Goal: Communication & Community: Answer question/provide support

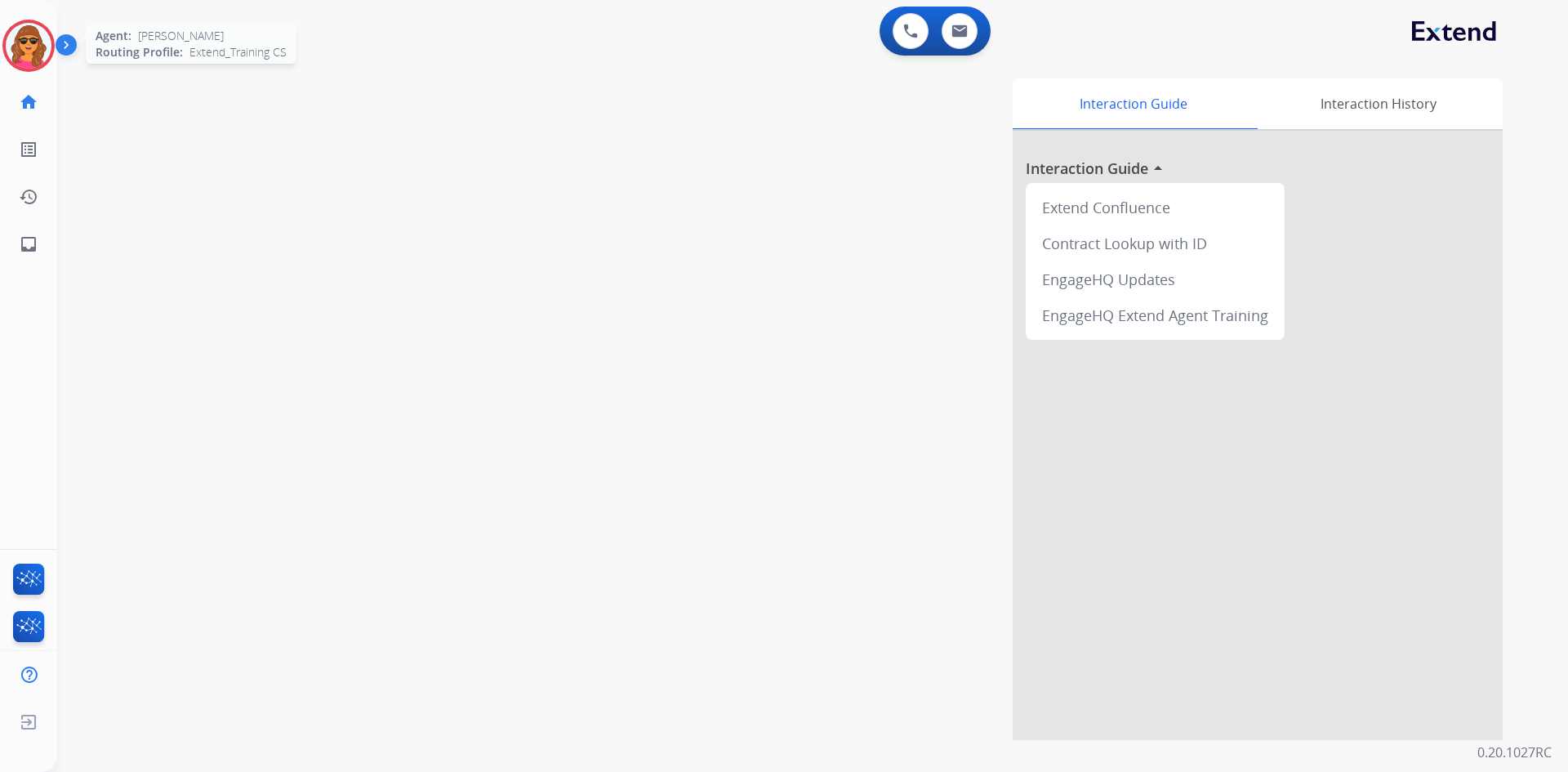
click at [18, 28] on img at bounding box center [28, 45] width 45 height 45
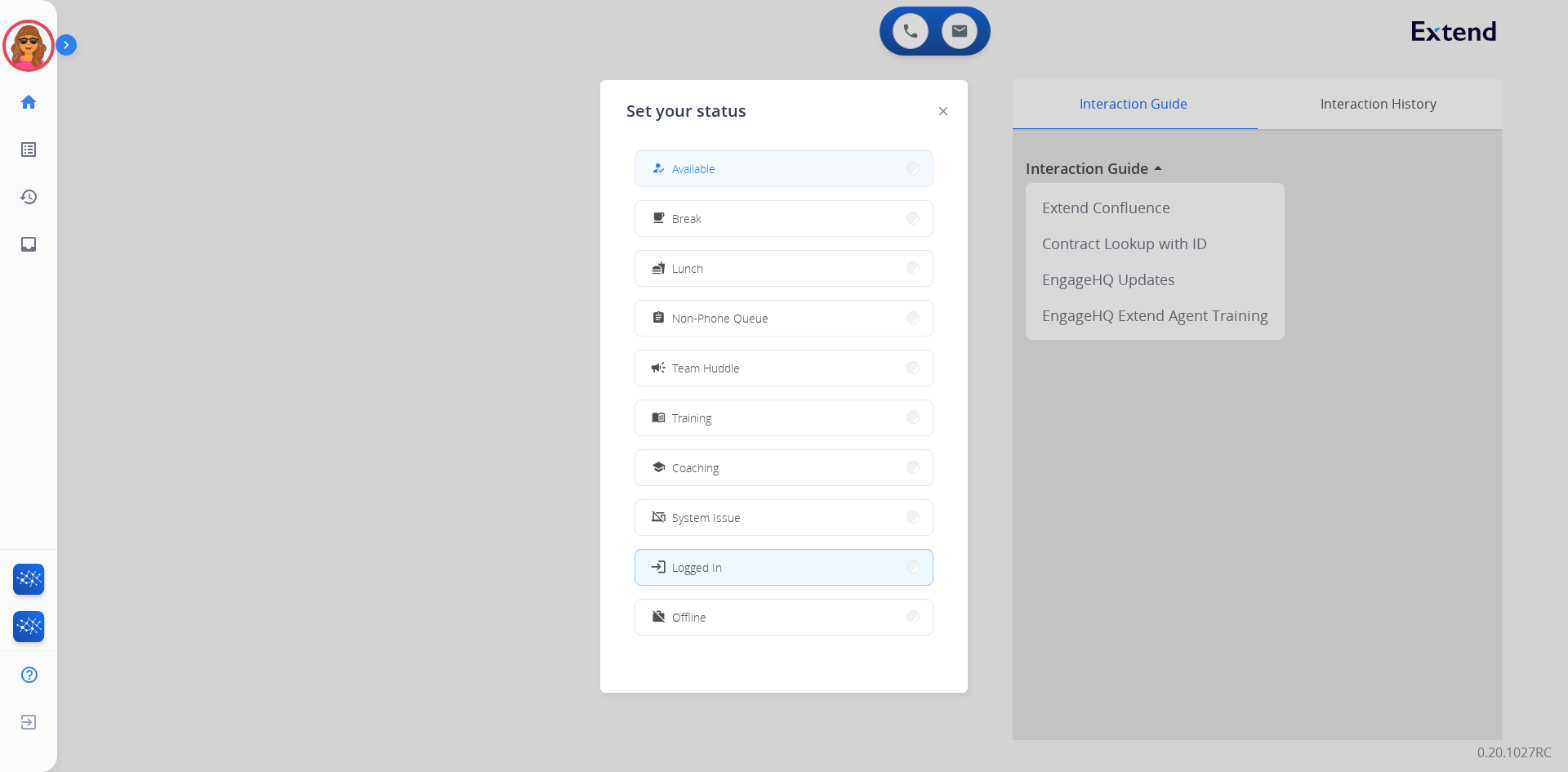
click at [696, 157] on button "how_to_reg Available" at bounding box center [784, 168] width 298 height 35
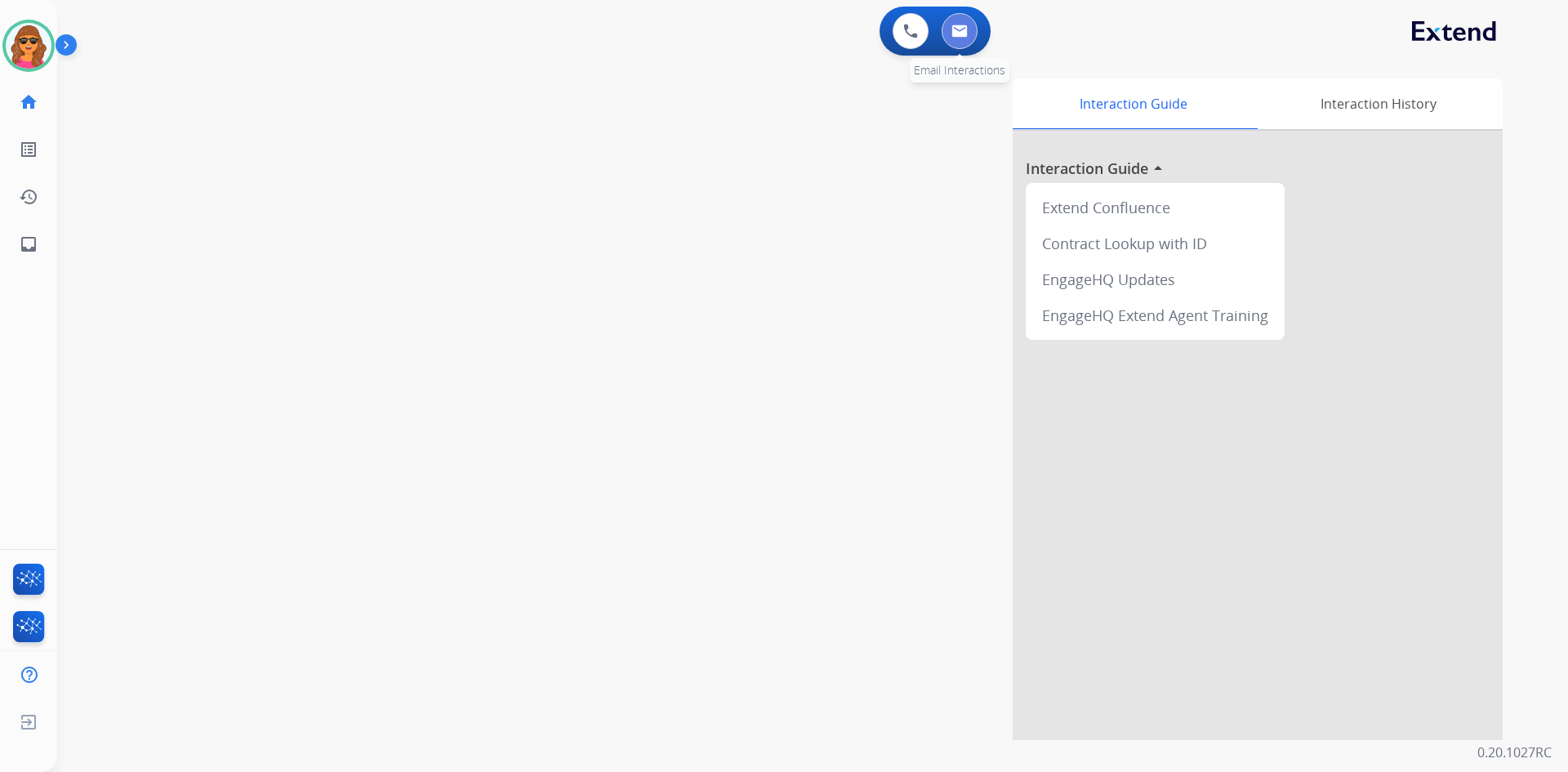
click at [968, 25] on button at bounding box center [959, 31] width 36 height 36
select select "**********"
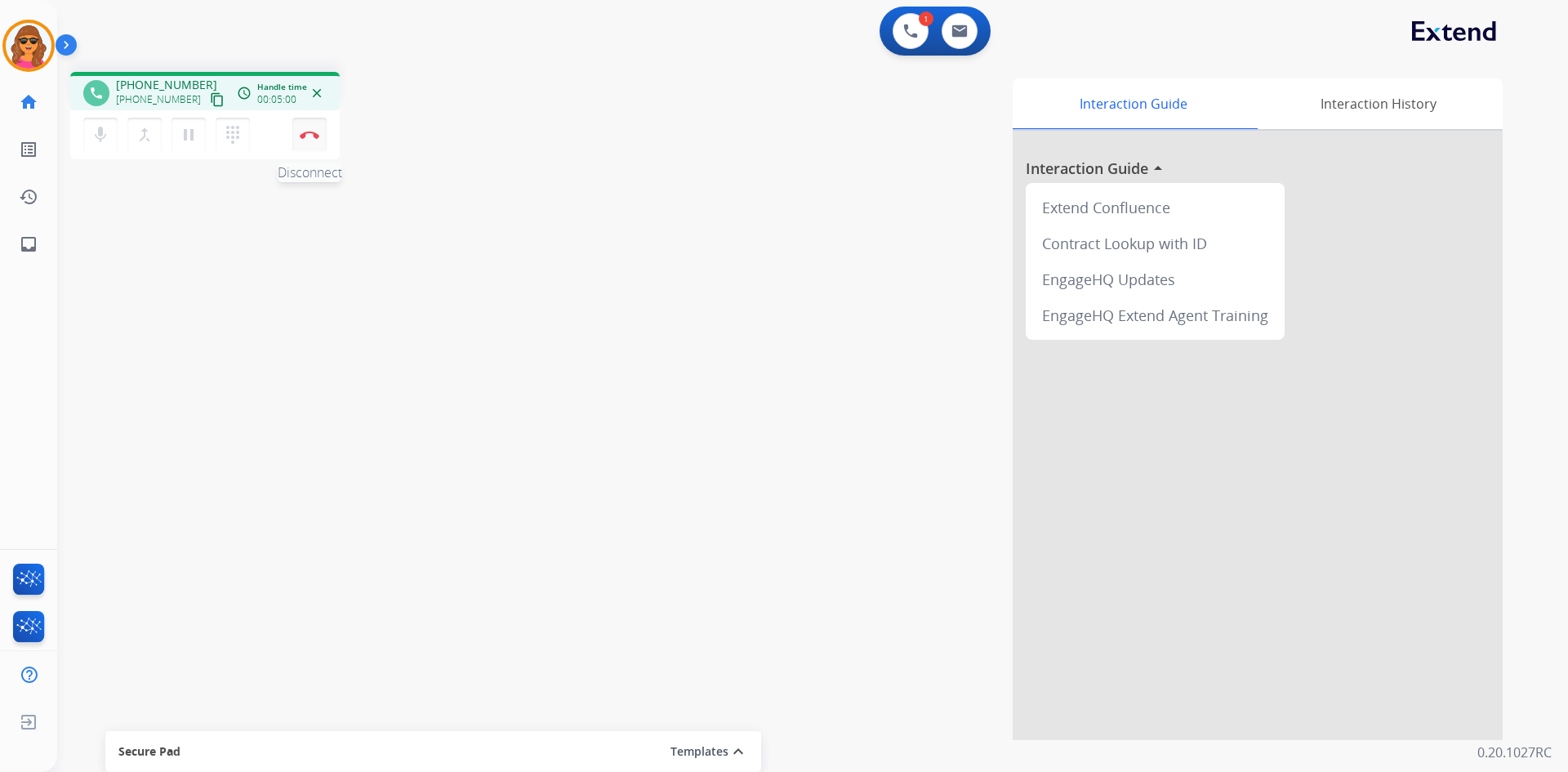
click at [302, 134] on img at bounding box center [309, 134] width 19 height 8
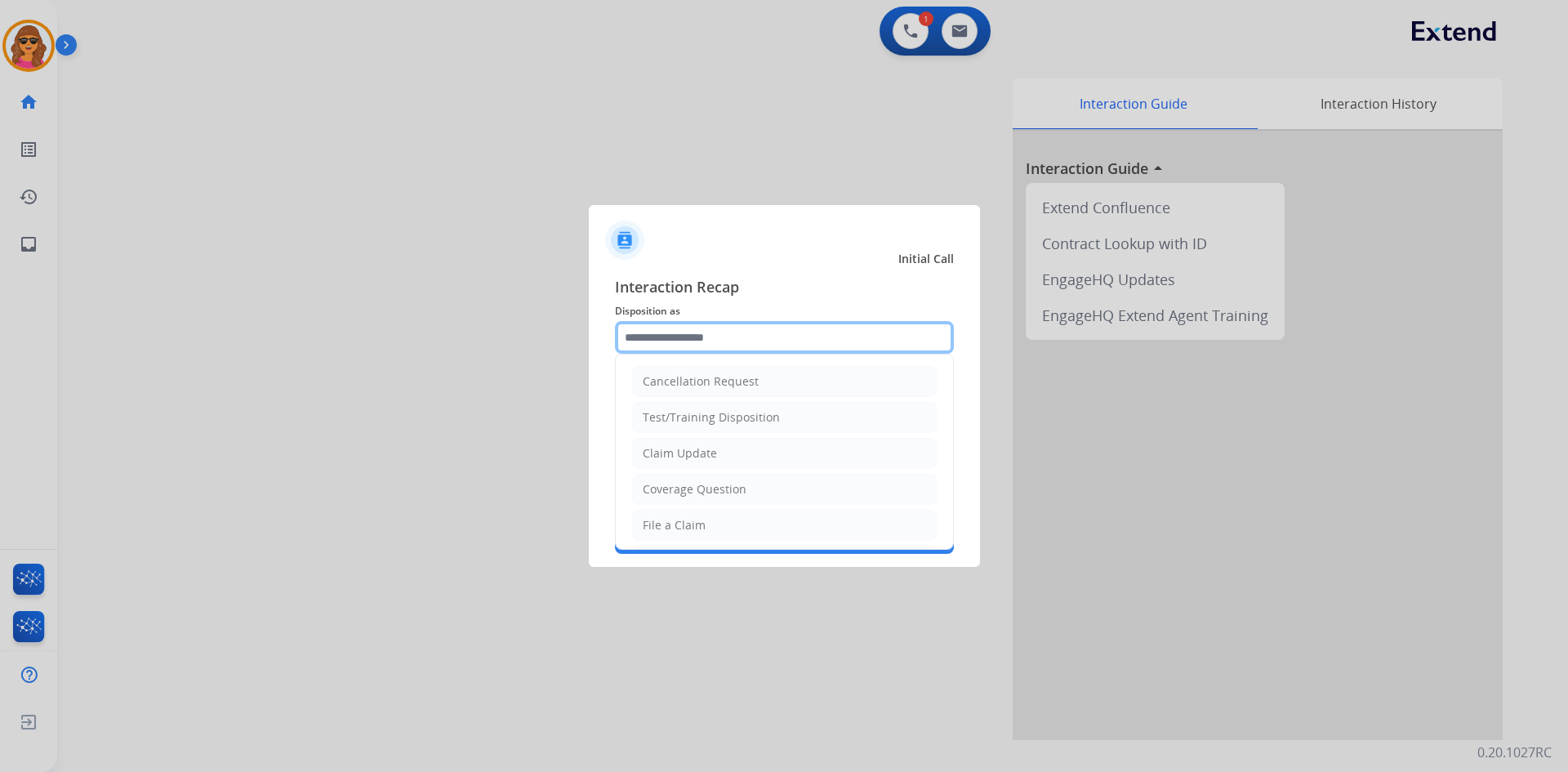
click at [641, 340] on input "text" at bounding box center [784, 337] width 339 height 33
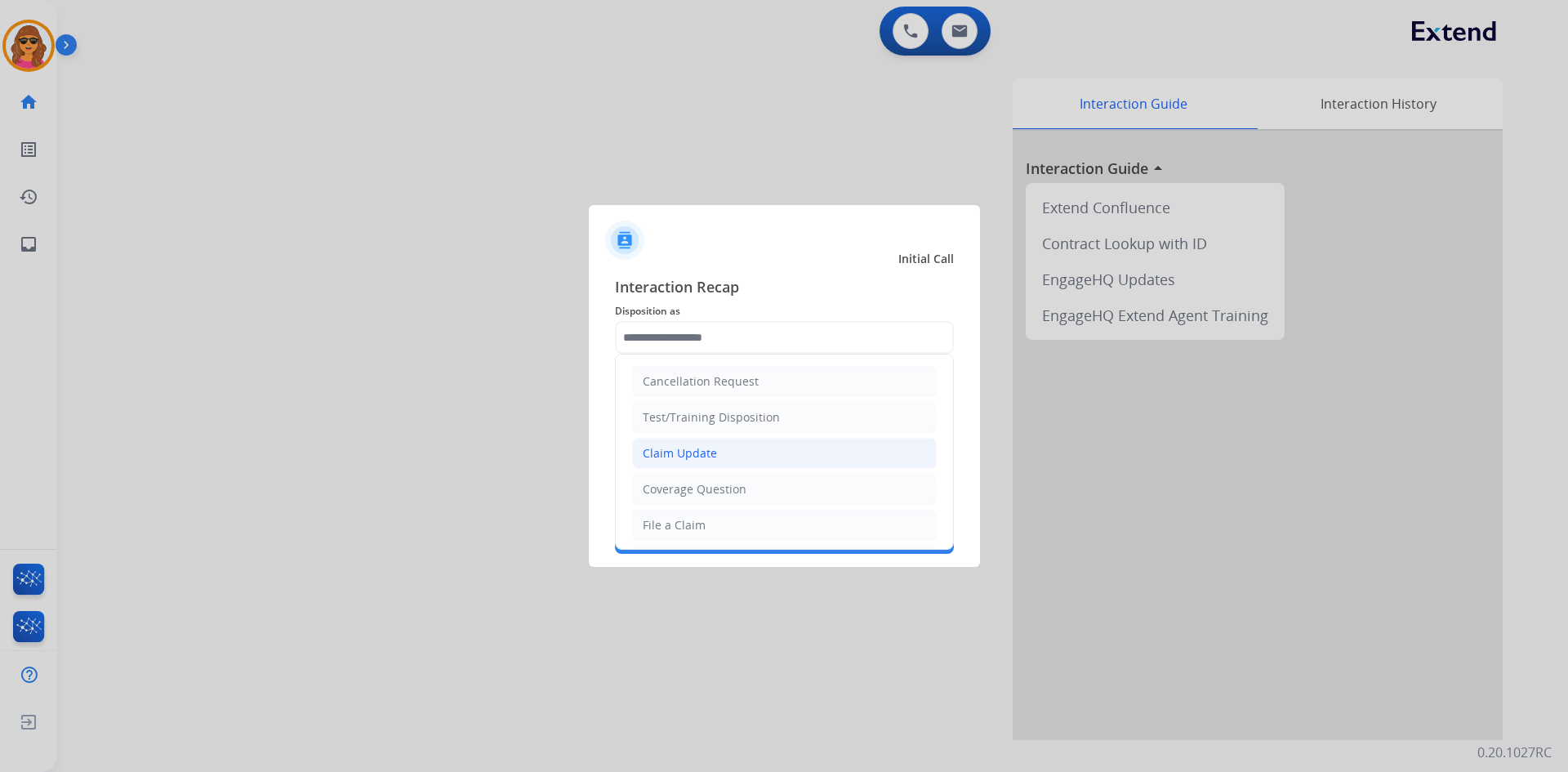
click at [662, 453] on div "Claim Update" at bounding box center [679, 453] width 74 height 16
type input "**********"
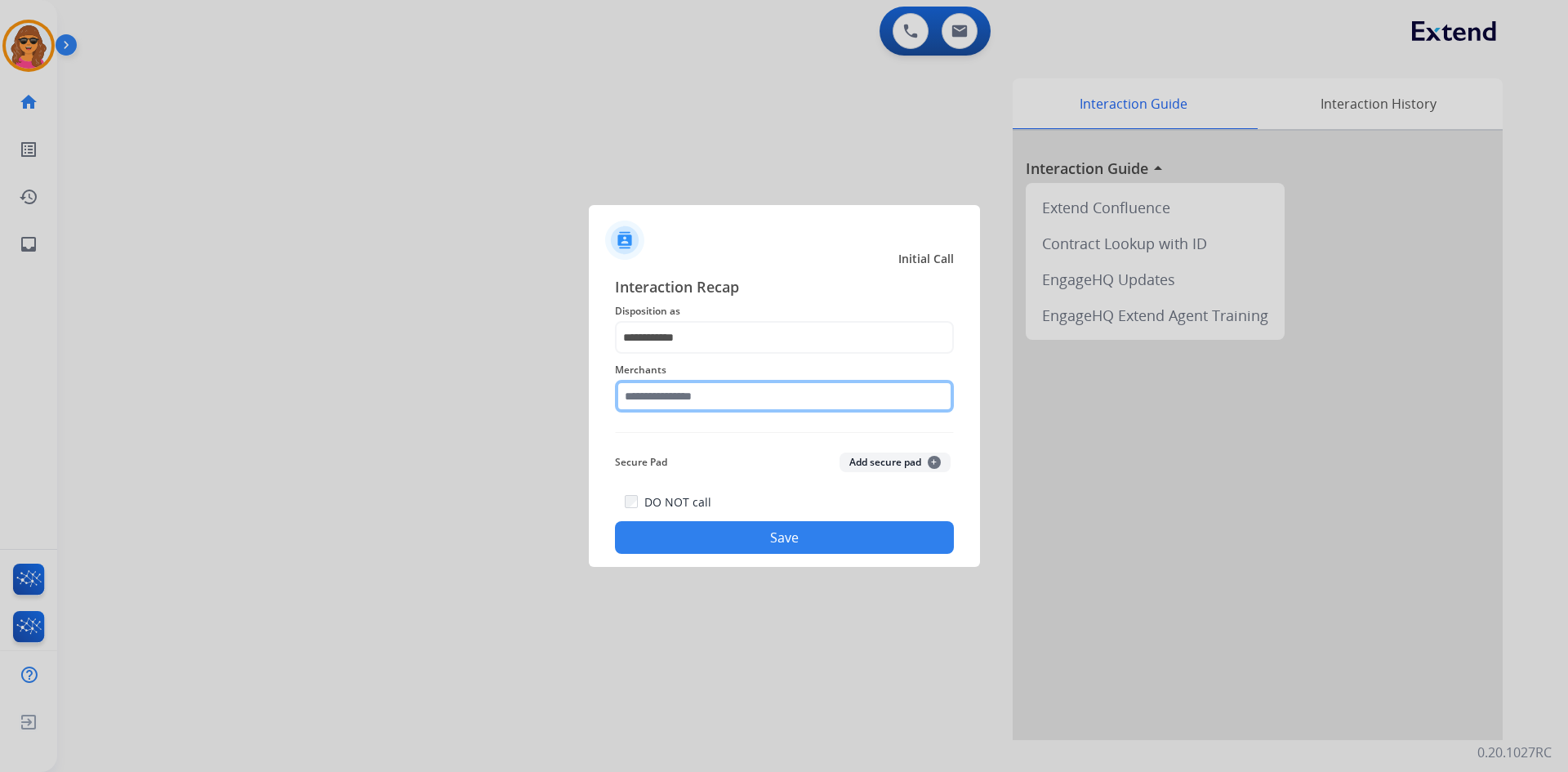
click at [627, 390] on input "text" at bounding box center [784, 396] width 339 height 33
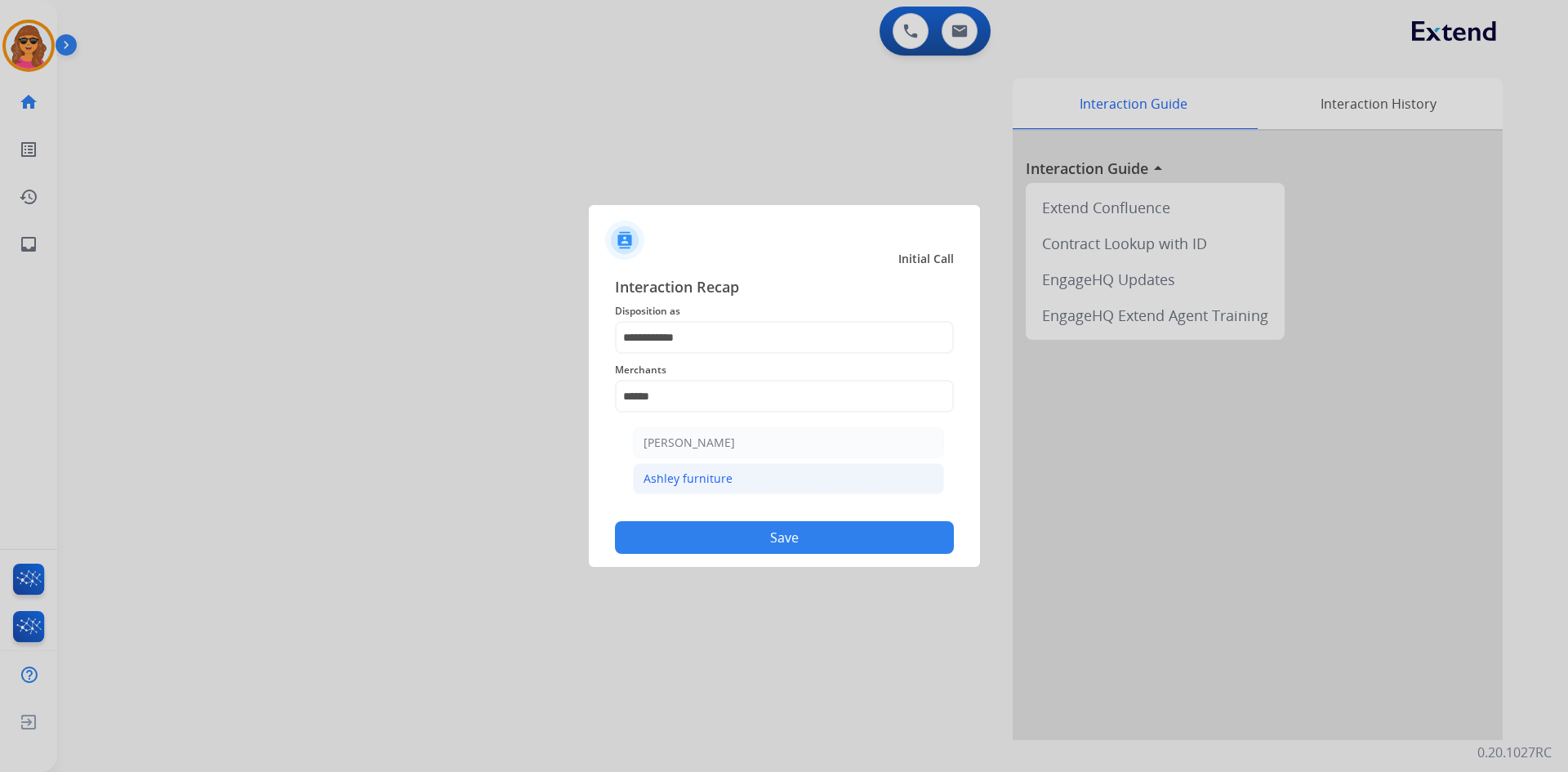
click at [712, 475] on div "Ashley furniture" at bounding box center [688, 478] width 89 height 16
type input "**********"
click at [774, 532] on button "Save" at bounding box center [784, 537] width 339 height 33
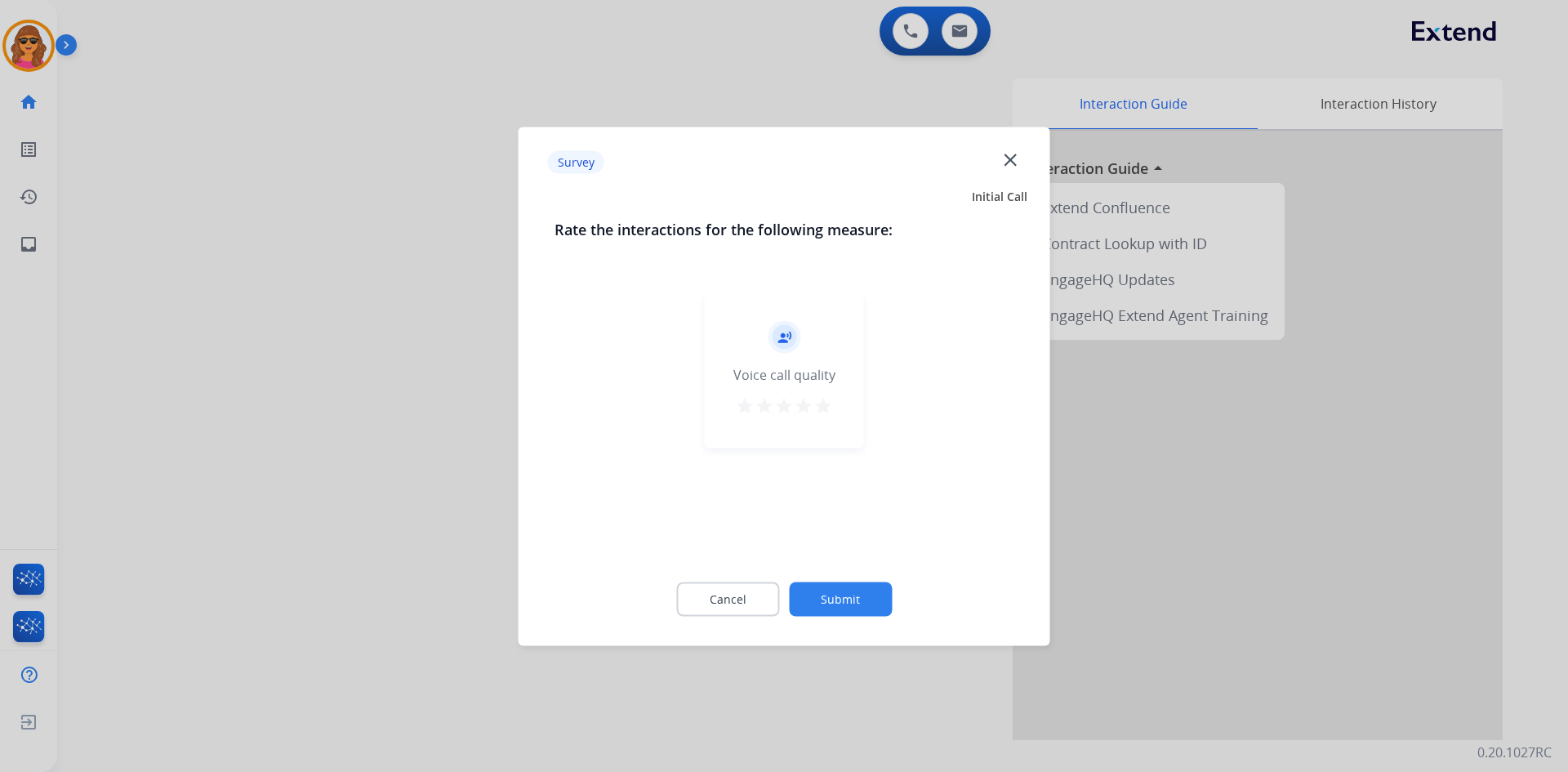
click at [819, 412] on mat-icon "star" at bounding box center [823, 405] width 19 height 19
click at [848, 594] on button "Submit" at bounding box center [841, 599] width 103 height 35
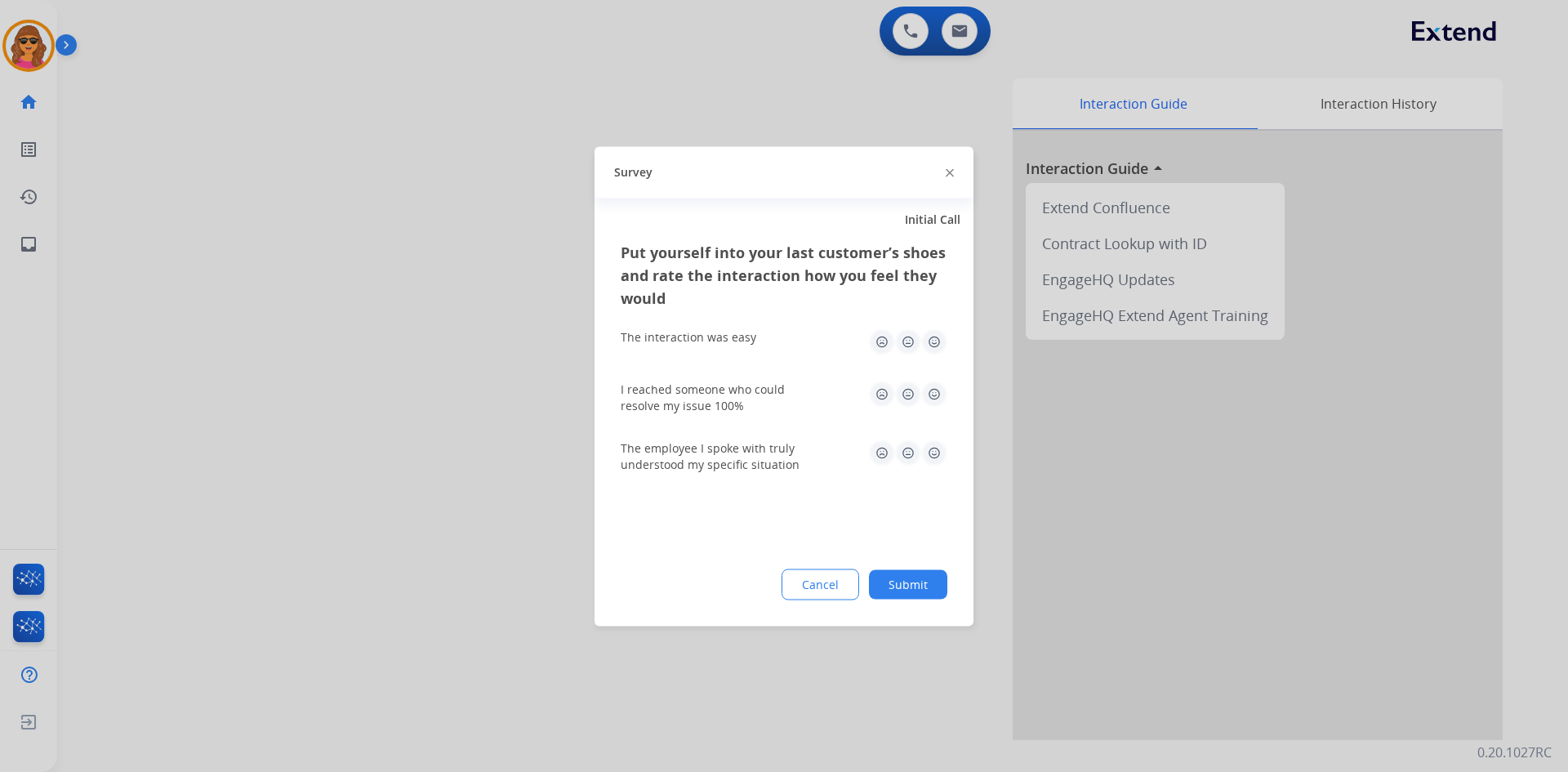
click at [933, 333] on img at bounding box center [933, 341] width 26 height 26
click at [935, 384] on img at bounding box center [933, 393] width 26 height 26
click at [940, 452] on img at bounding box center [933, 452] width 26 height 26
click at [918, 581] on button "Submit" at bounding box center [907, 584] width 78 height 29
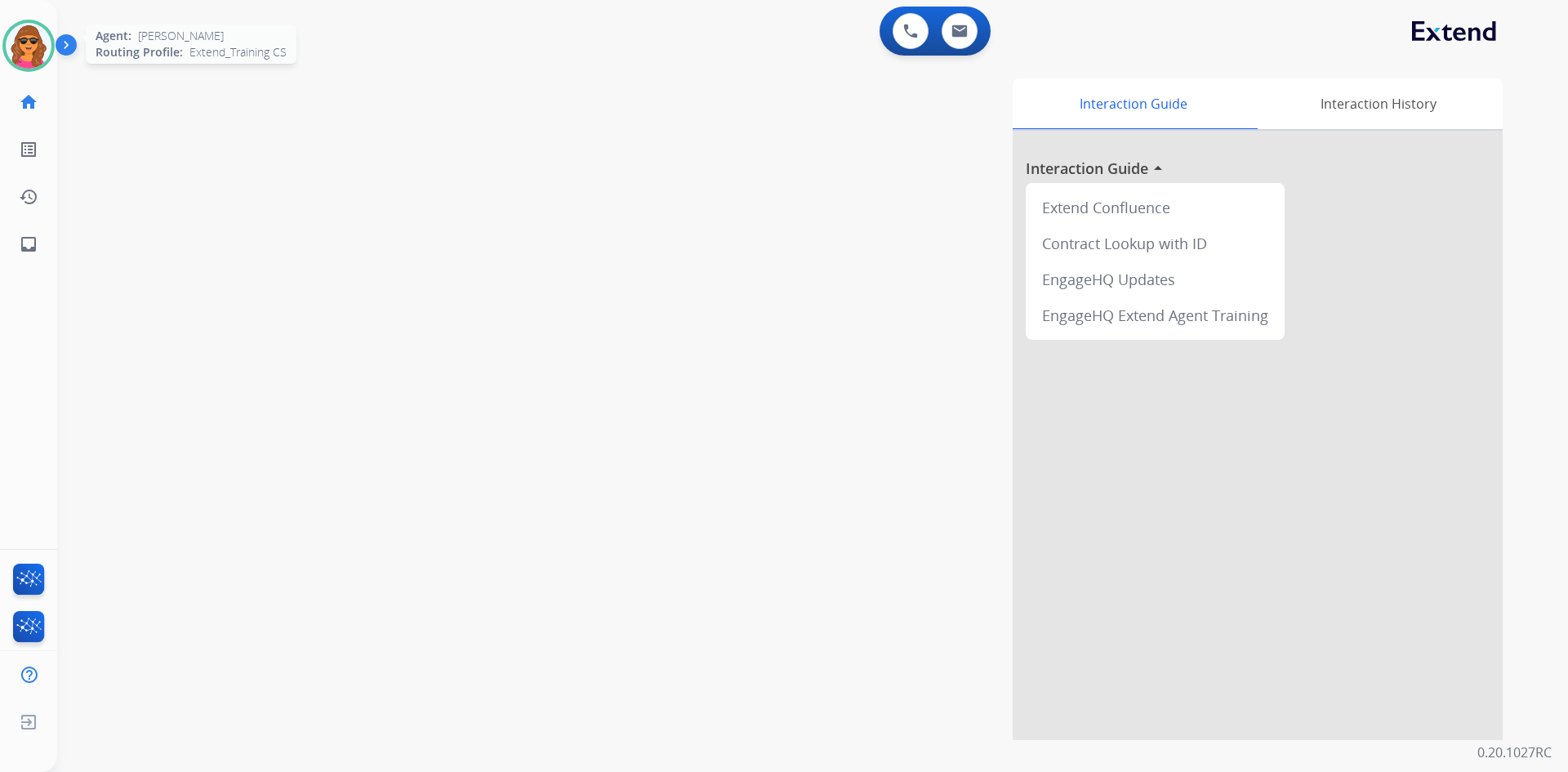
click at [29, 42] on img at bounding box center [28, 45] width 45 height 45
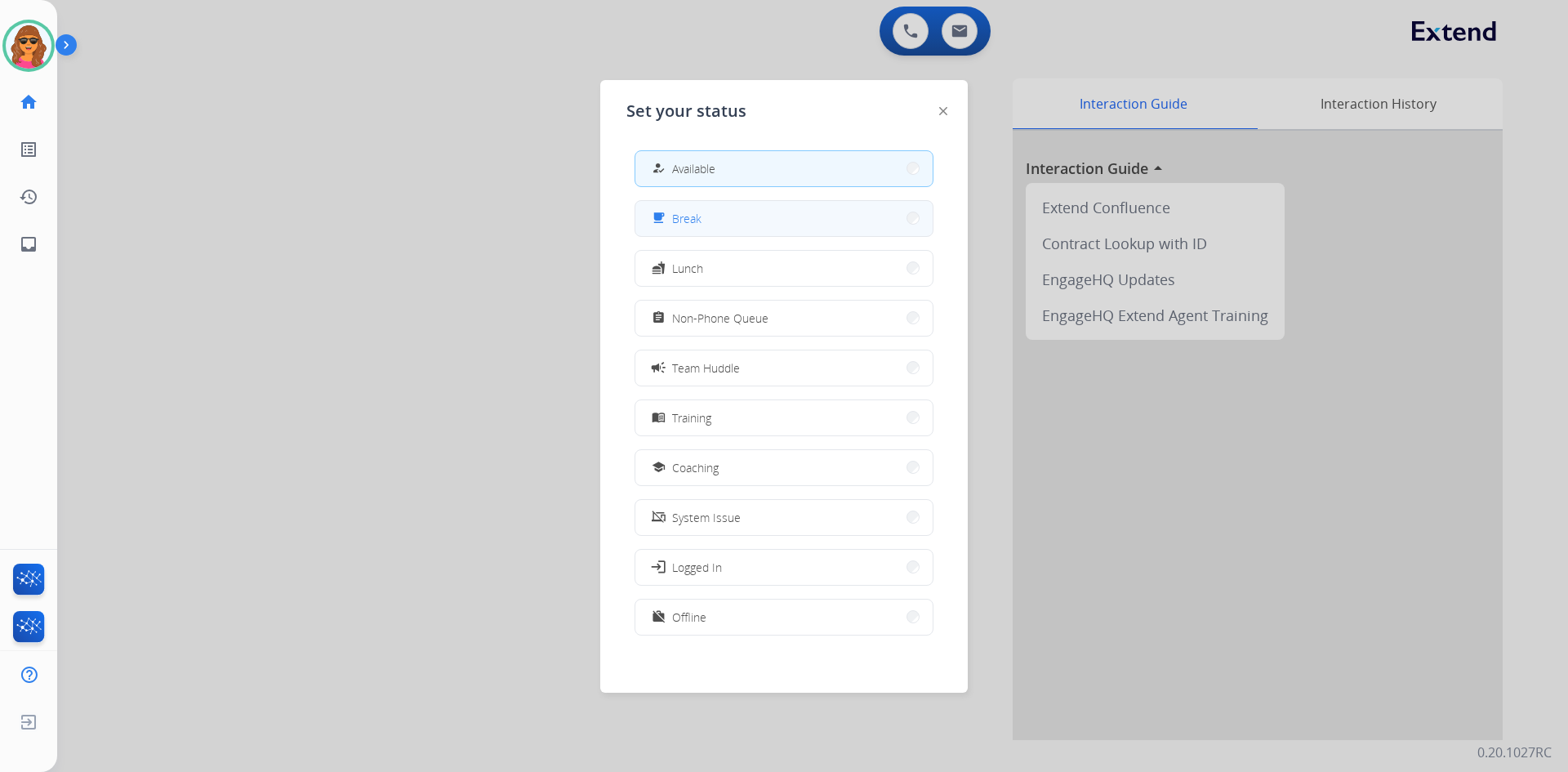
click at [751, 217] on button "free_breakfast Break" at bounding box center [784, 218] width 298 height 35
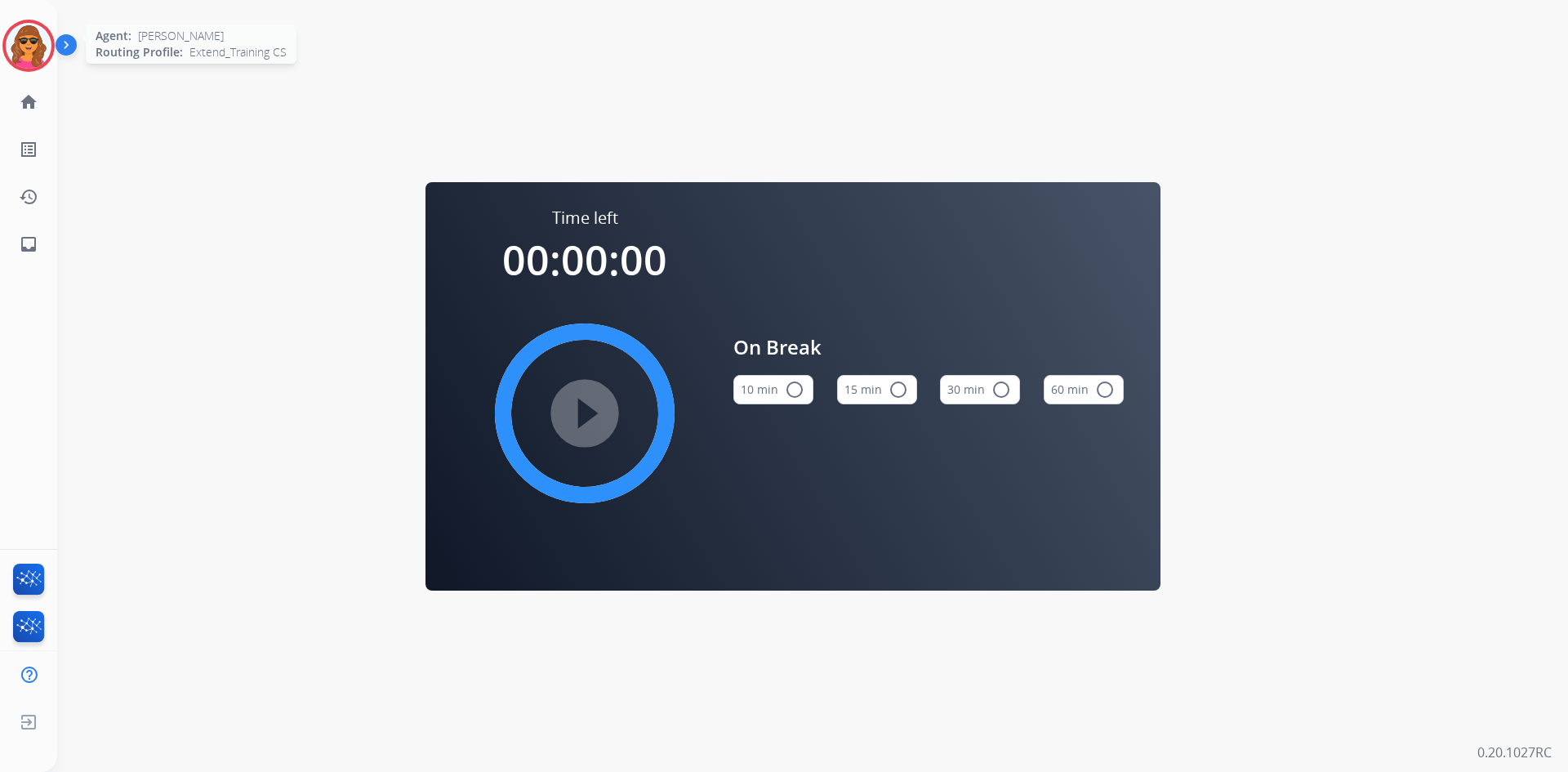
click at [42, 59] on img at bounding box center [28, 45] width 45 height 45
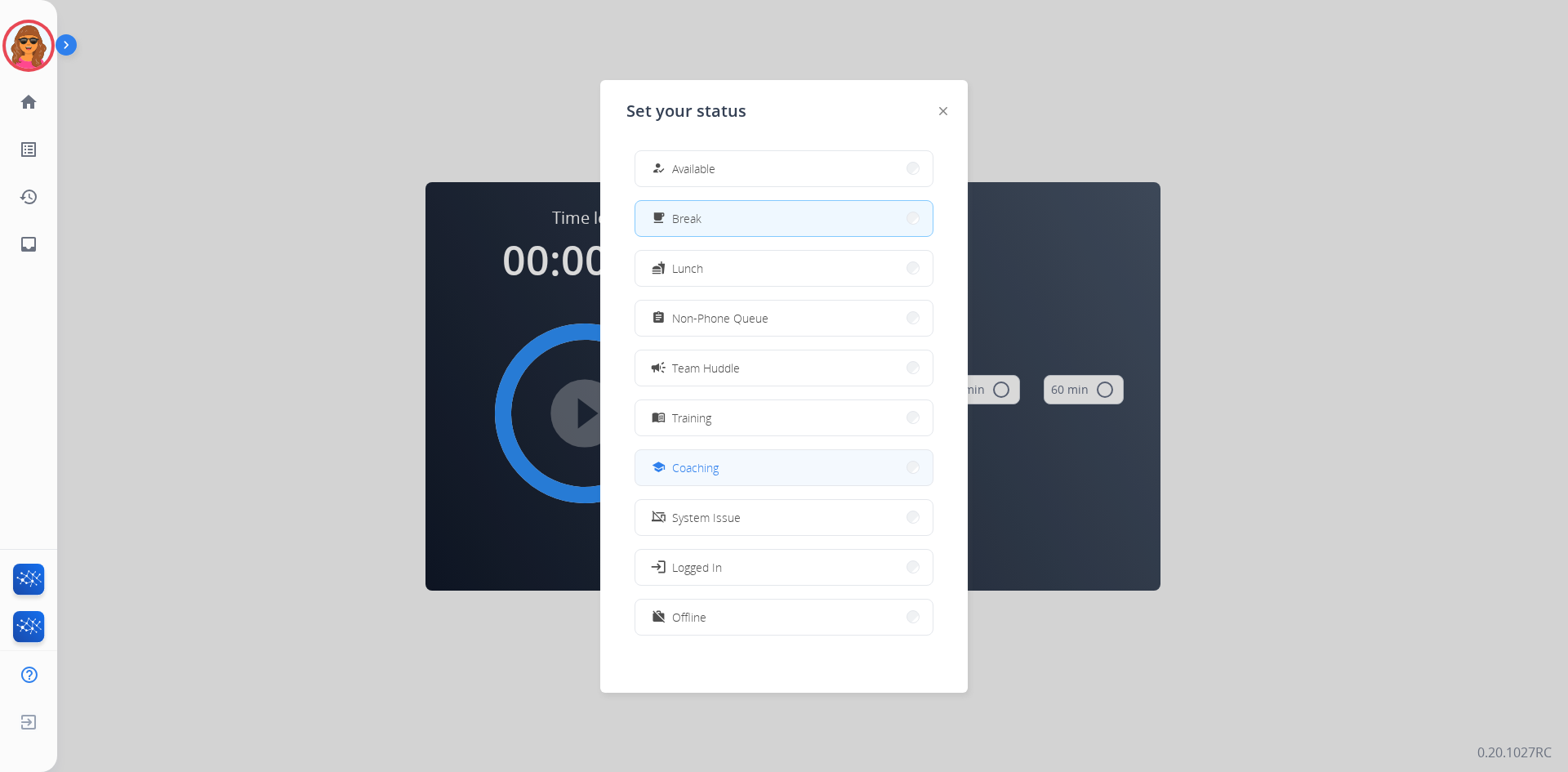
click at [718, 468] on span "Coaching" at bounding box center [696, 468] width 46 height 17
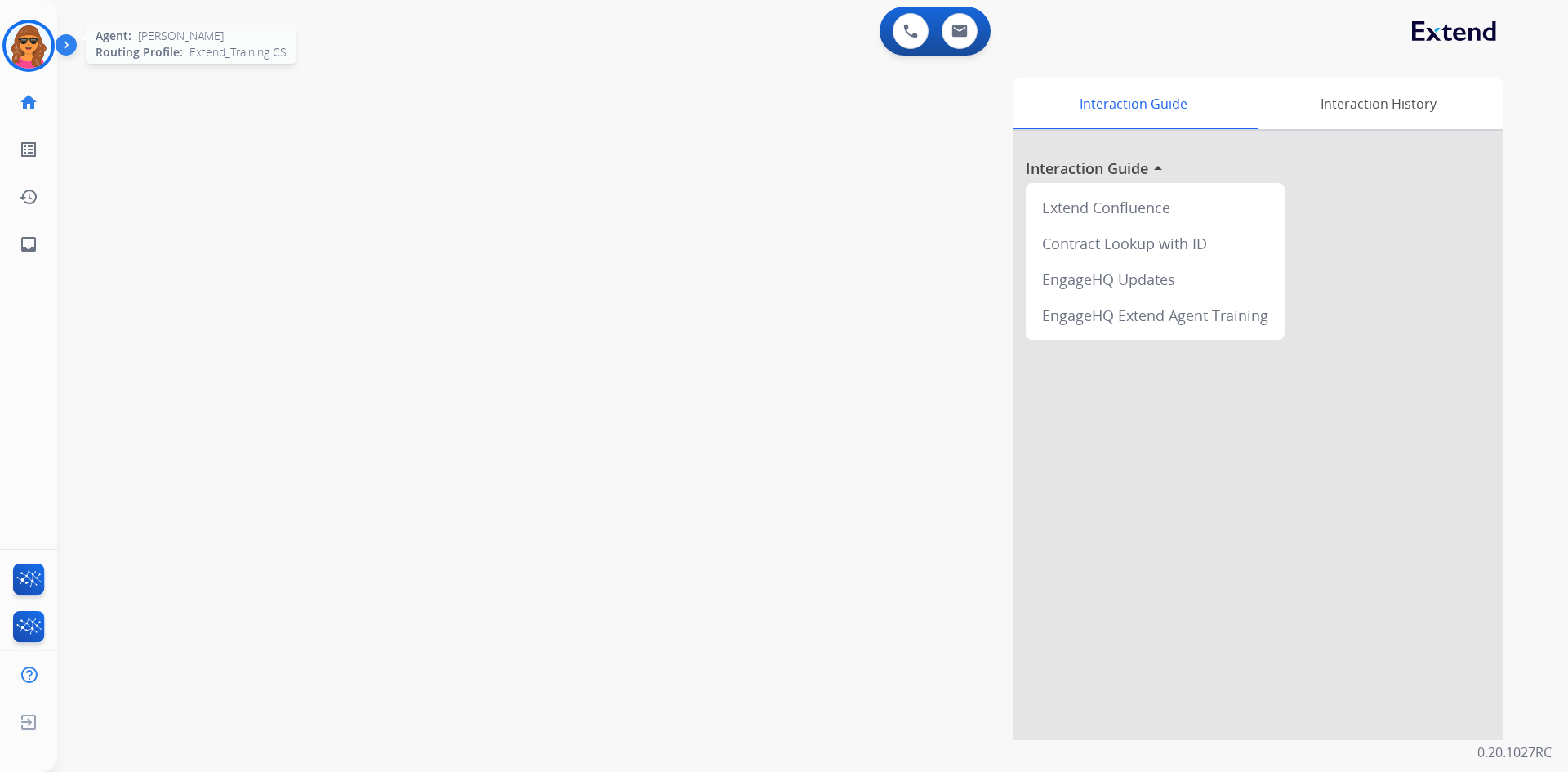
click at [29, 36] on img at bounding box center [28, 45] width 45 height 45
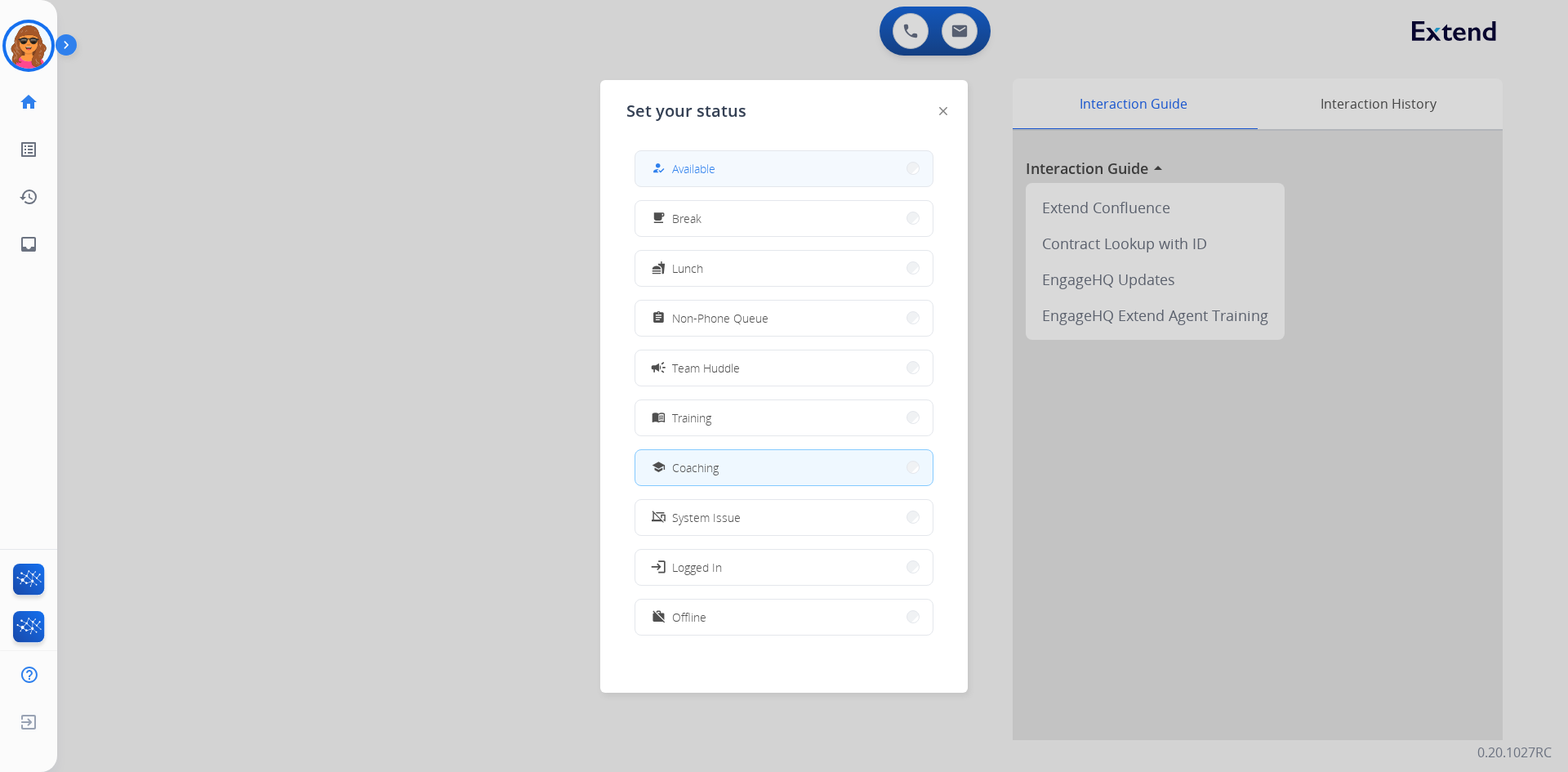
click at [710, 151] on div "how_to_reg Available" at bounding box center [784, 169] width 299 height 37
click at [702, 157] on button "how_to_reg Available" at bounding box center [784, 168] width 298 height 35
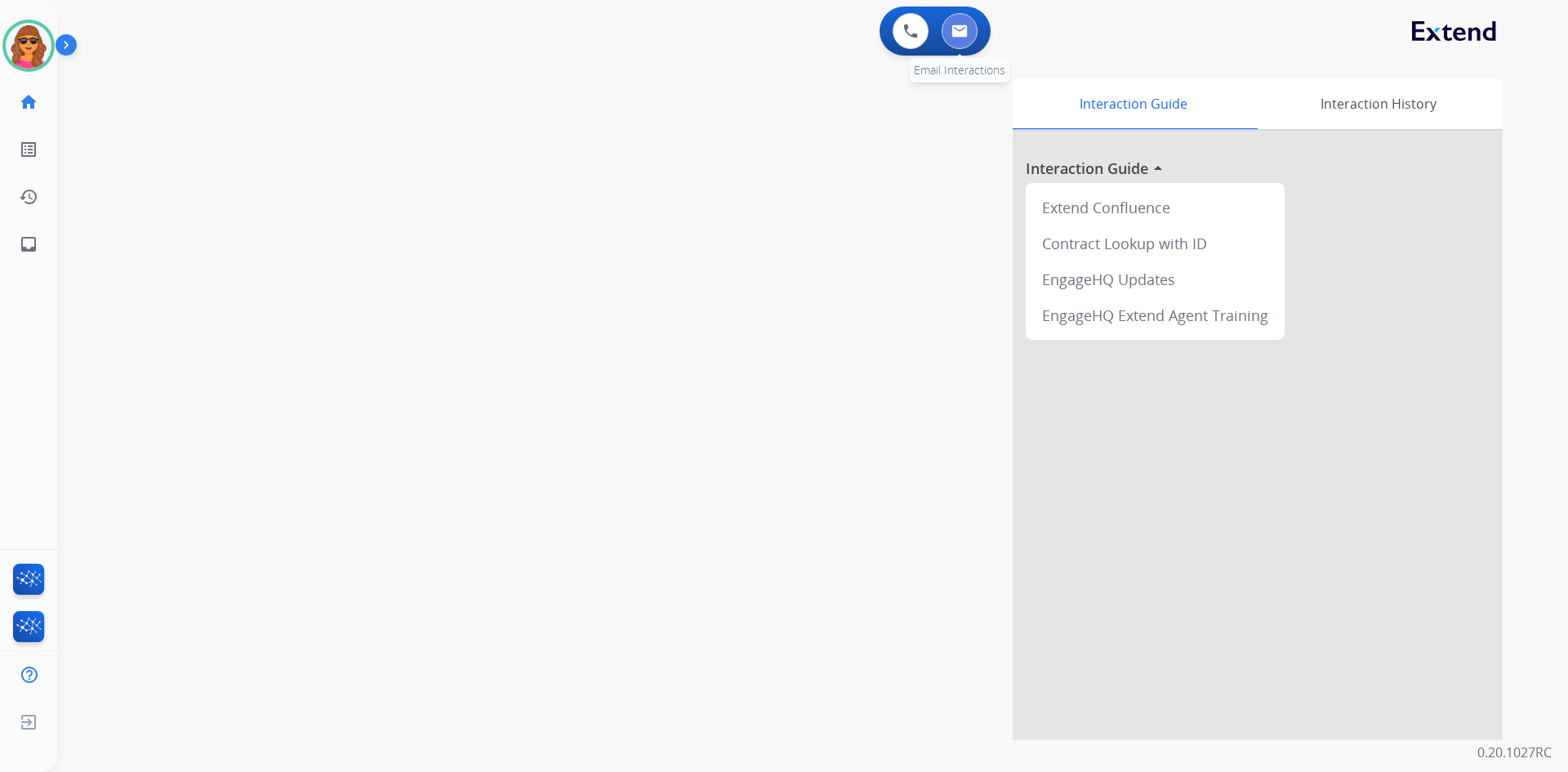
click at [972, 24] on button at bounding box center [959, 31] width 36 height 36
select select "**********"
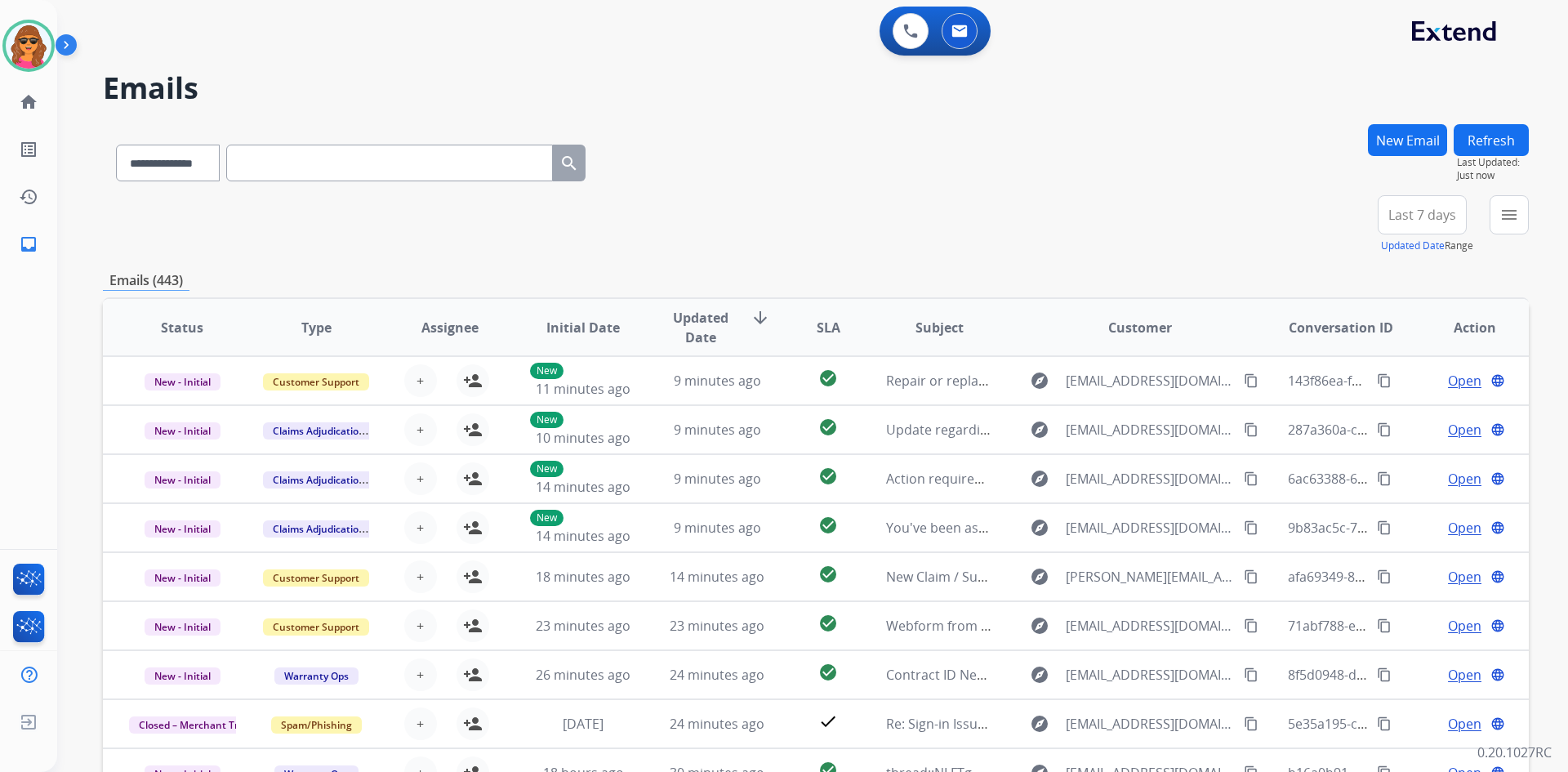
click at [1405, 141] on button "New Email" at bounding box center [1408, 139] width 79 height 32
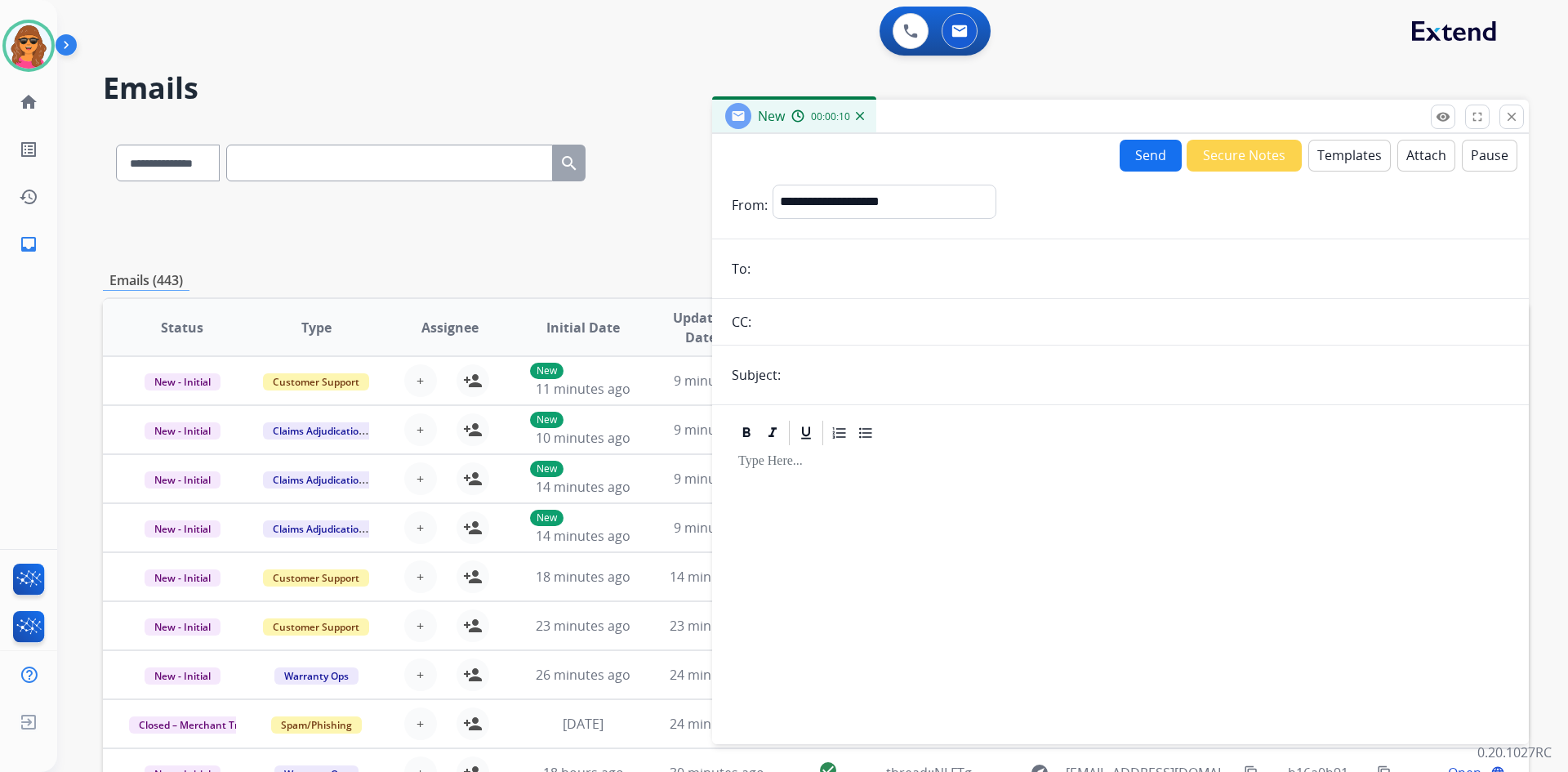
click at [760, 262] on input "email" at bounding box center [1132, 269] width 754 height 33
paste input "**********"
type input "**********"
click at [818, 369] on input "text" at bounding box center [1147, 375] width 724 height 33
type input "*"
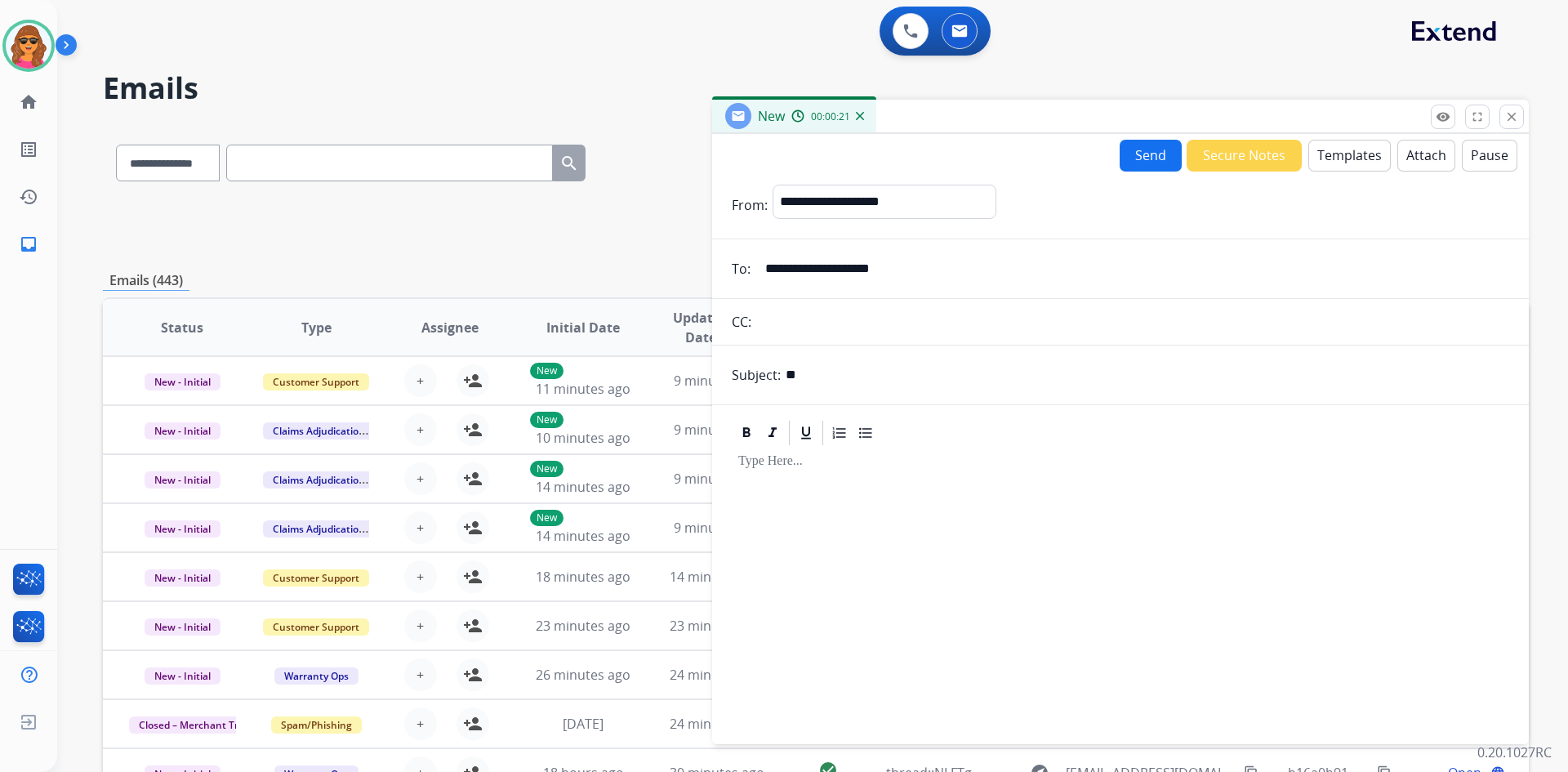
type input "*"
type input "**********"
click at [1318, 148] on button "Templates" at bounding box center [1349, 156] width 82 height 32
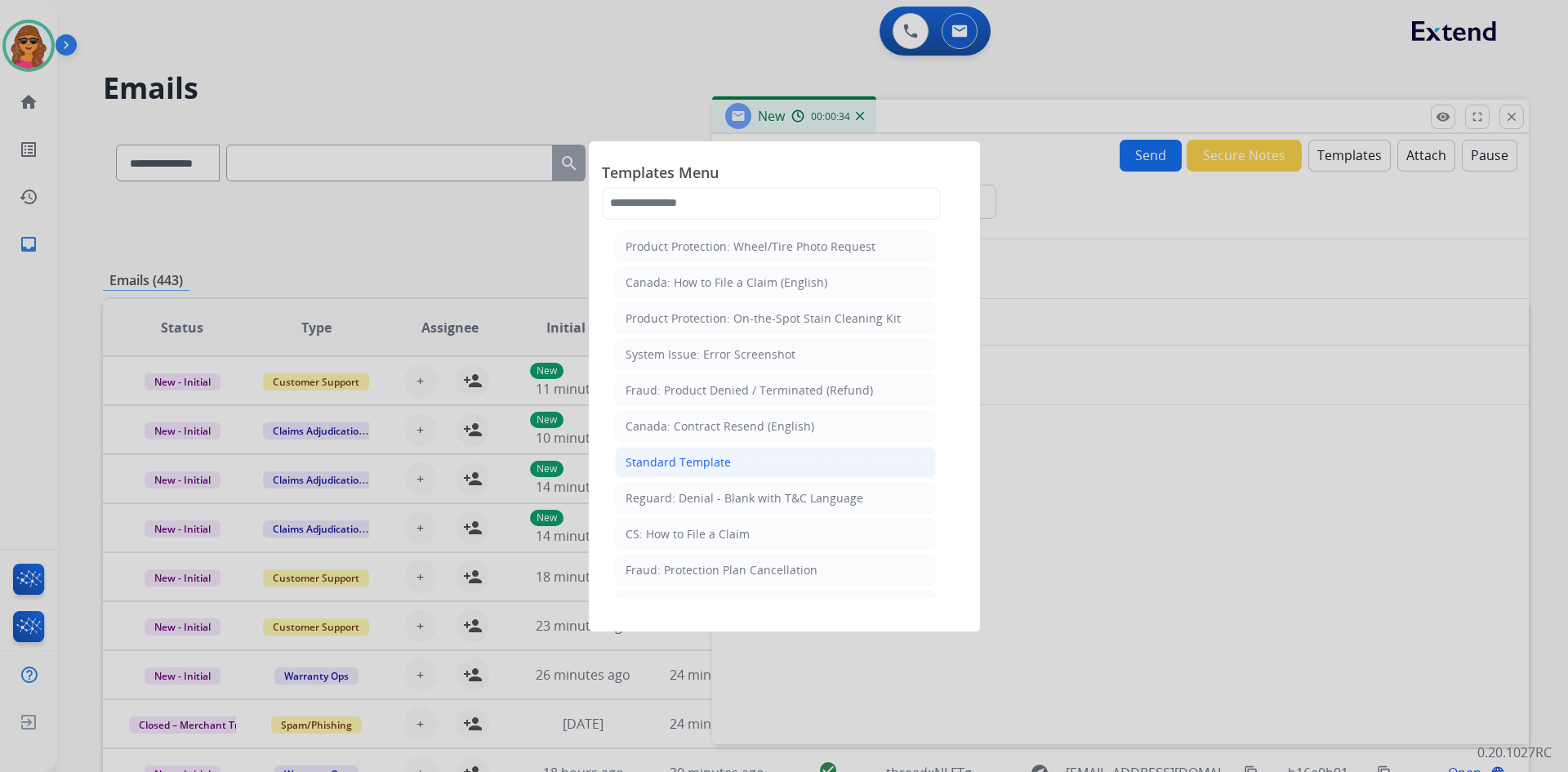
click at [671, 459] on div "Standard Template" at bounding box center [677, 462] width 105 height 16
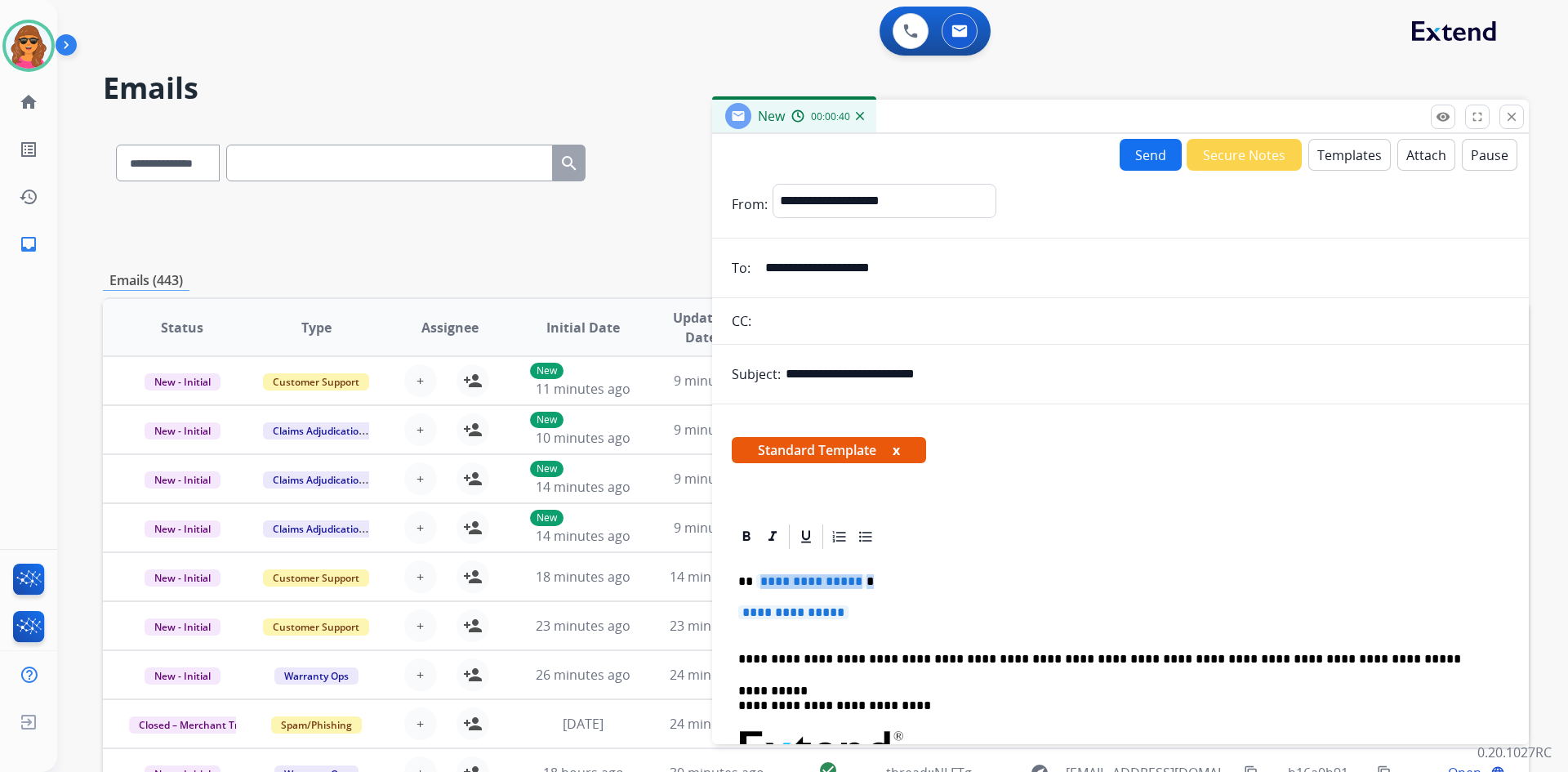
drag, startPoint x: 756, startPoint y: 575, endPoint x: 949, endPoint y: 581, distance: 193.1
click at [949, 581] on p "**********" at bounding box center [1114, 581] width 752 height 14
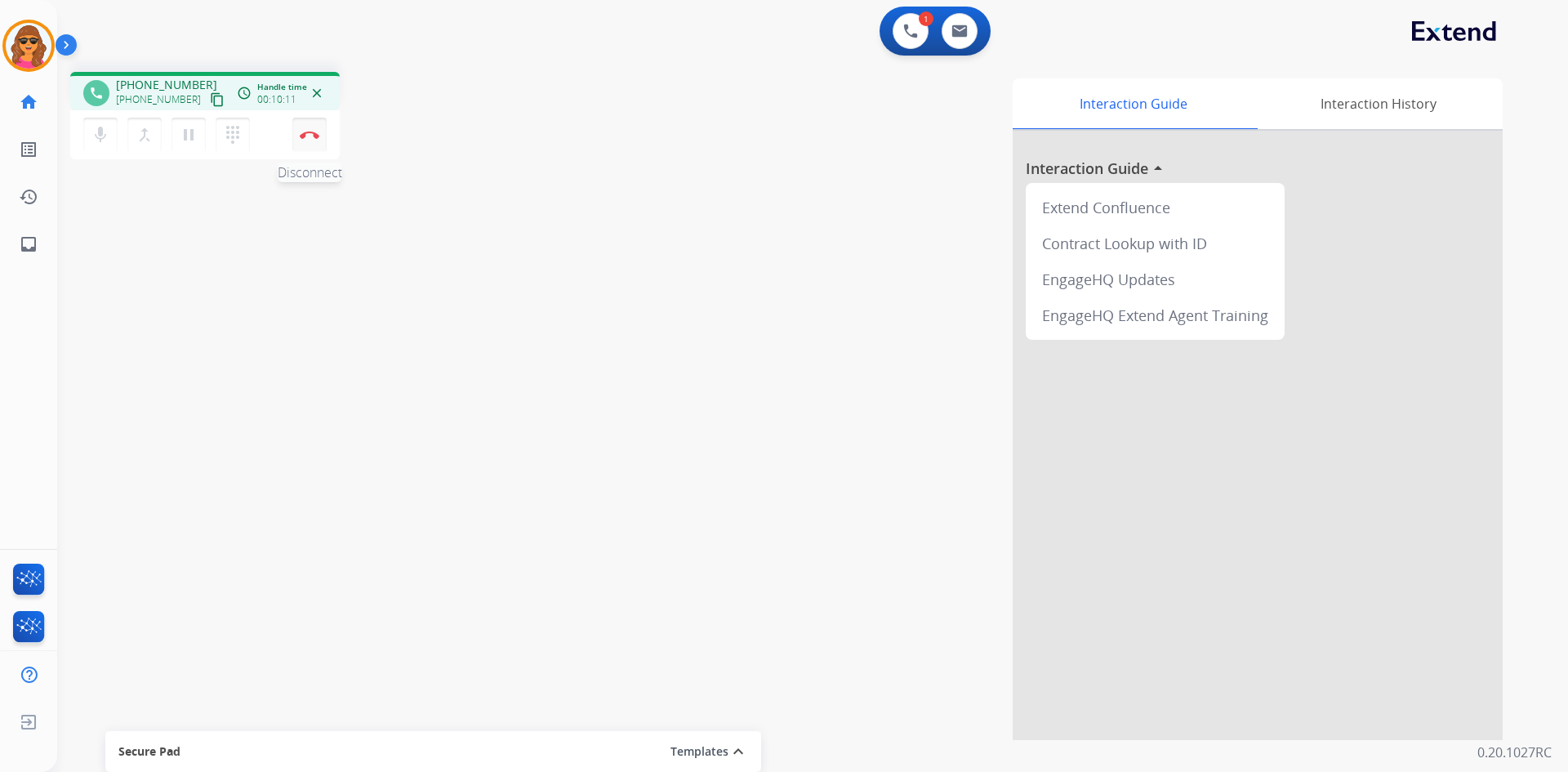
click at [314, 120] on button "Disconnect" at bounding box center [310, 135] width 35 height 35
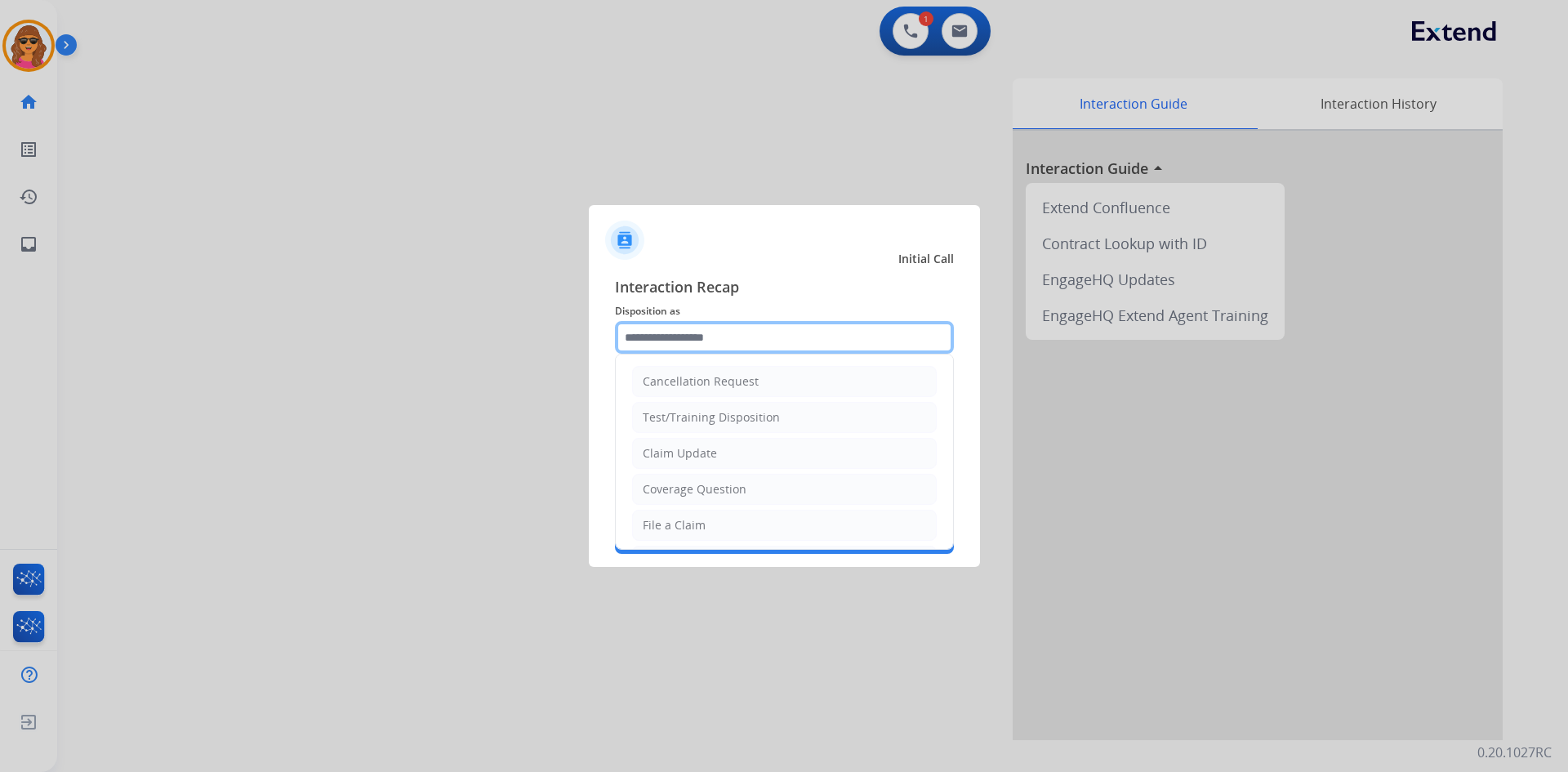
click at [652, 340] on input "text" at bounding box center [784, 337] width 339 height 33
click at [670, 529] on div "File a Claim" at bounding box center [673, 525] width 63 height 16
type input "**********"
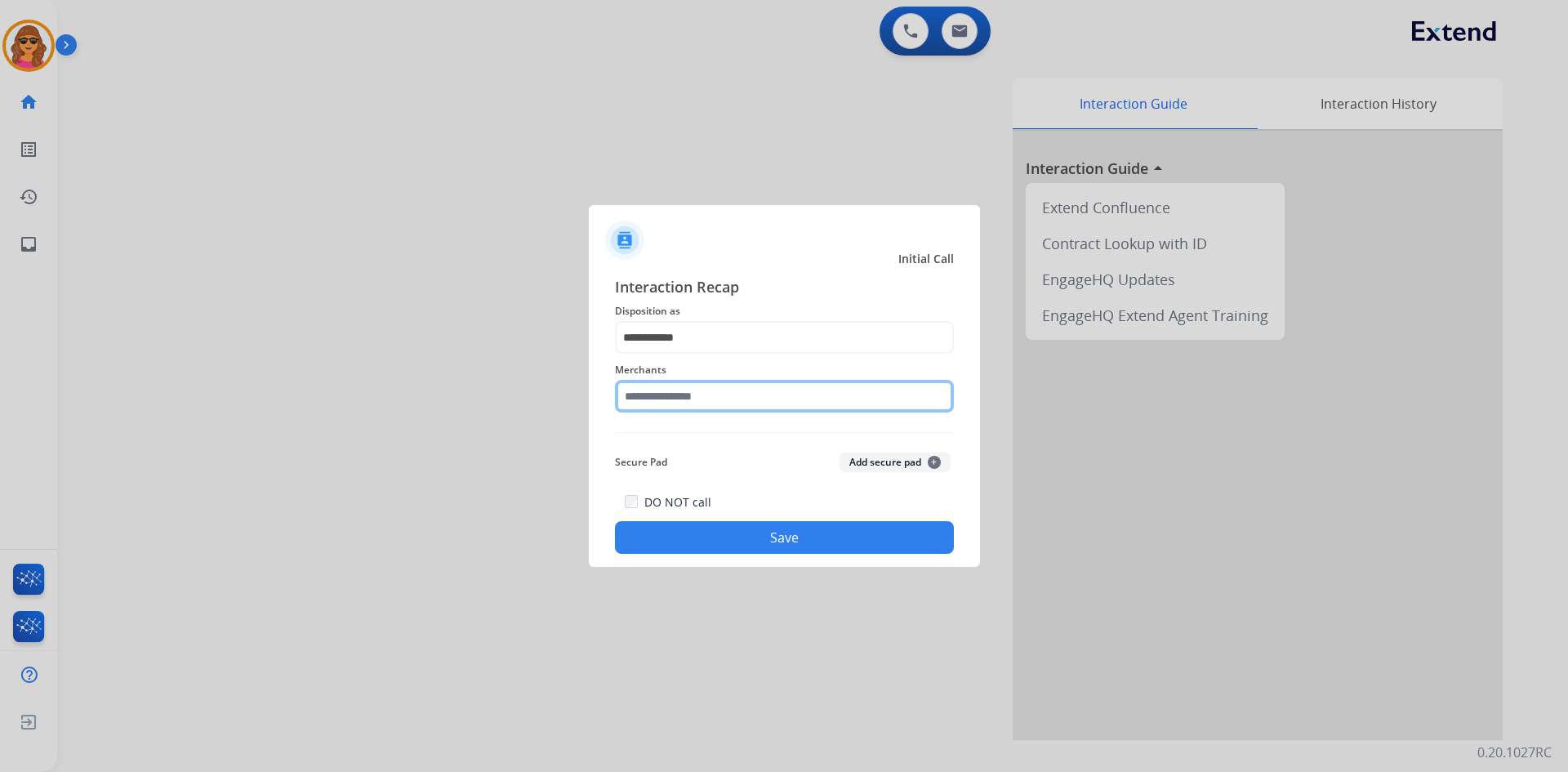
click at [631, 395] on input "text" at bounding box center [784, 396] width 339 height 33
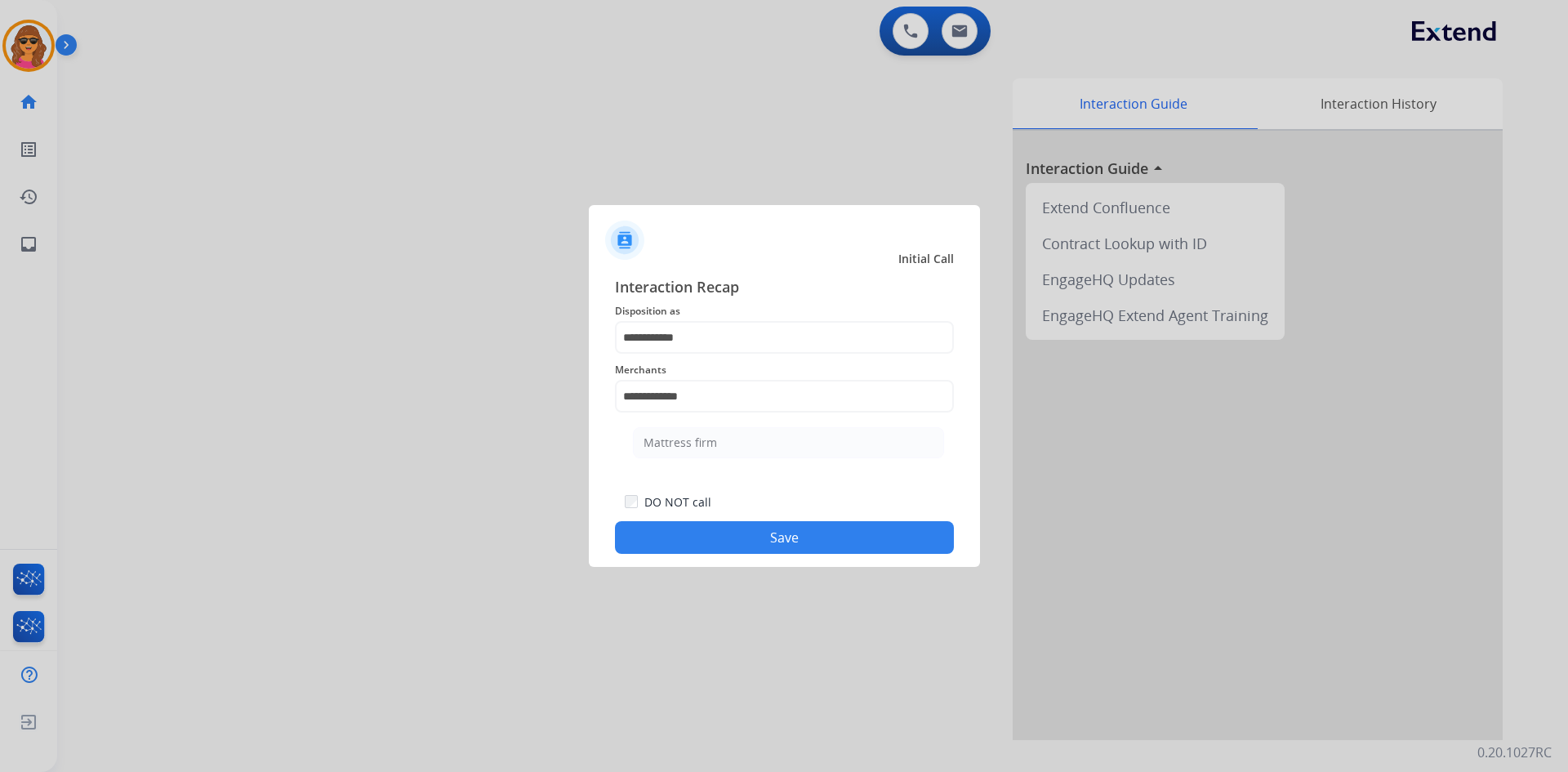
click at [770, 542] on button "Save" at bounding box center [784, 537] width 339 height 33
click at [784, 541] on button "Save" at bounding box center [784, 537] width 339 height 33
click at [698, 401] on input "**********" at bounding box center [784, 396] width 339 height 33
click at [691, 436] on div "Mattress firm" at bounding box center [680, 443] width 73 height 16
type input "**********"
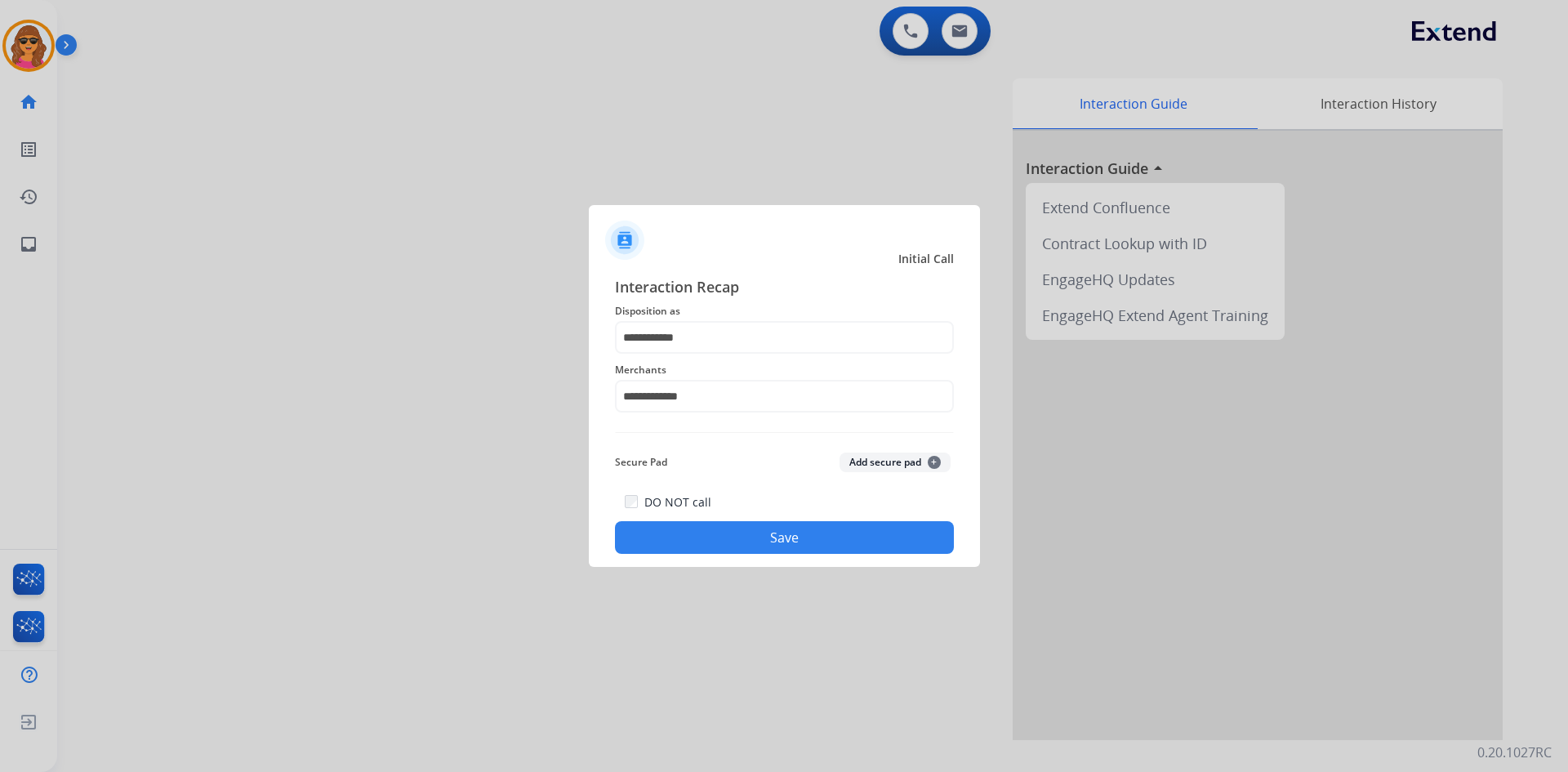
click at [813, 534] on button "Save" at bounding box center [784, 537] width 339 height 33
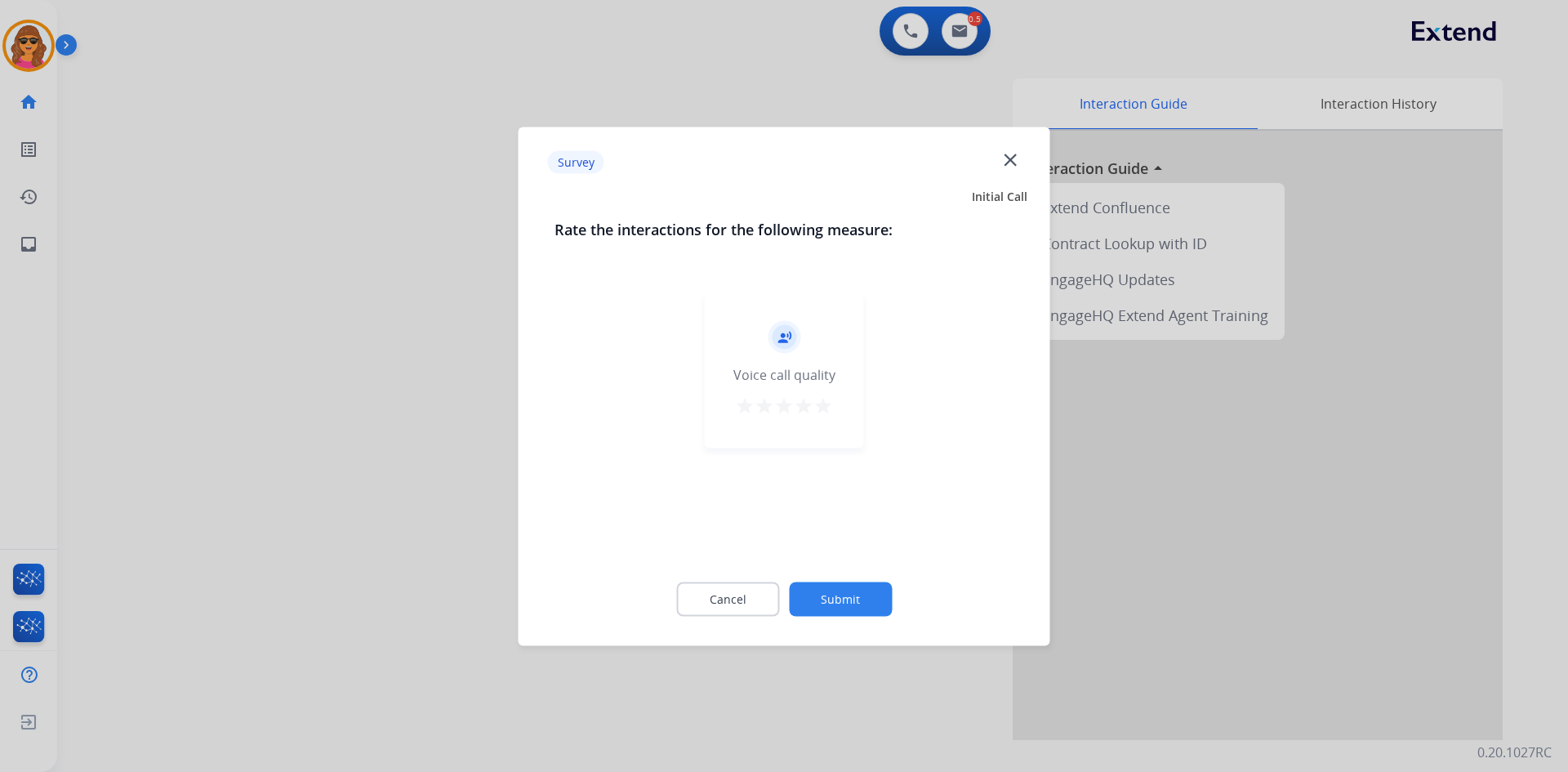
click at [826, 404] on mat-icon "star" at bounding box center [823, 405] width 19 height 19
click at [858, 583] on button "Submit" at bounding box center [841, 599] width 103 height 35
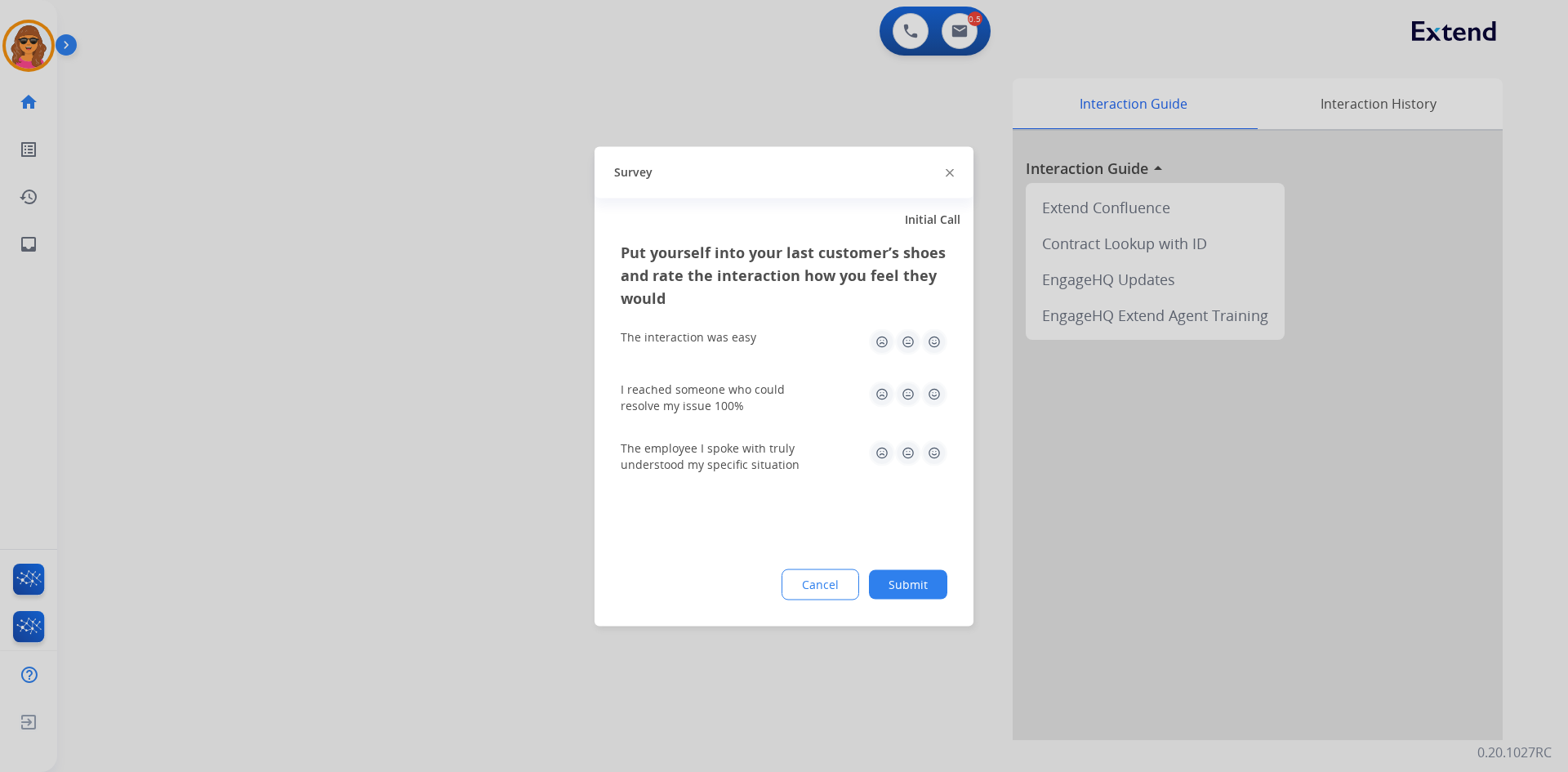
click at [936, 339] on img at bounding box center [933, 341] width 26 height 26
click at [935, 397] on img at bounding box center [933, 393] width 26 height 26
click at [933, 453] on img at bounding box center [933, 452] width 26 height 26
click at [918, 595] on button "Submit" at bounding box center [907, 584] width 78 height 29
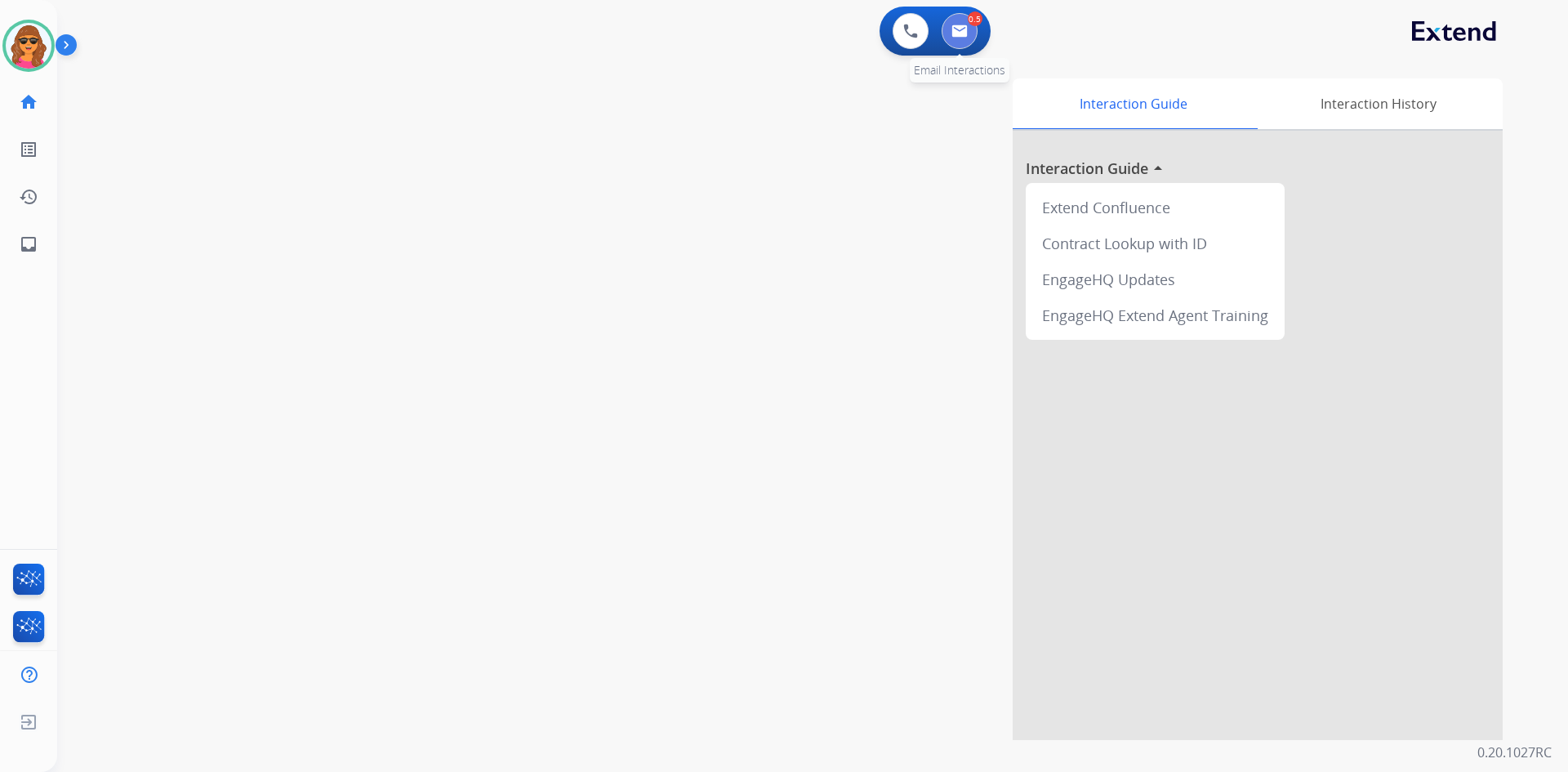
click at [968, 34] on button at bounding box center [959, 31] width 36 height 36
select select "**********"
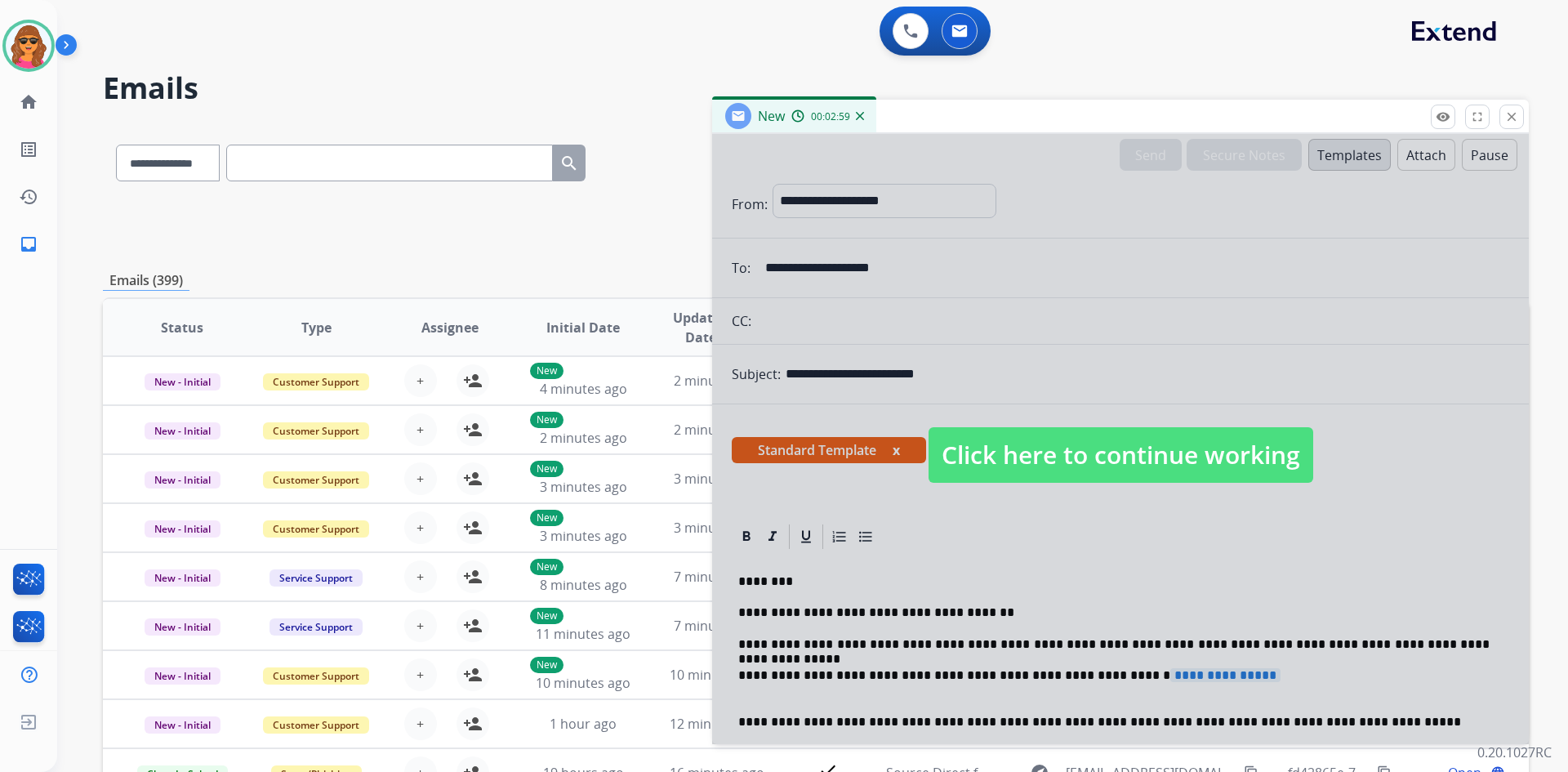
click at [1206, 451] on span "Click here to continue working" at bounding box center [1121, 454] width 385 height 55
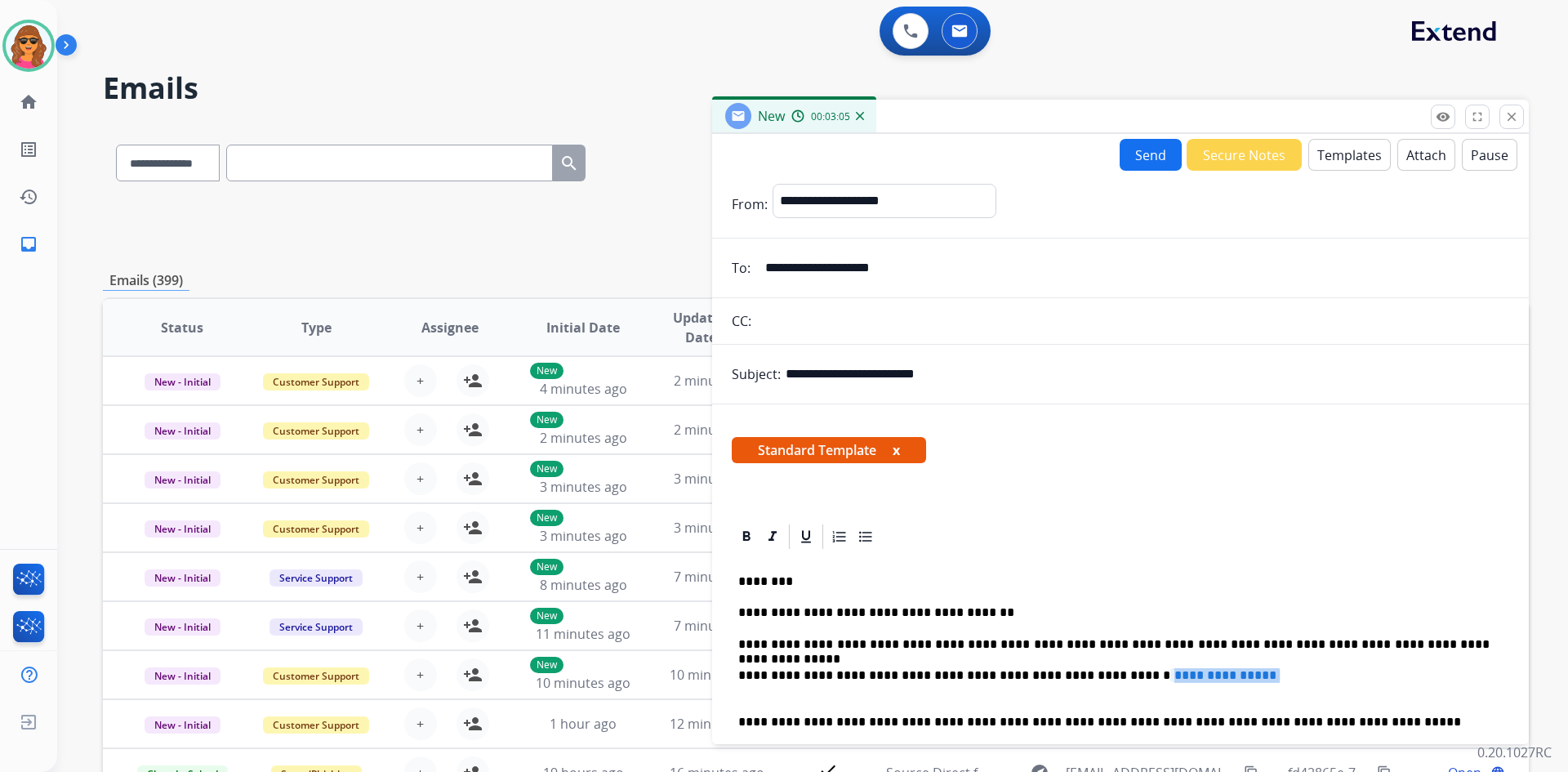
drag, startPoint x: 1265, startPoint y: 668, endPoint x: 737, endPoint y: 689, distance: 528.4
drag, startPoint x: 740, startPoint y: 670, endPoint x: 1253, endPoint y: 683, distance: 513.2
click at [1253, 683] on p "**********" at bounding box center [1114, 682] width 752 height 30
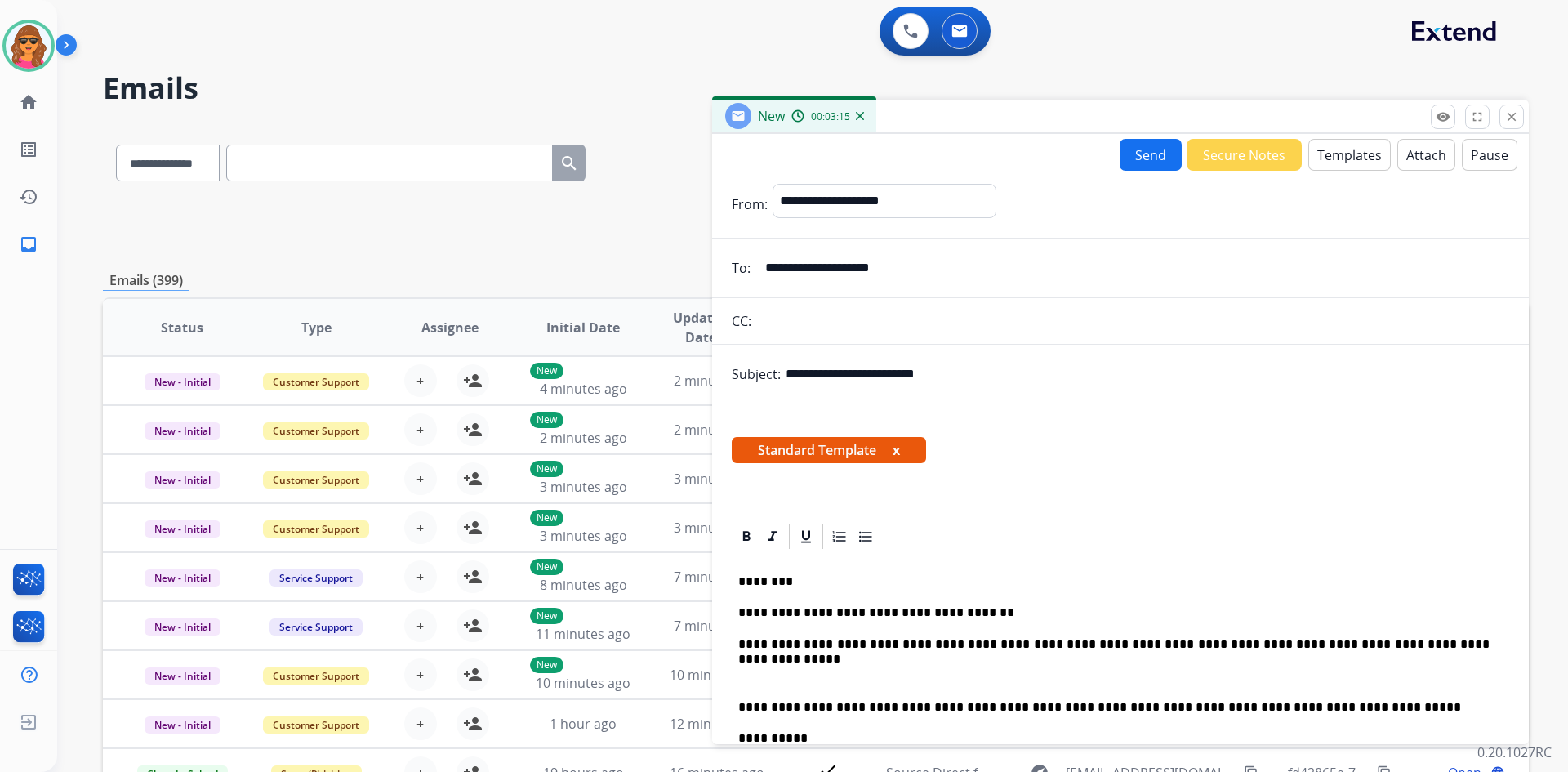
click at [1459, 639] on p "**********" at bounding box center [1114, 643] width 752 height 14
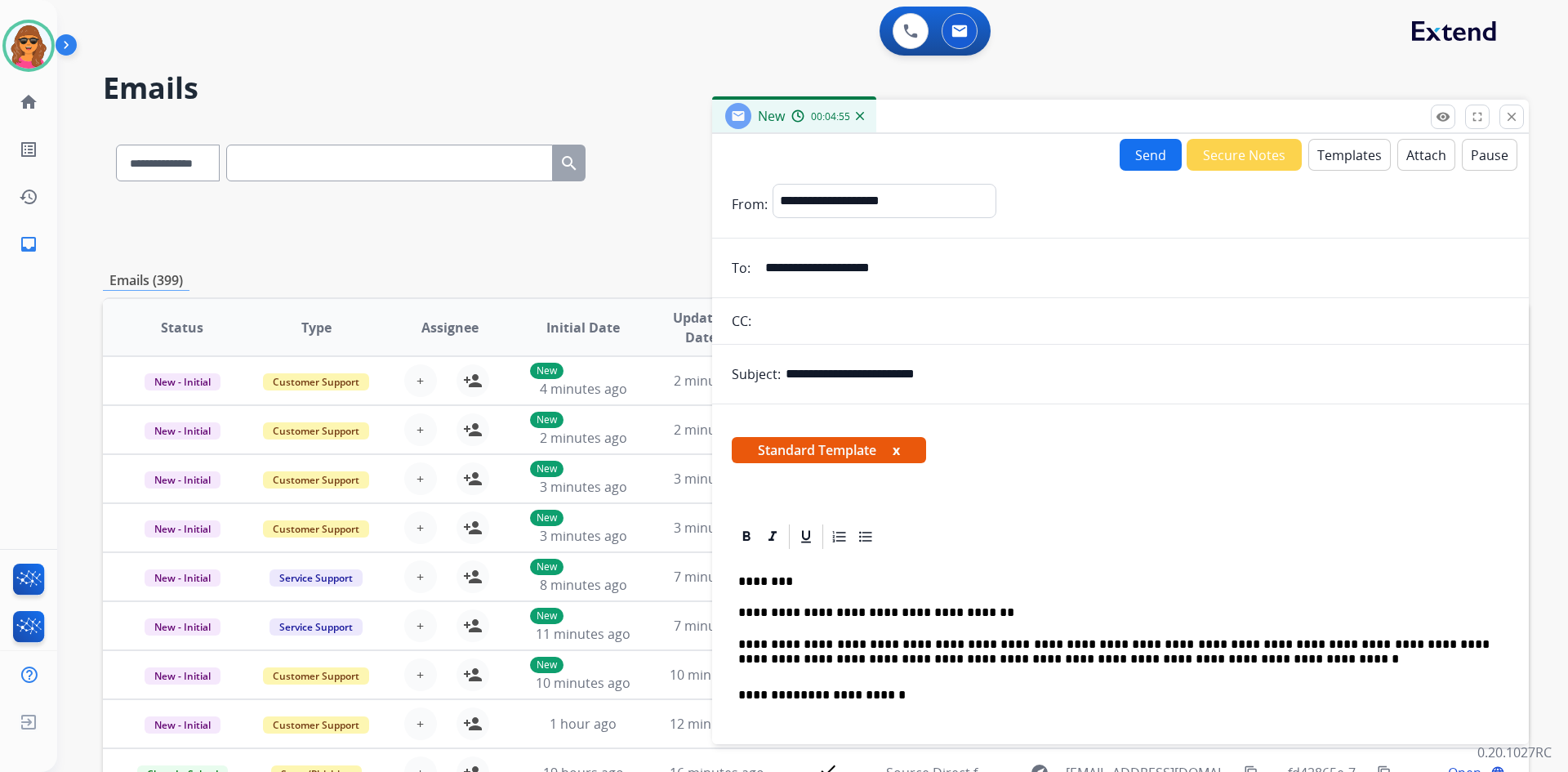
click at [1156, 651] on p "**********" at bounding box center [1114, 651] width 752 height 30
click at [1156, 652] on p "**********" at bounding box center [1114, 651] width 752 height 30
click at [1154, 664] on p "**********" at bounding box center [1114, 651] width 752 height 30
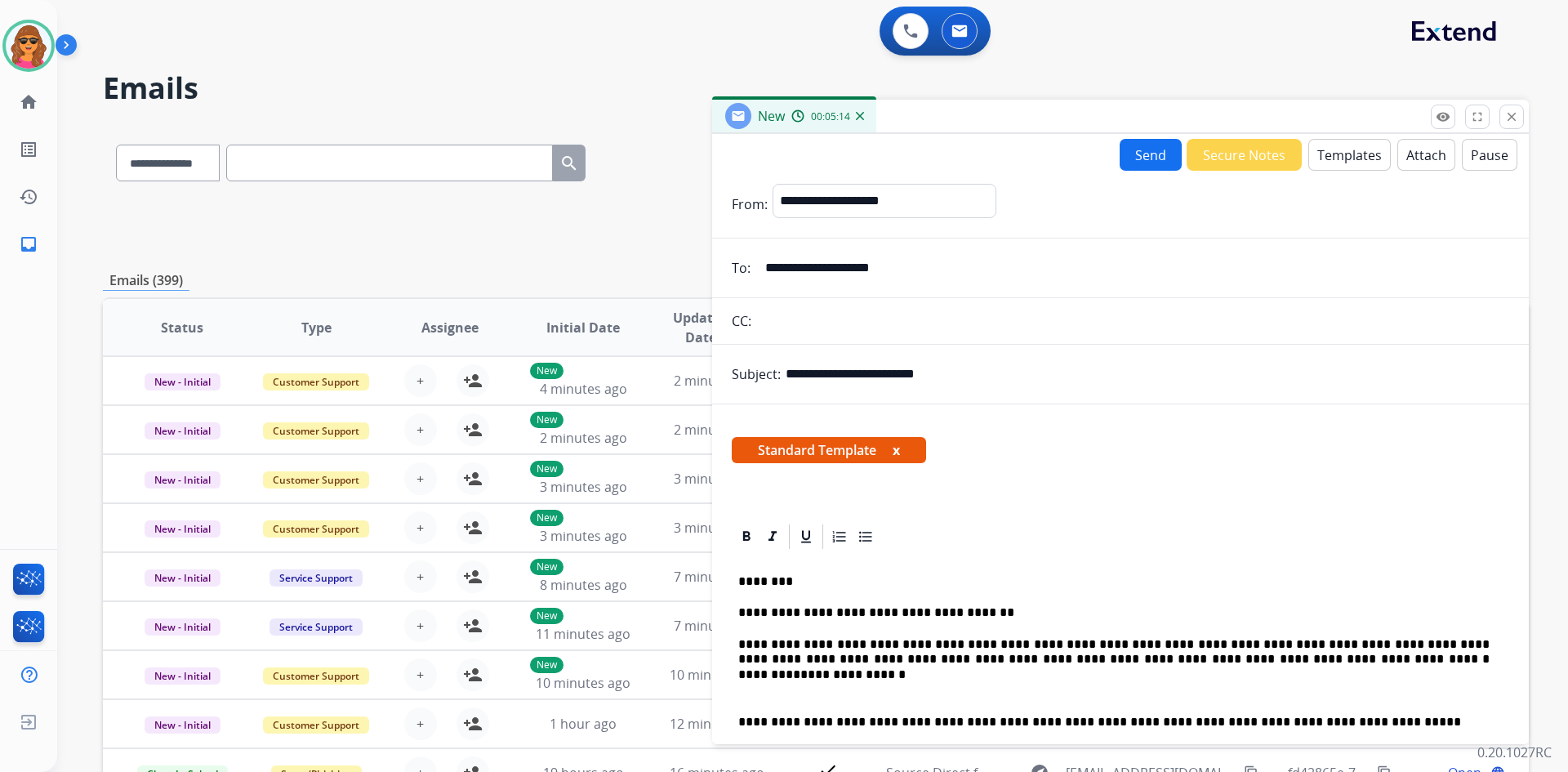
click at [1364, 656] on p "**********" at bounding box center [1114, 651] width 752 height 30
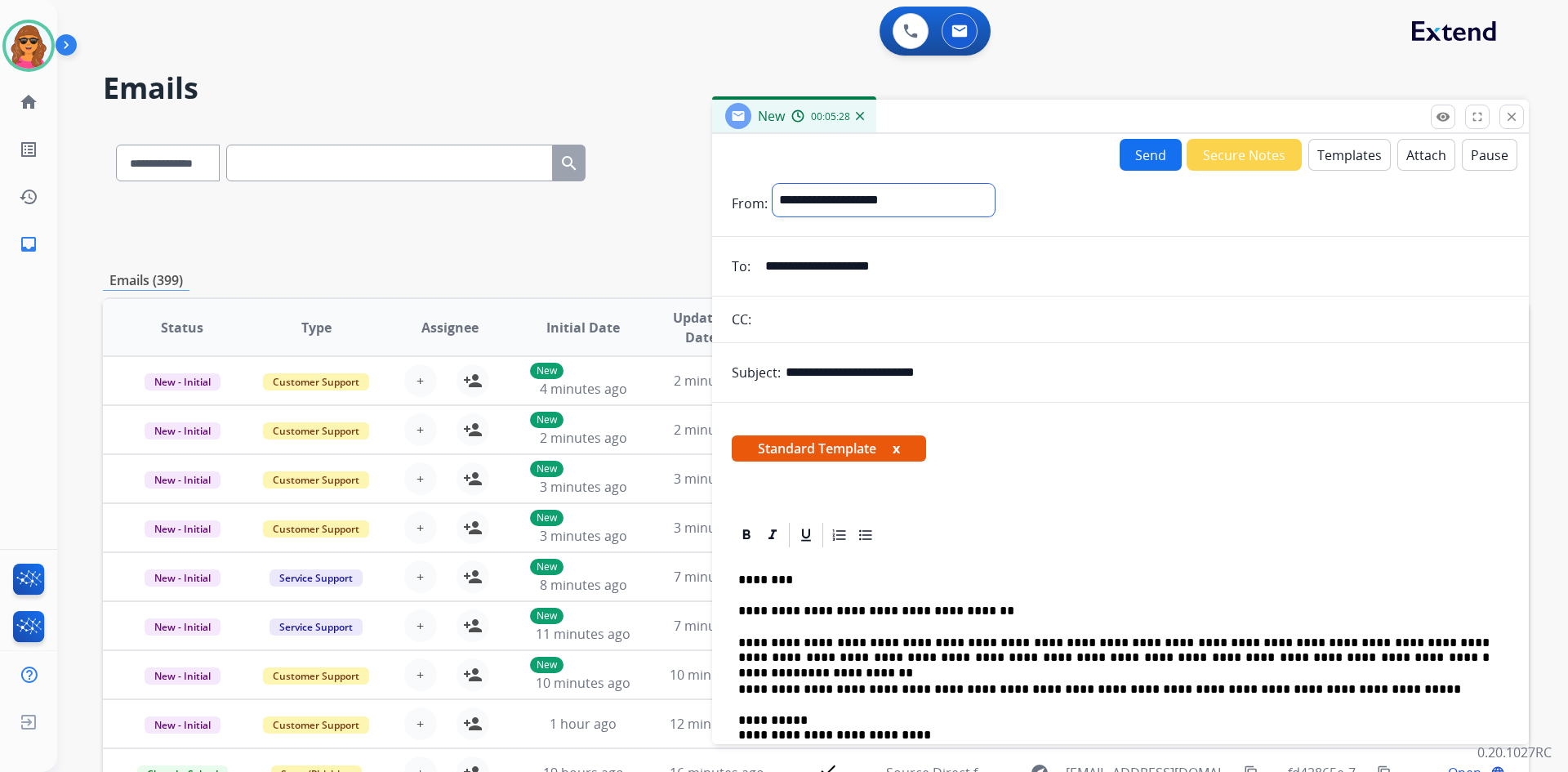
click at [807, 198] on select "**********" at bounding box center [884, 200] width 222 height 33
select select "**********"
click at [773, 184] on select "**********" at bounding box center [884, 200] width 222 height 33
click at [1145, 157] on button "Send" at bounding box center [1151, 155] width 62 height 32
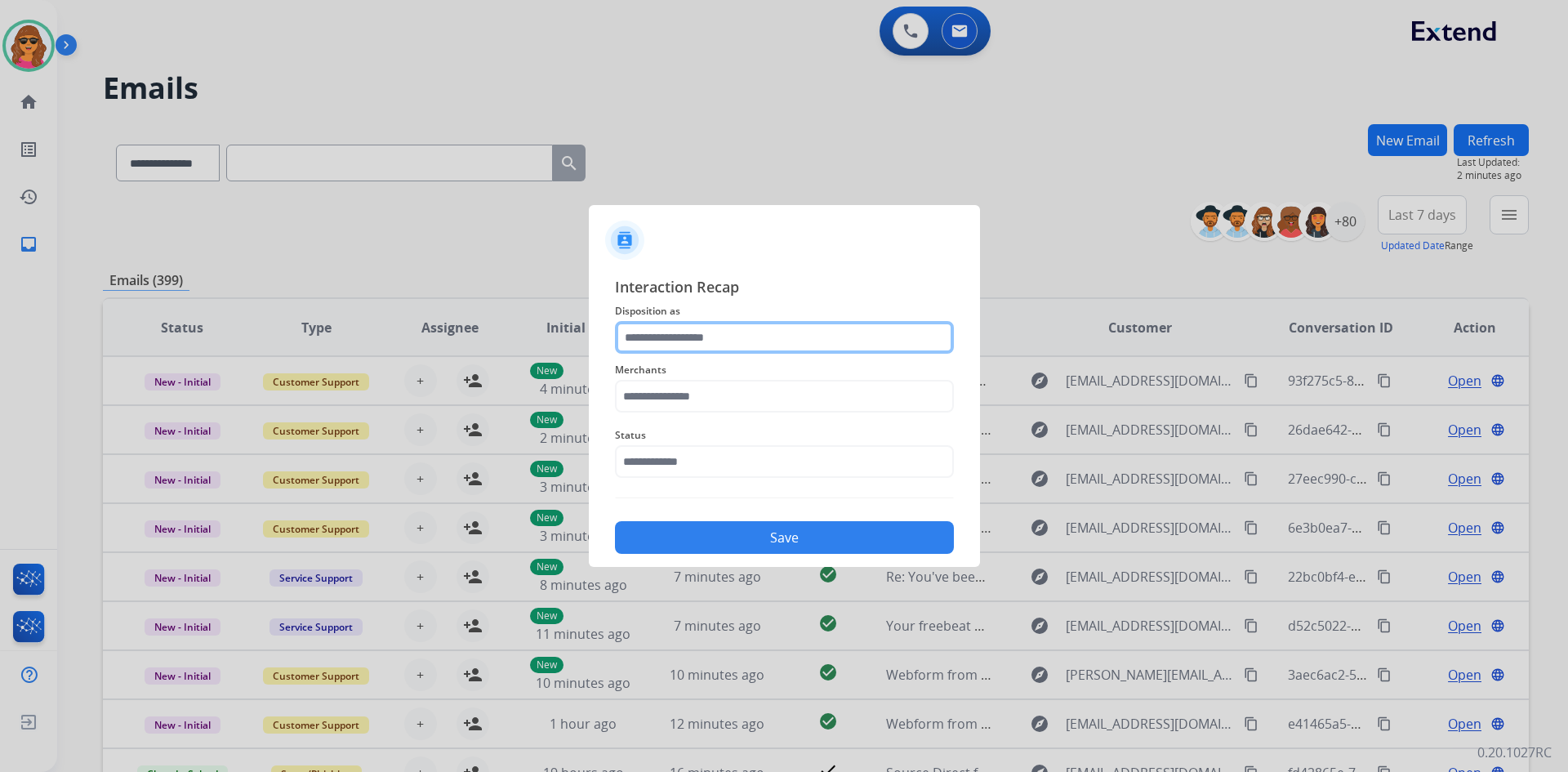
click at [620, 338] on input "text" at bounding box center [784, 337] width 339 height 33
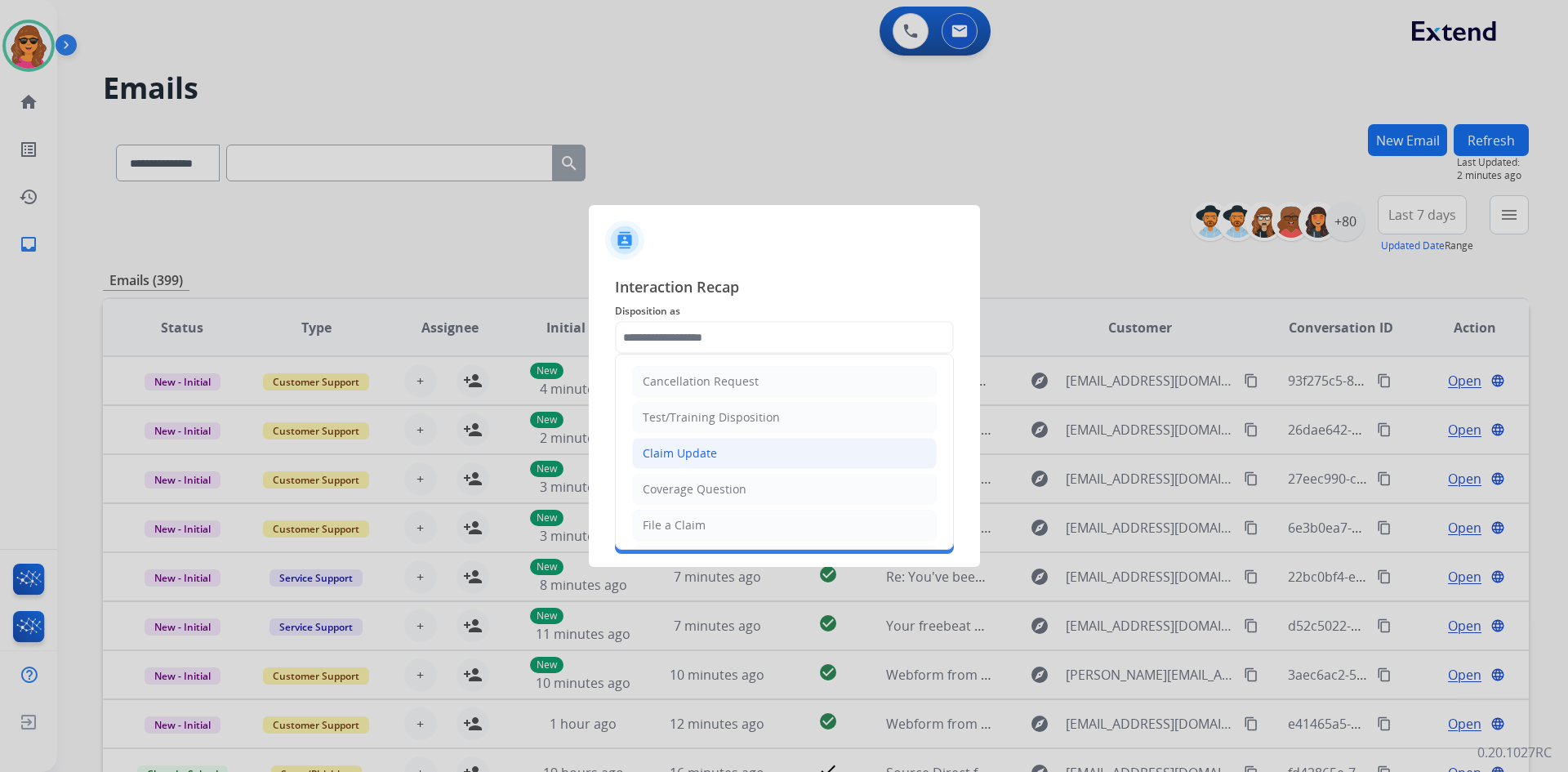
click at [673, 447] on div "Claim Update" at bounding box center [679, 453] width 74 height 16
type input "**********"
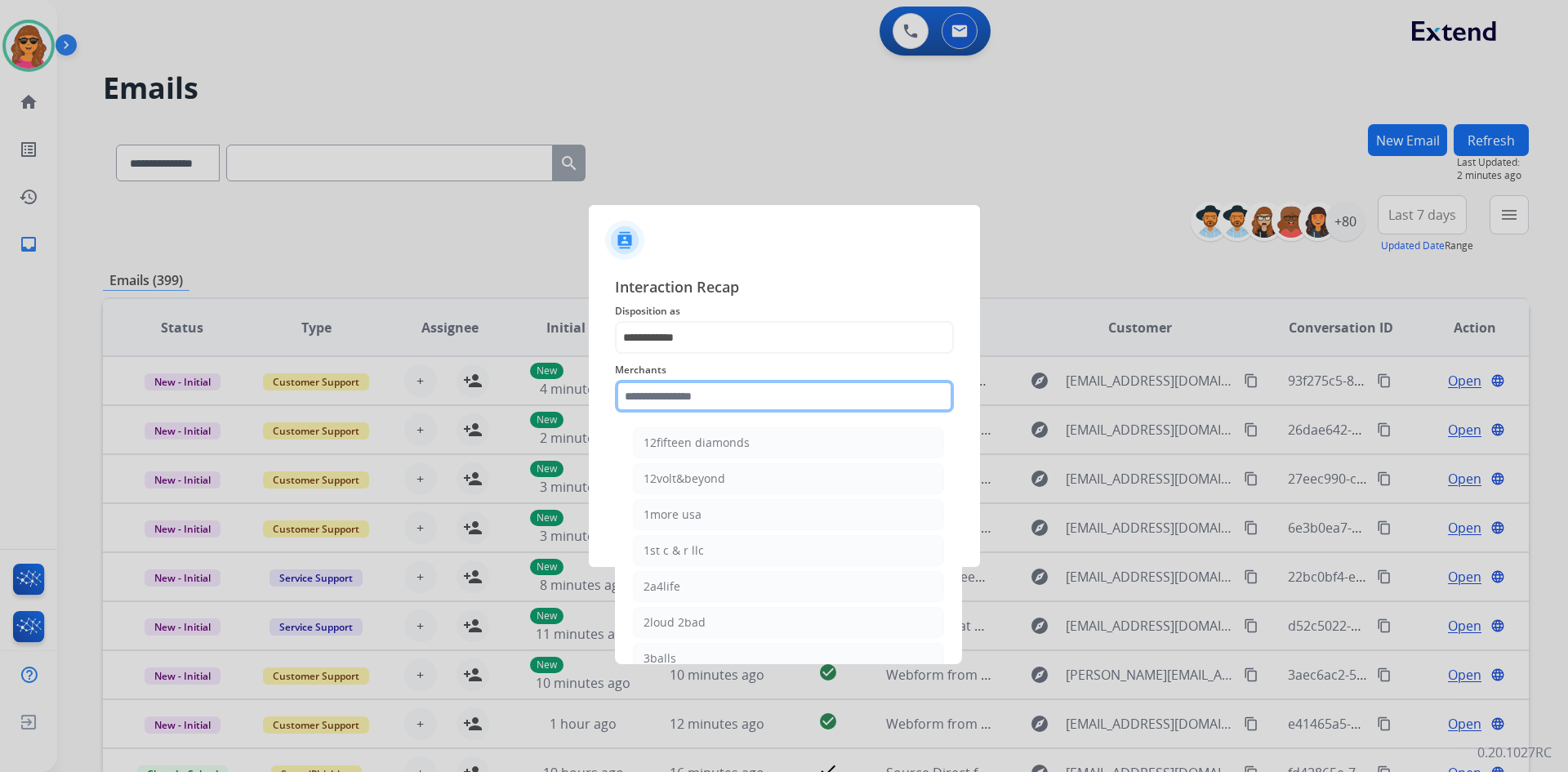
click at [631, 386] on input "text" at bounding box center [784, 396] width 339 height 33
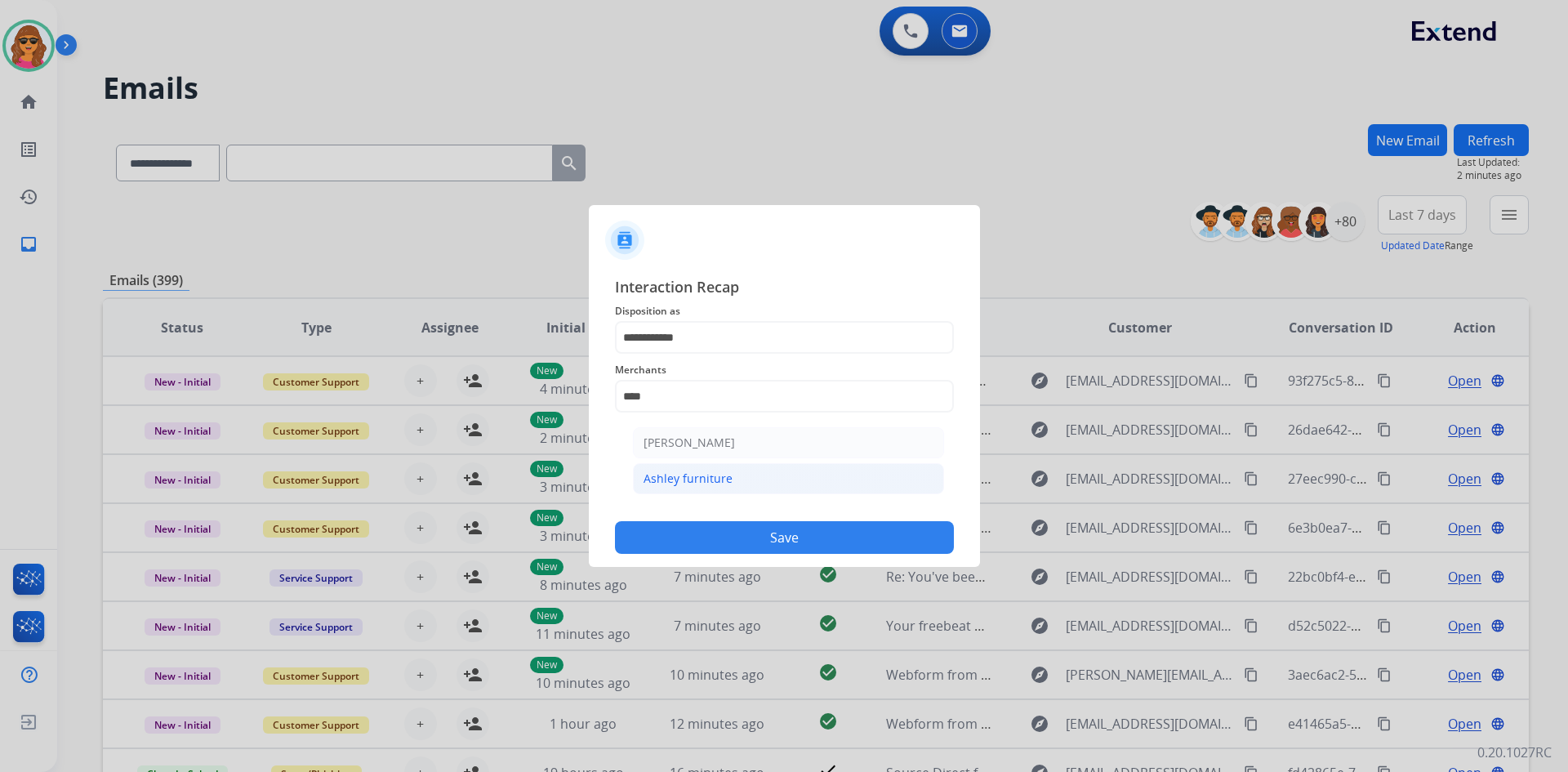
click at [686, 474] on div "Ashley furniture" at bounding box center [688, 478] width 89 height 16
type input "**********"
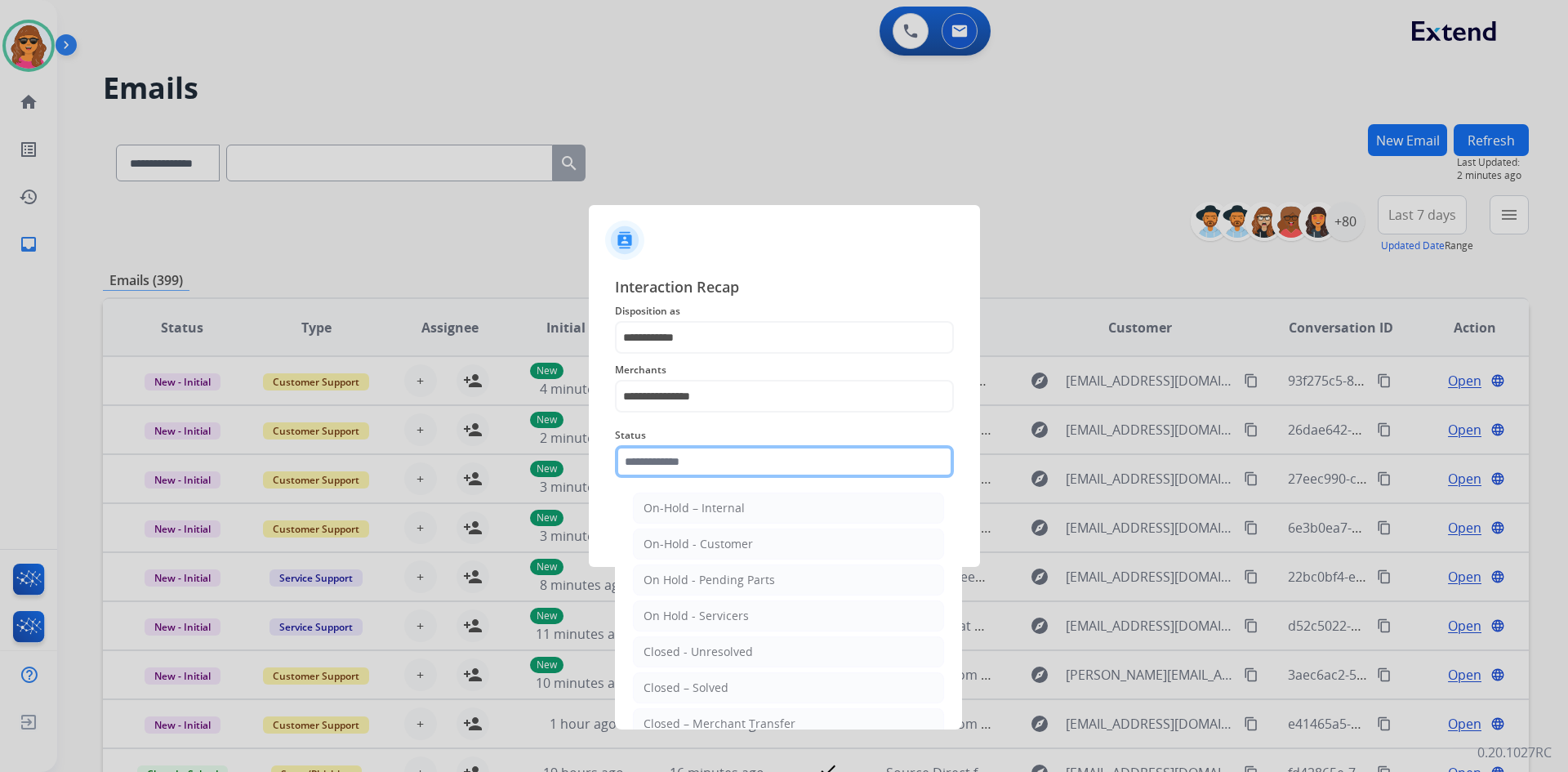
click at [615, 470] on input "text" at bounding box center [784, 462] width 339 height 33
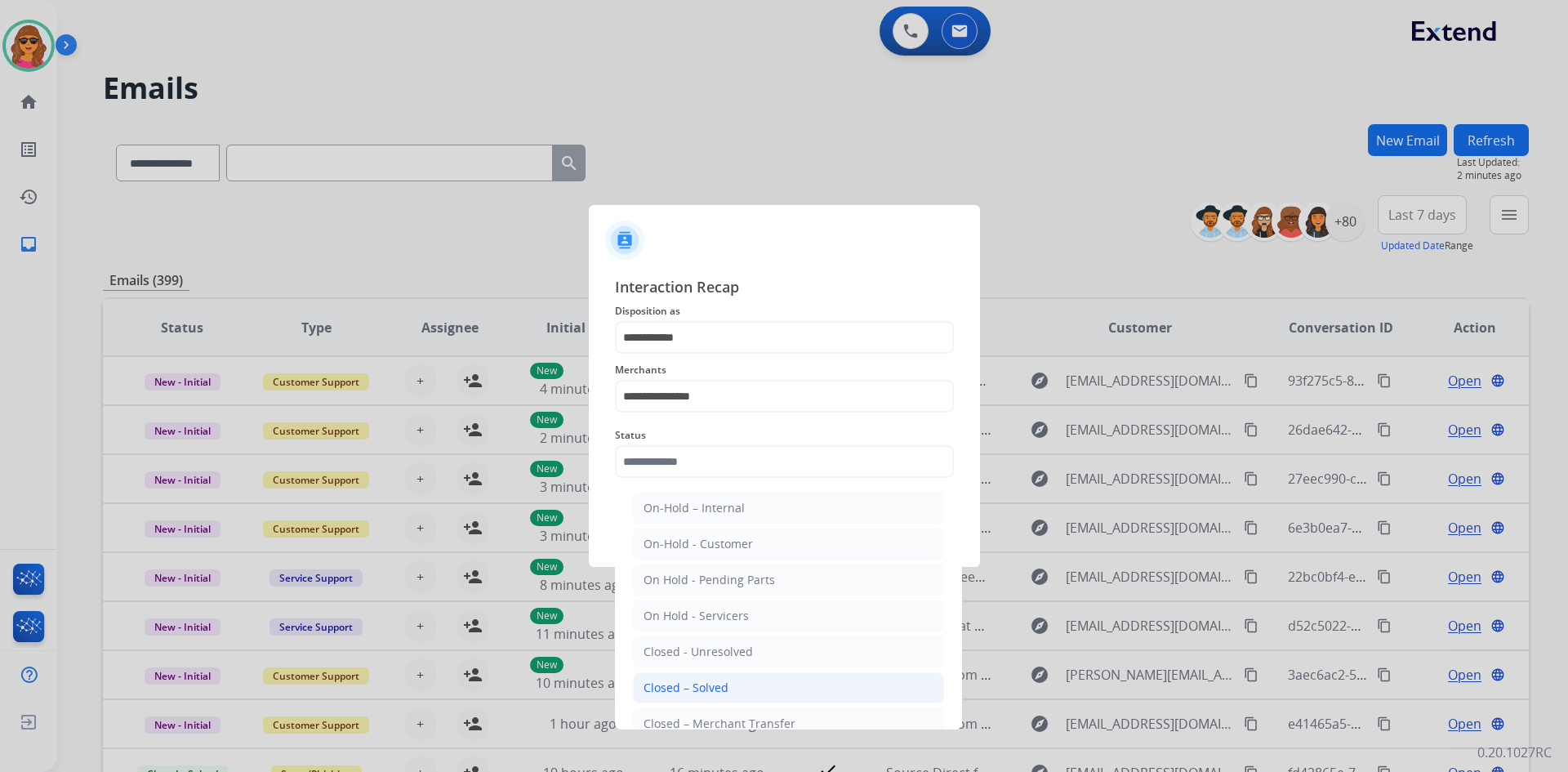
click at [711, 687] on div "Closed – Solved" at bounding box center [686, 687] width 85 height 16
type input "**********"
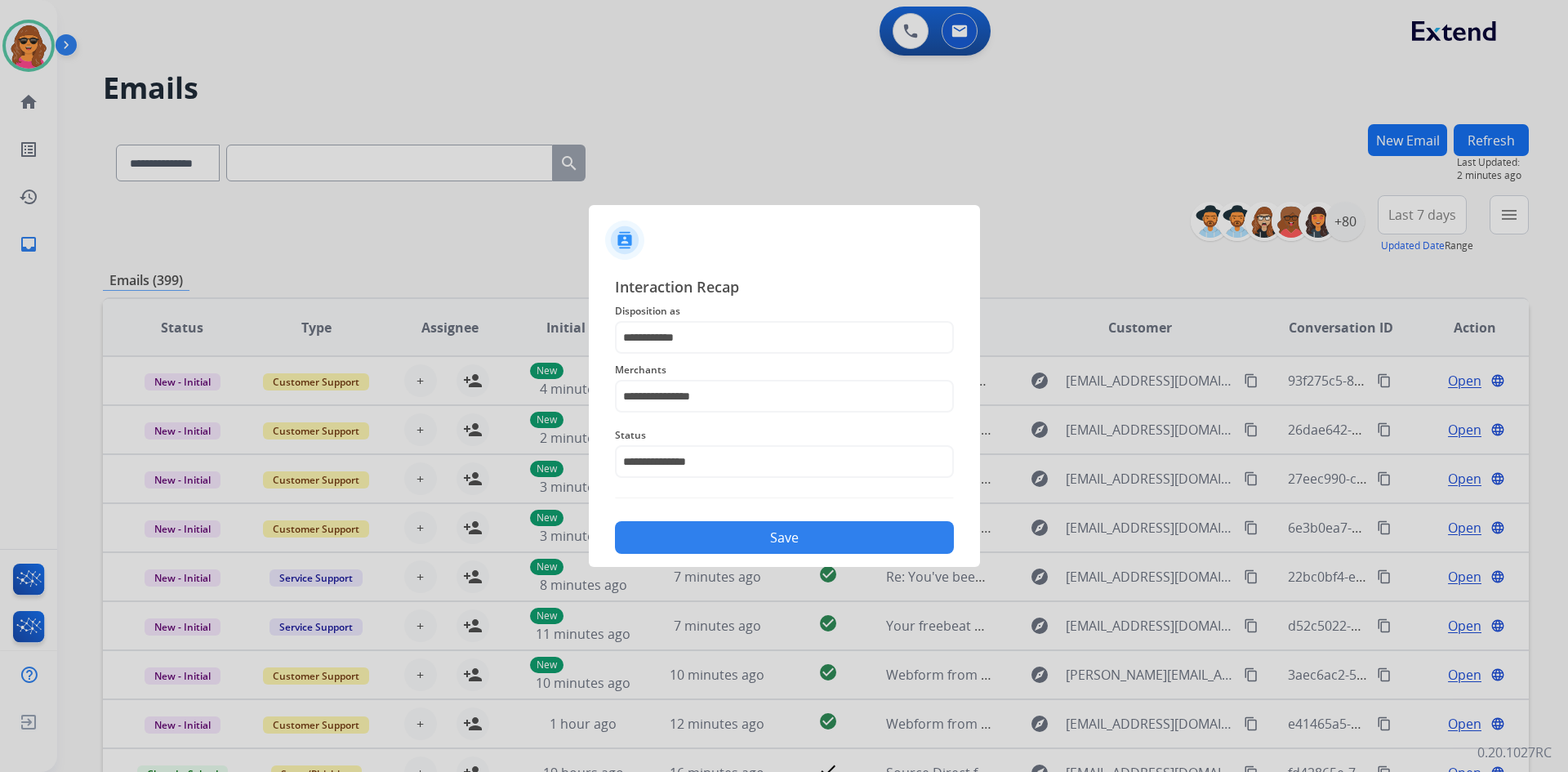
click at [767, 537] on button "Save" at bounding box center [784, 537] width 339 height 33
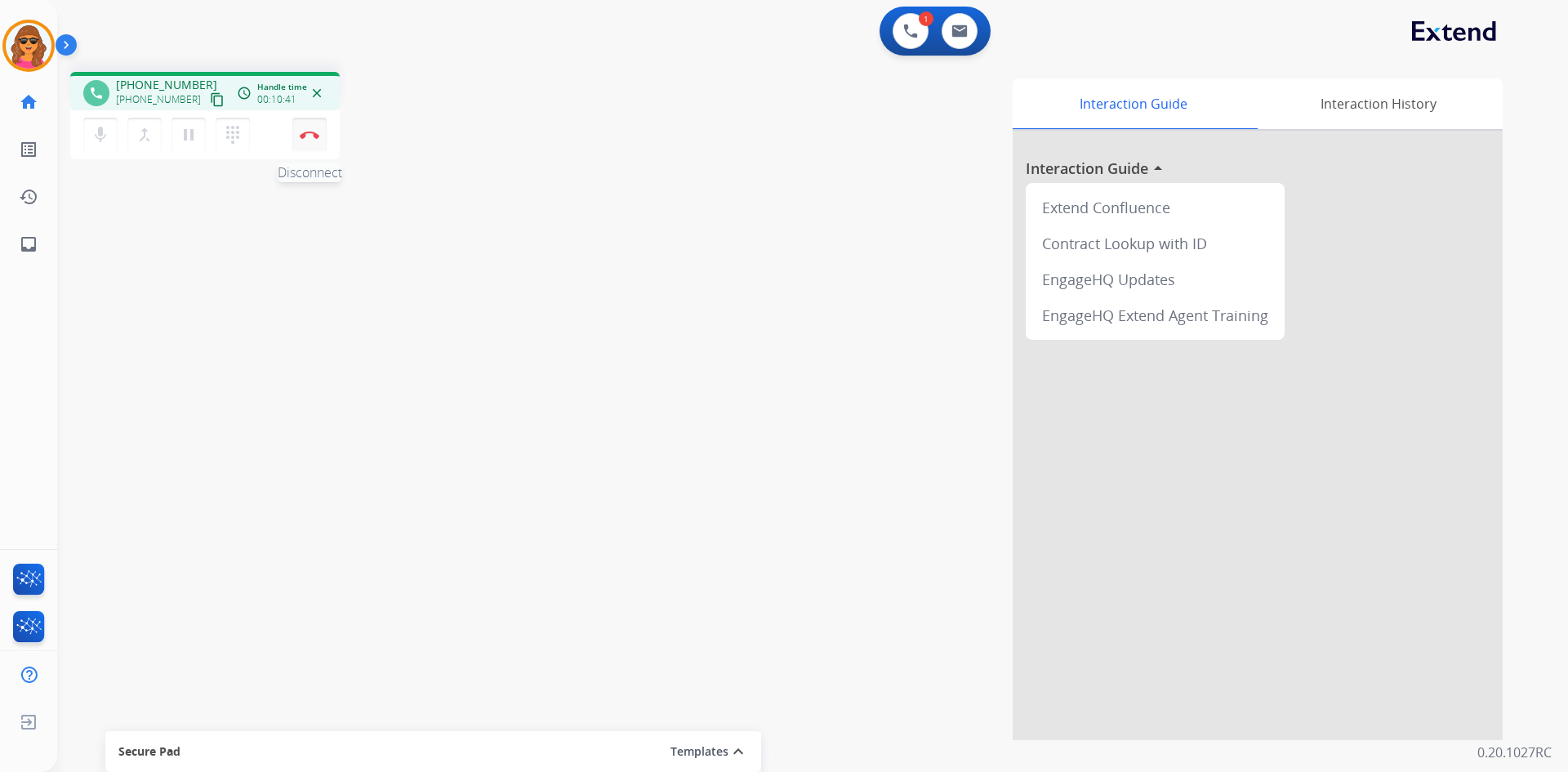
click at [303, 132] on img at bounding box center [309, 134] width 19 height 8
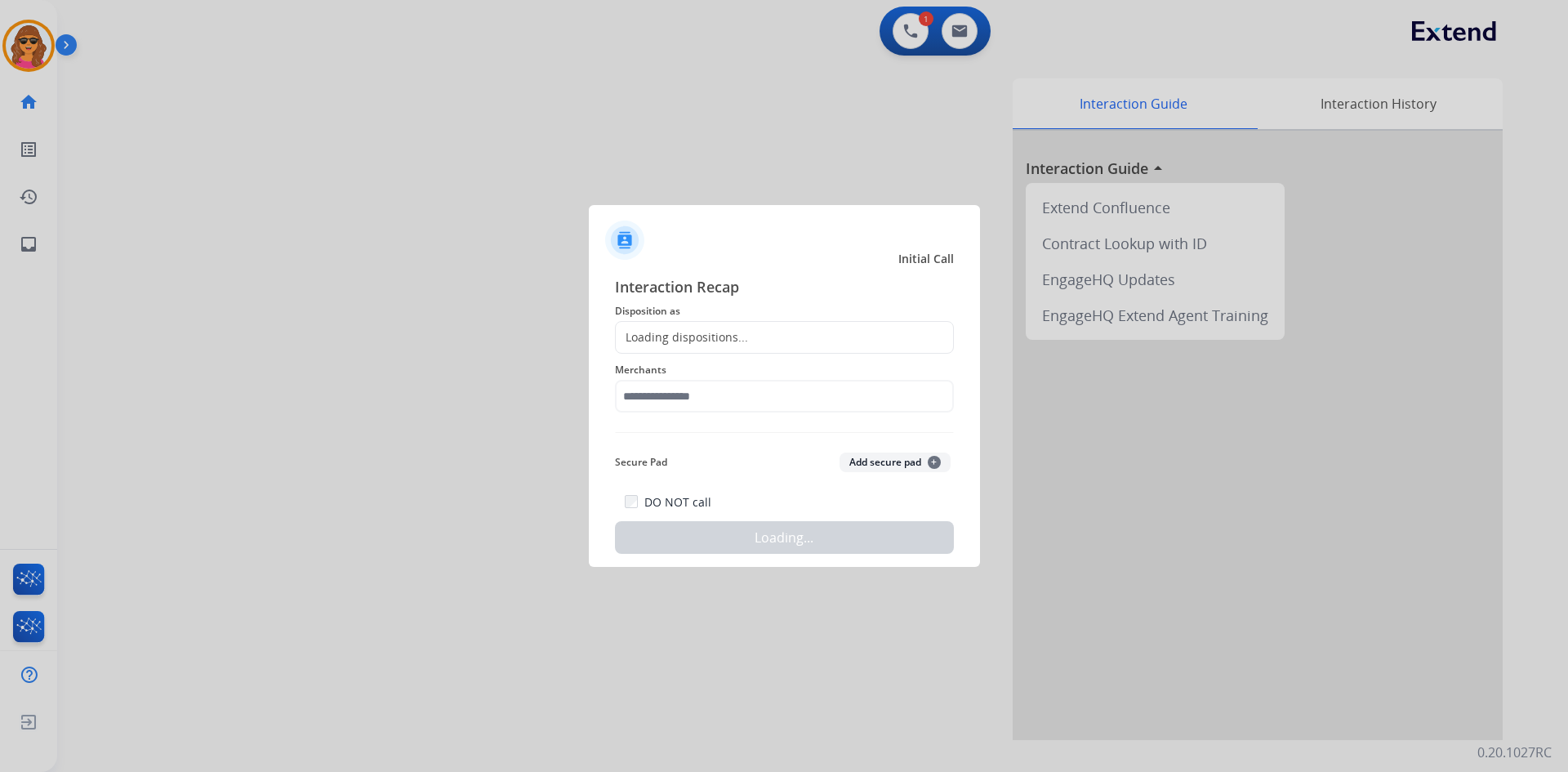
click at [648, 348] on div "Loading dispositions..." at bounding box center [784, 337] width 339 height 33
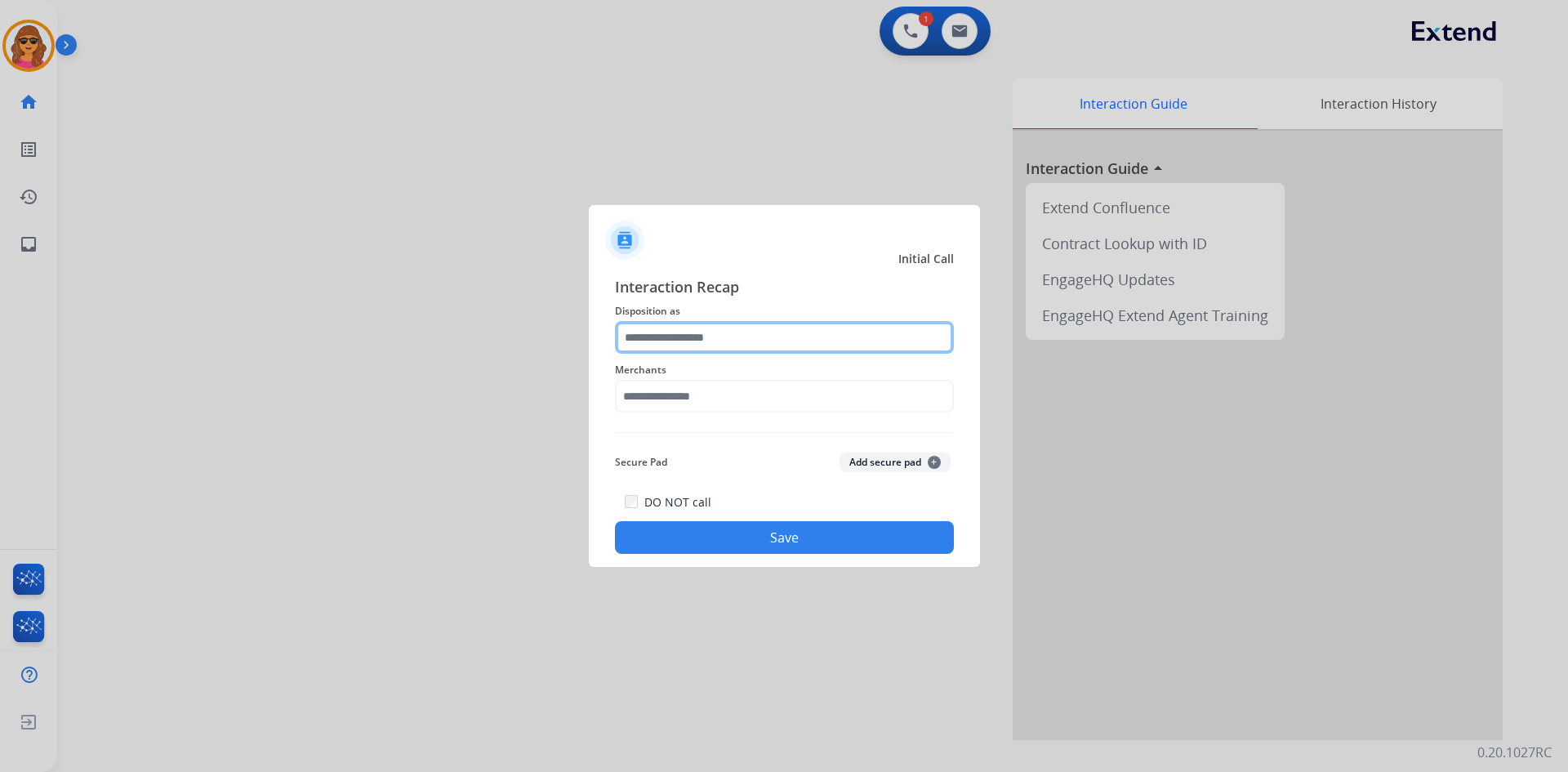
click at [633, 329] on input "text" at bounding box center [784, 337] width 339 height 33
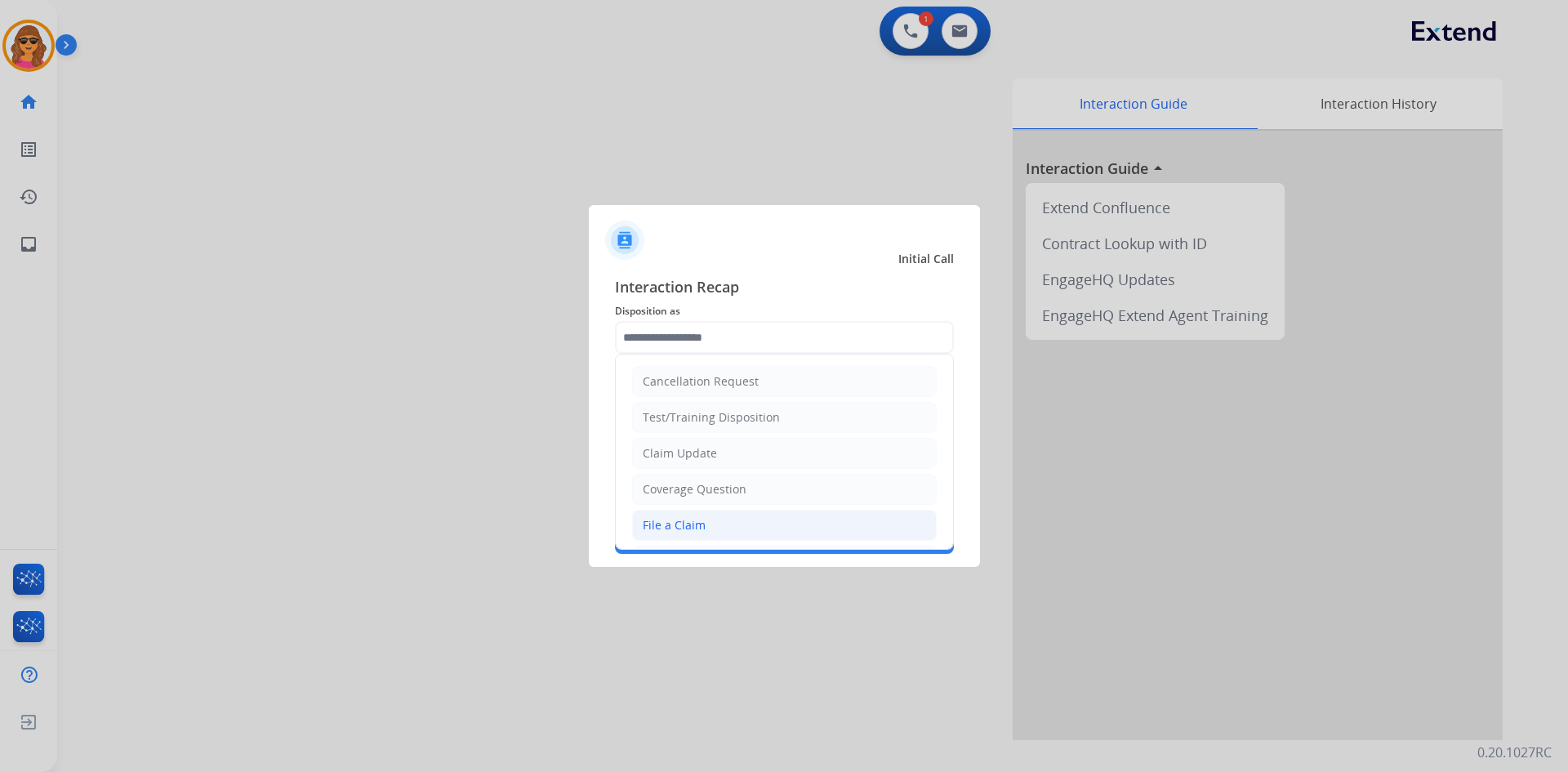
click at [668, 526] on div "File a Claim" at bounding box center [673, 525] width 63 height 16
type input "**********"
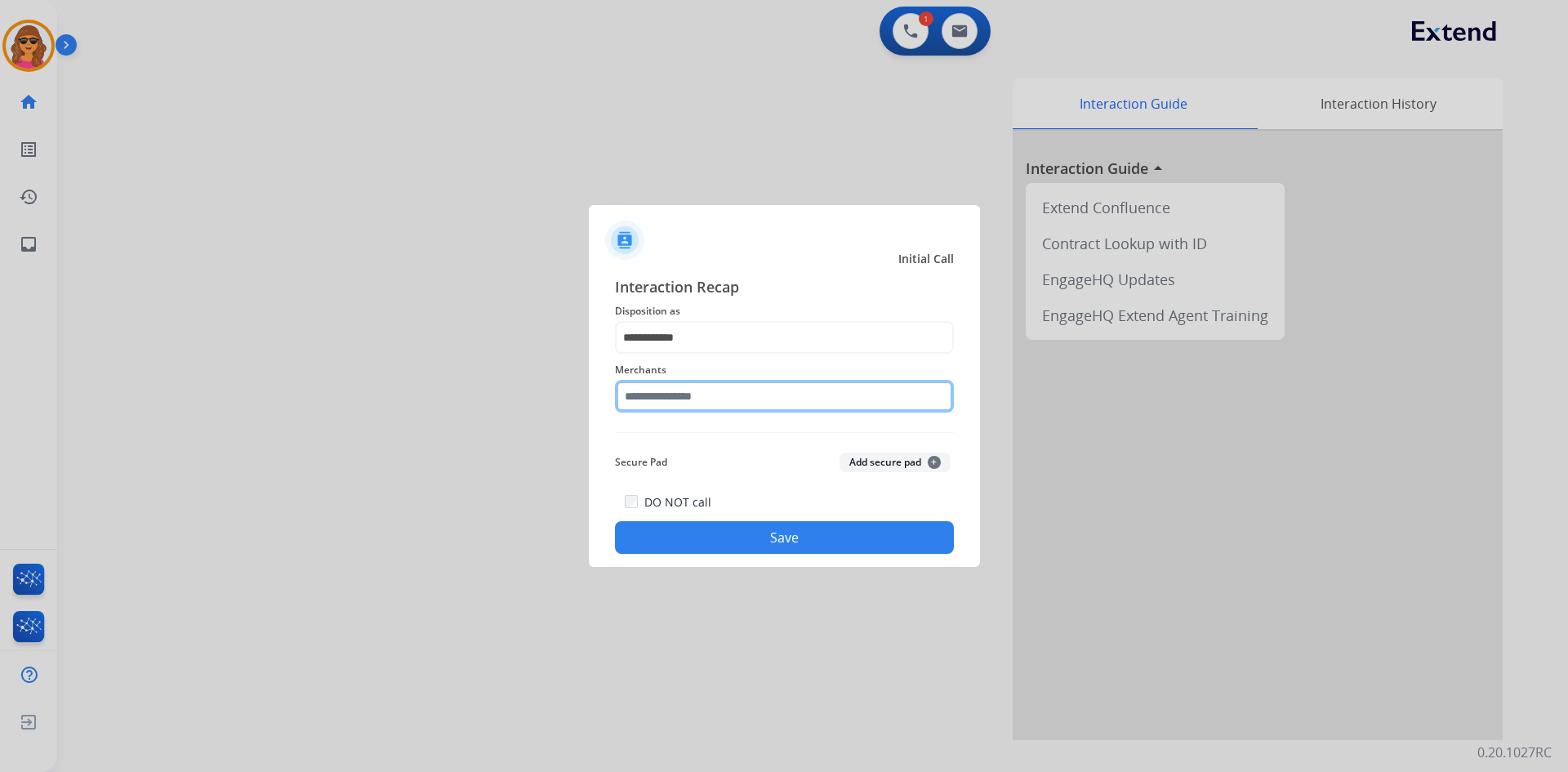
click at [635, 399] on input "text" at bounding box center [784, 396] width 339 height 33
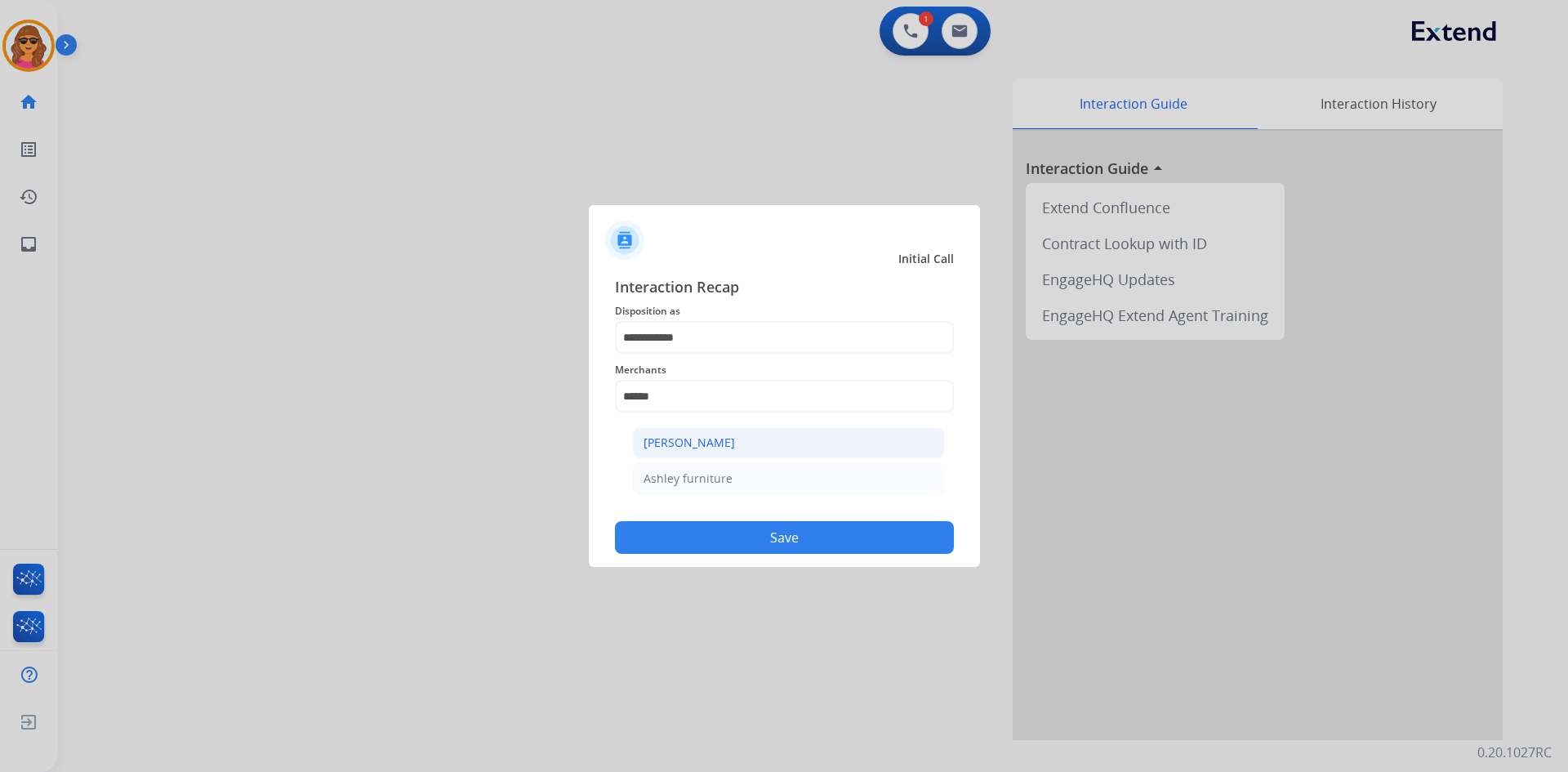
click at [667, 435] on div "[PERSON_NAME]" at bounding box center [689, 443] width 92 height 16
type input "**********"
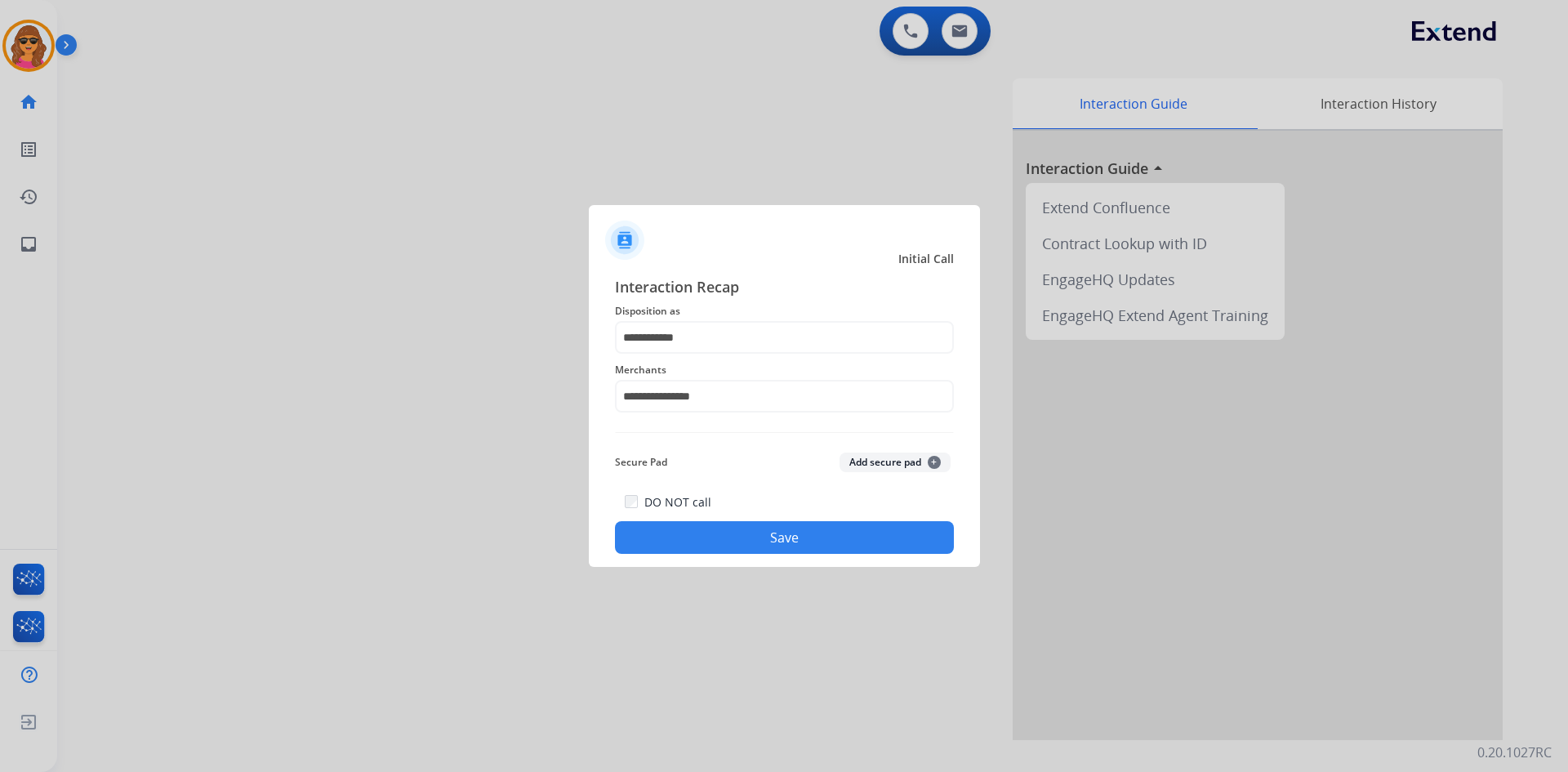
click at [815, 540] on button "Save" at bounding box center [784, 537] width 339 height 33
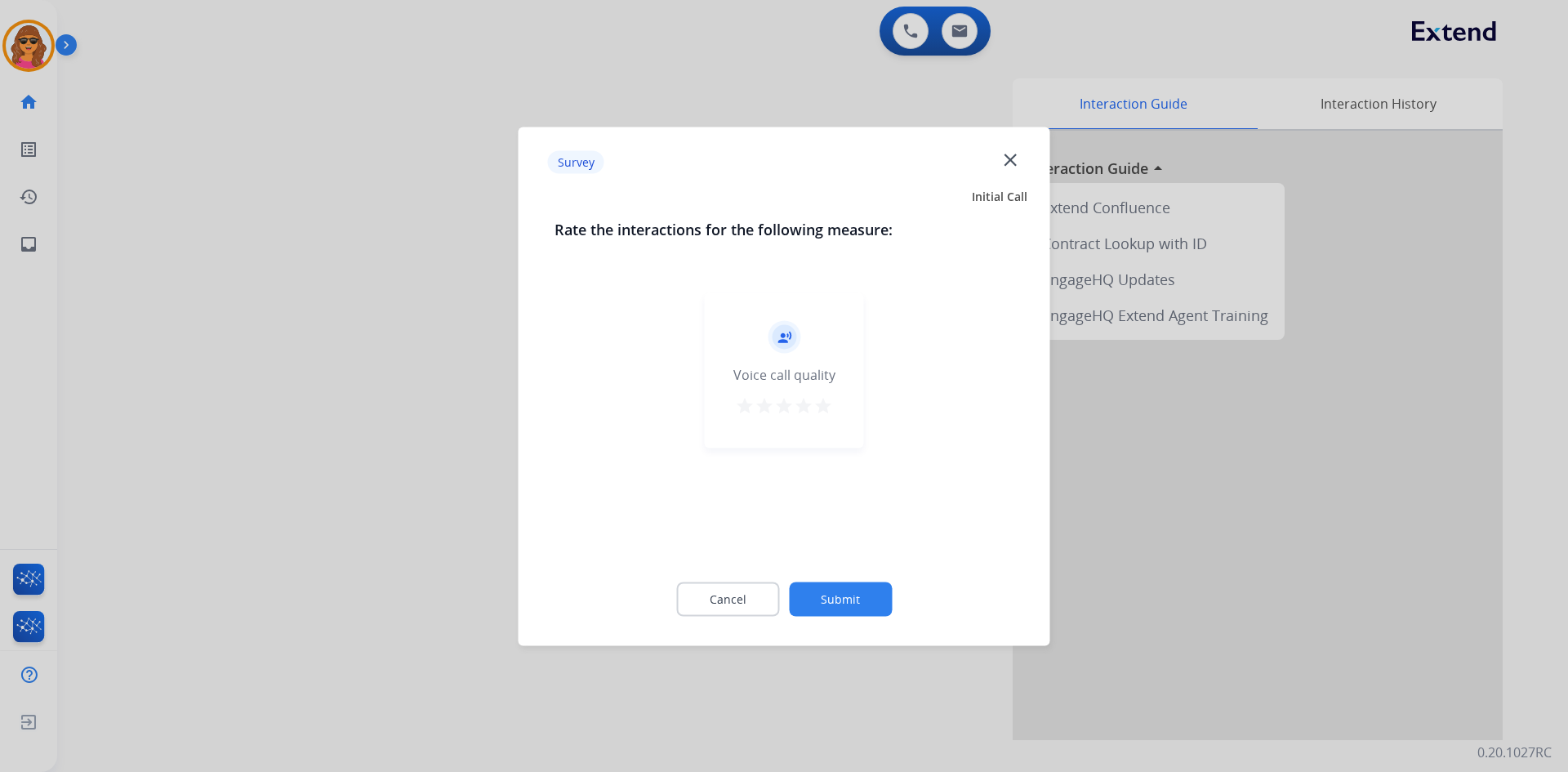
click at [824, 399] on mat-icon "star" at bounding box center [823, 405] width 19 height 19
click at [853, 590] on button "Submit" at bounding box center [841, 599] width 103 height 35
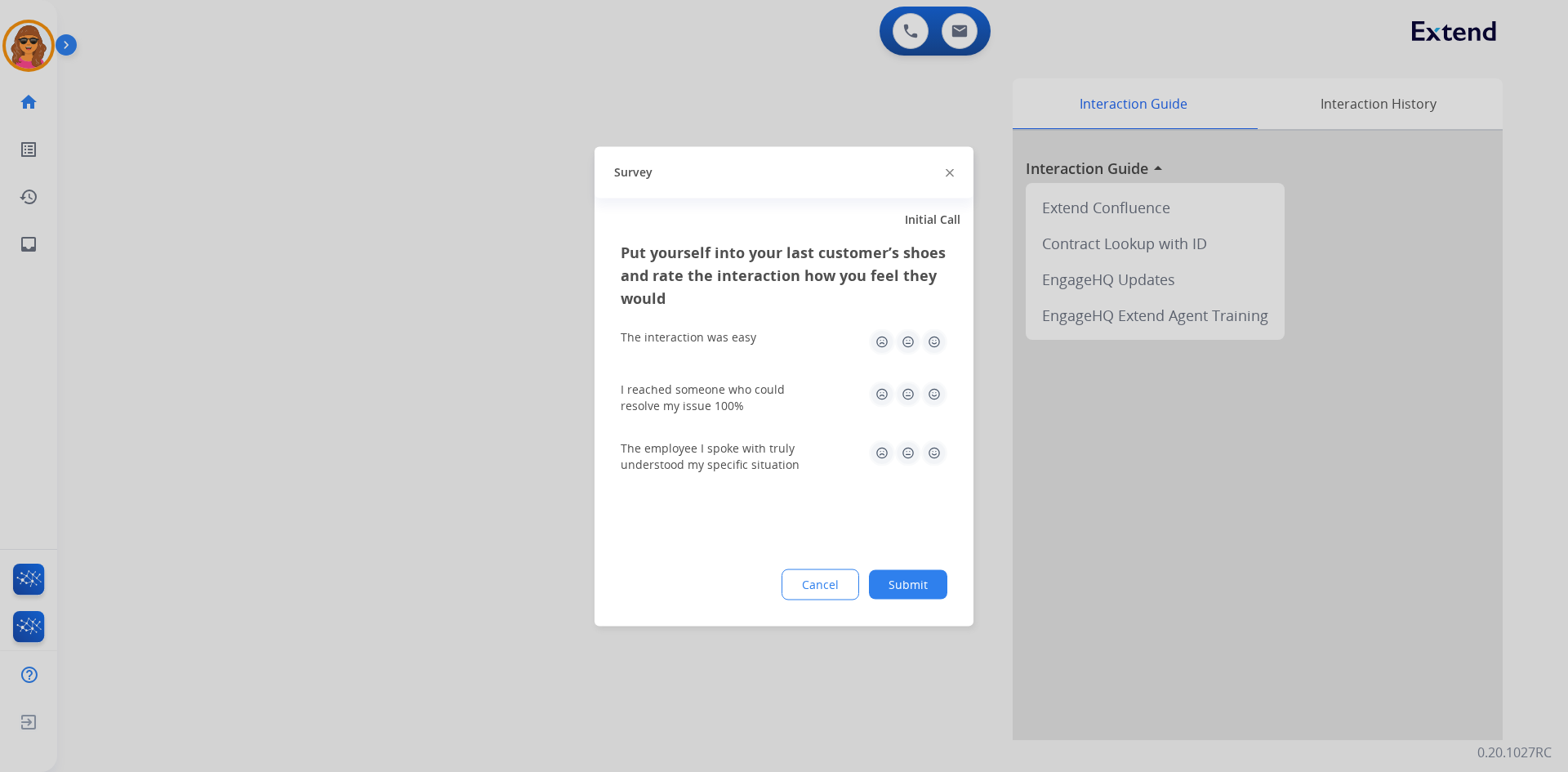
click at [931, 337] on img at bounding box center [933, 341] width 26 height 26
click at [932, 395] on img at bounding box center [933, 393] width 26 height 26
click at [934, 438] on div "The employee I spoke with truly understood my specific situation" at bounding box center [784, 455] width 327 height 59
click at [934, 454] on img at bounding box center [933, 452] width 26 height 26
click at [915, 581] on button "Submit" at bounding box center [907, 584] width 78 height 29
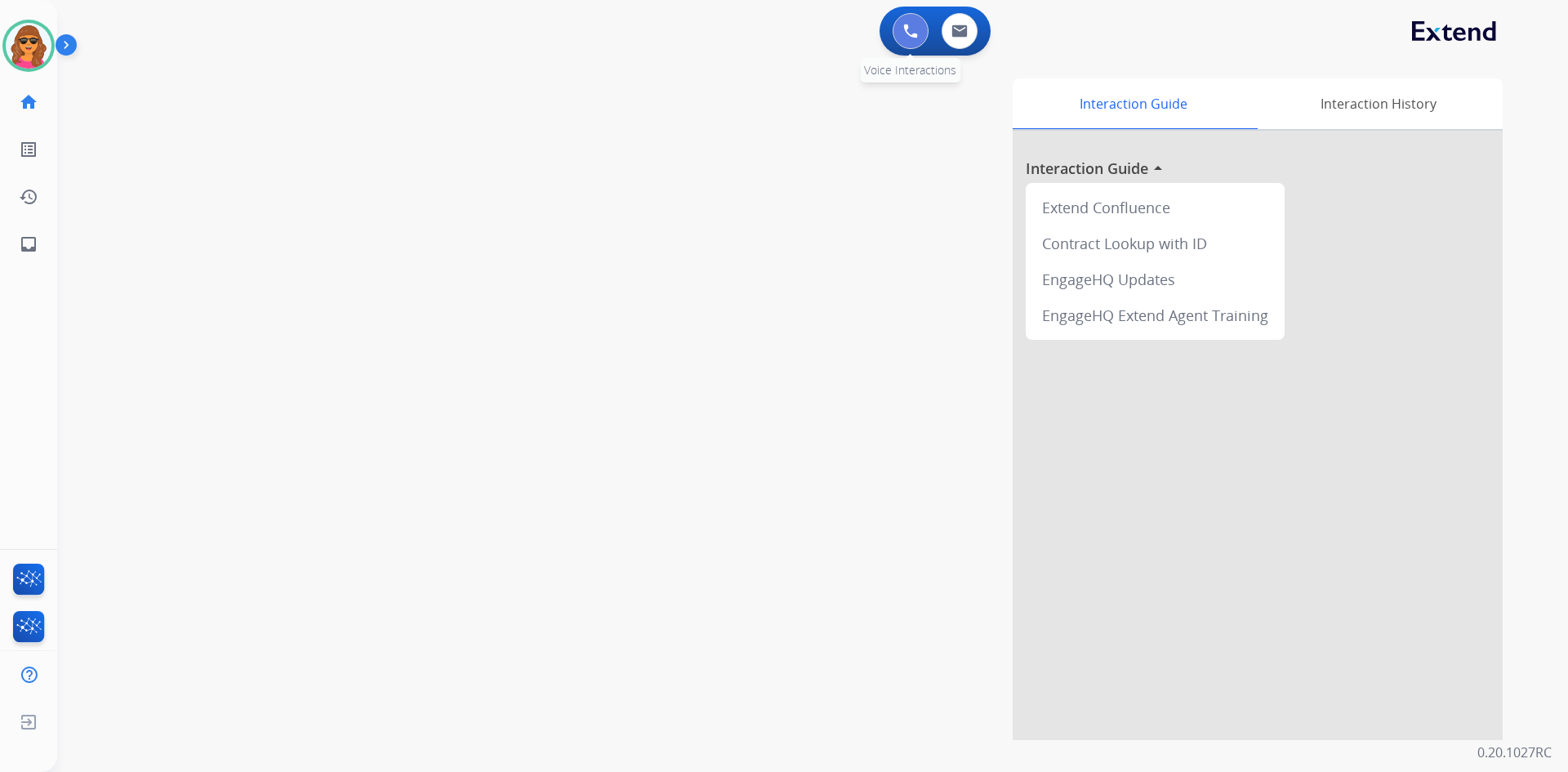
click at [912, 26] on img at bounding box center [910, 31] width 14 height 14
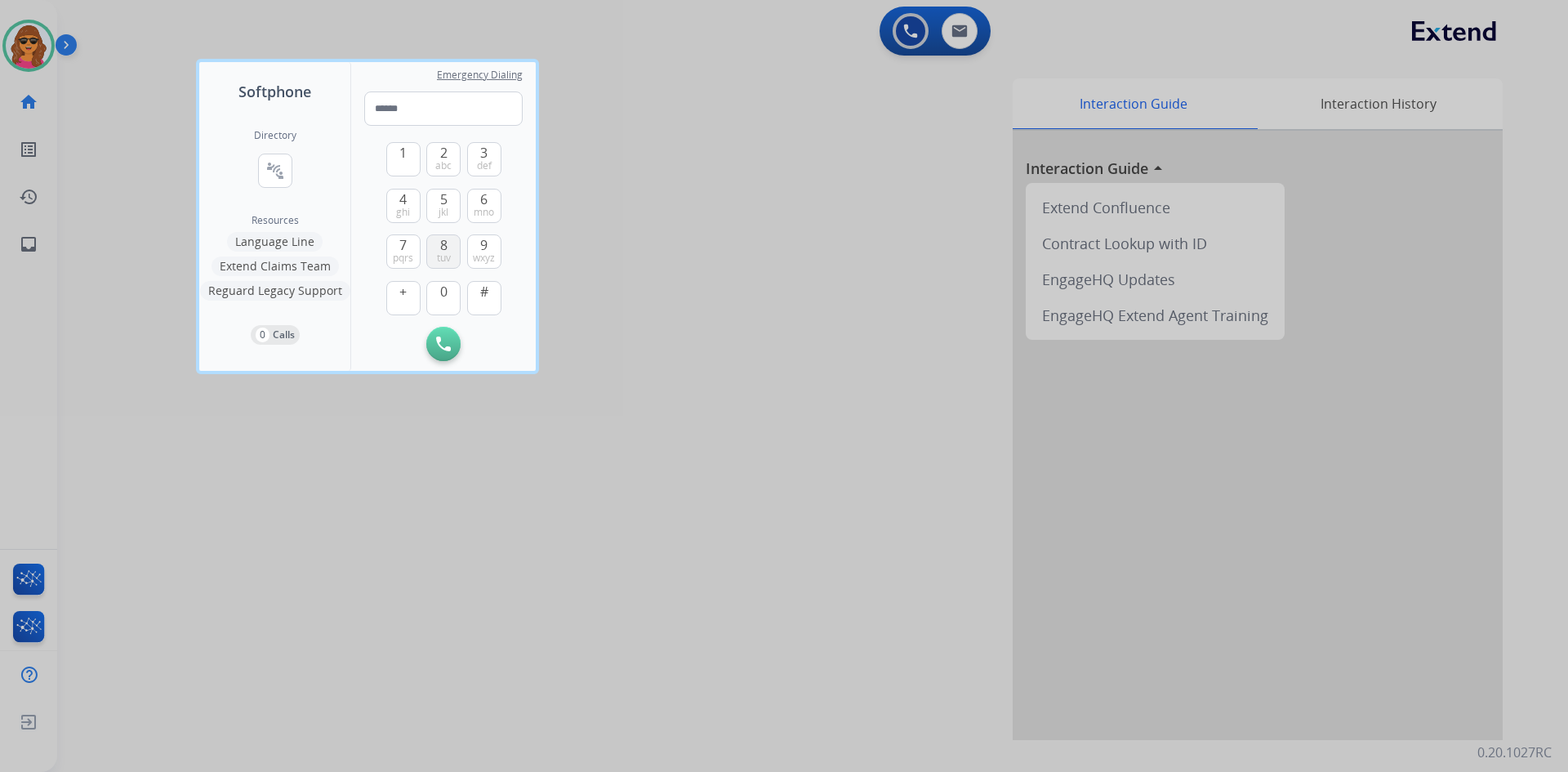
drag, startPoint x: 496, startPoint y: 243, endPoint x: 445, endPoint y: 245, distance: 51.0
click at [486, 243] on button "9 wxyz" at bounding box center [484, 252] width 35 height 35
click at [418, 247] on button "7 pqrs" at bounding box center [404, 252] width 35 height 35
click at [479, 240] on button "9 wxyz" at bounding box center [484, 252] width 35 height 35
click at [486, 142] on div "3 def" at bounding box center [484, 159] width 35 height 35
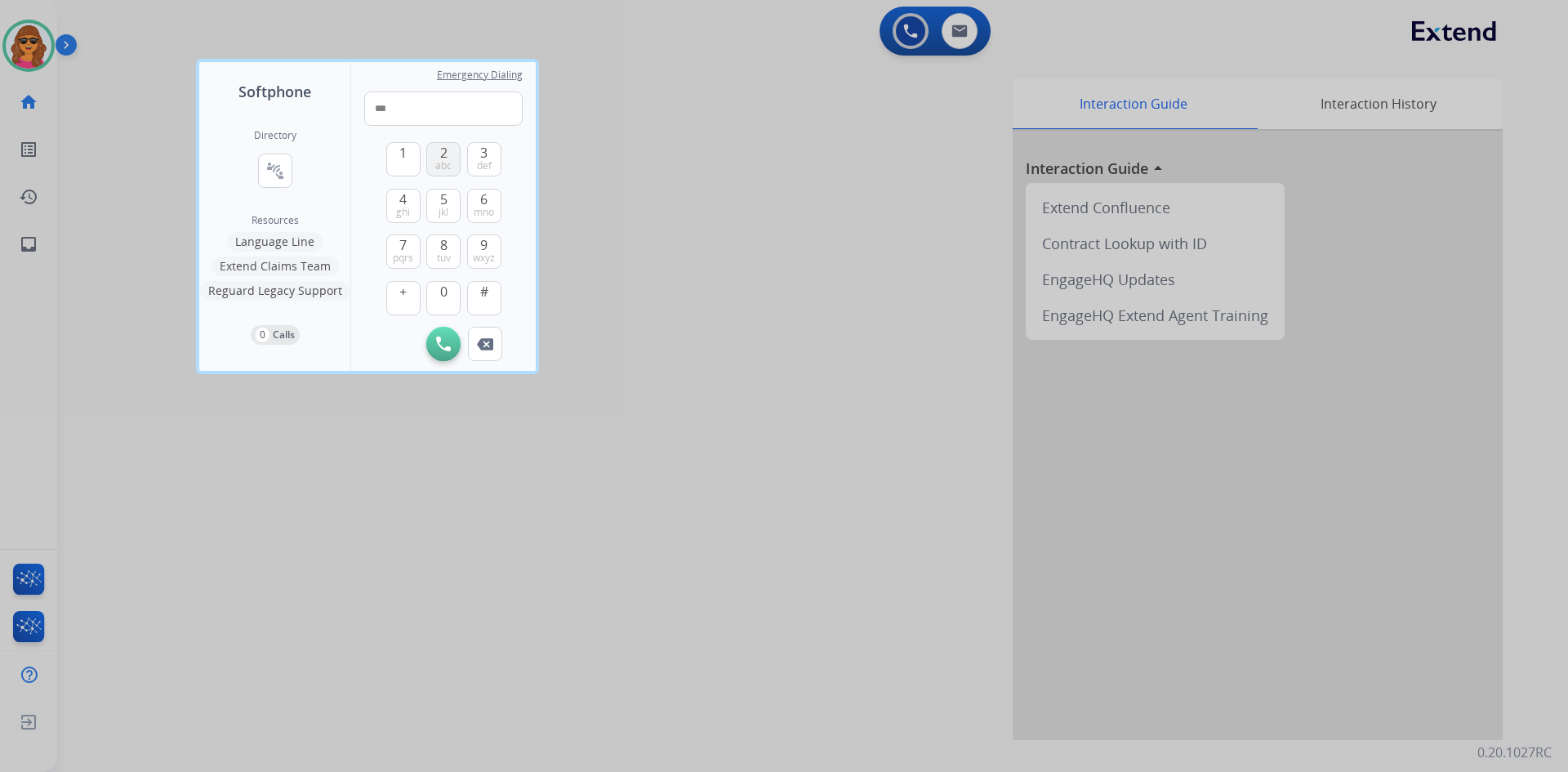
click at [446, 149] on span "2" at bounding box center [444, 153] width 8 height 19
click at [400, 204] on span "4" at bounding box center [403, 199] width 8 height 19
click at [405, 206] on span "ghi" at bounding box center [403, 213] width 14 height 14
click at [442, 191] on span "5" at bounding box center [444, 199] width 8 height 19
click at [488, 203] on button "6 mno" at bounding box center [484, 206] width 35 height 35
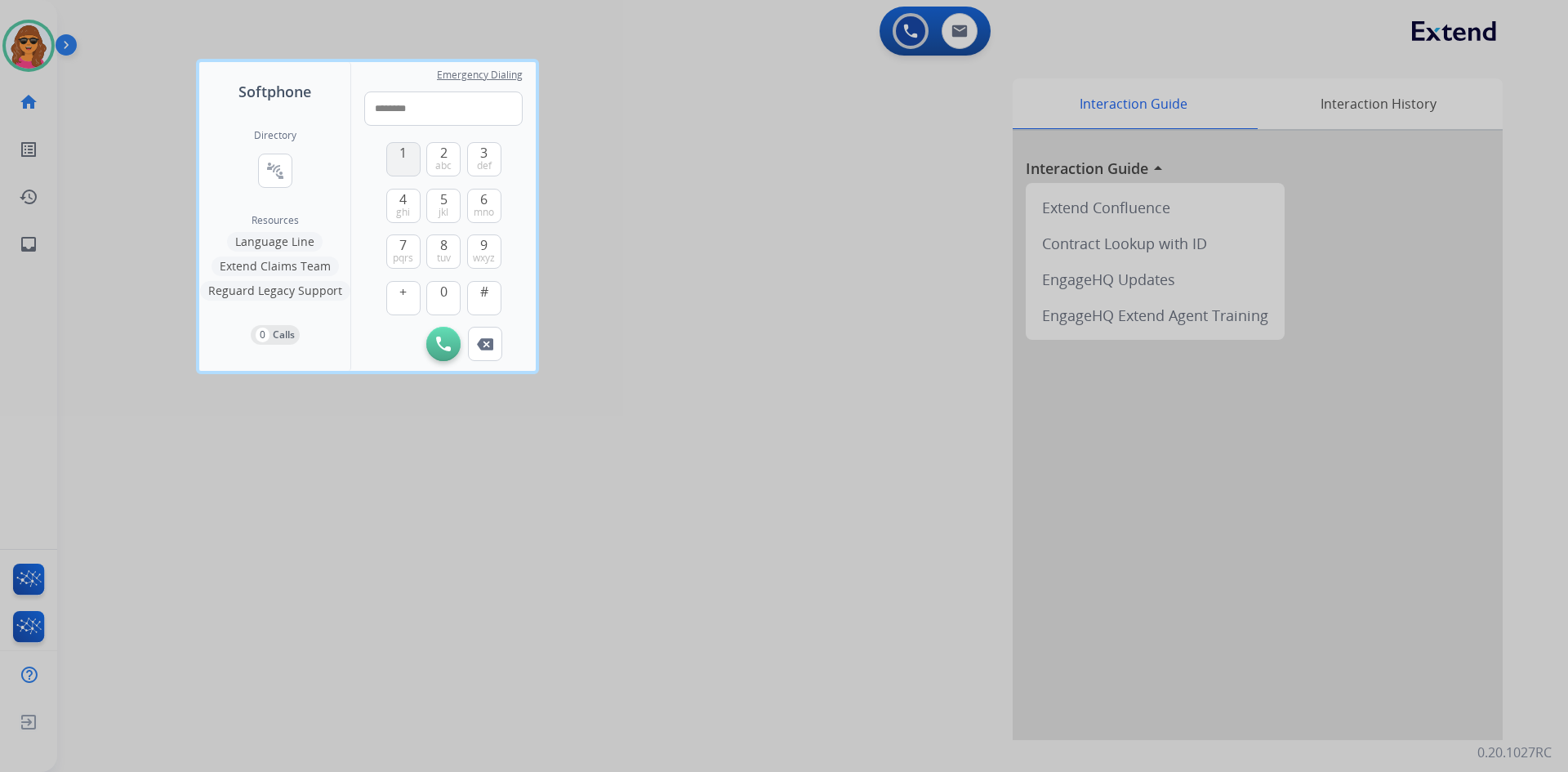
click at [411, 153] on button "1" at bounding box center [404, 159] width 35 height 35
type input "*********"
click at [447, 348] on img at bounding box center [442, 343] width 14 height 14
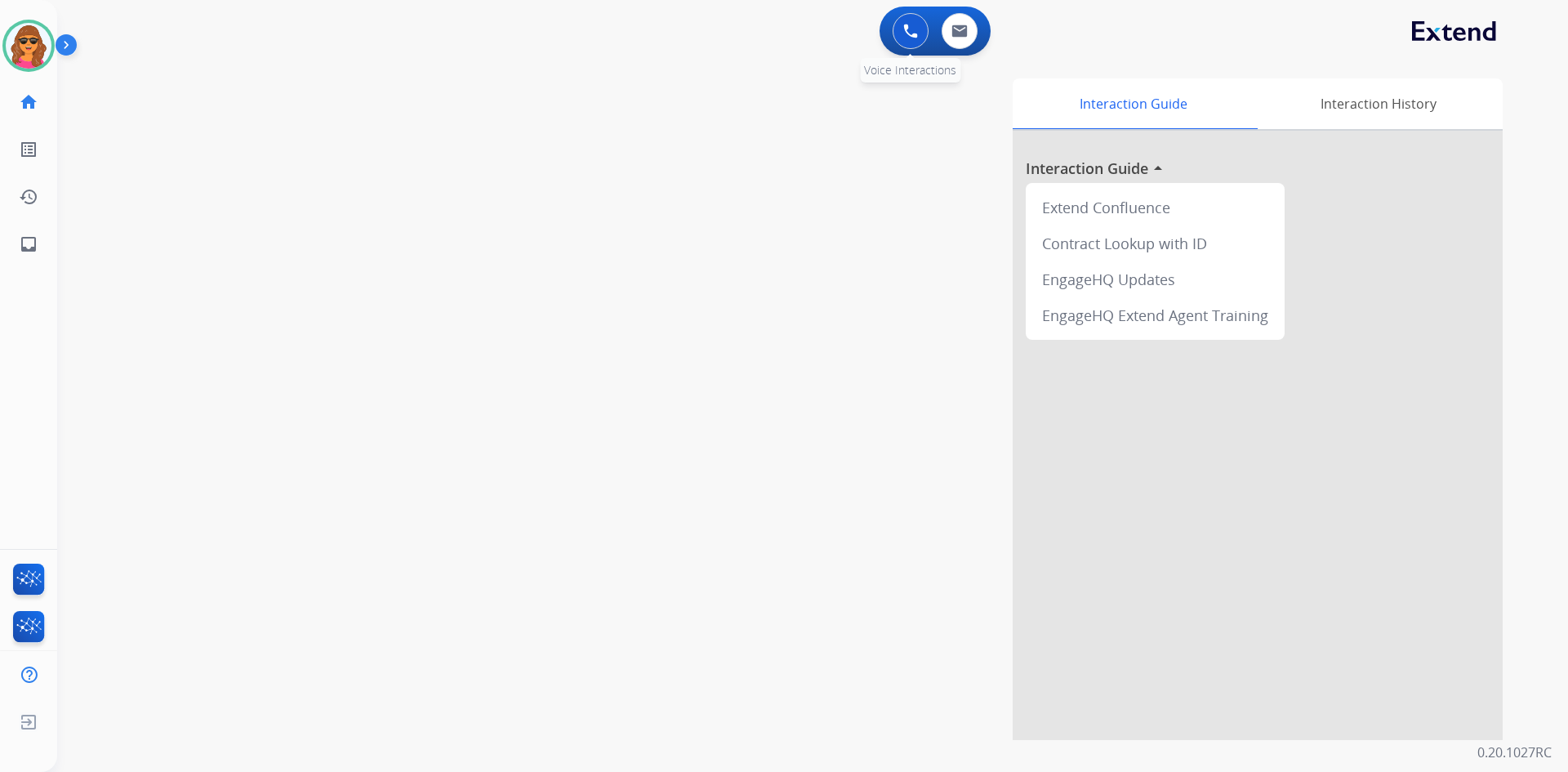
click at [916, 24] on img at bounding box center [910, 31] width 14 height 14
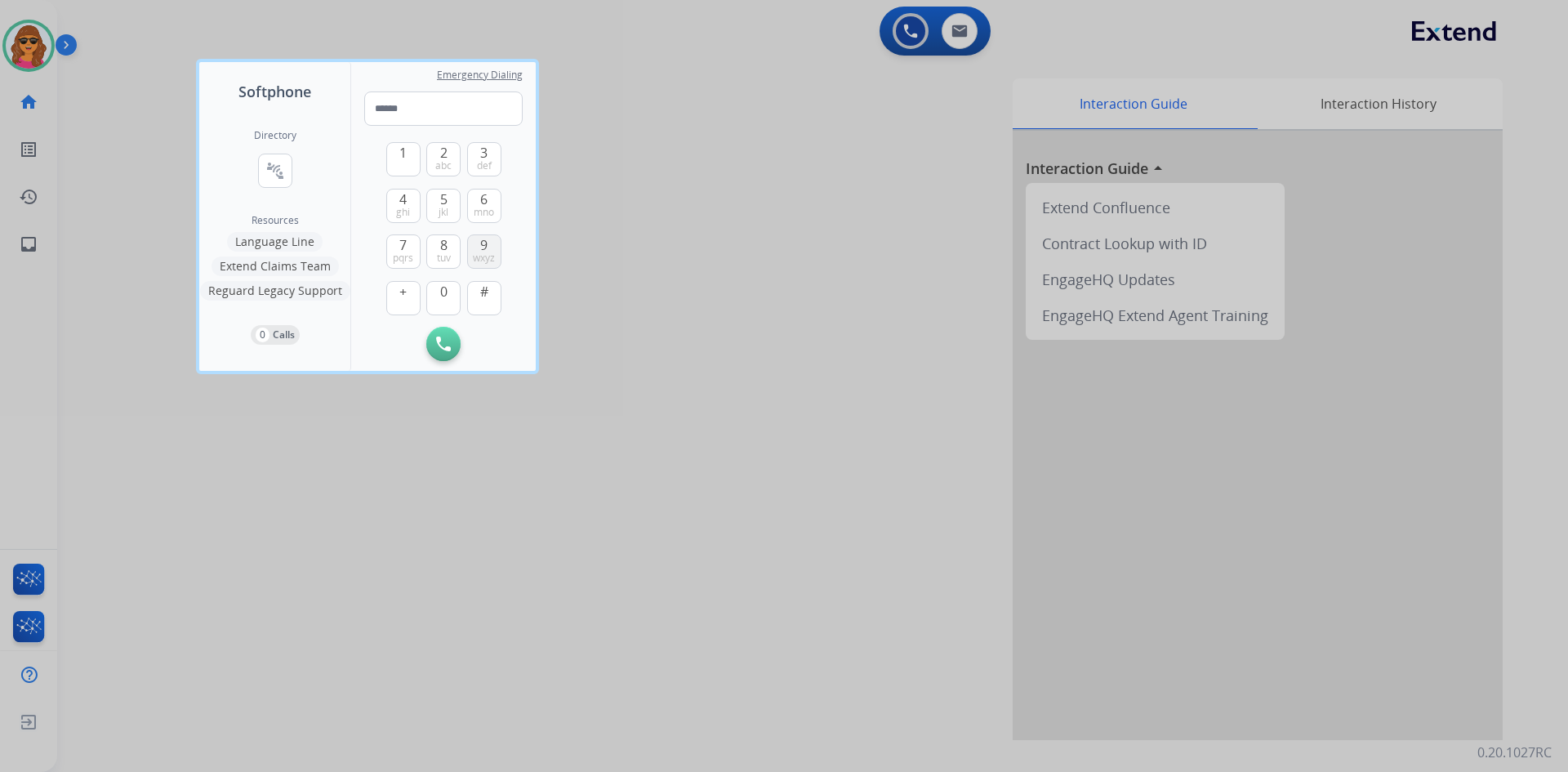
click at [480, 237] on span "9" at bounding box center [484, 244] width 8 height 19
click at [402, 244] on span "7" at bounding box center [403, 244] width 8 height 19
click at [472, 245] on button "9 wxyz" at bounding box center [484, 252] width 35 height 35
click at [477, 156] on button "3 def" at bounding box center [484, 159] width 35 height 35
click at [437, 147] on button "2 abc" at bounding box center [443, 159] width 35 height 35
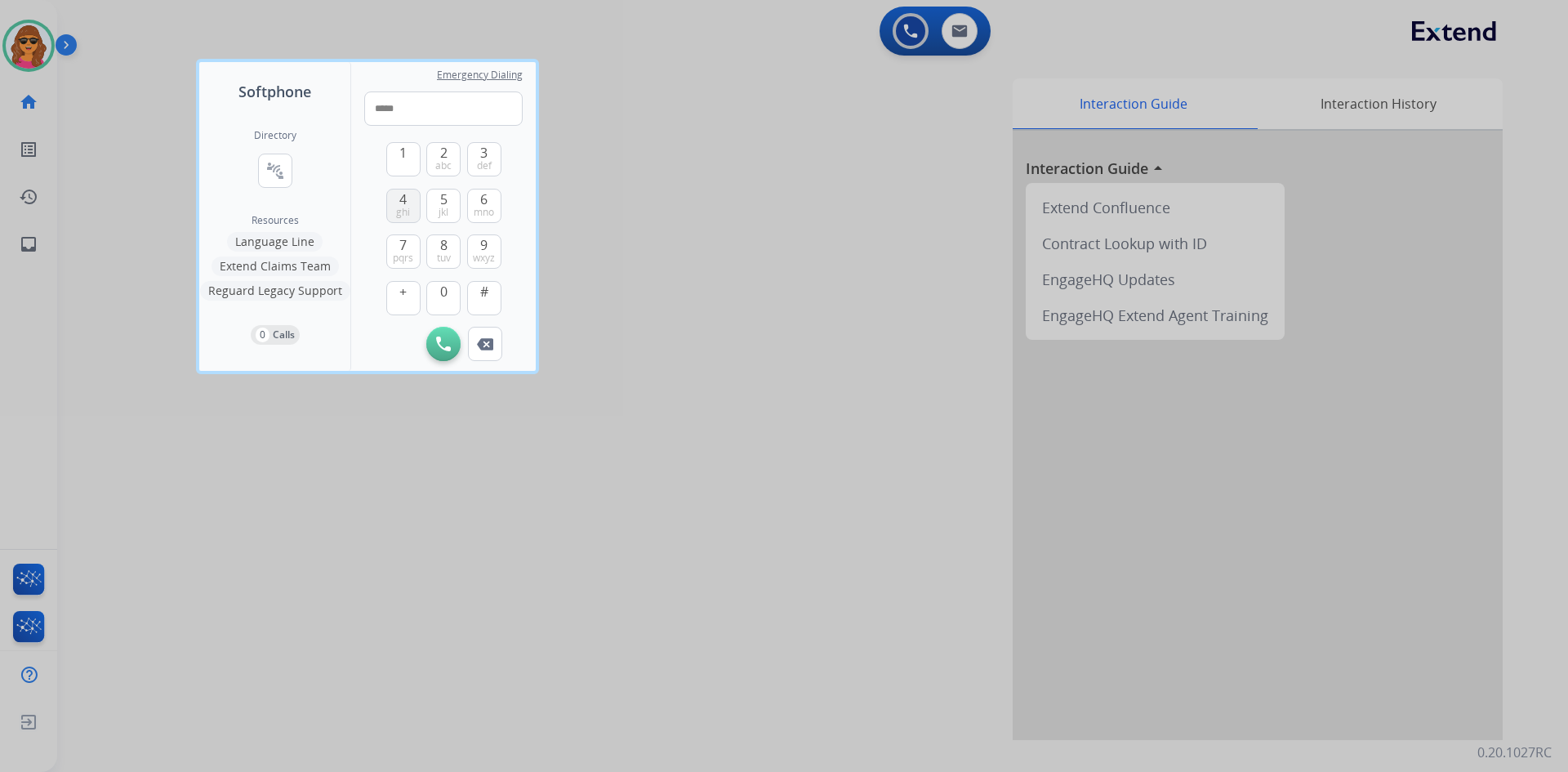
click at [398, 197] on button "4 ghi" at bounding box center [404, 206] width 35 height 35
click at [441, 198] on span "5" at bounding box center [444, 199] width 8 height 19
click at [488, 192] on button "6 mno" at bounding box center [484, 206] width 35 height 35
click at [403, 156] on span "1" at bounding box center [403, 153] width 8 height 19
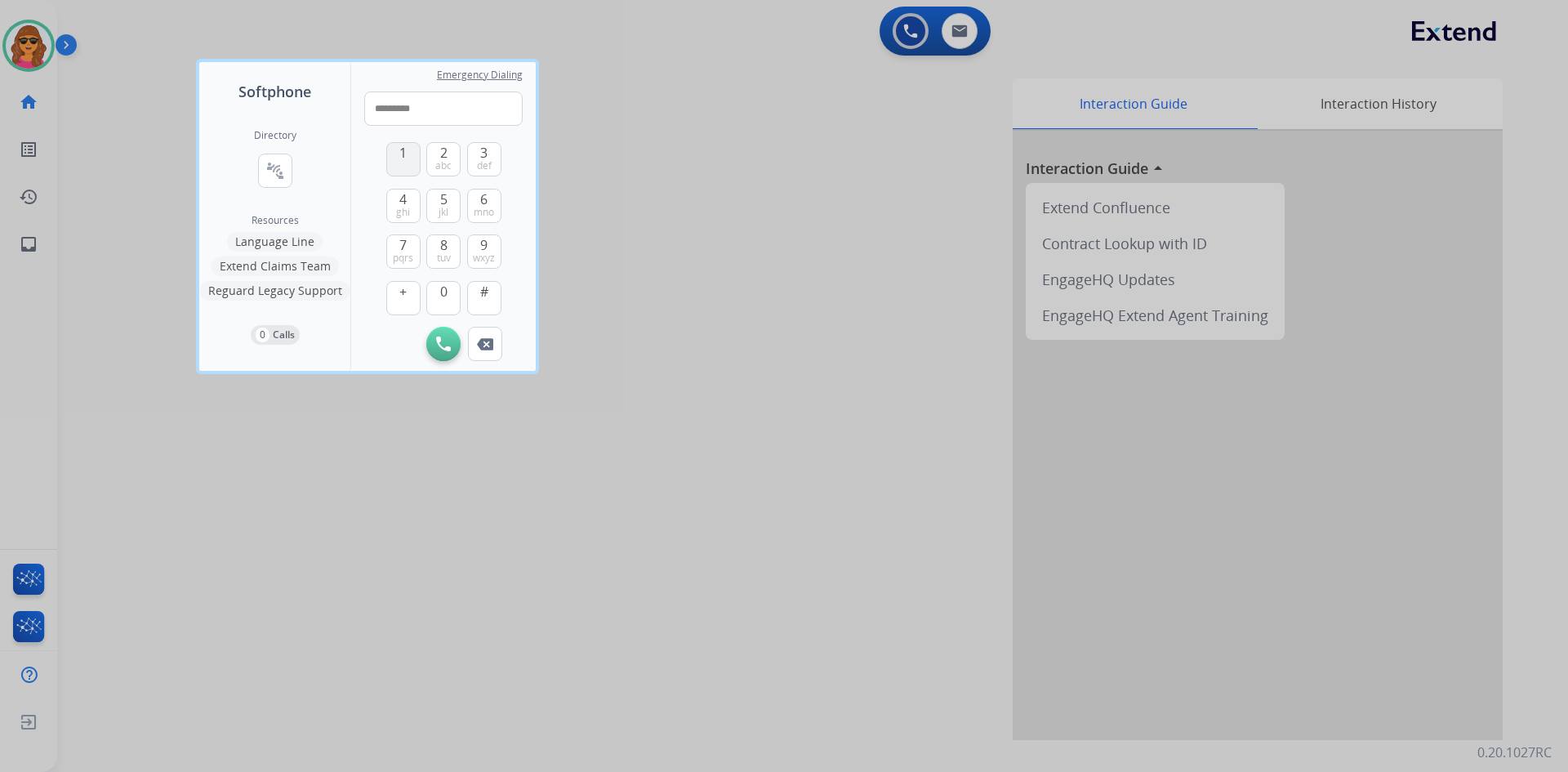
type input "**********"
click at [434, 343] on button "Initiate Call" at bounding box center [443, 344] width 35 height 35
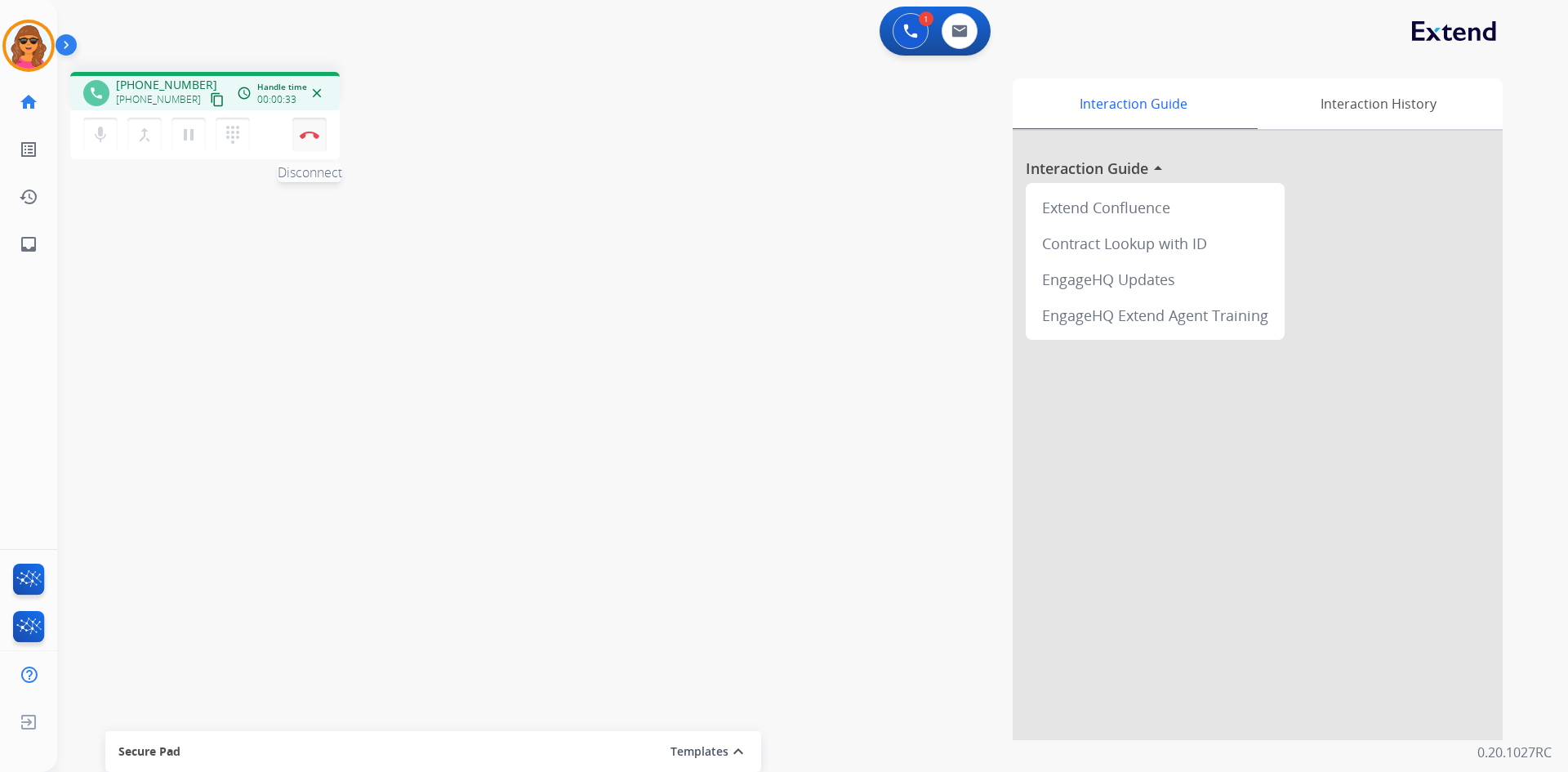
click at [312, 121] on button "Disconnect" at bounding box center [310, 135] width 35 height 35
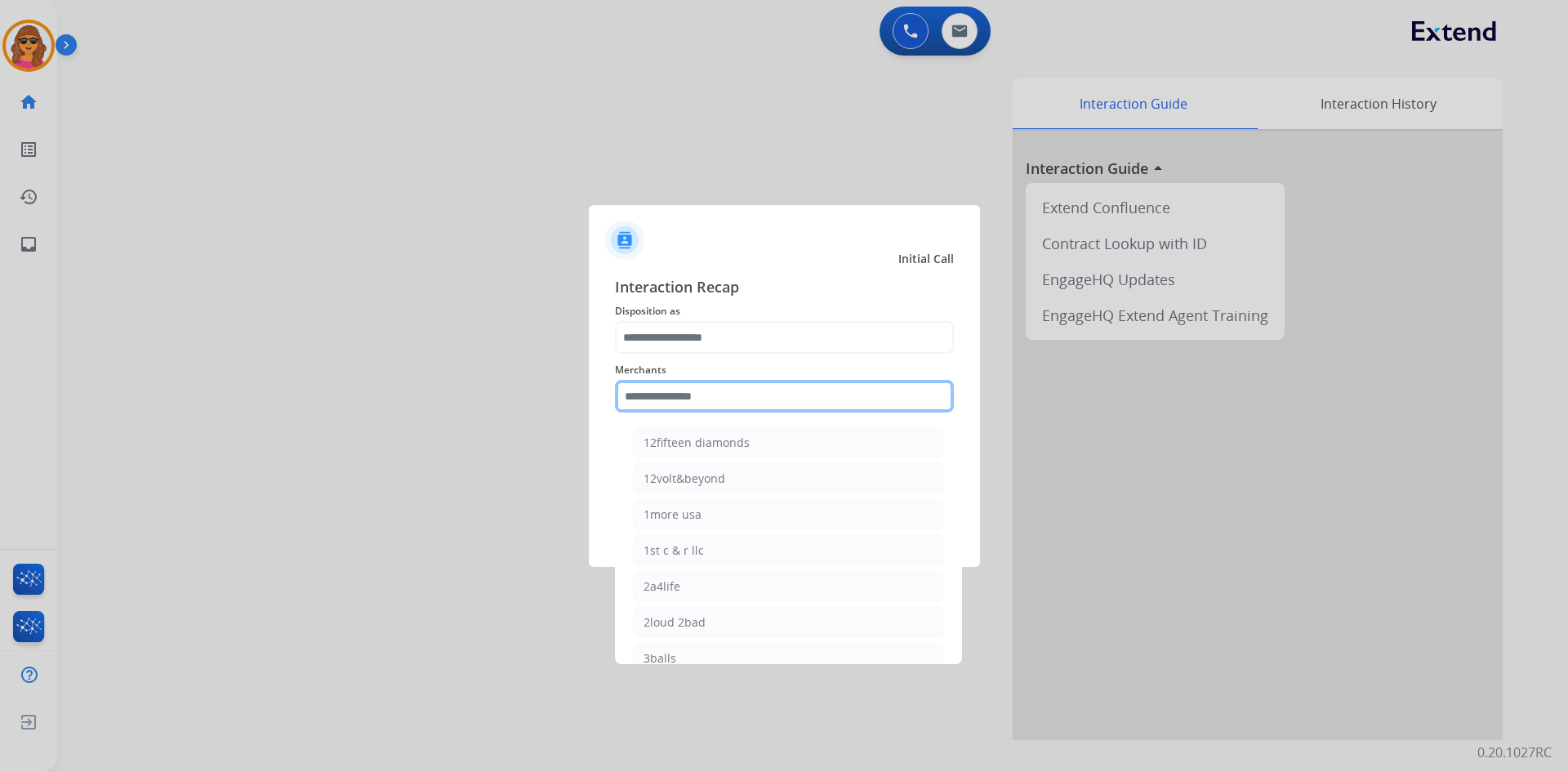
click at [625, 394] on input "text" at bounding box center [784, 396] width 339 height 33
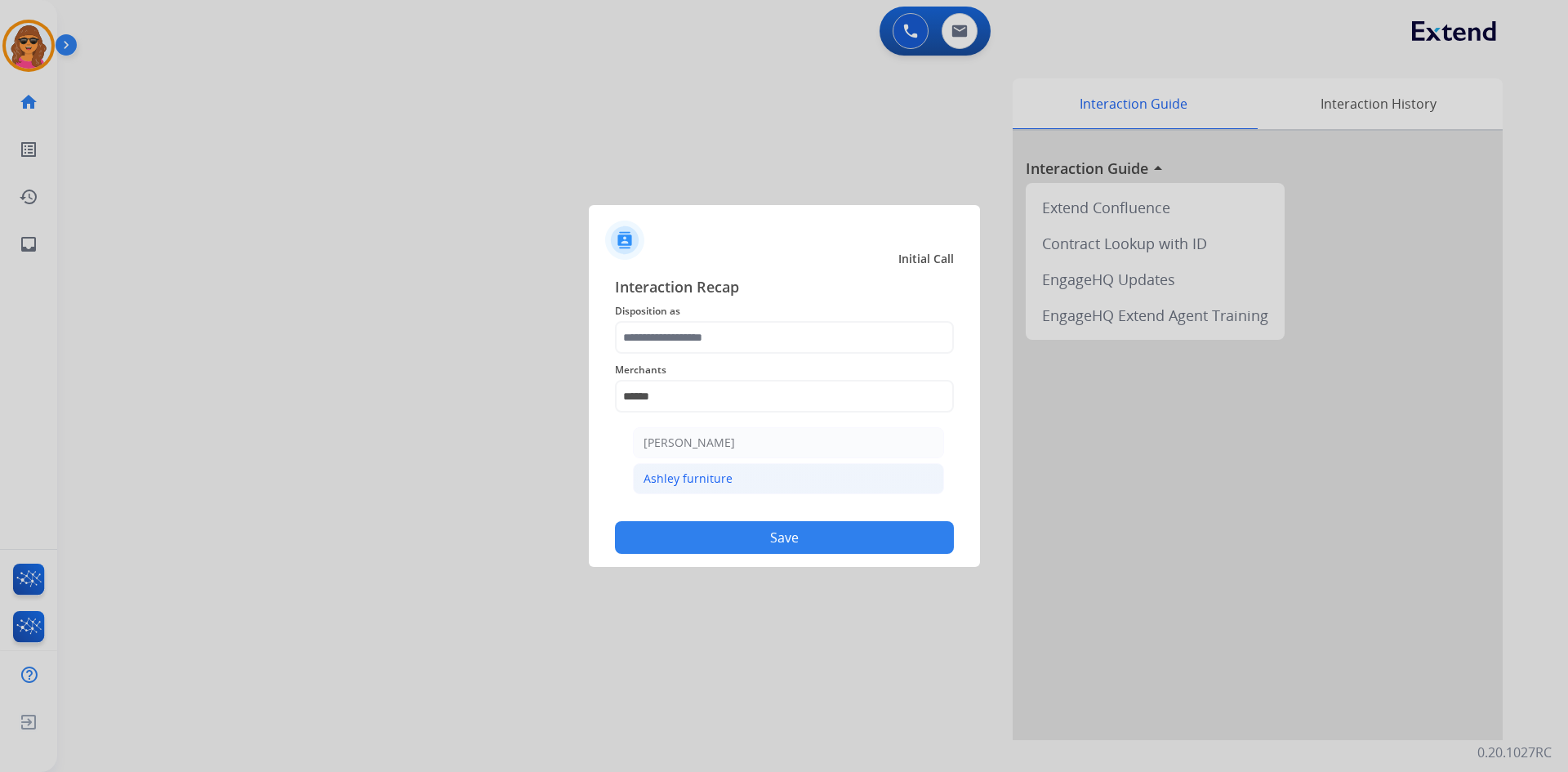
click at [678, 473] on div "Ashley furniture" at bounding box center [688, 478] width 89 height 16
type input "**********"
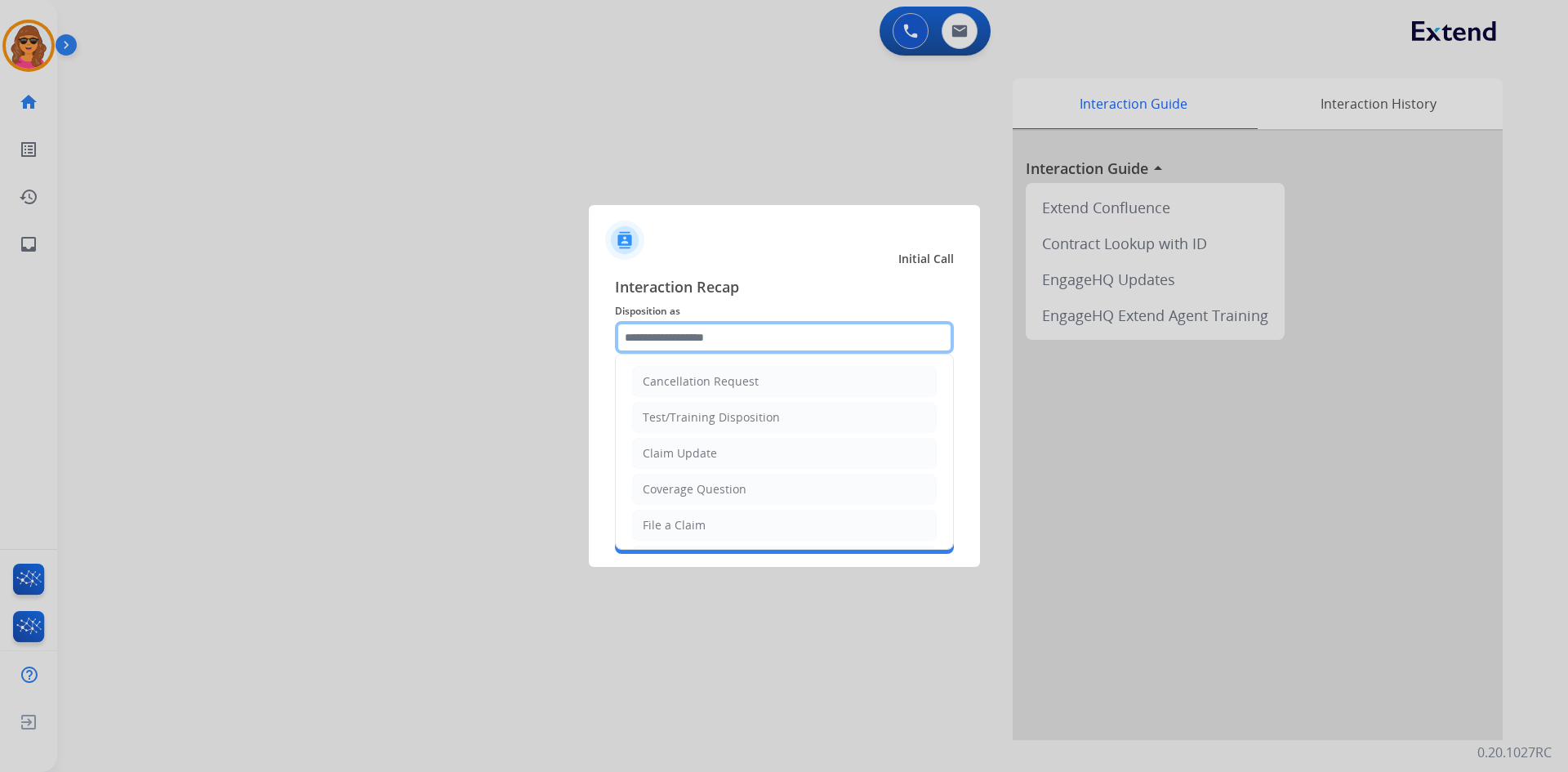
click at [631, 334] on input "text" at bounding box center [784, 337] width 339 height 33
click at [698, 458] on div "Claim Update" at bounding box center [679, 453] width 74 height 16
type input "**********"
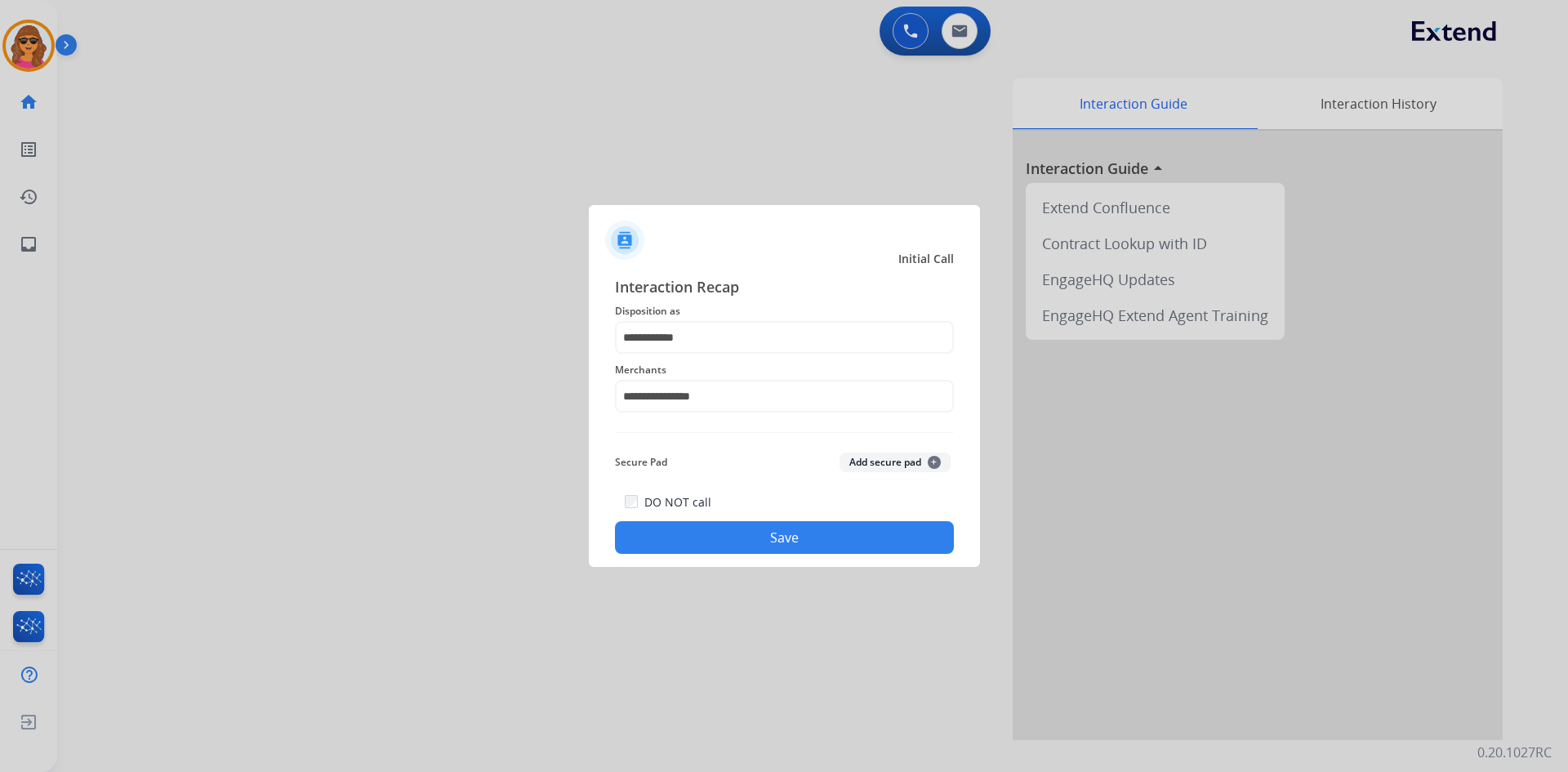
click at [842, 541] on button "Save" at bounding box center [784, 537] width 339 height 33
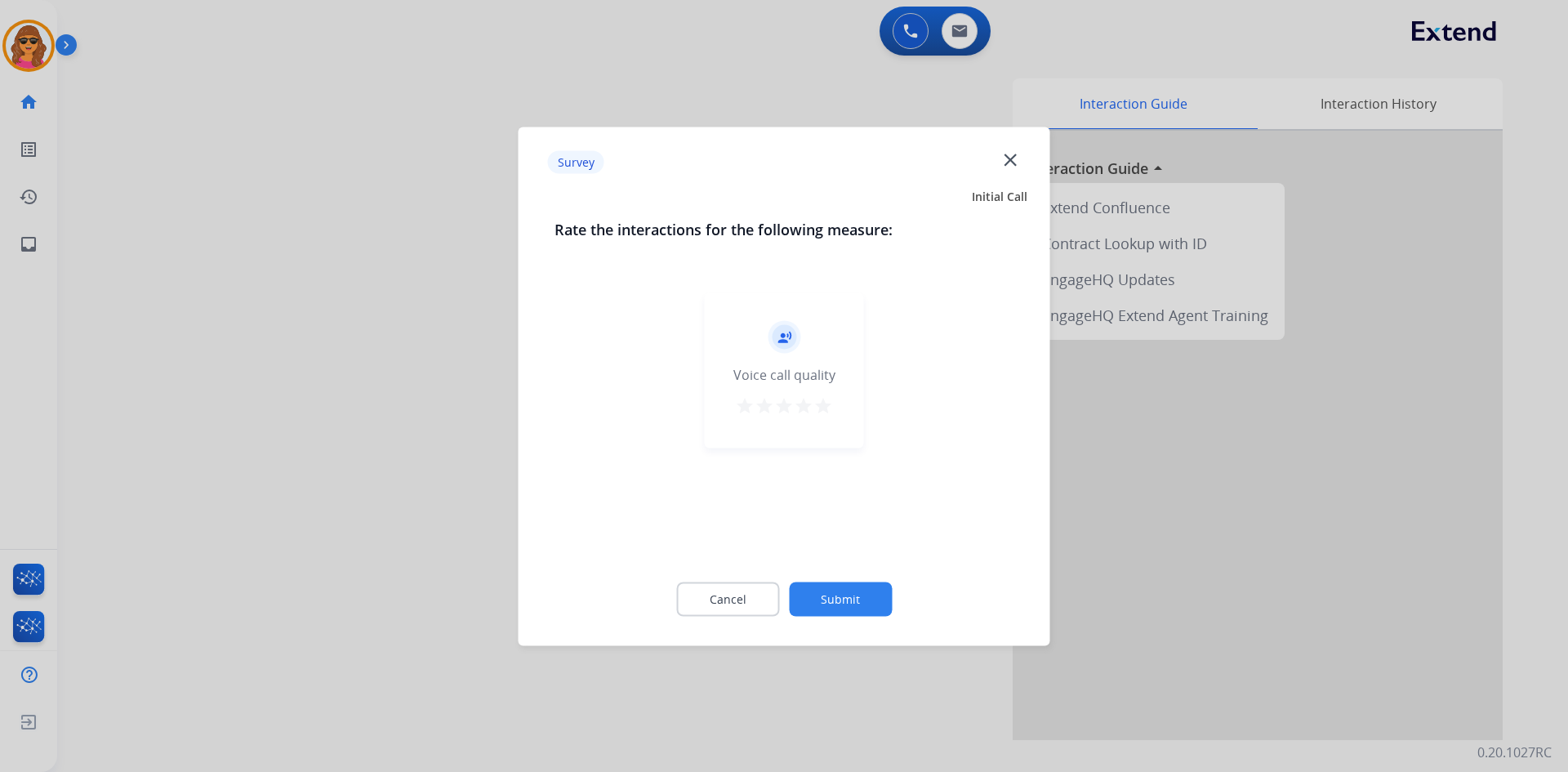
click at [828, 402] on mat-icon "star" at bounding box center [823, 405] width 19 height 19
click at [841, 604] on button "Submit" at bounding box center [841, 599] width 103 height 35
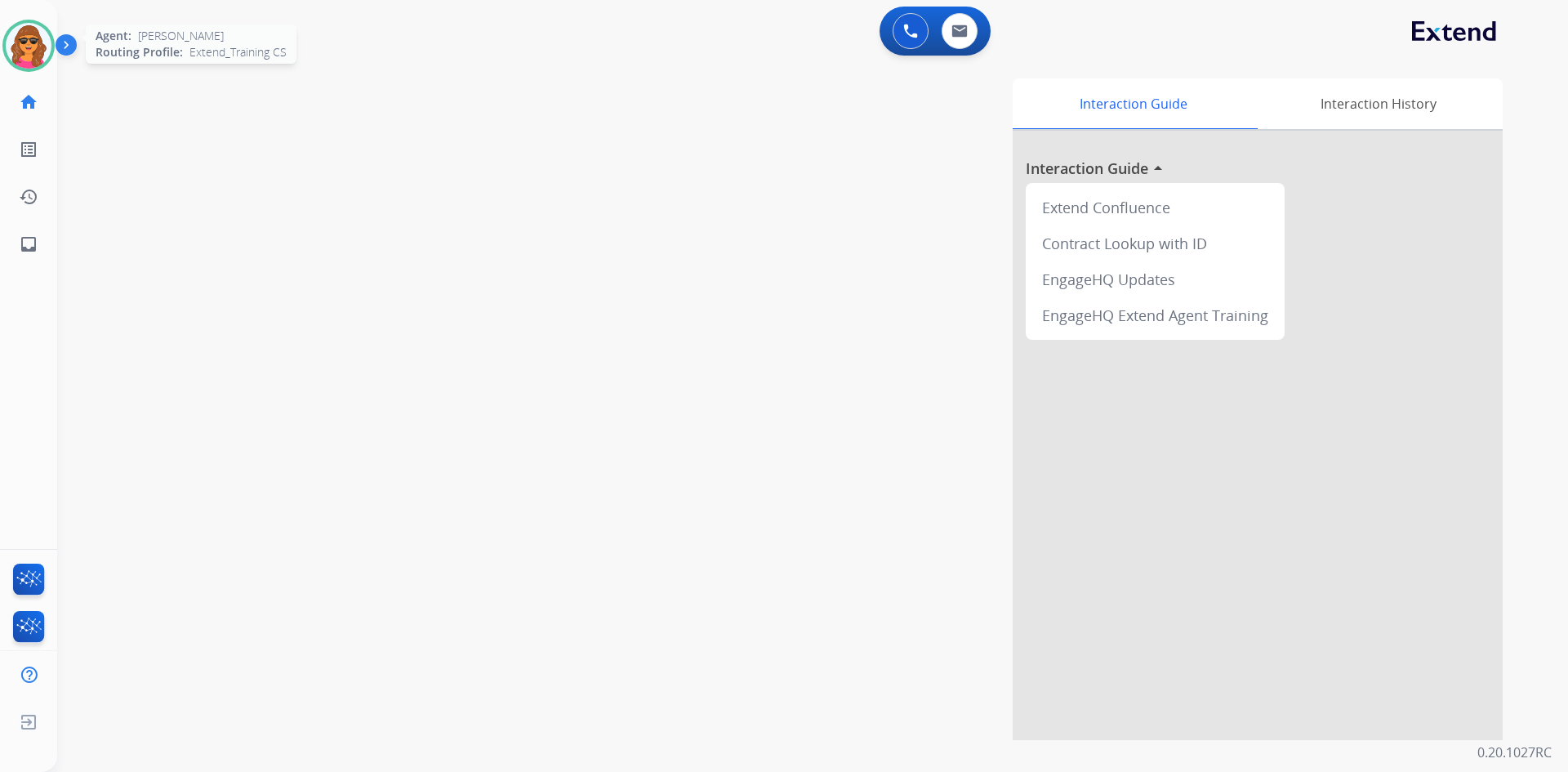
click at [37, 53] on img at bounding box center [28, 45] width 45 height 45
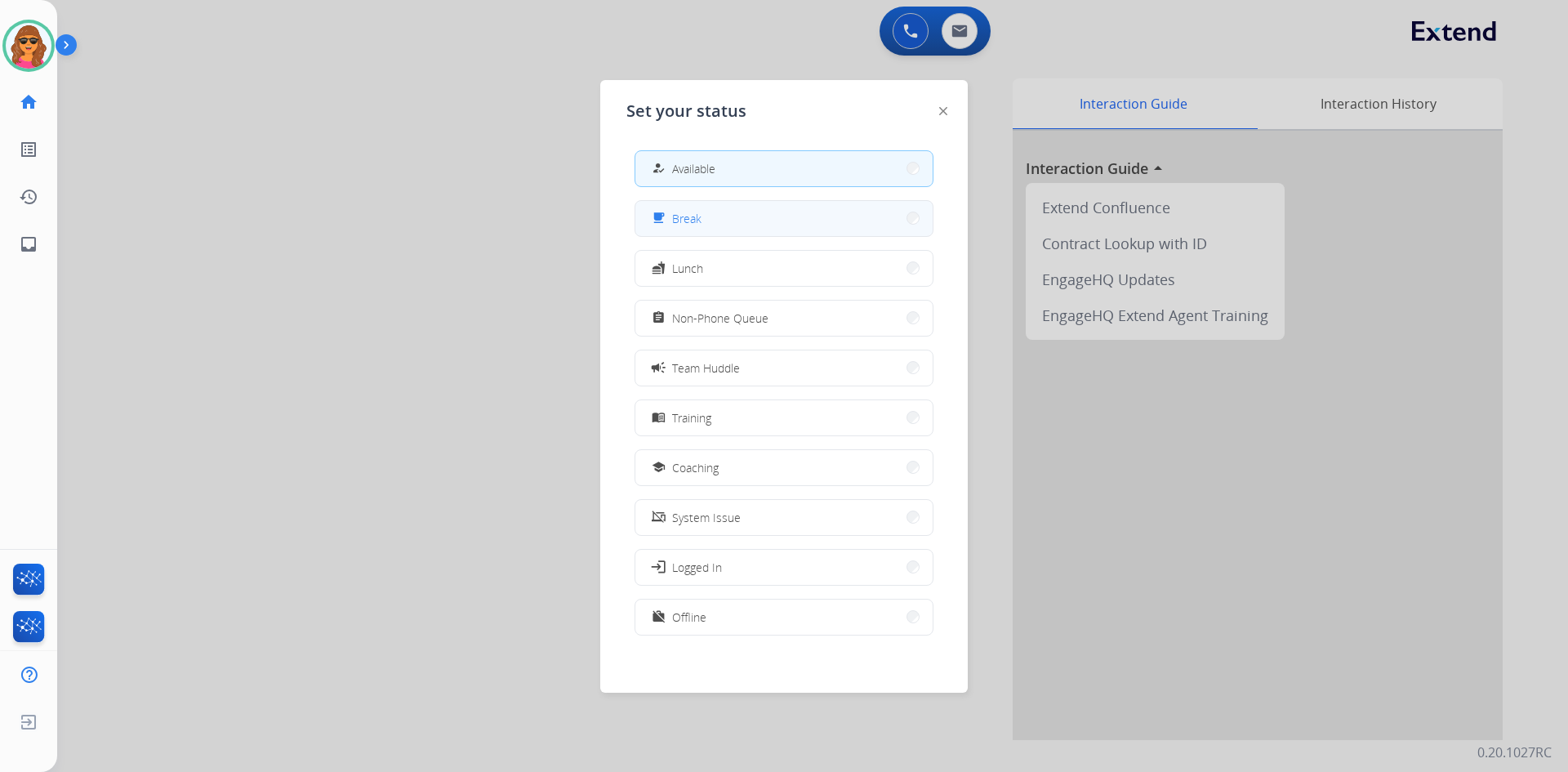
click at [714, 221] on button "free_breakfast Break" at bounding box center [784, 218] width 298 height 35
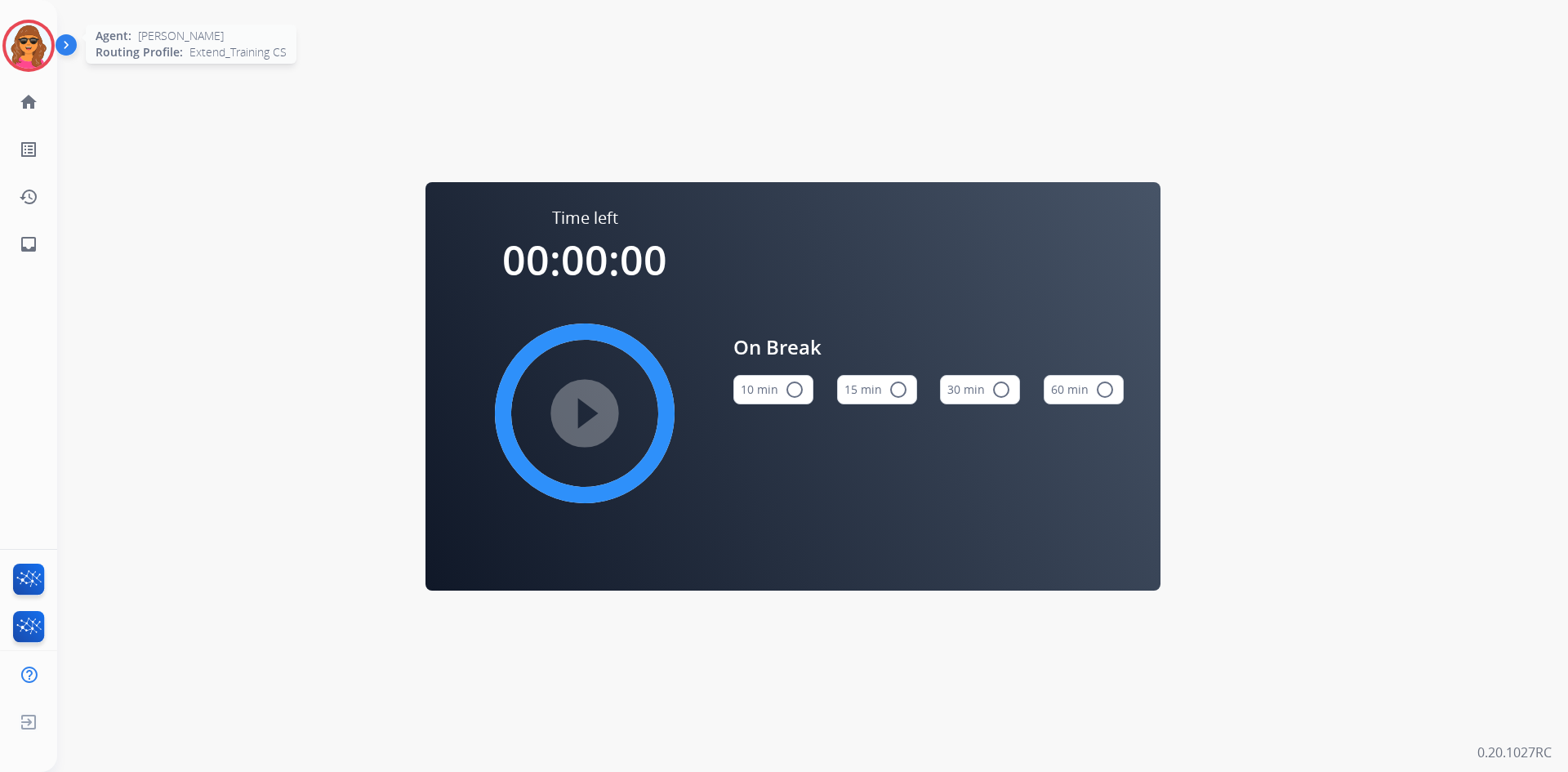
click at [13, 43] on img at bounding box center [28, 45] width 45 height 45
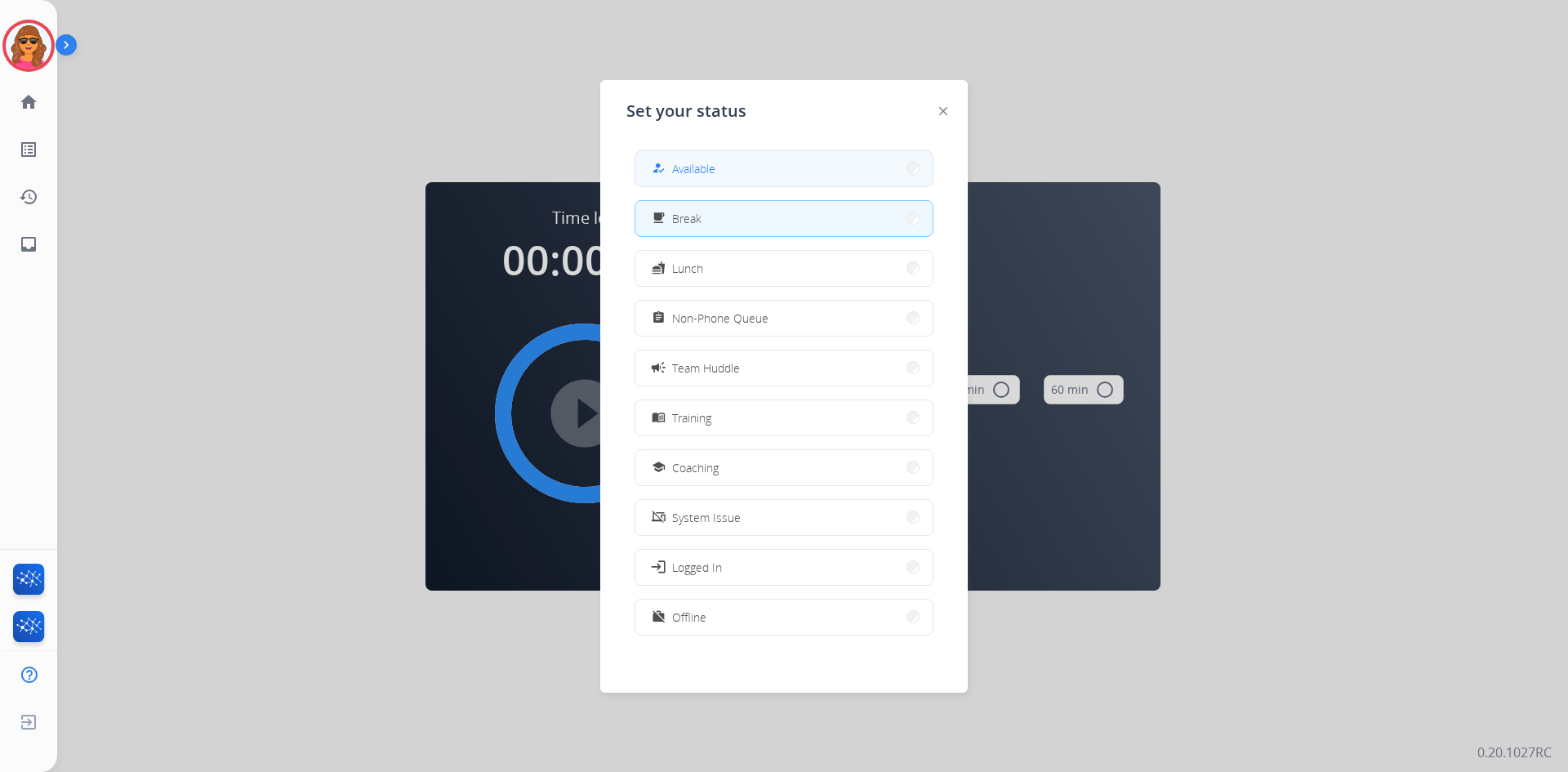
click at [711, 178] on button "how_to_reg Available" at bounding box center [784, 168] width 298 height 35
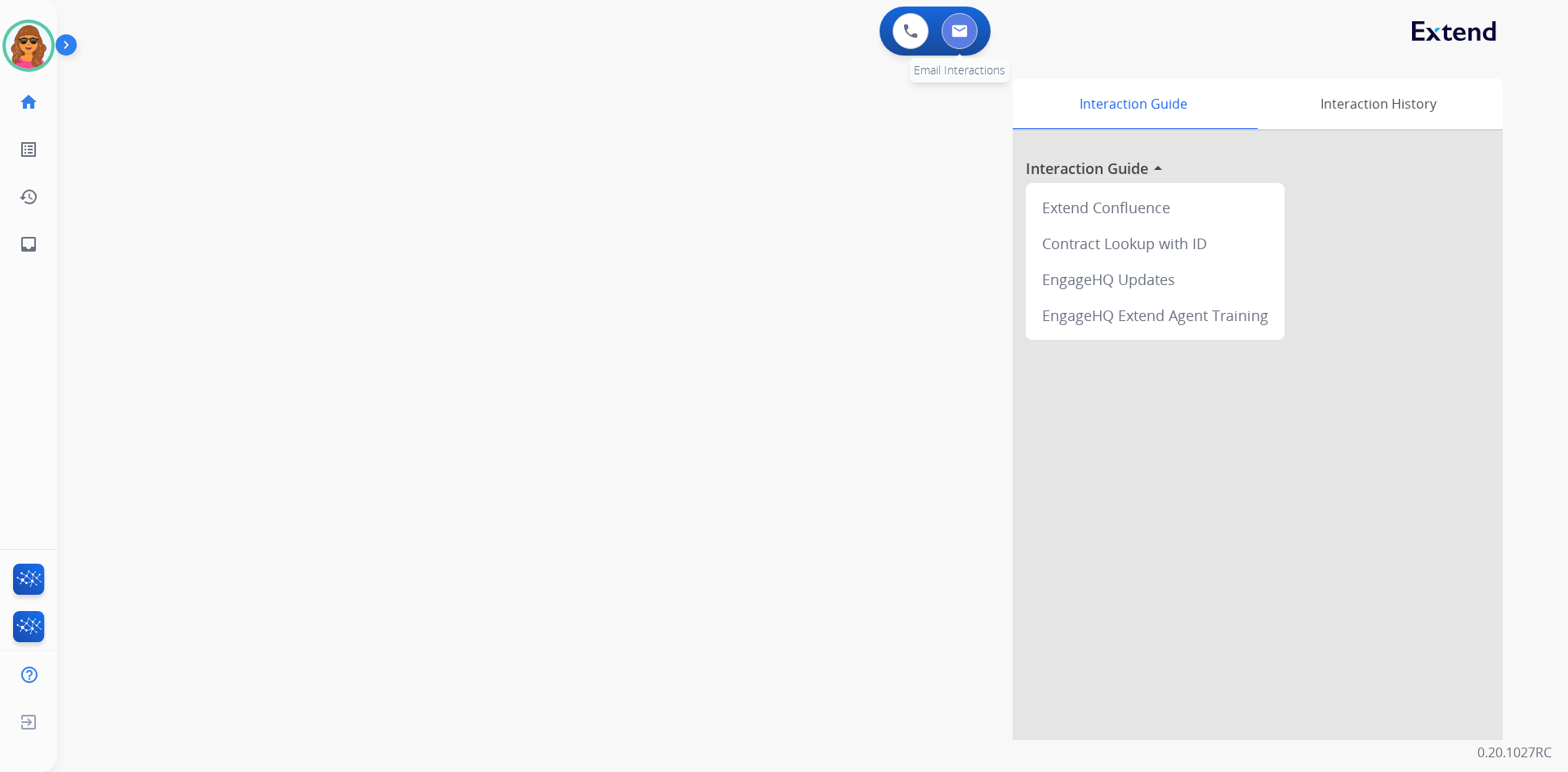
click at [952, 34] on img at bounding box center [959, 31] width 16 height 14
select select "**********"
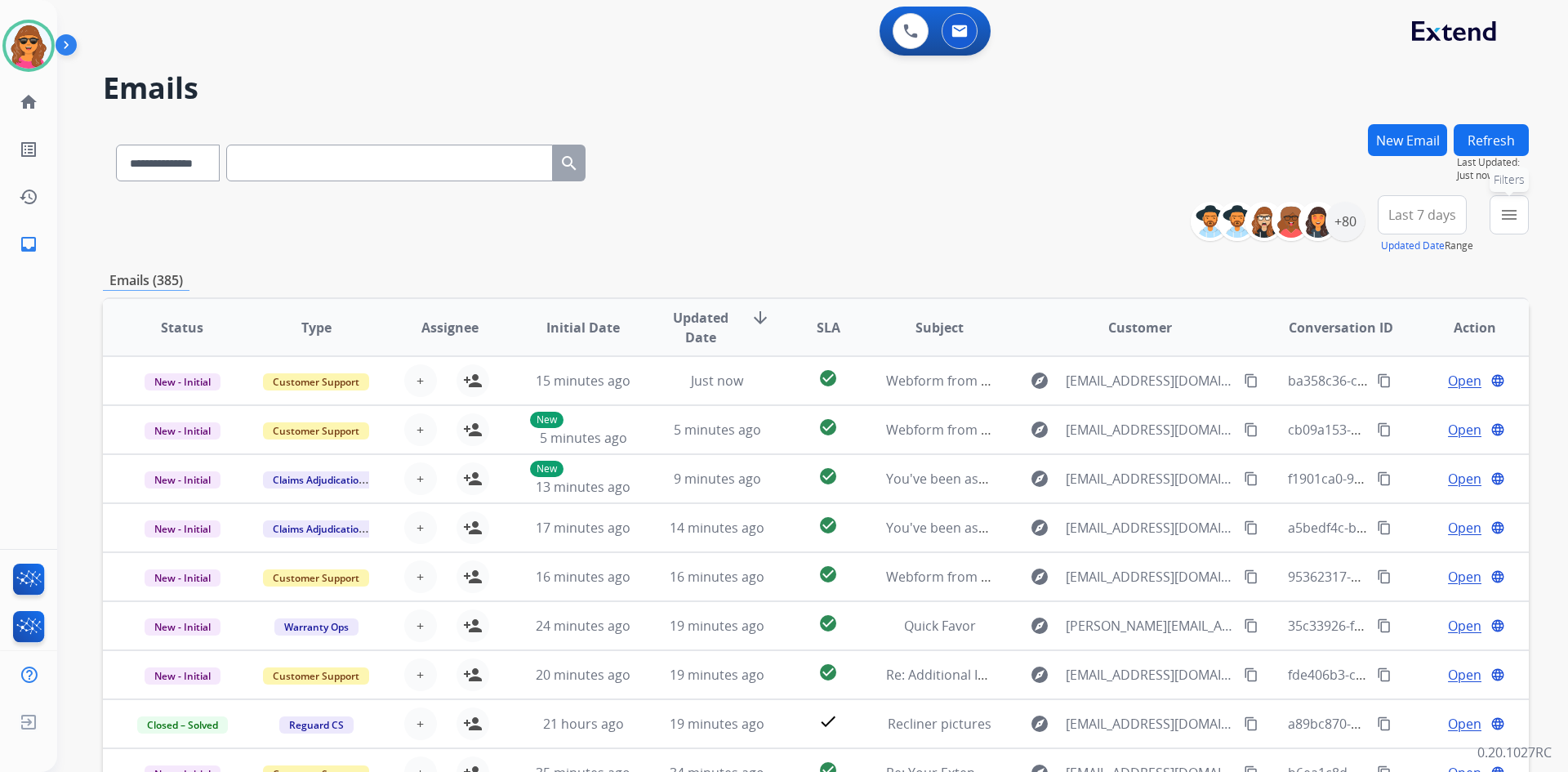
click at [1517, 201] on button "menu Filters" at bounding box center [1509, 214] width 40 height 40
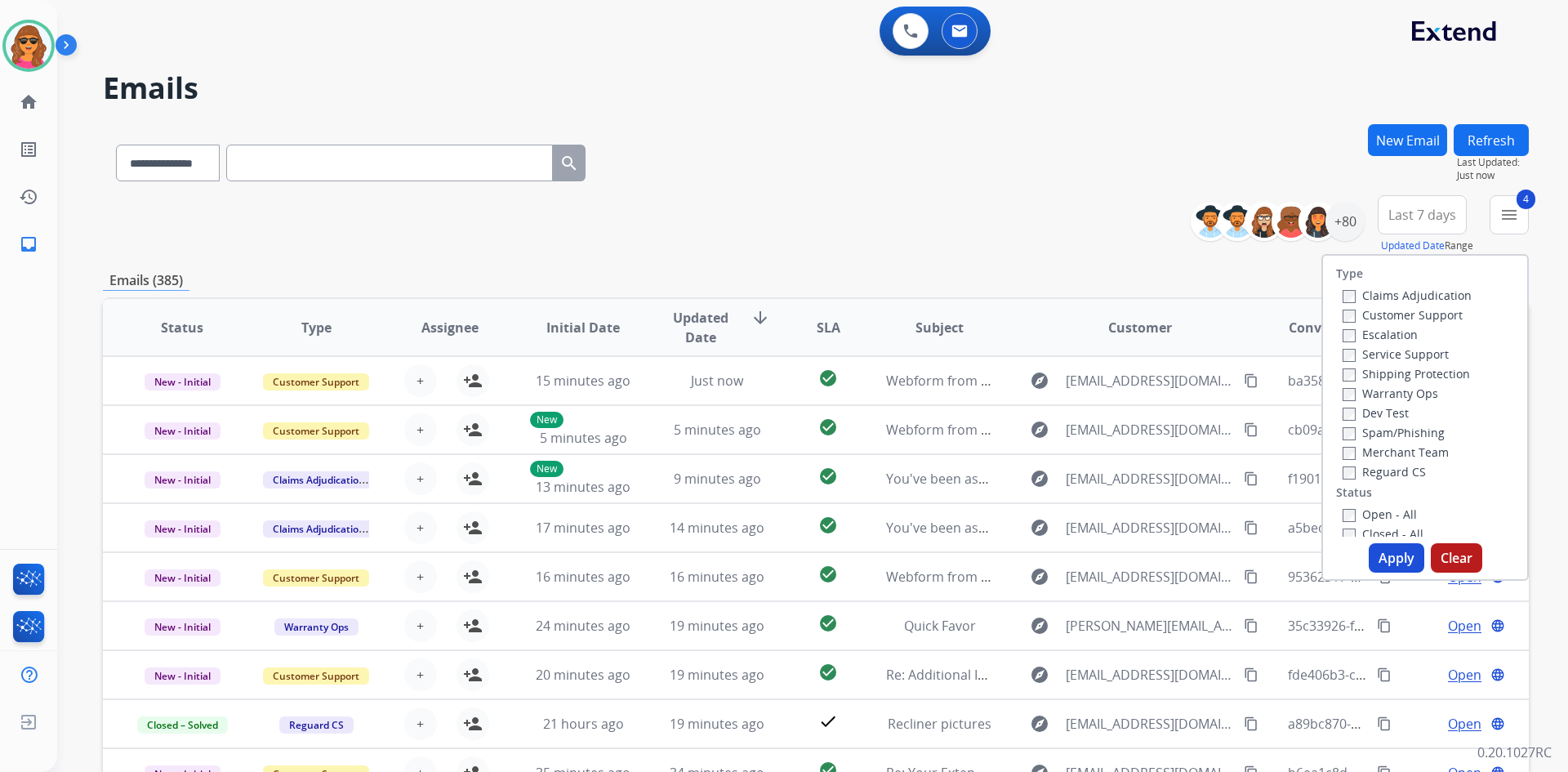
click at [1386, 560] on button "Apply" at bounding box center [1396, 558] width 55 height 29
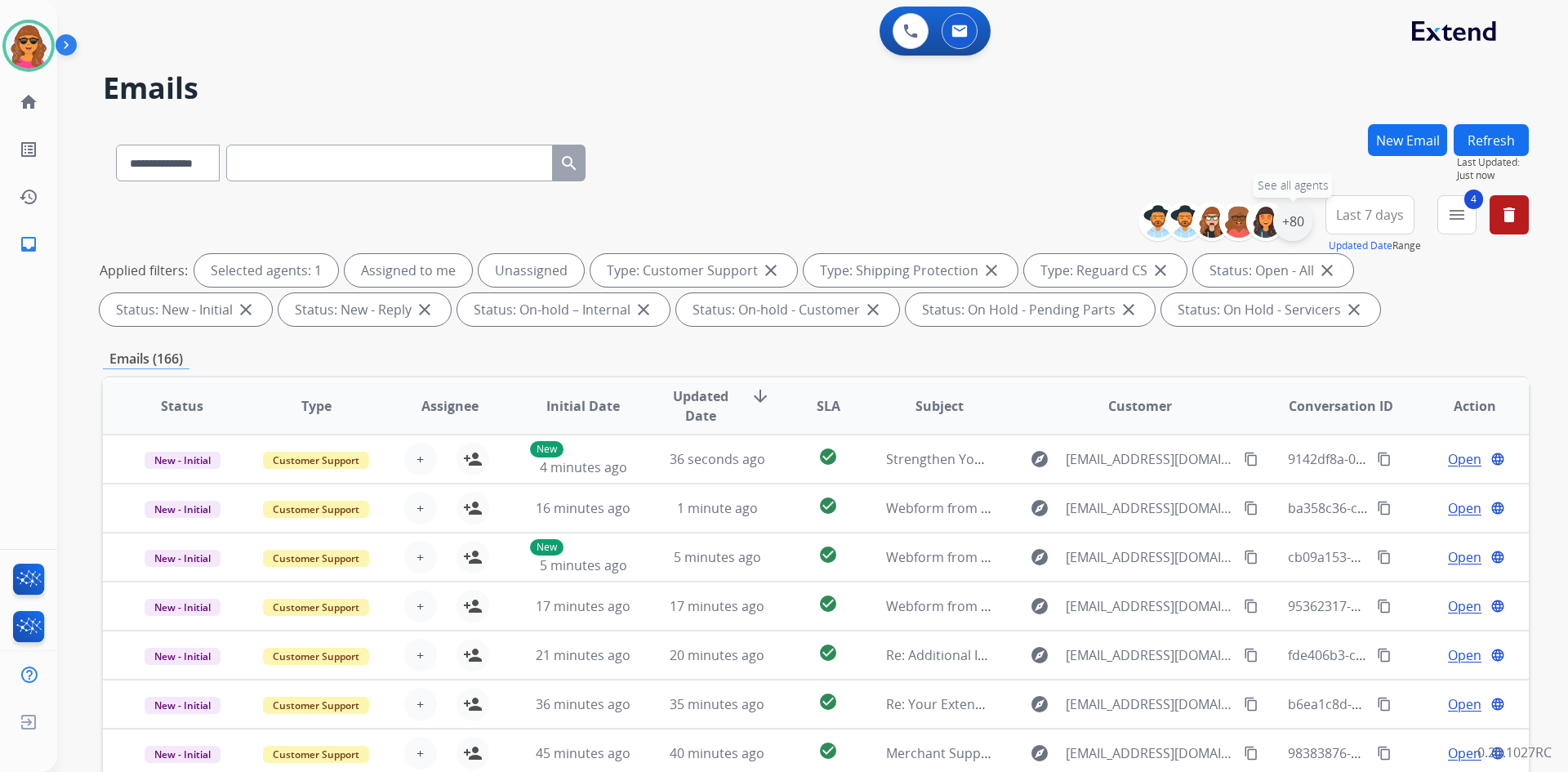
click at [1294, 214] on div "+80" at bounding box center [1293, 221] width 40 height 40
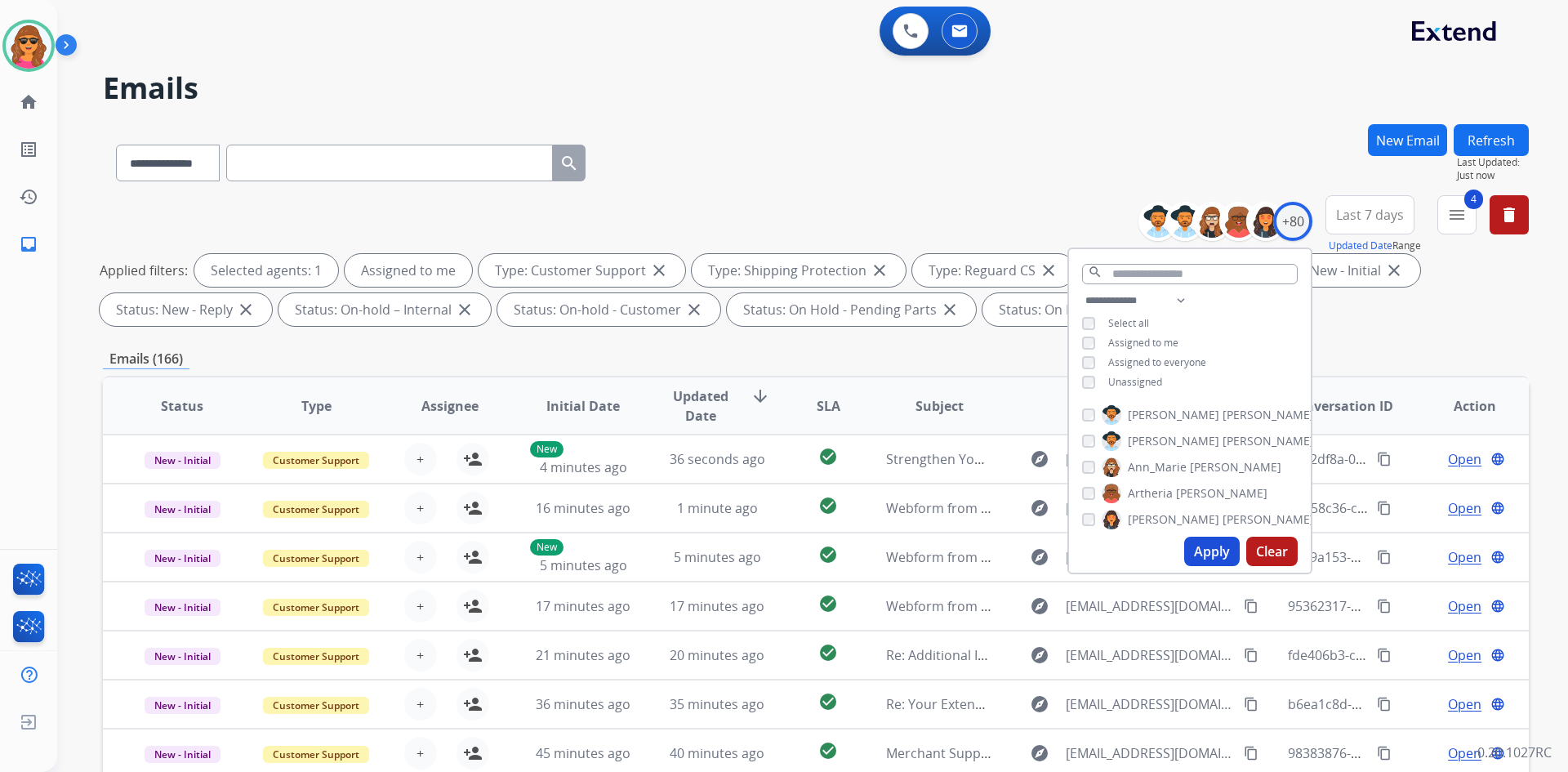
click at [1202, 549] on button "Apply" at bounding box center [1212, 551] width 55 height 29
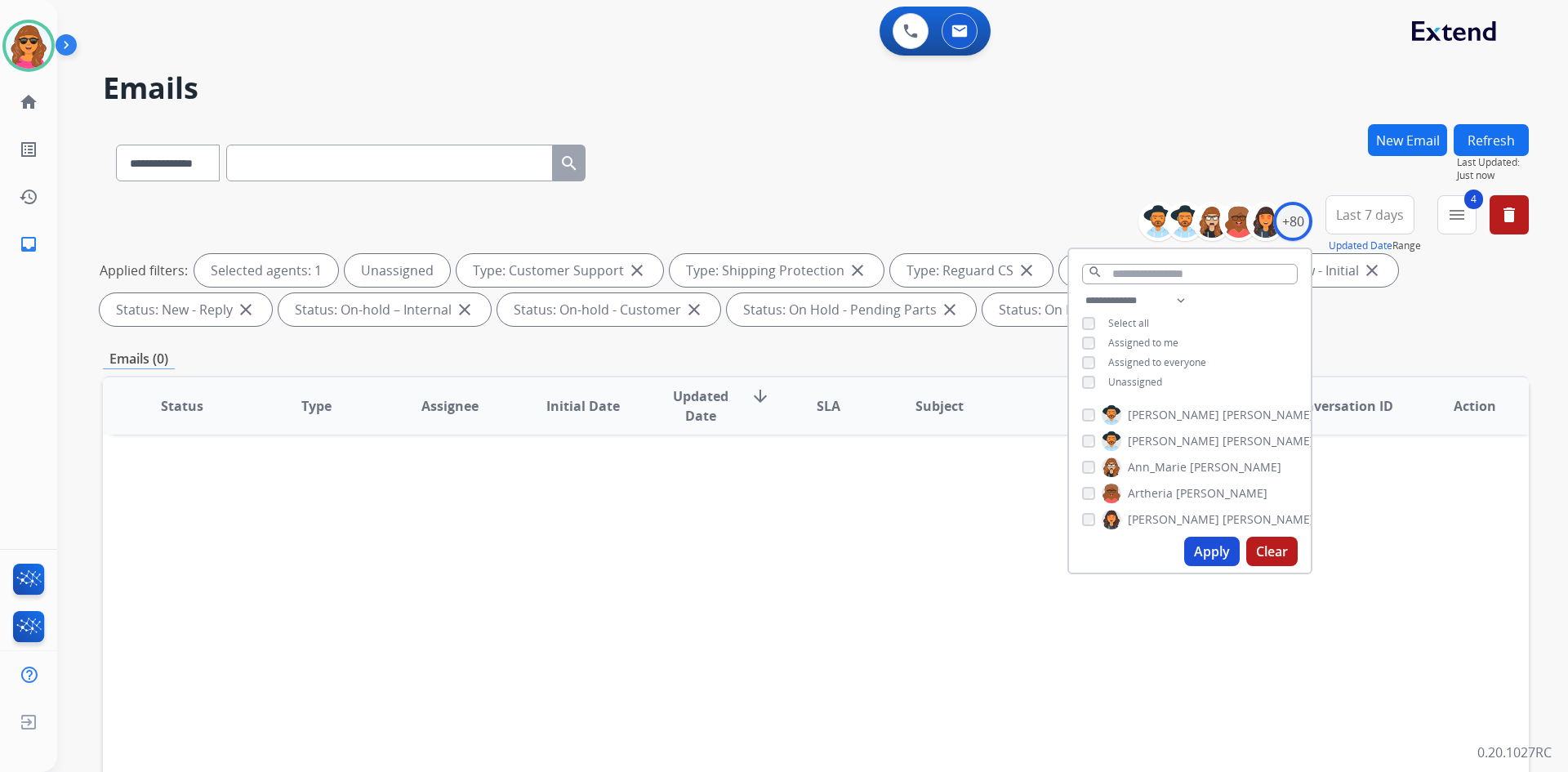
click at [1209, 552] on button "Apply" at bounding box center [1212, 551] width 55 height 29
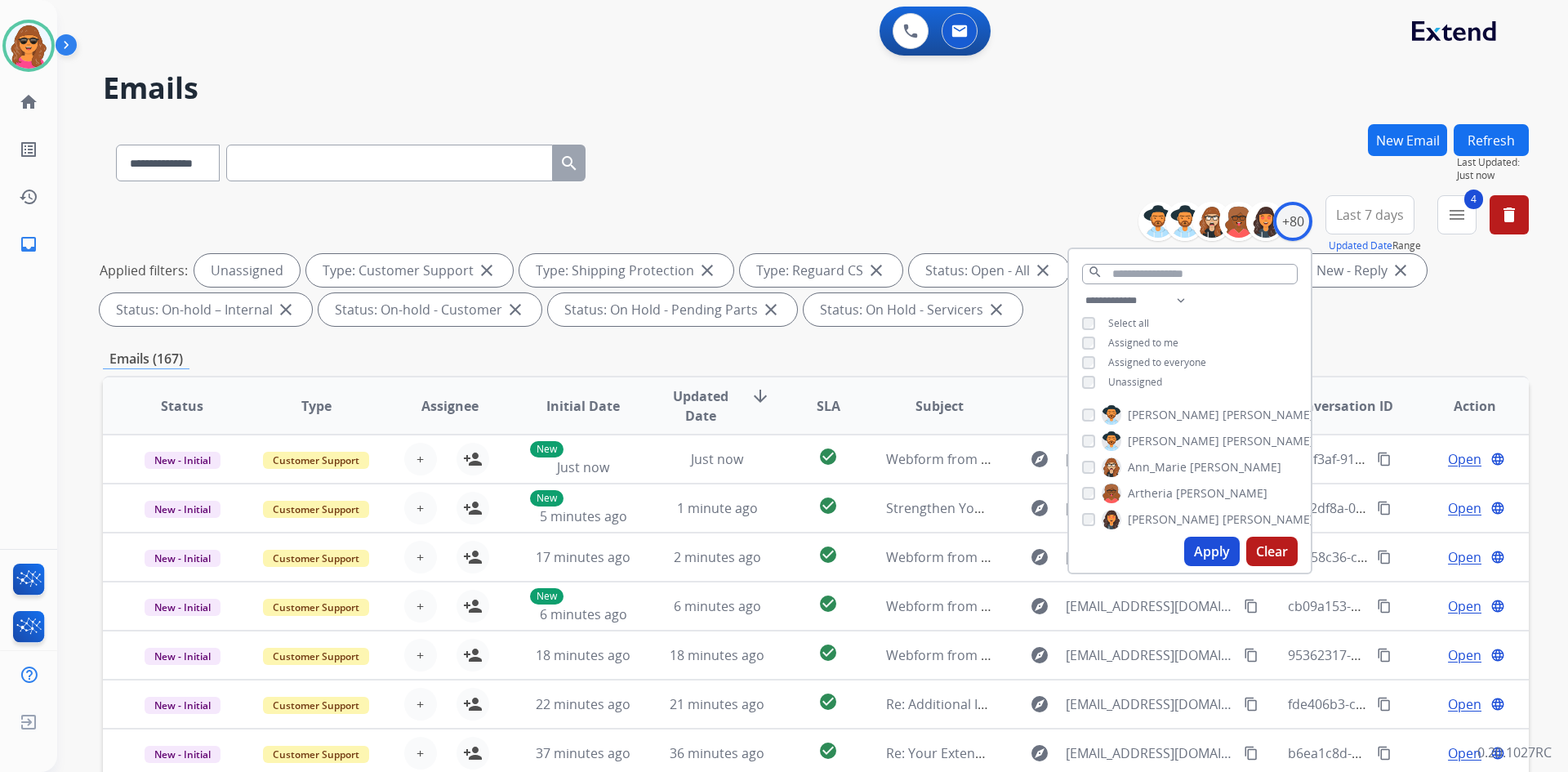
click at [1216, 544] on button "Apply" at bounding box center [1212, 551] width 55 height 29
click at [1382, 361] on div "Emails (167)" at bounding box center [816, 358] width 1426 height 20
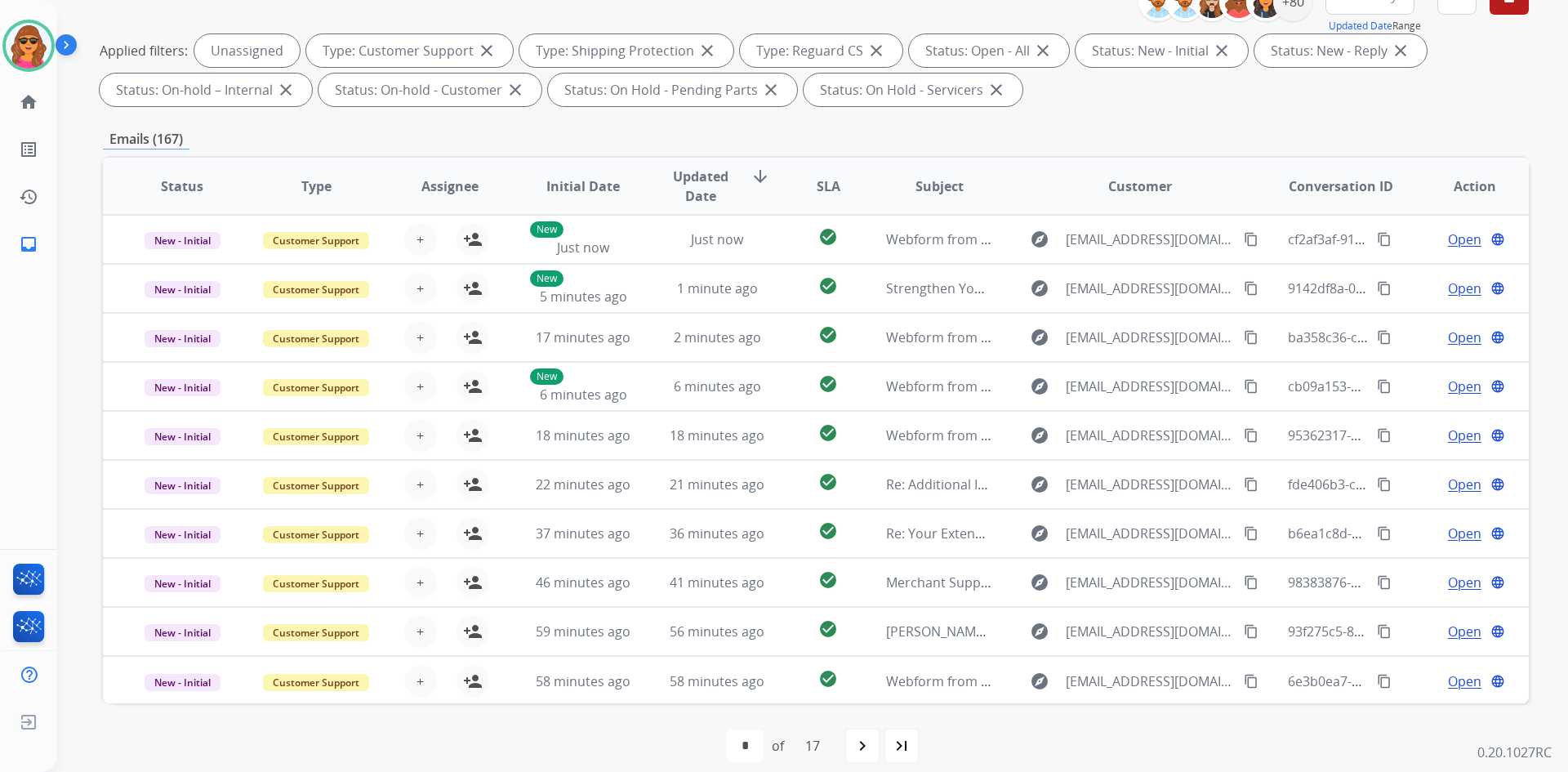
scroll to position [236, 0]
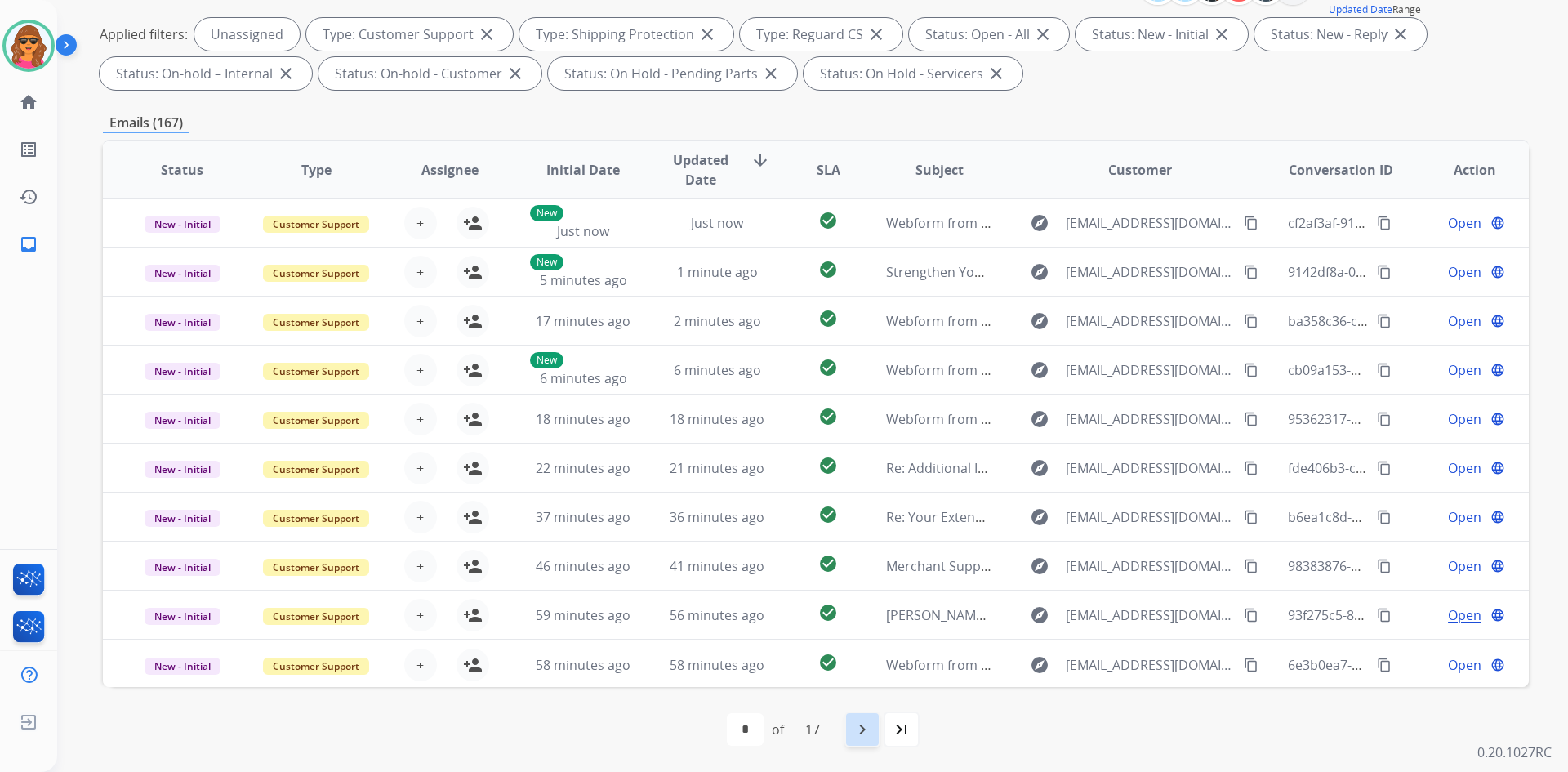
click at [865, 734] on mat-icon "navigate_next" at bounding box center [862, 729] width 19 height 19
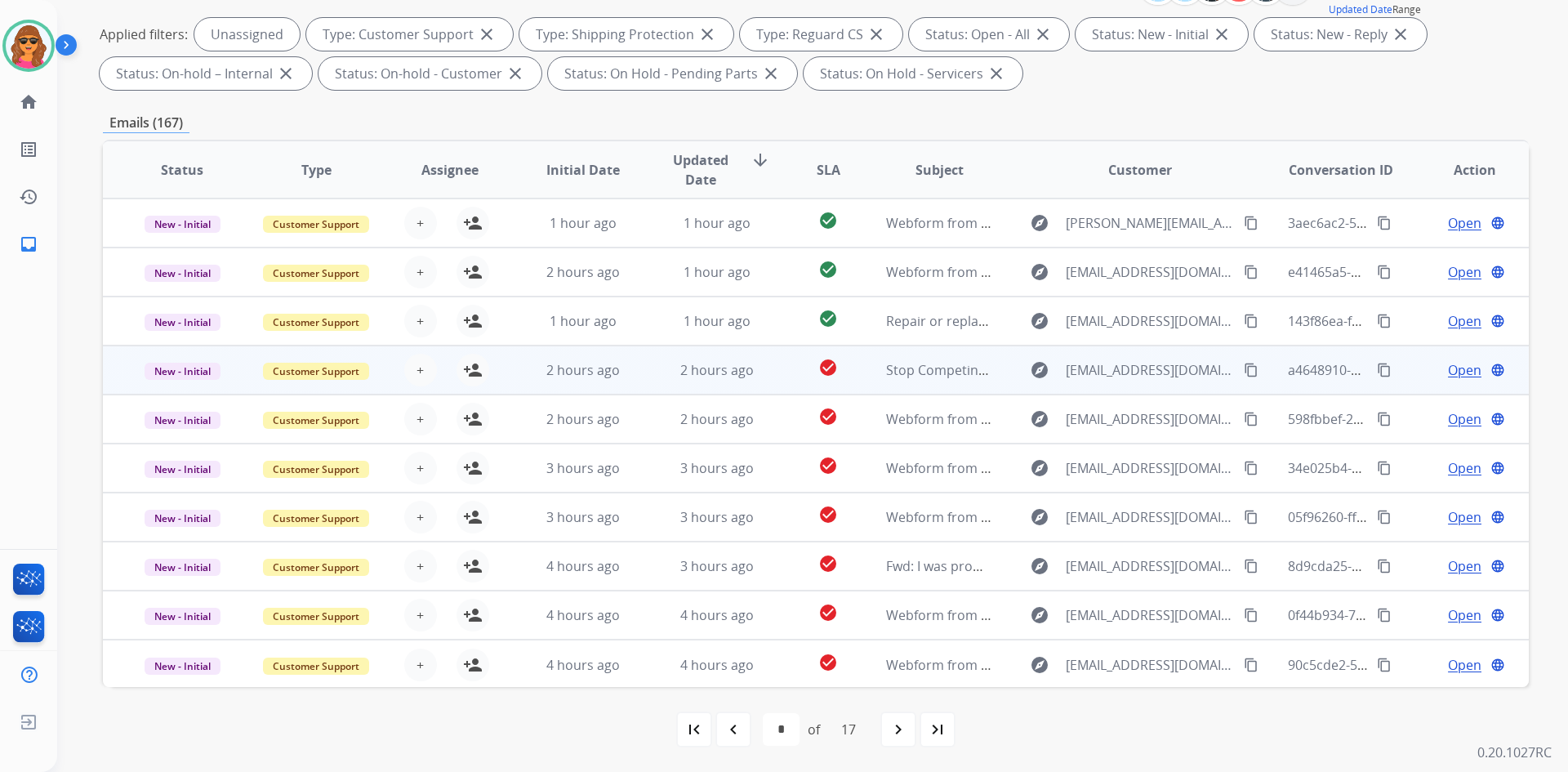
click at [1457, 368] on span "Open" at bounding box center [1465, 370] width 34 height 19
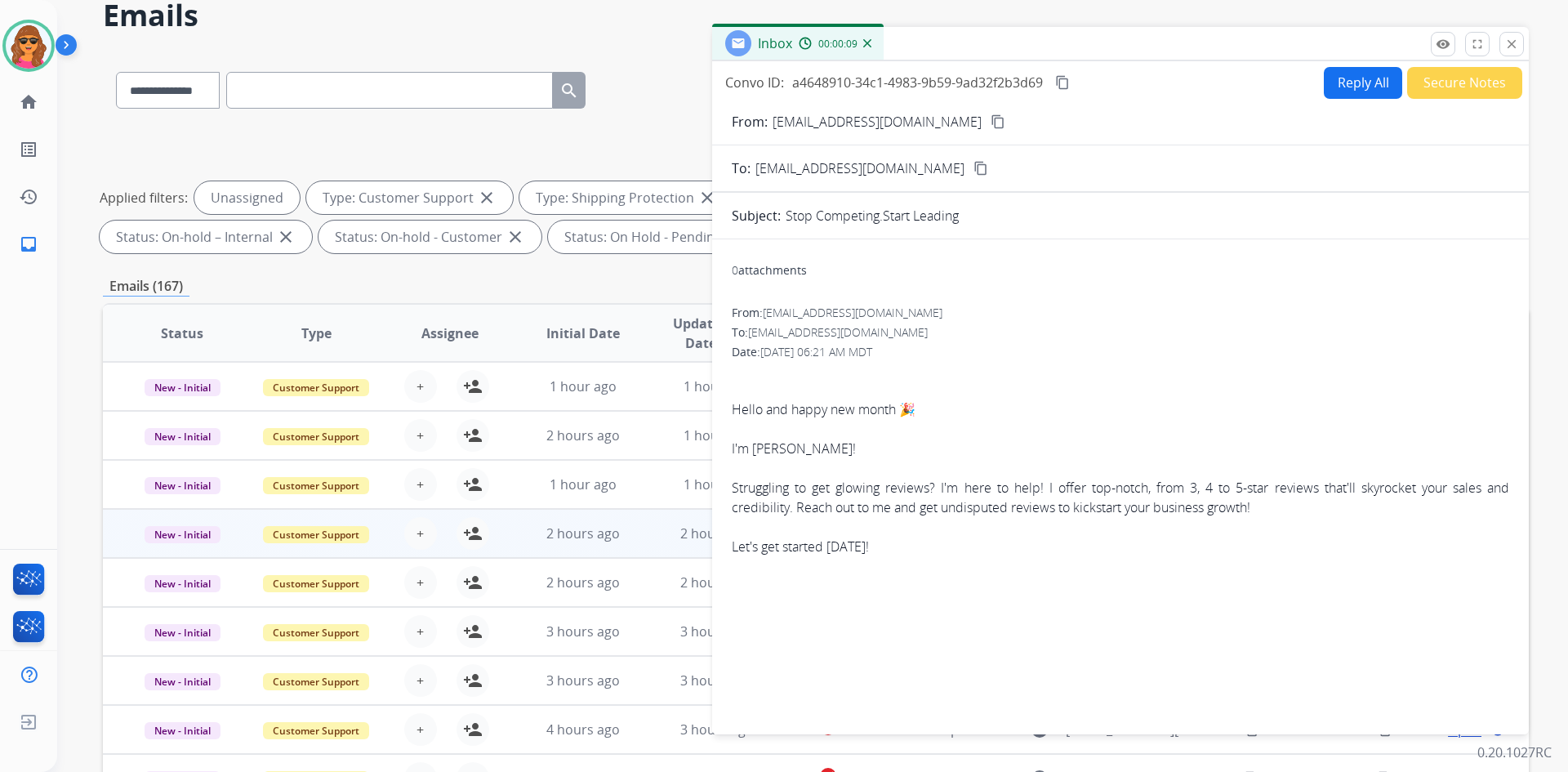
scroll to position [0, 0]
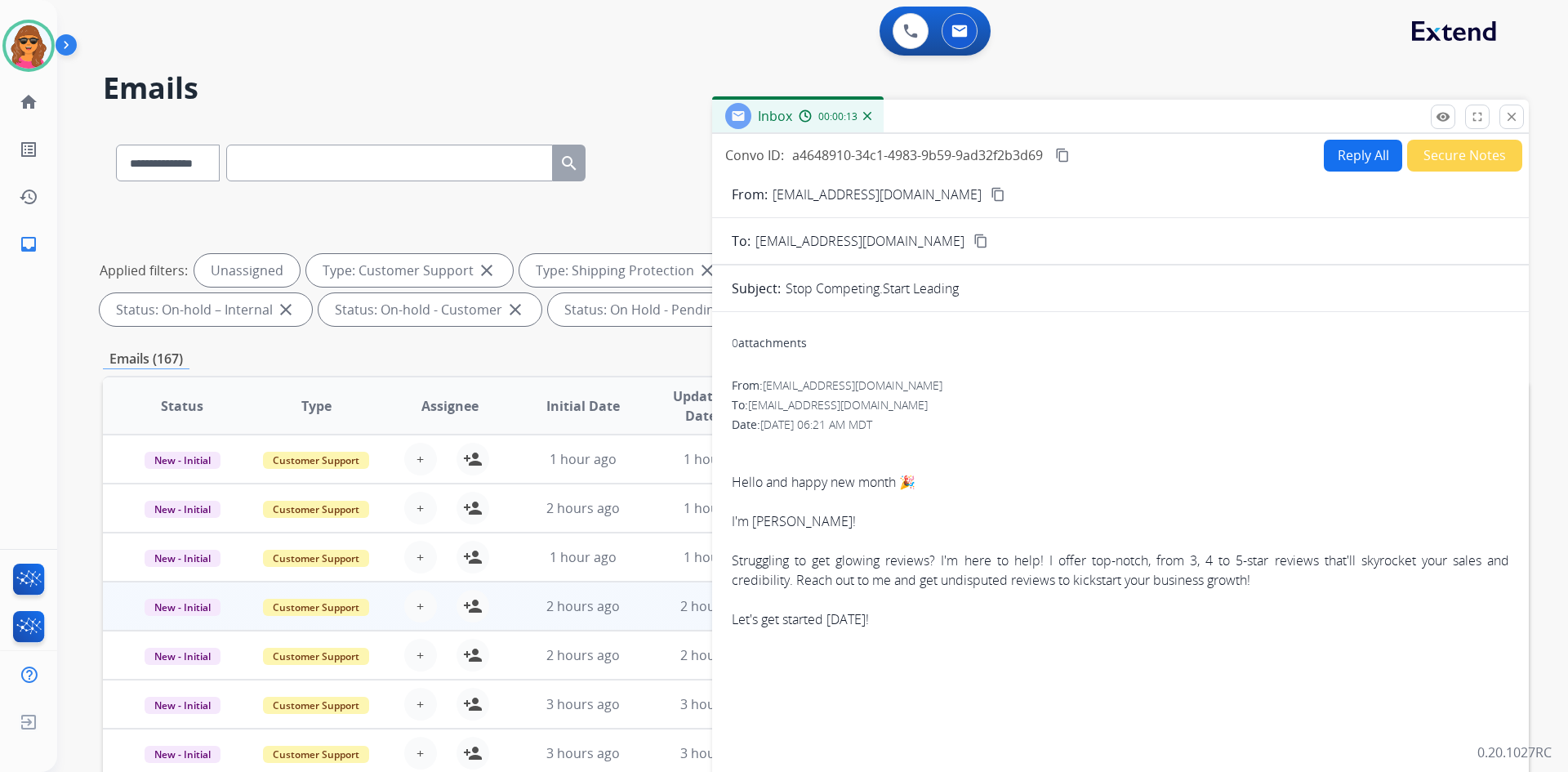
click at [1433, 162] on button "Secure Notes" at bounding box center [1464, 156] width 115 height 32
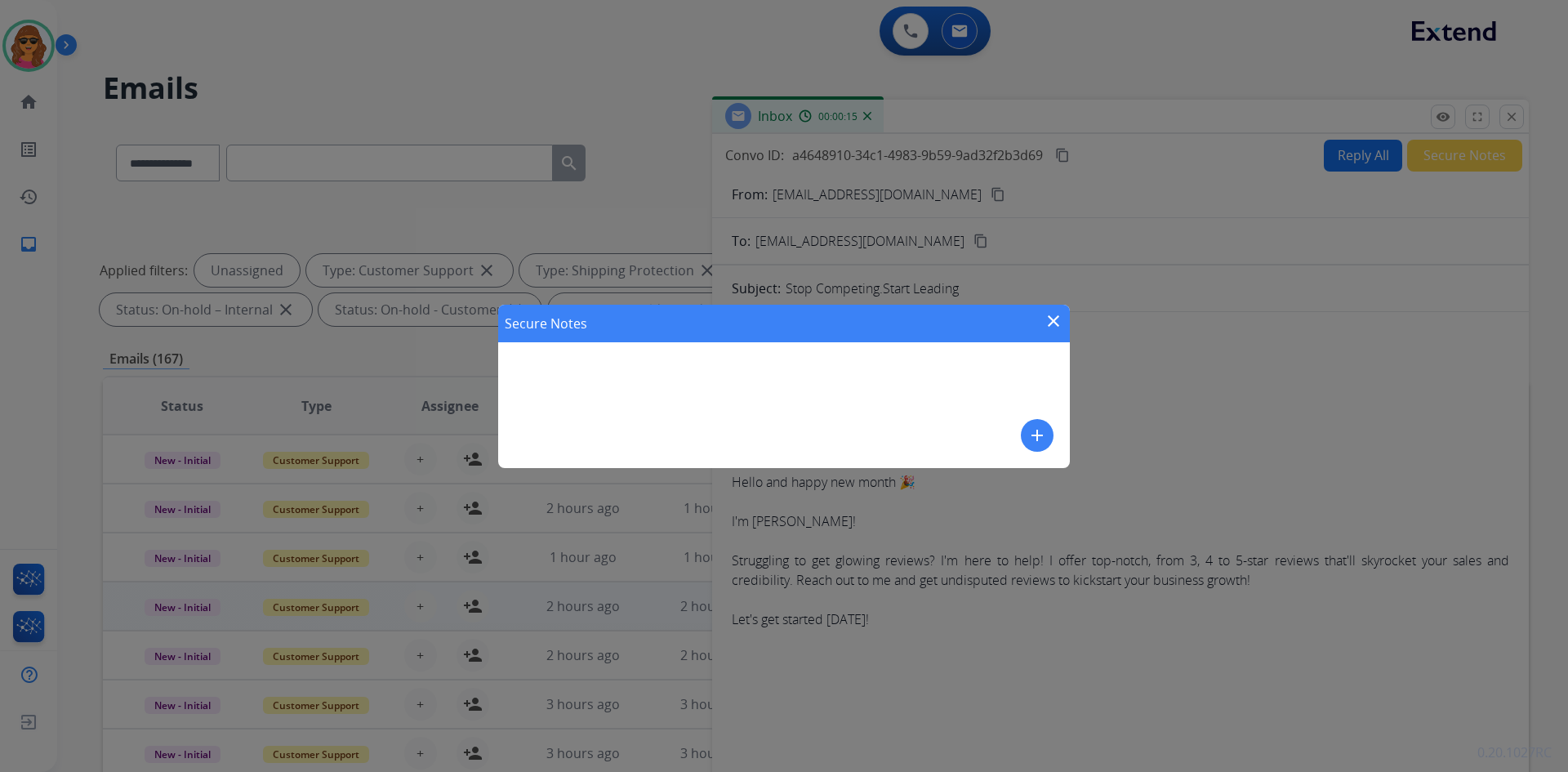
click at [1042, 429] on mat-icon "add" at bounding box center [1037, 435] width 19 height 19
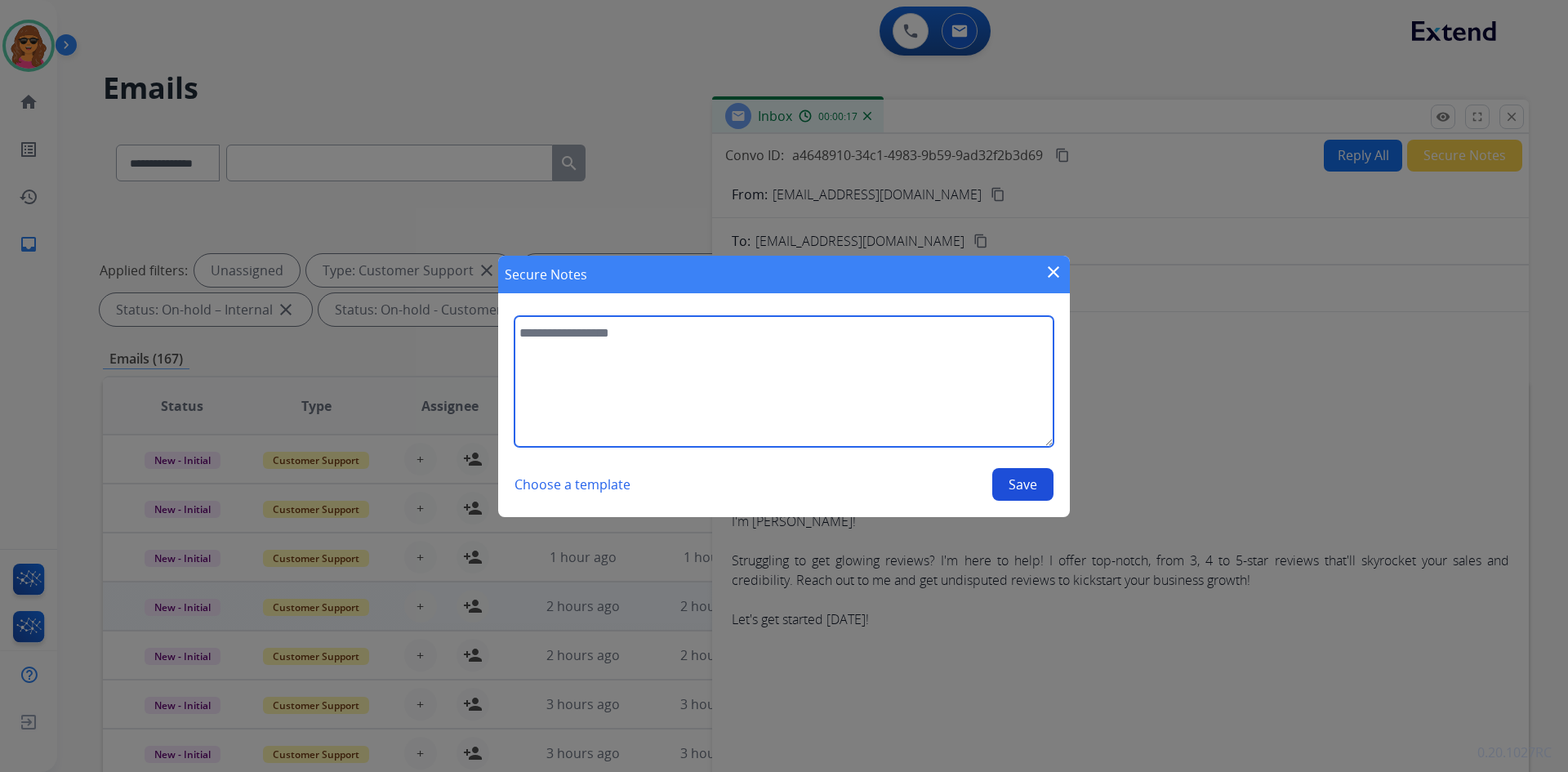
click at [519, 329] on textarea at bounding box center [784, 381] width 539 height 130
type textarea "**********"
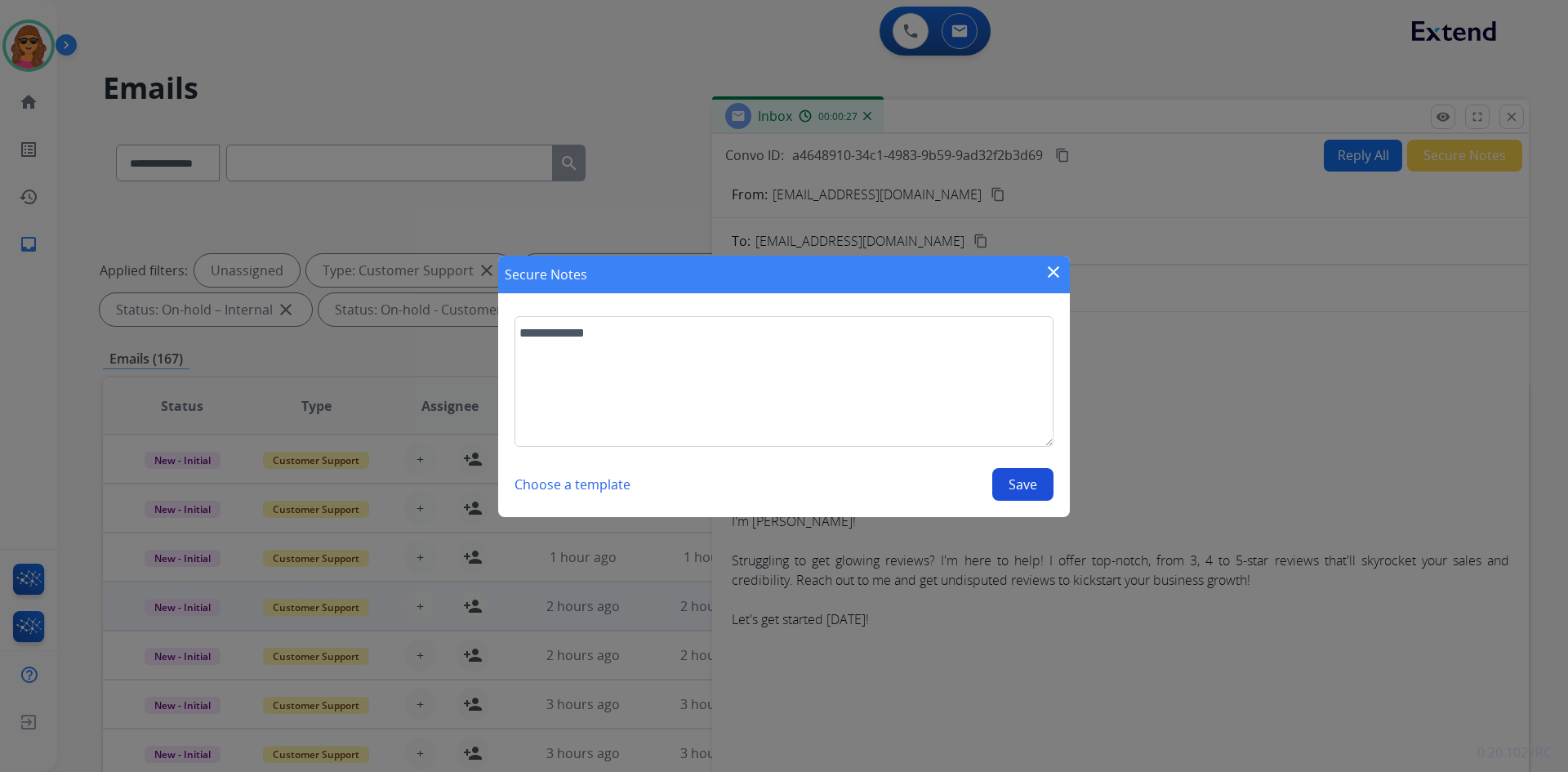
click at [1029, 476] on button "Save" at bounding box center [1022, 484] width 61 height 33
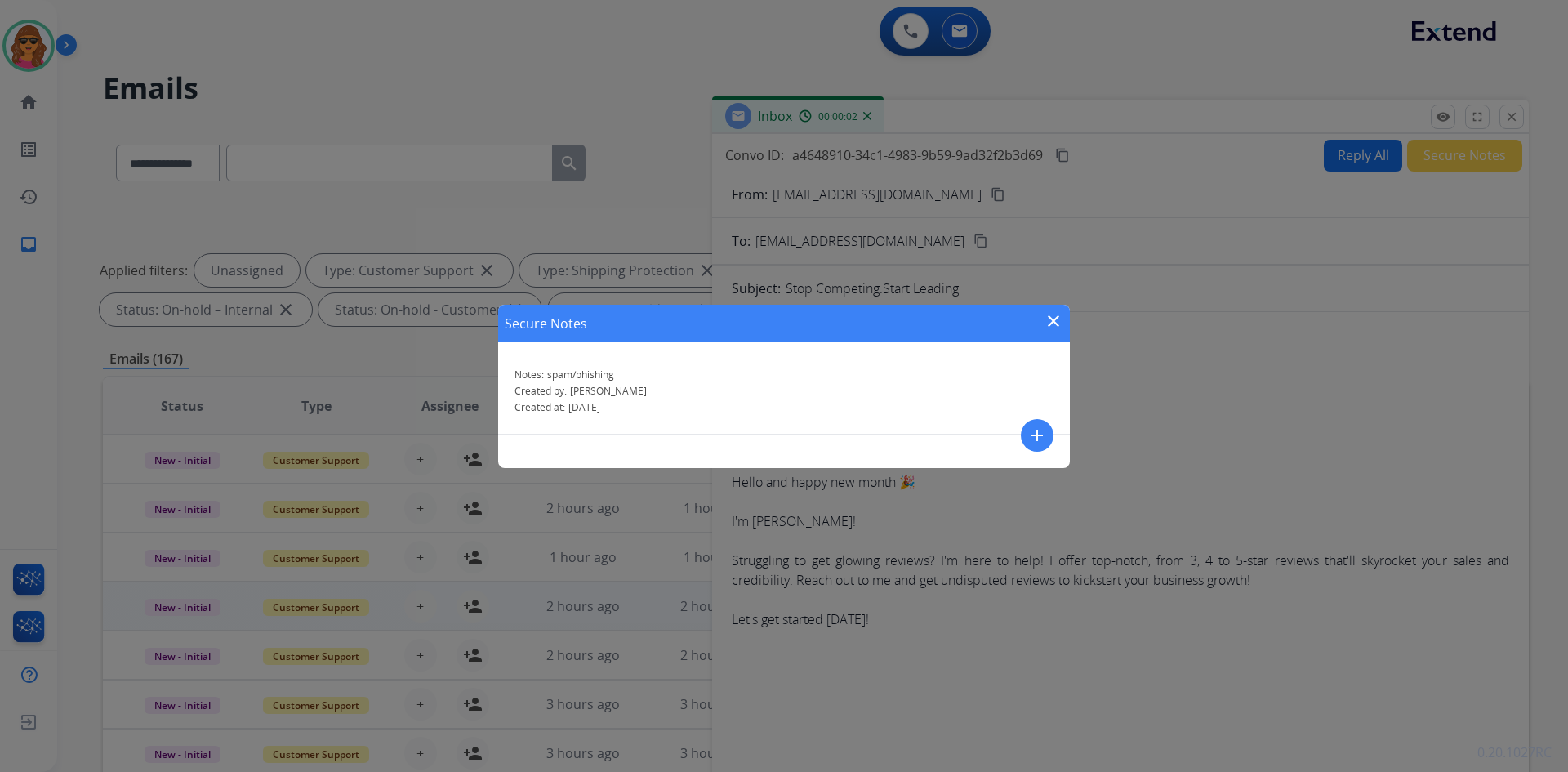
click at [1044, 316] on mat-icon "close" at bounding box center [1053, 321] width 19 height 19
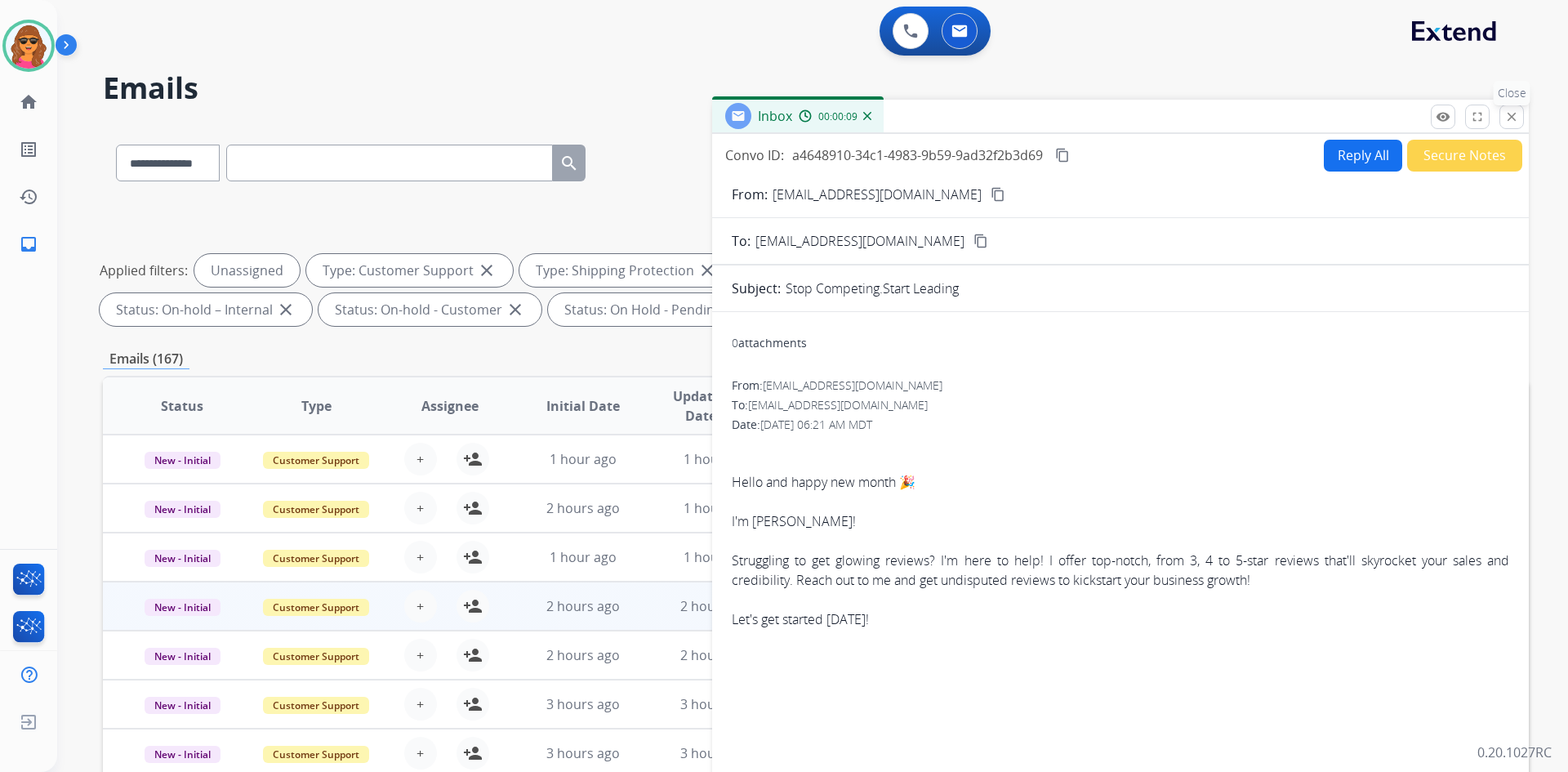
click at [1512, 119] on mat-icon "close" at bounding box center [1511, 116] width 14 height 14
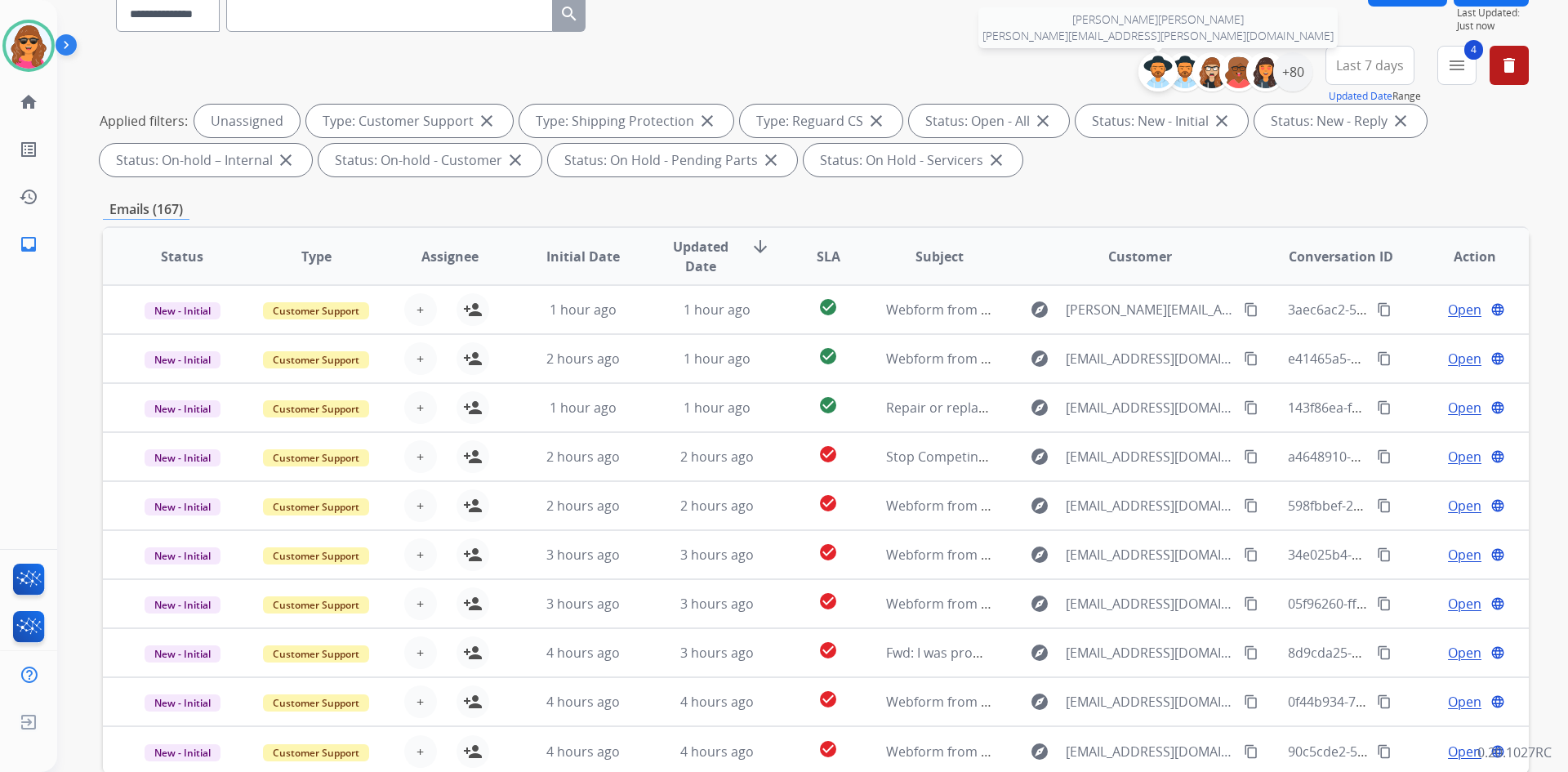
scroll to position [236, 0]
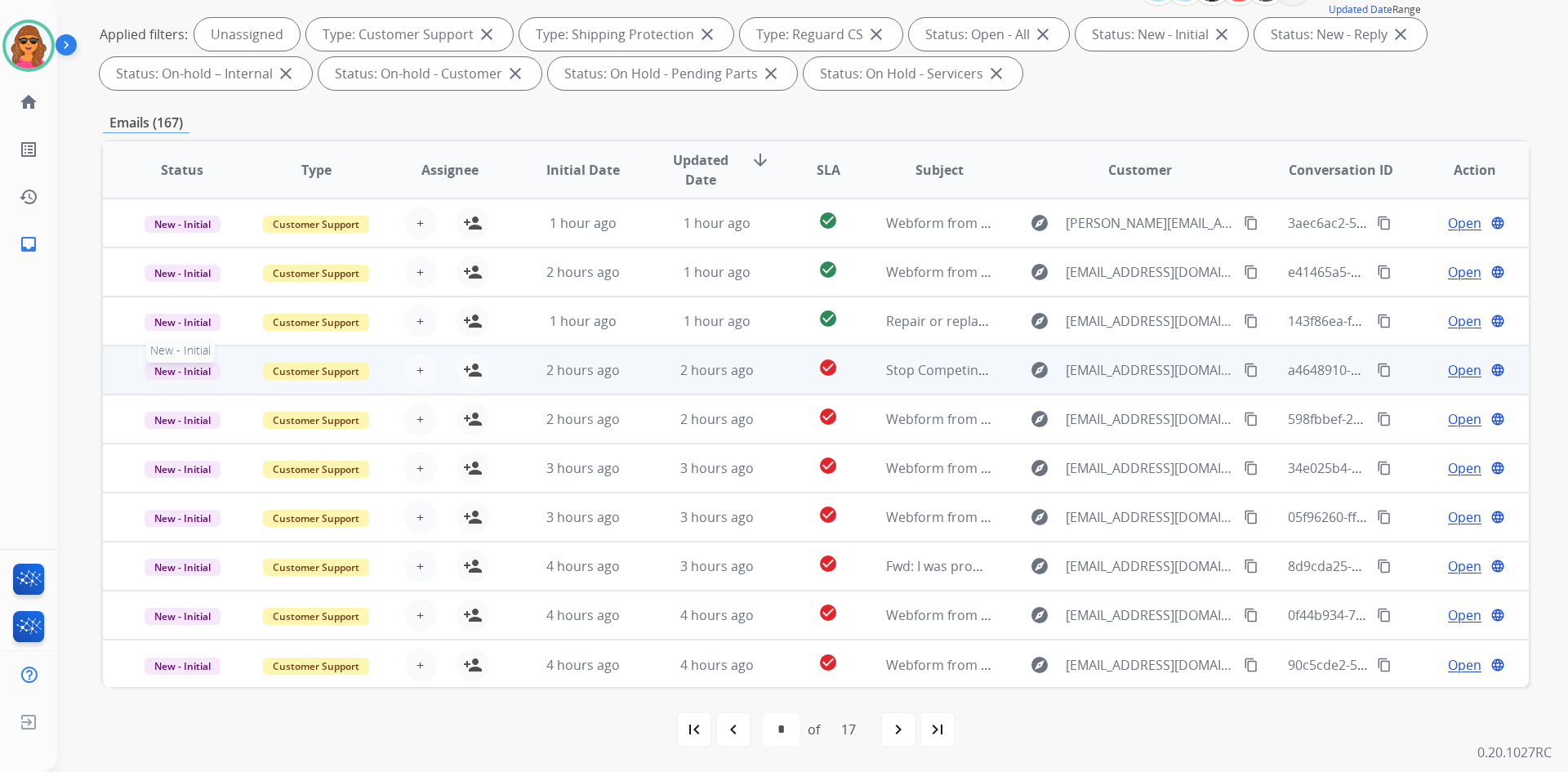
click at [181, 373] on span "New - Initial" at bounding box center [183, 371] width 76 height 17
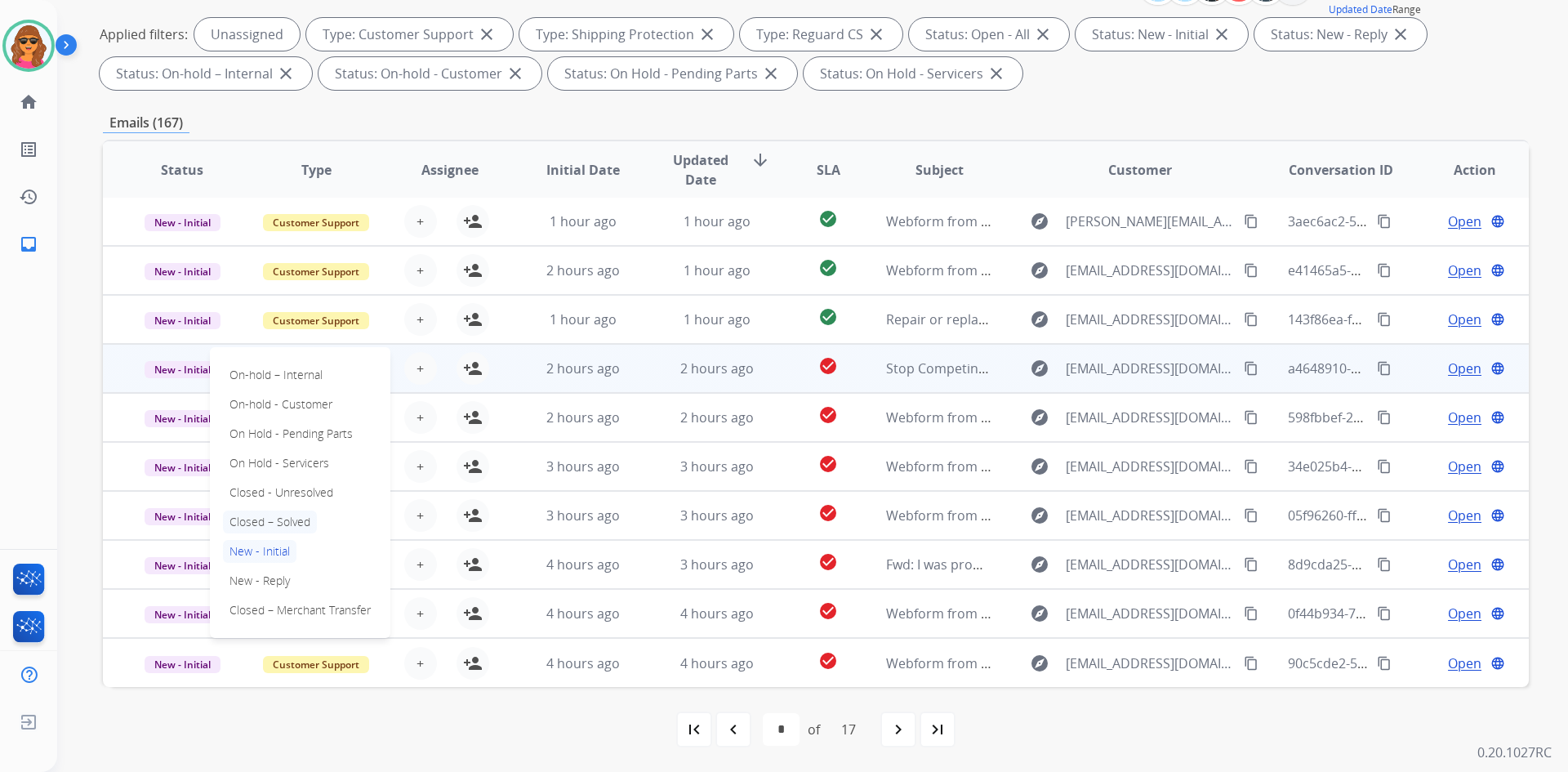
click at [263, 519] on p "Closed – Solved" at bounding box center [270, 522] width 94 height 23
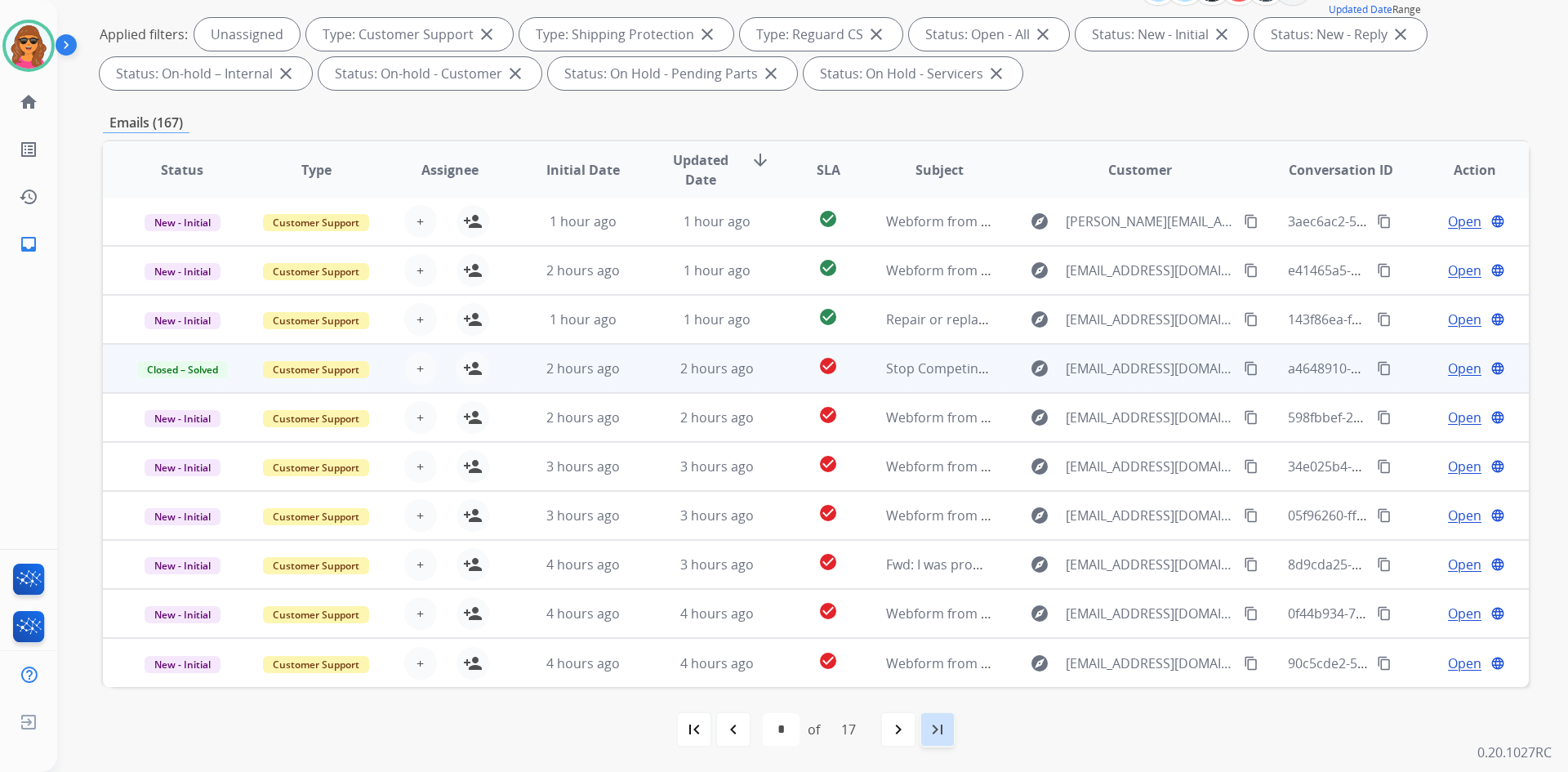
click at [931, 729] on mat-icon "last_page" at bounding box center [937, 729] width 19 height 19
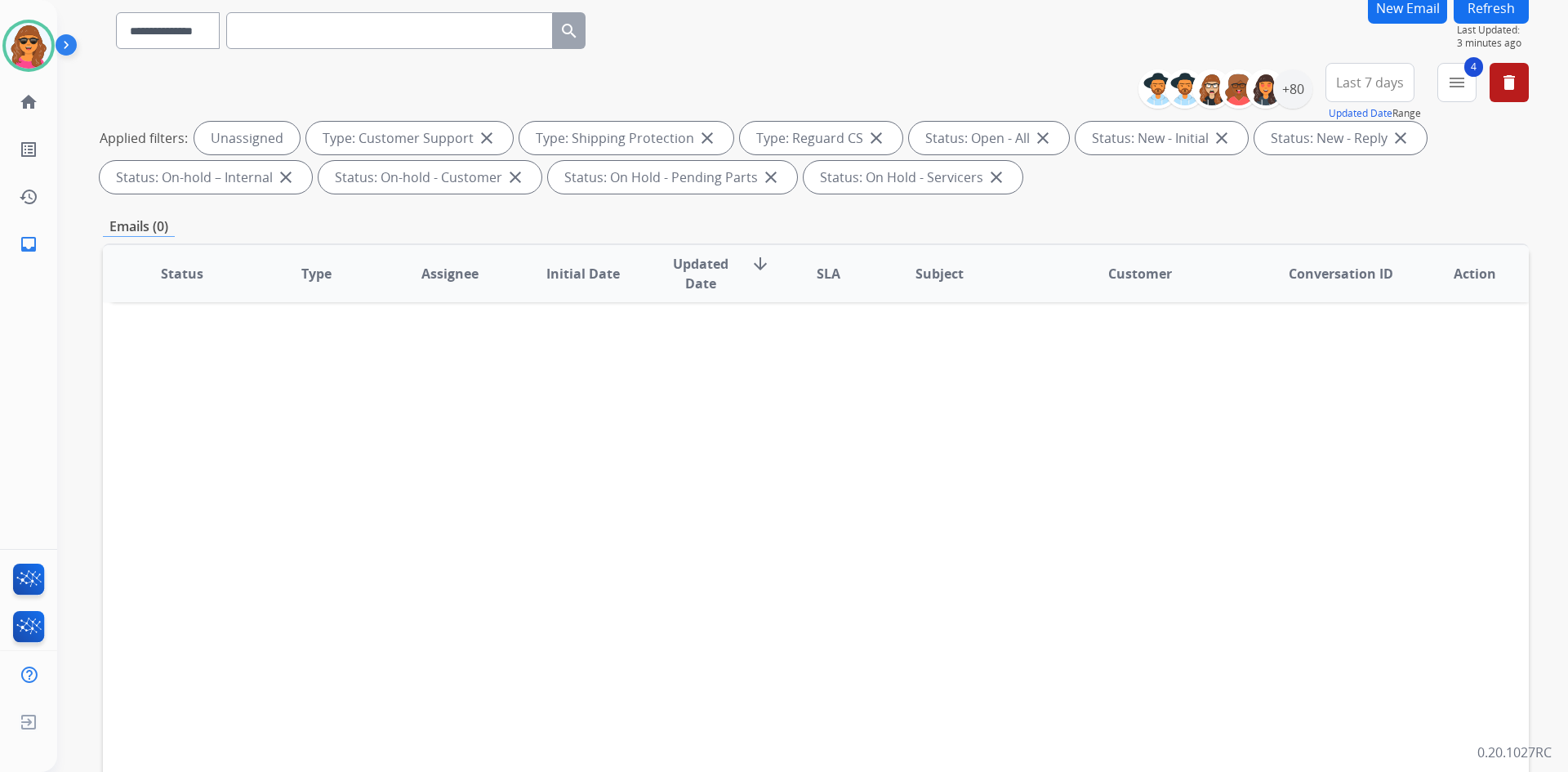
scroll to position [0, 0]
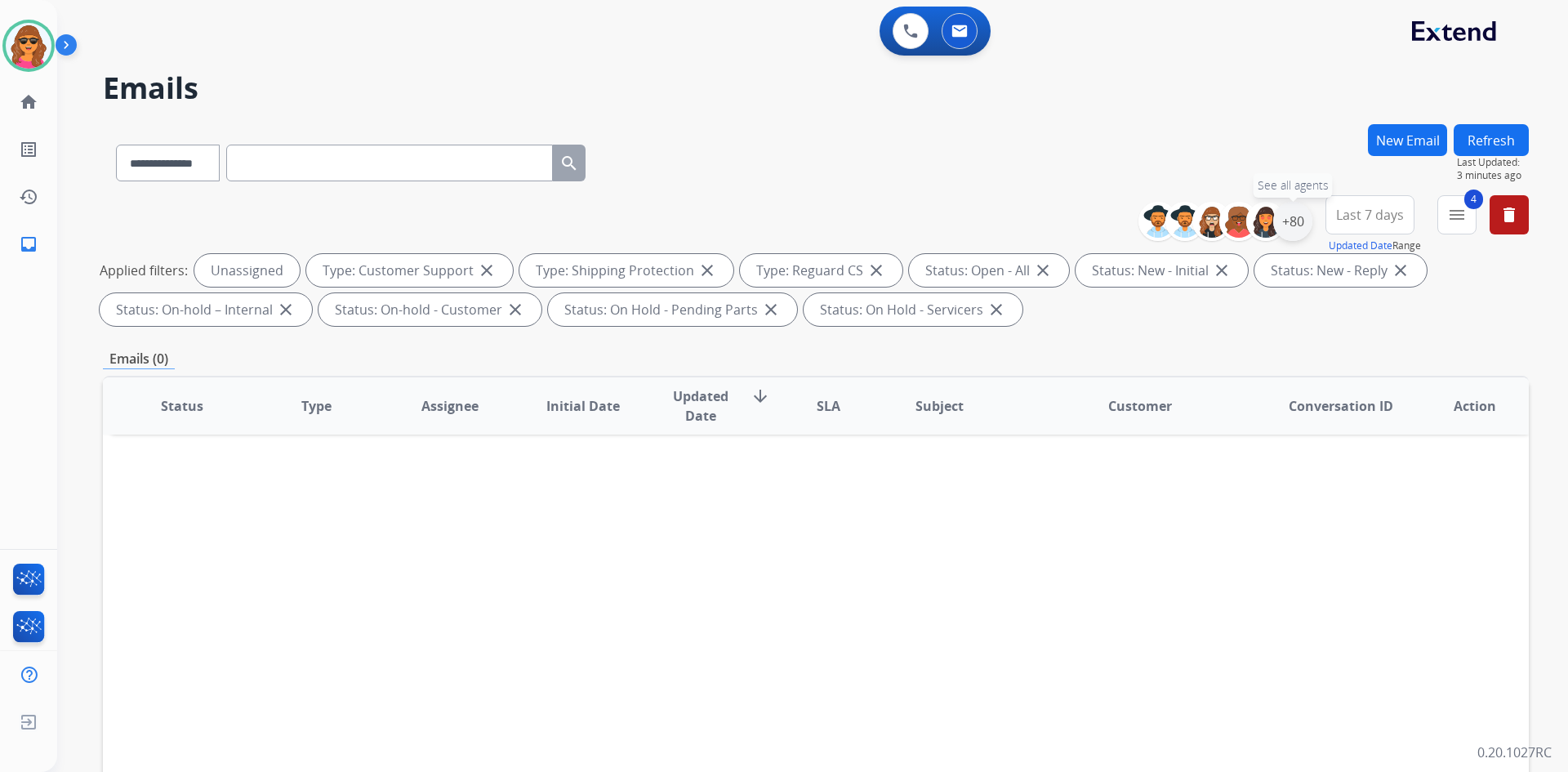
click at [1297, 222] on div "+80" at bounding box center [1293, 221] width 40 height 40
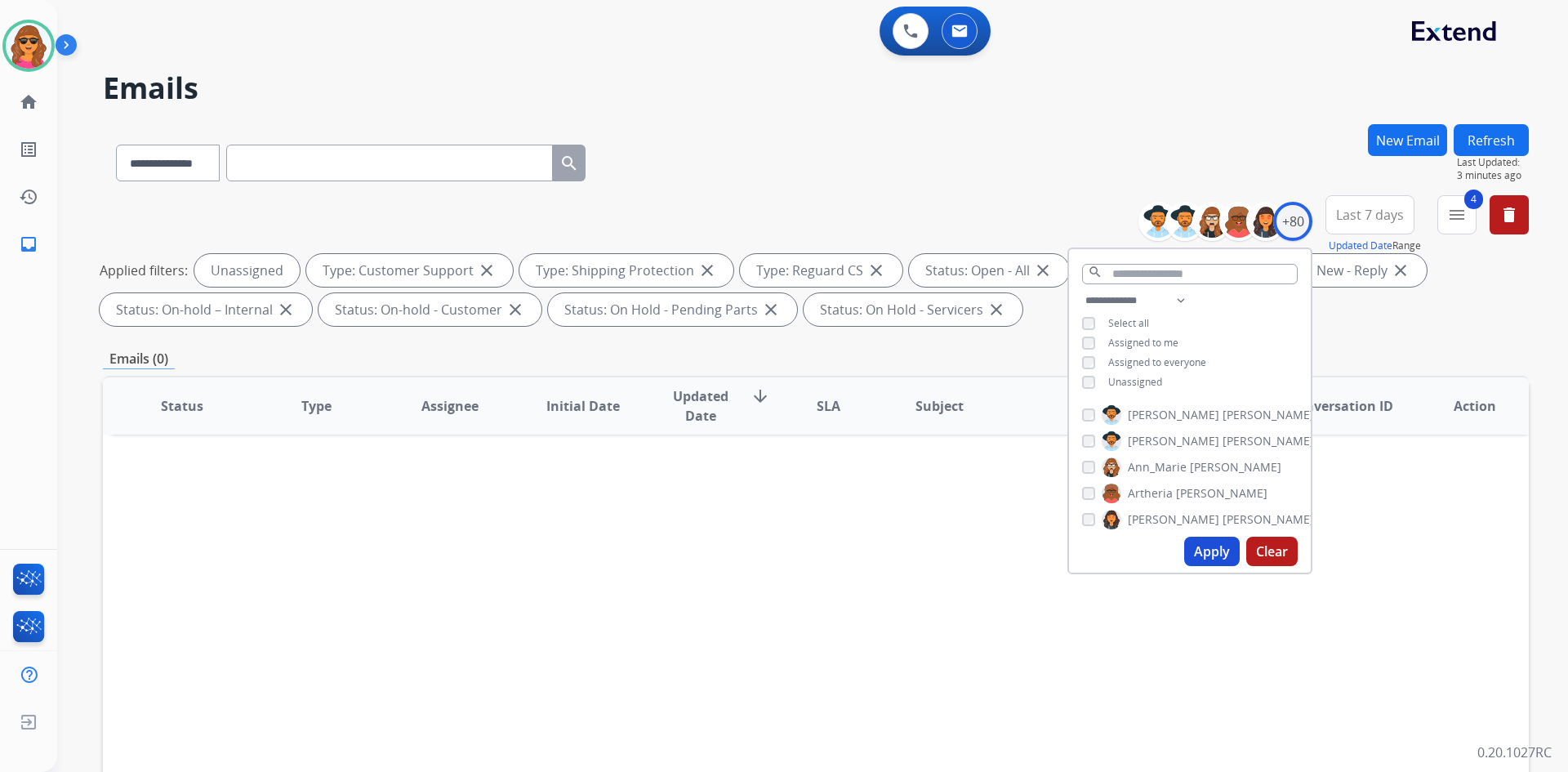
click at [1201, 547] on button "Apply" at bounding box center [1212, 551] width 55 height 29
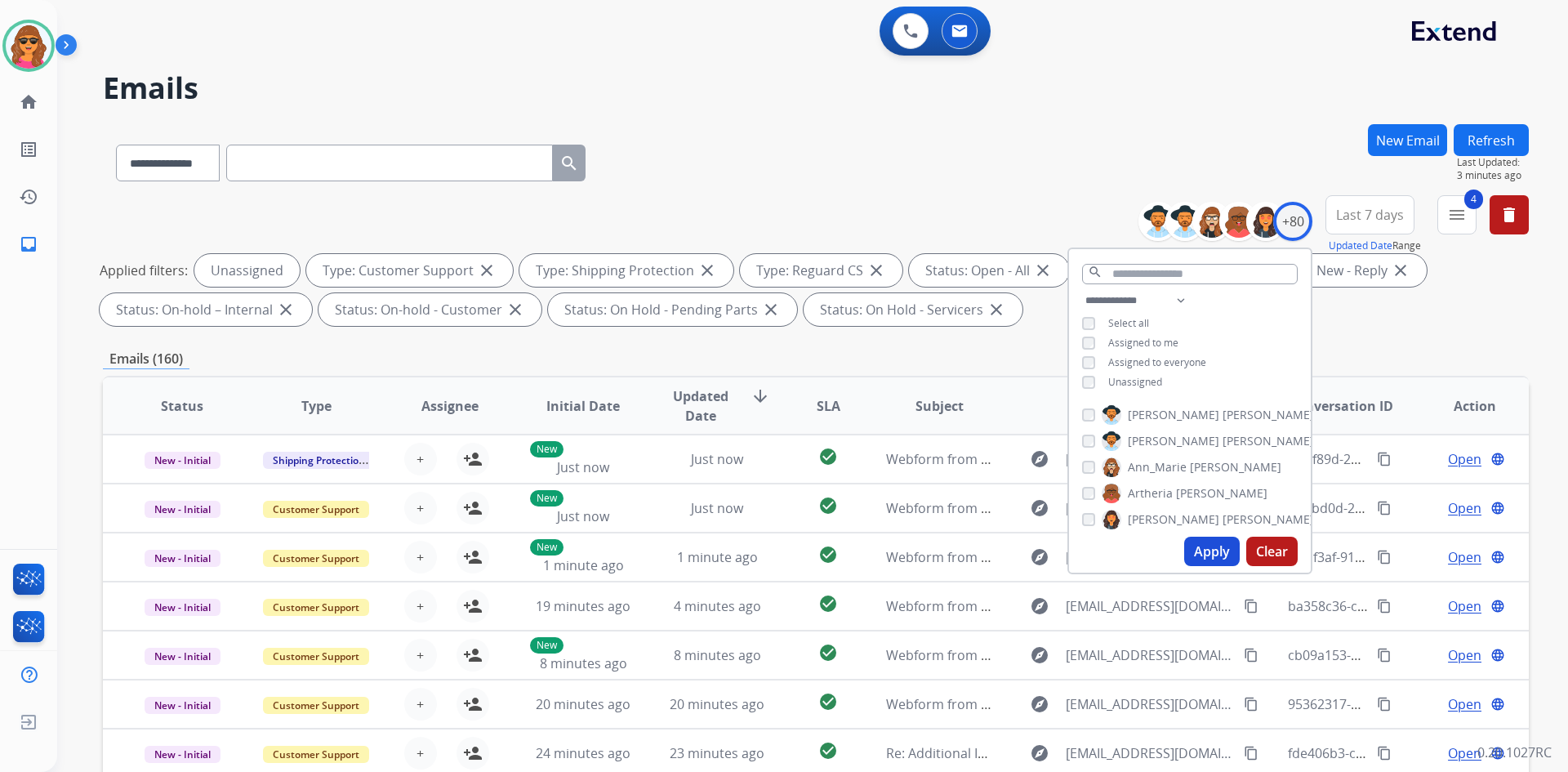
click at [1191, 551] on button "Apply" at bounding box center [1212, 551] width 55 height 29
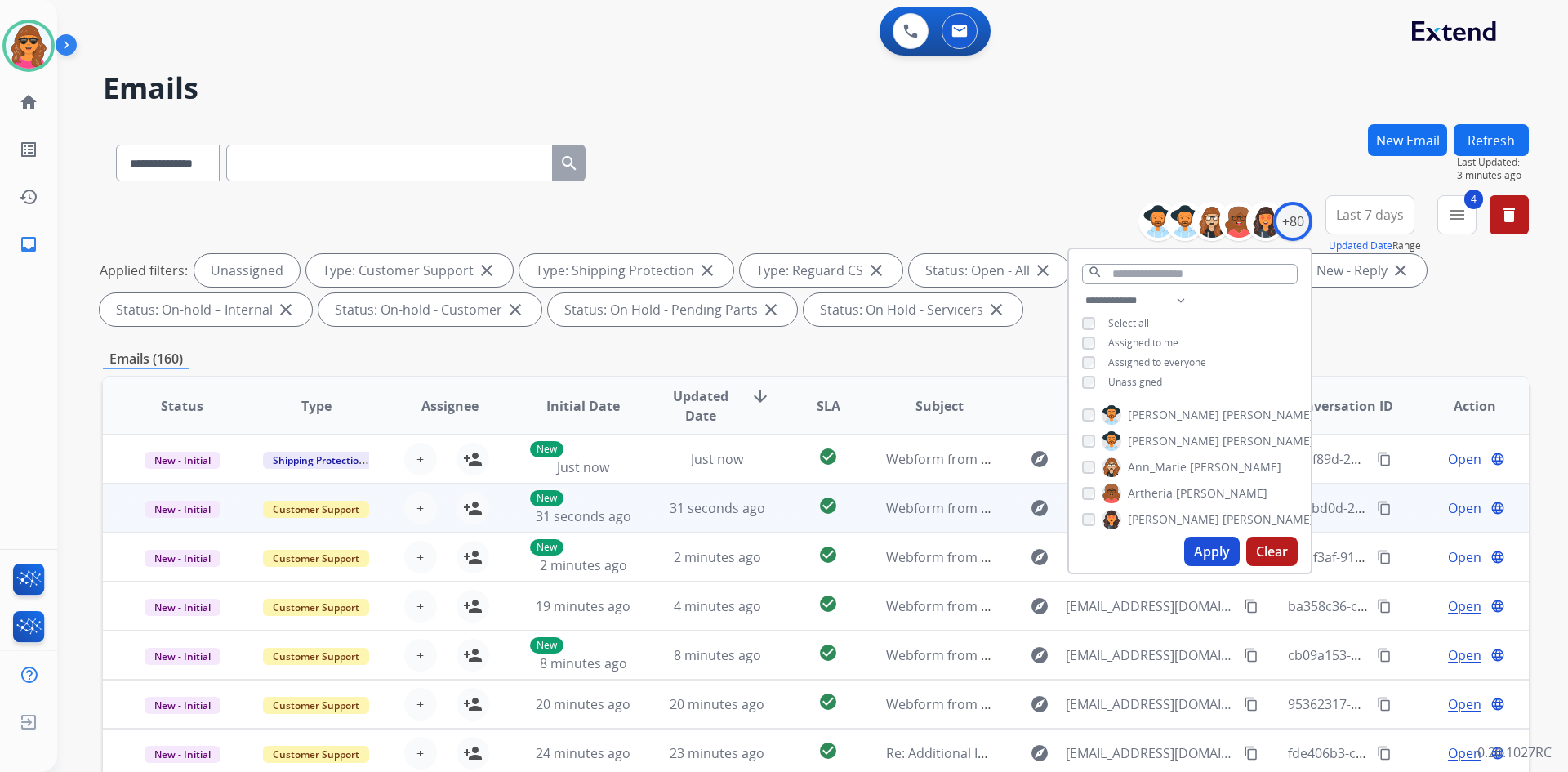
scroll to position [2, 0]
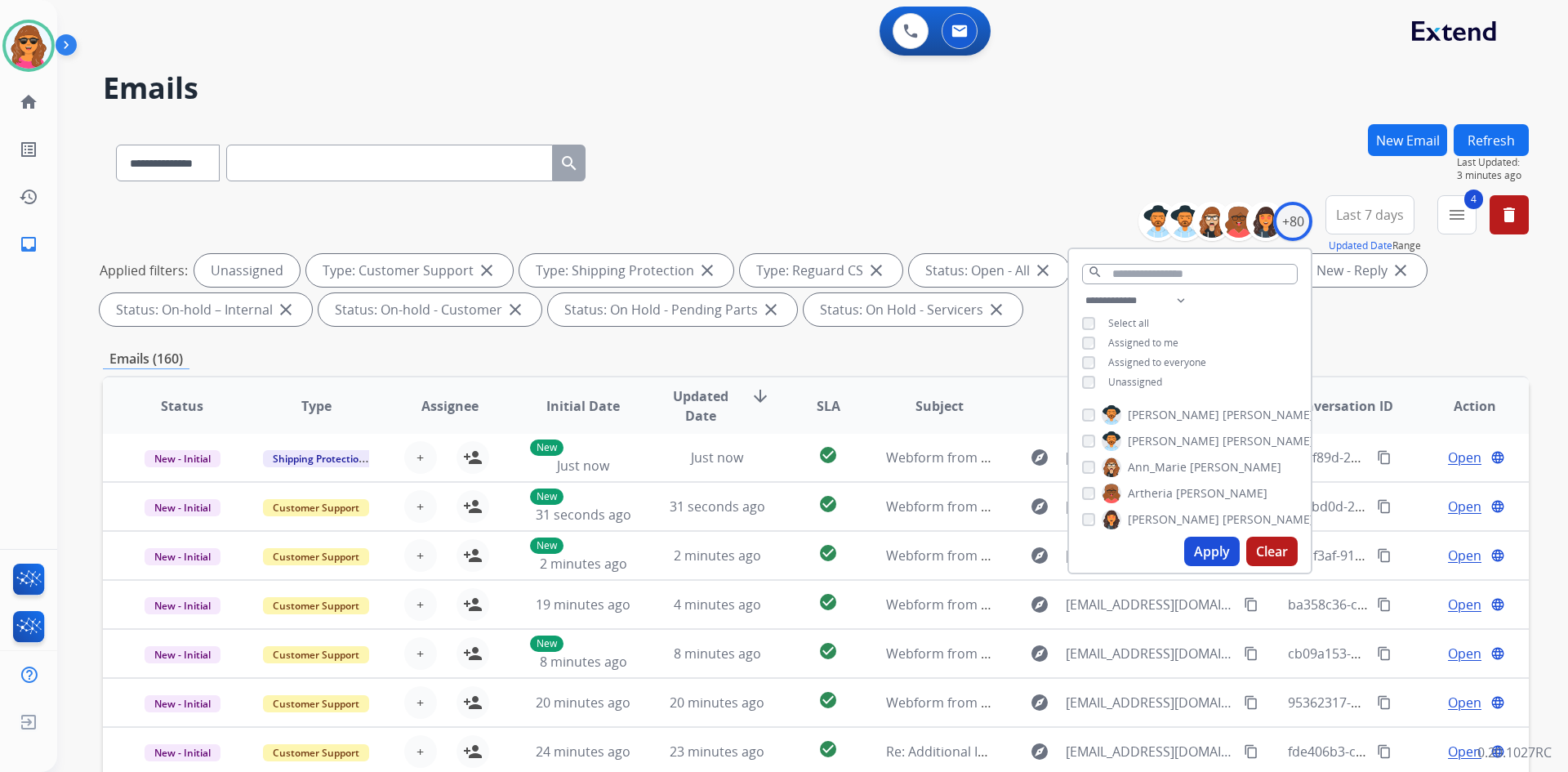
drag, startPoint x: 1341, startPoint y: 299, endPoint x: 1342, endPoint y: 307, distance: 8.1
click at [1342, 307] on div "Applied filters: Unassigned Type: Customer Support close Type: Shipping Protect…" at bounding box center [813, 290] width 1426 height 71
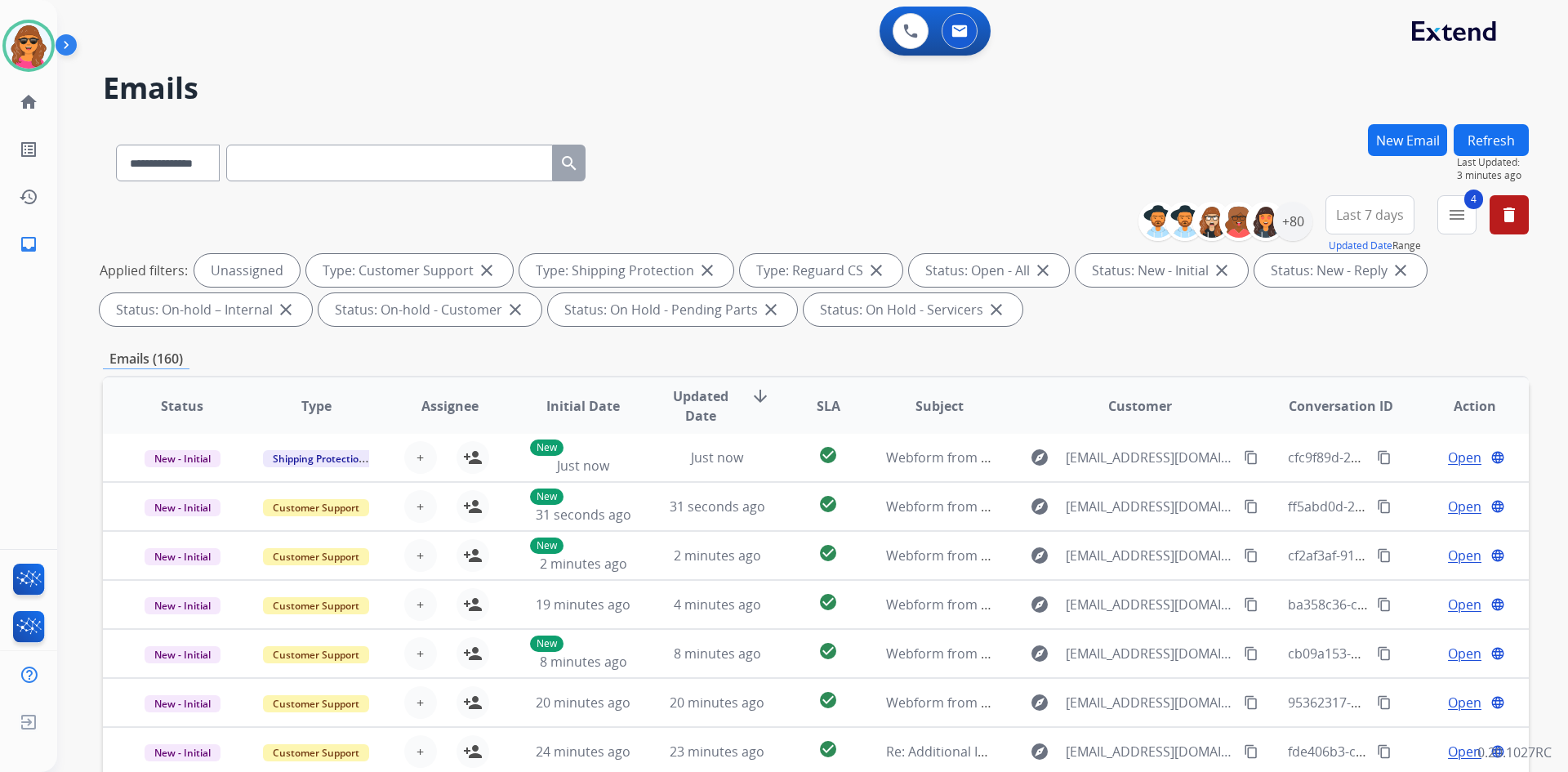
scroll to position [236, 0]
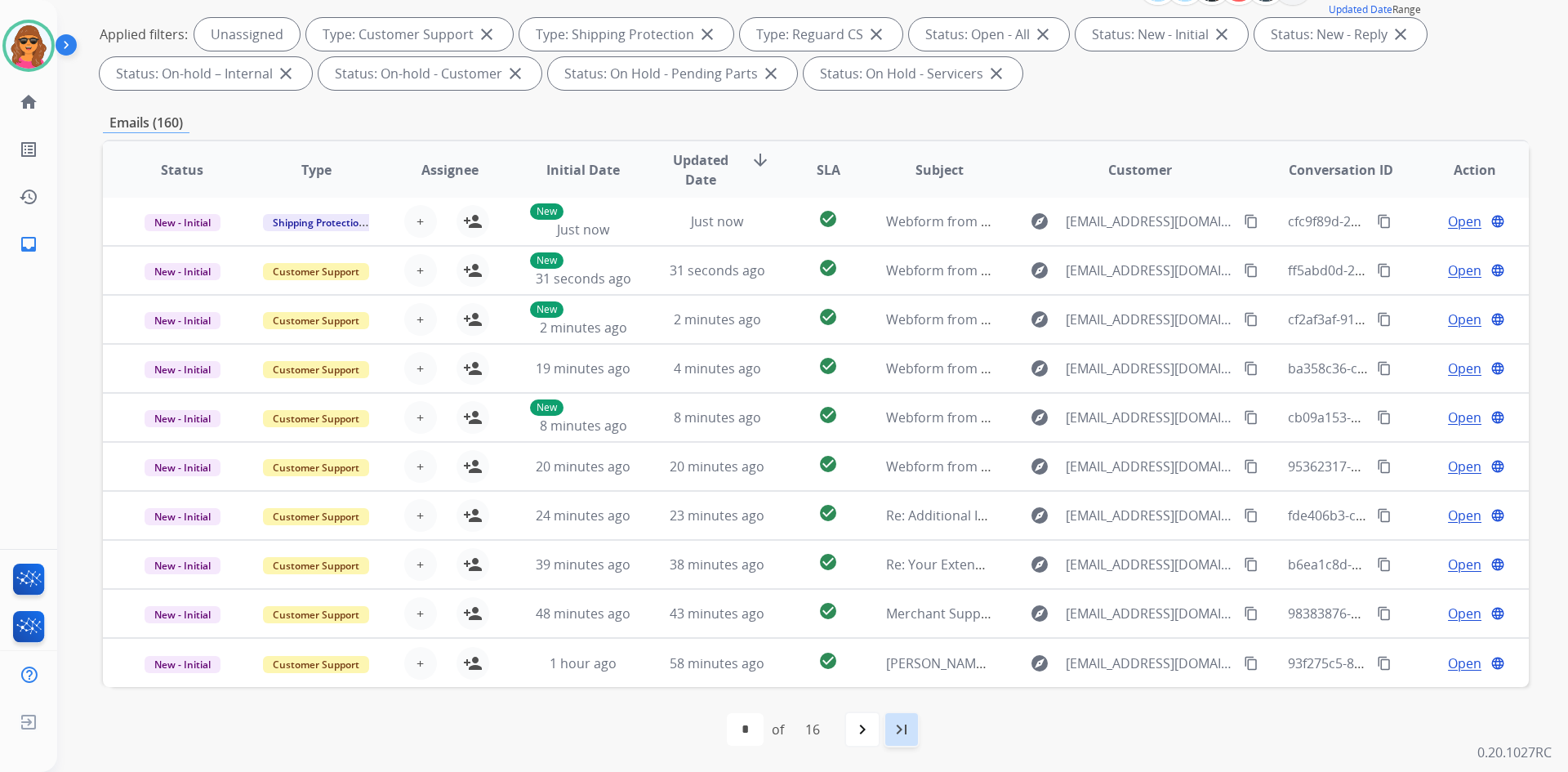
click at [898, 730] on mat-icon "last_page" at bounding box center [901, 729] width 19 height 19
select select "**"
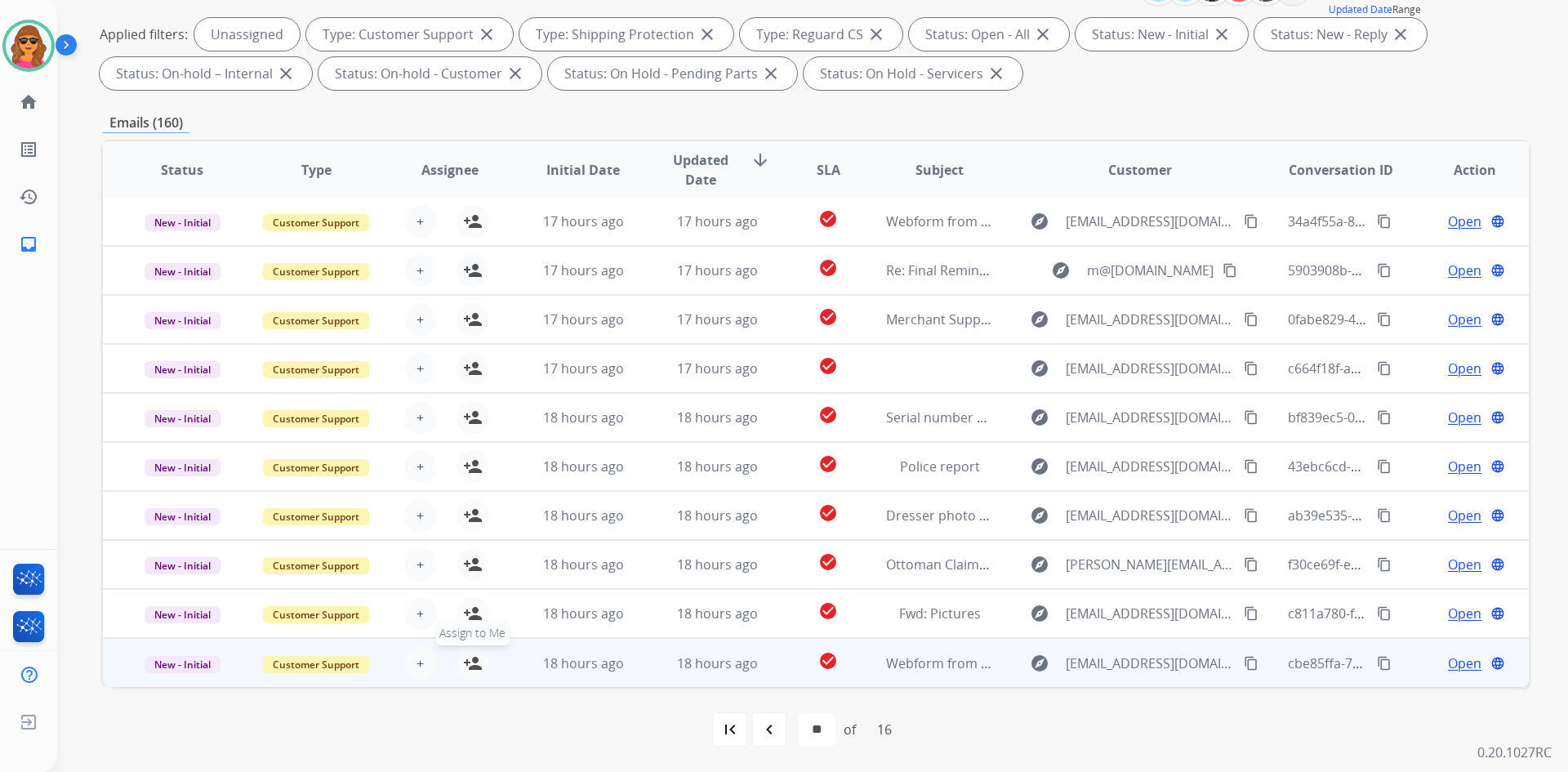
click at [471, 667] on mat-icon "person_add" at bounding box center [472, 663] width 19 height 19
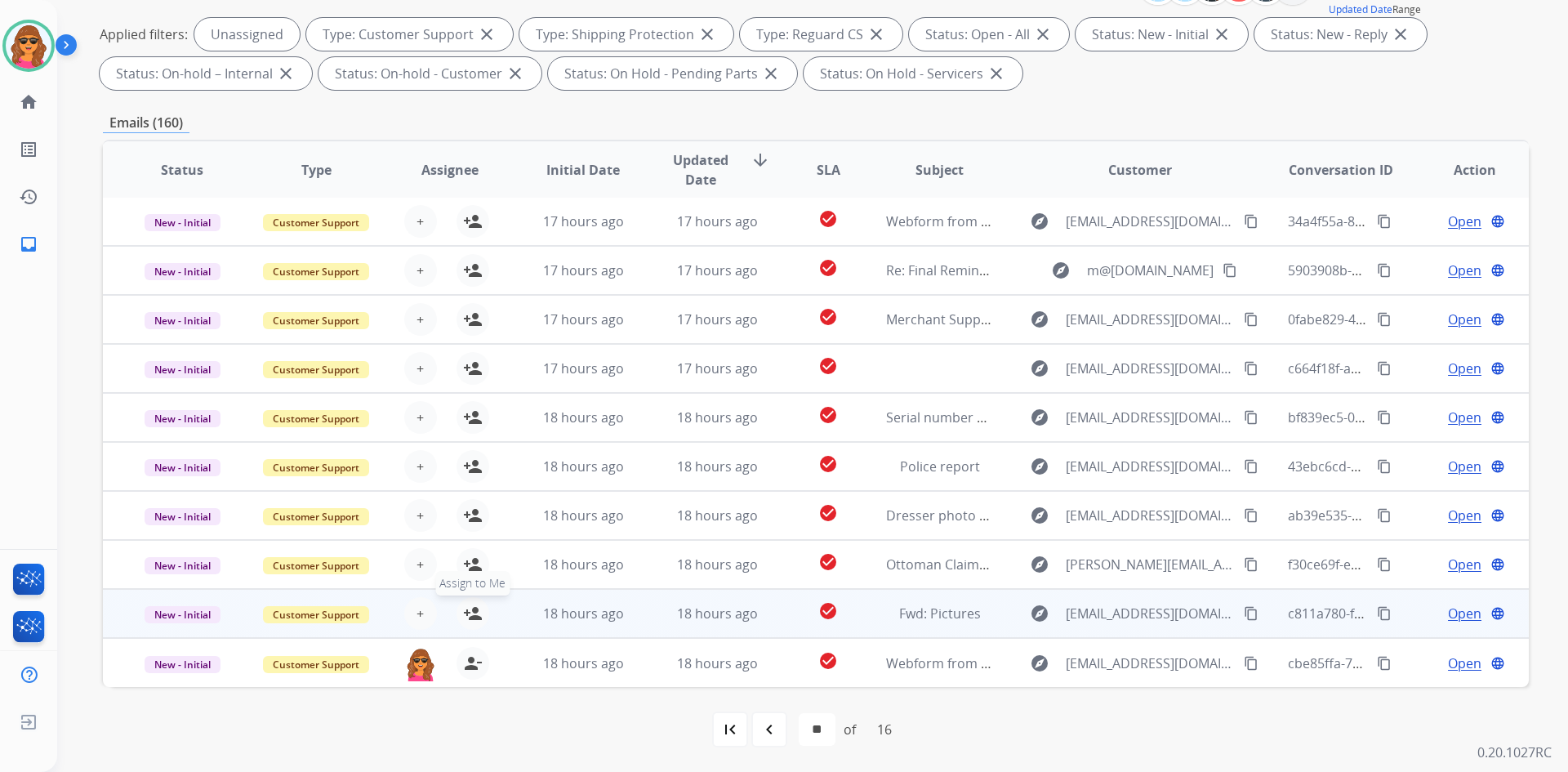
click at [476, 622] on mat-icon "person_add" at bounding box center [472, 614] width 19 height 19
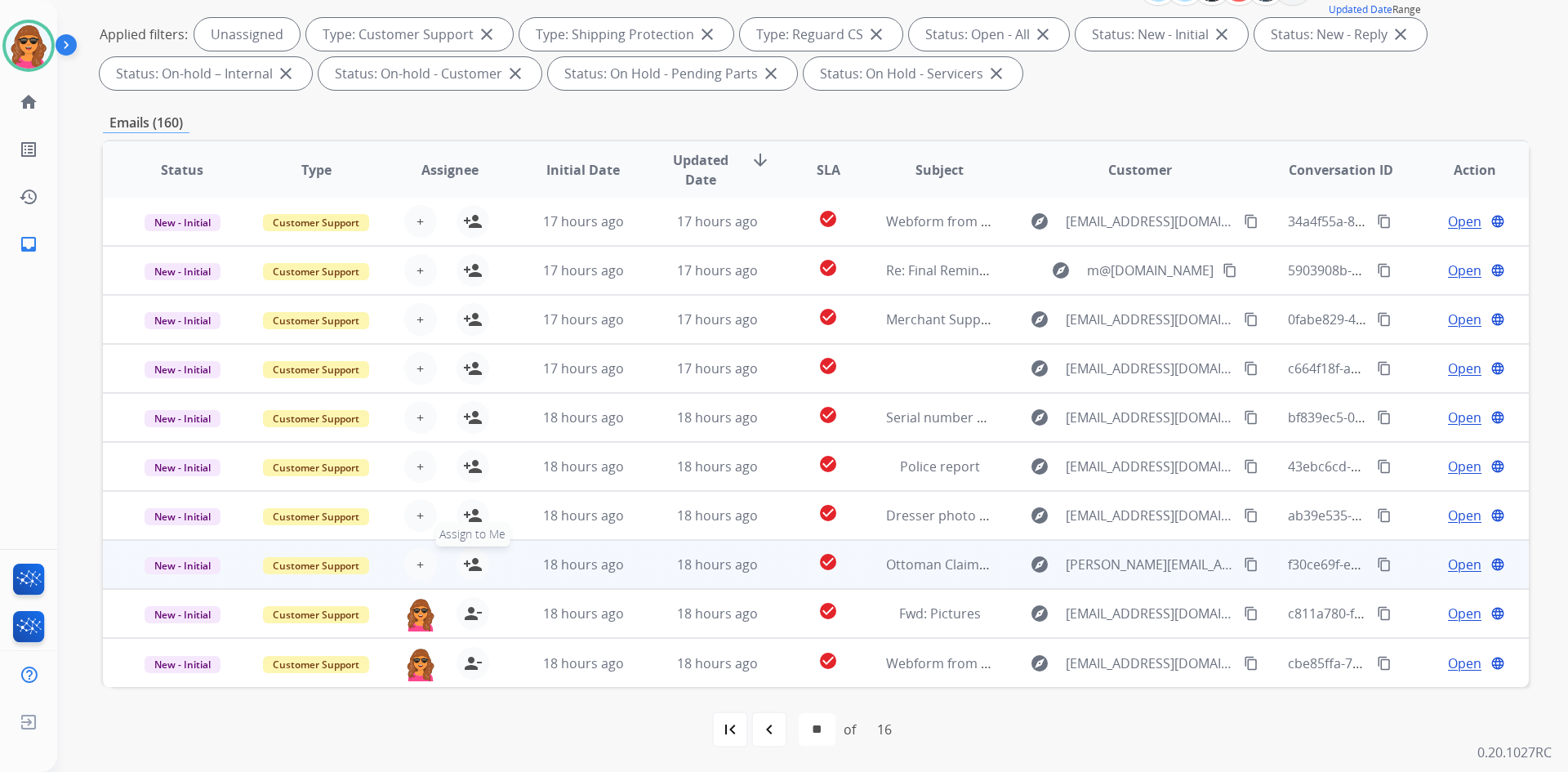
click at [468, 566] on mat-icon "person_add" at bounding box center [472, 564] width 19 height 19
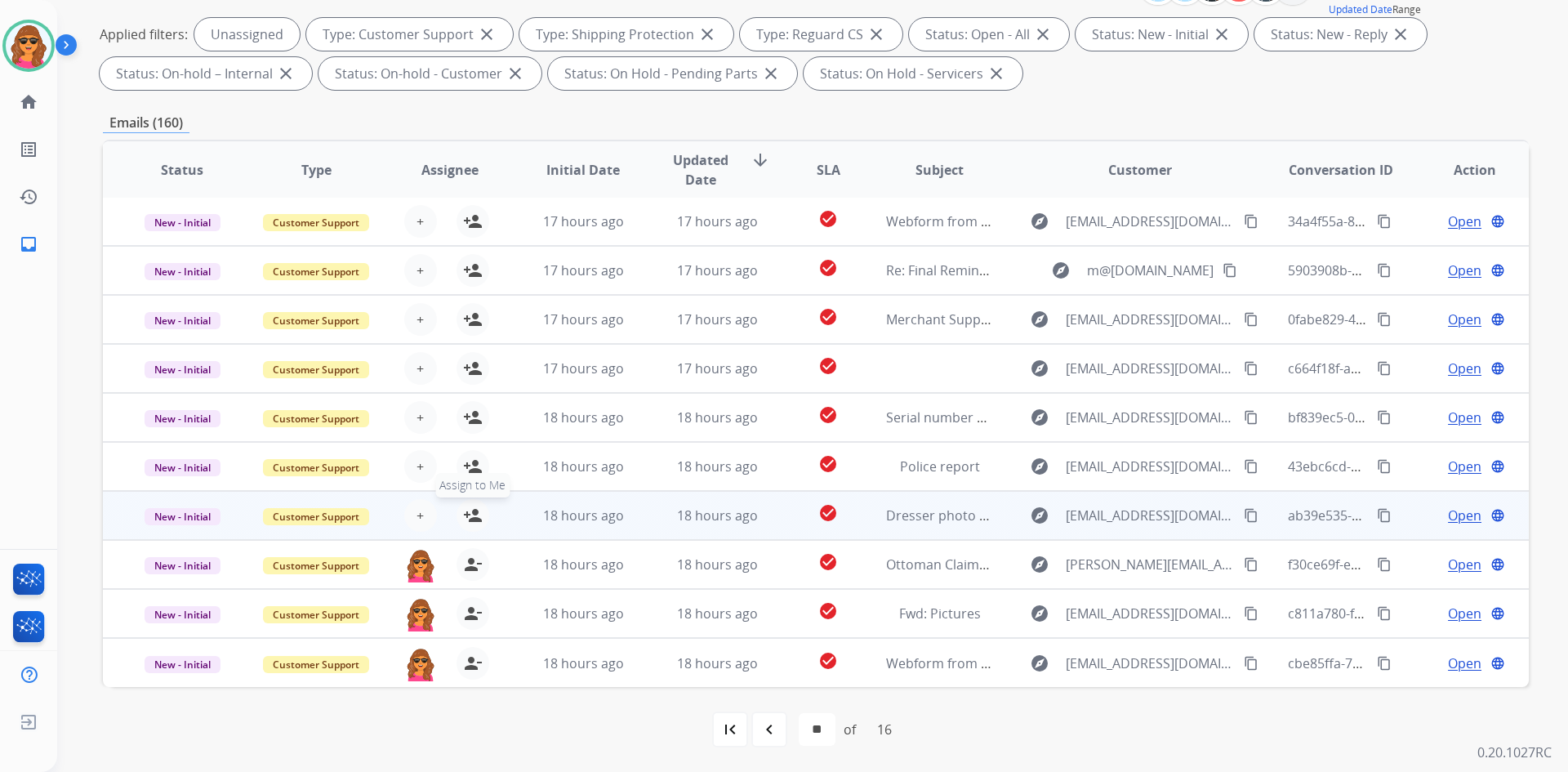
click at [470, 511] on mat-icon "person_add" at bounding box center [472, 515] width 19 height 19
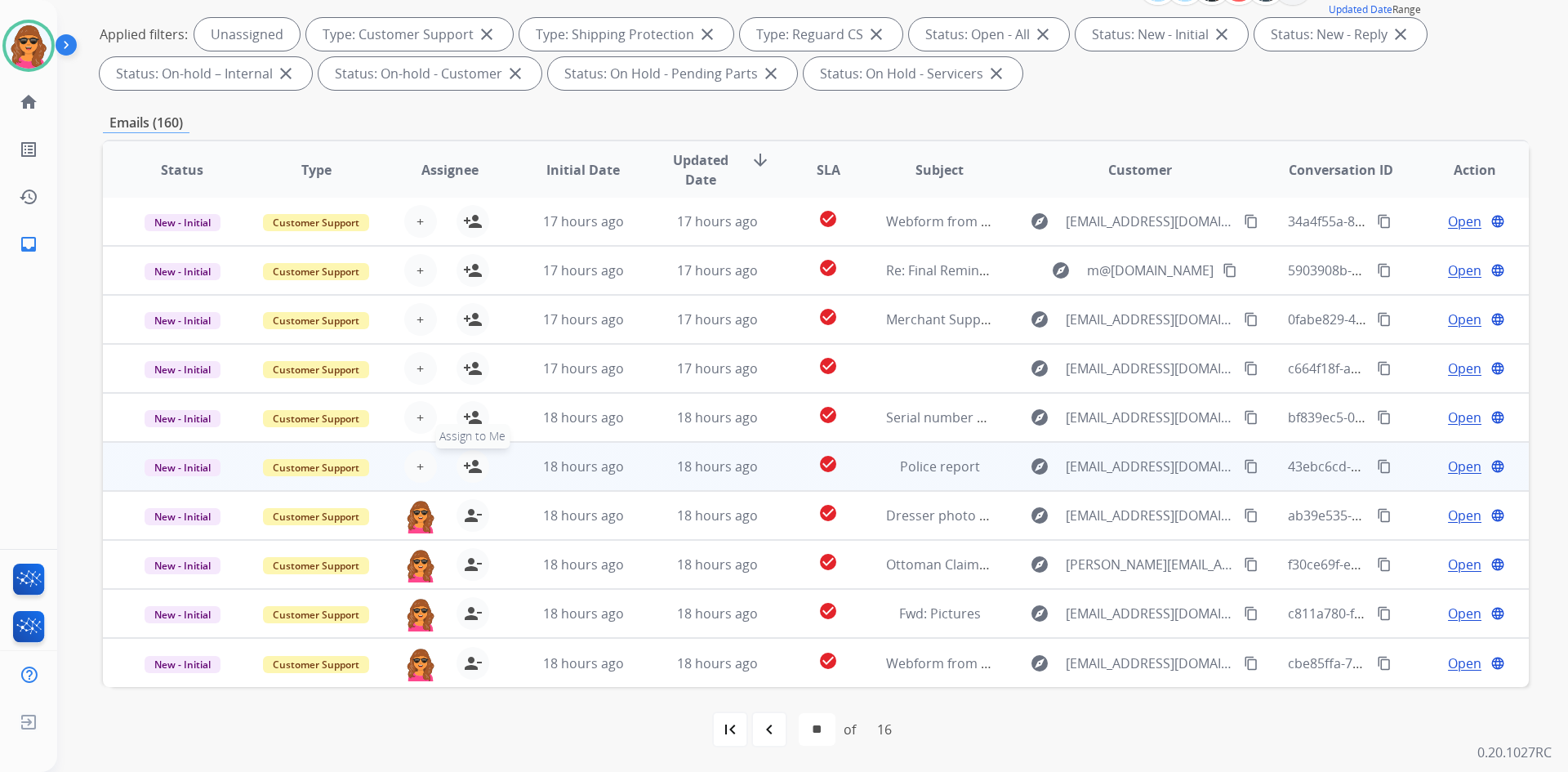
click at [469, 462] on mat-icon "person_add" at bounding box center [472, 467] width 19 height 19
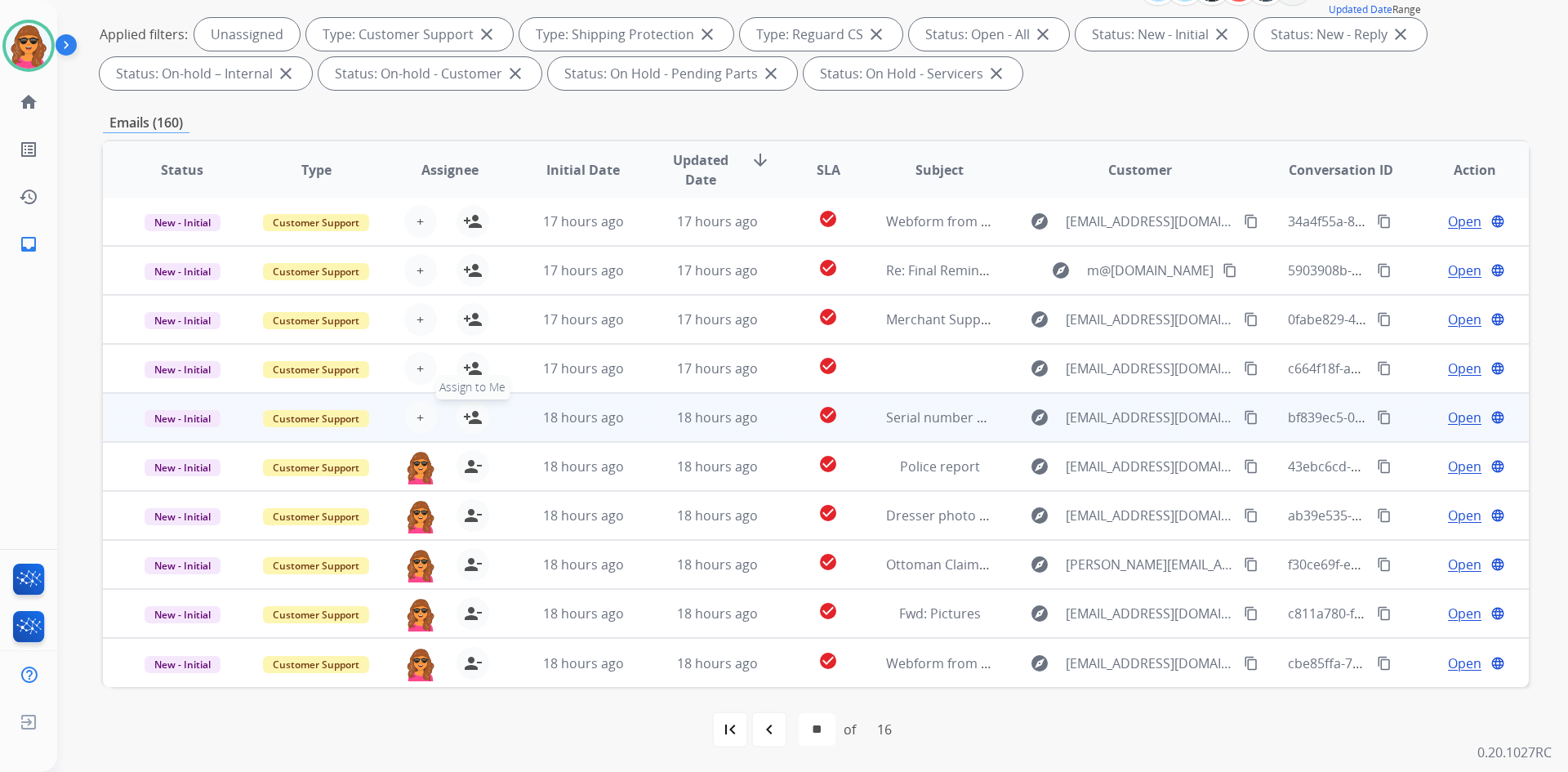
click at [467, 419] on mat-icon "person_add" at bounding box center [472, 417] width 19 height 19
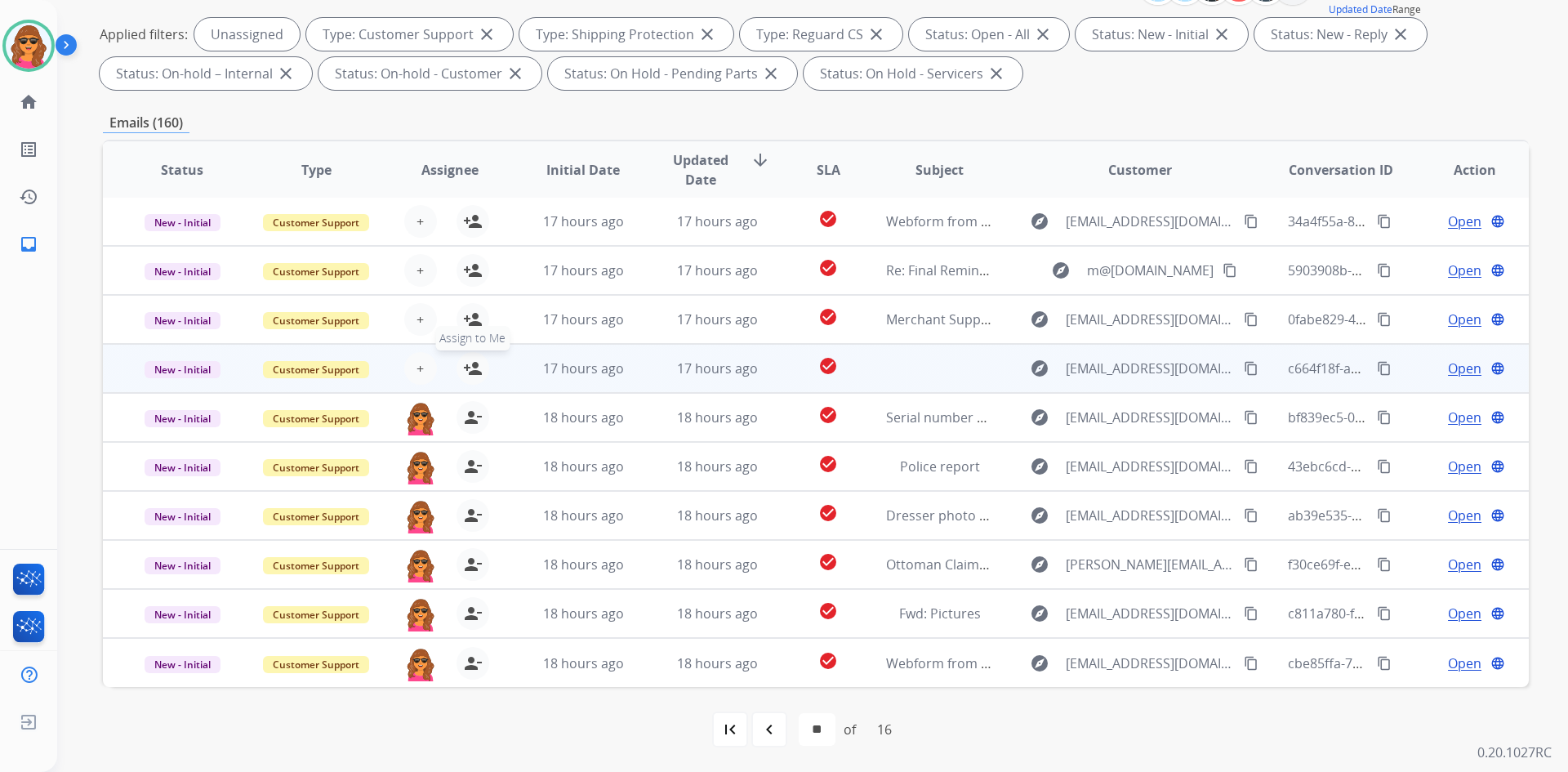
click at [467, 369] on mat-icon "person_add" at bounding box center [472, 368] width 19 height 19
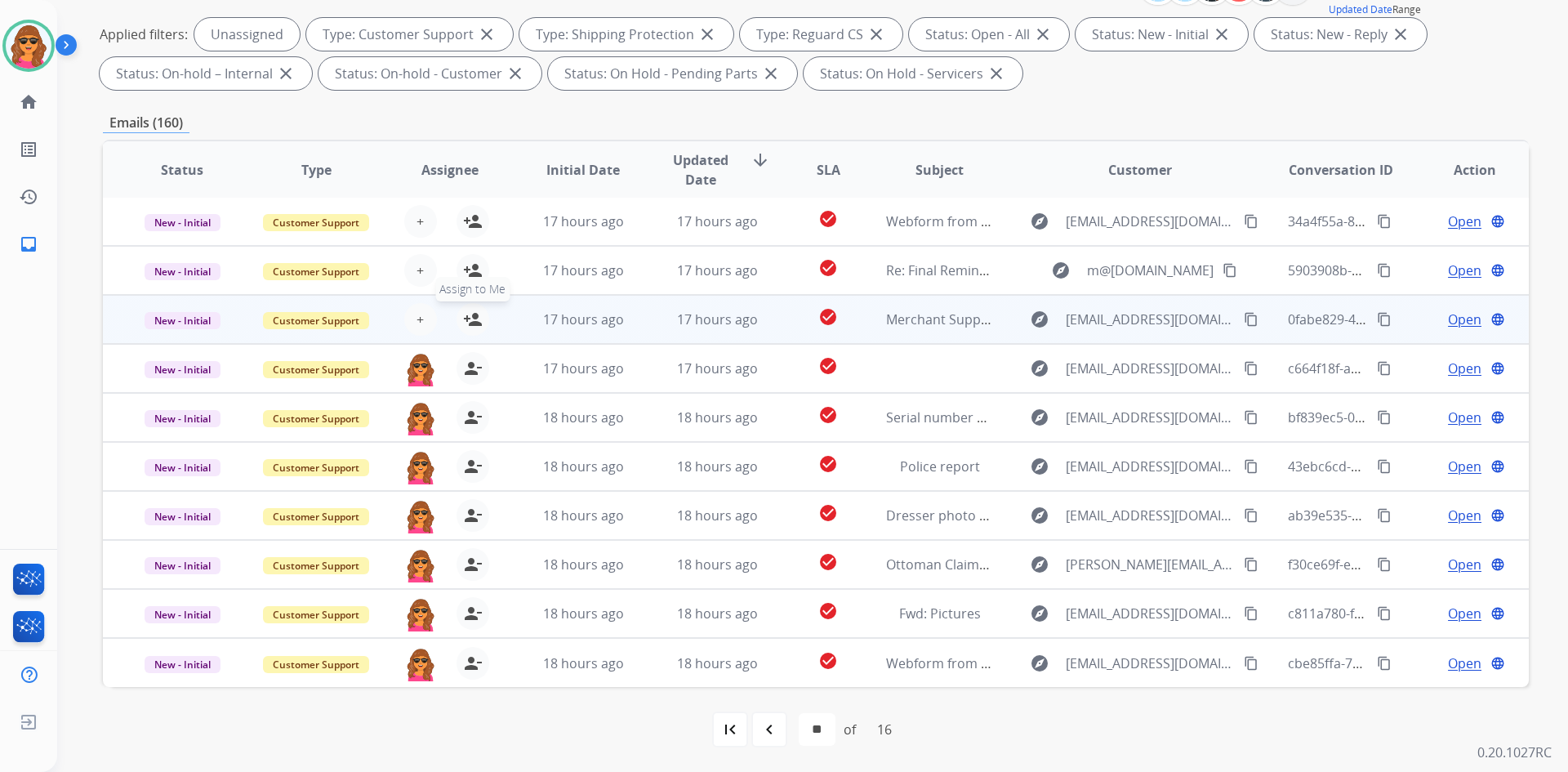
click at [468, 315] on mat-icon "person_add" at bounding box center [472, 319] width 19 height 19
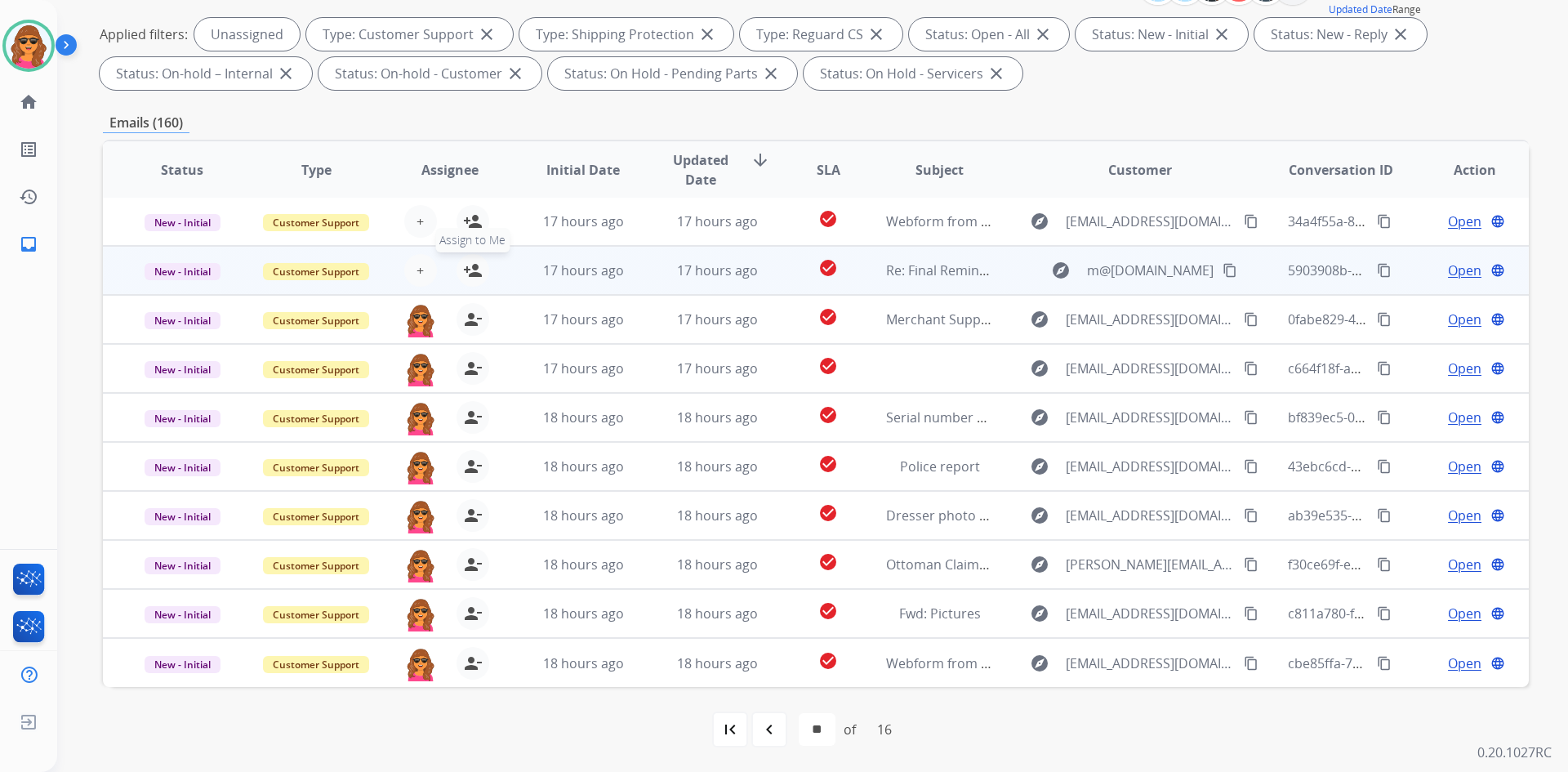
click at [467, 270] on mat-icon "person_add" at bounding box center [472, 271] width 19 height 19
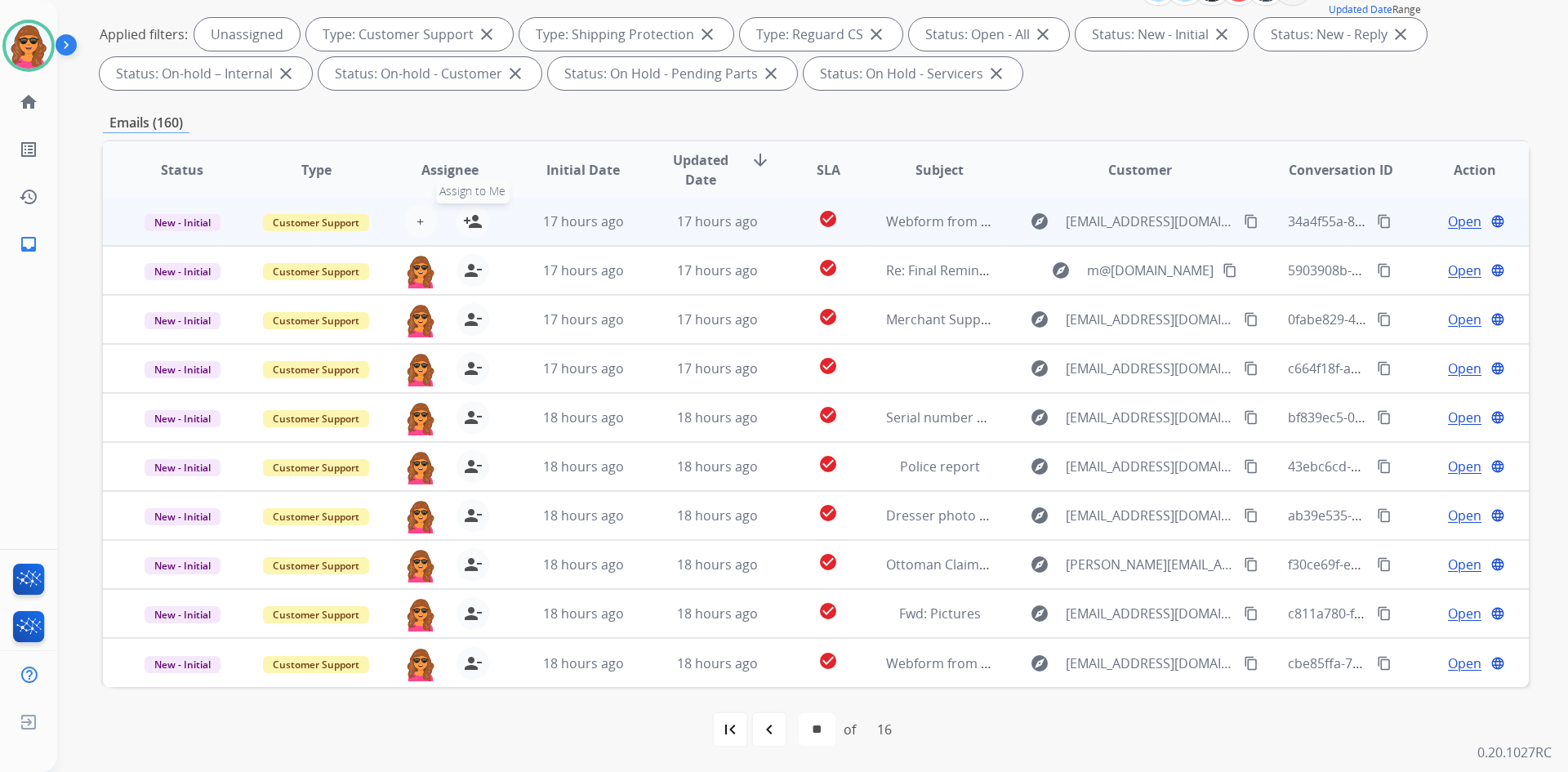
click at [466, 228] on mat-icon "person_add" at bounding box center [472, 221] width 19 height 19
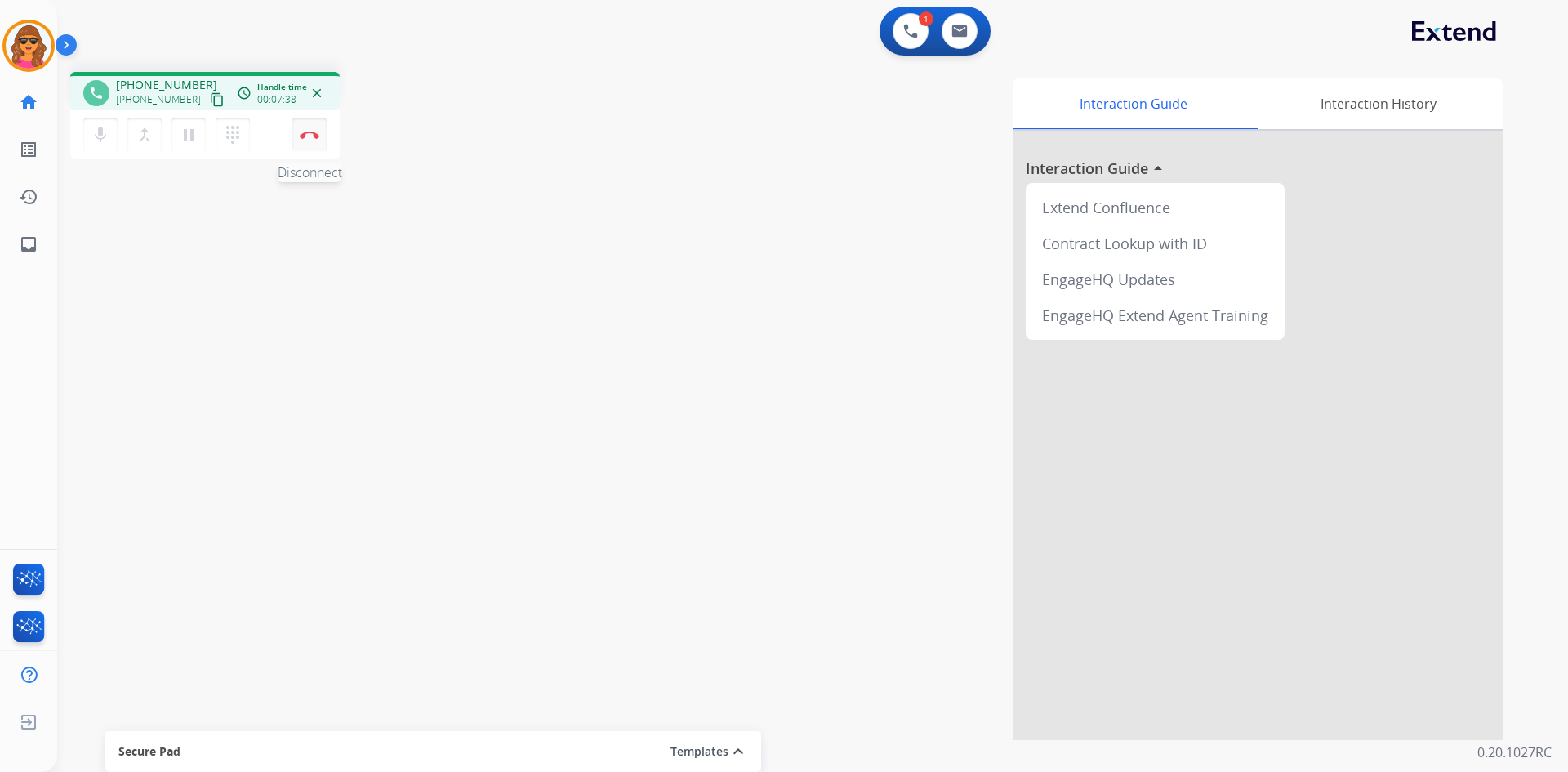
click at [300, 132] on img at bounding box center [309, 134] width 19 height 8
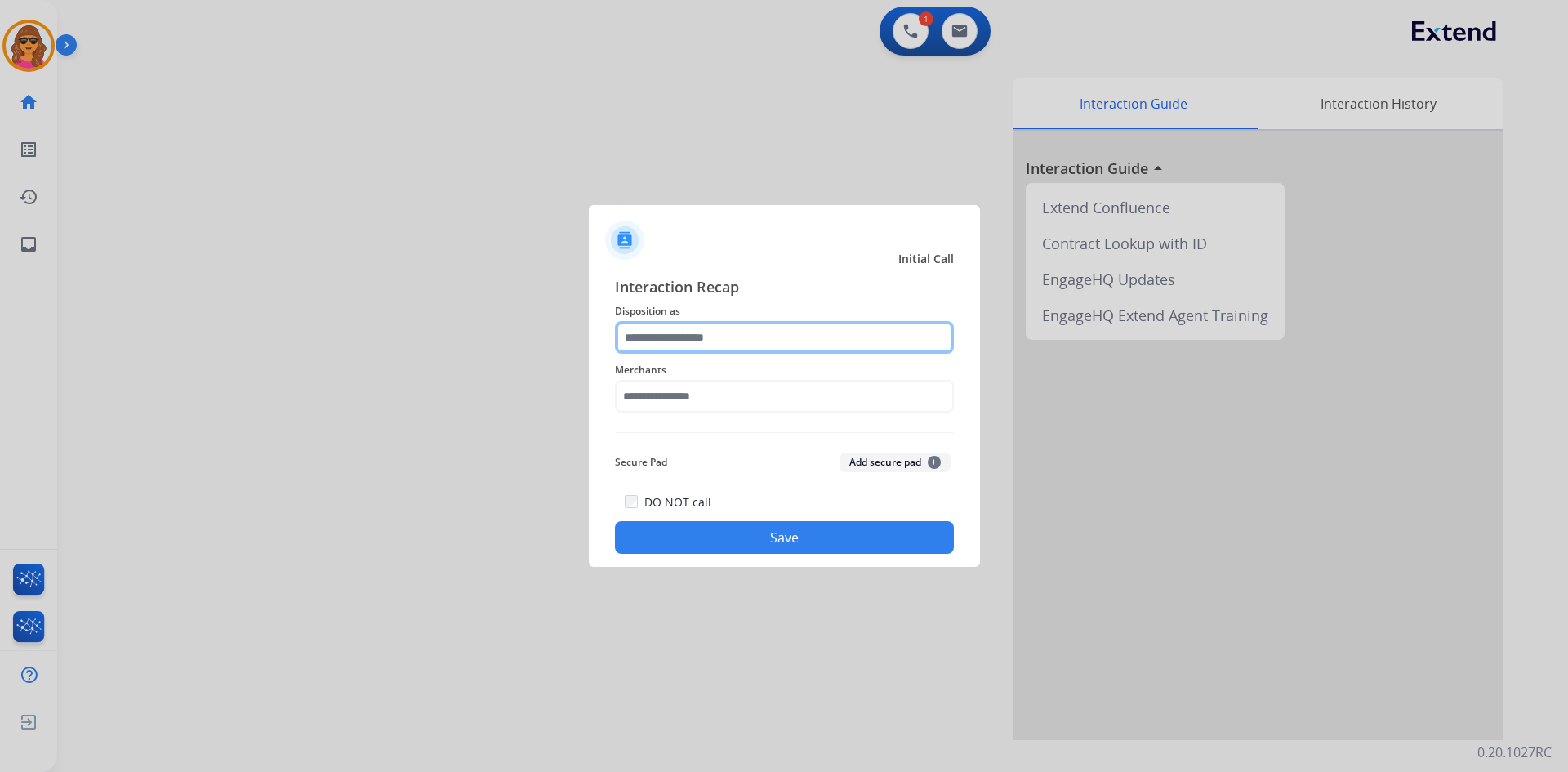
click at [641, 337] on input "text" at bounding box center [784, 337] width 339 height 33
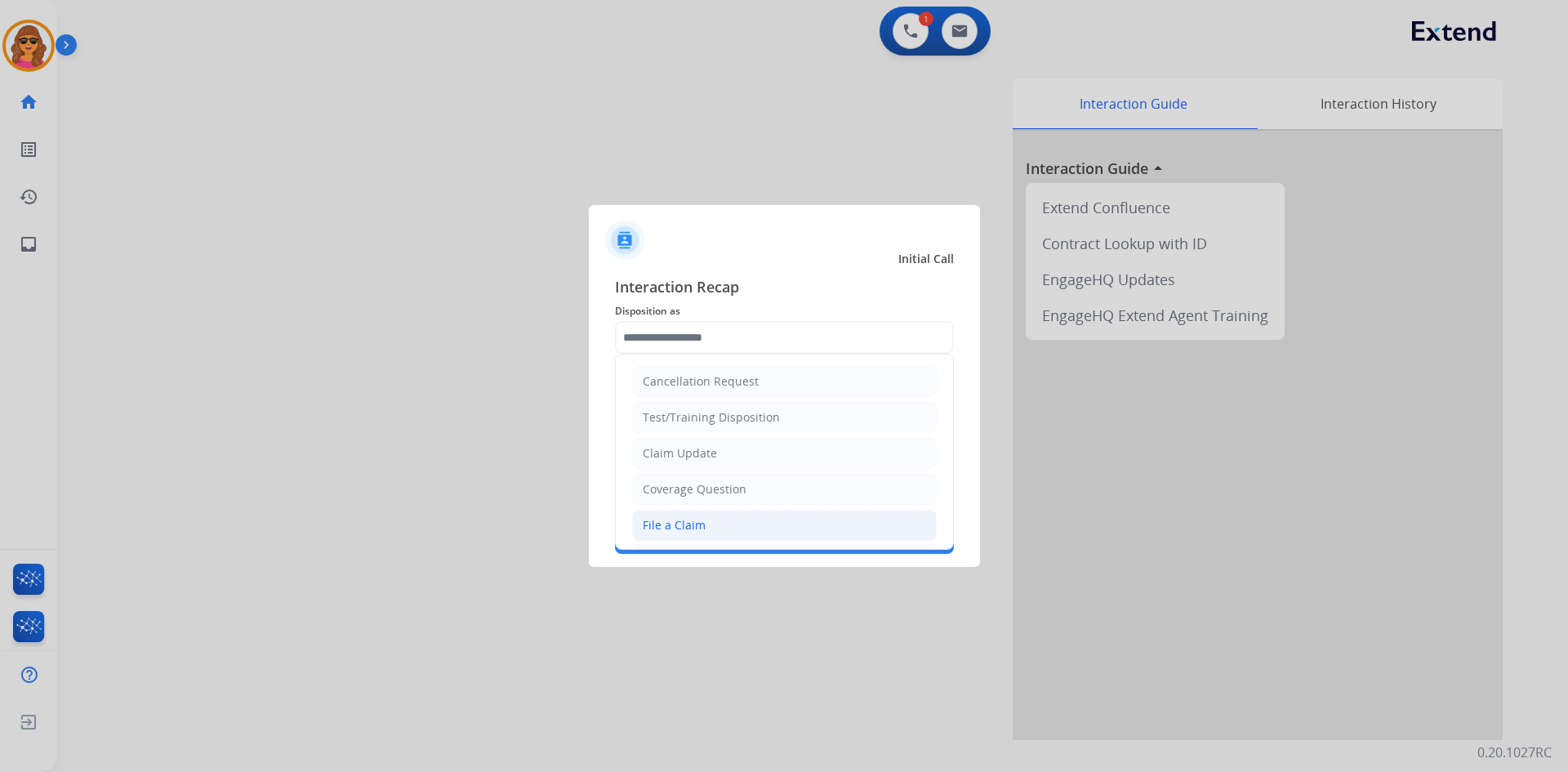
click at [671, 528] on div "File a Claim" at bounding box center [673, 525] width 63 height 16
type input "**********"
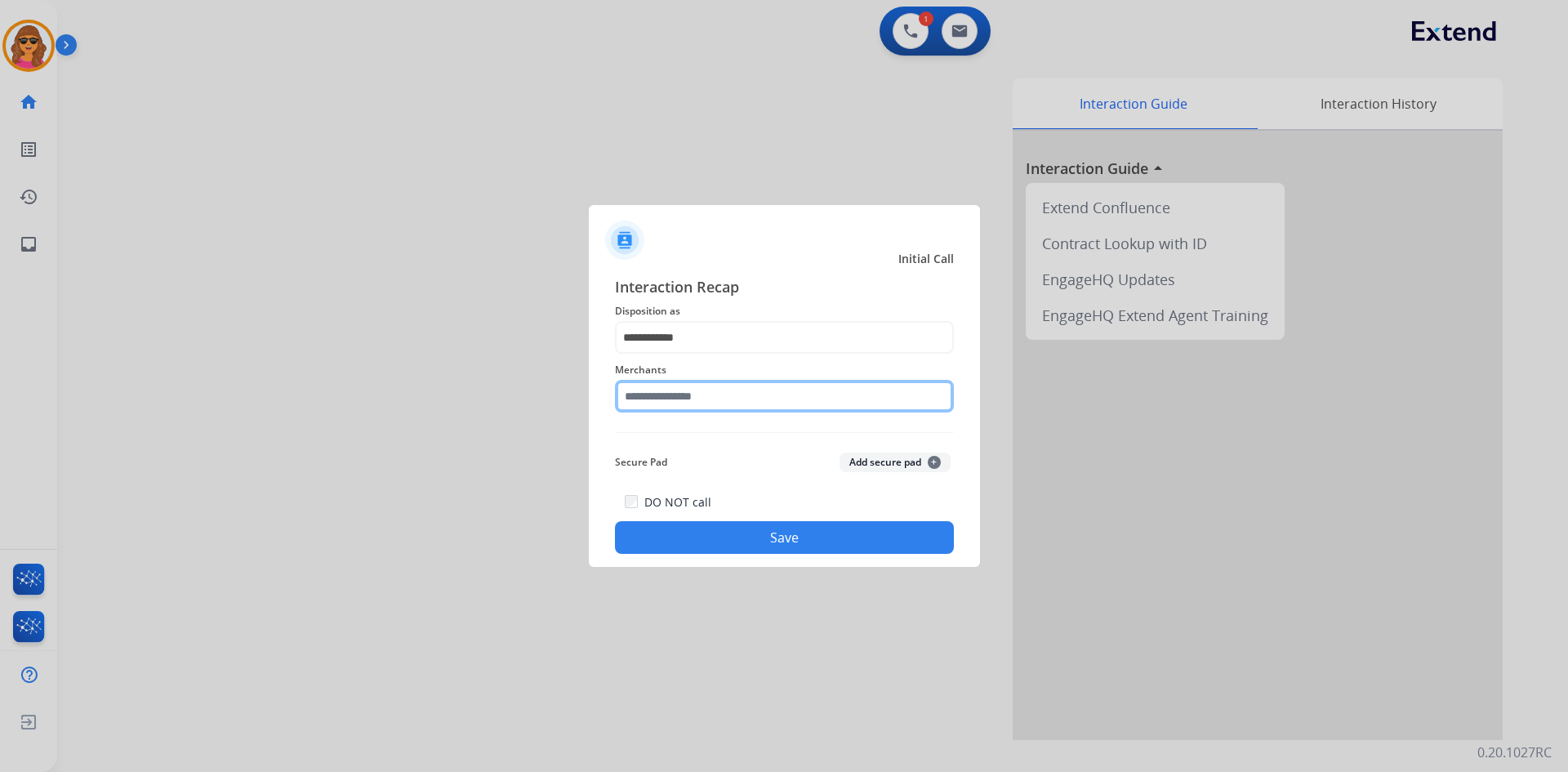
click at [630, 391] on input "text" at bounding box center [784, 396] width 339 height 33
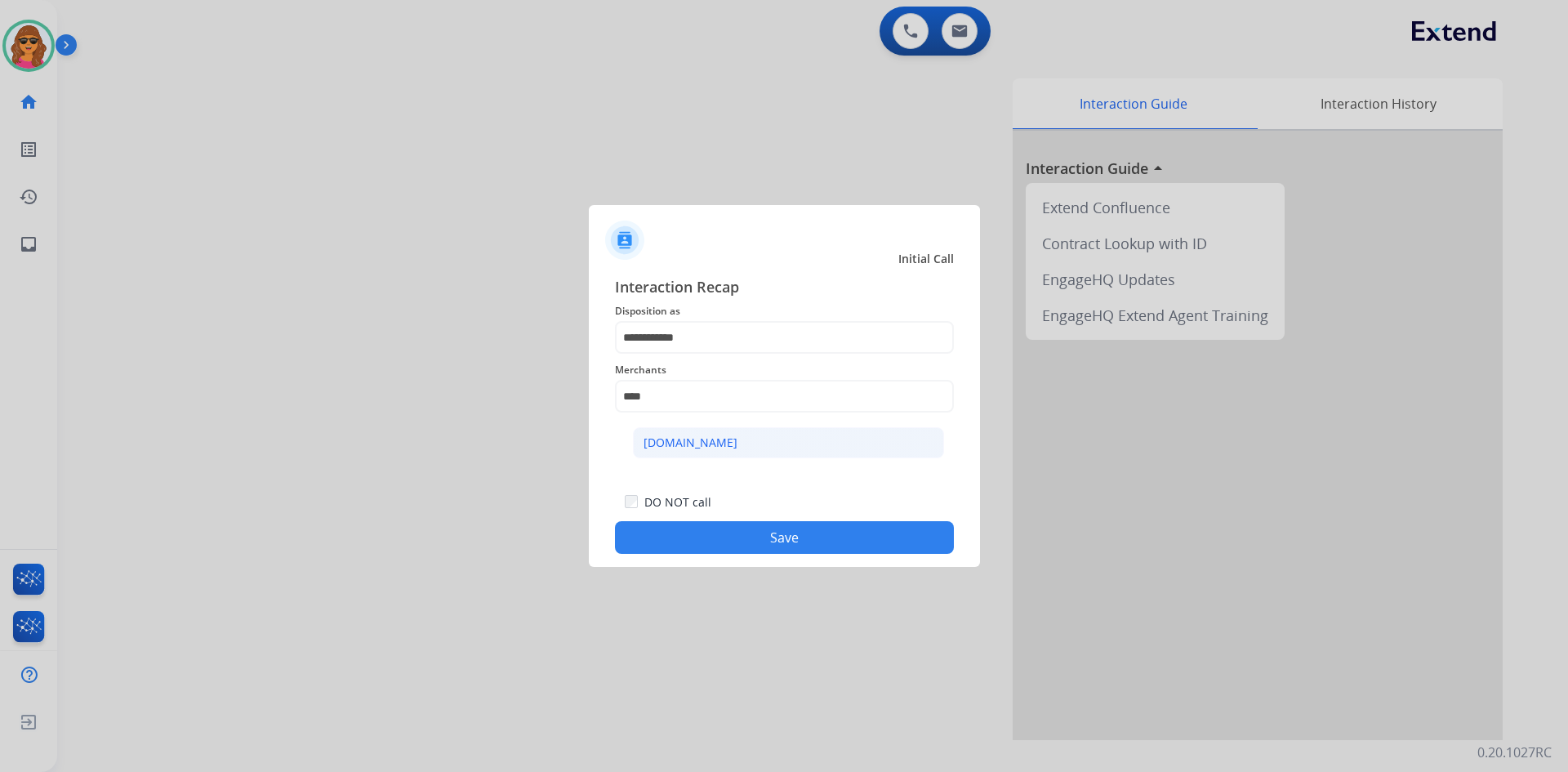
click at [671, 446] on div "[DOMAIN_NAME]" at bounding box center [690, 443] width 94 height 16
type input "**********"
click at [827, 534] on button "Save" at bounding box center [784, 537] width 339 height 33
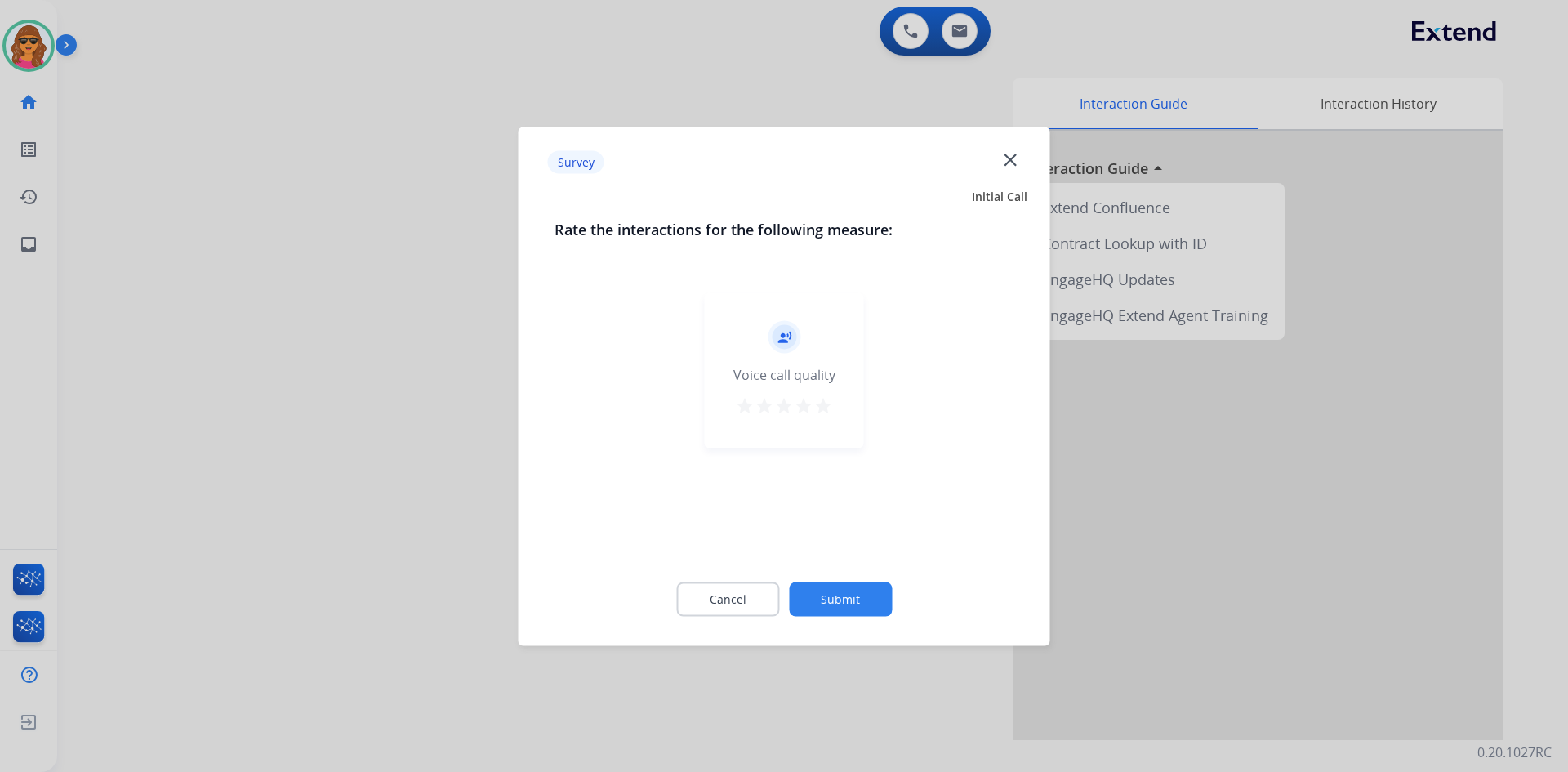
click at [825, 411] on mat-icon "star" at bounding box center [823, 405] width 19 height 19
click at [838, 600] on button "Submit" at bounding box center [841, 599] width 103 height 35
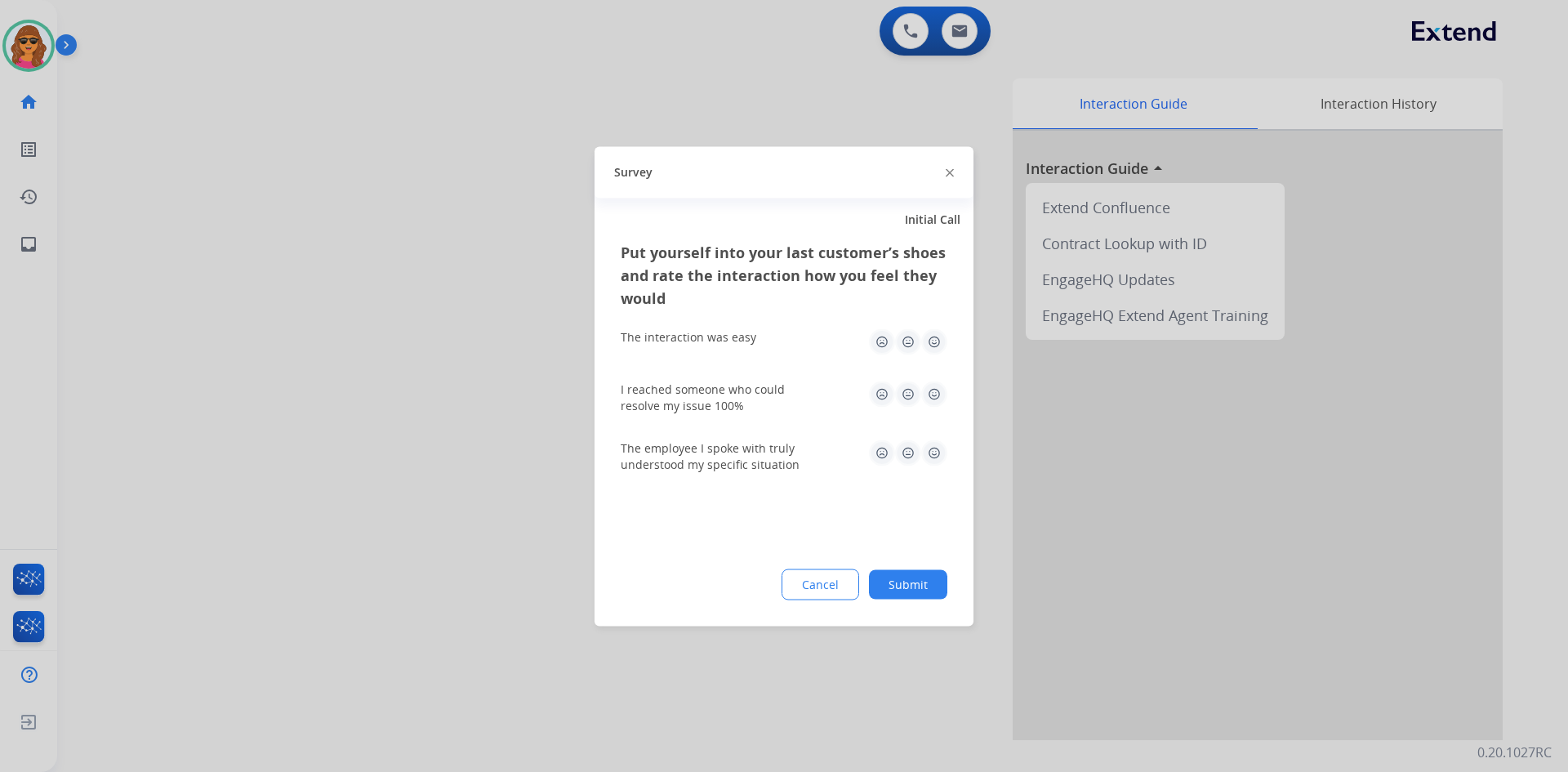
click at [934, 346] on img at bounding box center [933, 341] width 26 height 26
click at [934, 391] on img at bounding box center [933, 393] width 26 height 26
click at [936, 448] on img at bounding box center [933, 452] width 26 height 26
click at [896, 586] on button "Submit" at bounding box center [907, 584] width 78 height 29
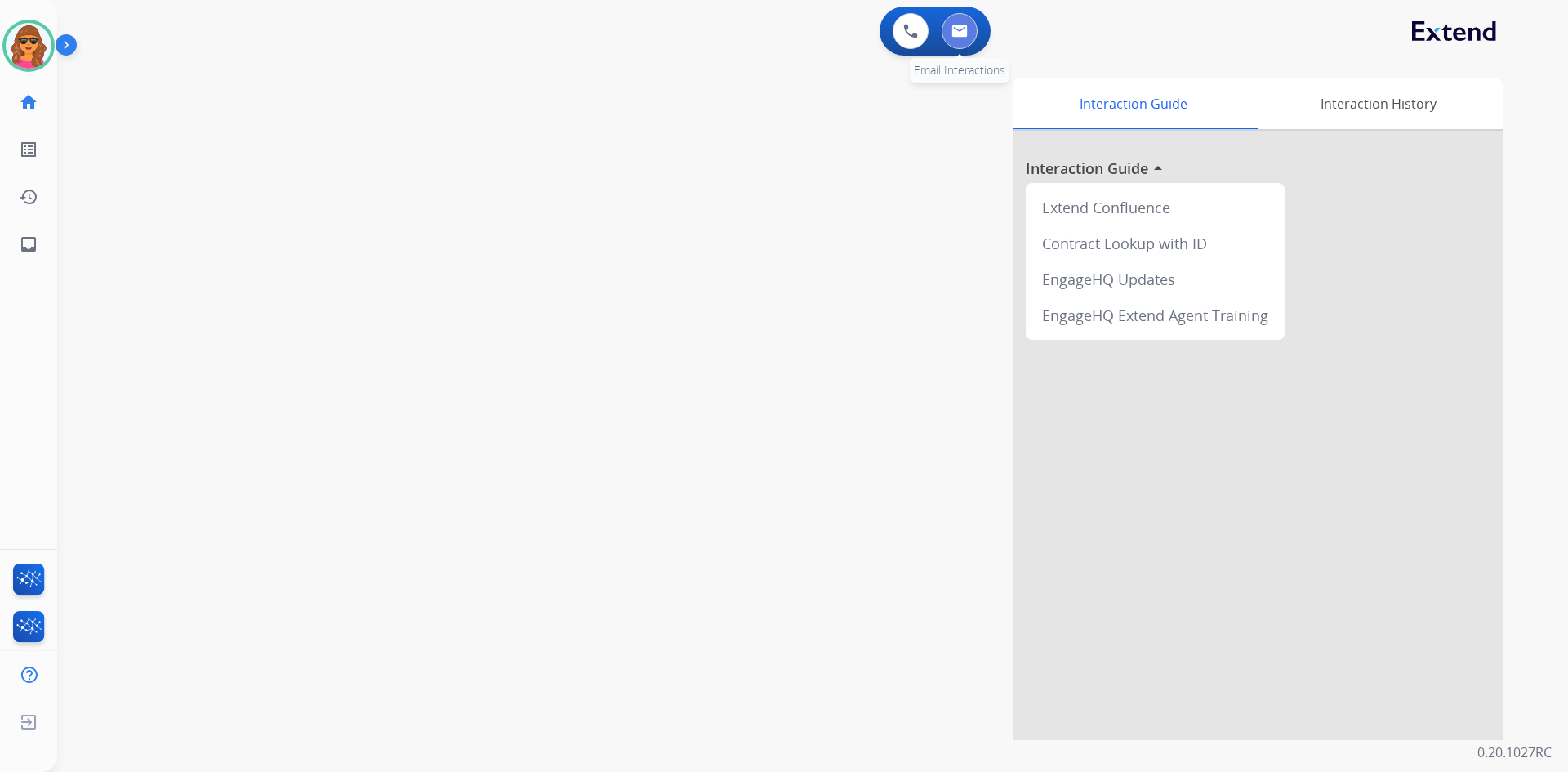
click at [967, 38] on button at bounding box center [959, 31] width 36 height 36
select select "**********"
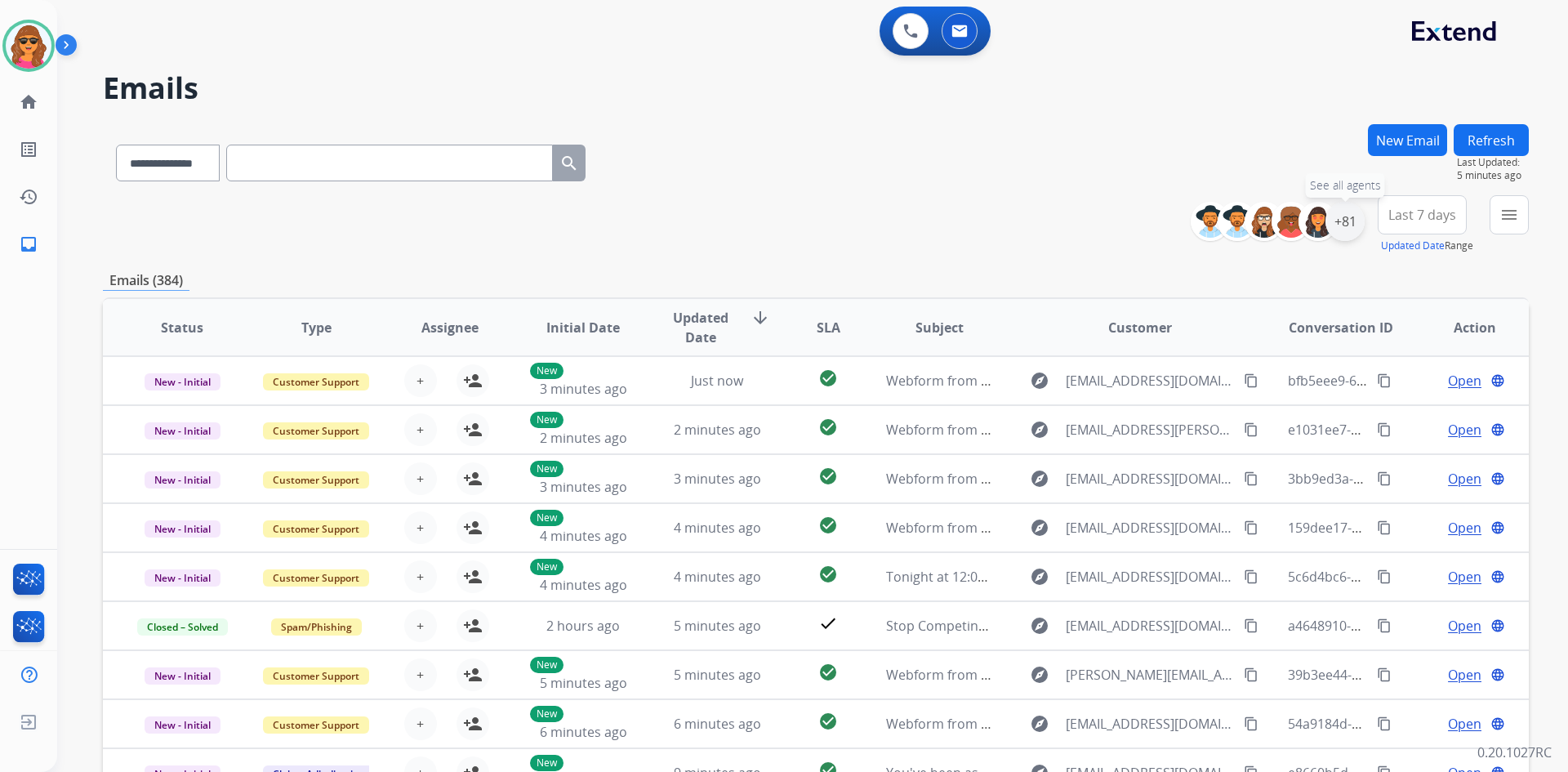
click at [1348, 218] on div "+81" at bounding box center [1345, 221] width 40 height 40
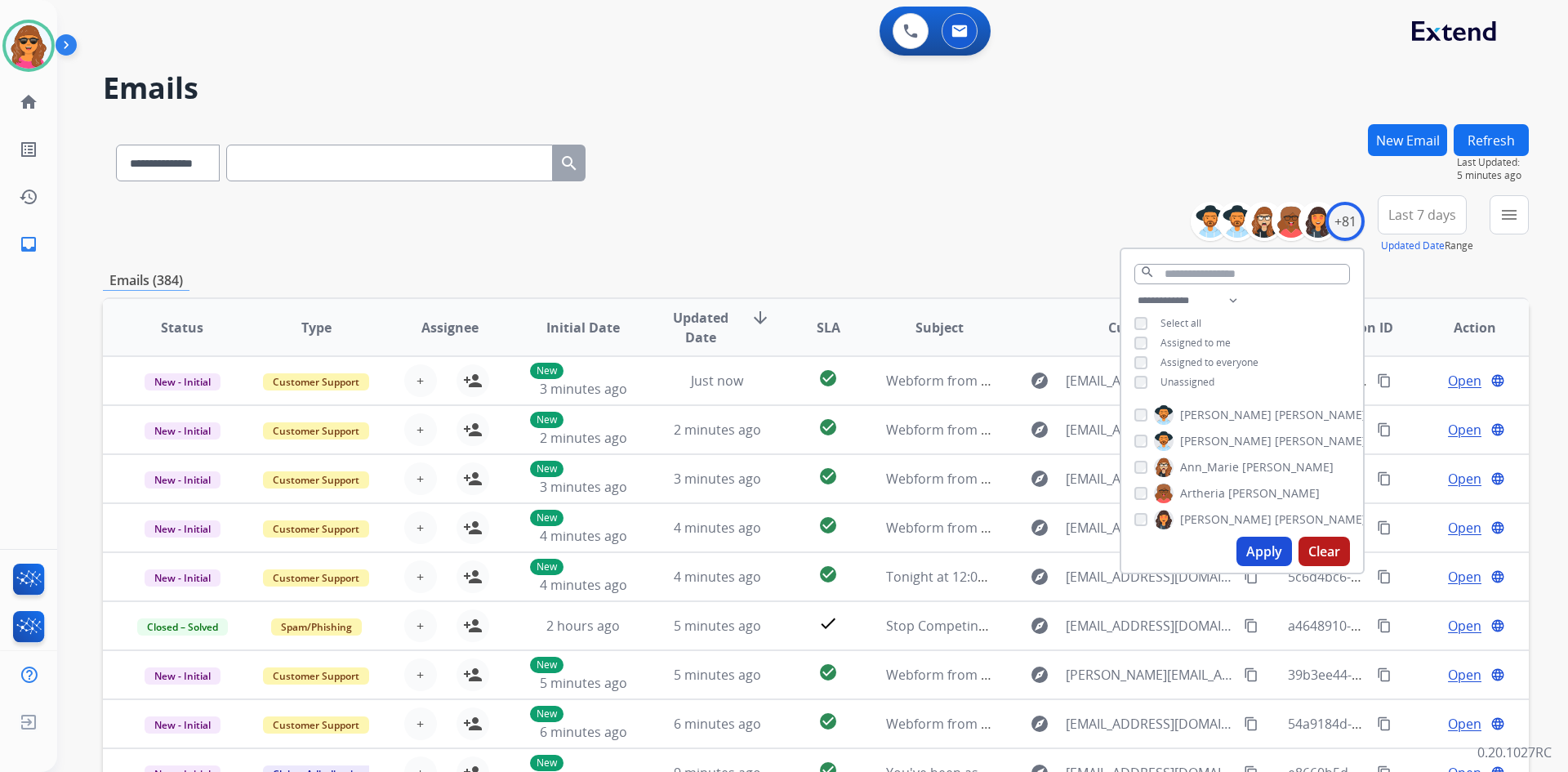
click at [1253, 556] on button "Apply" at bounding box center [1264, 551] width 55 height 29
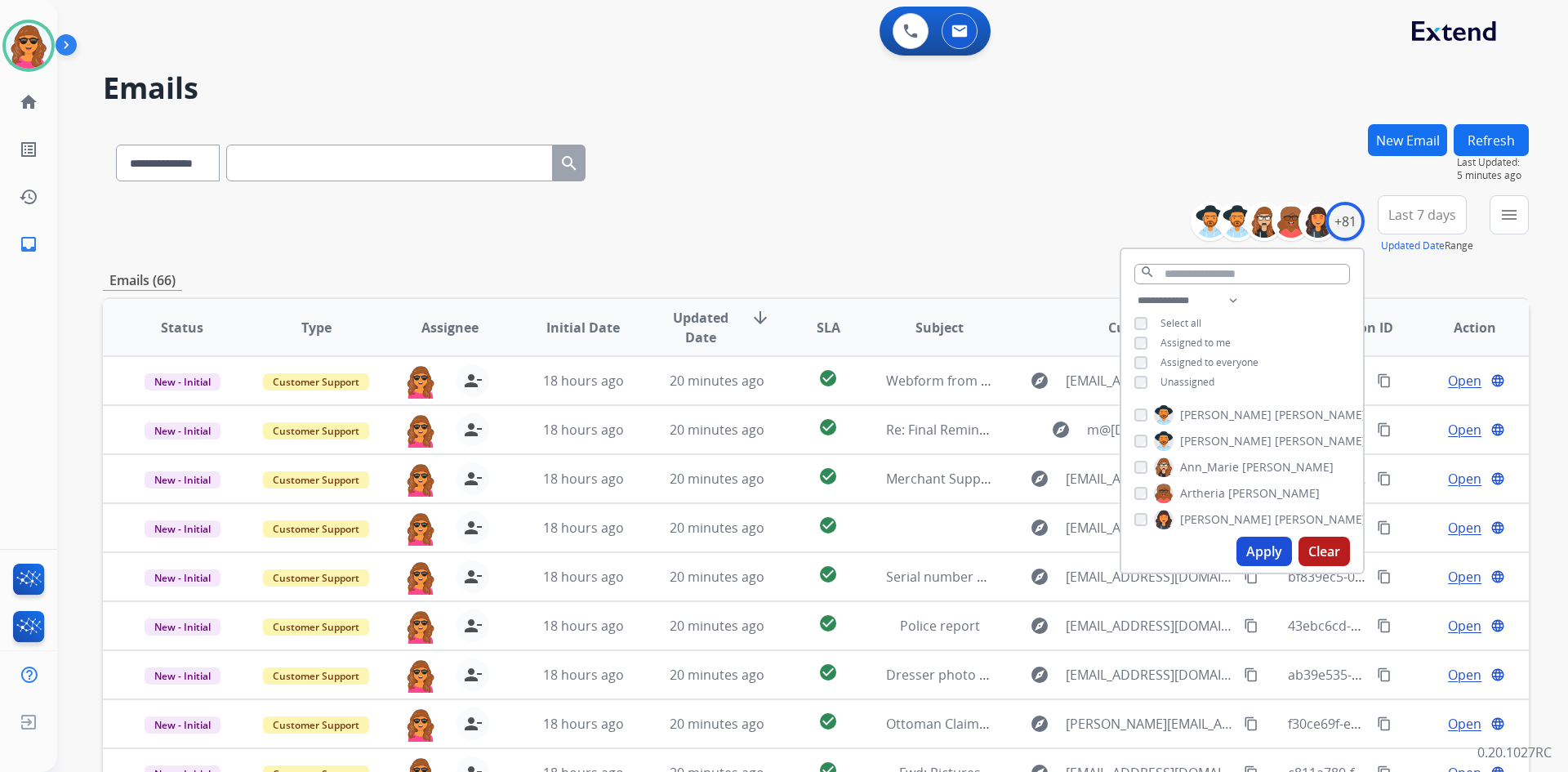
click at [1082, 138] on div "**********" at bounding box center [816, 159] width 1426 height 71
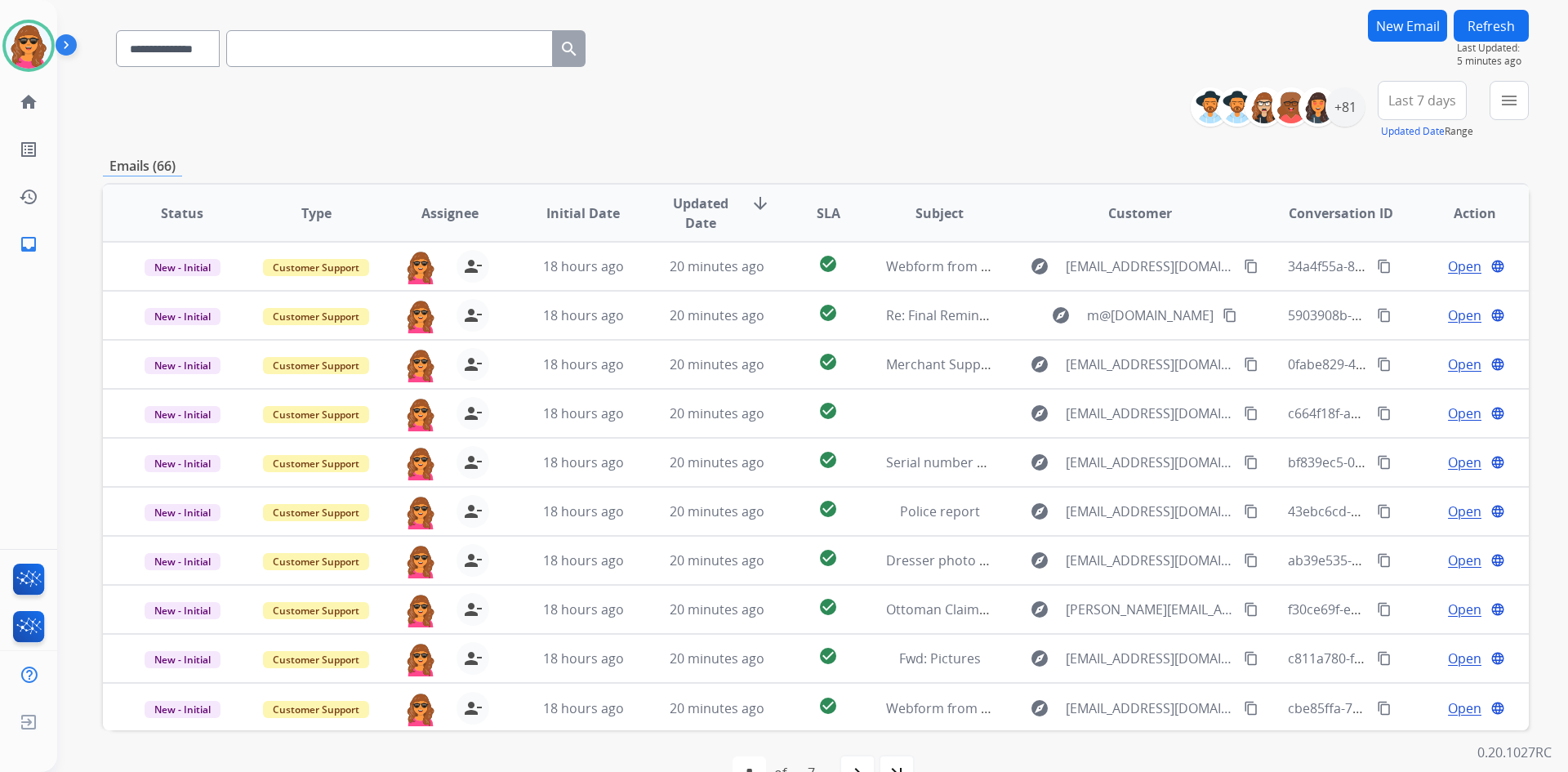
scroll to position [157, 0]
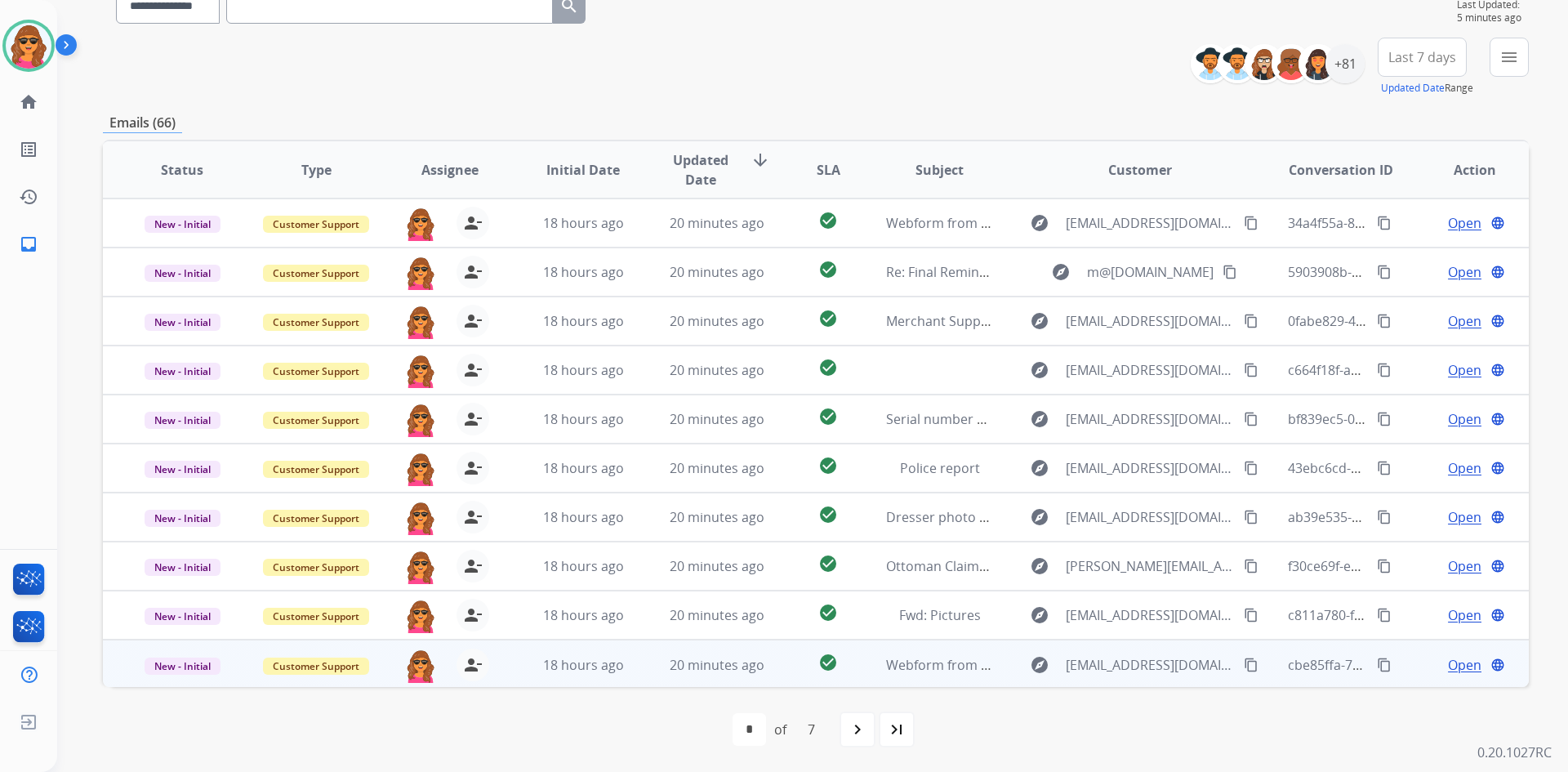
click at [1452, 663] on span "Open" at bounding box center [1465, 665] width 34 height 19
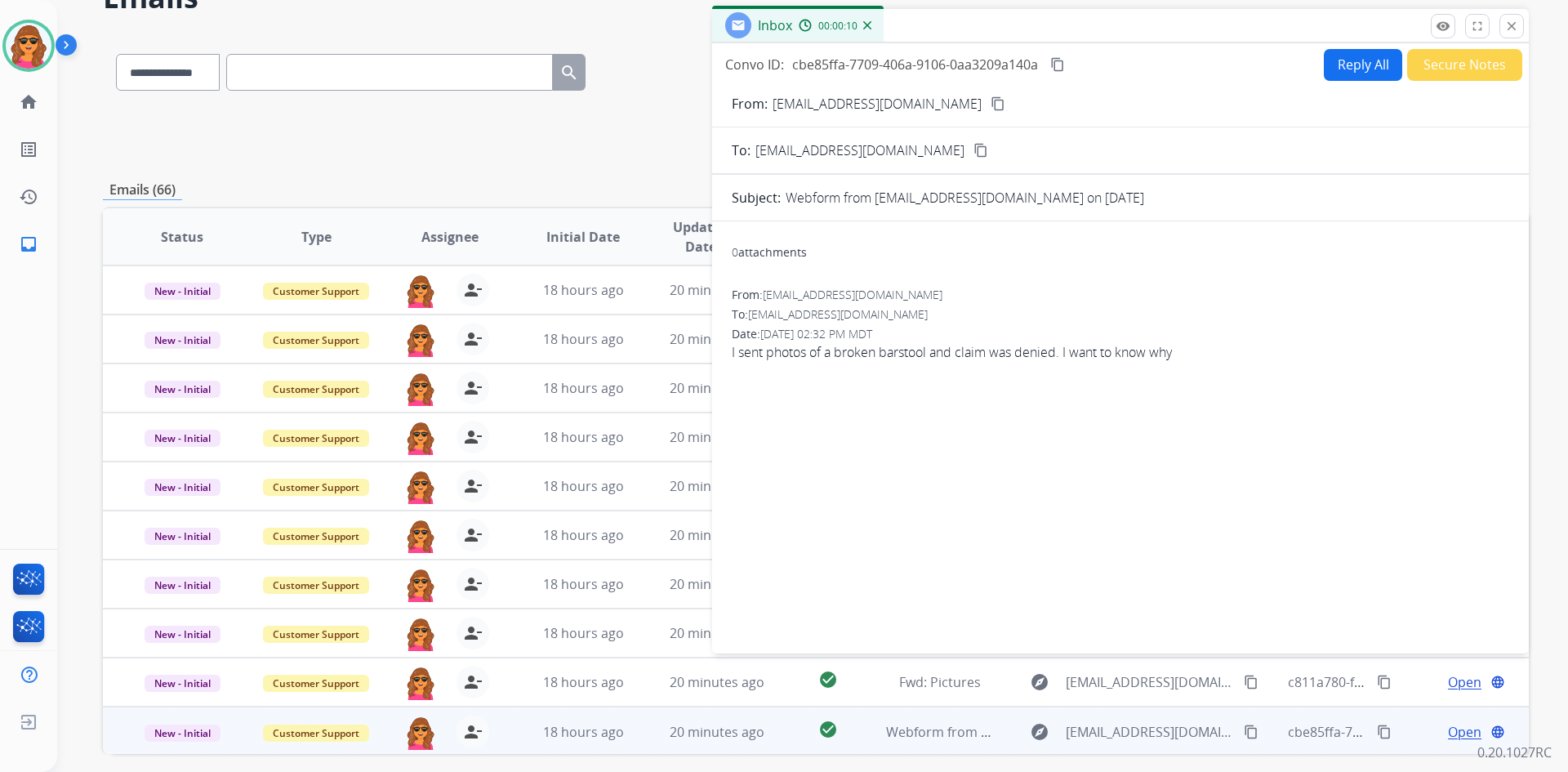
scroll to position [0, 0]
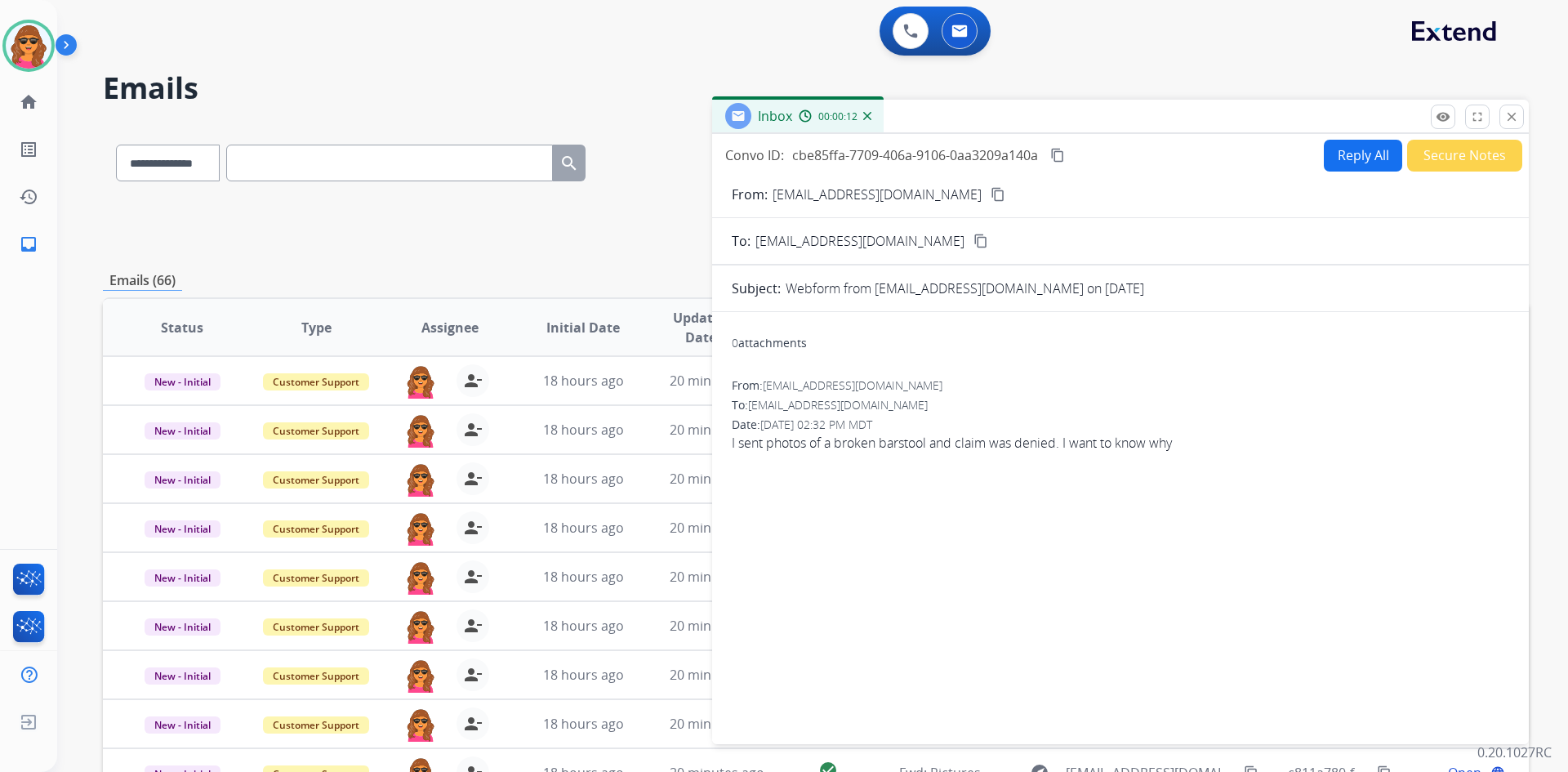
click at [990, 187] on mat-icon "content_copy" at bounding box center [997, 194] width 14 height 14
click at [990, 192] on mat-icon "content_copy" at bounding box center [997, 194] width 14 height 14
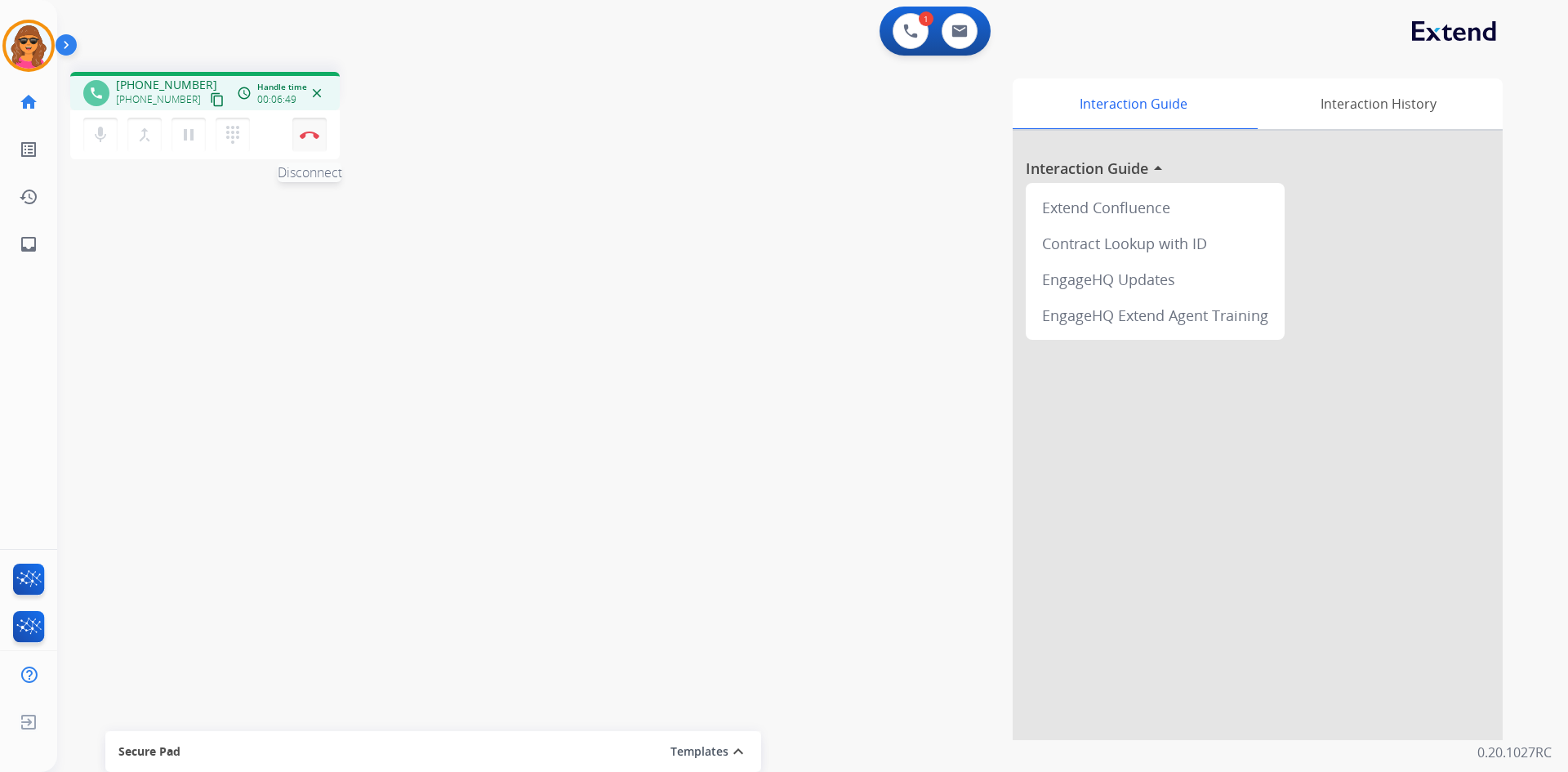
click at [303, 132] on img at bounding box center [309, 134] width 19 height 8
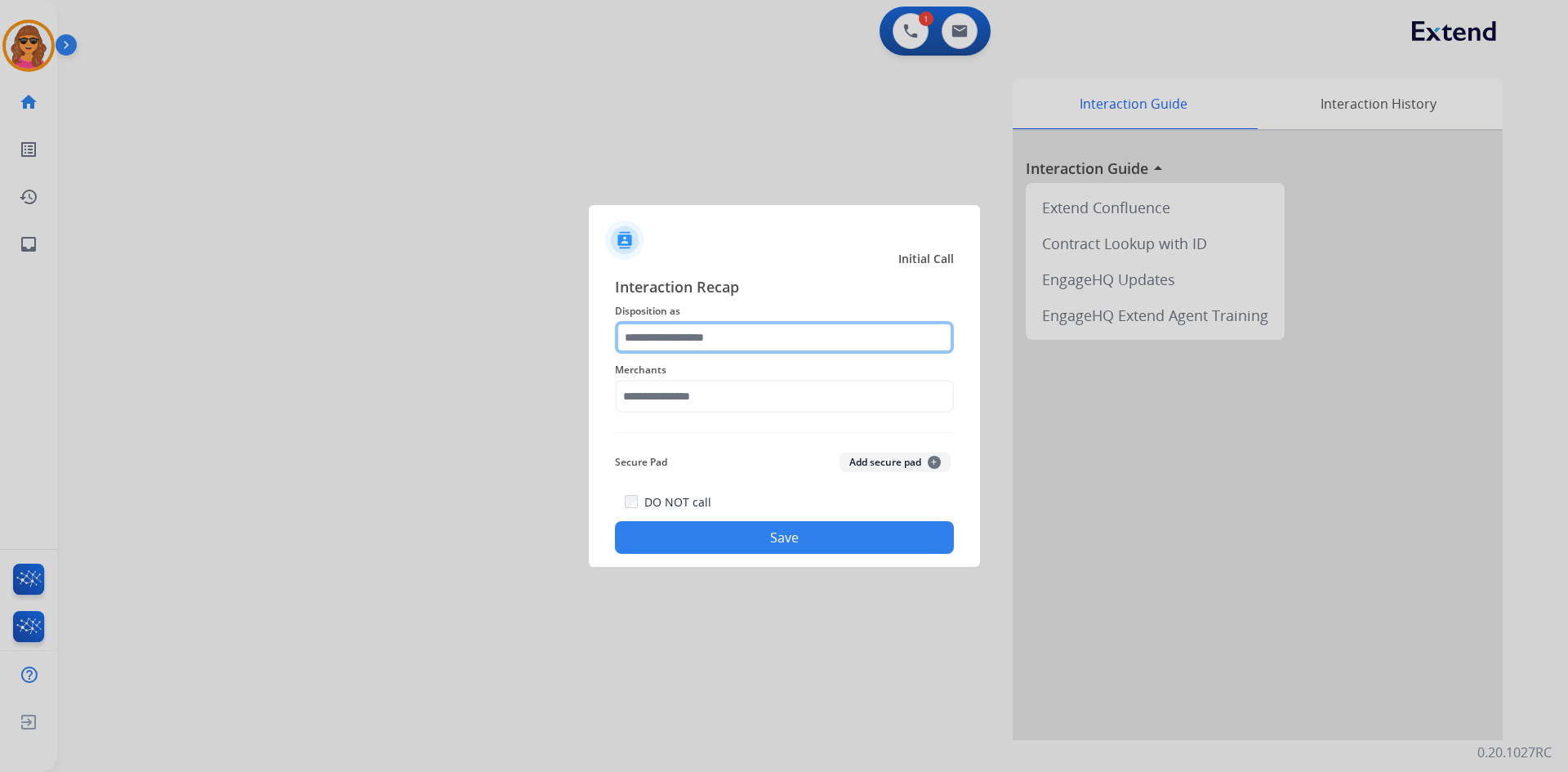
click at [674, 353] on input "text" at bounding box center [784, 337] width 339 height 33
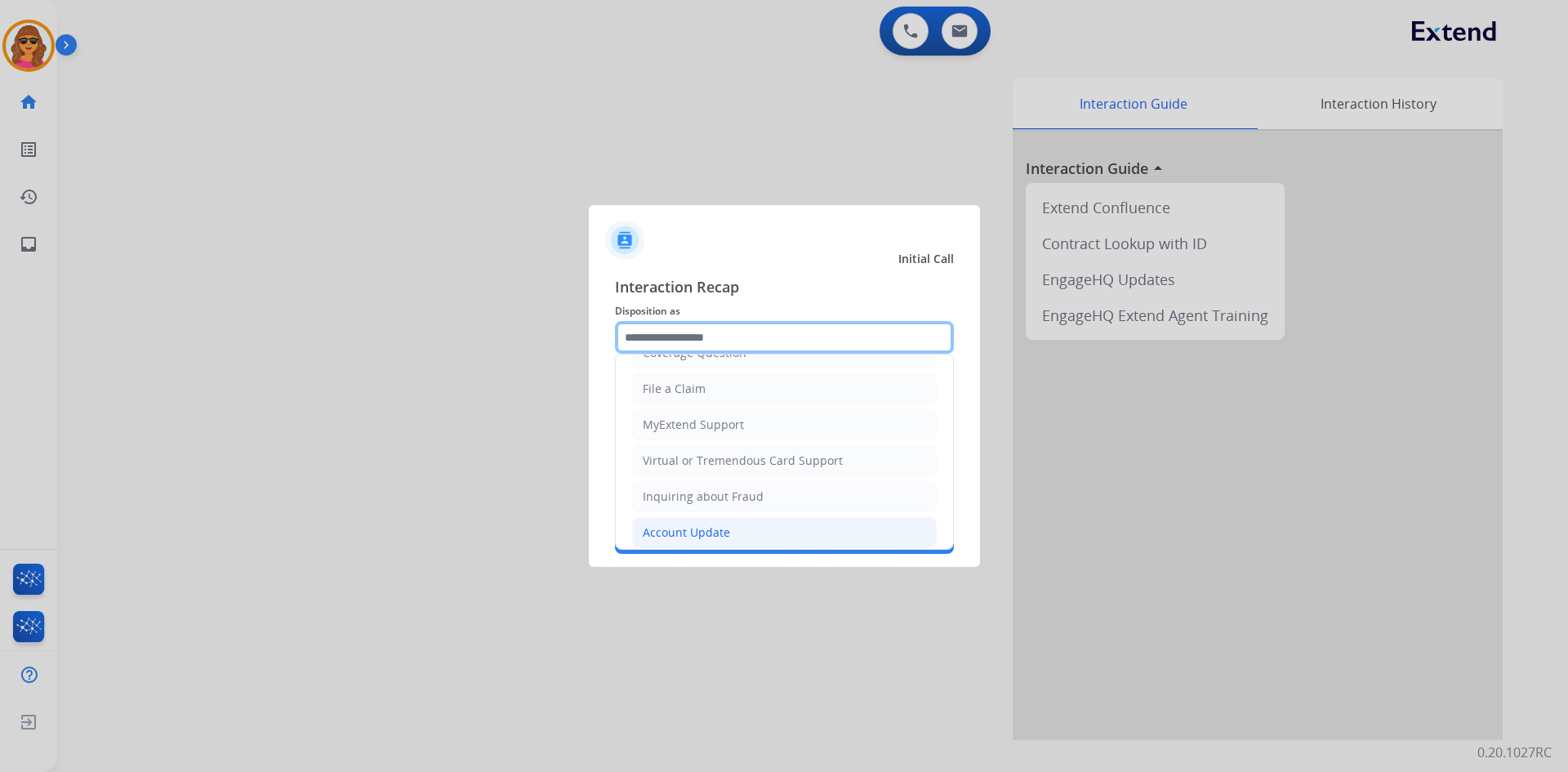
scroll to position [163, 0]
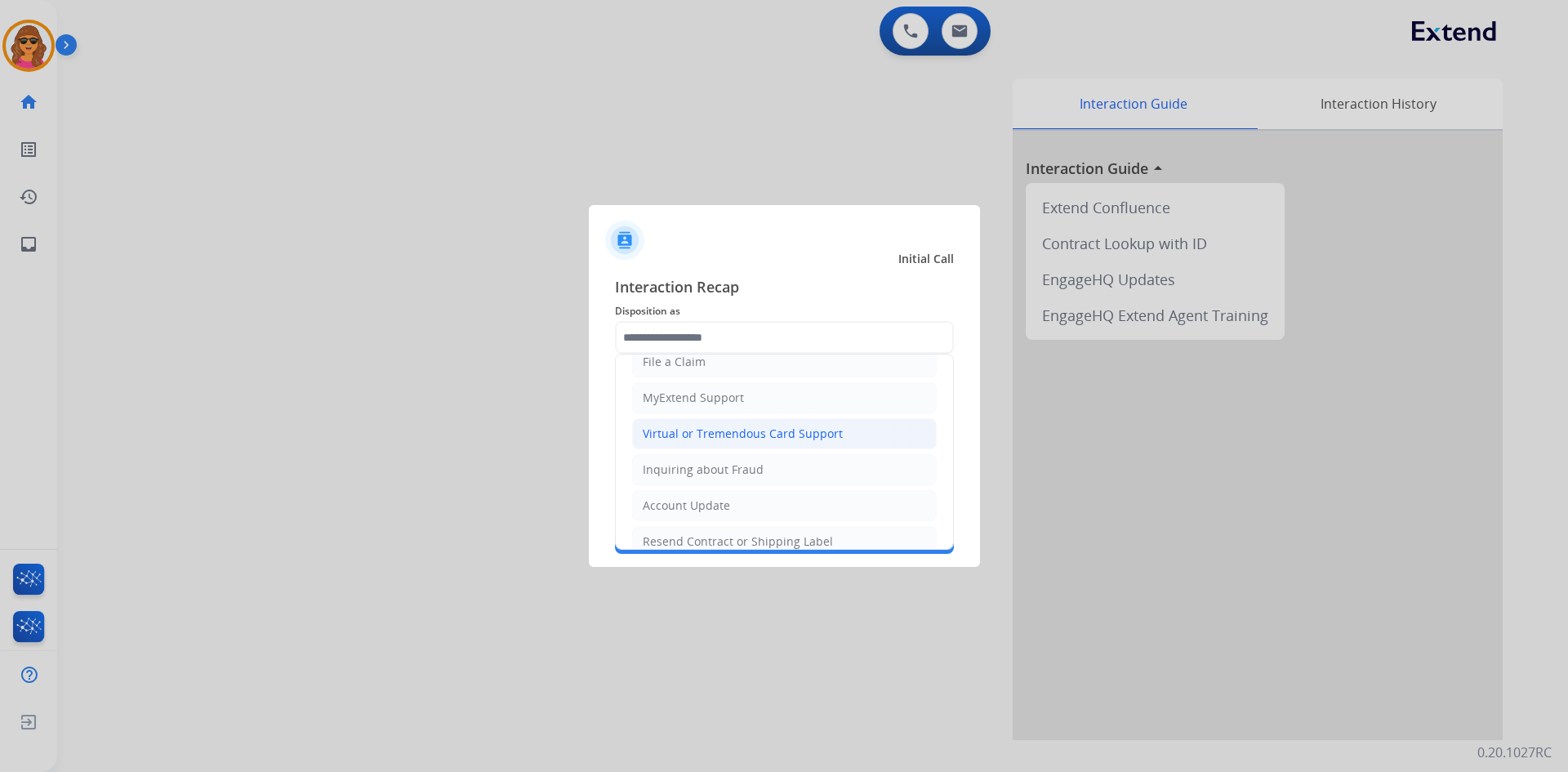
click at [759, 424] on li "Virtual or Tremendous Card Support" at bounding box center [784, 434] width 304 height 31
type input "**********"
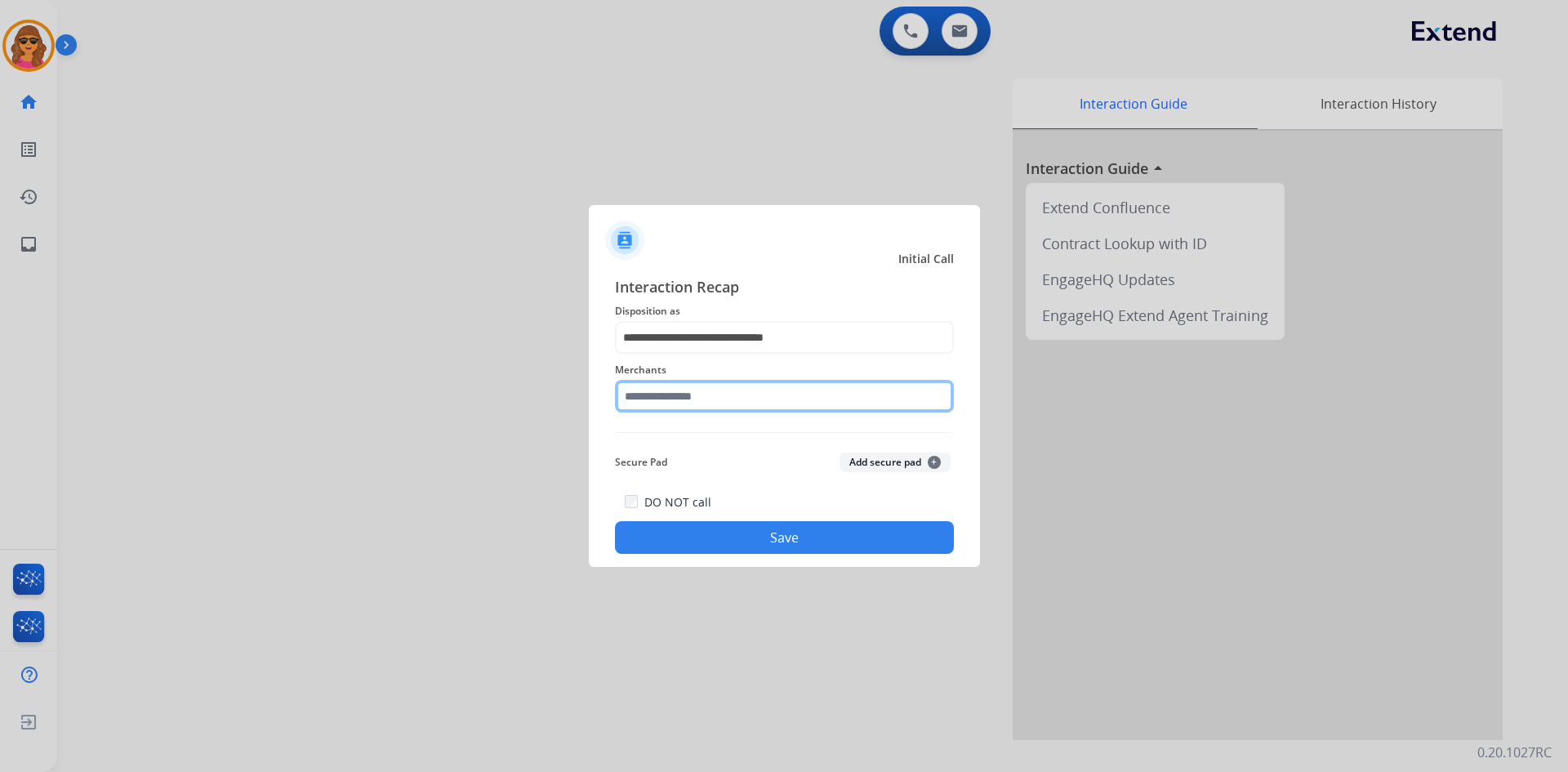
click at [636, 392] on input "text" at bounding box center [784, 396] width 339 height 33
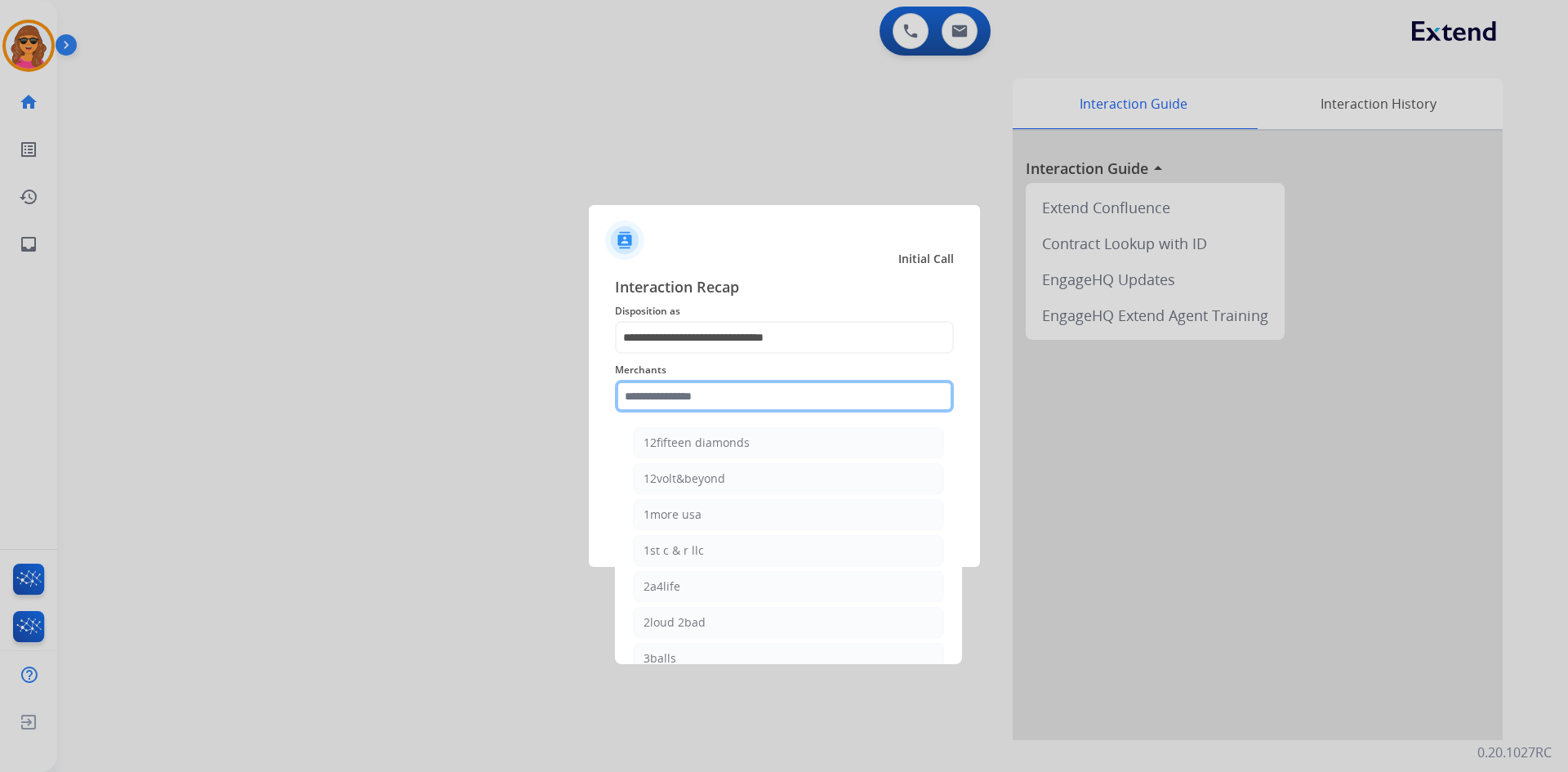
click at [625, 396] on input "text" at bounding box center [784, 396] width 339 height 33
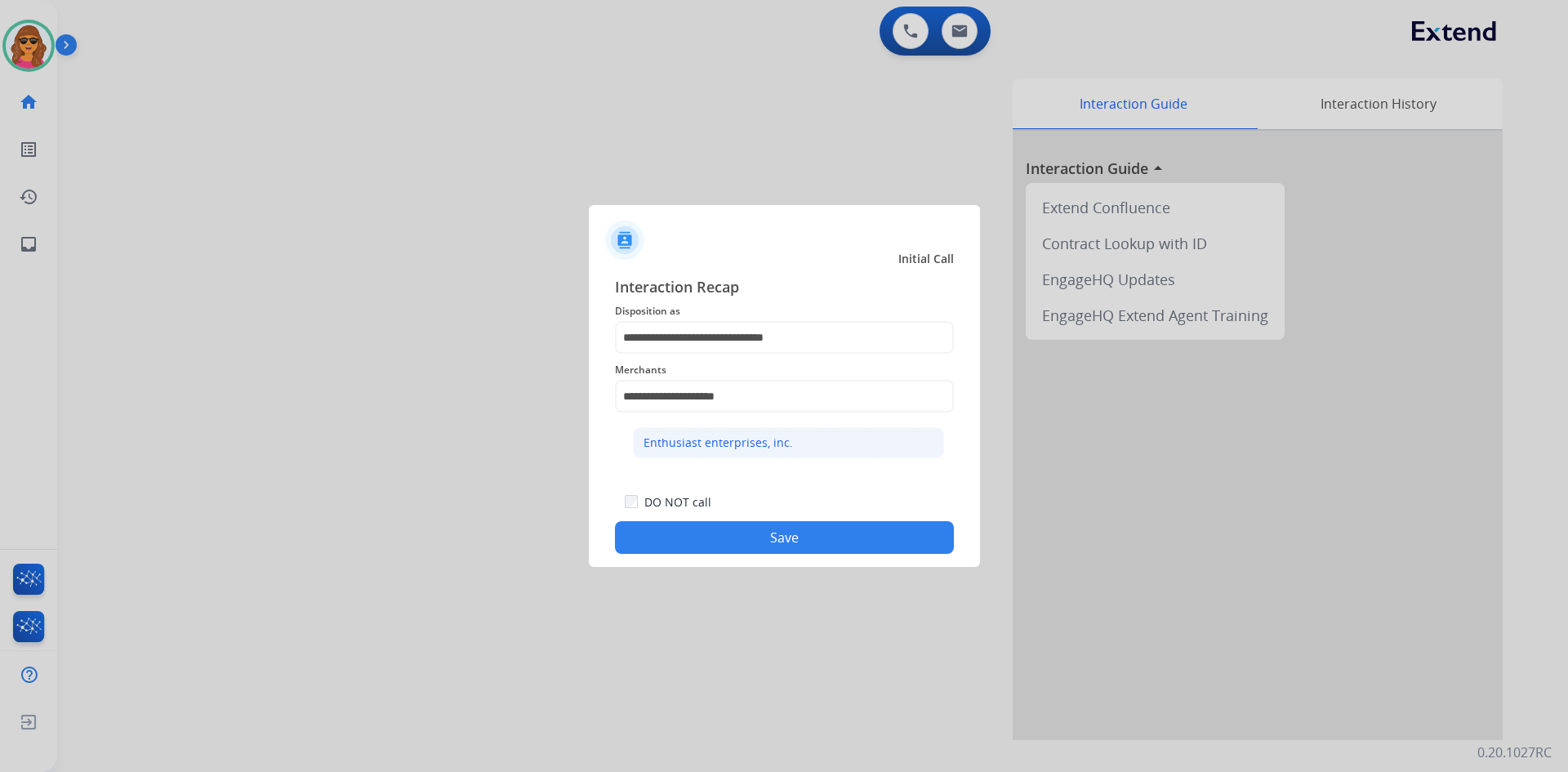
click at [695, 436] on div "Enthusiast enterprises, inc." at bounding box center [718, 443] width 150 height 16
type input "**********"
click at [786, 528] on button "Save" at bounding box center [784, 537] width 339 height 33
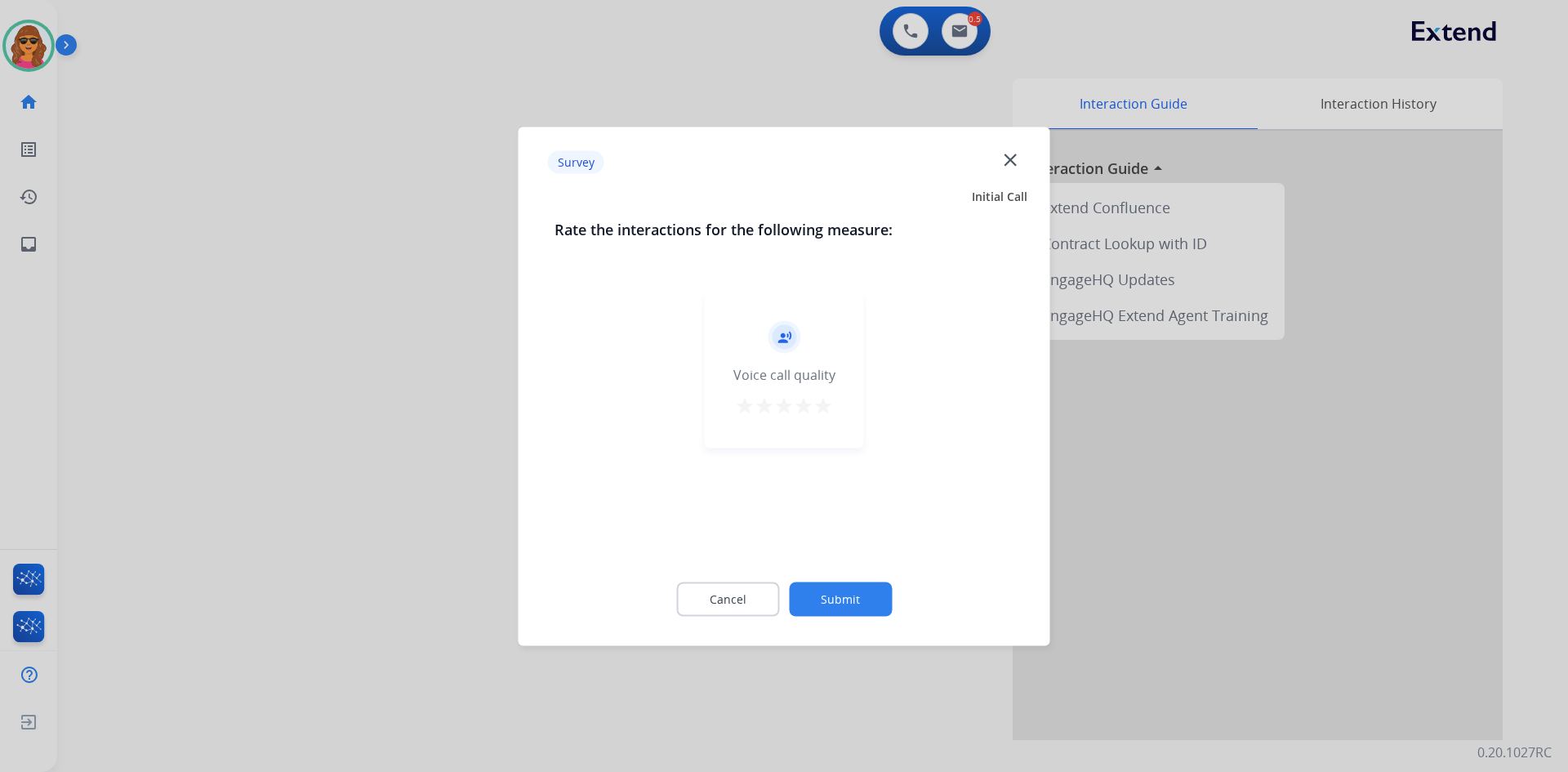
click at [816, 409] on mat-icon "star" at bounding box center [823, 405] width 19 height 19
click at [856, 600] on button "Submit" at bounding box center [841, 599] width 103 height 35
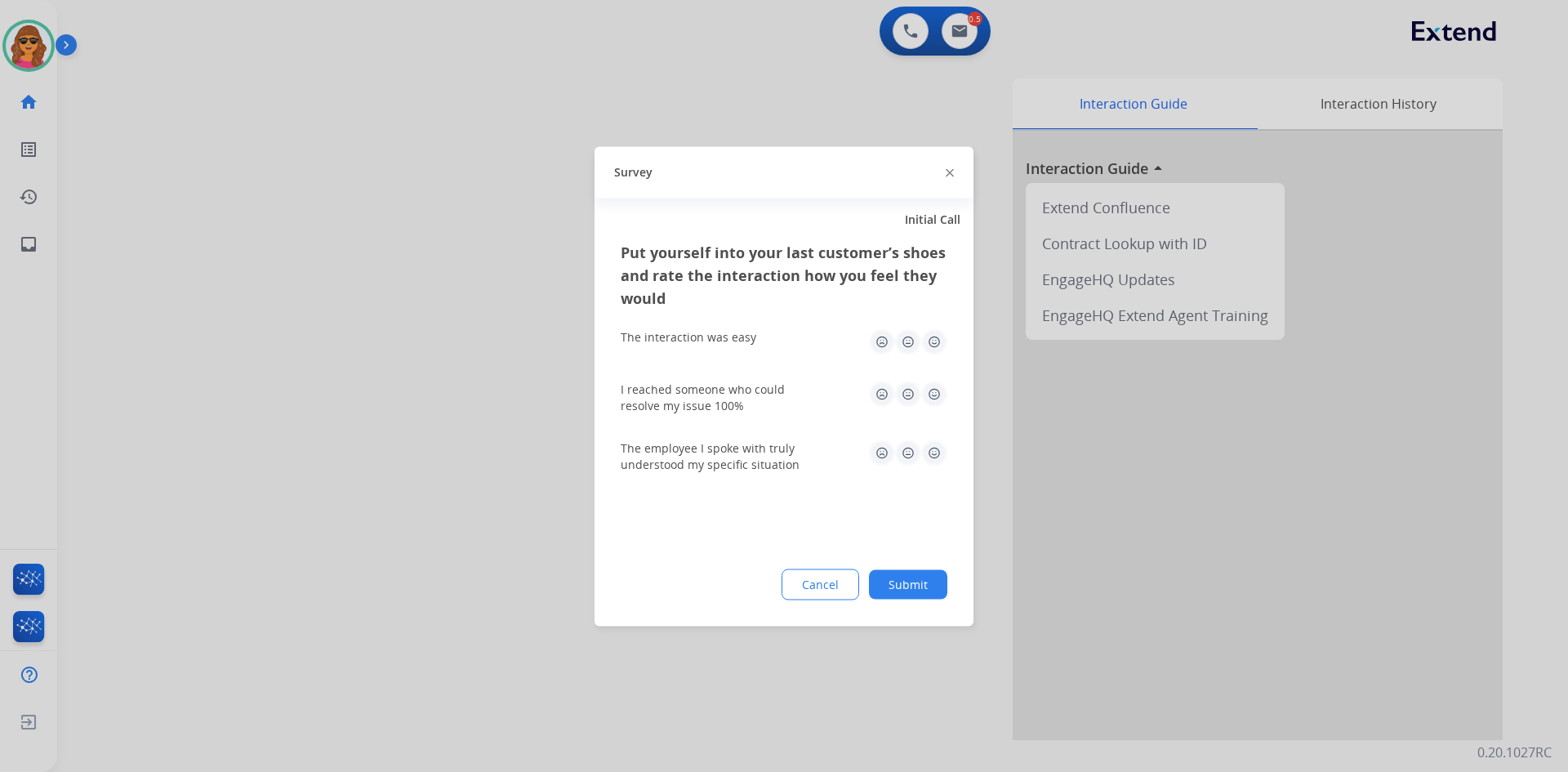
click at [930, 342] on img at bounding box center [933, 341] width 26 height 26
click at [931, 395] on img at bounding box center [933, 393] width 26 height 26
click at [933, 447] on img at bounding box center [933, 452] width 26 height 26
click at [929, 576] on button "Submit" at bounding box center [907, 584] width 78 height 29
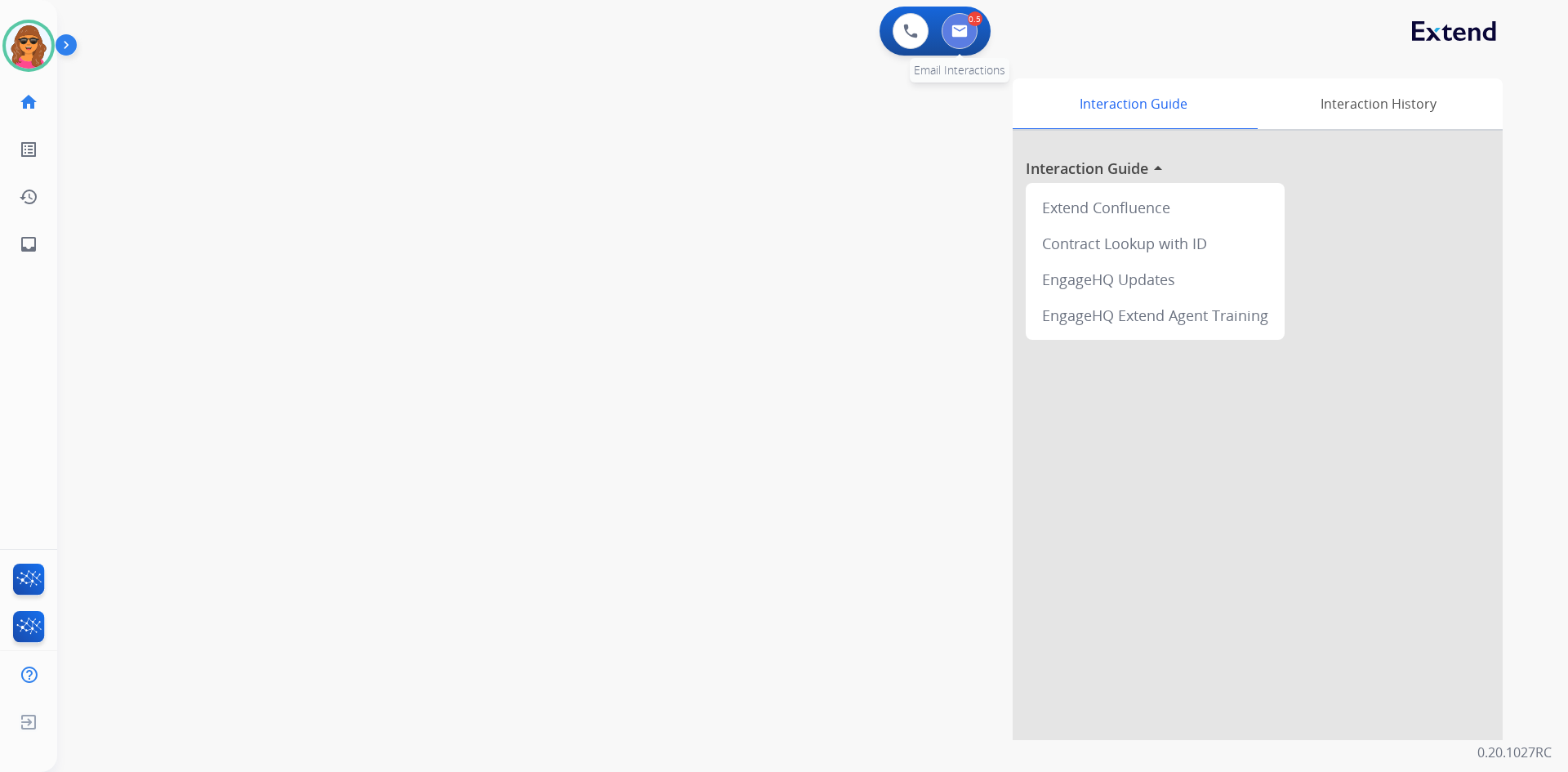
click at [961, 18] on button at bounding box center [959, 31] width 36 height 36
select select "**********"
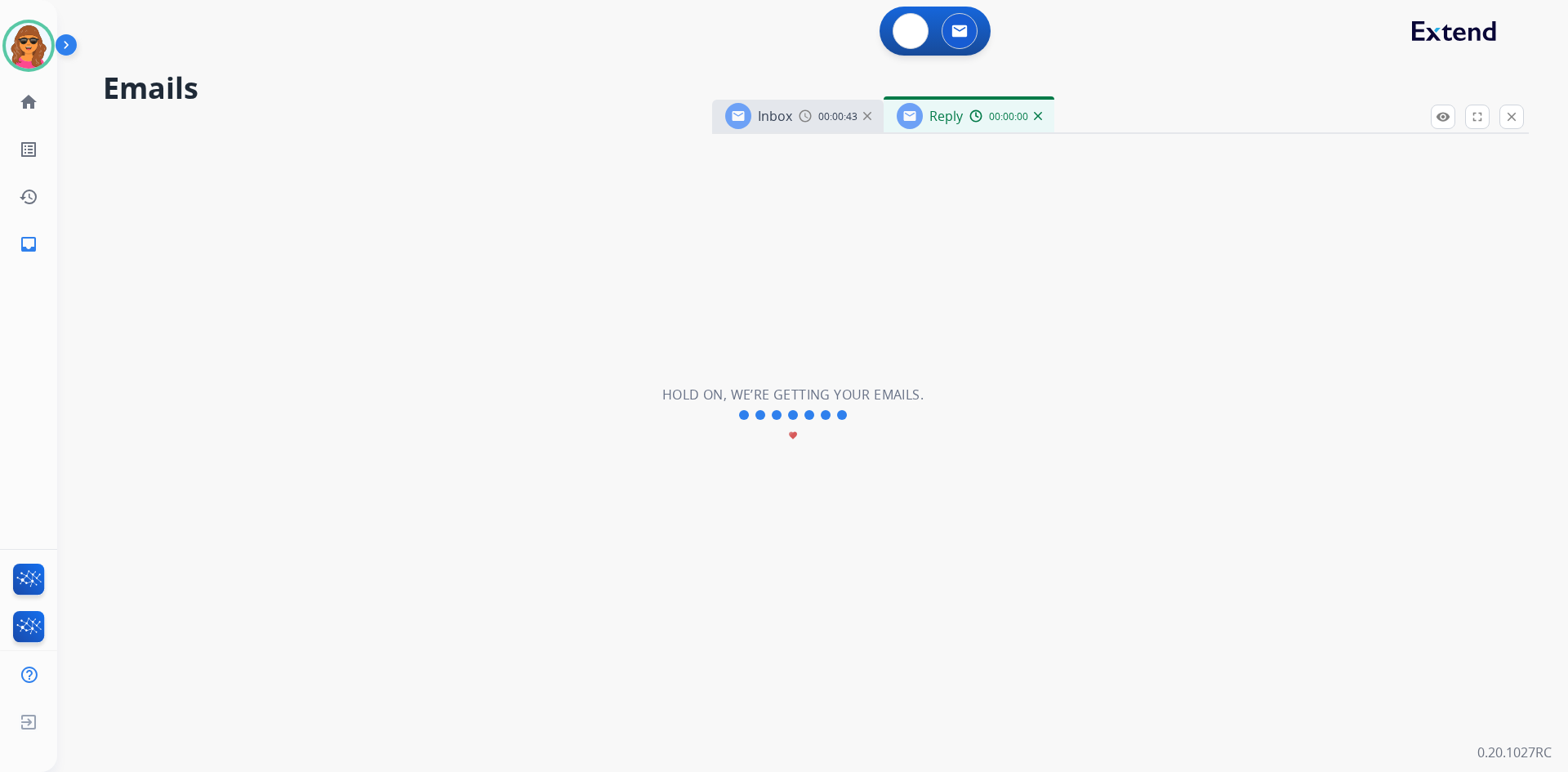
select select "**********"
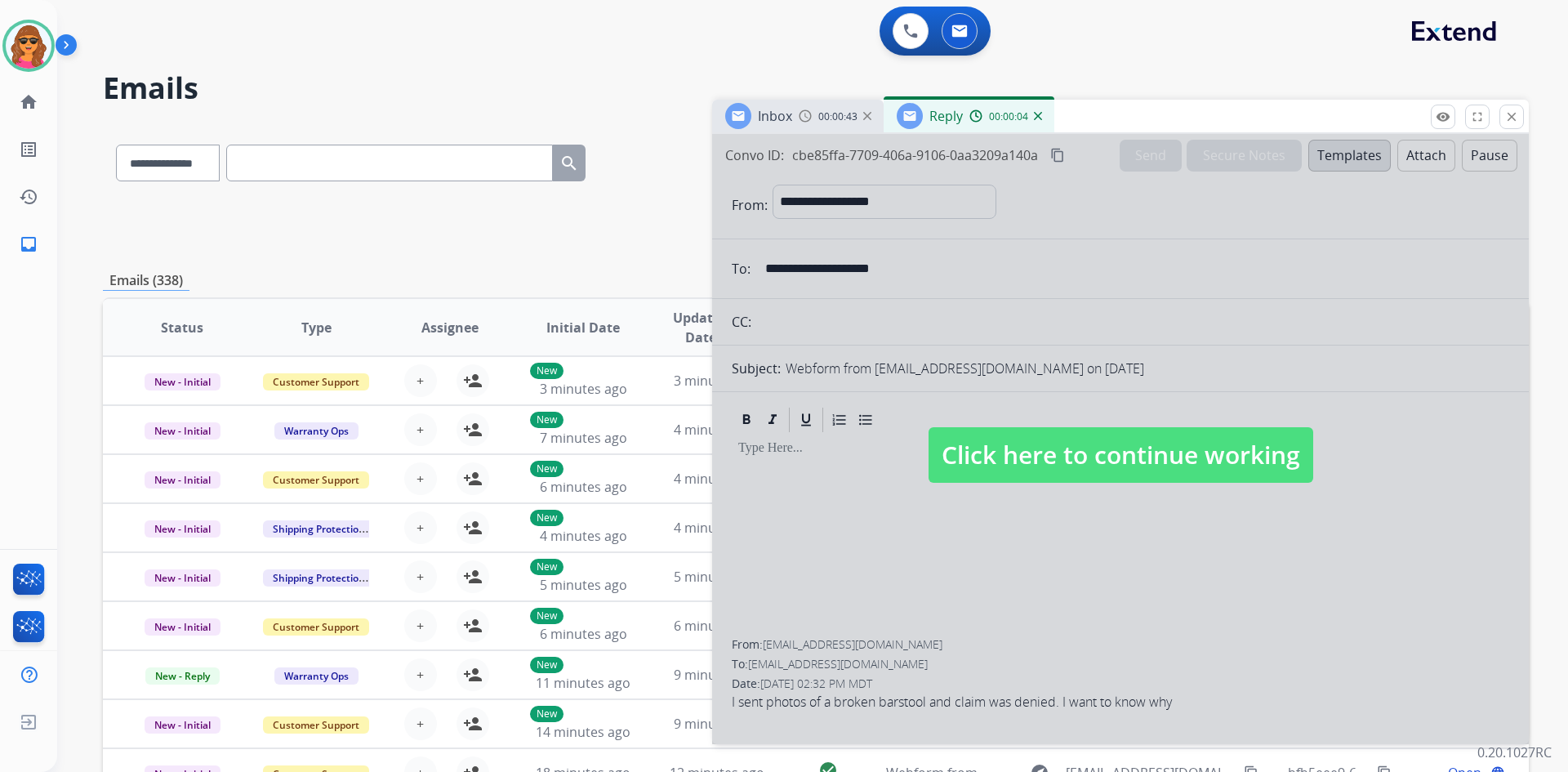
click at [1136, 452] on span "Click here to continue working" at bounding box center [1121, 454] width 385 height 55
select select
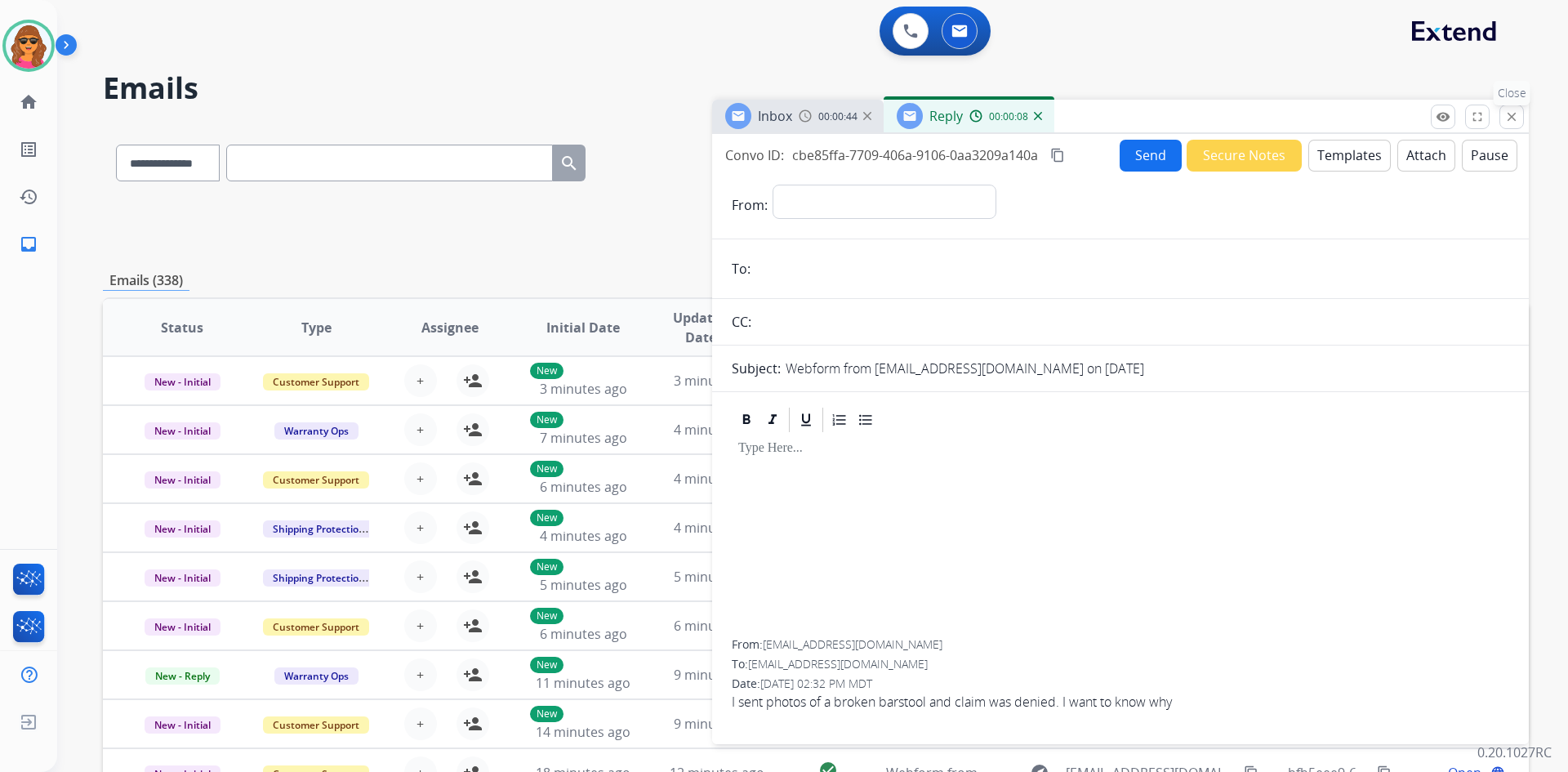
click at [1512, 122] on mat-icon "close" at bounding box center [1511, 116] width 14 height 14
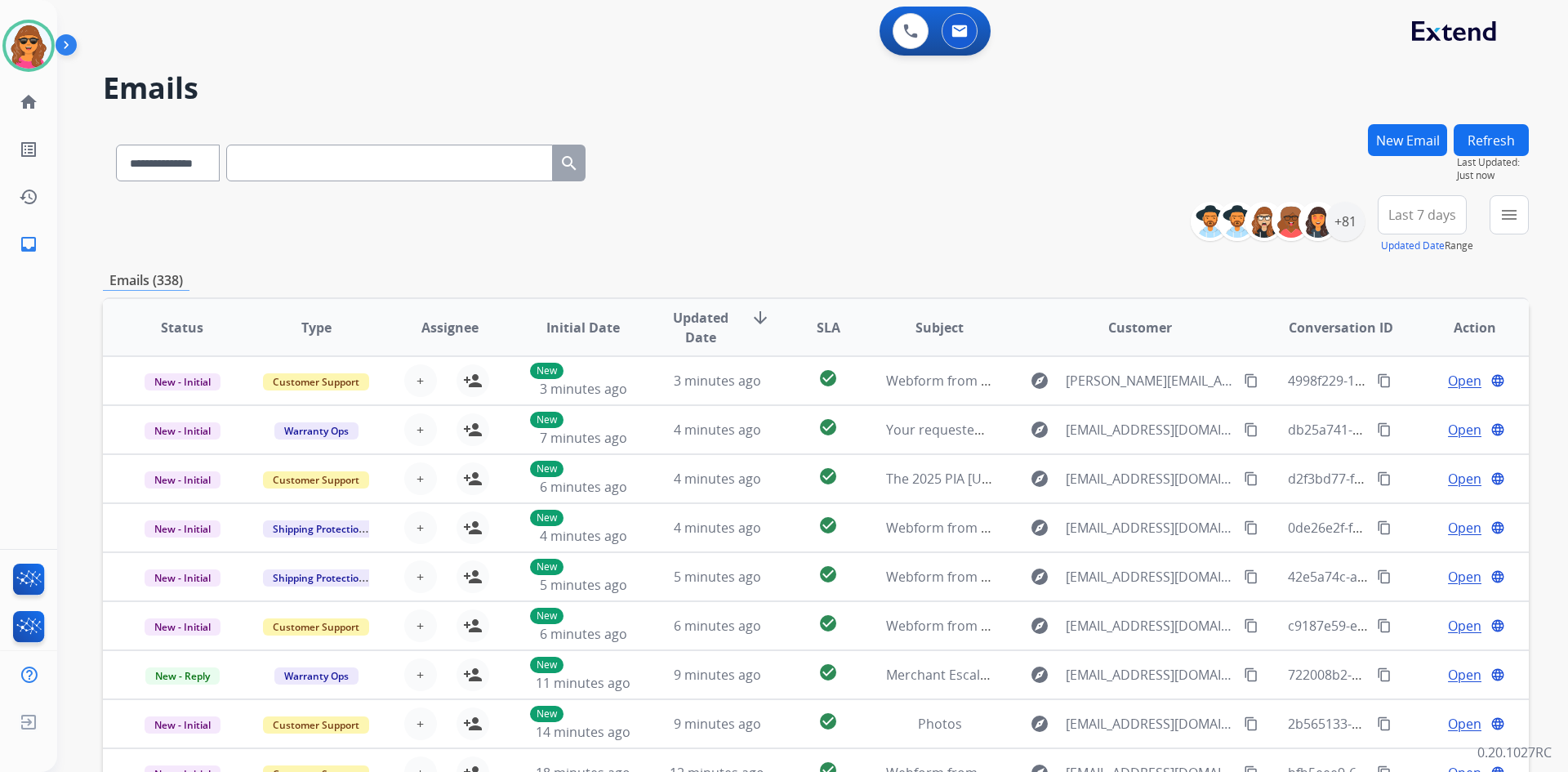
click at [1396, 141] on button "New Email" at bounding box center [1408, 139] width 79 height 32
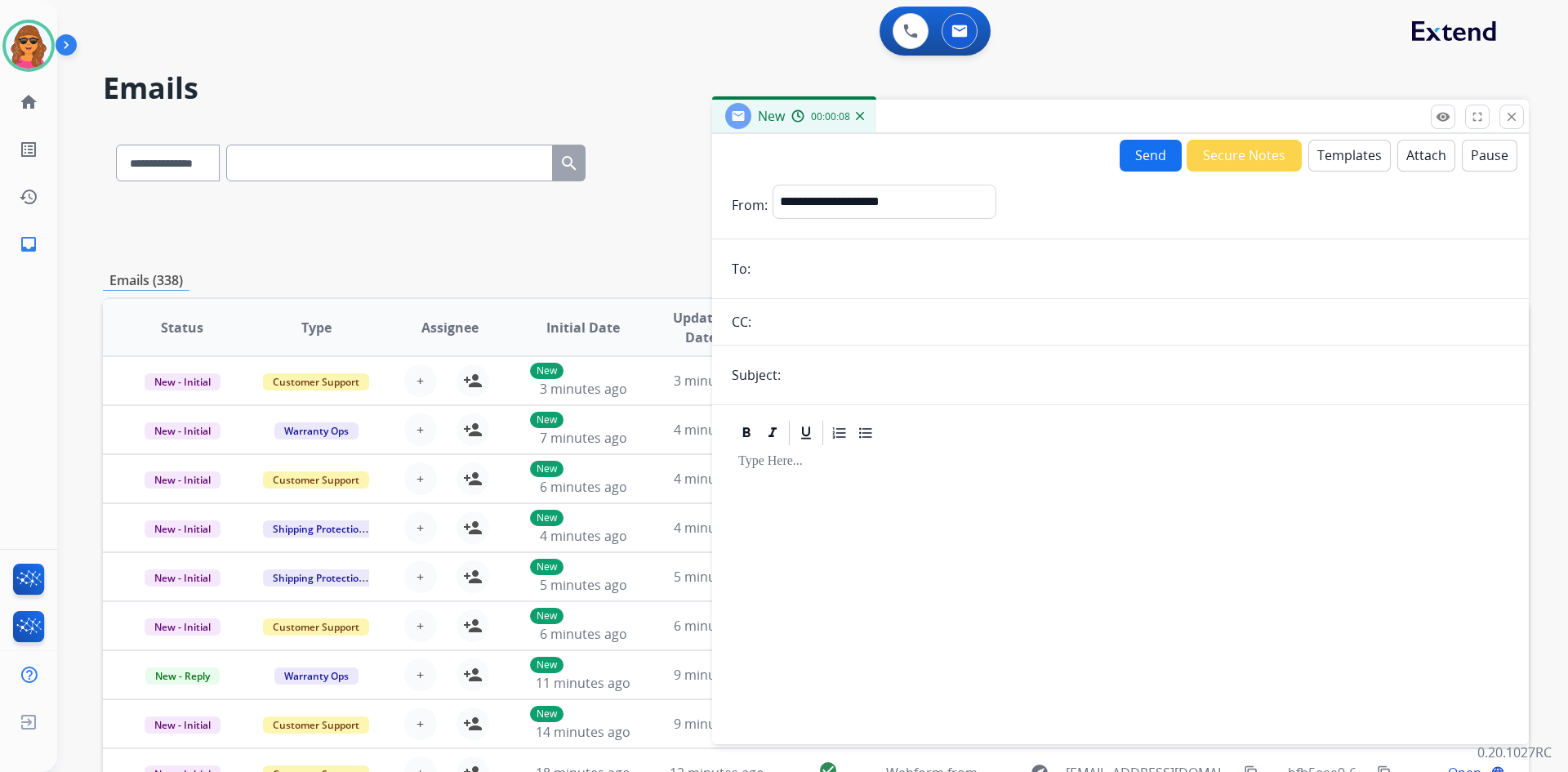
click at [781, 257] on input "email" at bounding box center [1132, 269] width 754 height 33
paste input "**********"
type input "**********"
click at [786, 195] on select "**********" at bounding box center [884, 201] width 222 height 33
select select "**********"
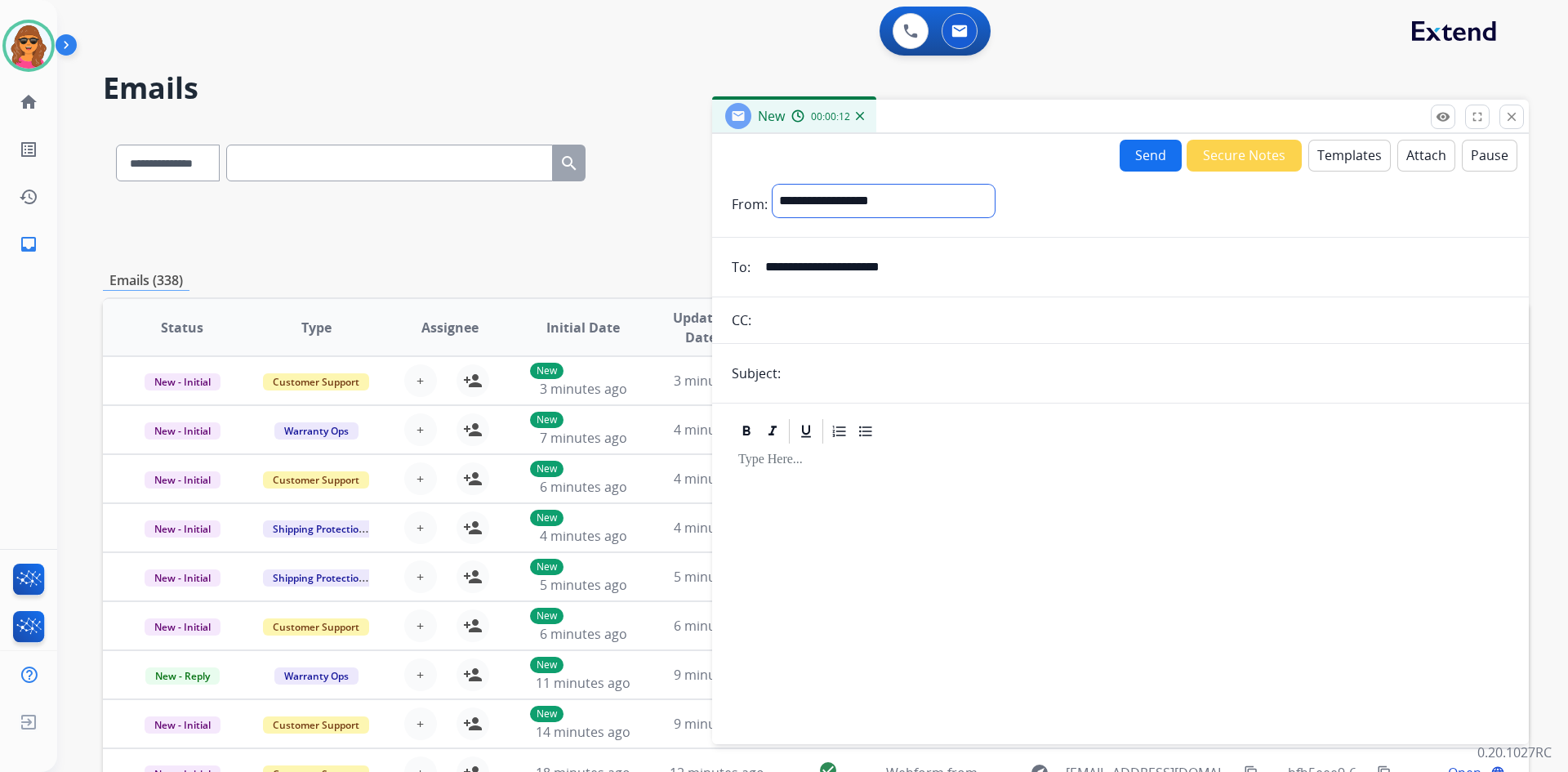
click at [773, 185] on select "**********" at bounding box center [884, 201] width 222 height 33
click at [1350, 157] on button "Templates" at bounding box center [1349, 156] width 82 height 32
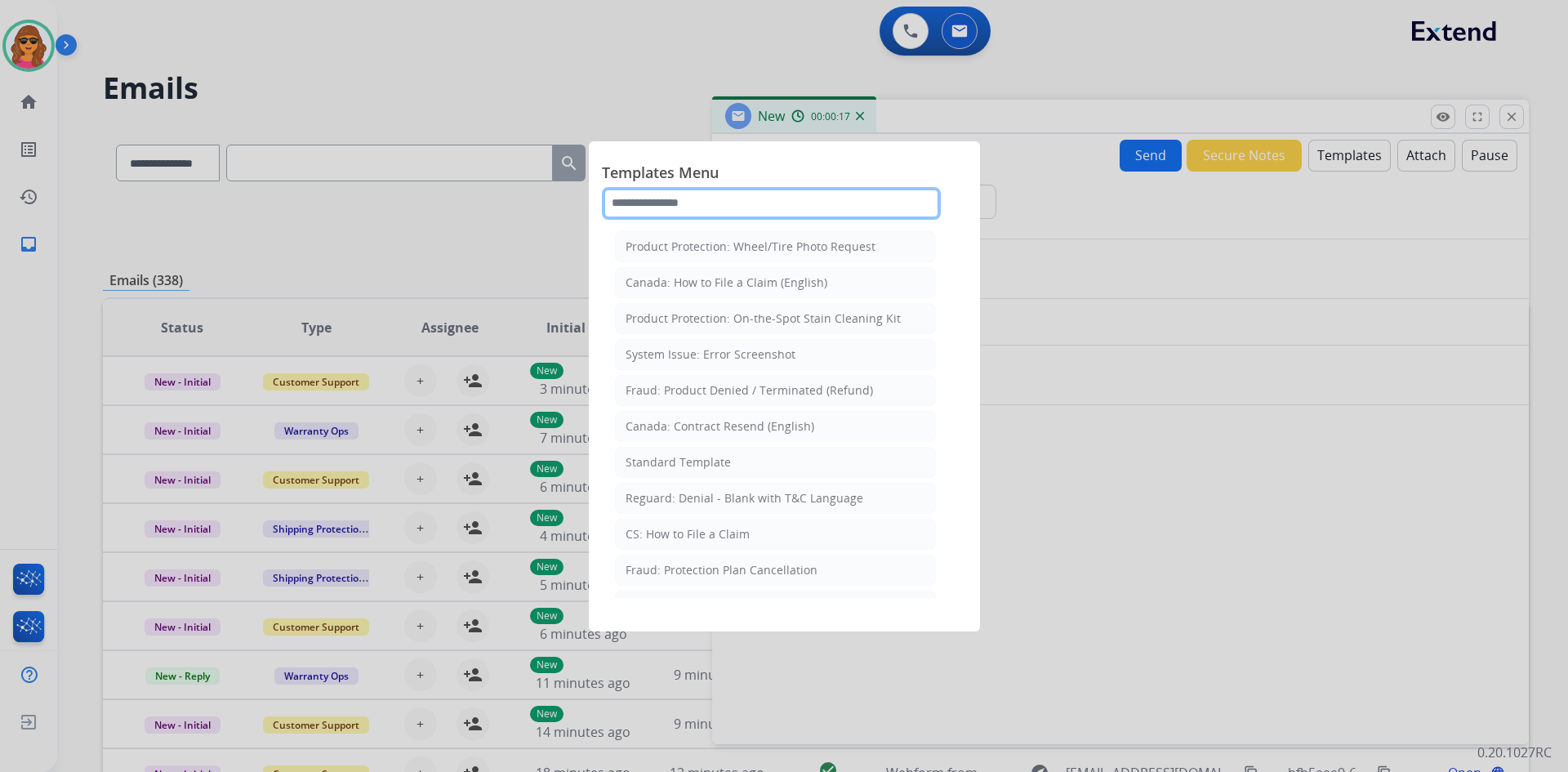
click at [614, 201] on input "text" at bounding box center [771, 204] width 339 height 33
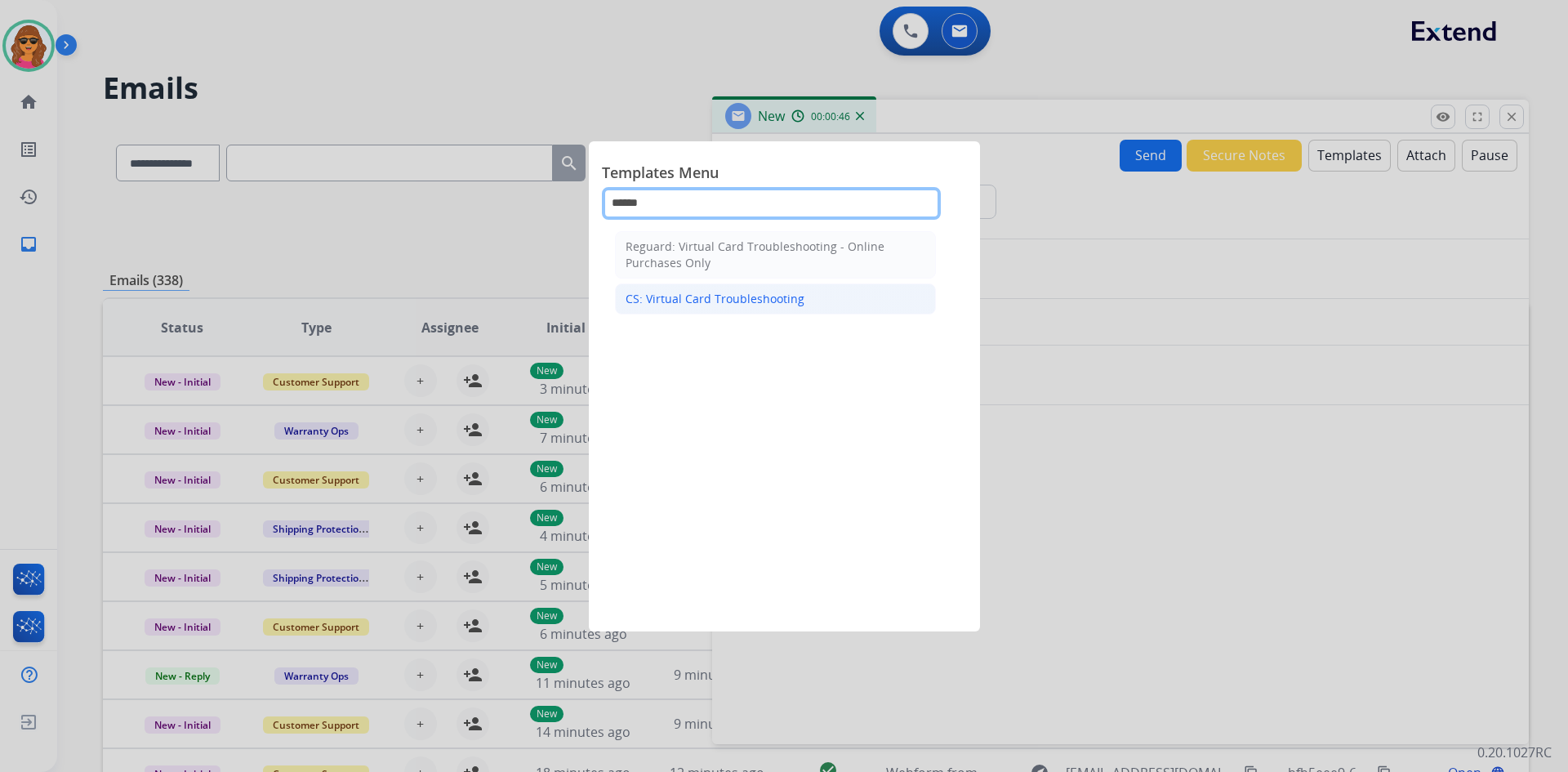
type input "******"
click at [726, 293] on div "CS: Virtual Card Troubleshooting" at bounding box center [714, 299] width 179 height 16
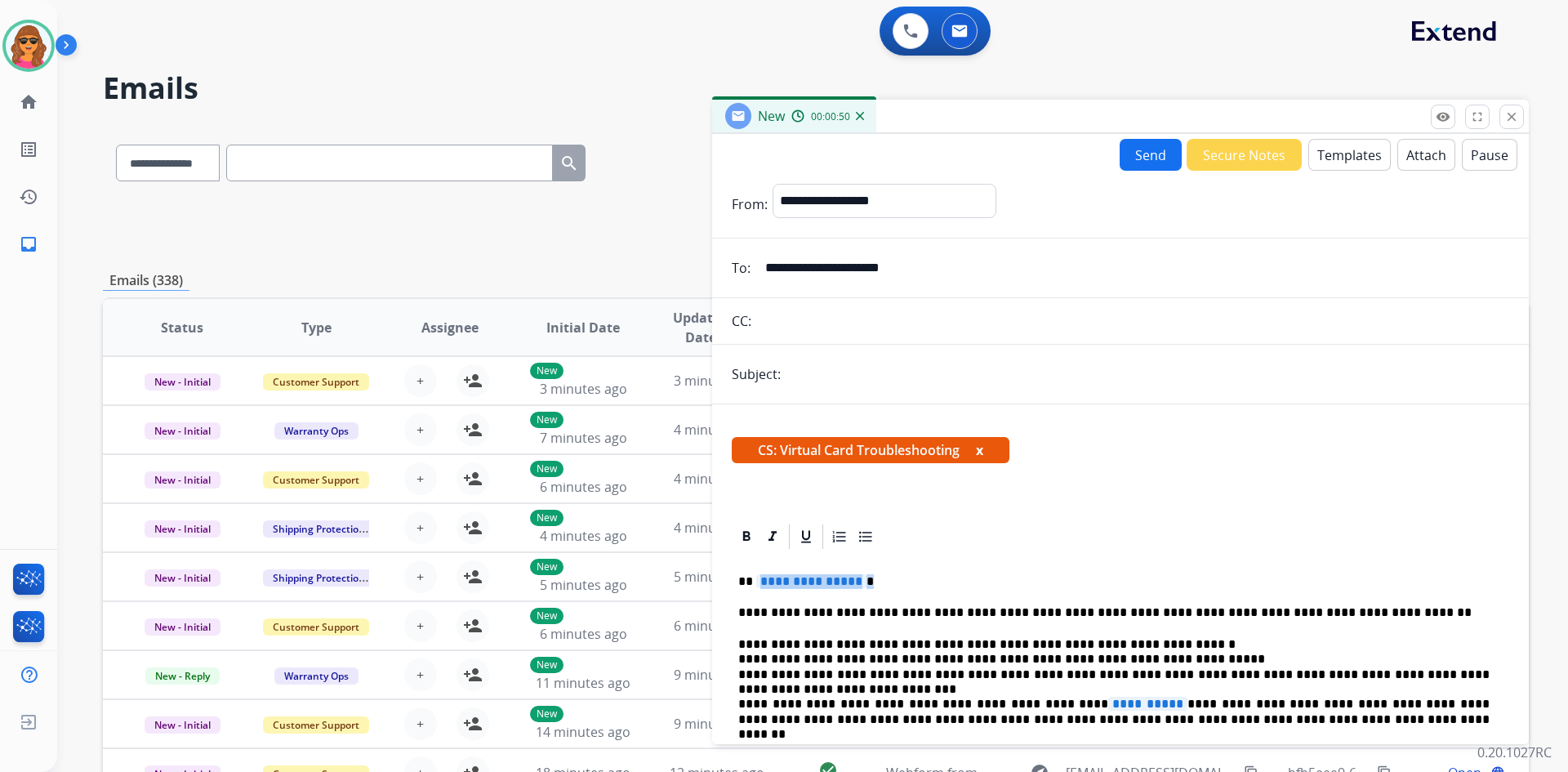
drag, startPoint x: 754, startPoint y: 584, endPoint x: 862, endPoint y: 567, distance: 109.3
click at [892, 579] on p "**********" at bounding box center [1114, 581] width 752 height 14
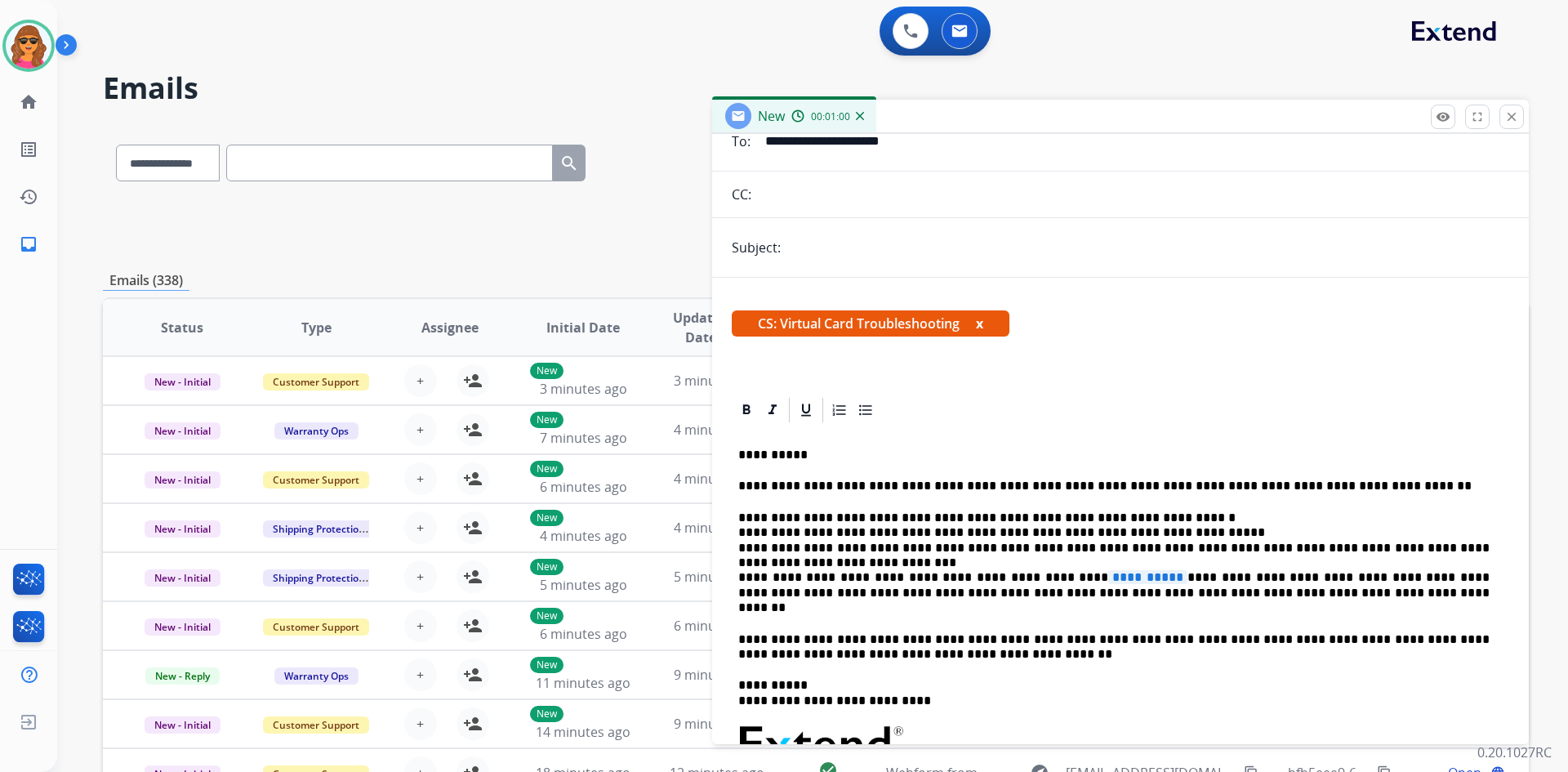
scroll to position [163, 0]
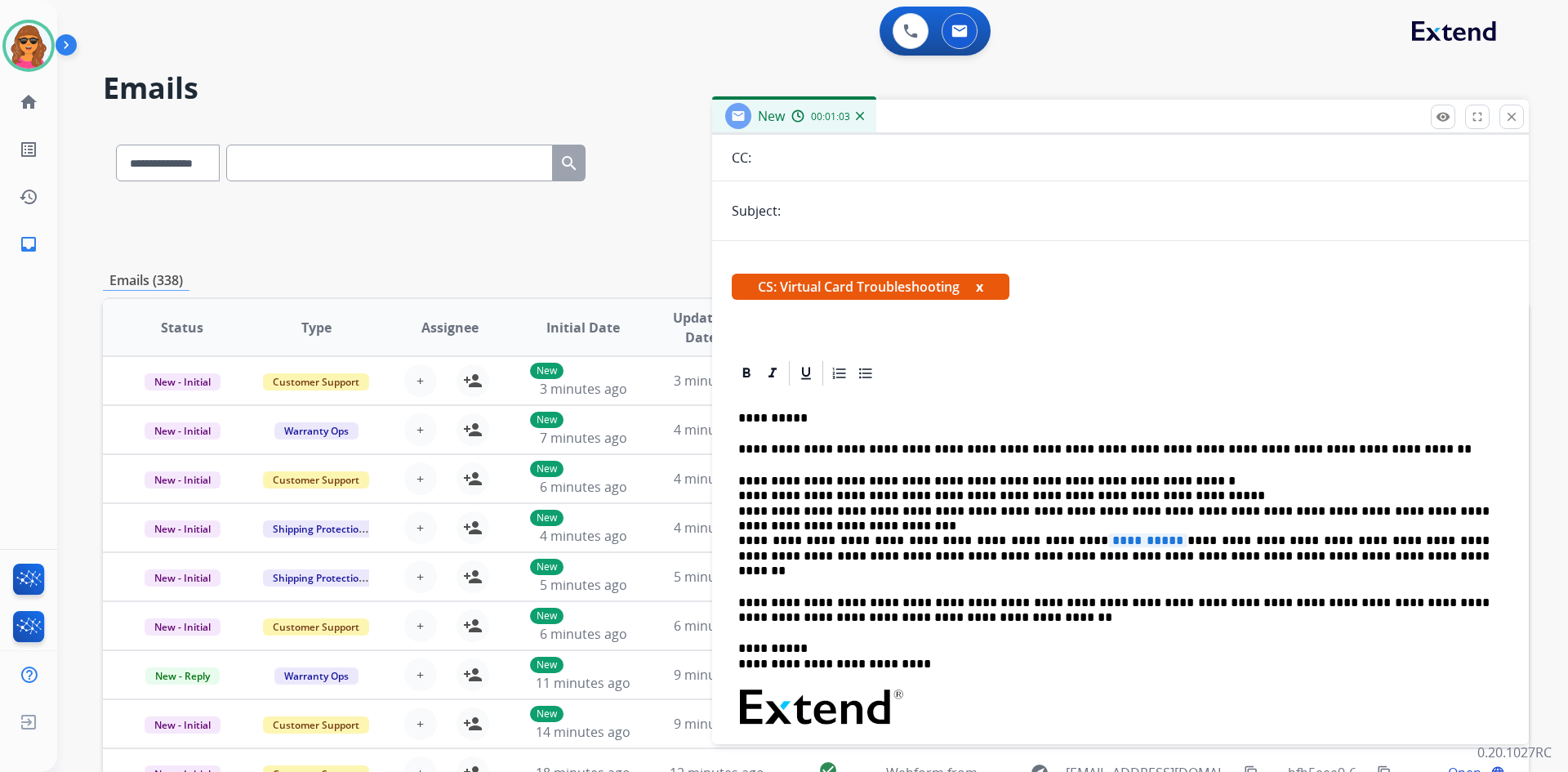
click at [1108, 542] on span "**********" at bounding box center [1148, 540] width 79 height 14
click at [1108, 540] on span "**********" at bounding box center [1148, 540] width 79 height 14
click at [1019, 536] on p "**********" at bounding box center [1114, 526] width 752 height 105
click at [1063, 537] on p "**********" at bounding box center [1114, 526] width 752 height 105
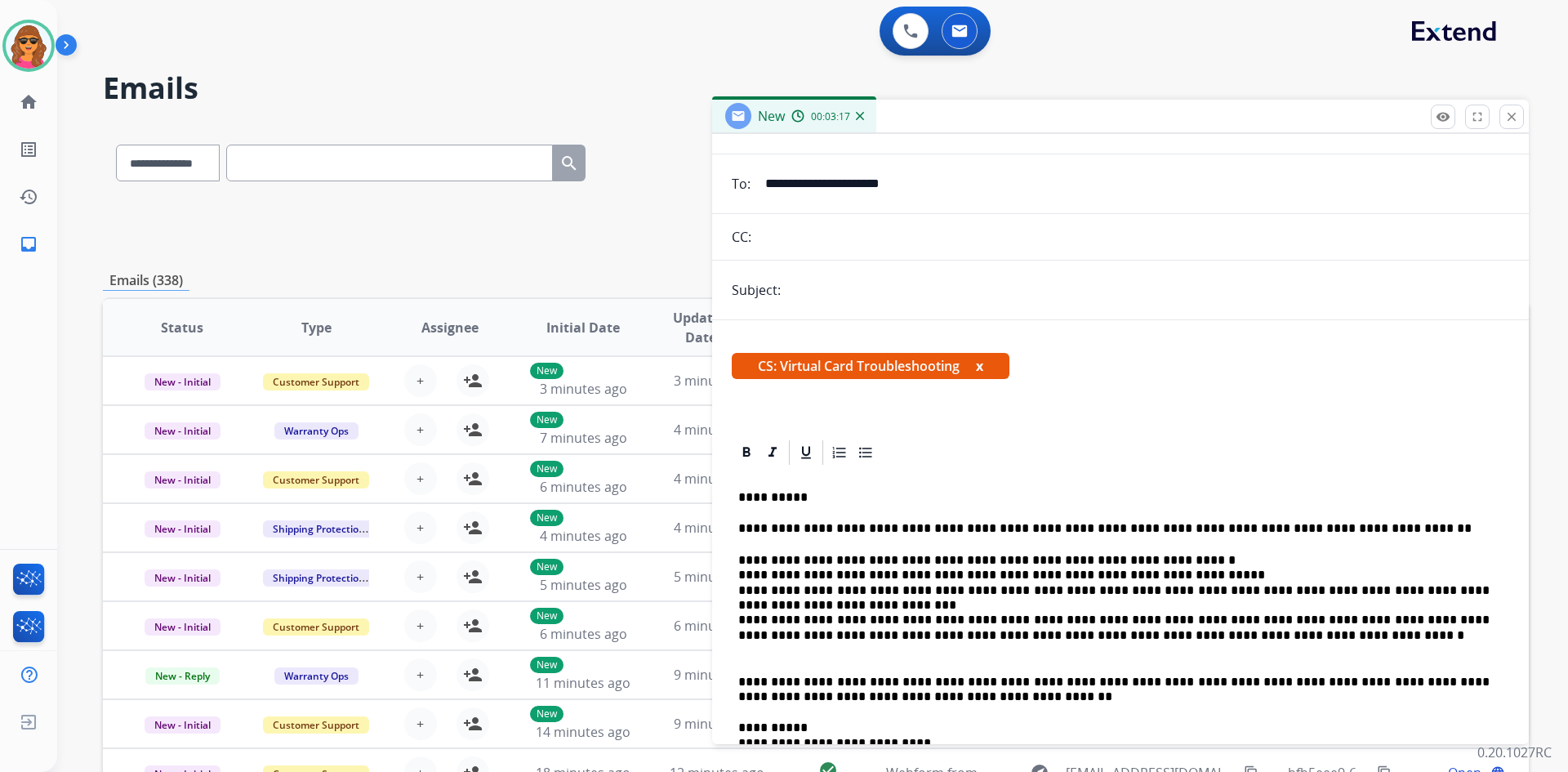
scroll to position [0, 0]
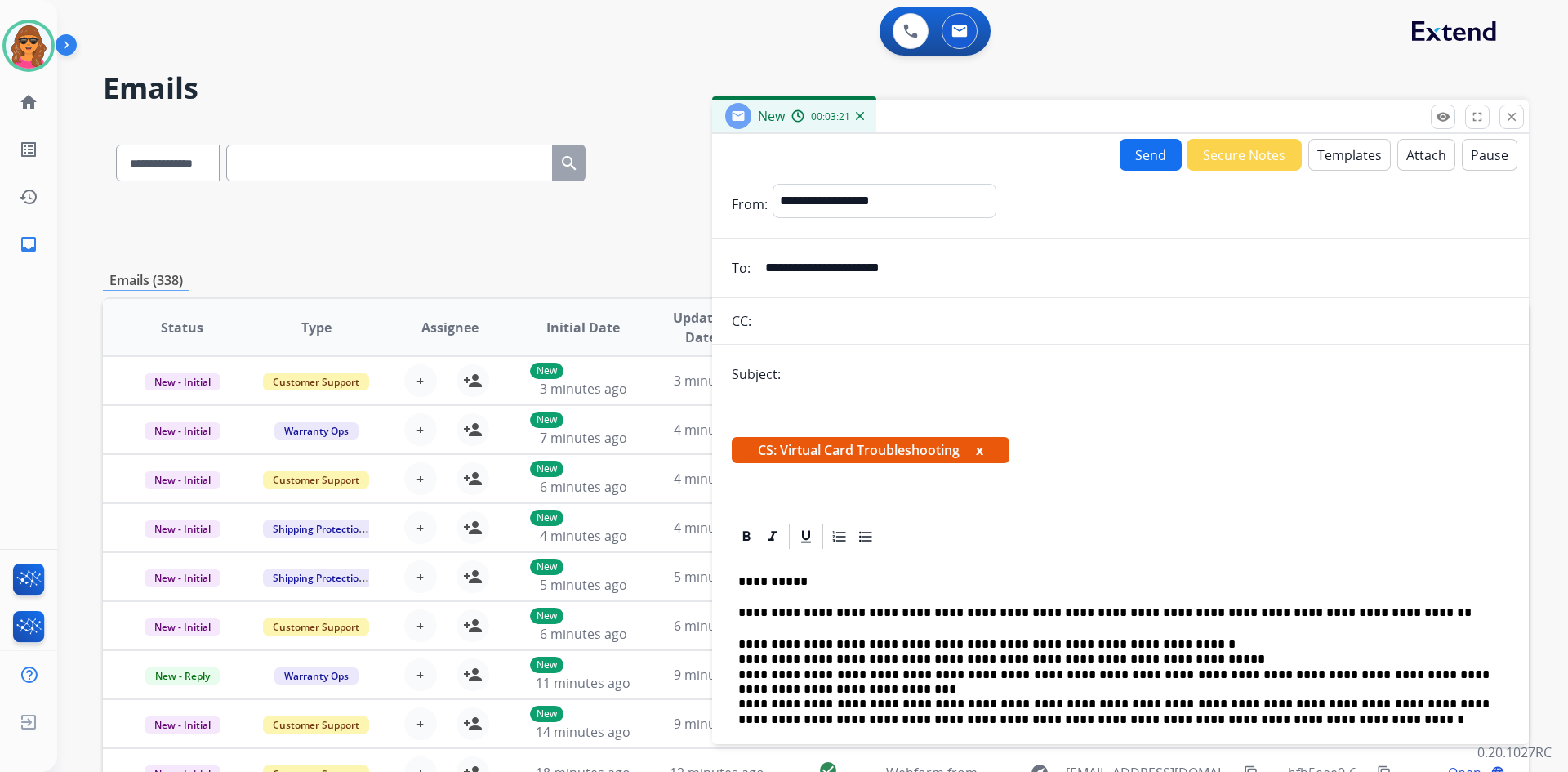
click at [794, 374] on input "text" at bounding box center [1147, 374] width 724 height 33
type input "**********"
click at [1134, 154] on button "Send" at bounding box center [1151, 155] width 62 height 32
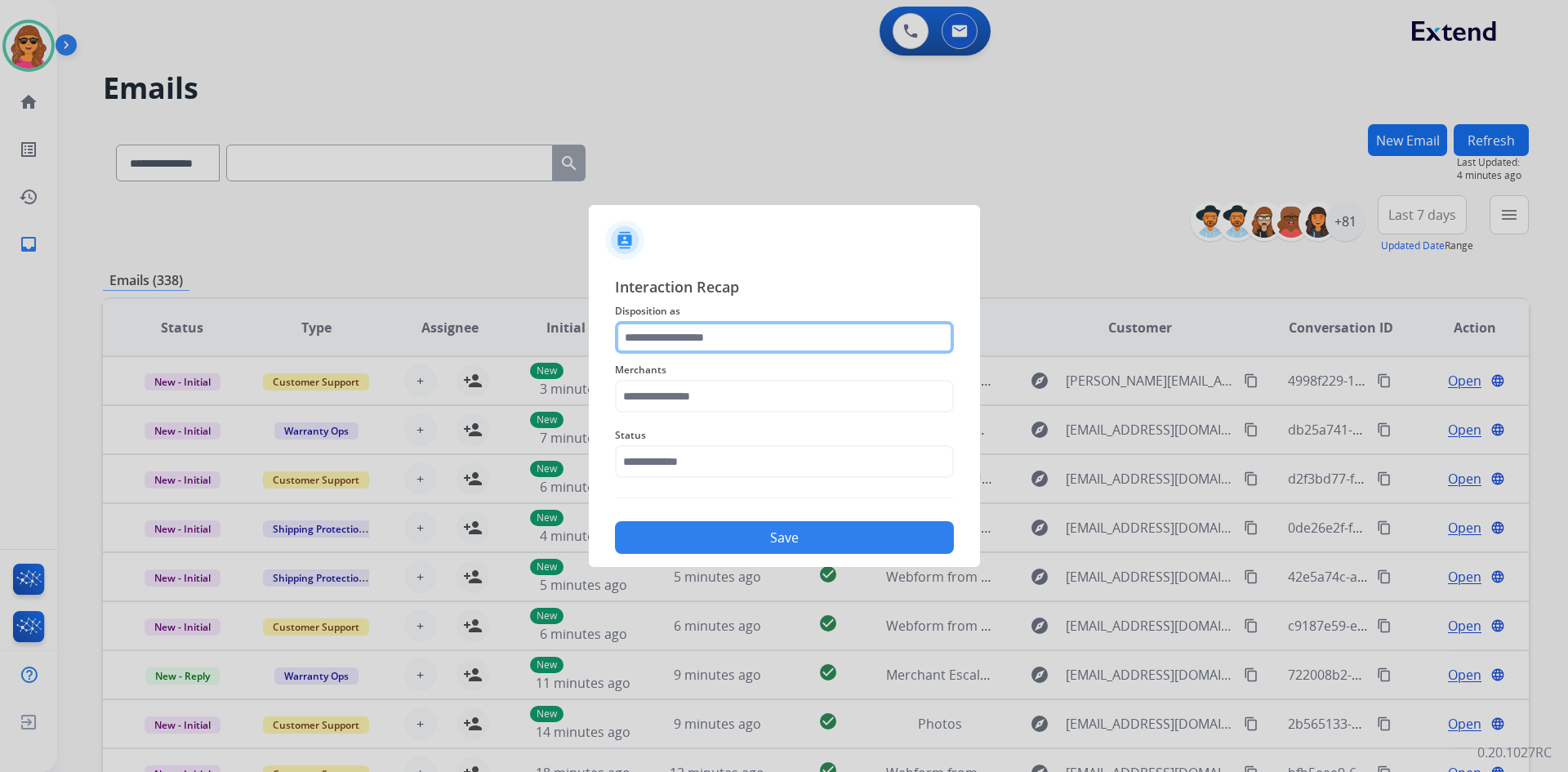
click at [628, 348] on input "text" at bounding box center [784, 337] width 339 height 33
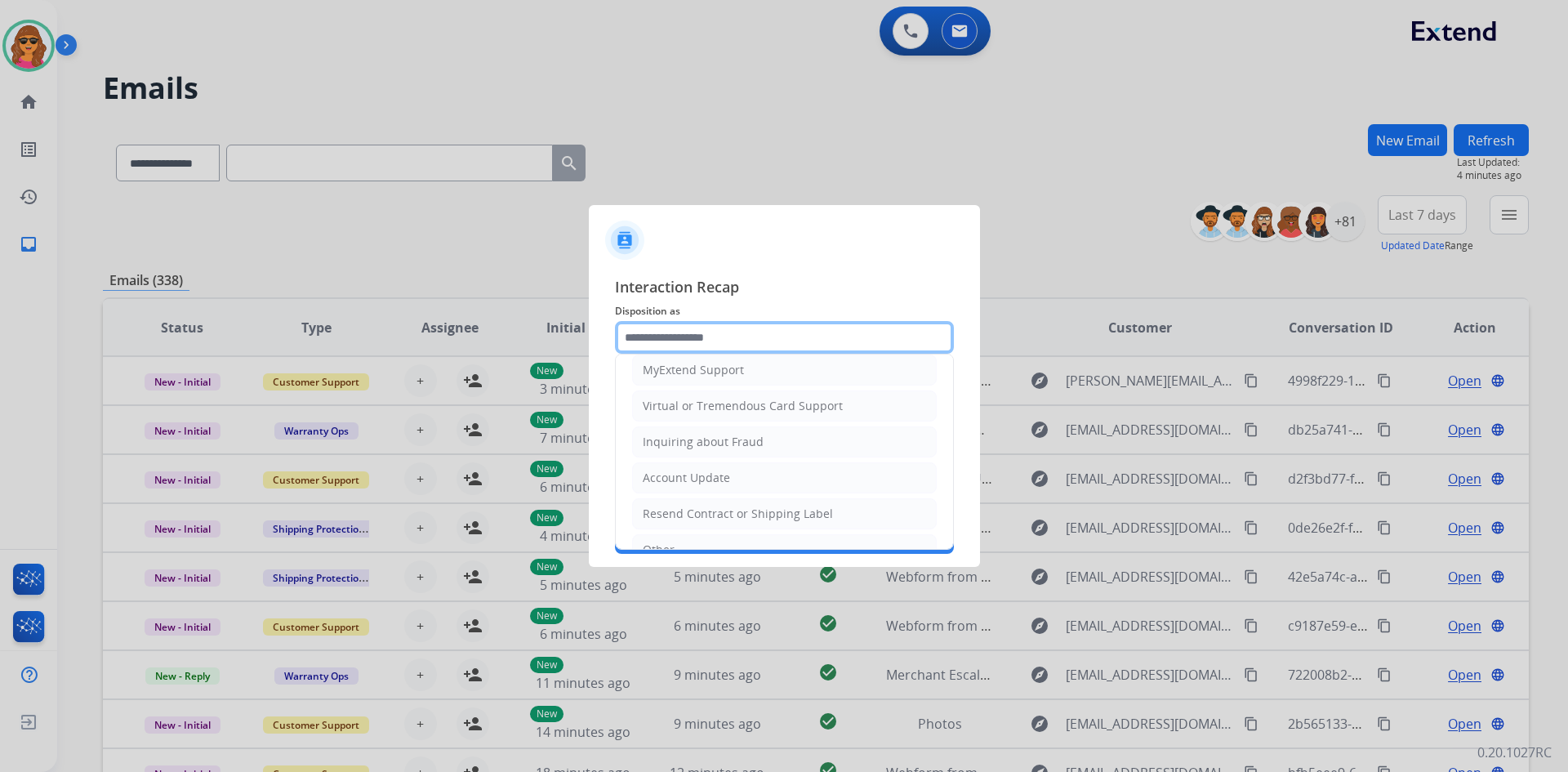
scroll to position [163, 0]
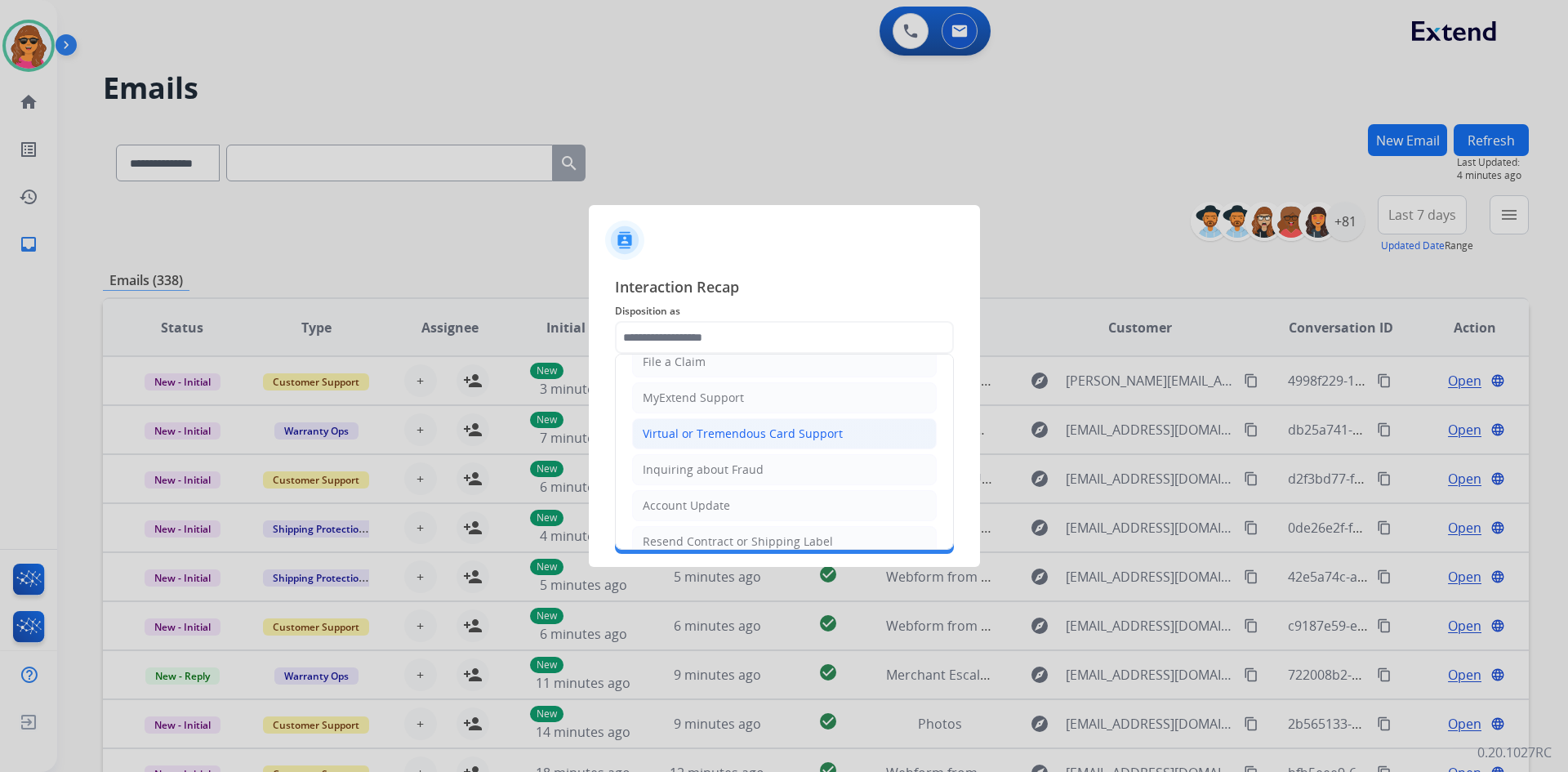
click at [707, 433] on div "Virtual or Tremendous Card Support" at bounding box center [742, 433] width 200 height 16
type input "**********"
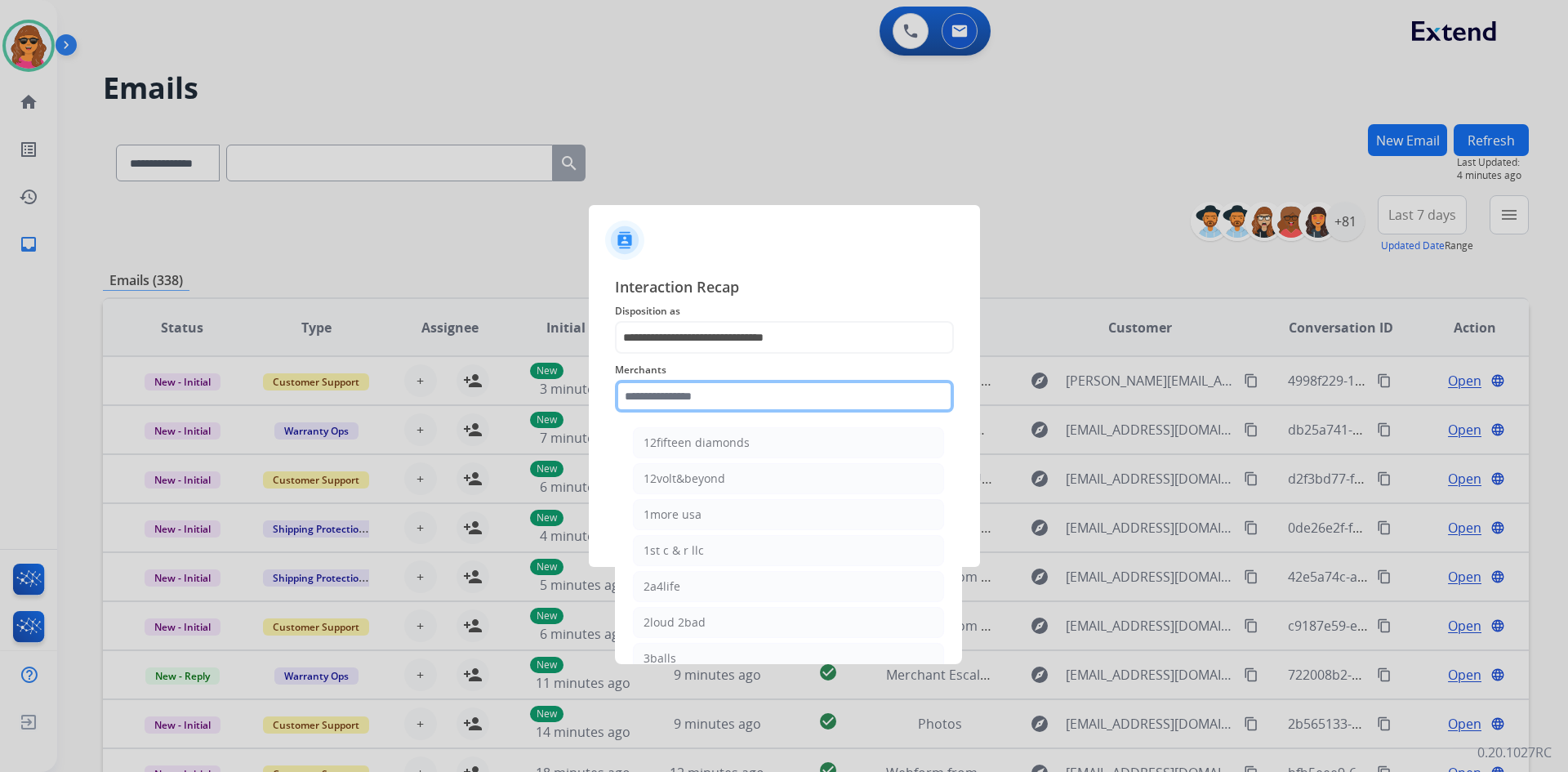
click at [636, 395] on input "text" at bounding box center [784, 396] width 339 height 33
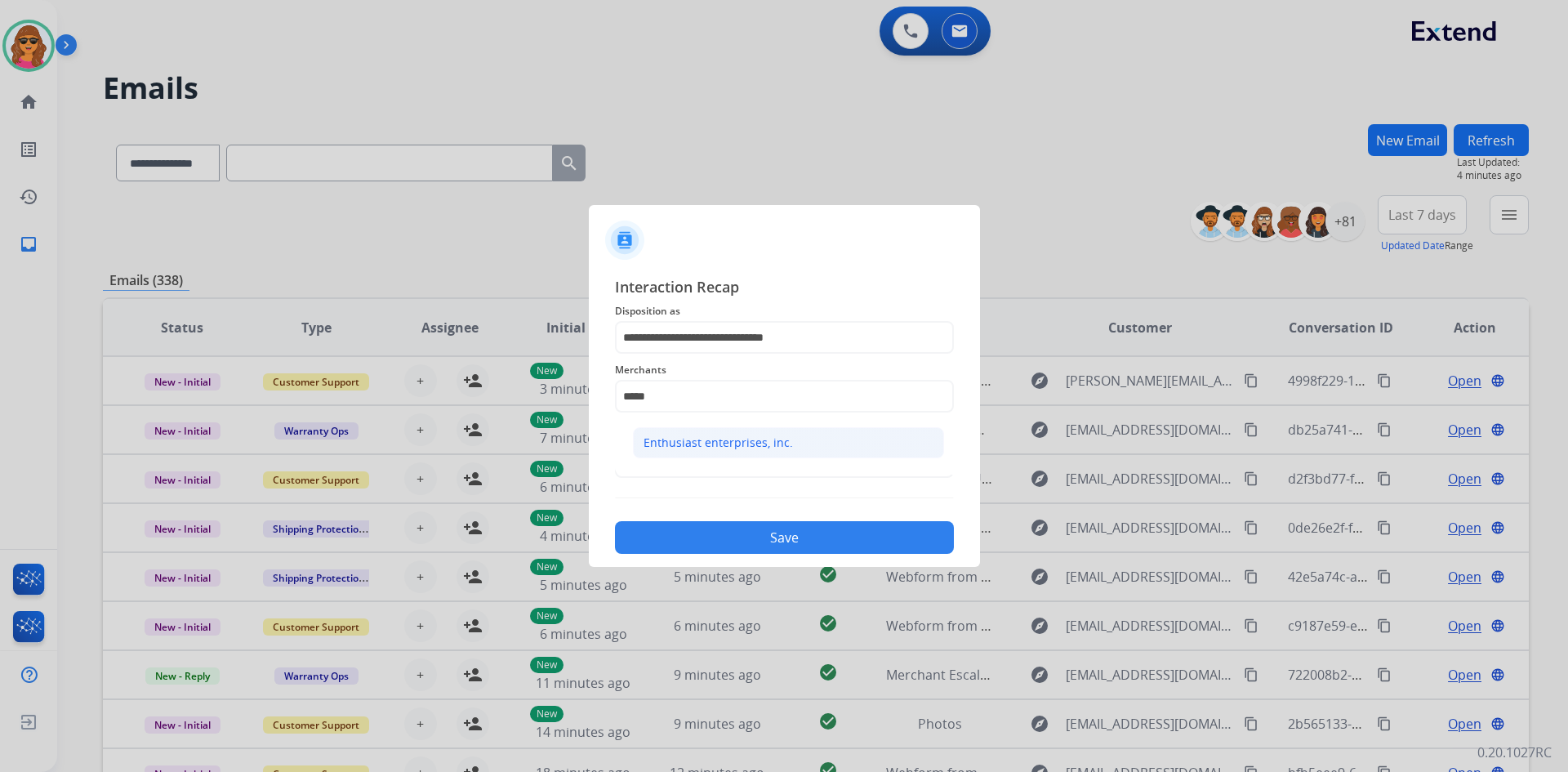
click at [697, 441] on div "Enthusiast enterprises, inc." at bounding box center [718, 443] width 150 height 16
type input "**********"
click at [675, 462] on input "text" at bounding box center [784, 462] width 339 height 33
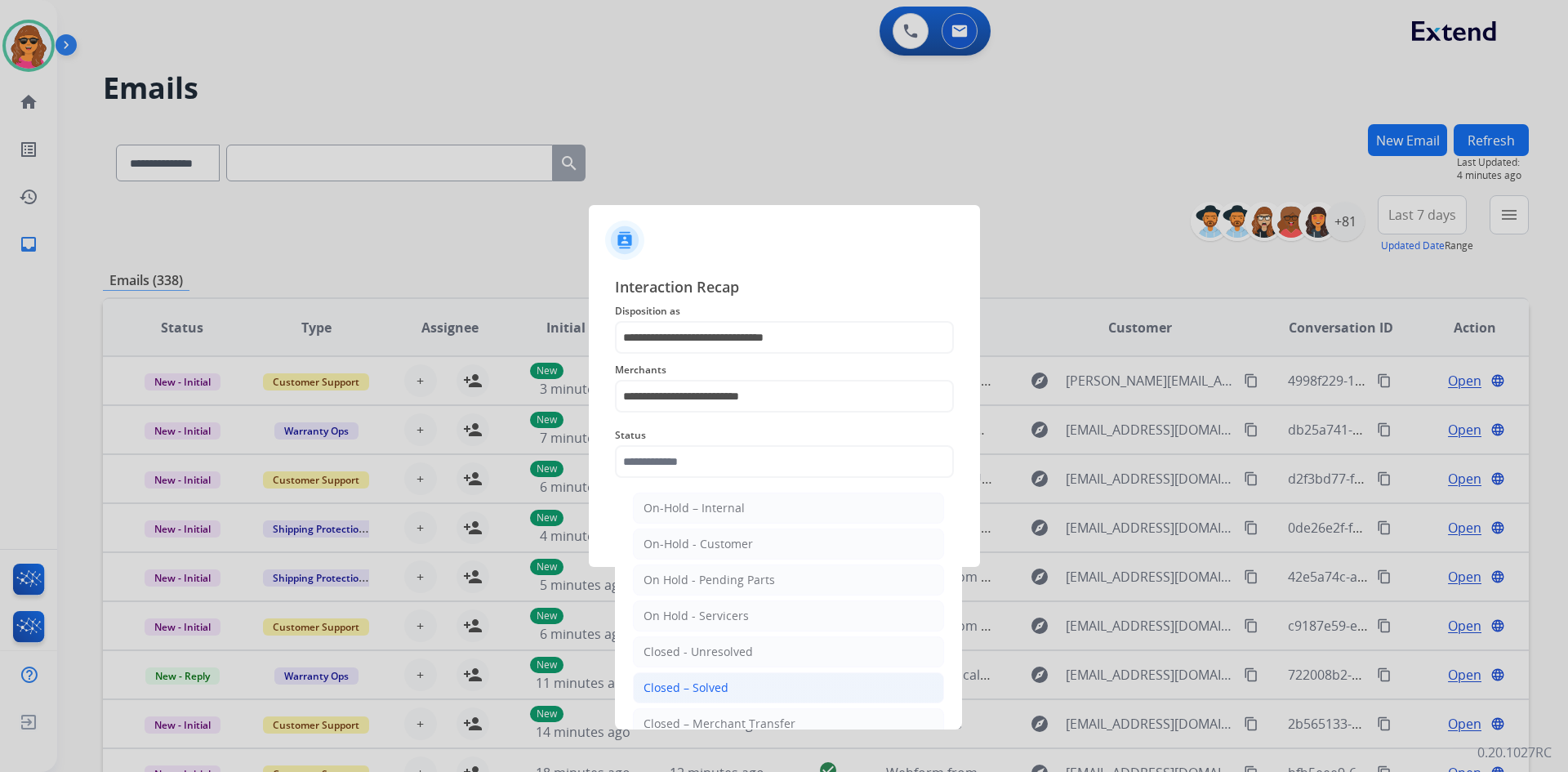
click at [711, 683] on div "Closed – Solved" at bounding box center [686, 687] width 85 height 16
type input "**********"
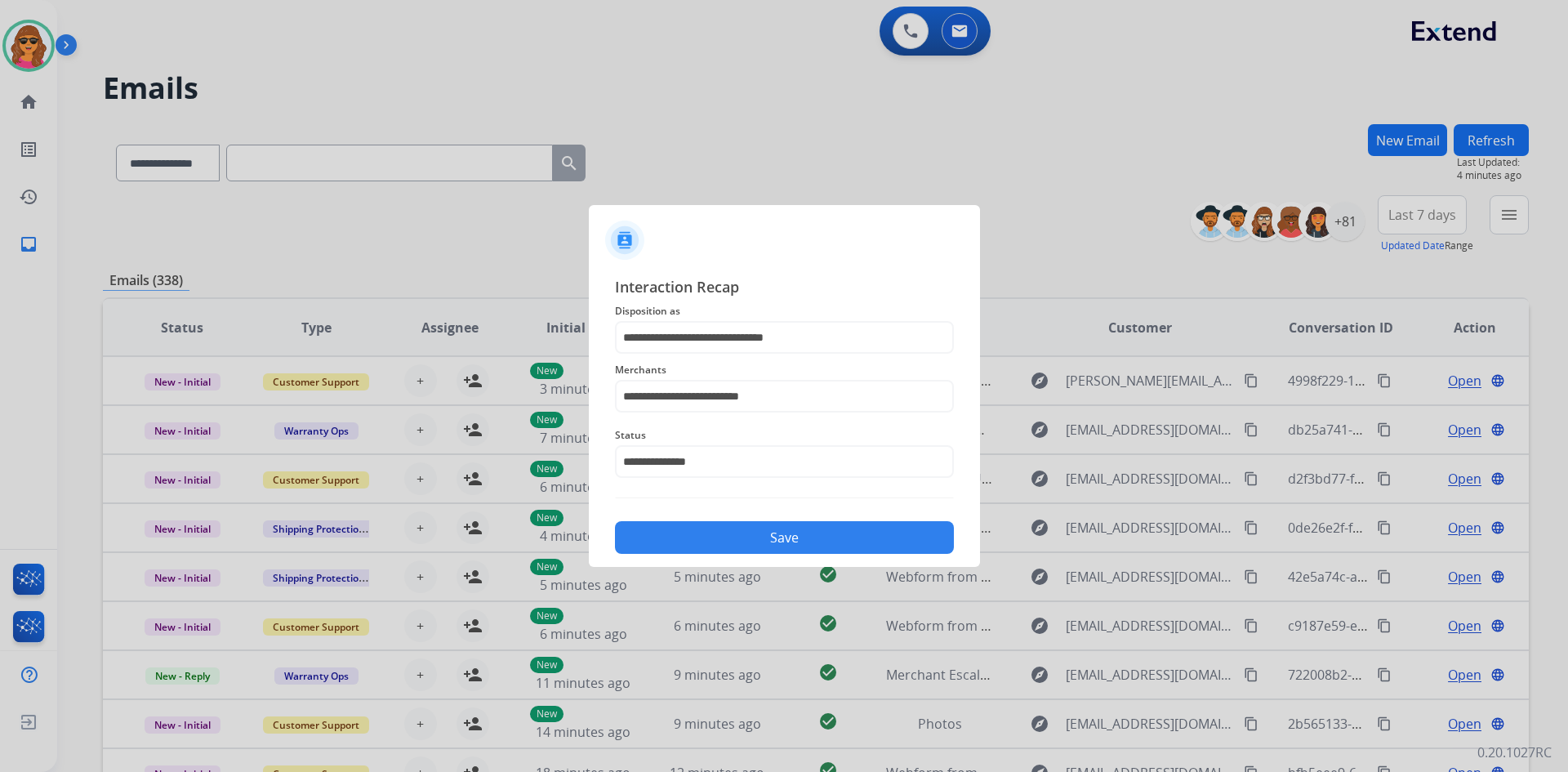
click at [797, 529] on button "Save" at bounding box center [784, 537] width 339 height 33
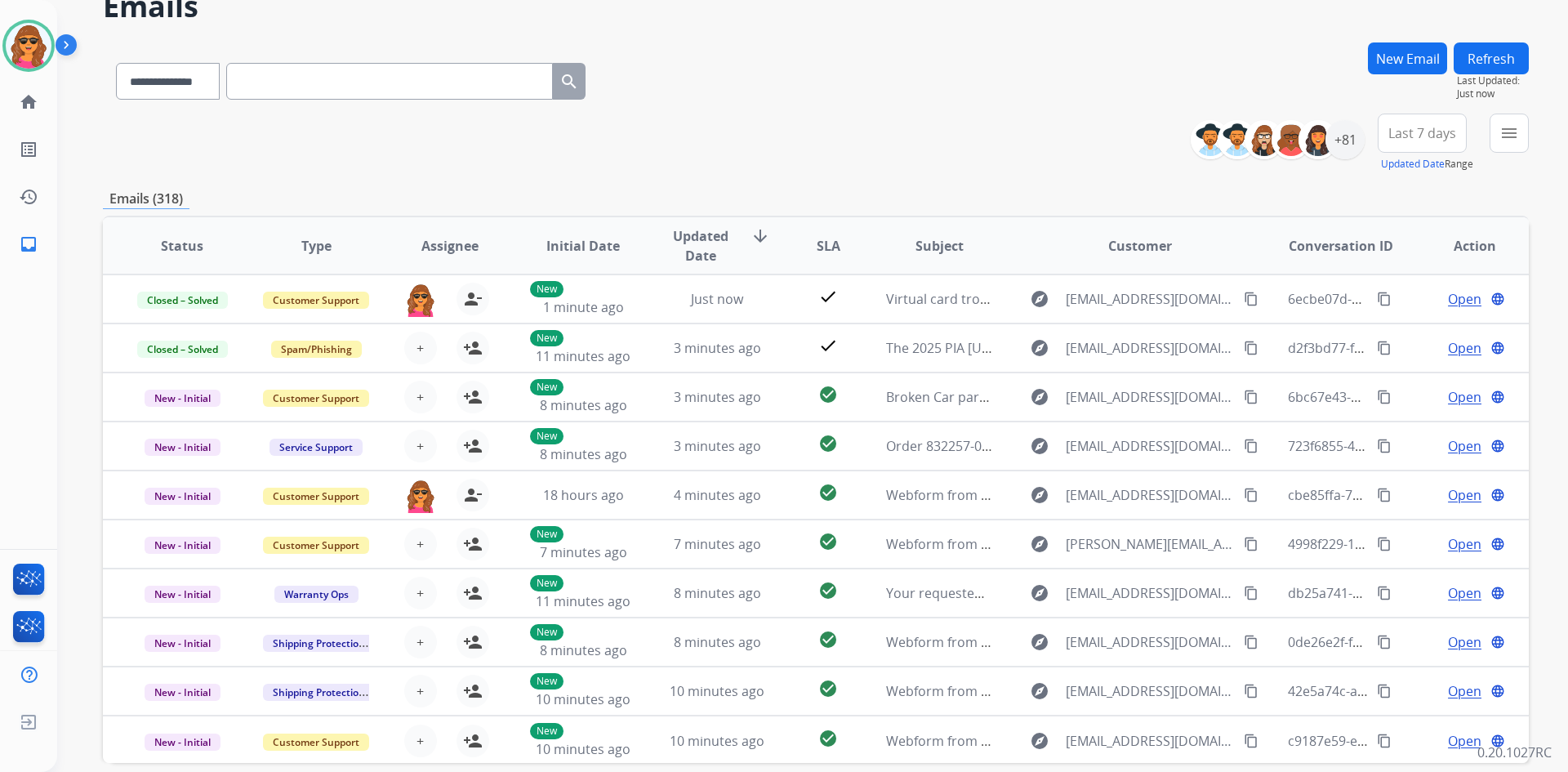
scroll to position [157, 0]
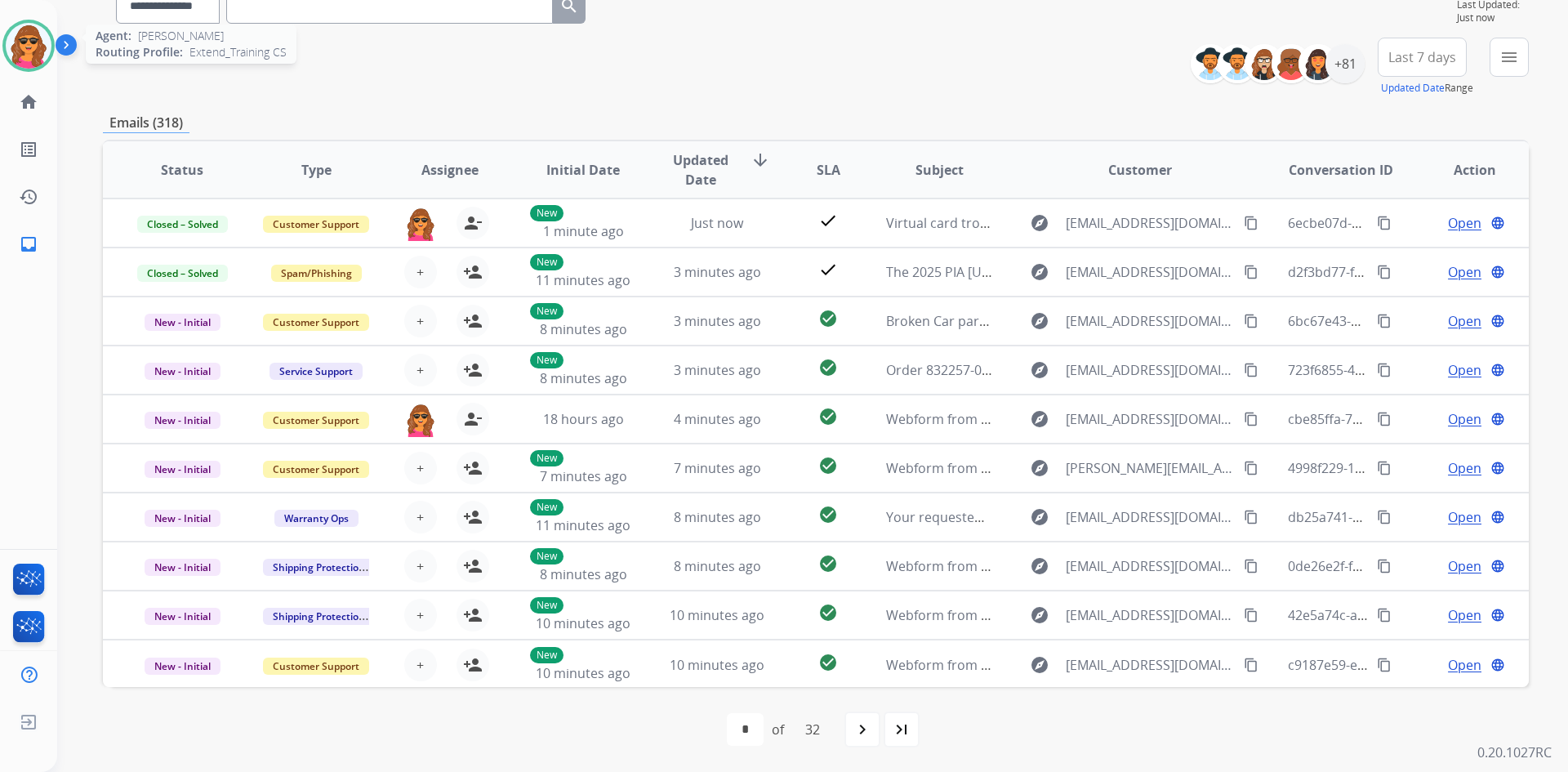
click at [21, 31] on img at bounding box center [28, 45] width 45 height 45
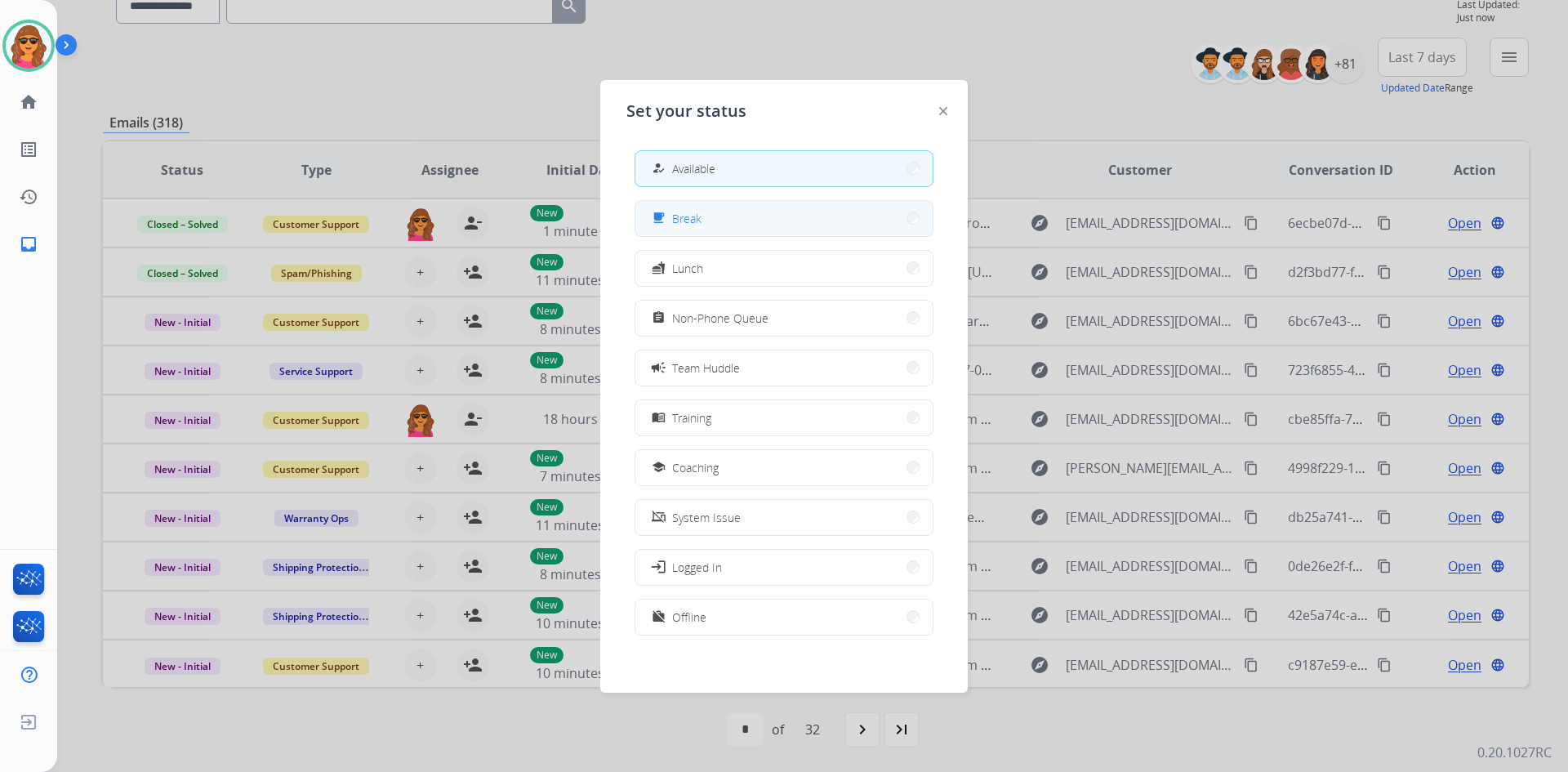
click at [741, 221] on button "free_breakfast Break" at bounding box center [784, 218] width 298 height 35
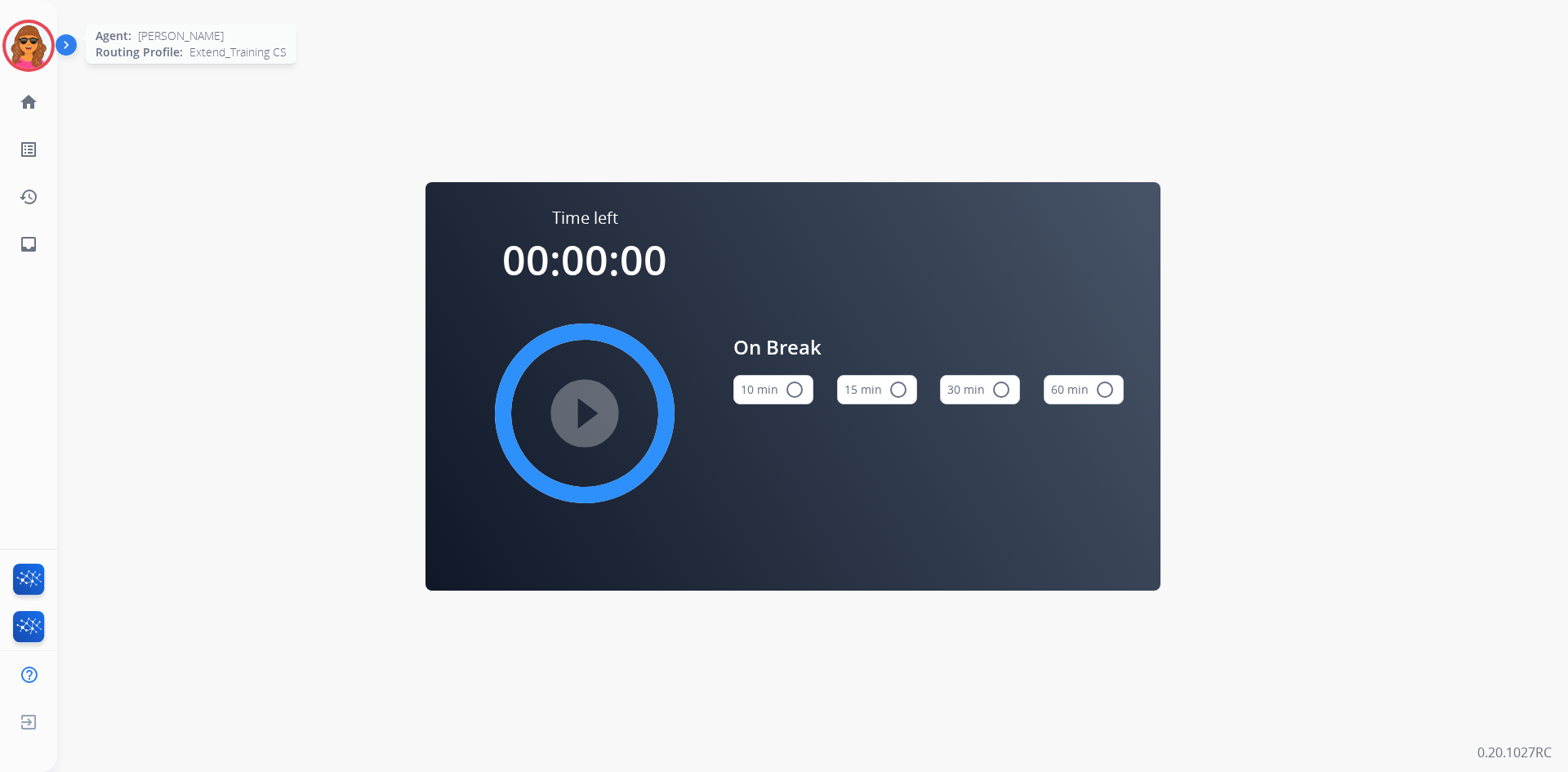
click at [15, 46] on img at bounding box center [28, 45] width 45 height 45
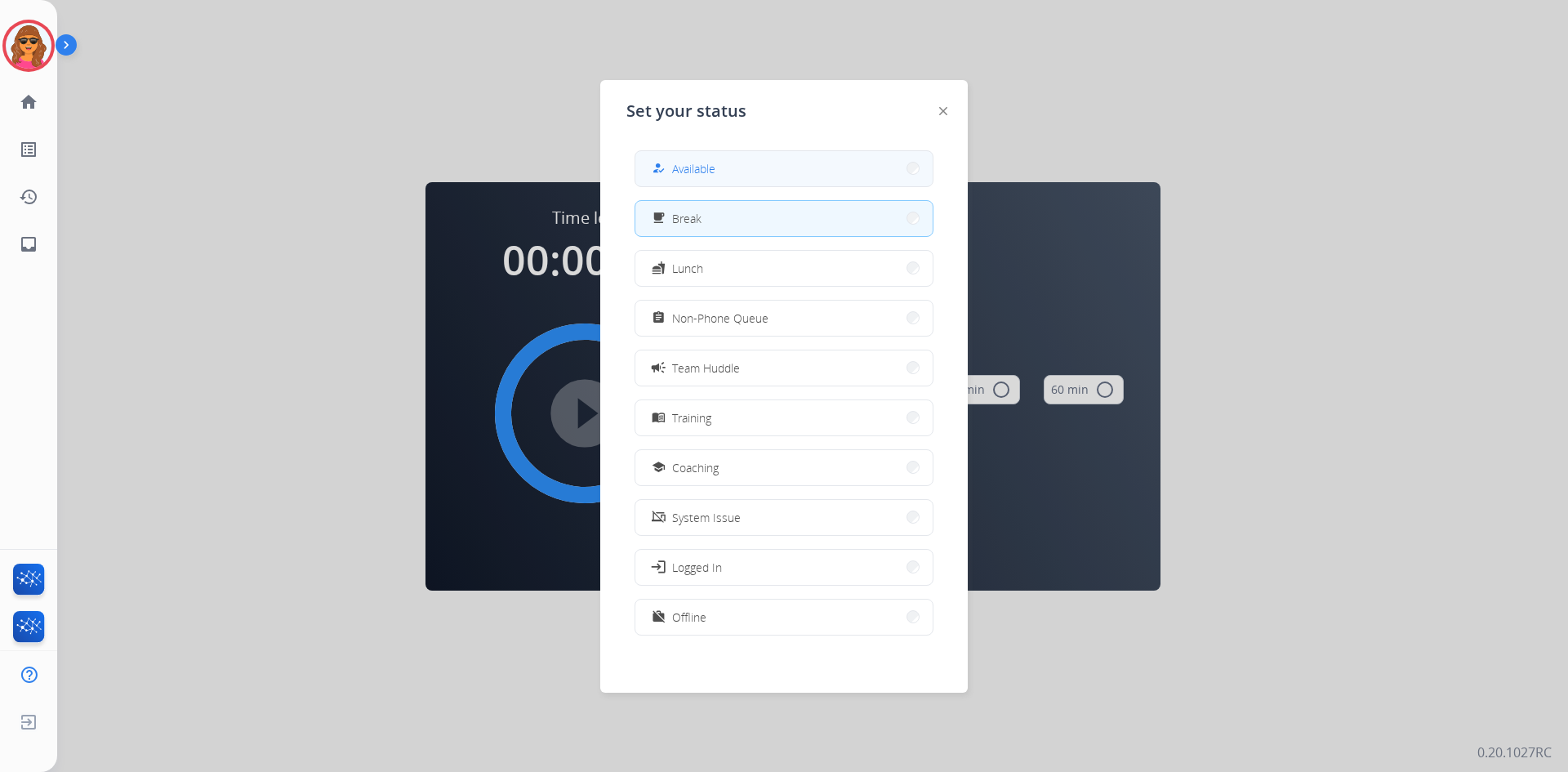
click at [731, 168] on button "how_to_reg Available" at bounding box center [784, 168] width 298 height 35
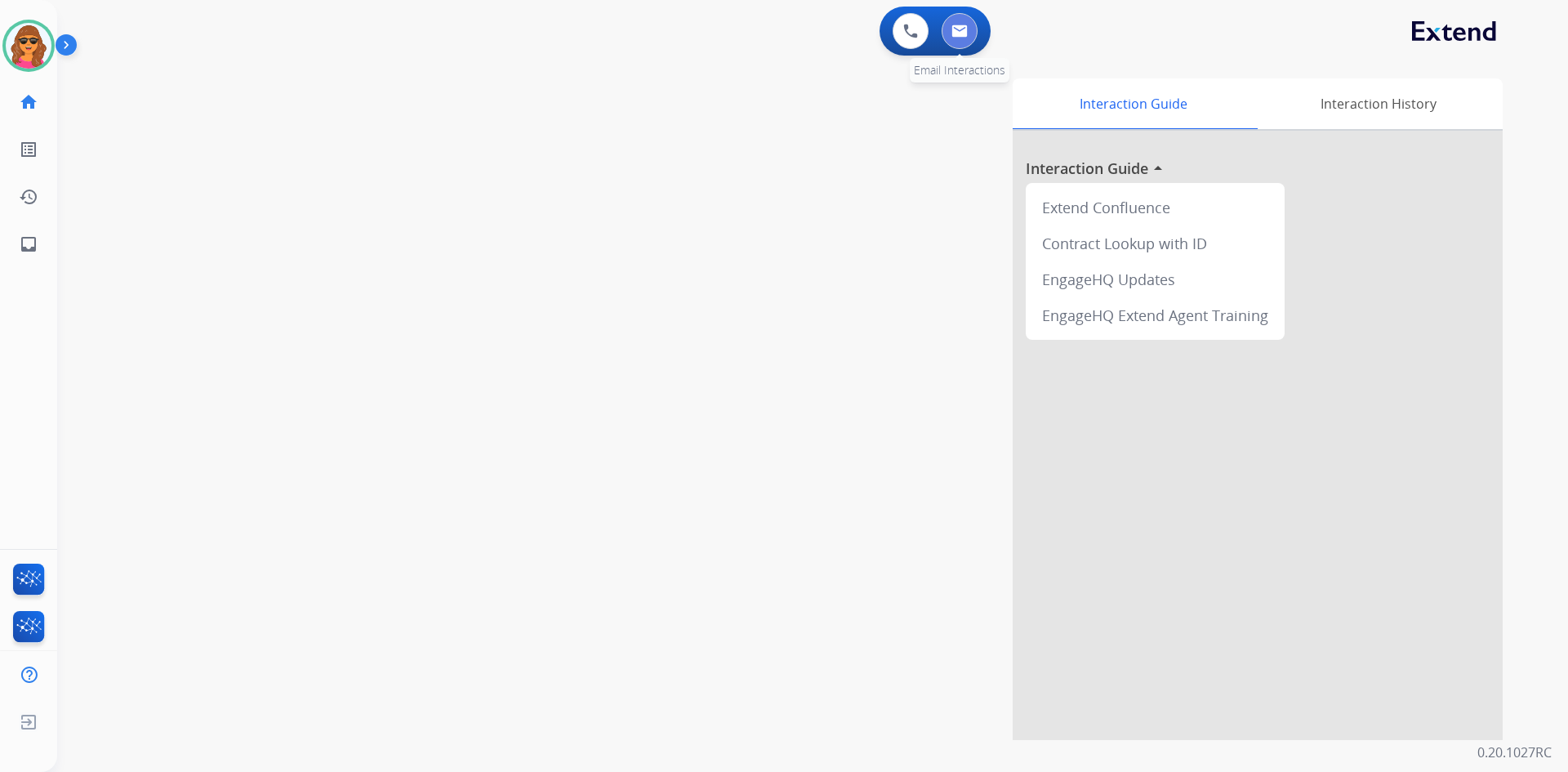
click at [946, 30] on button at bounding box center [959, 31] width 36 height 36
select select "**********"
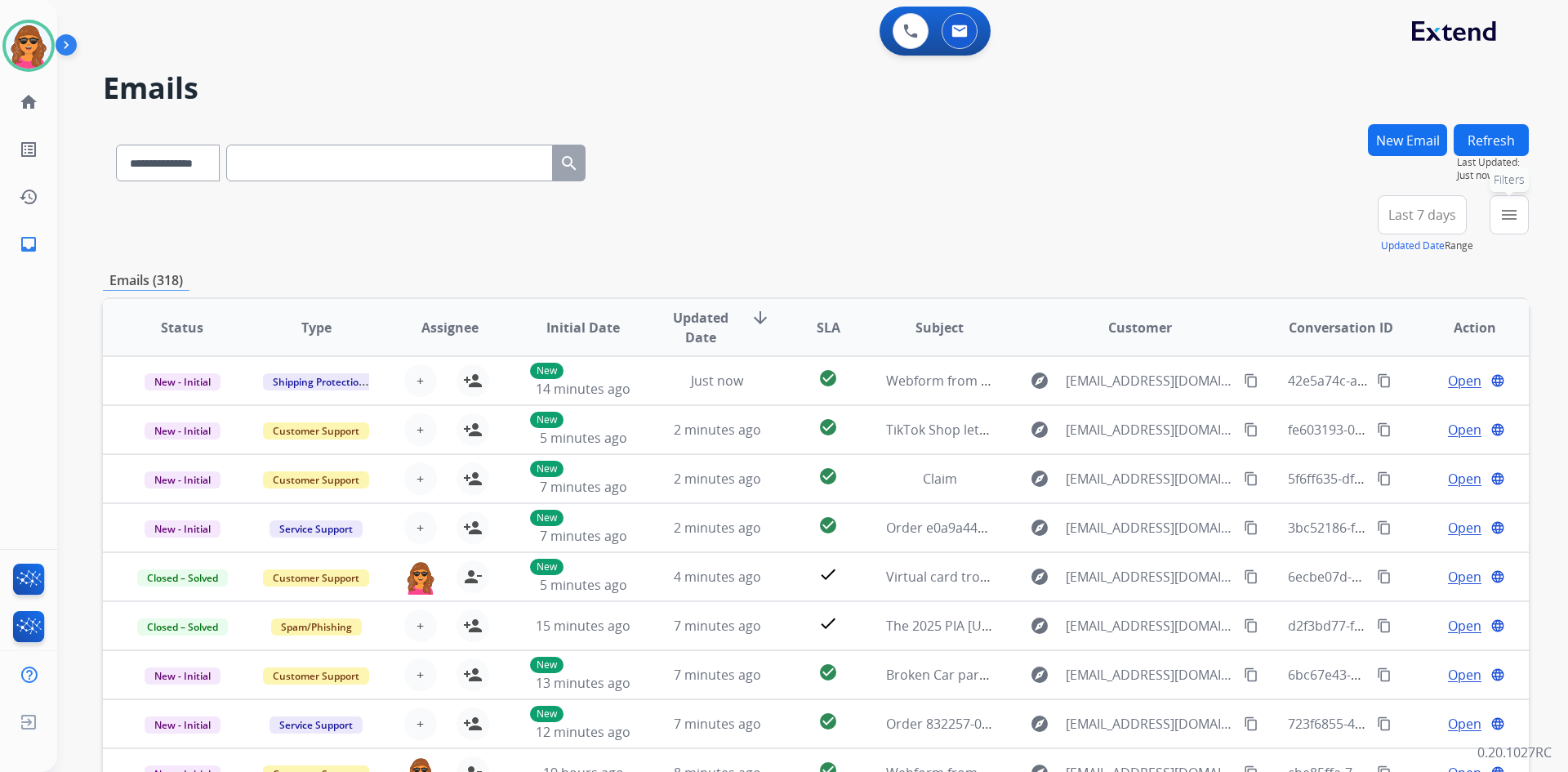
click at [1508, 220] on mat-icon "menu" at bounding box center [1509, 214] width 19 height 19
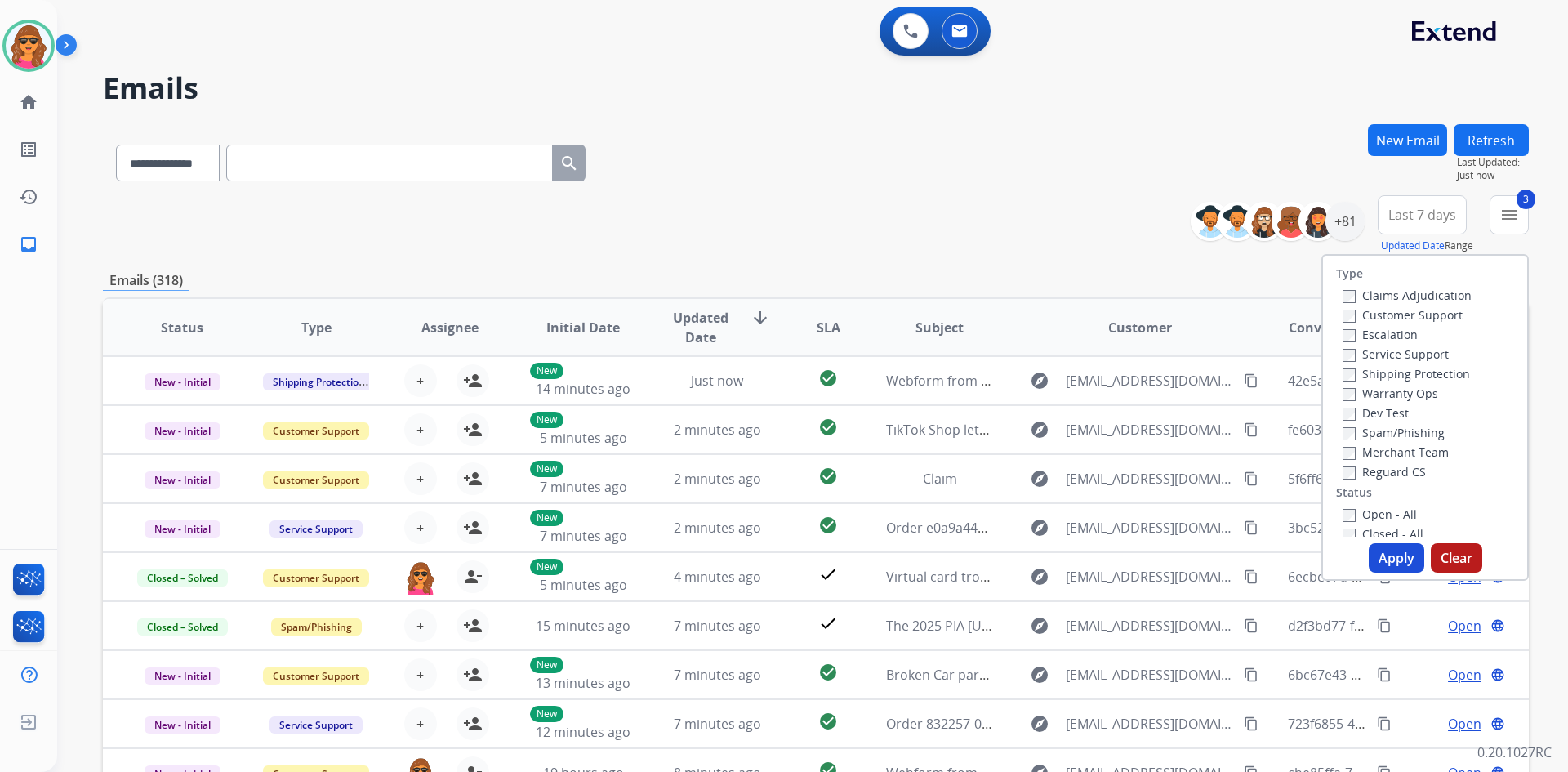
click at [1343, 507] on label "Open - All" at bounding box center [1380, 514] width 74 height 15
click at [1390, 557] on button "Apply" at bounding box center [1396, 558] width 55 height 29
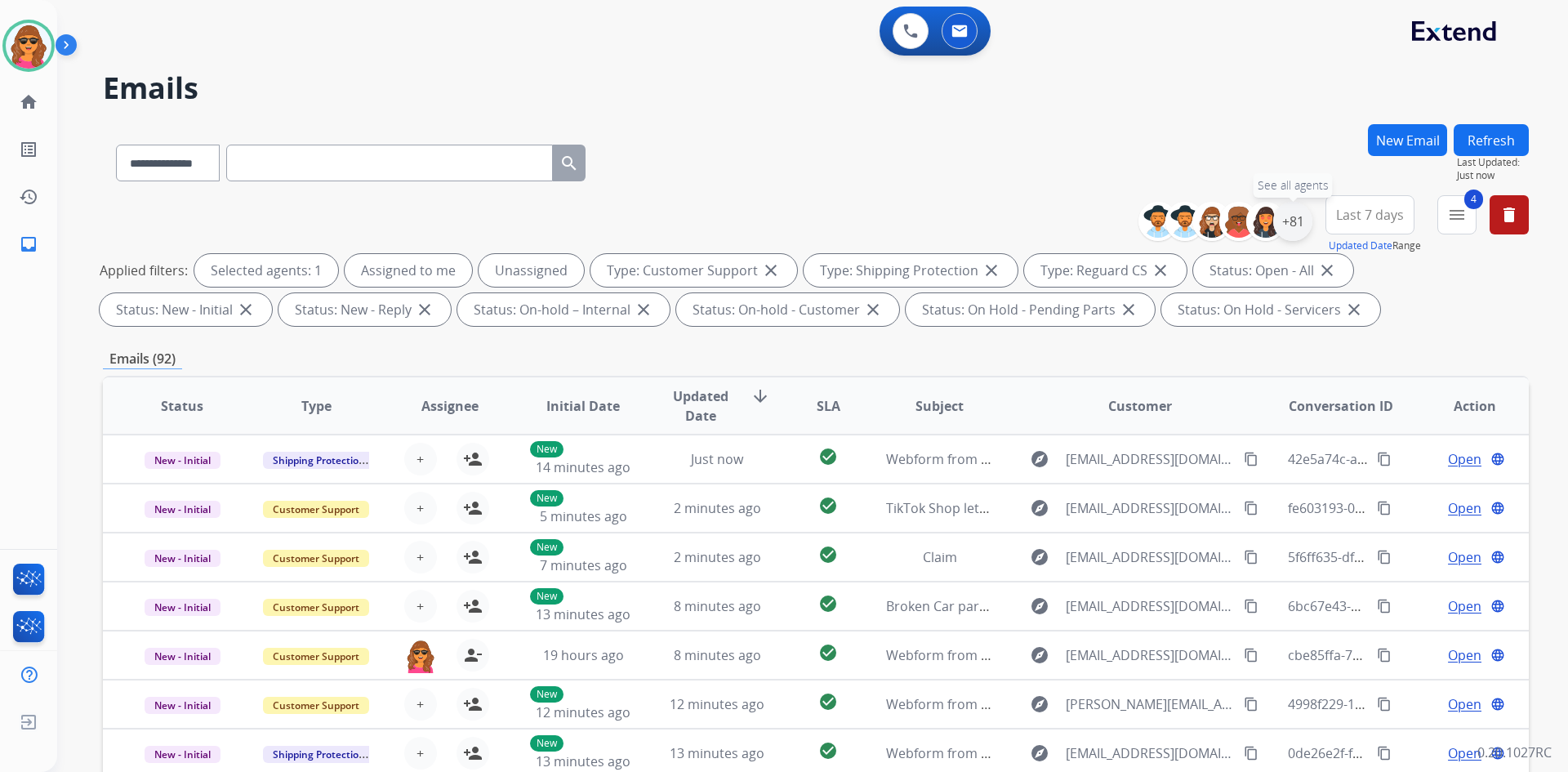
click at [1281, 215] on div "+81" at bounding box center [1293, 221] width 40 height 40
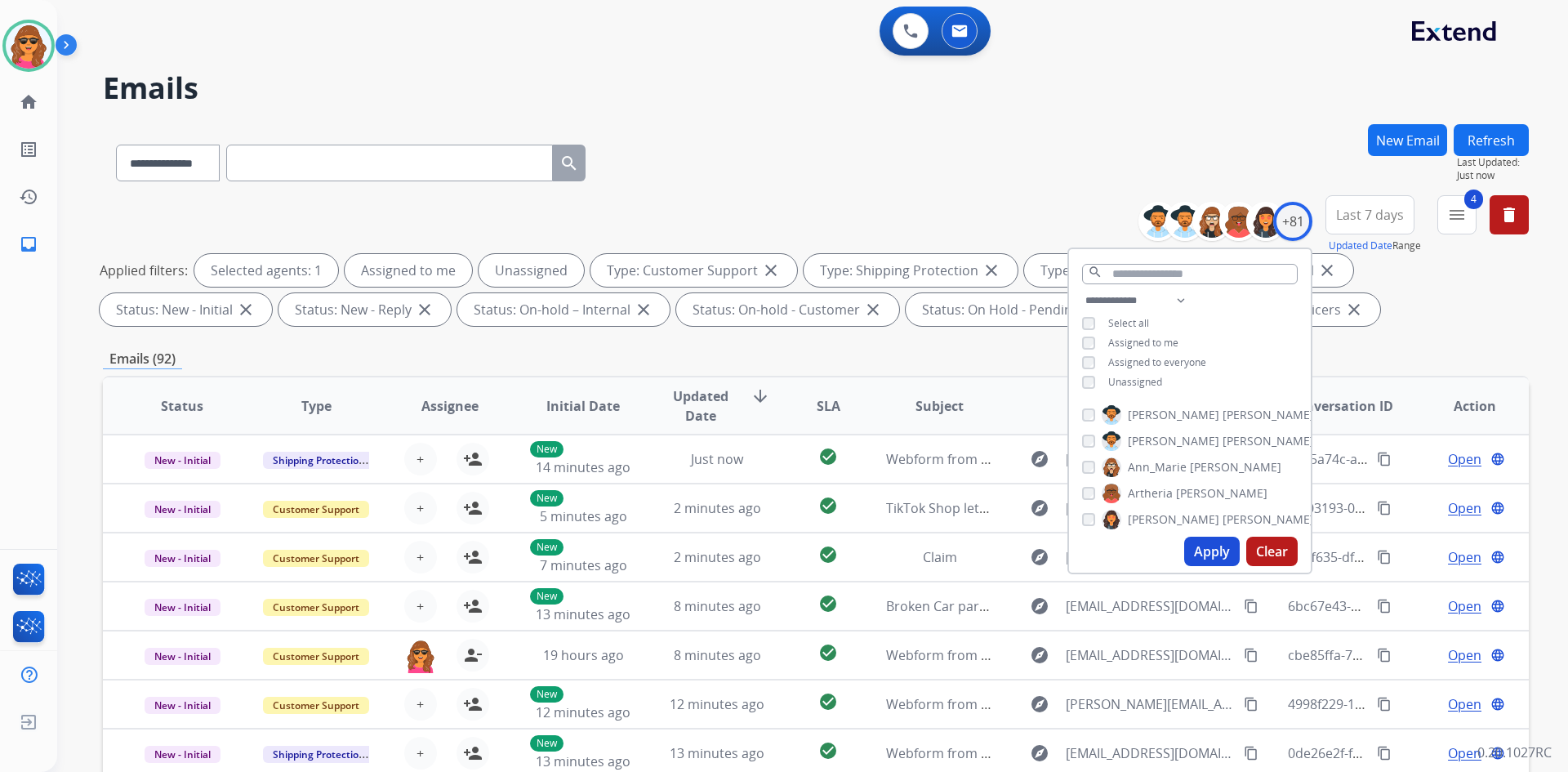
click at [1087, 387] on div "**********" at bounding box center [1189, 343] width 242 height 104
click at [1225, 551] on button "Apply" at bounding box center [1212, 551] width 55 height 29
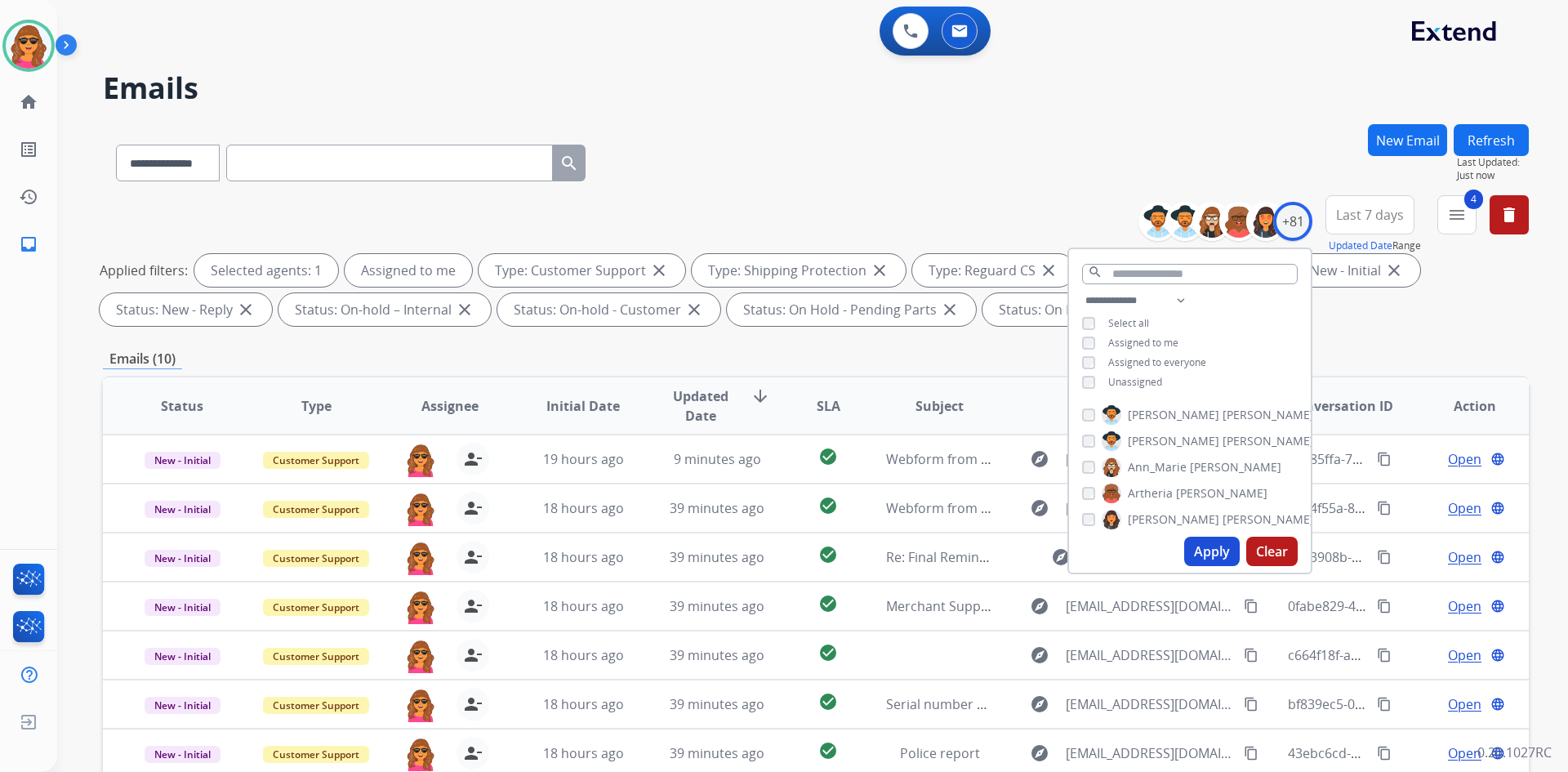
scroll to position [236, 0]
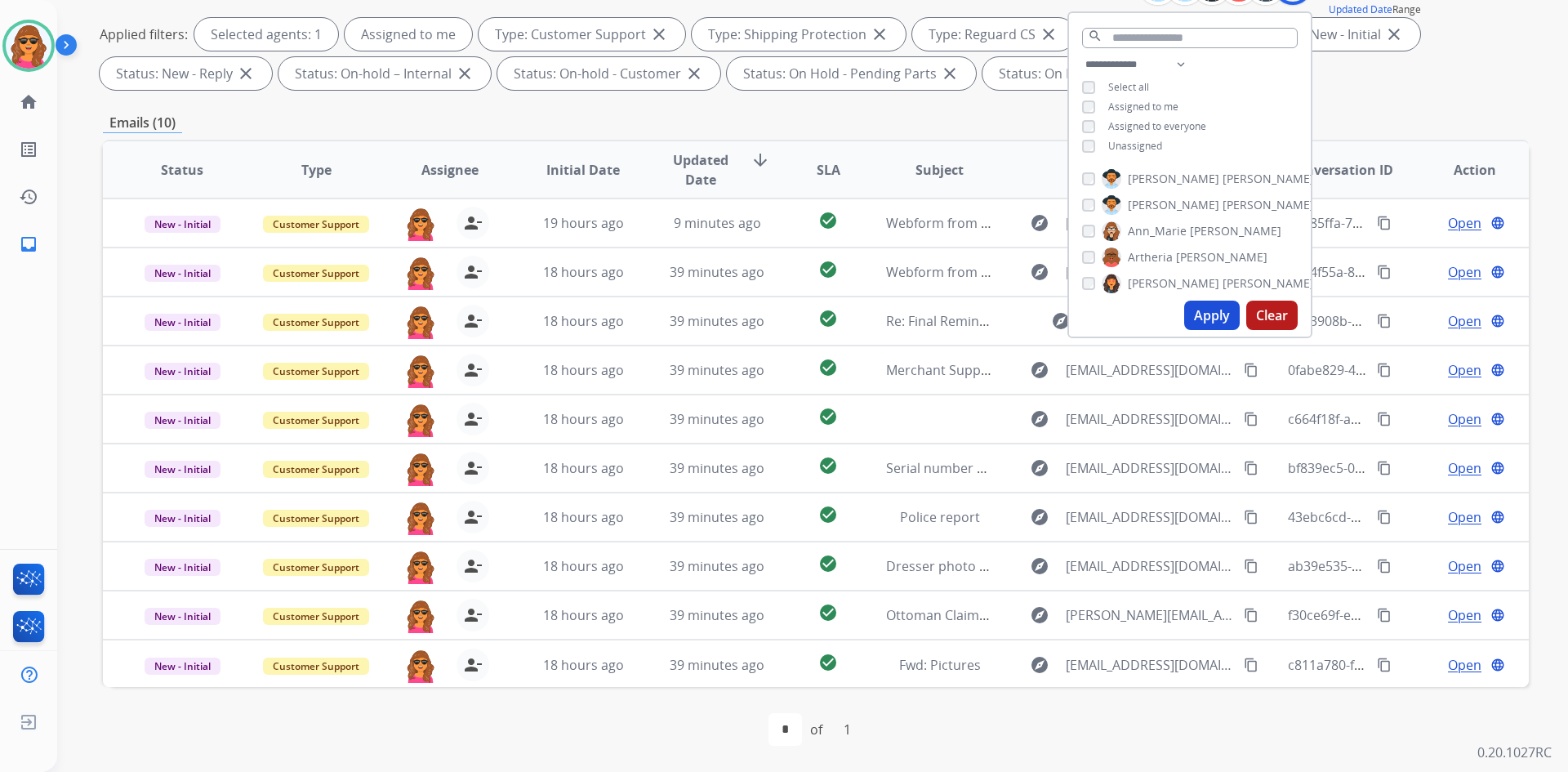
click at [1387, 124] on div "Emails (10)" at bounding box center [816, 123] width 1426 height 20
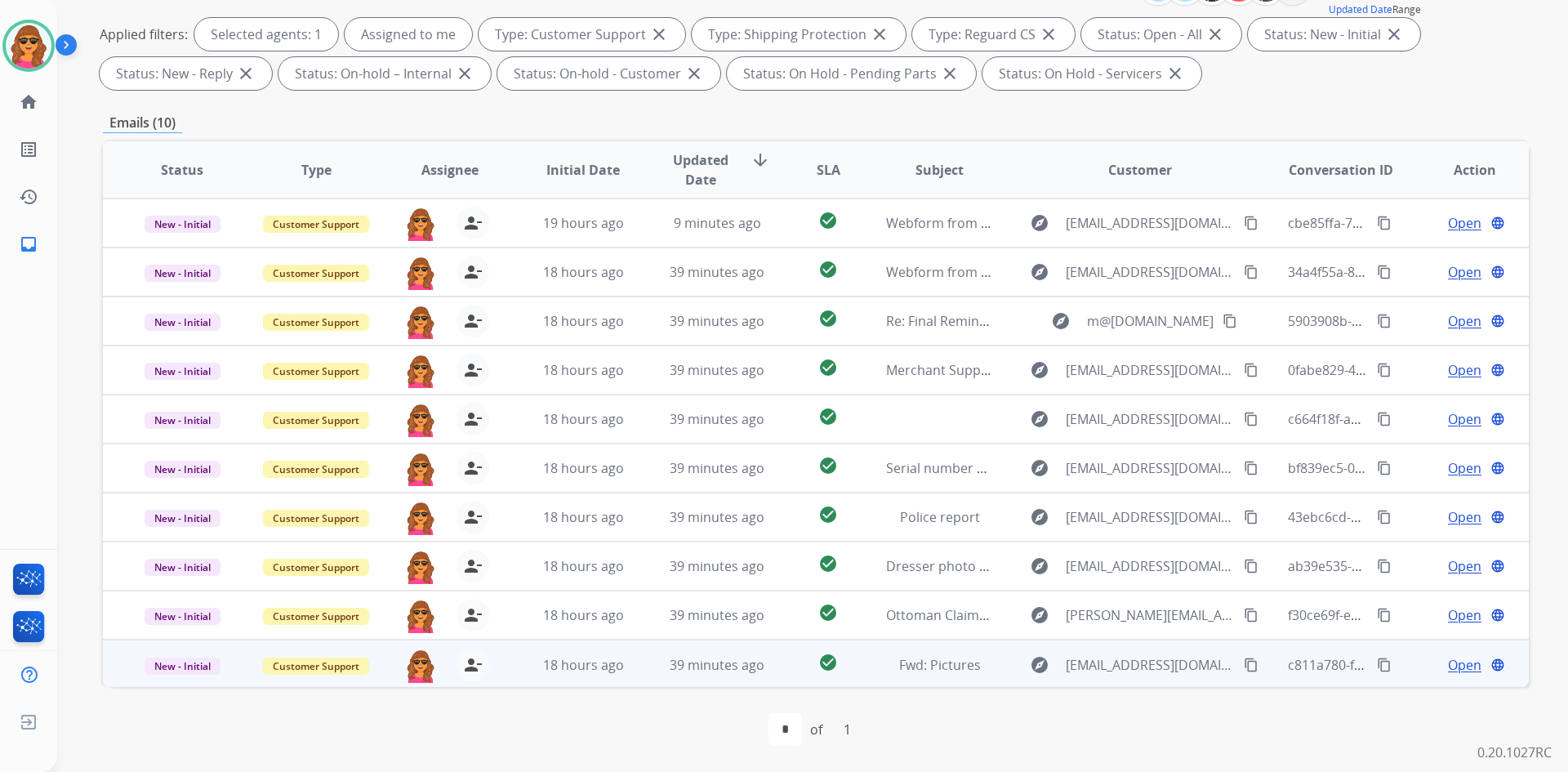
click at [1449, 659] on span "Open" at bounding box center [1465, 665] width 34 height 19
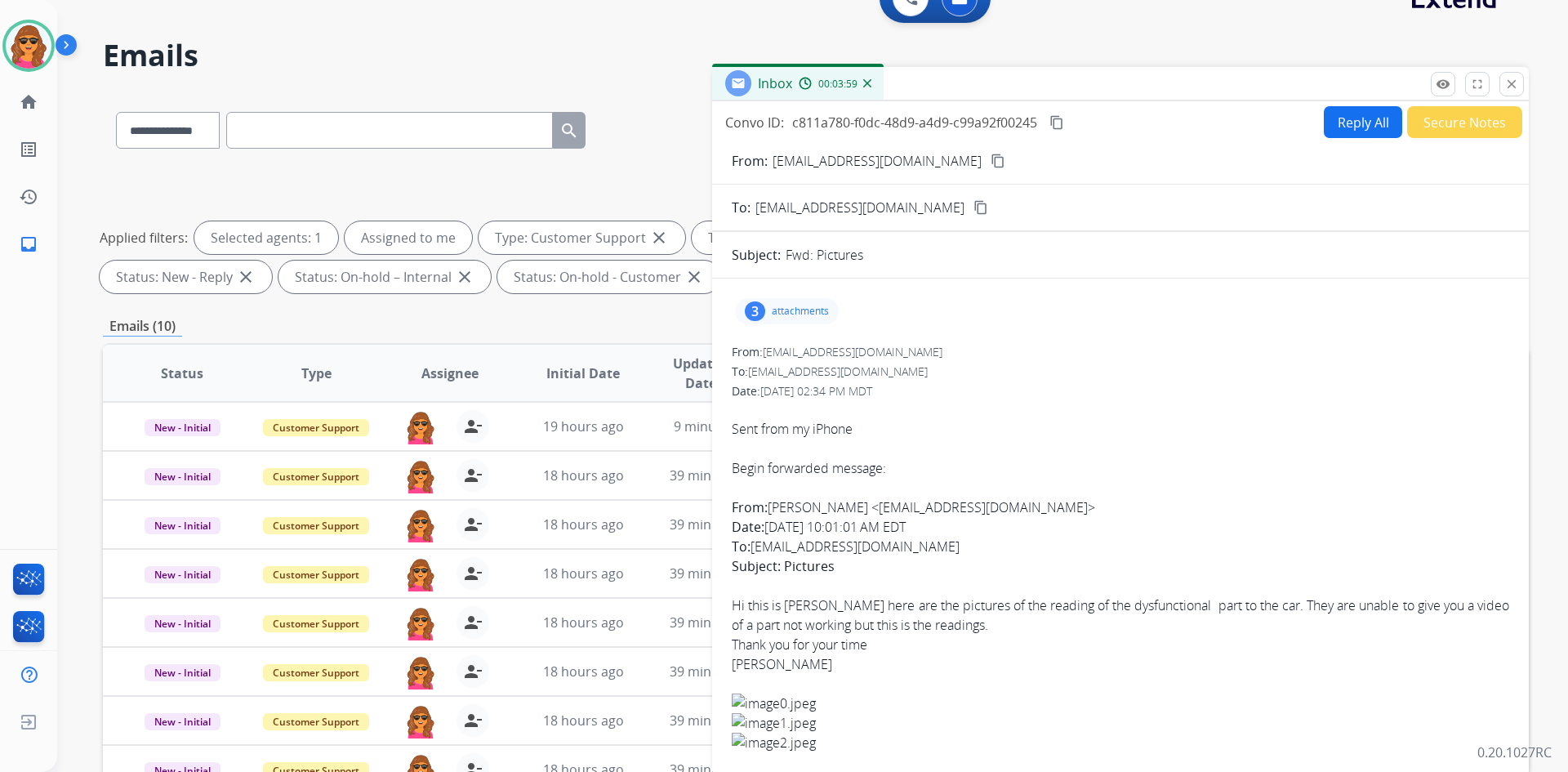
scroll to position [0, 0]
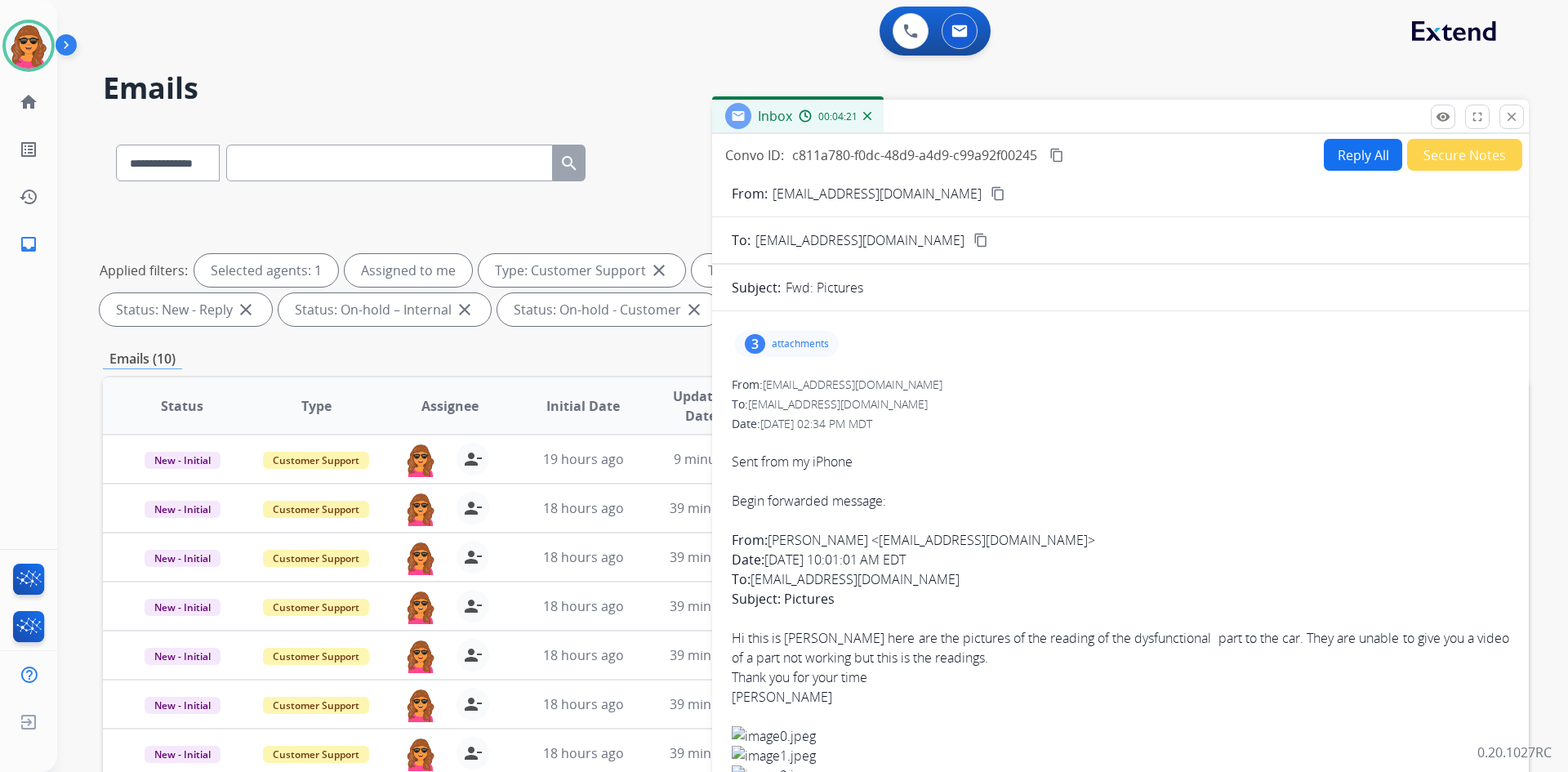
click at [990, 190] on mat-icon "content_copy" at bounding box center [997, 193] width 14 height 14
click at [785, 339] on p "attachments" at bounding box center [800, 344] width 57 height 14
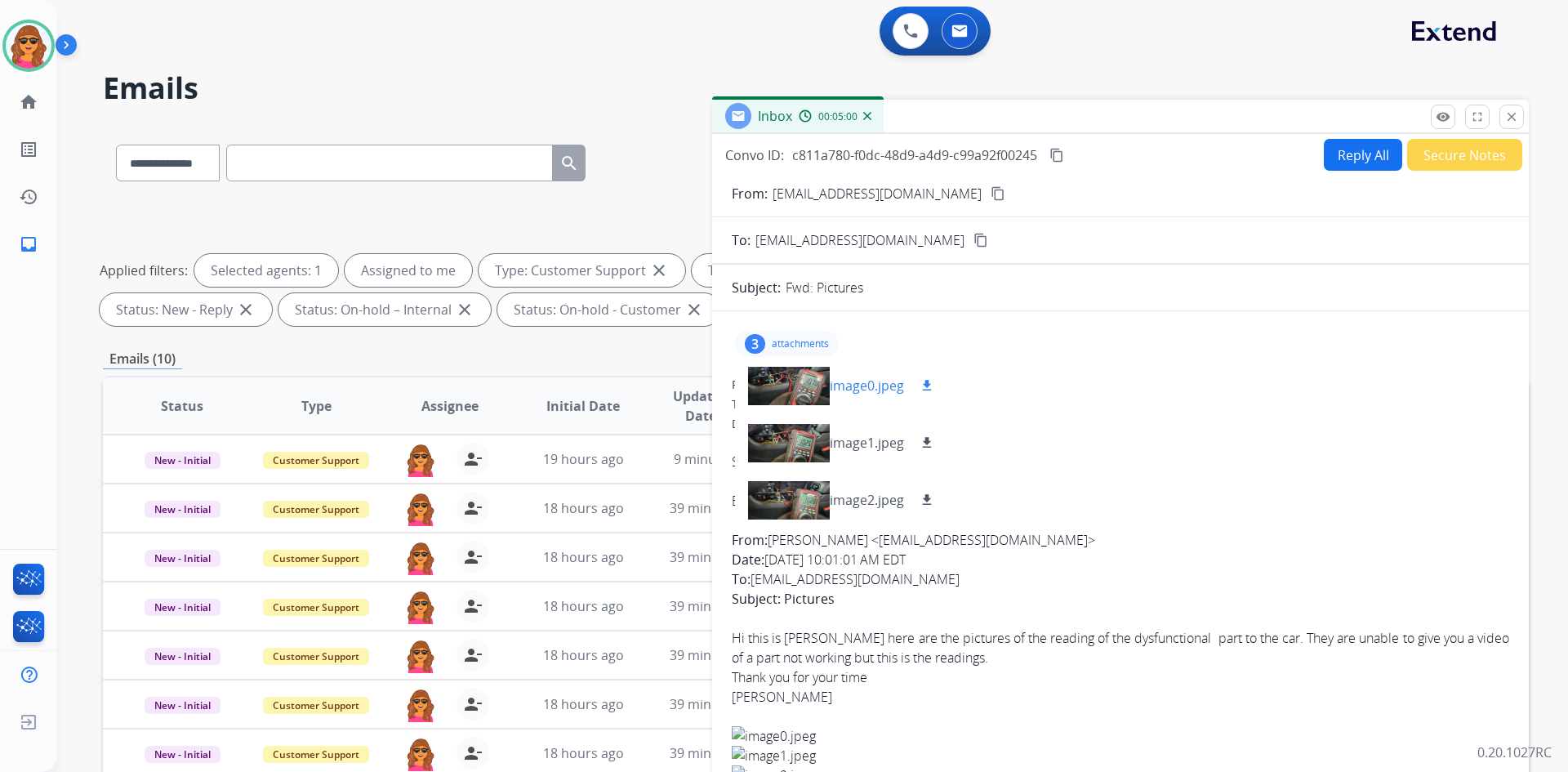
click at [930, 382] on mat-icon "download" at bounding box center [927, 385] width 14 height 14
click at [929, 378] on button "download" at bounding box center [927, 386] width 19 height 19
click at [802, 381] on div at bounding box center [788, 385] width 82 height 57
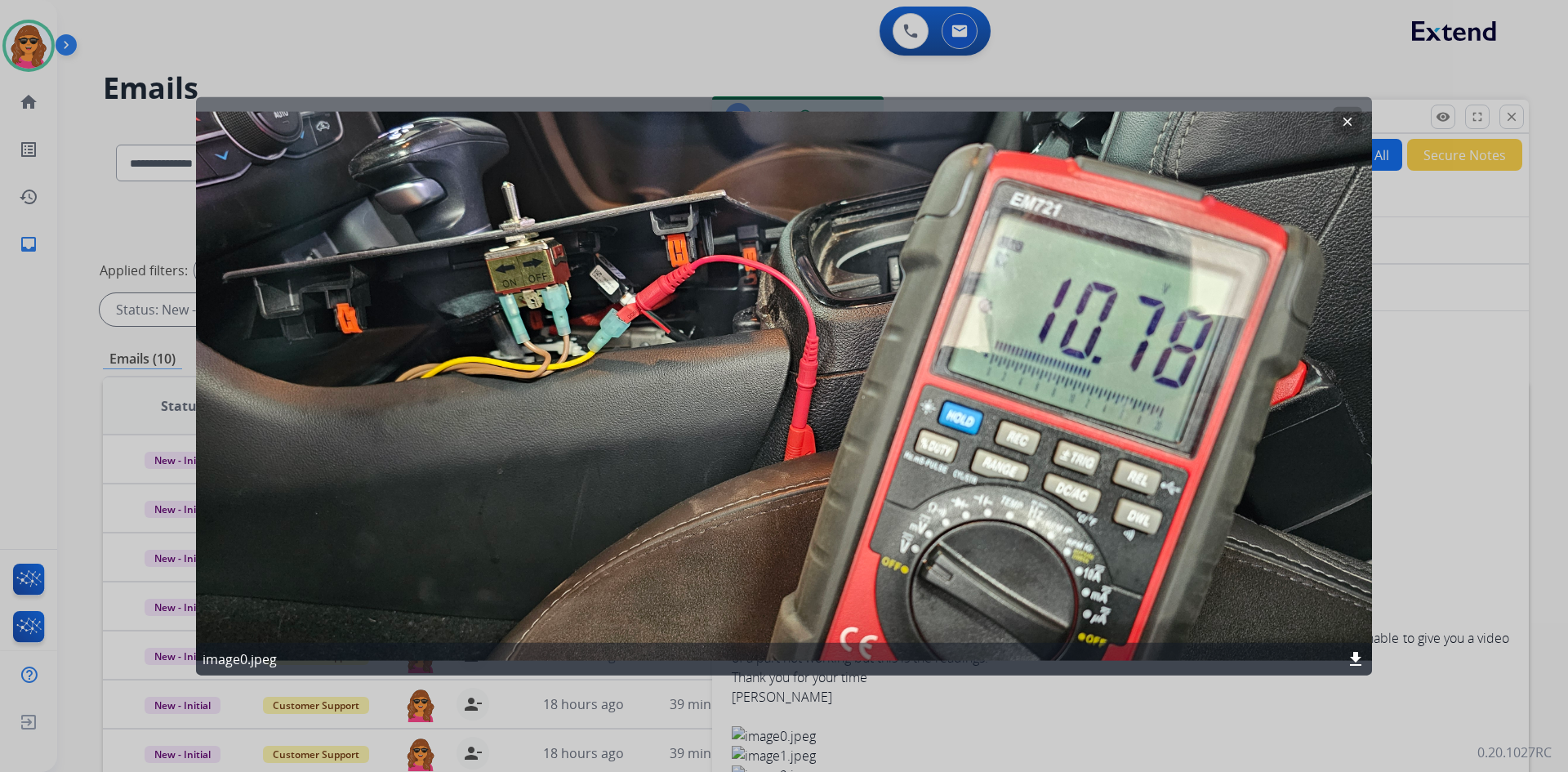
click at [1347, 127] on mat-icon "clear" at bounding box center [1347, 120] width 14 height 14
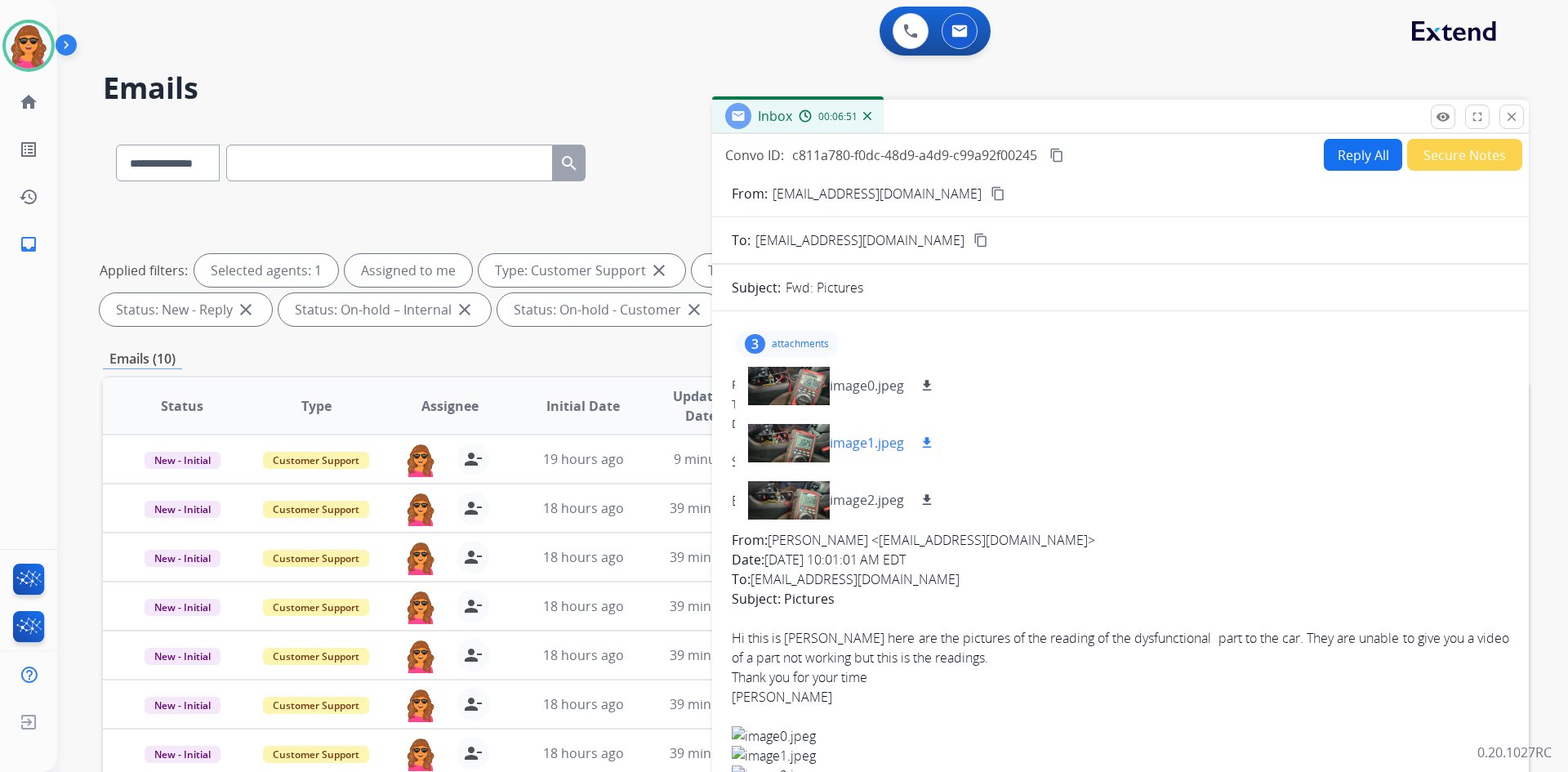
click at [803, 443] on div at bounding box center [788, 443] width 82 height 57
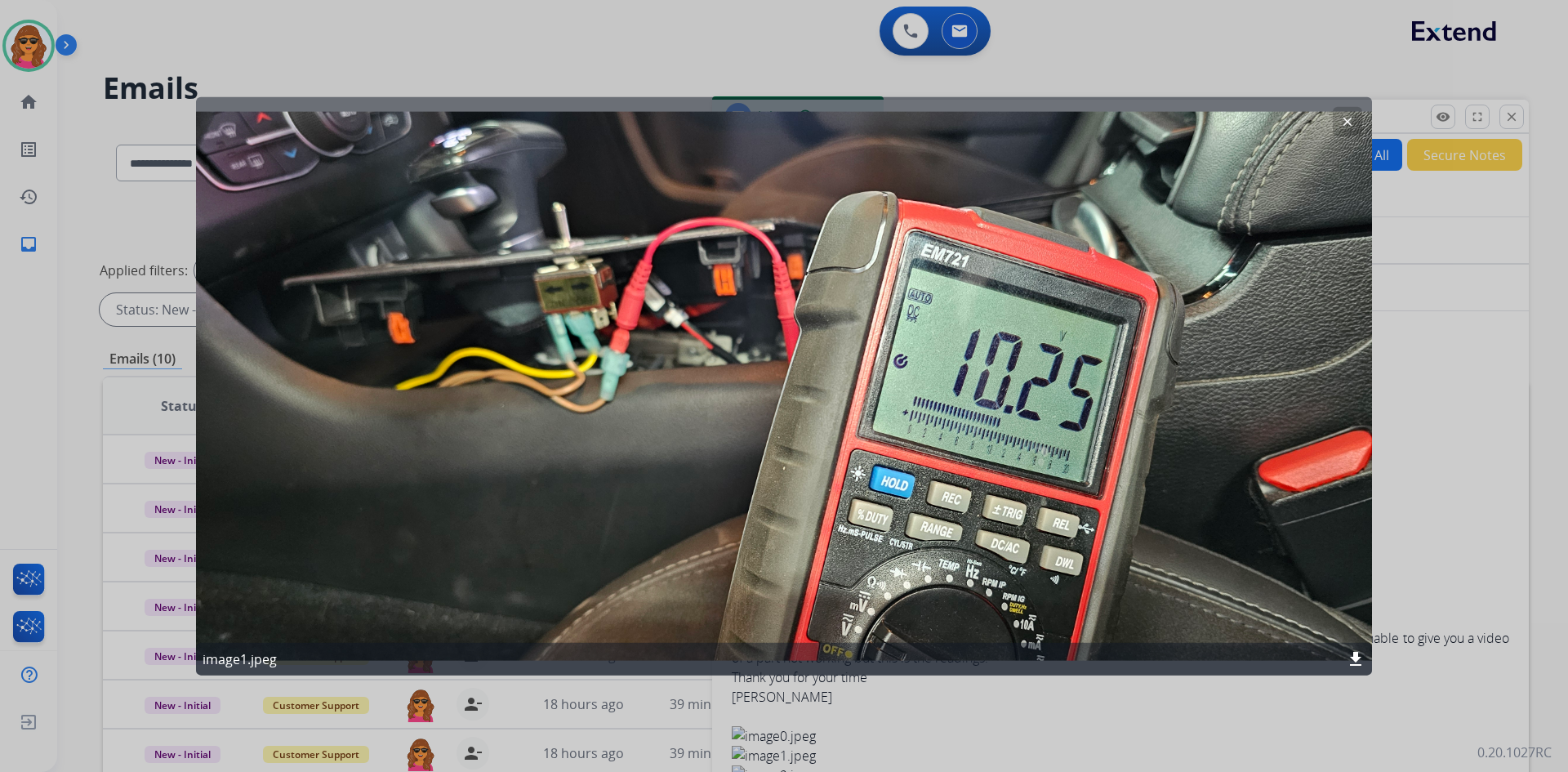
click at [1175, 456] on div "clear image1.jpeg download" at bounding box center [784, 386] width 1176 height 579
click at [1350, 119] on mat-icon "clear" at bounding box center [1347, 120] width 14 height 14
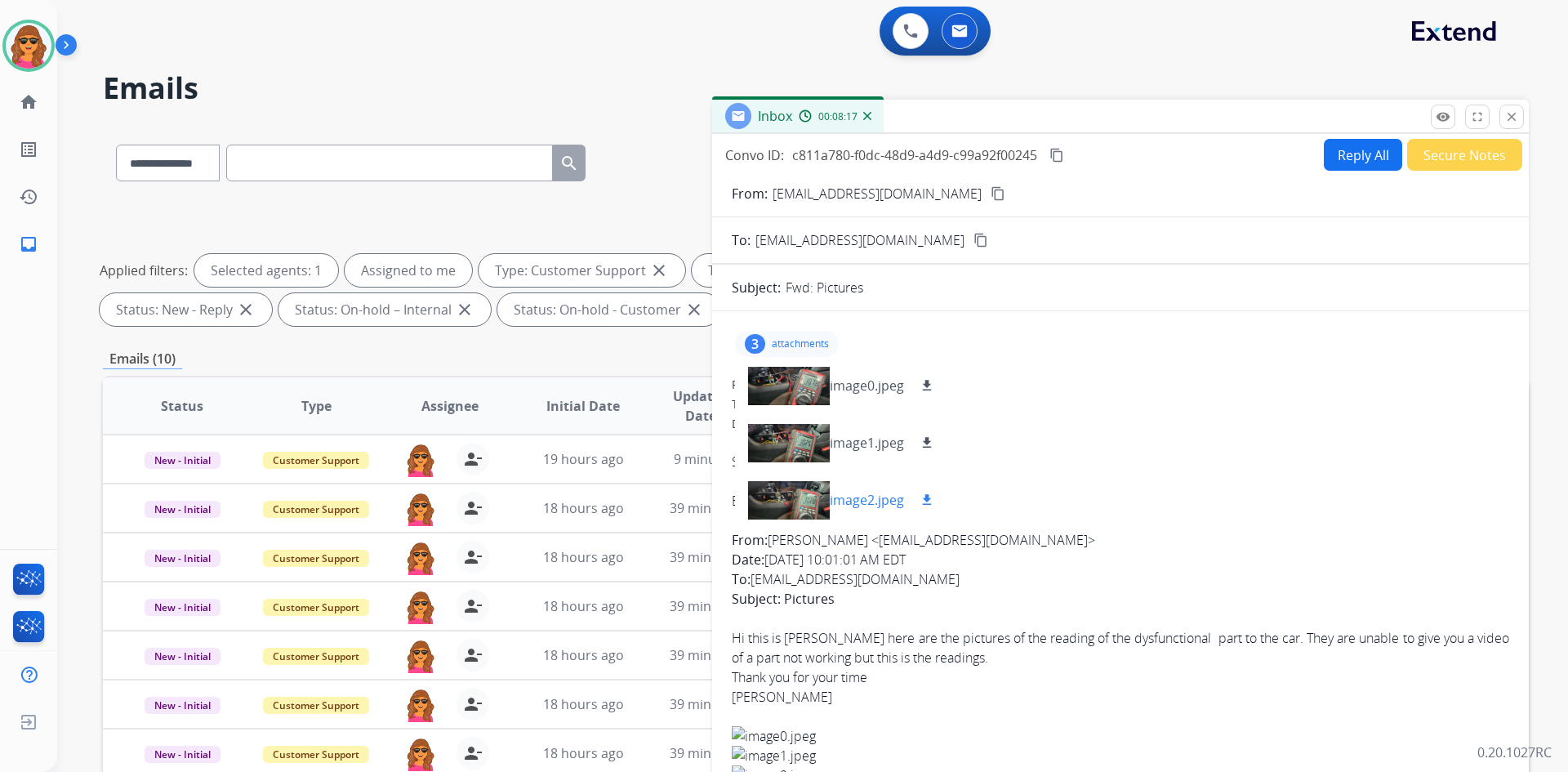
click at [861, 496] on p "image2.jpeg" at bounding box center [867, 500] width 74 height 19
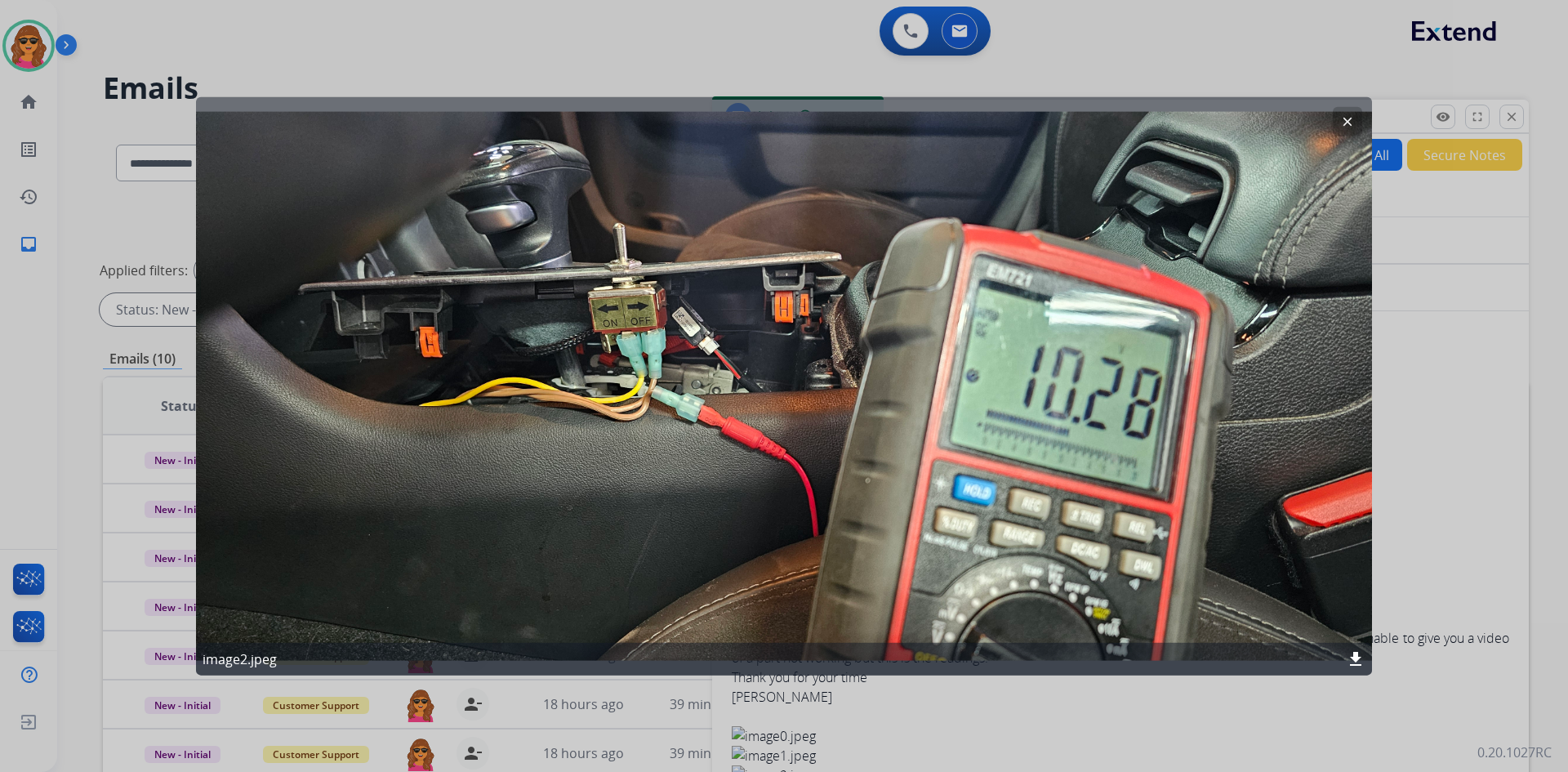
click at [1343, 113] on button "clear" at bounding box center [1347, 121] width 29 height 29
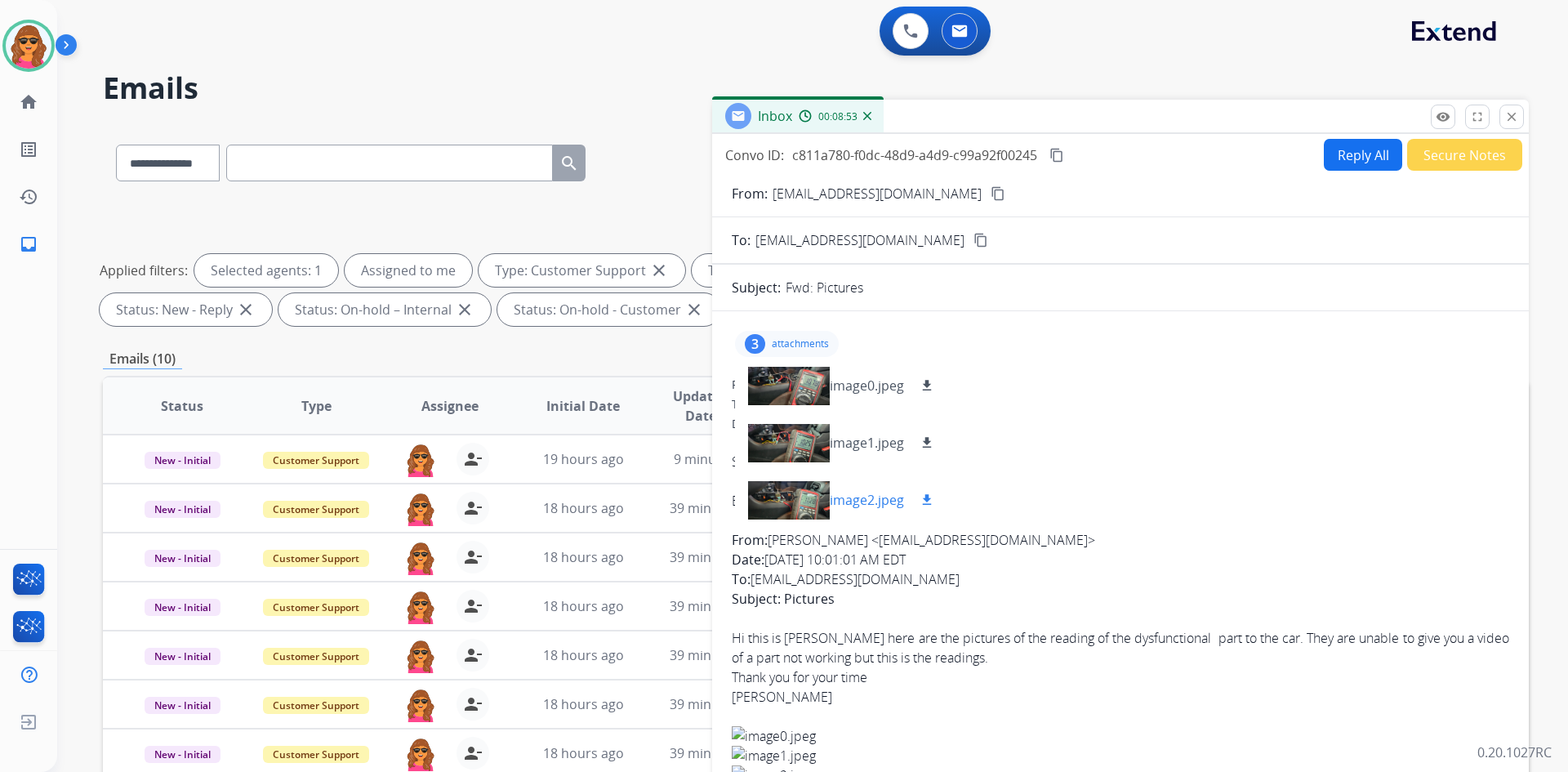
click at [930, 497] on mat-icon "download" at bounding box center [927, 500] width 14 height 14
click at [815, 501] on div at bounding box center [788, 500] width 82 height 57
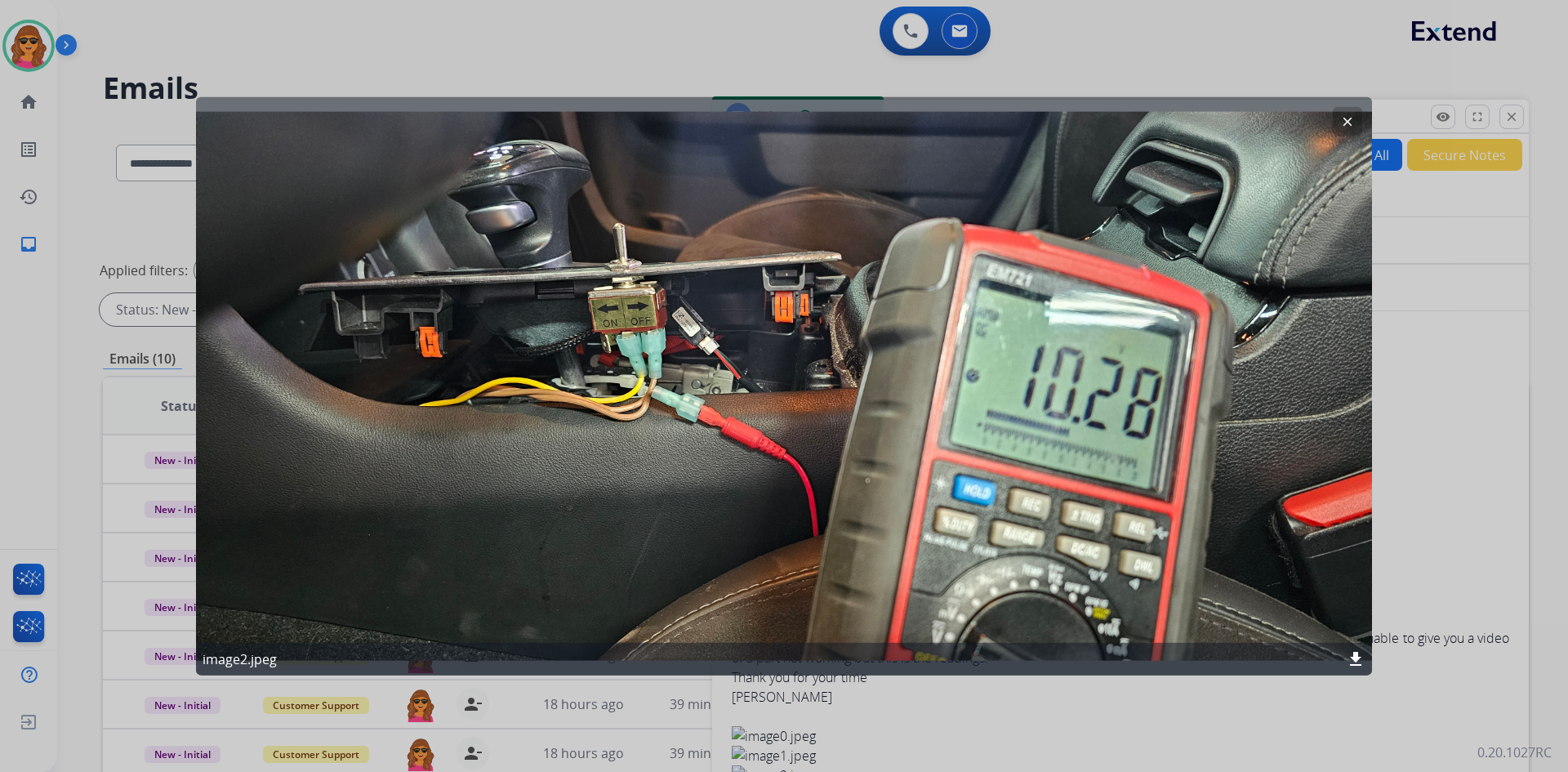
click at [1457, 234] on div at bounding box center [784, 386] width 1568 height 772
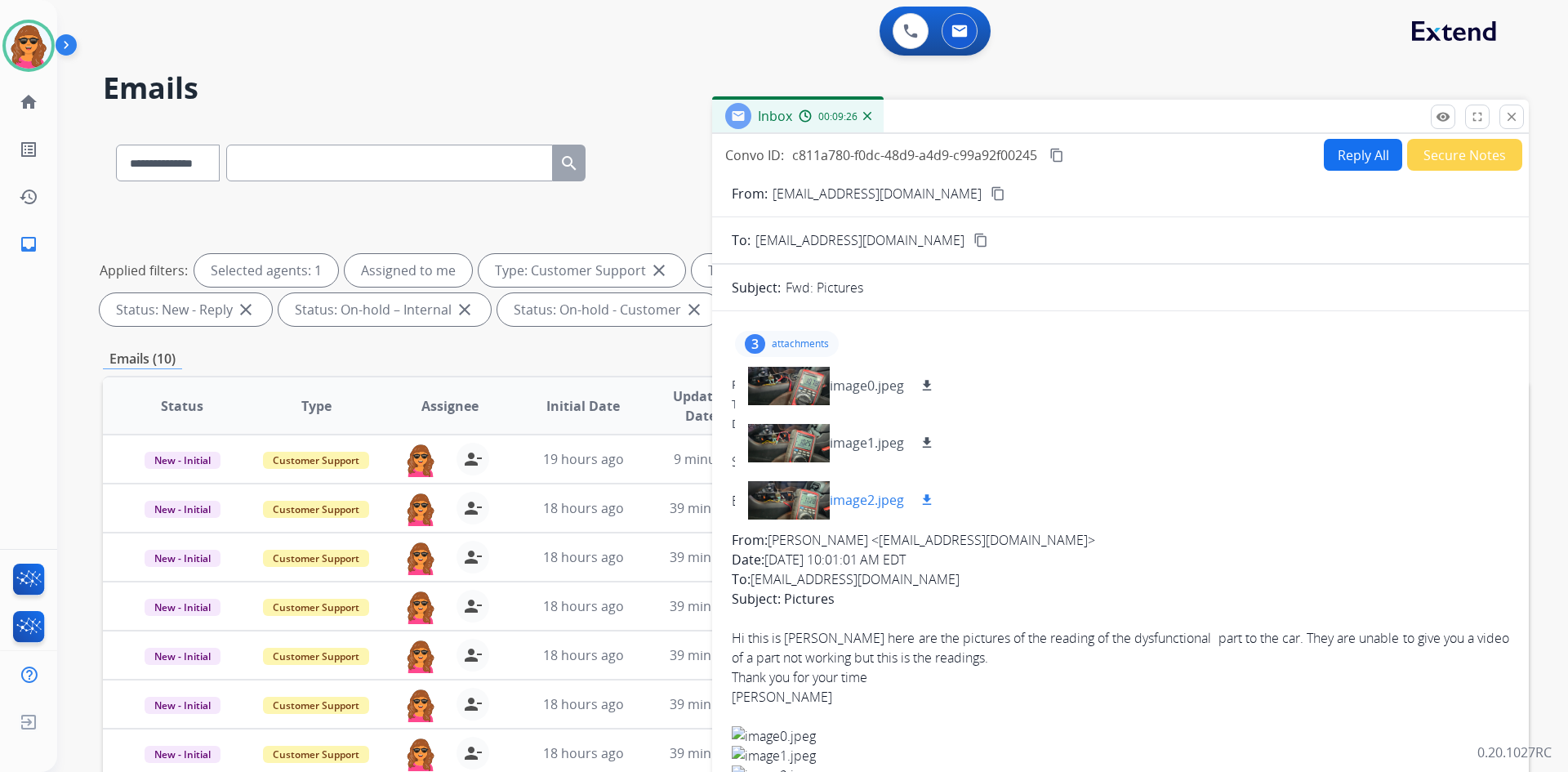
click at [923, 493] on mat-icon "download" at bounding box center [927, 500] width 14 height 14
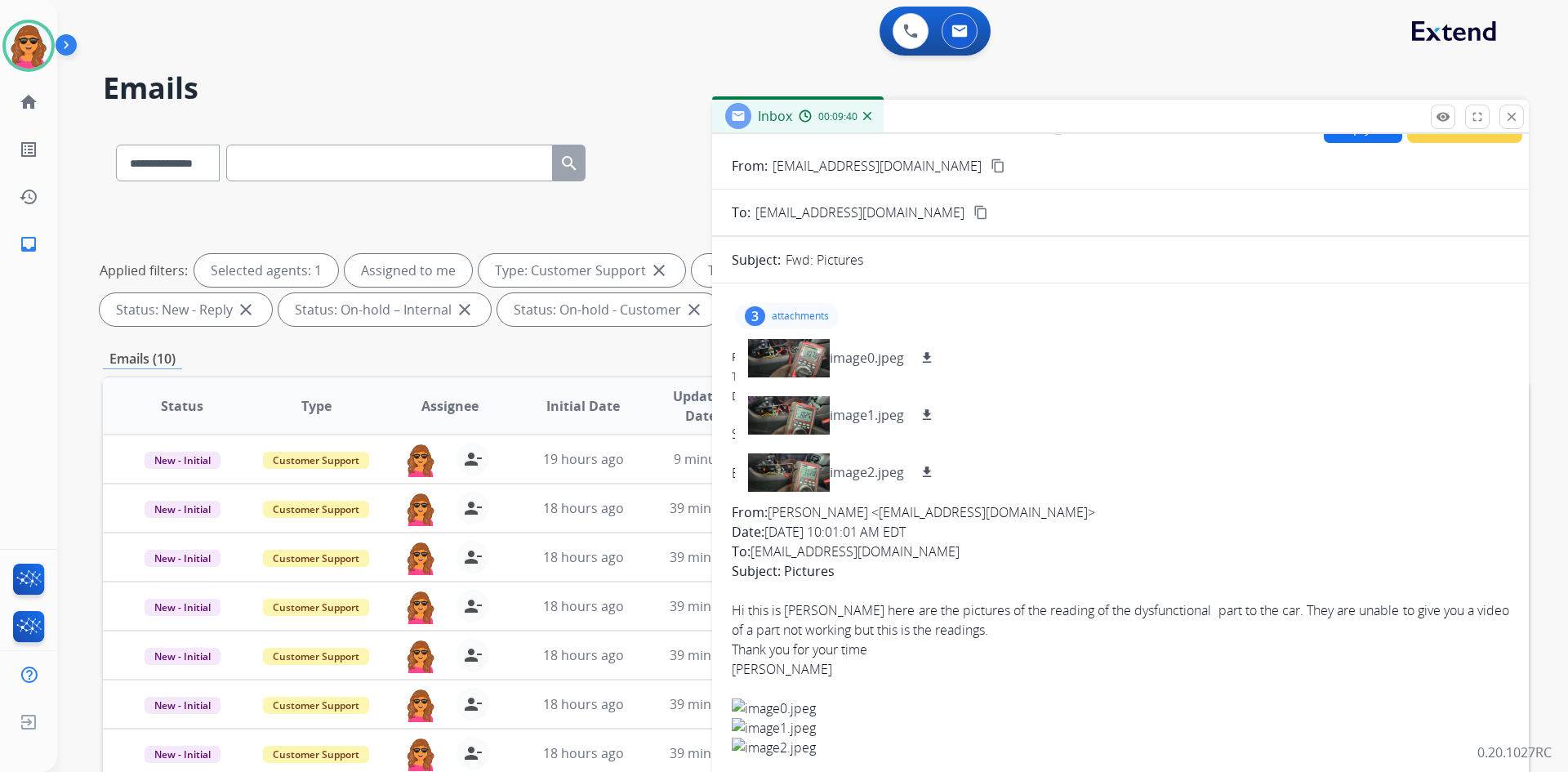
scroll to position [43, 0]
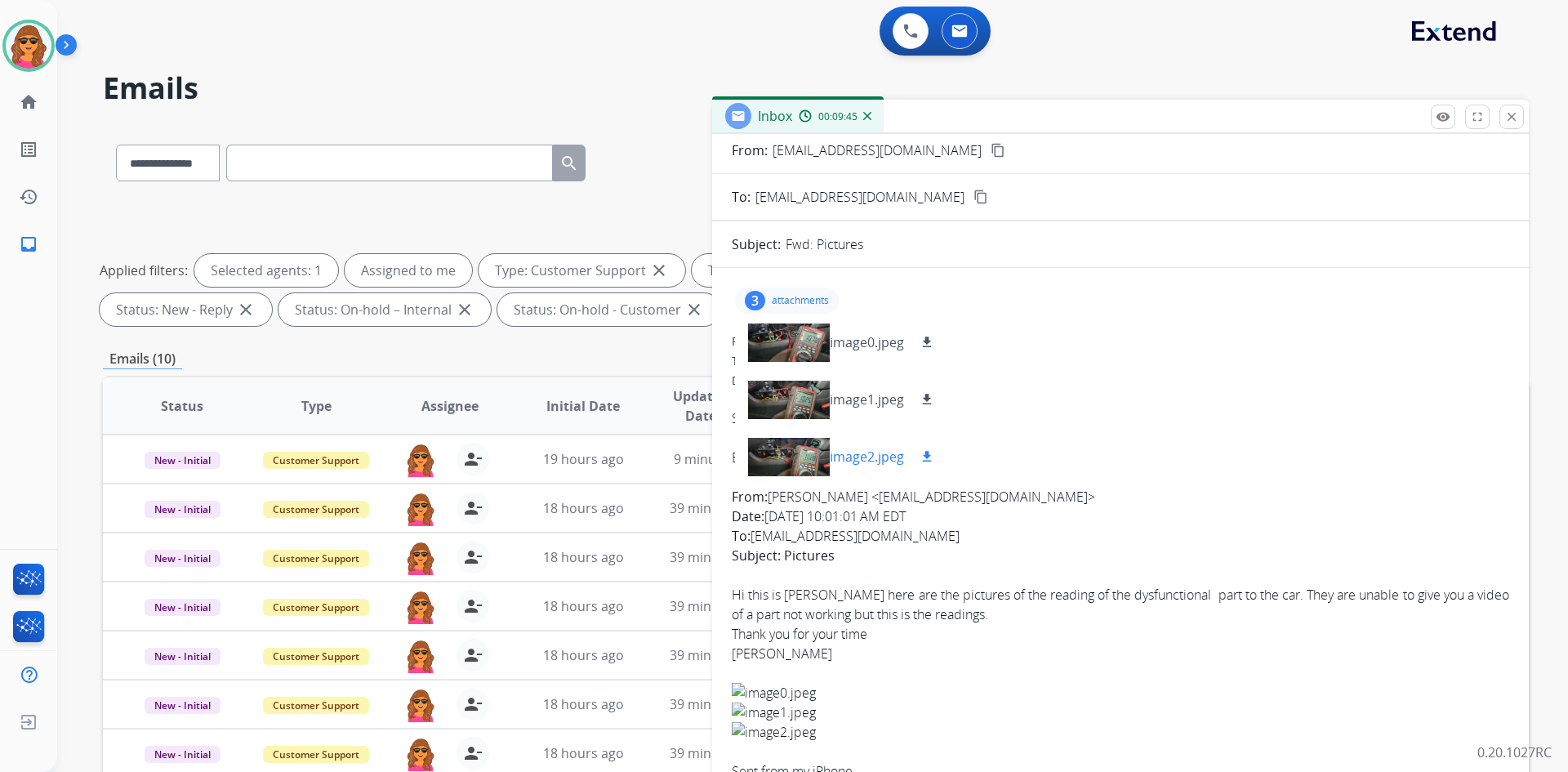
click at [927, 461] on mat-icon "download" at bounding box center [927, 456] width 14 height 14
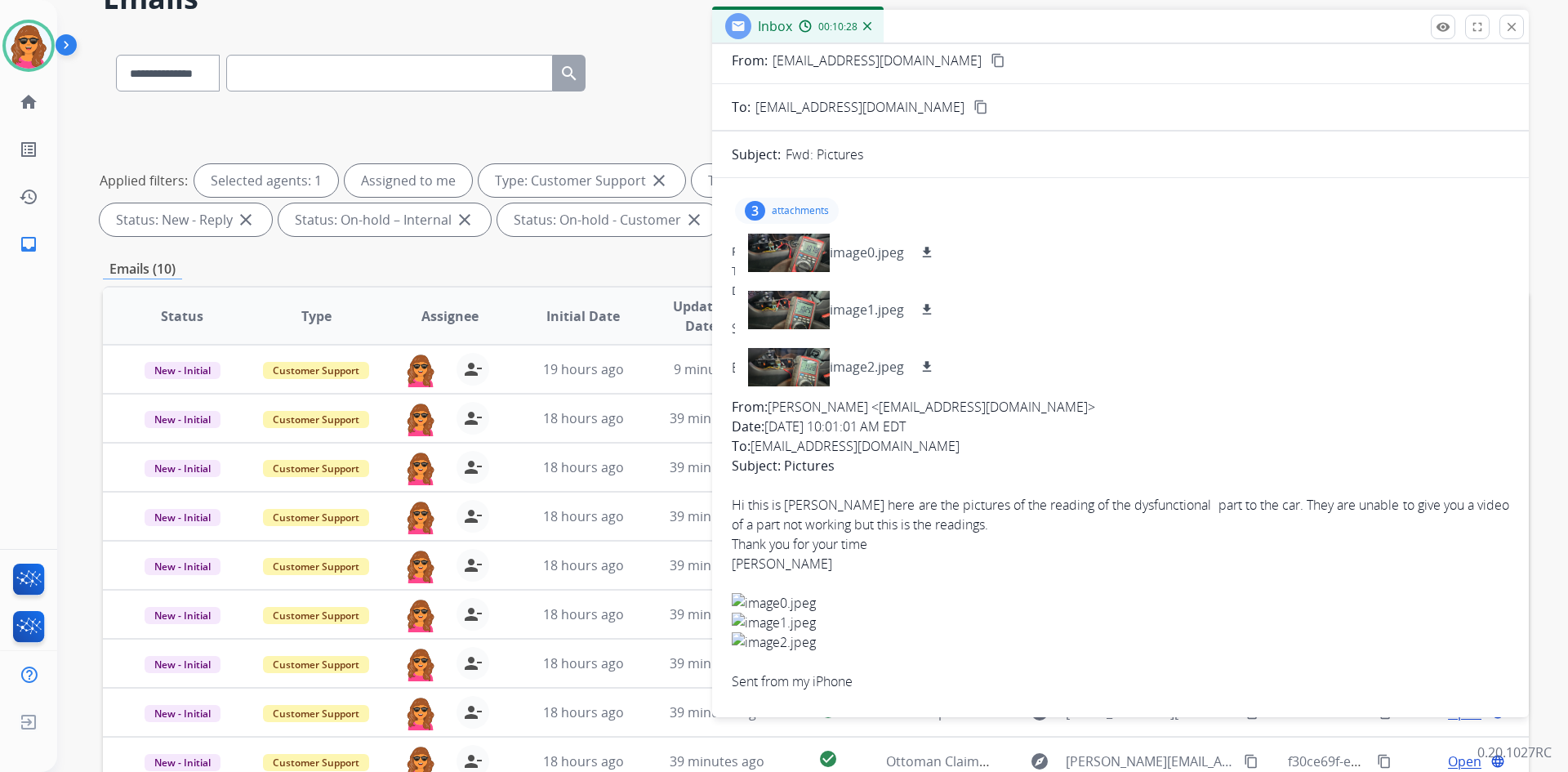
scroll to position [163, 0]
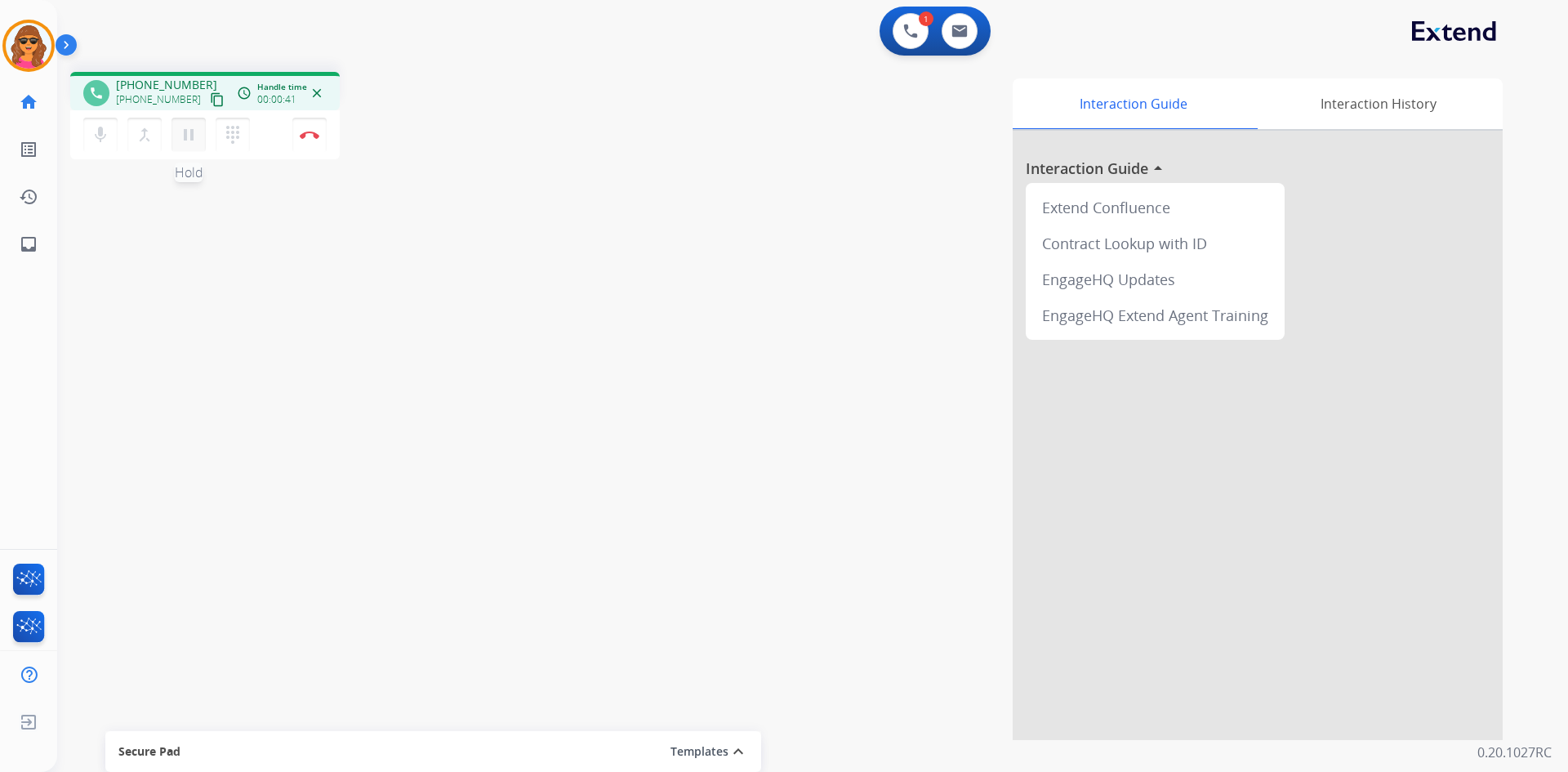
click at [185, 137] on mat-icon "pause" at bounding box center [188, 134] width 19 height 19
click at [228, 131] on mat-icon "dialpad" at bounding box center [233, 134] width 19 height 19
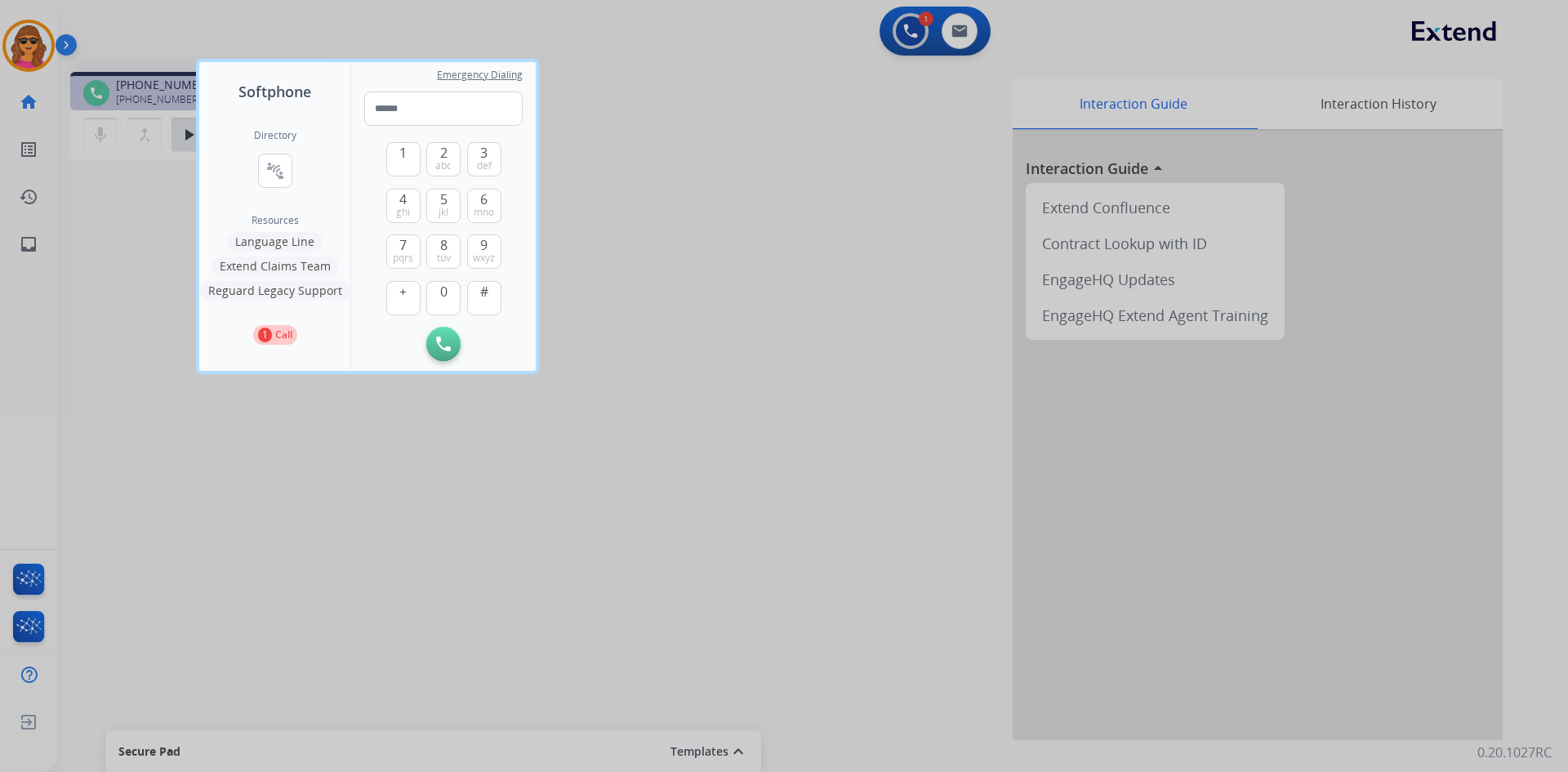
click at [269, 239] on button "Language Line" at bounding box center [274, 242] width 96 height 19
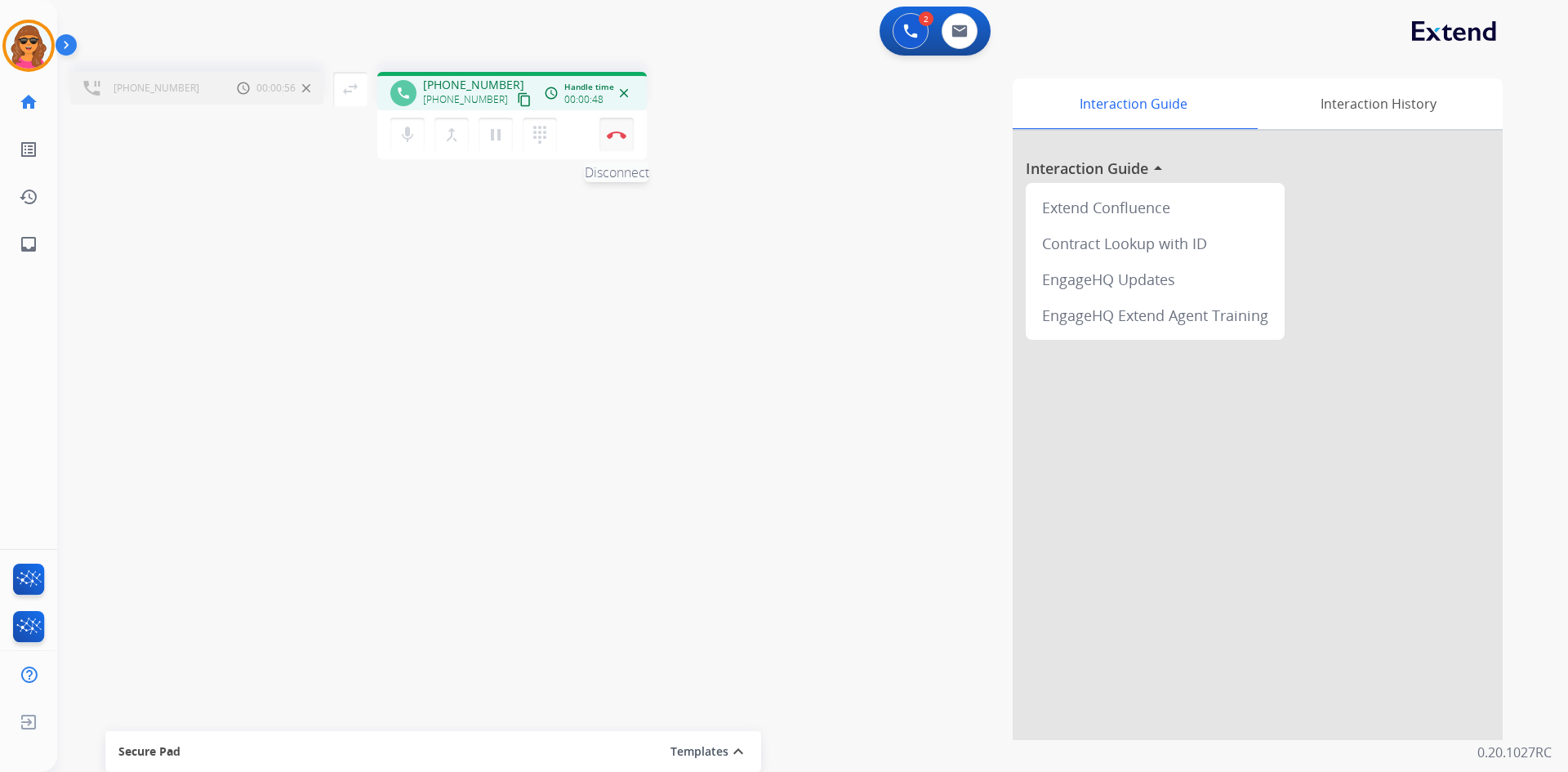
click at [612, 129] on button "Disconnect" at bounding box center [616, 135] width 35 height 35
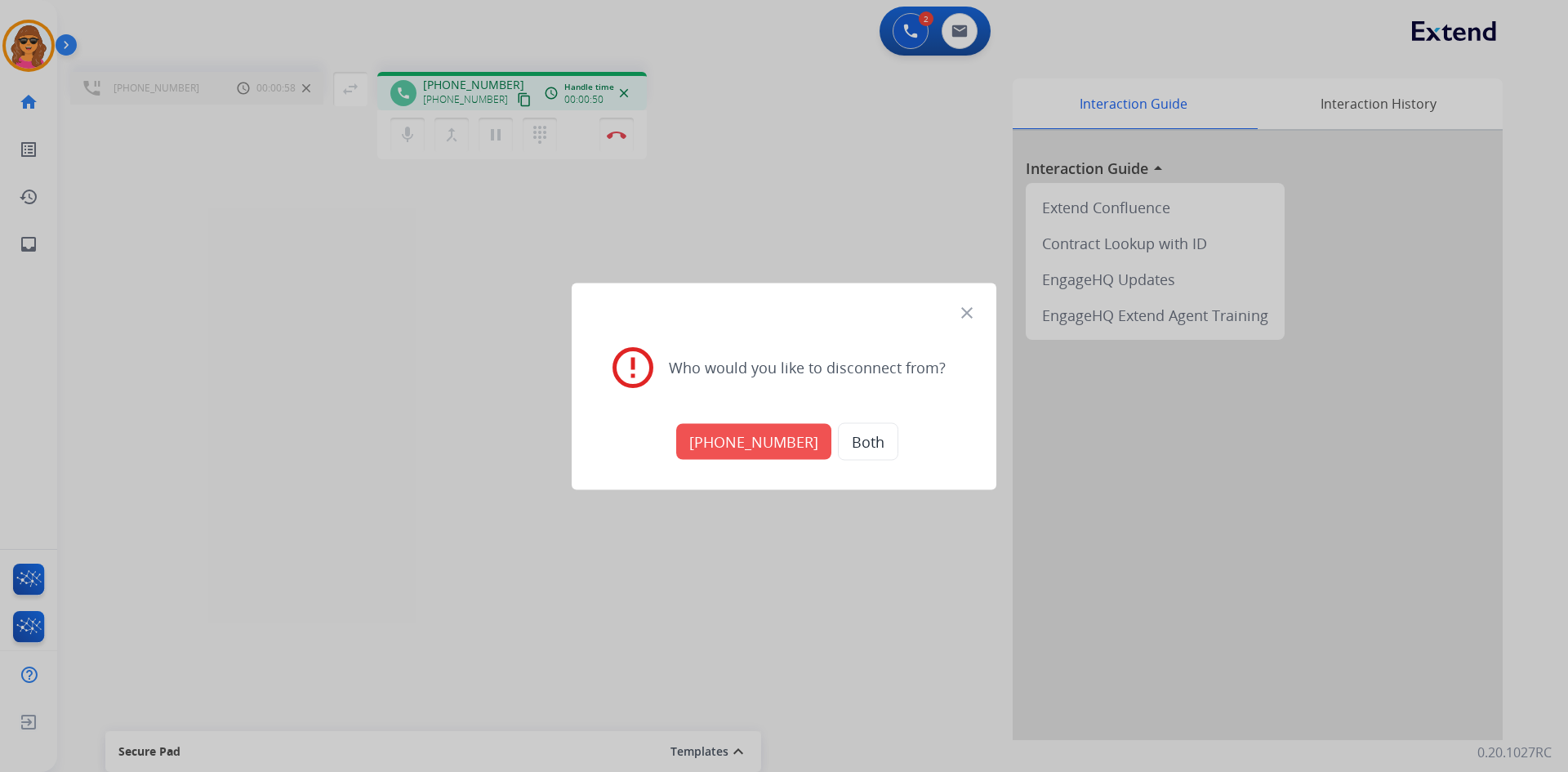
click at [769, 448] on button "[PHONE_NUMBER]" at bounding box center [754, 441] width 156 height 36
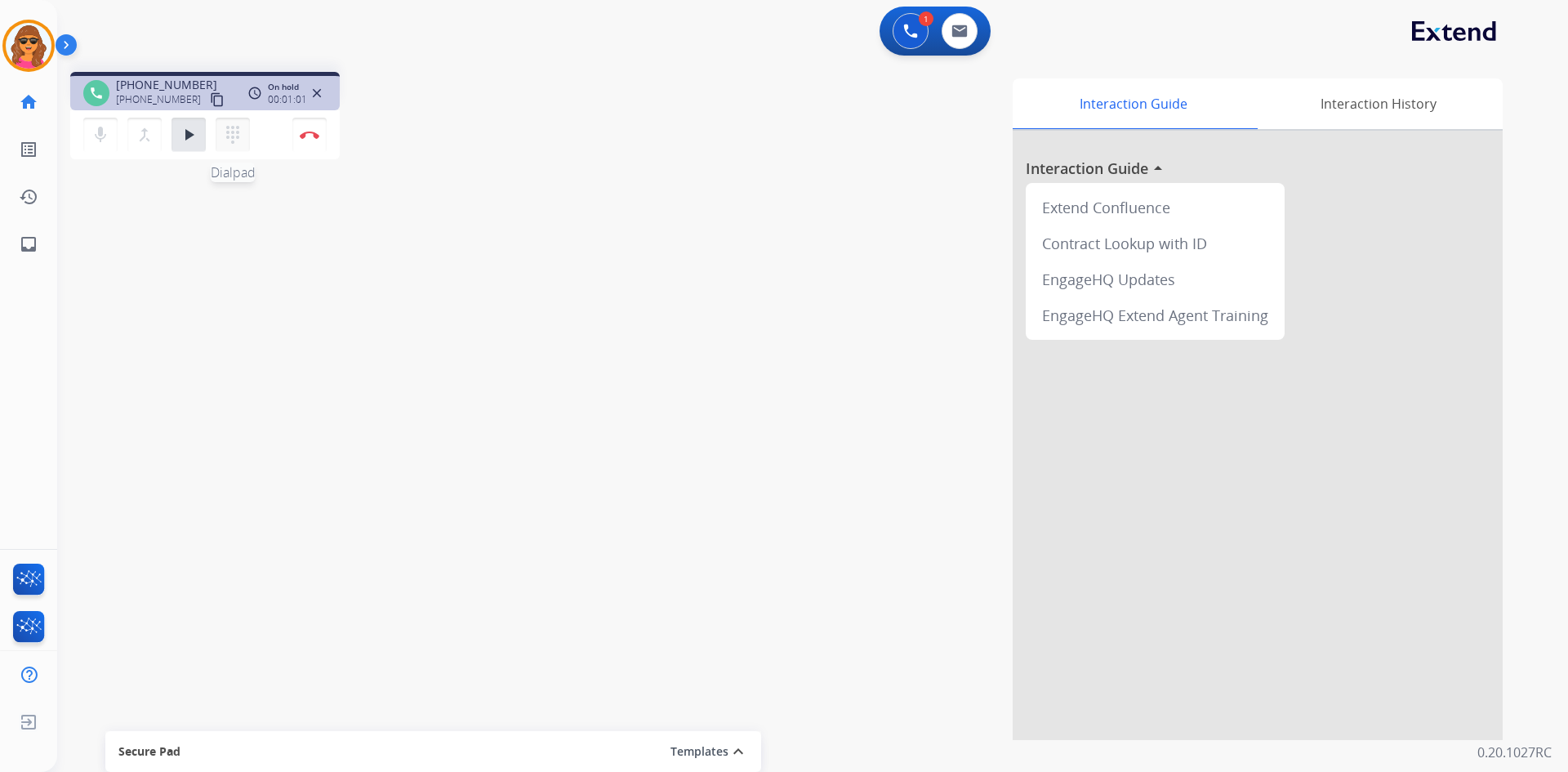
click at [233, 126] on mat-icon "dialpad" at bounding box center [233, 134] width 19 height 19
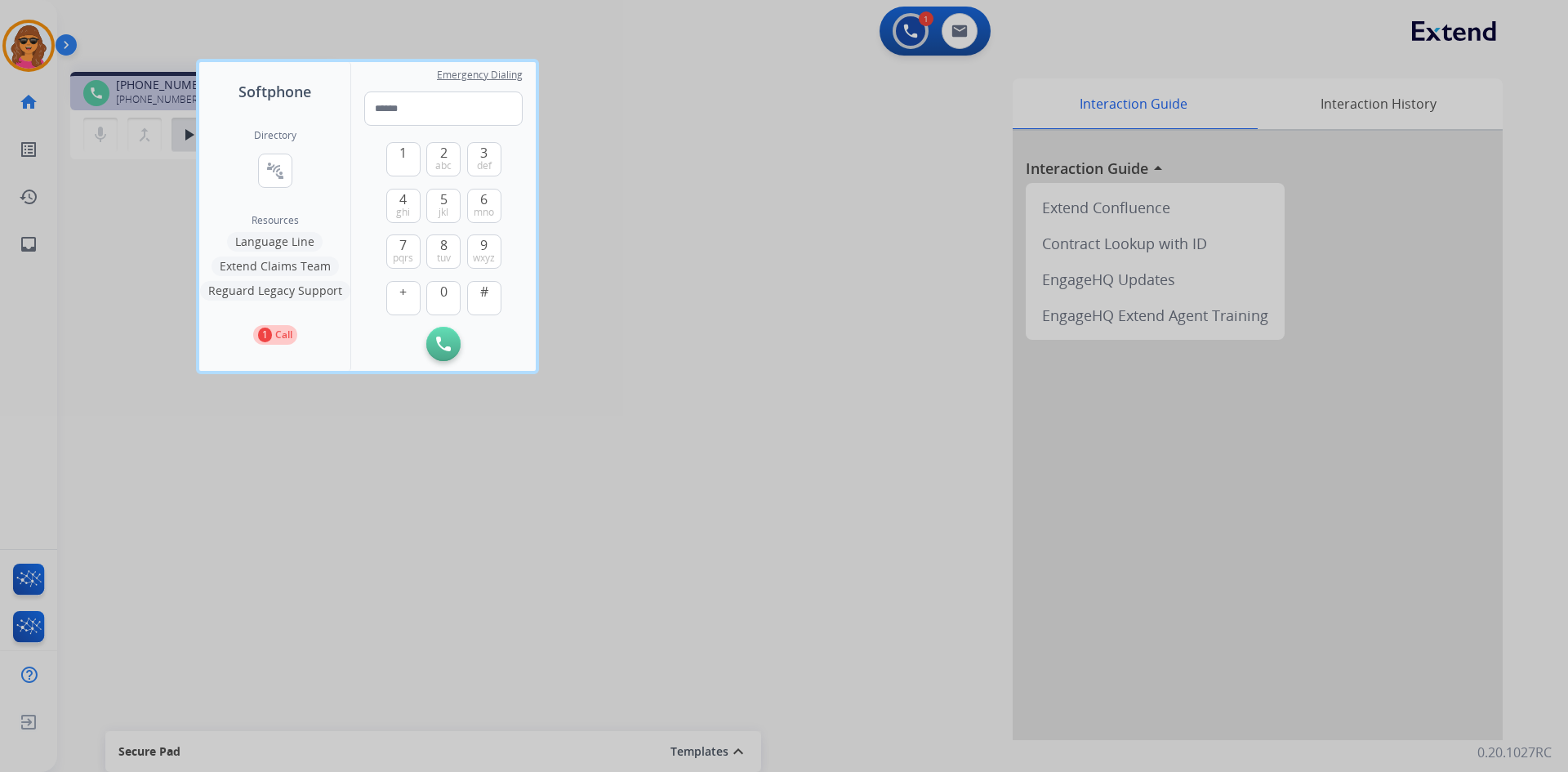
click at [299, 236] on button "Language Line" at bounding box center [274, 242] width 96 height 19
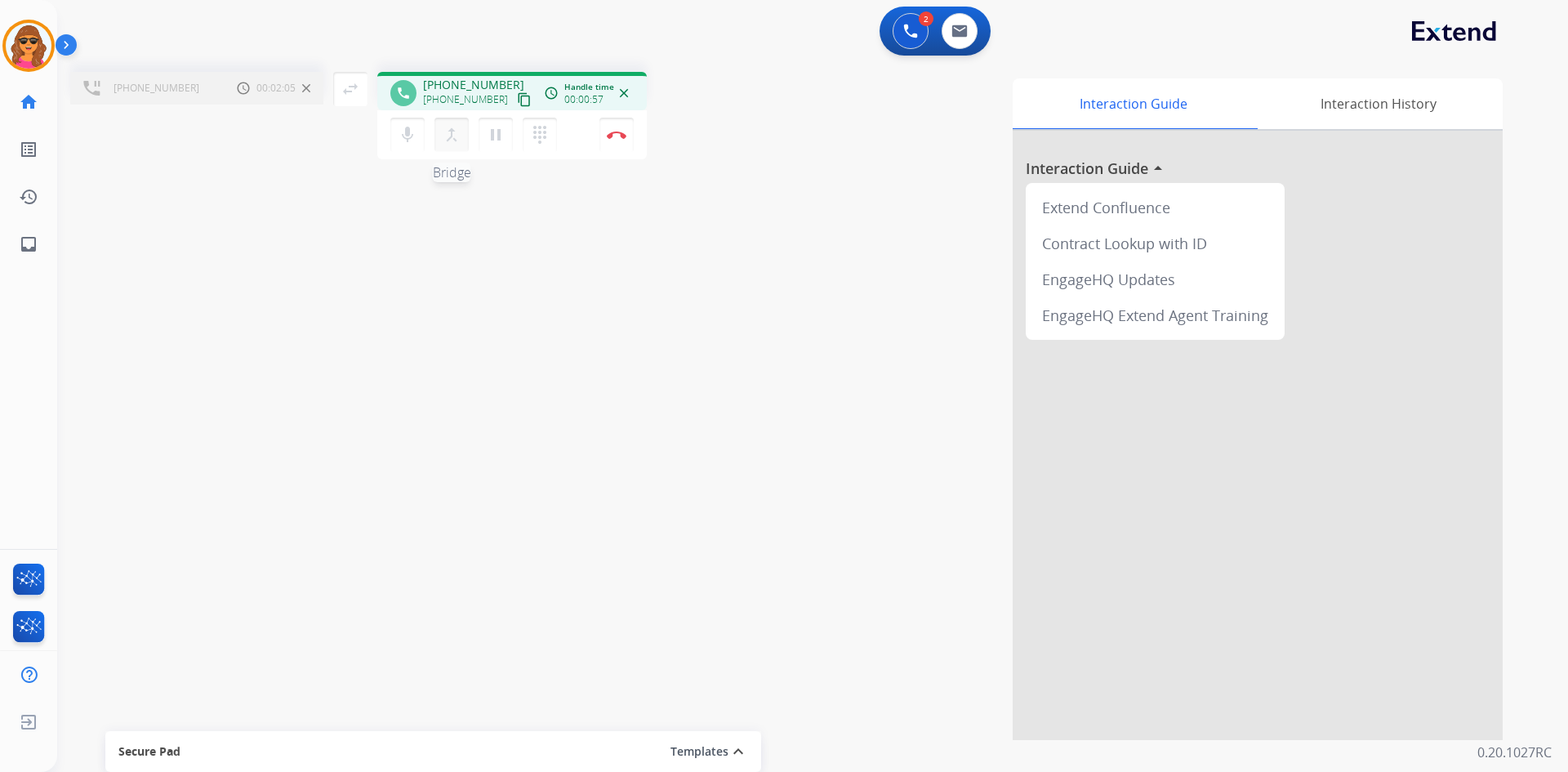
click at [452, 134] on mat-icon "merge_type" at bounding box center [451, 134] width 19 height 19
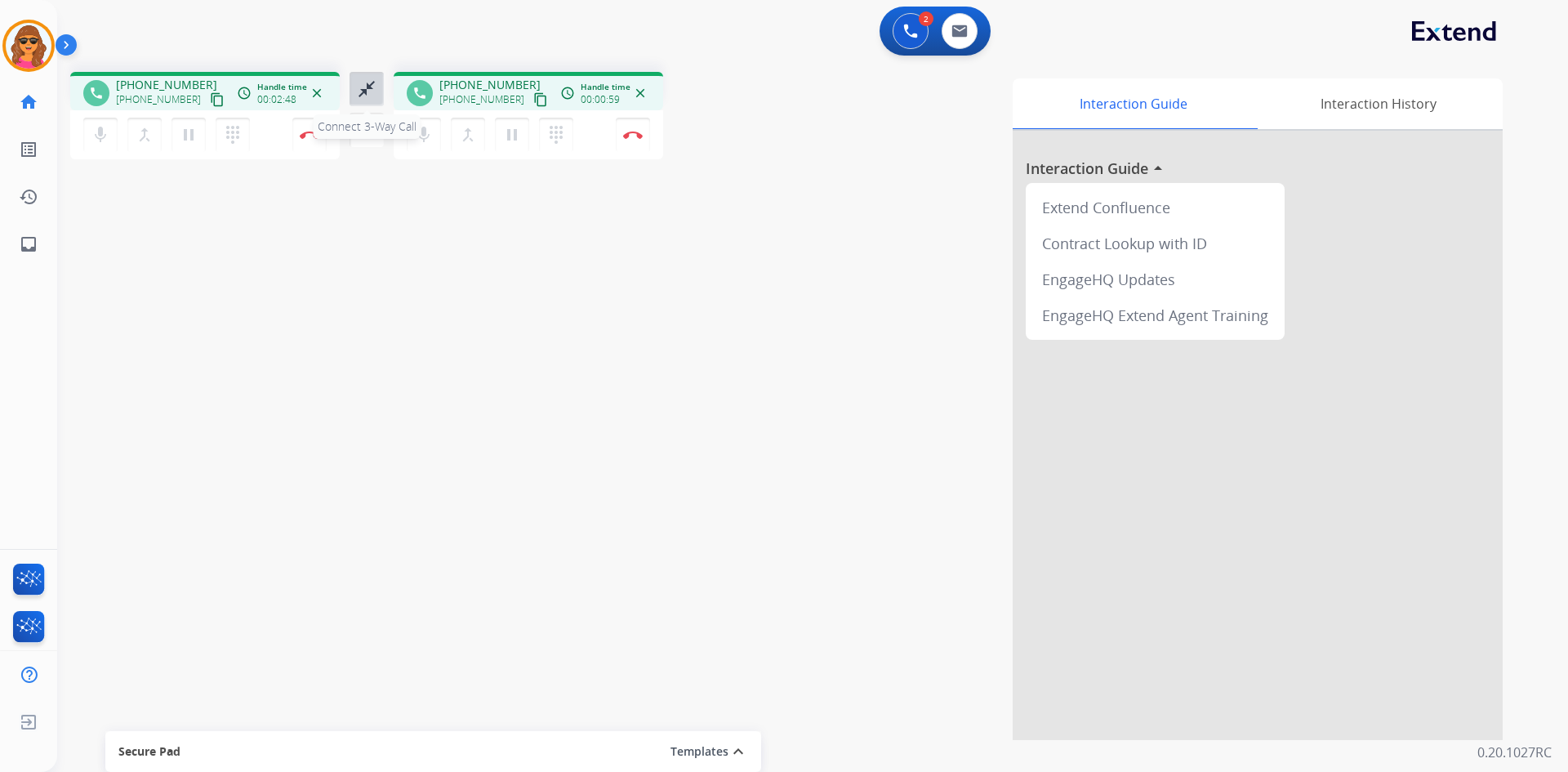
click at [372, 98] on mat-icon "close_fullscreen" at bounding box center [366, 89] width 19 height 19
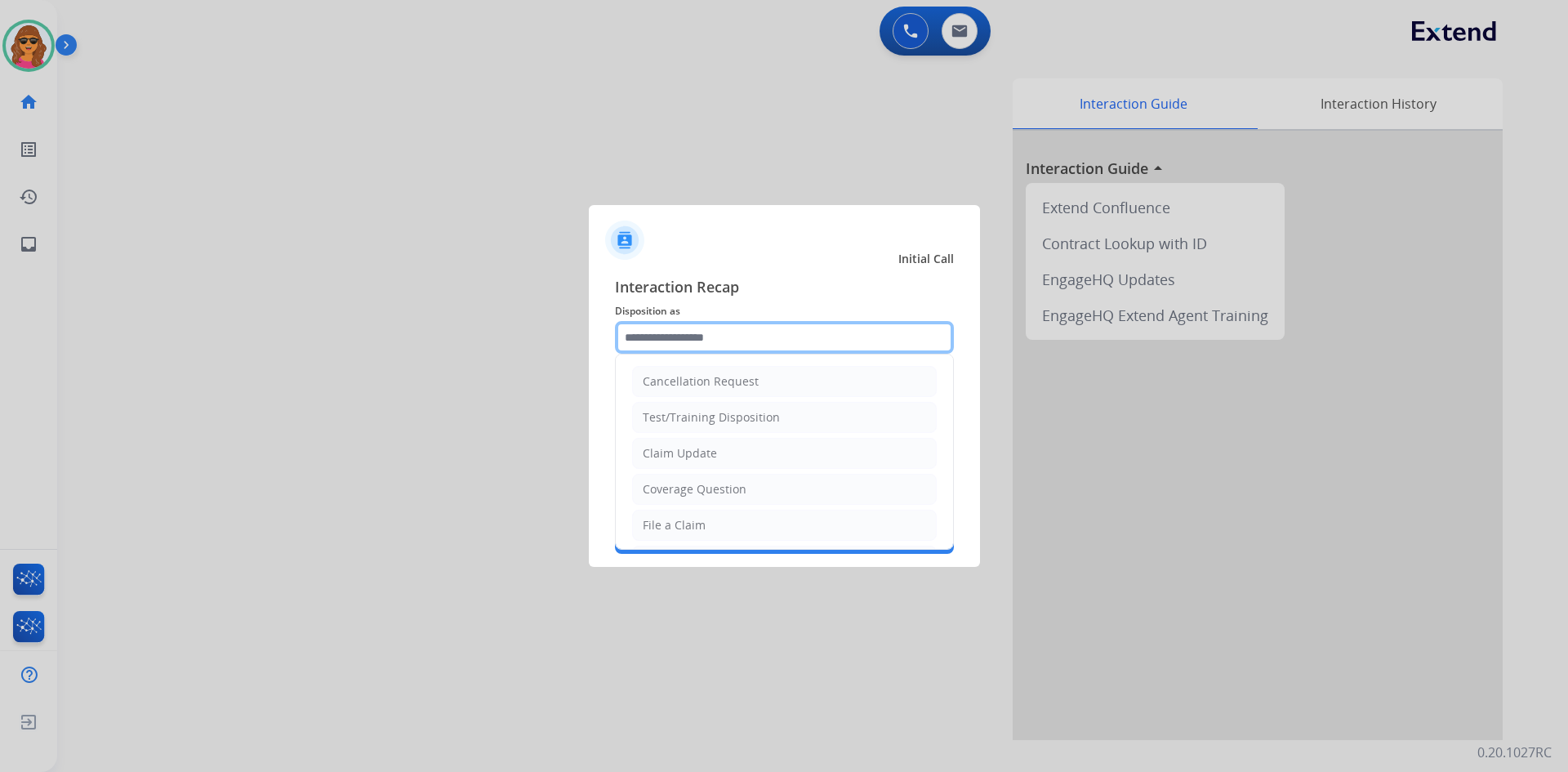
click at [631, 332] on input "text" at bounding box center [784, 337] width 339 height 33
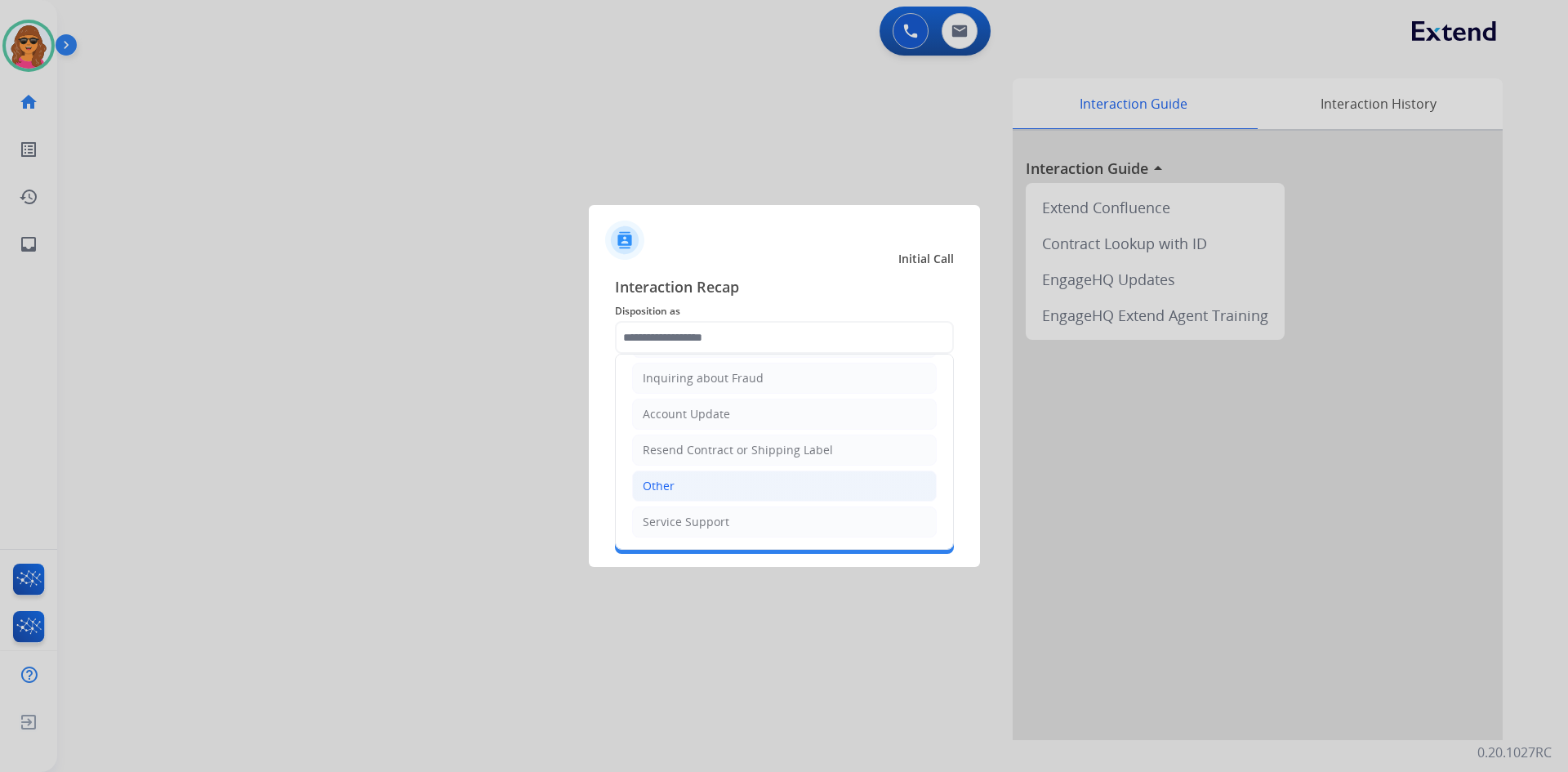
click at [663, 476] on li "Other" at bounding box center [784, 486] width 304 height 31
type input "*****"
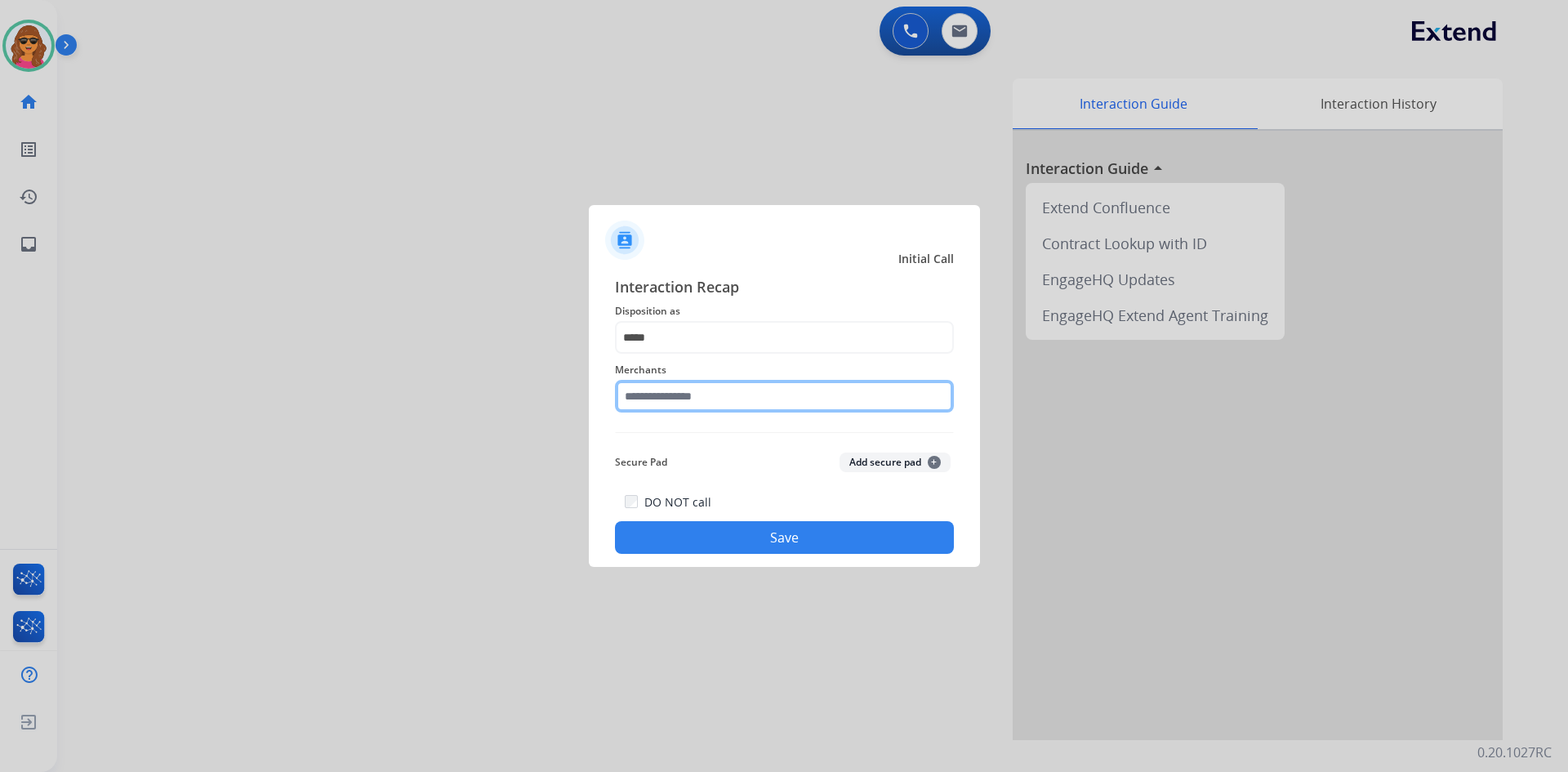
click at [627, 401] on input "text" at bounding box center [784, 396] width 339 height 33
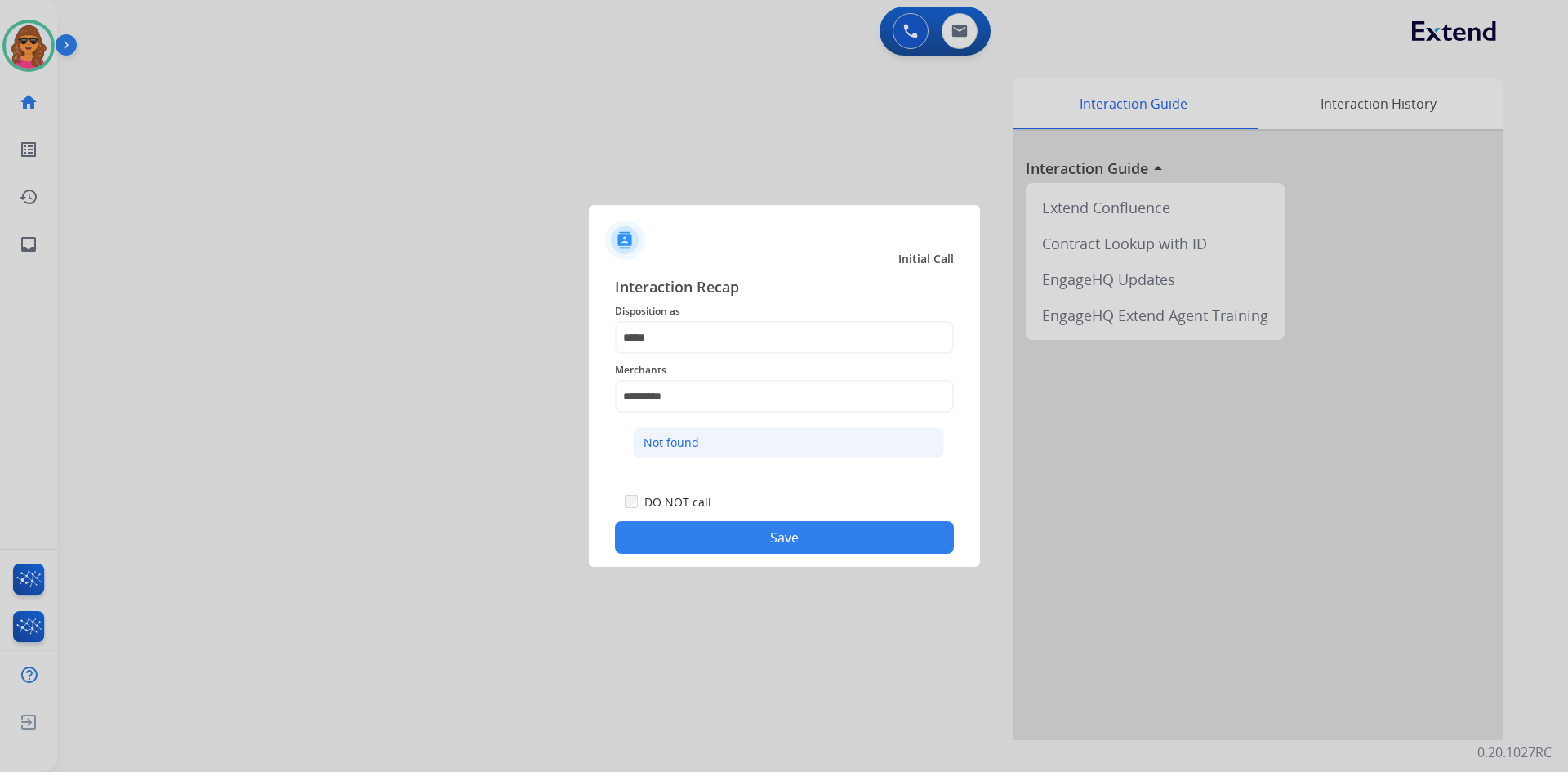
click at [675, 444] on div "Not found" at bounding box center [670, 443] width 55 height 16
type input "*********"
click at [785, 531] on button "Save" at bounding box center [784, 537] width 339 height 33
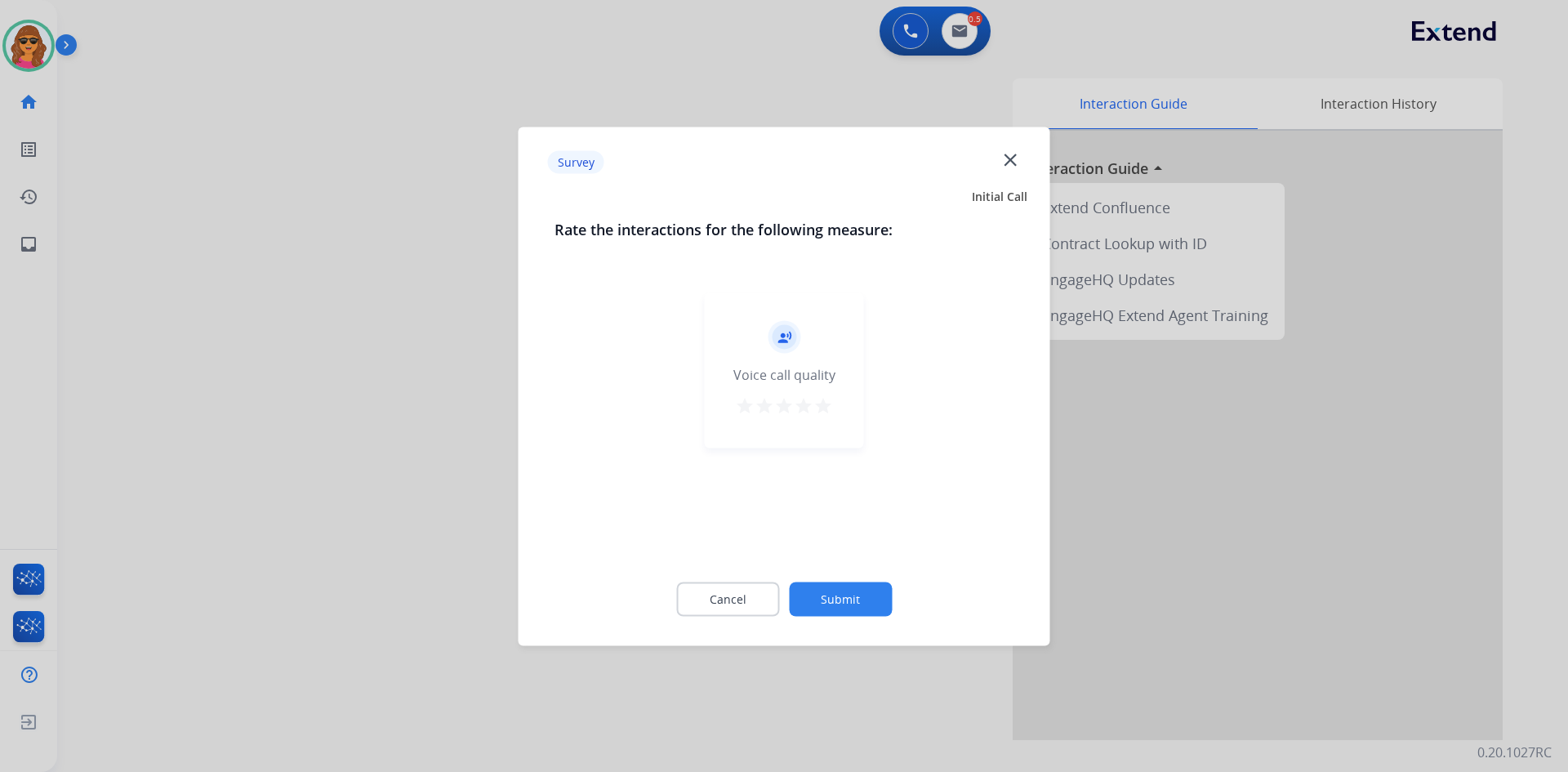
click at [822, 407] on mat-icon "star" at bounding box center [823, 405] width 19 height 19
click at [833, 604] on button "Submit" at bounding box center [841, 599] width 103 height 35
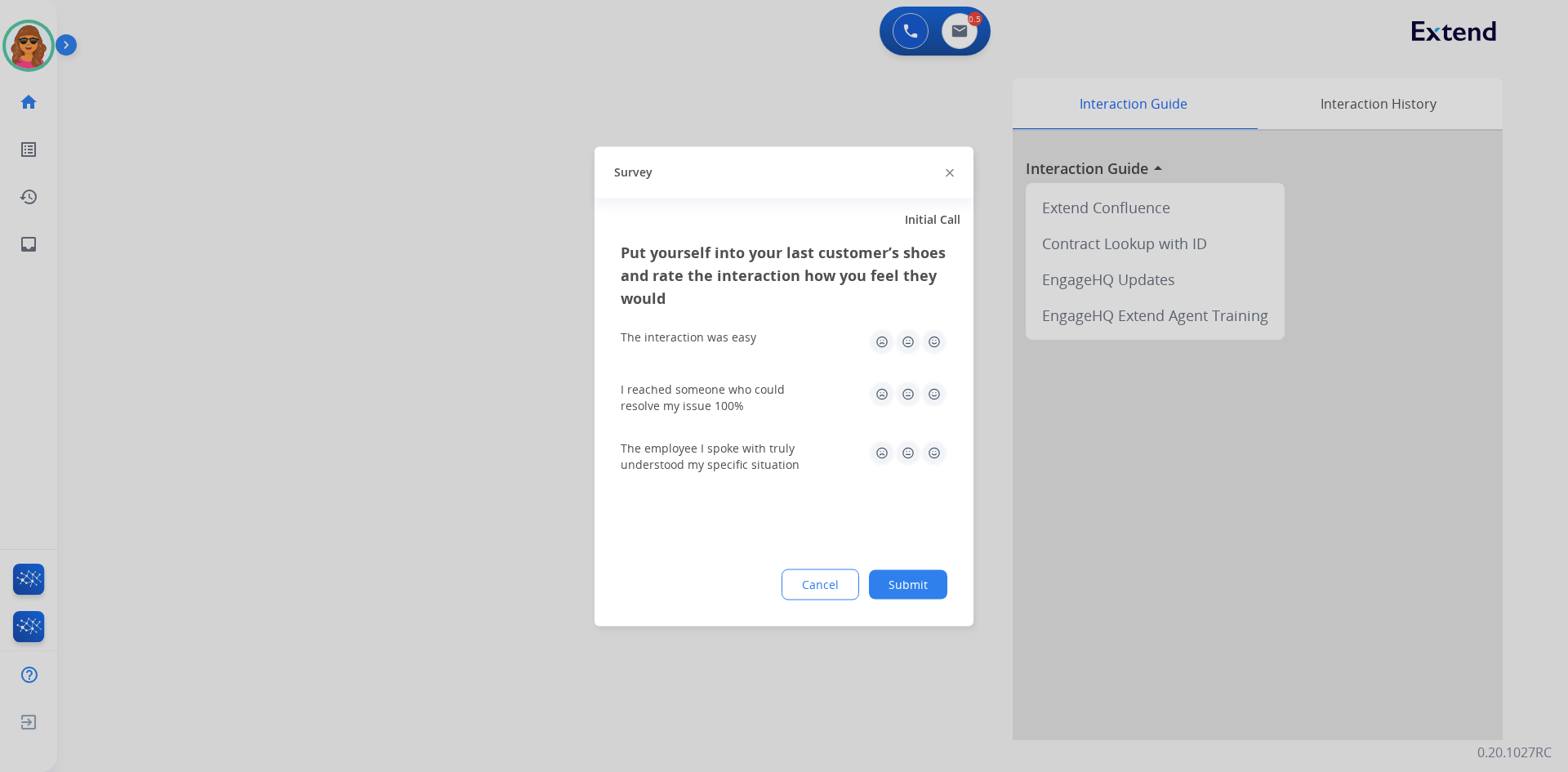
click at [937, 332] on img at bounding box center [933, 341] width 26 height 26
click at [933, 389] on img at bounding box center [933, 393] width 26 height 26
click at [932, 451] on img at bounding box center [933, 452] width 26 height 26
click at [919, 574] on button "Submit" at bounding box center [907, 584] width 78 height 29
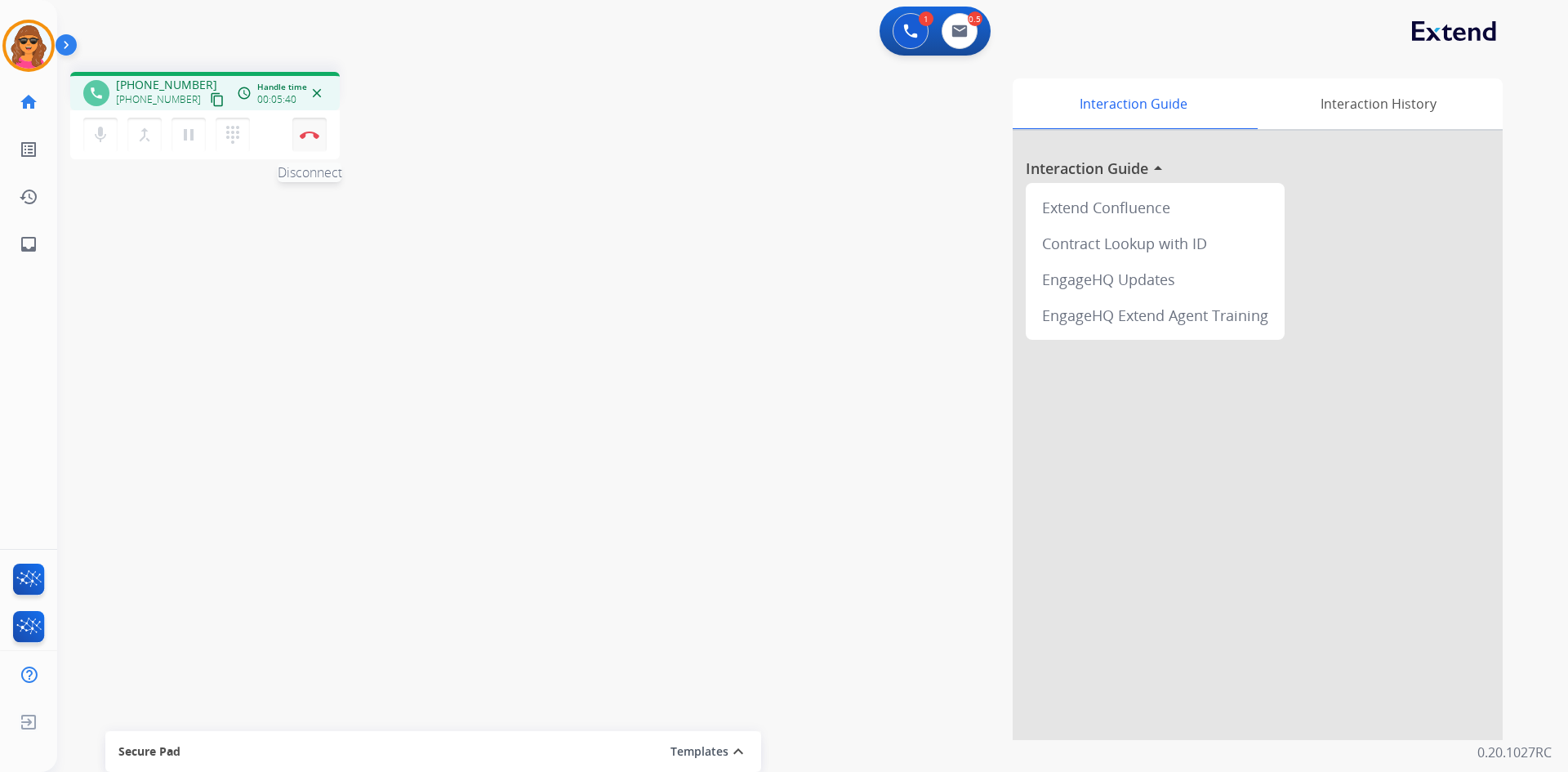
click at [308, 129] on button "Disconnect" at bounding box center [310, 135] width 35 height 35
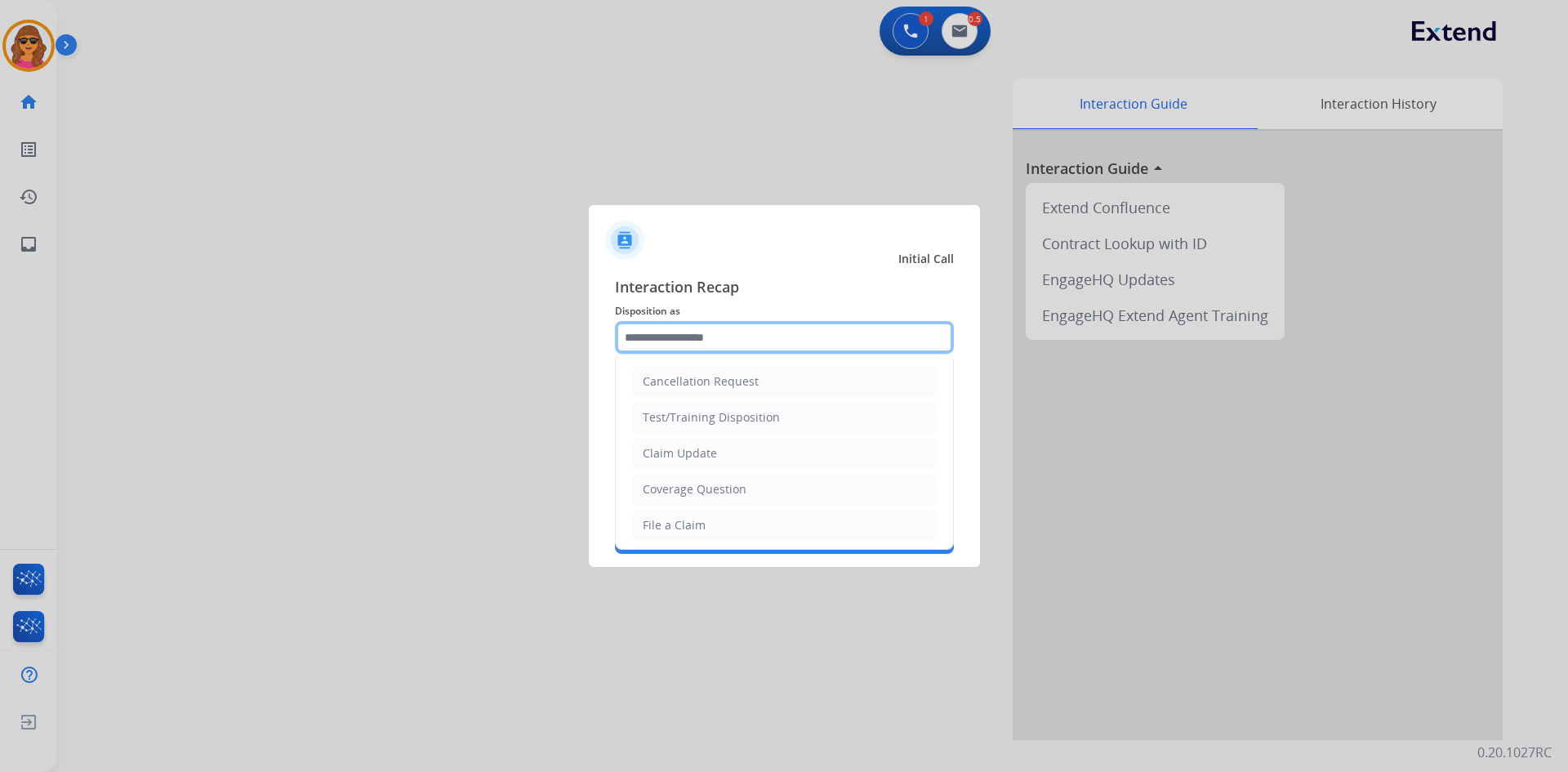
click at [656, 325] on input "text" at bounding box center [784, 337] width 339 height 33
click at [671, 450] on div "Claim Update" at bounding box center [679, 453] width 74 height 16
type input "**********"
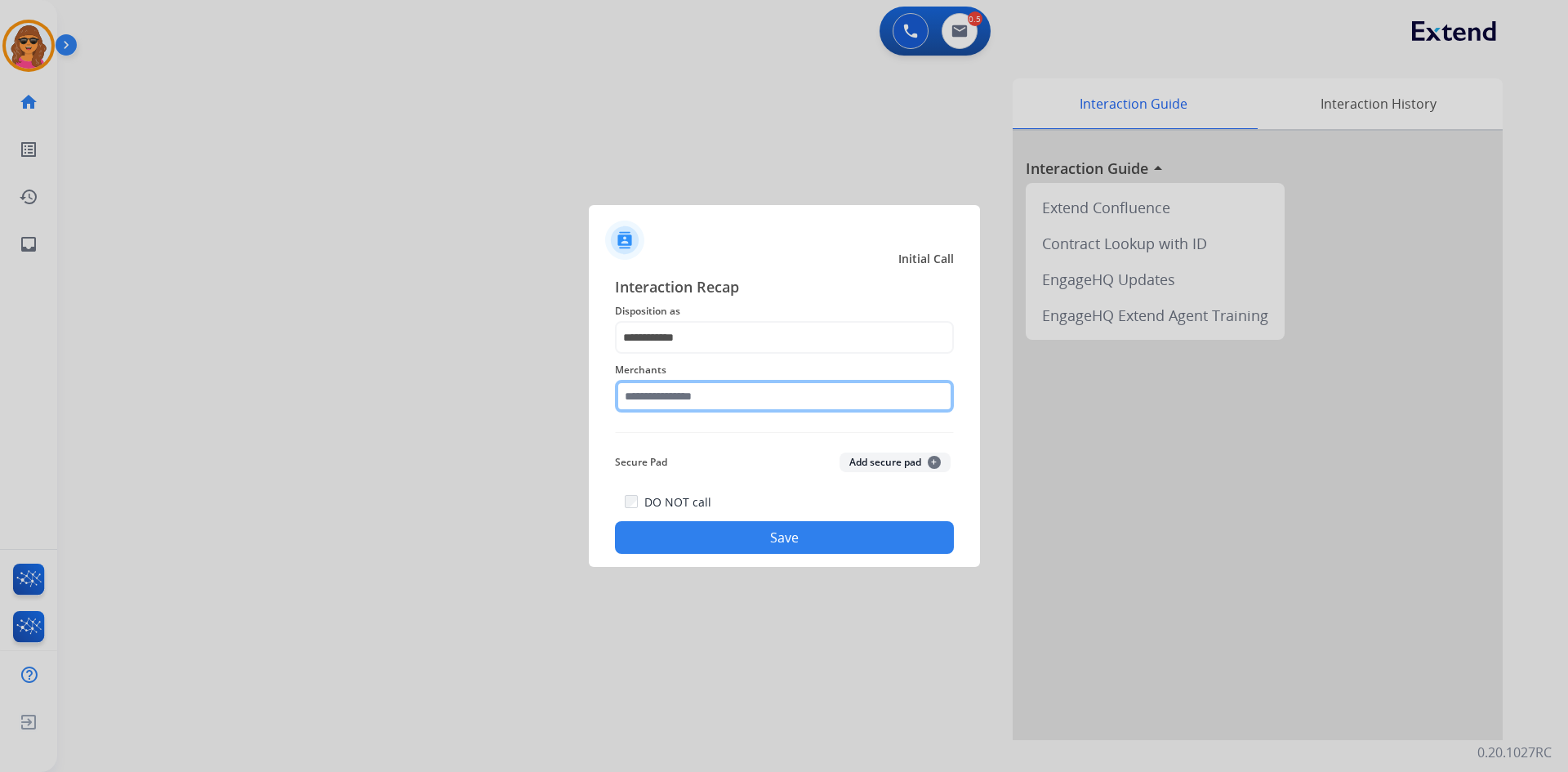
click at [636, 395] on input "text" at bounding box center [784, 396] width 339 height 33
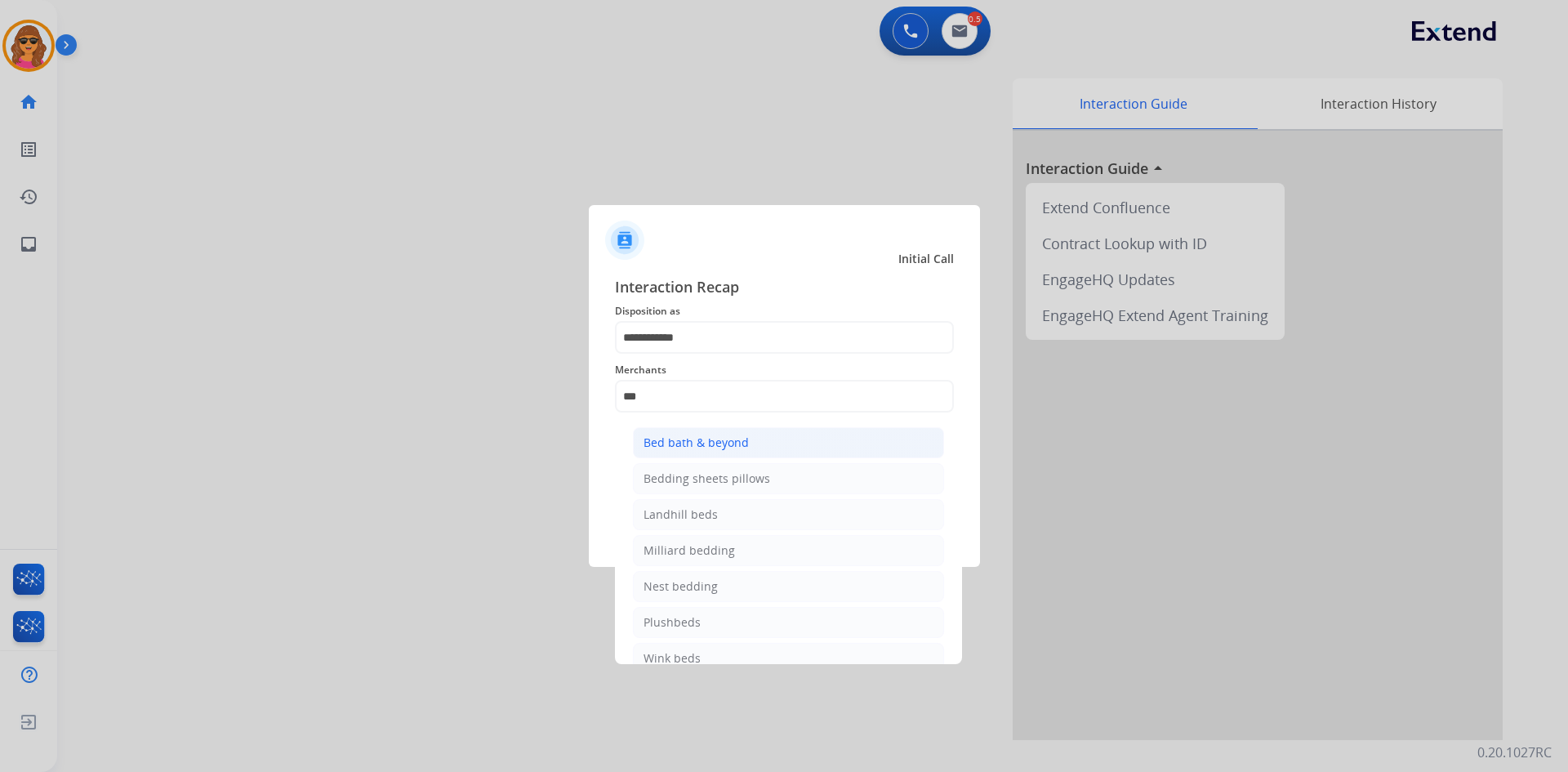
click at [694, 445] on div "Bed bath & beyond" at bounding box center [696, 443] width 105 height 16
type input "**********"
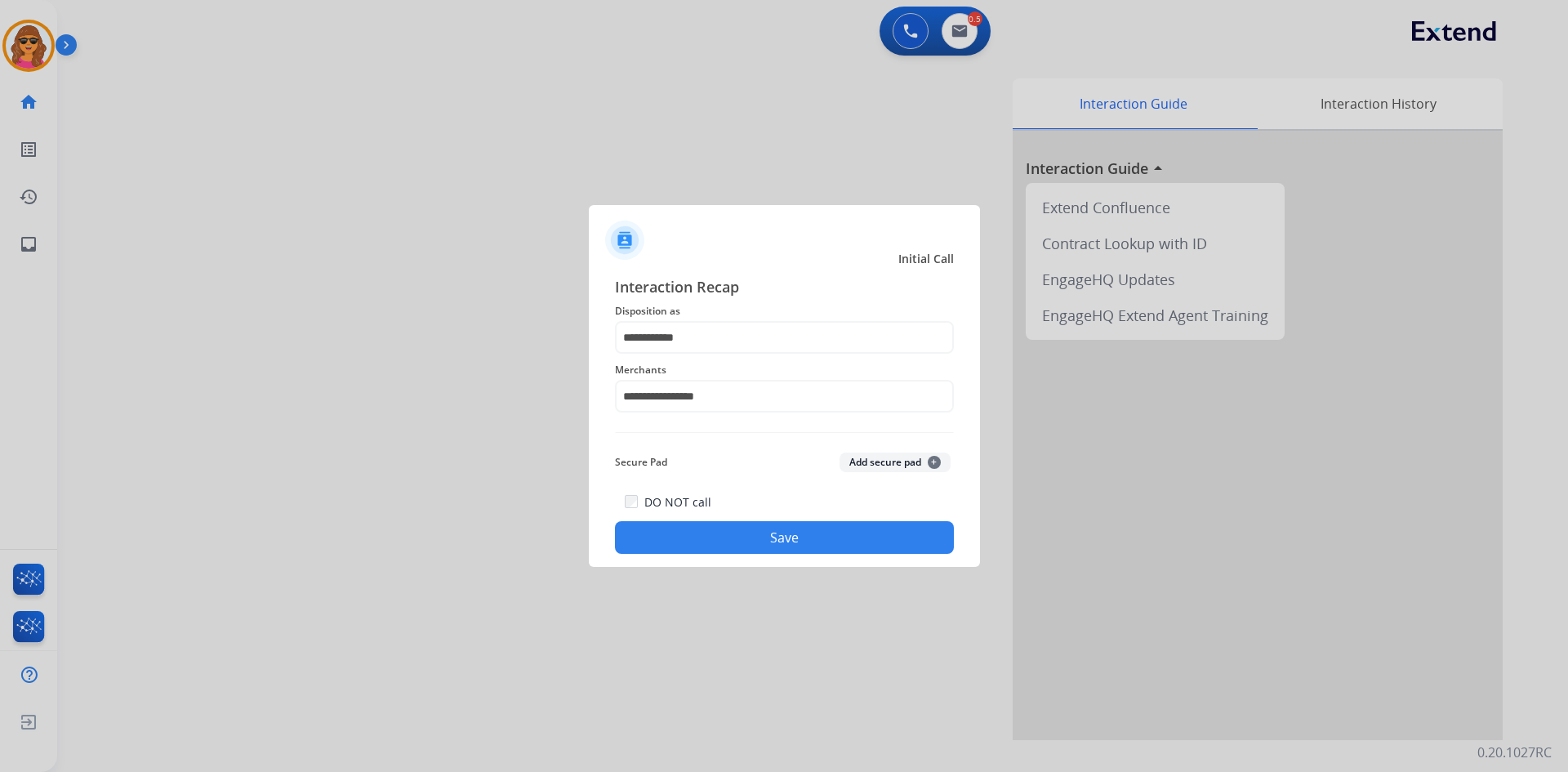
click at [784, 546] on button "Save" at bounding box center [784, 537] width 339 height 33
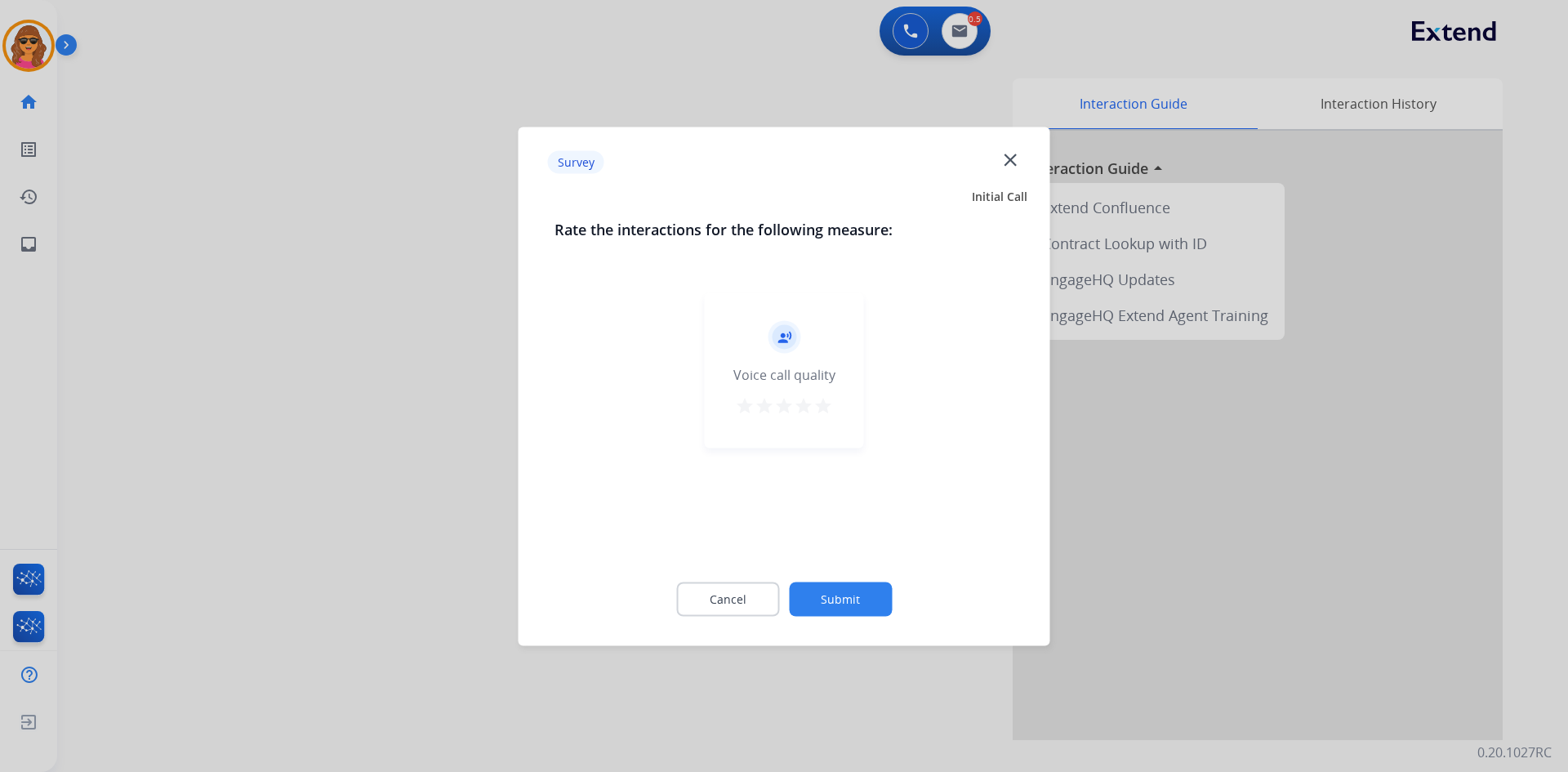
click at [830, 408] on mat-icon "star" at bounding box center [823, 405] width 19 height 19
click at [869, 588] on button "Submit" at bounding box center [841, 599] width 103 height 35
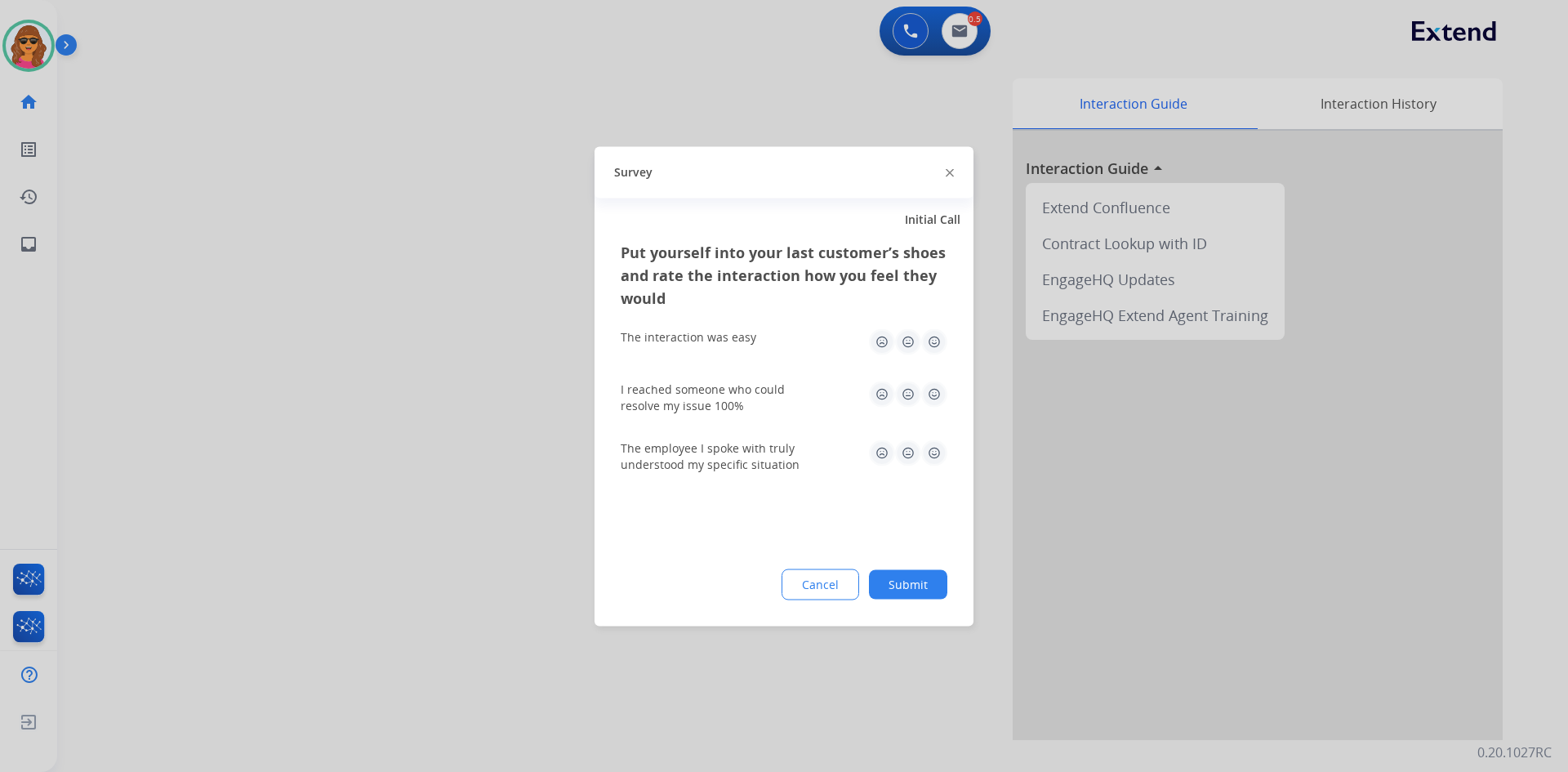
click at [932, 339] on img at bounding box center [933, 341] width 26 height 26
click at [930, 393] on img at bounding box center [933, 393] width 26 height 26
click at [931, 457] on img at bounding box center [933, 452] width 26 height 26
click at [921, 575] on button "Submit" at bounding box center [907, 584] width 78 height 29
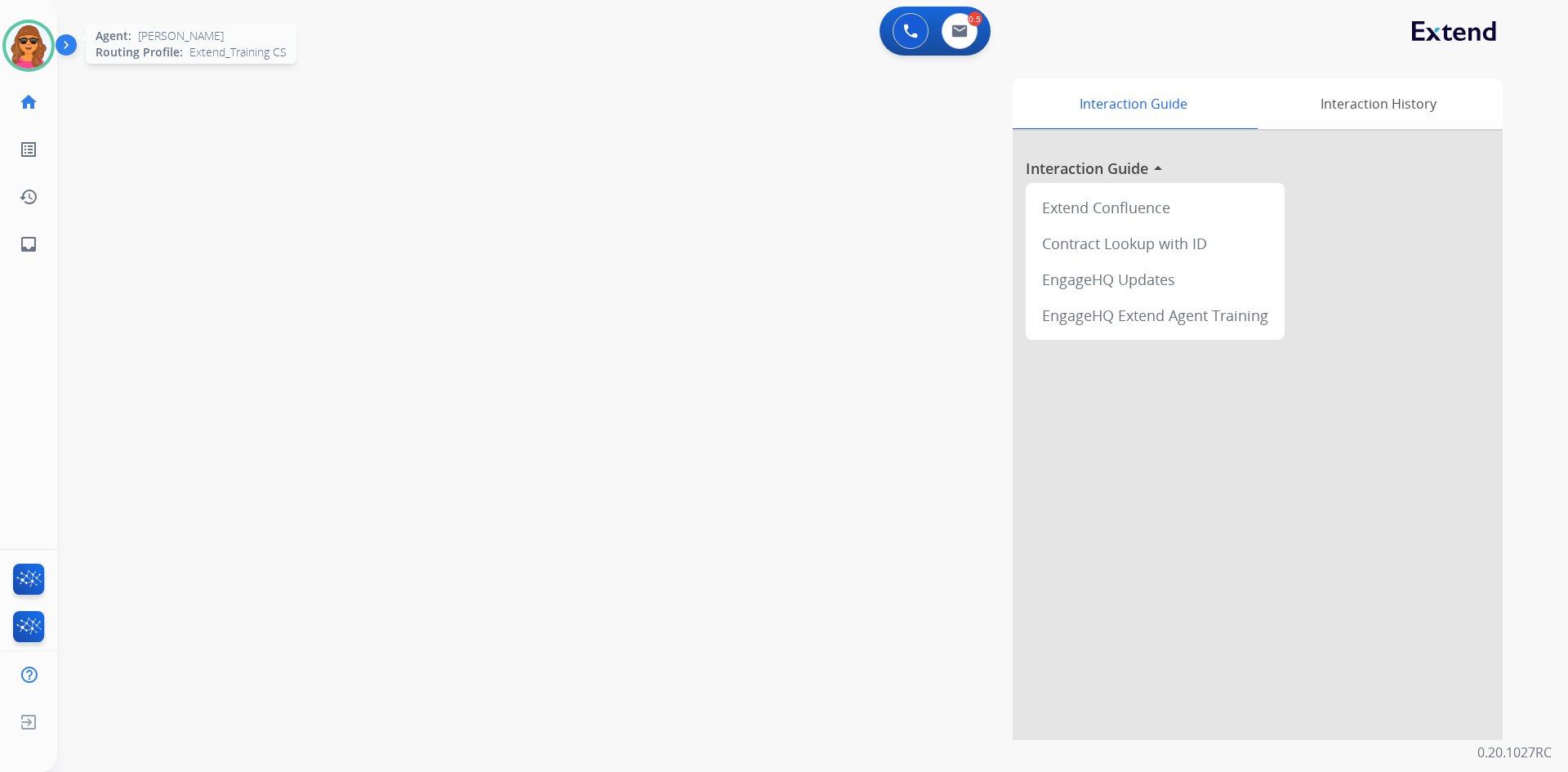
click at [29, 46] on img at bounding box center [28, 45] width 45 height 45
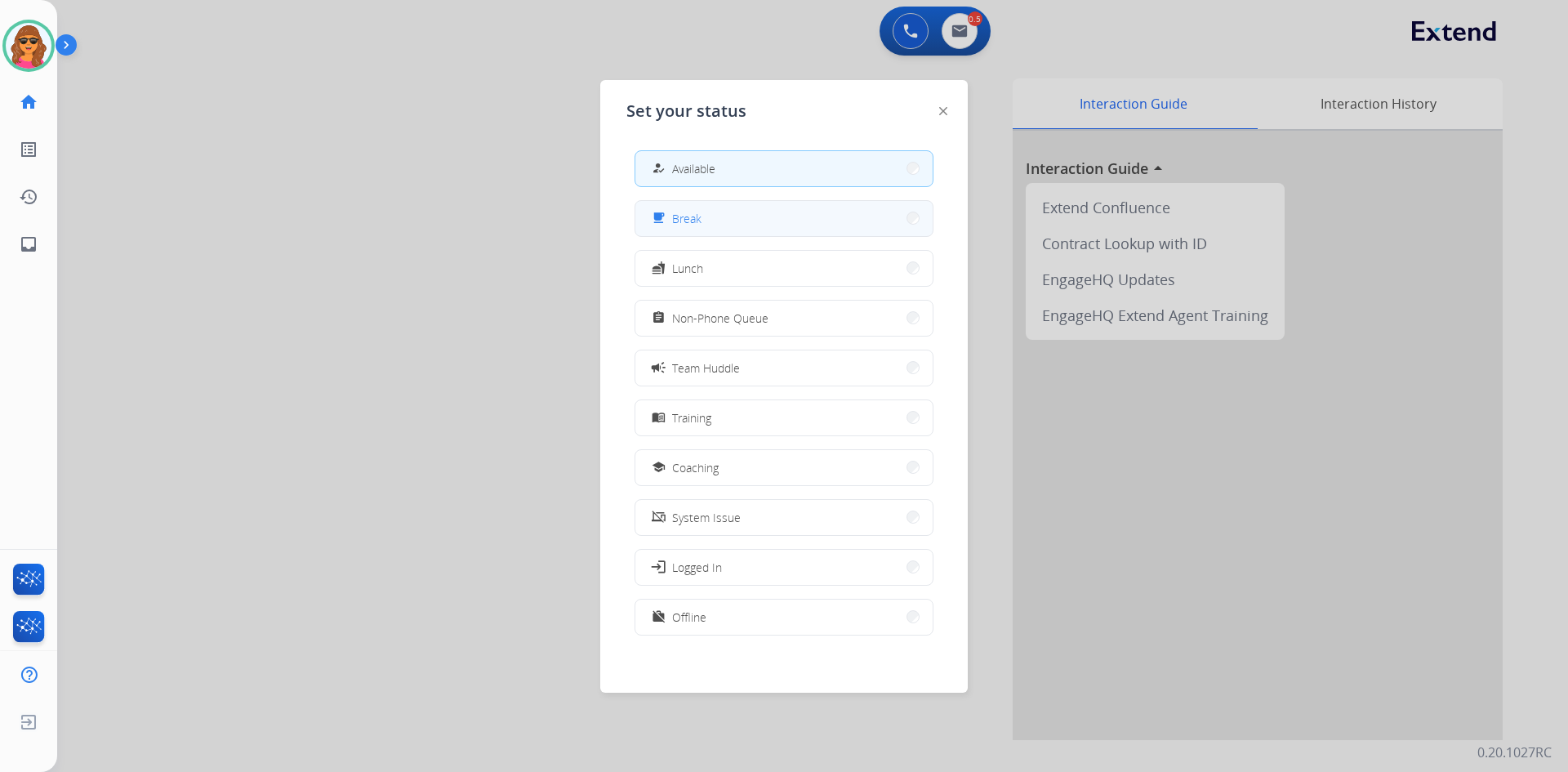
click at [809, 215] on button "free_breakfast Break" at bounding box center [784, 218] width 298 height 35
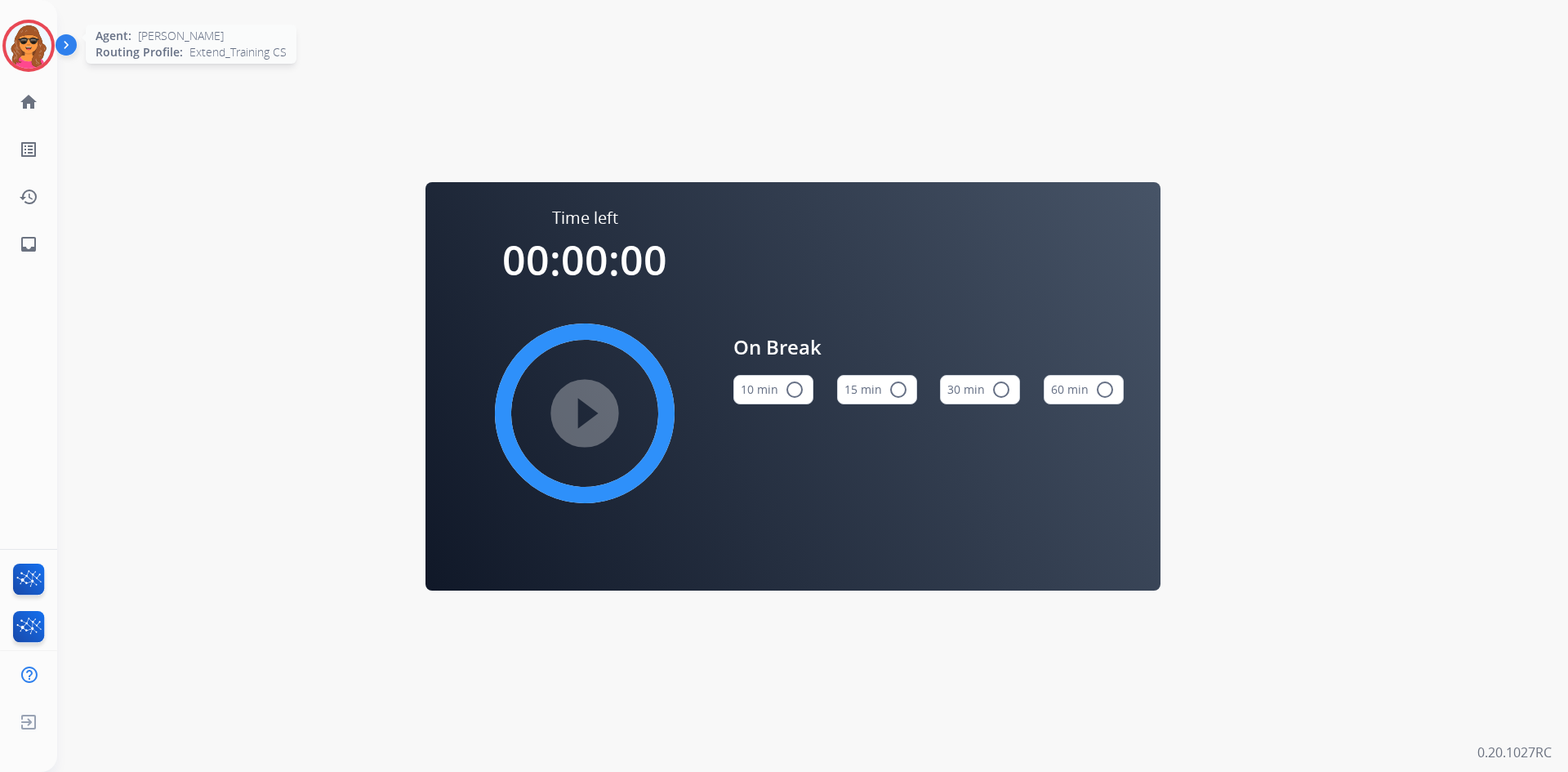
click at [9, 42] on img at bounding box center [28, 45] width 45 height 45
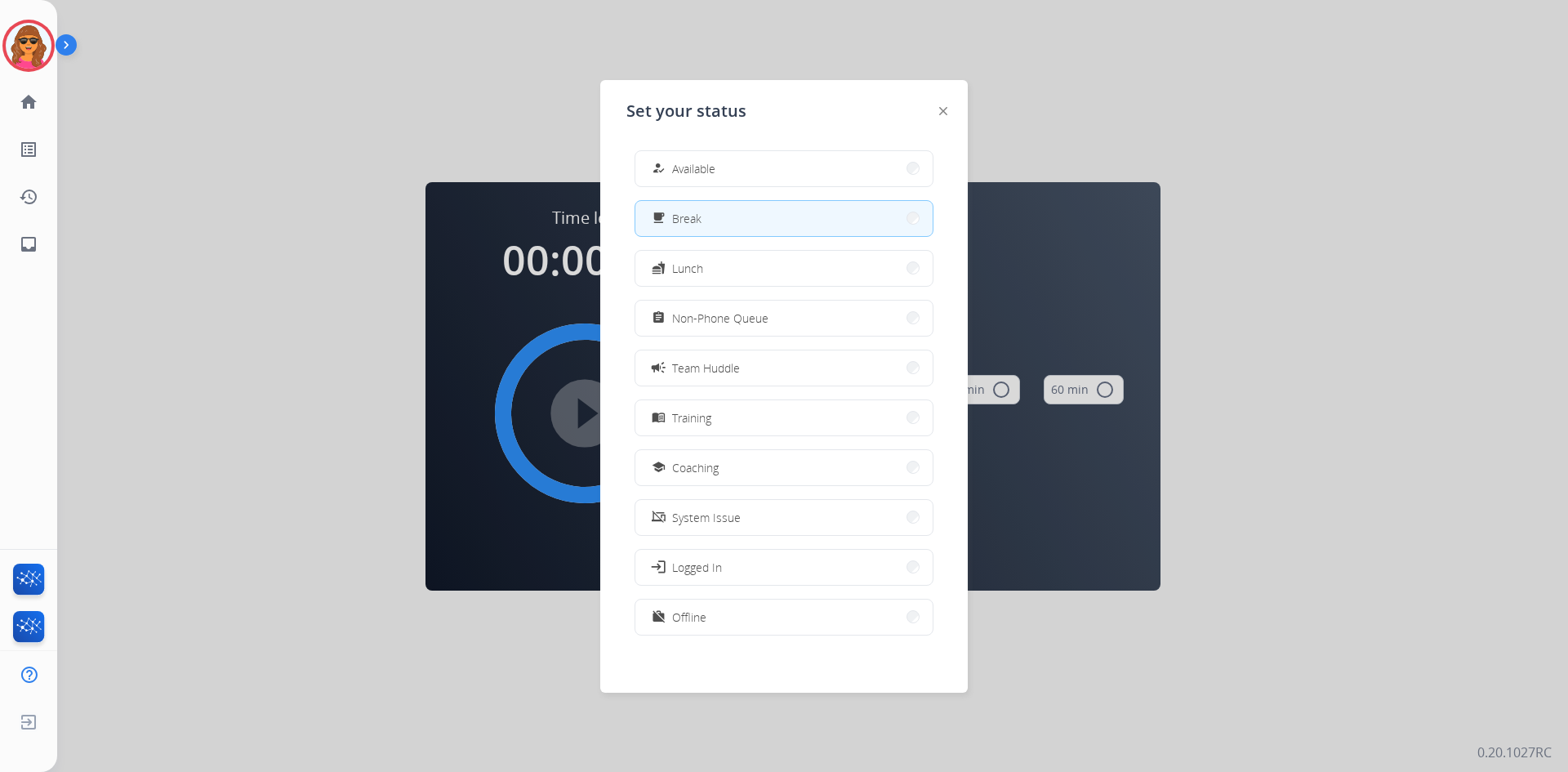
click at [696, 188] on div "how_to_reg Available free_breakfast Break fastfood Lunch assignment Non-Phone Q…" at bounding box center [784, 394] width 315 height 515
click at [695, 177] on div "how_to_reg Available" at bounding box center [681, 168] width 67 height 19
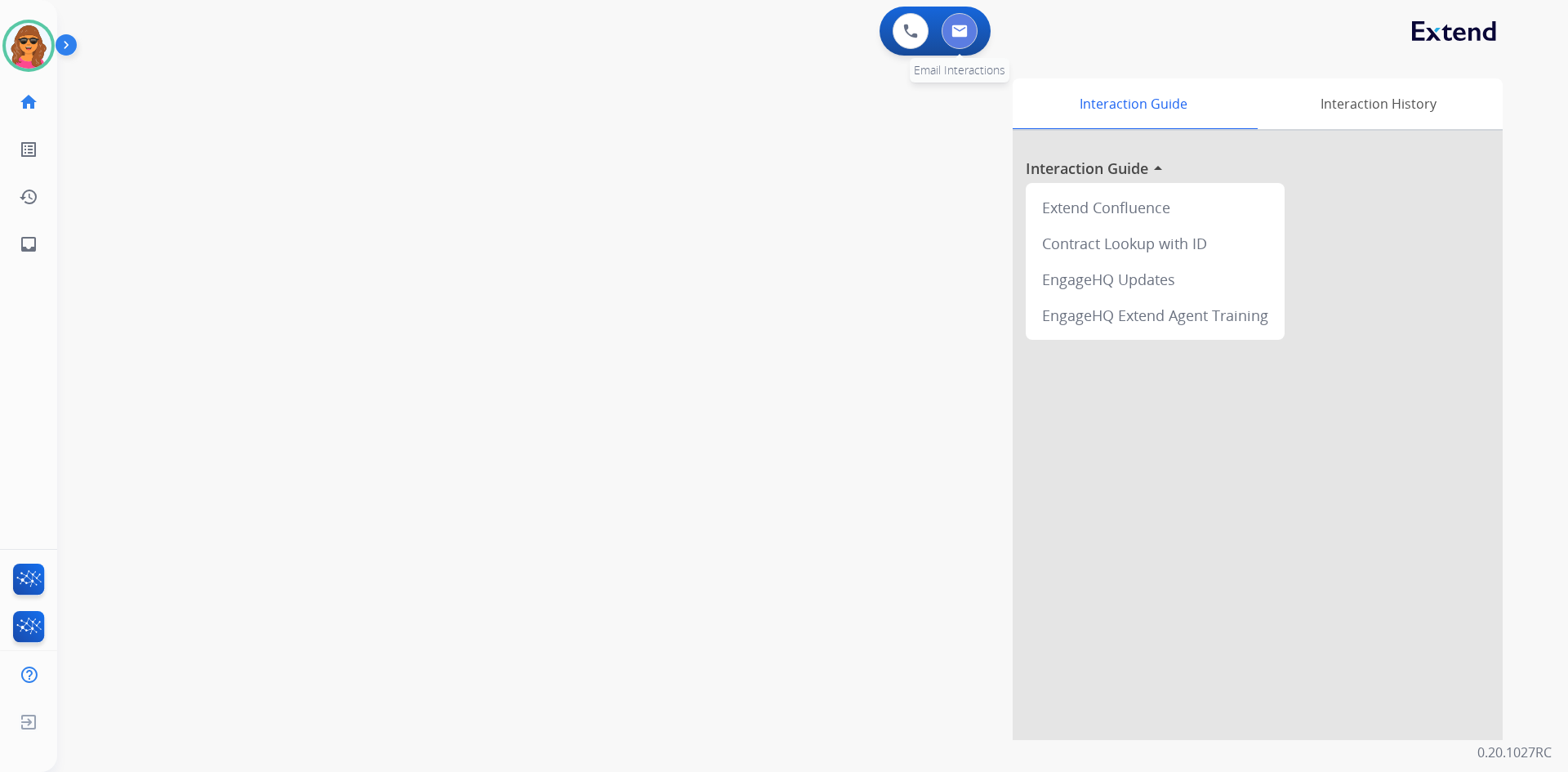
click at [970, 35] on button at bounding box center [959, 31] width 36 height 36
select select "**********"
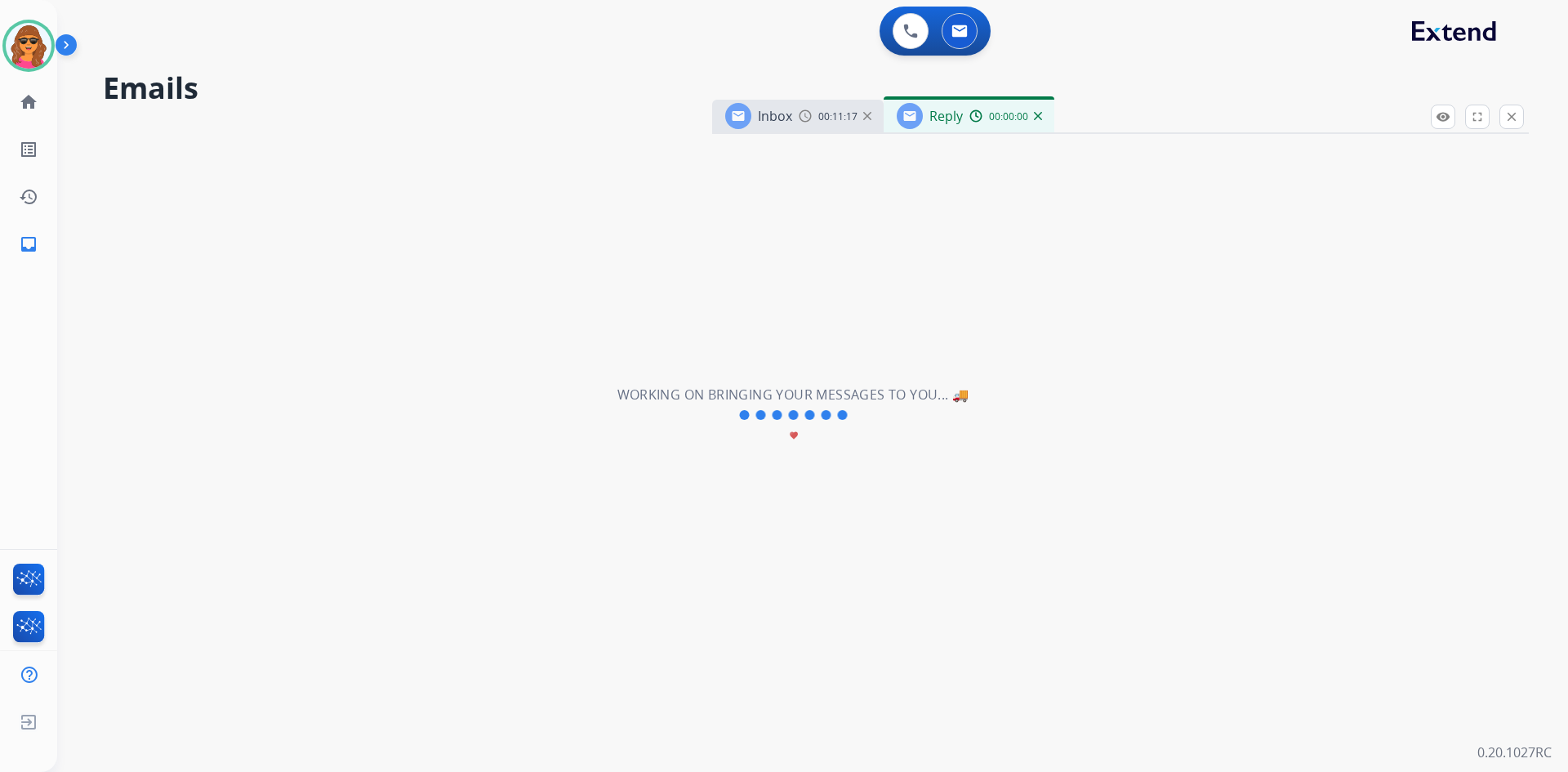
select select "**********"
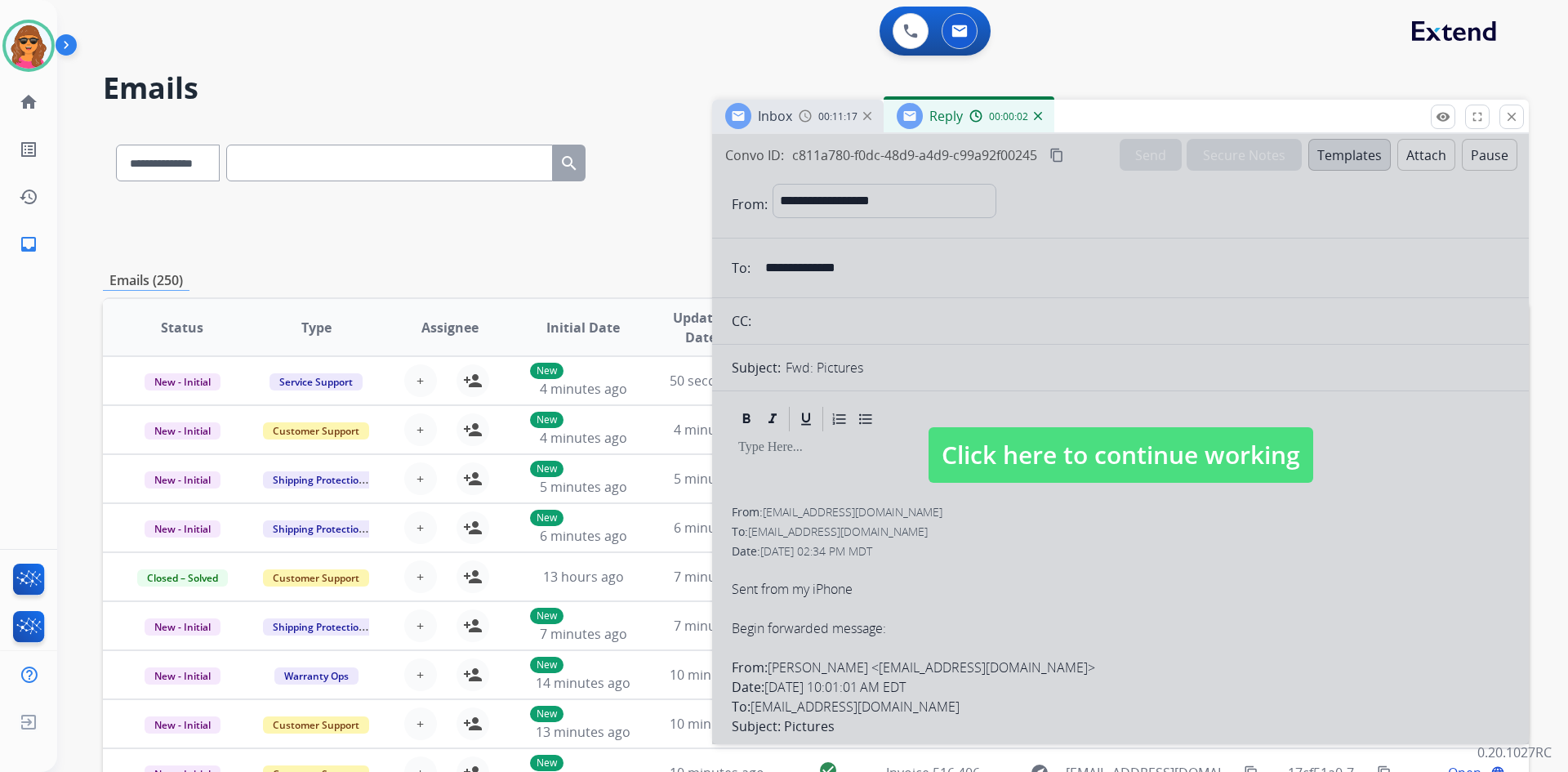
click at [1049, 431] on span "Click here to continue working" at bounding box center [1121, 454] width 385 height 55
select select
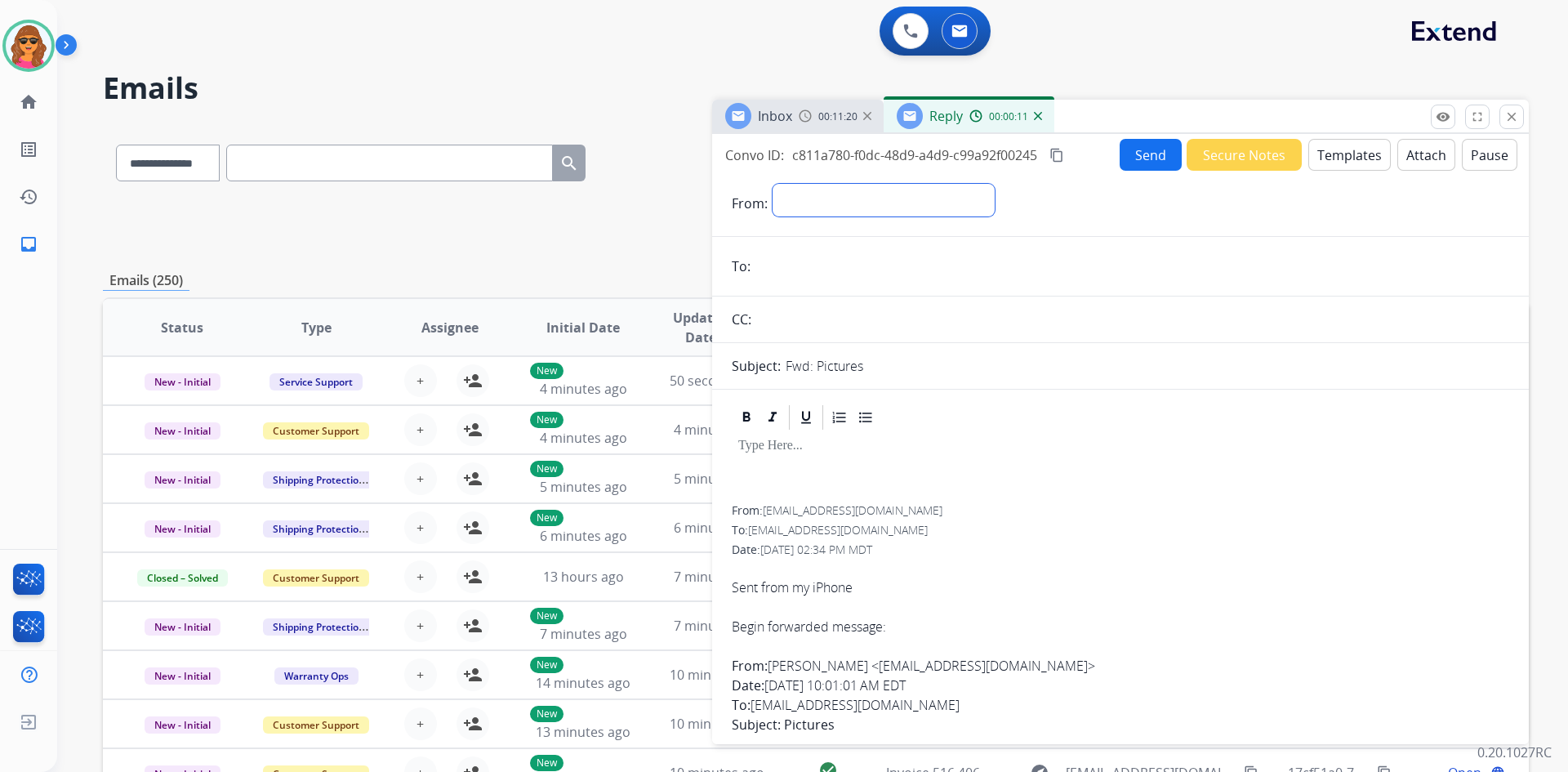
click at [836, 194] on select "**********" at bounding box center [884, 200] width 222 height 33
select select "**********"
click at [773, 184] on select "**********" at bounding box center [884, 200] width 222 height 33
click at [777, 270] on input "email" at bounding box center [1132, 268] width 754 height 33
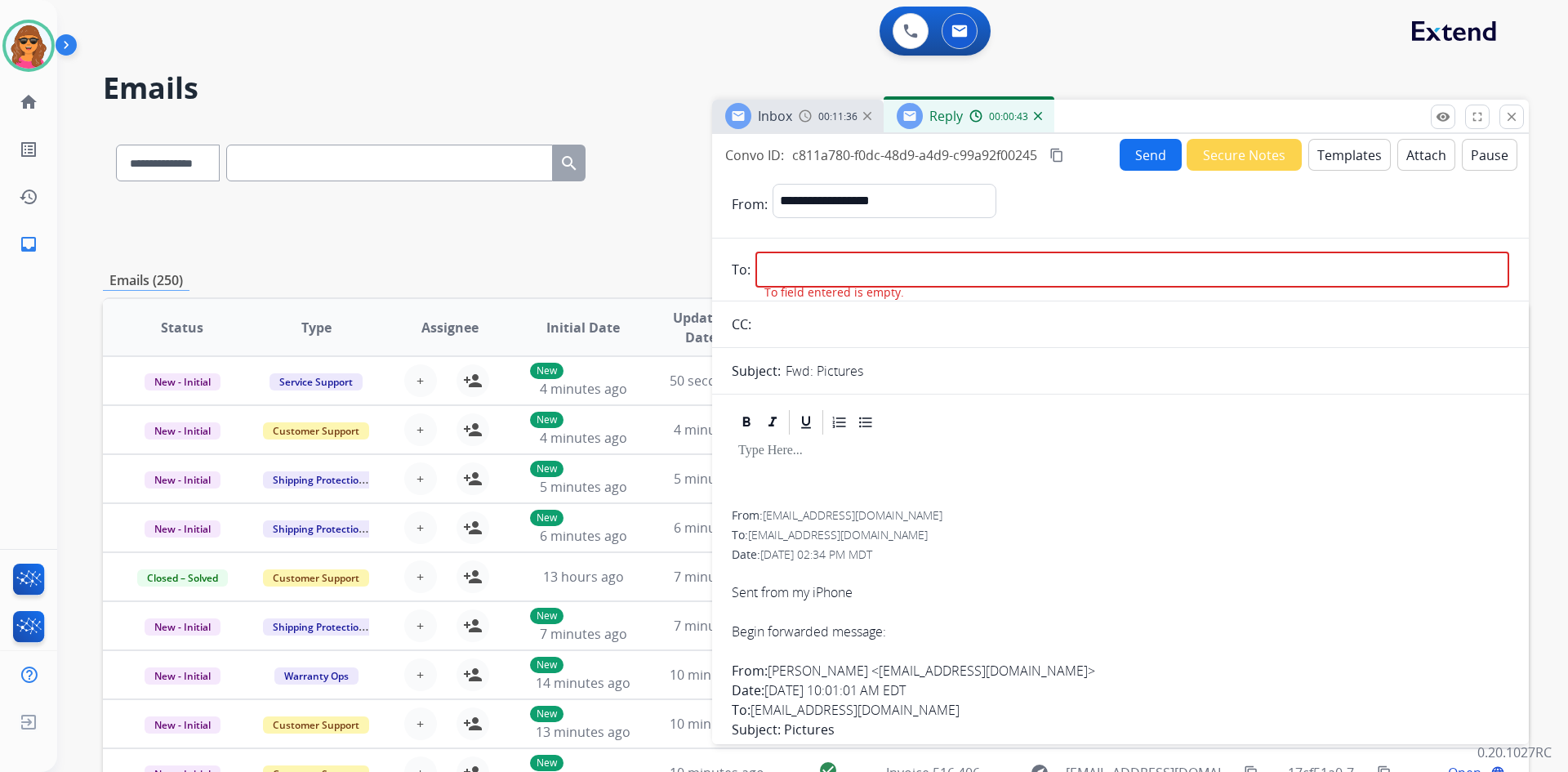
click at [769, 268] on input "email" at bounding box center [1132, 269] width 754 height 36
paste input "**********"
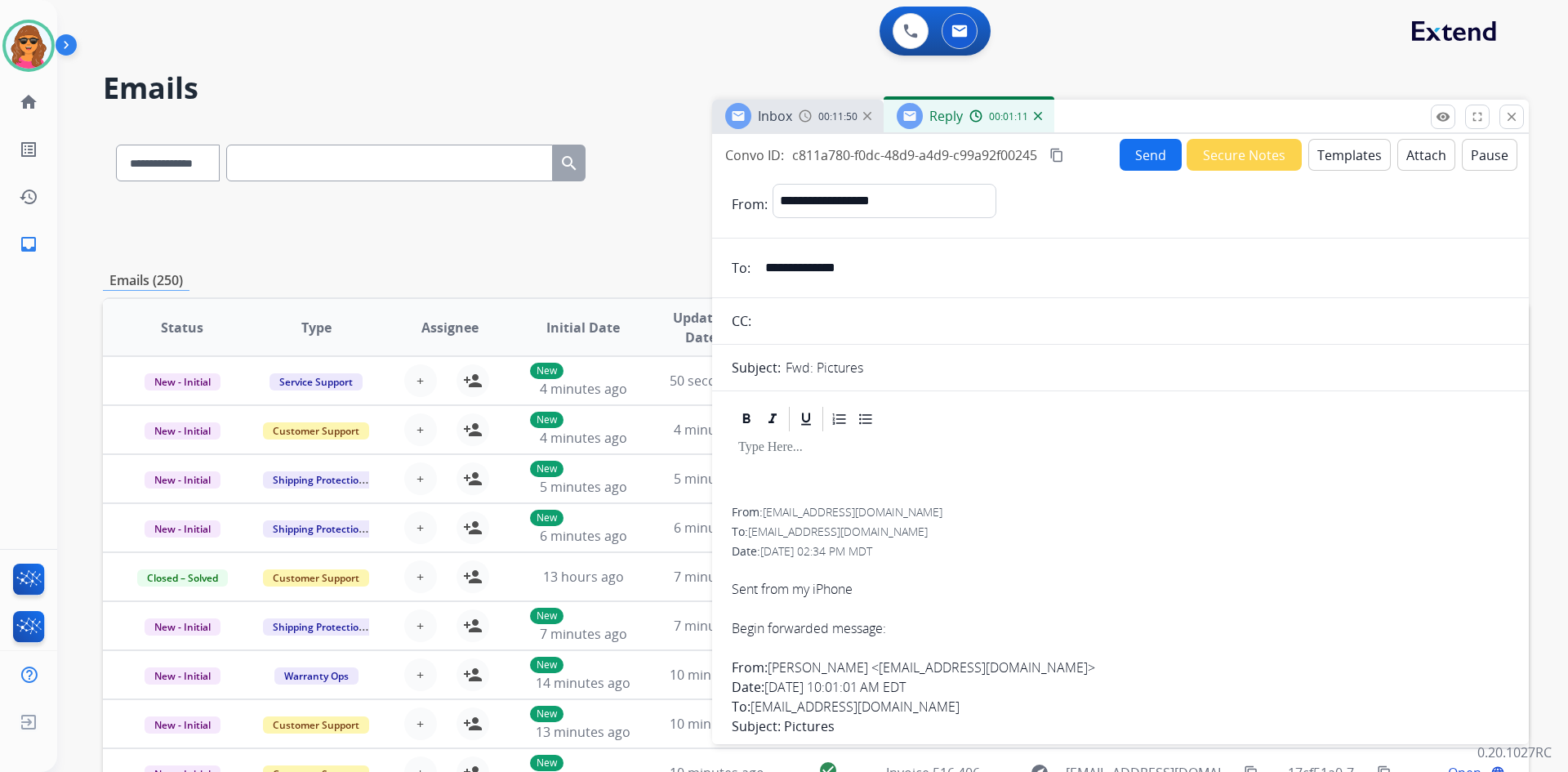
type input "**********"
click at [1356, 161] on button "Templates" at bounding box center [1349, 155] width 82 height 32
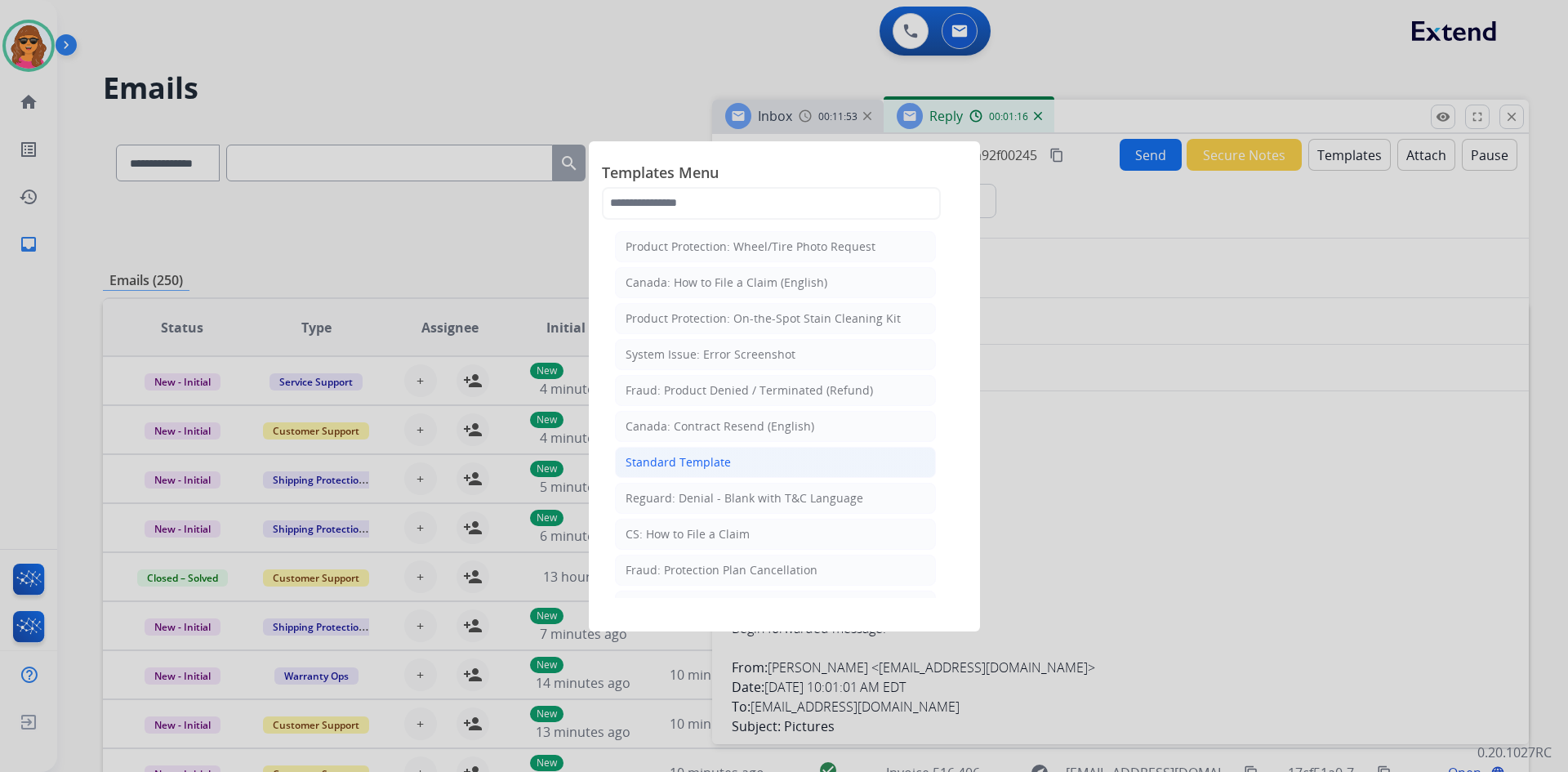
click at [675, 460] on div "Standard Template" at bounding box center [677, 462] width 105 height 16
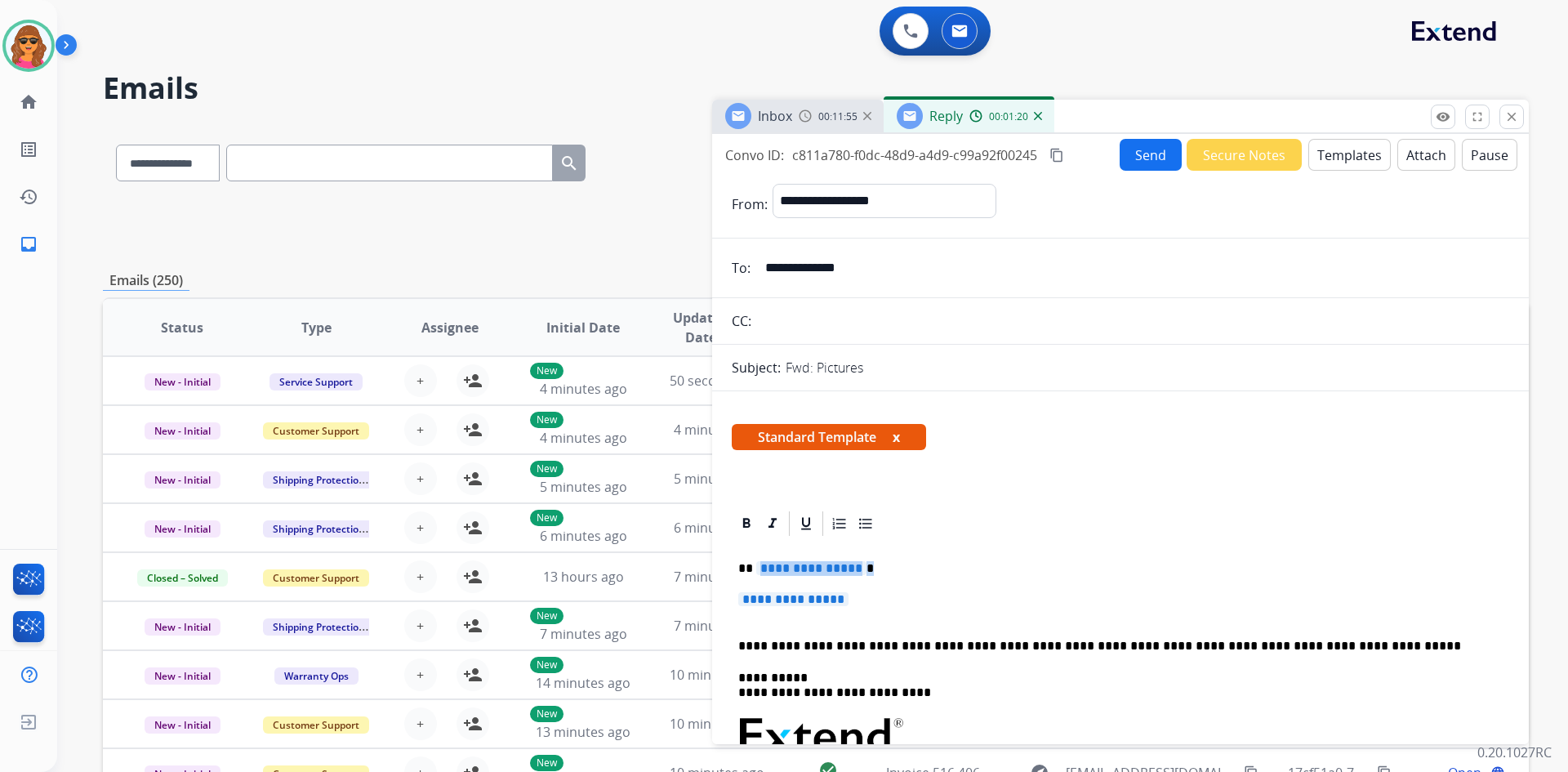
drag, startPoint x: 755, startPoint y: 559, endPoint x: 928, endPoint y: 553, distance: 173.1
click at [928, 553] on div "**********" at bounding box center [1120, 774] width 778 height 472
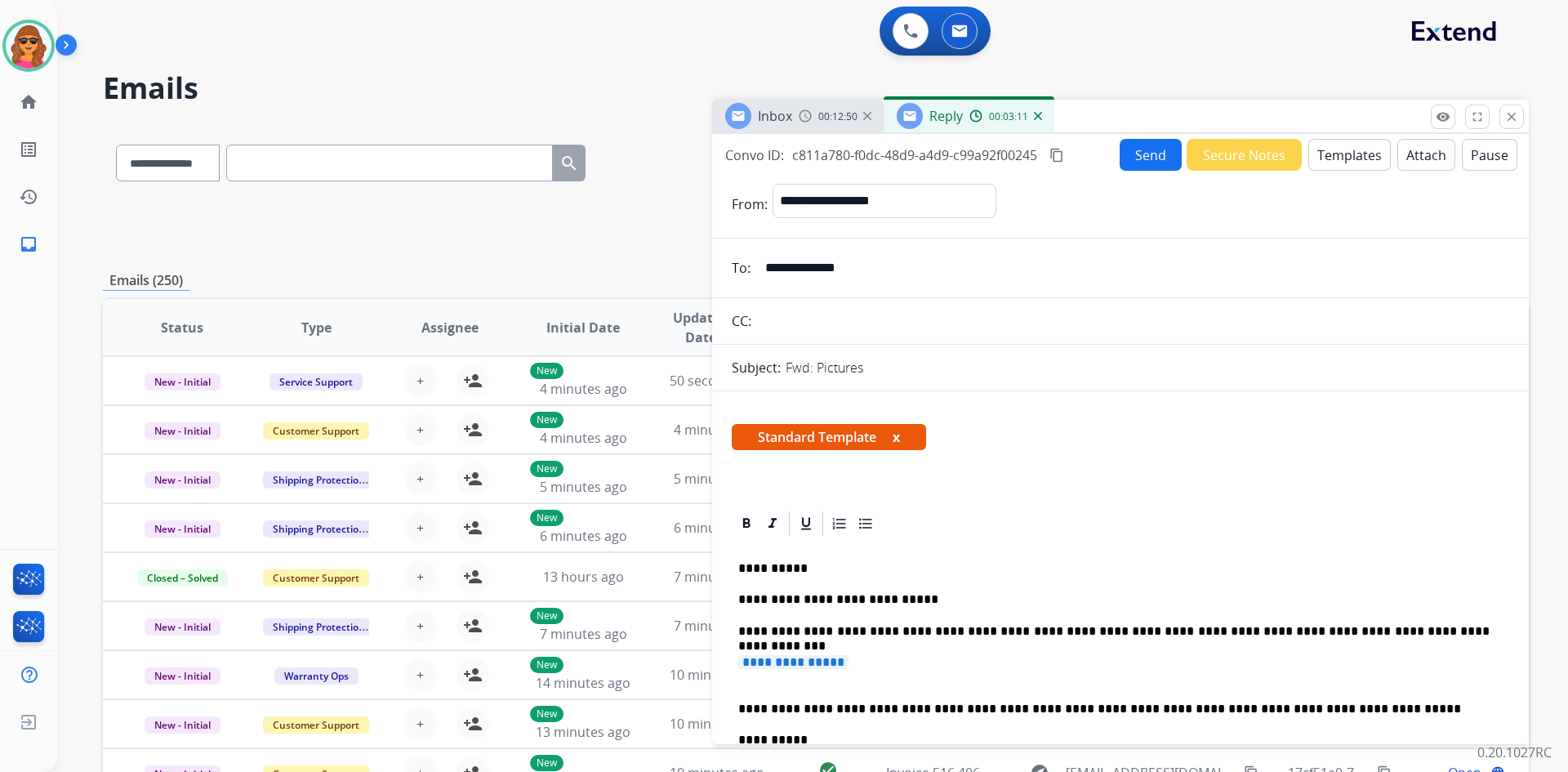
drag, startPoint x: 861, startPoint y: 654, endPoint x: 845, endPoint y: 659, distance: 16.8
drag, startPoint x: 870, startPoint y: 663, endPoint x: 744, endPoint y: 657, distance: 126.1
click at [744, 657] on p "**********" at bounding box center [1120, 670] width 764 height 30
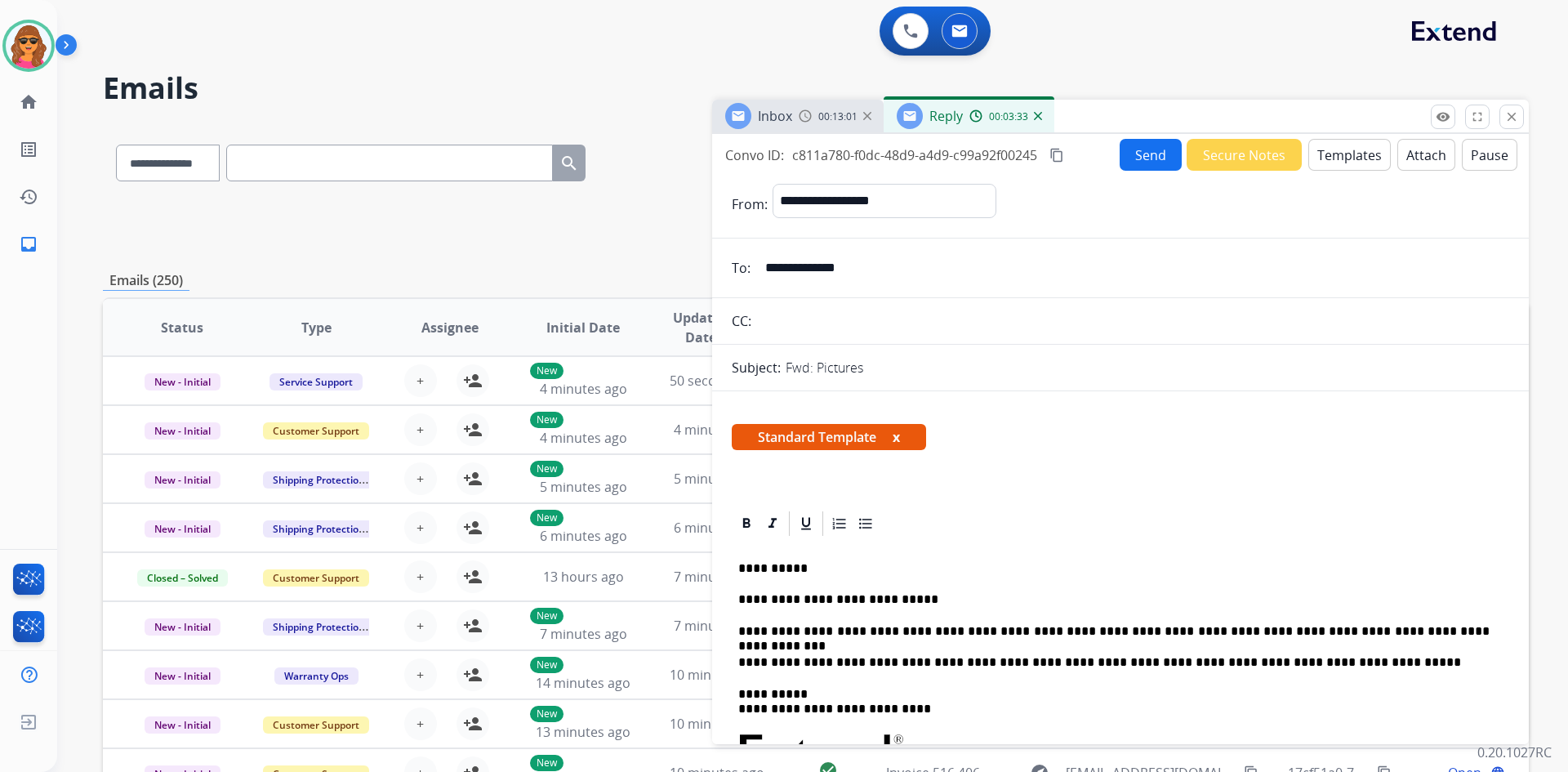
click at [1137, 157] on button "Send" at bounding box center [1151, 155] width 62 height 32
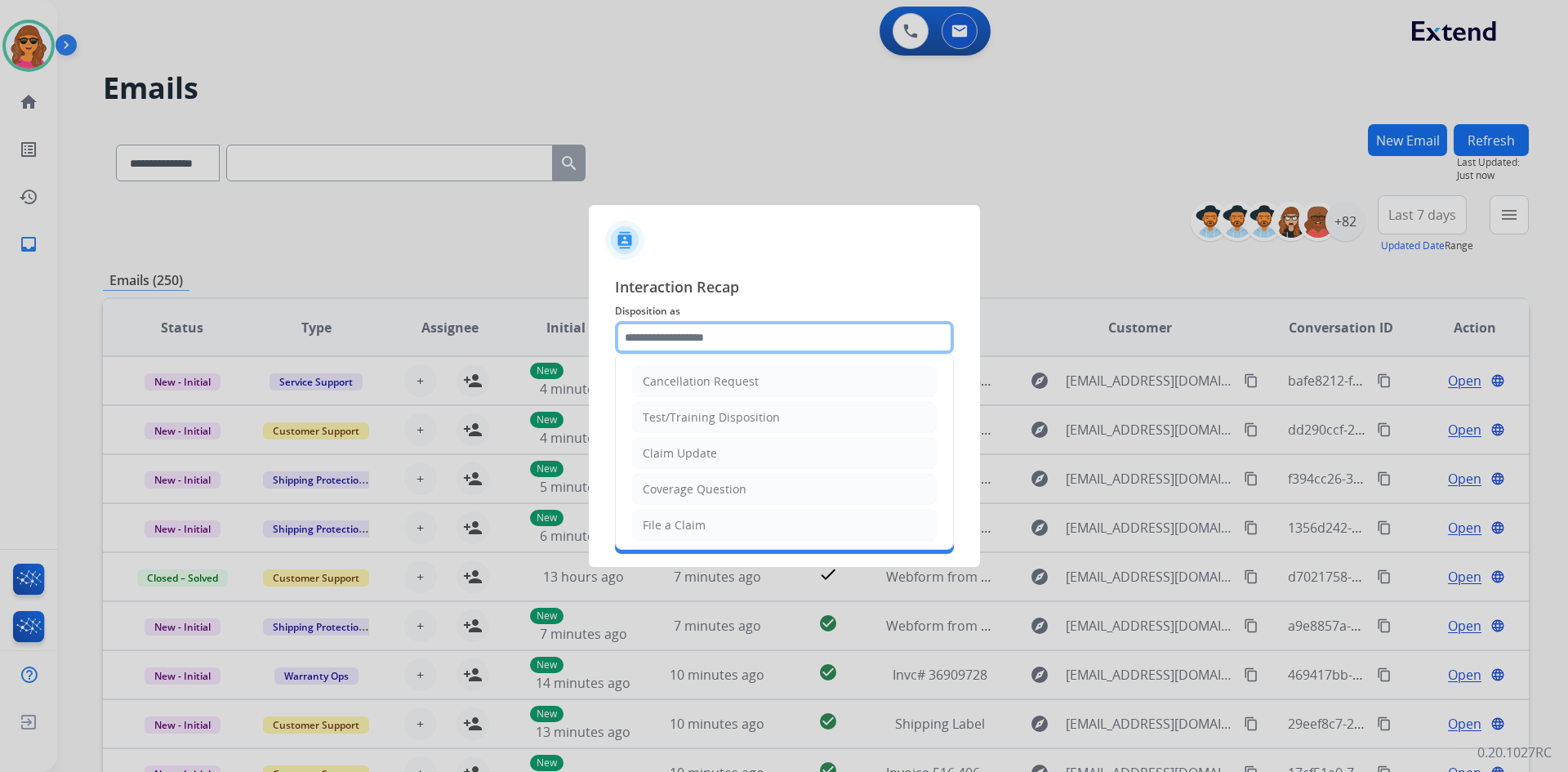
click at [622, 344] on input "text" at bounding box center [784, 337] width 339 height 33
click at [693, 456] on div "Claim Update" at bounding box center [679, 453] width 74 height 16
type input "**********"
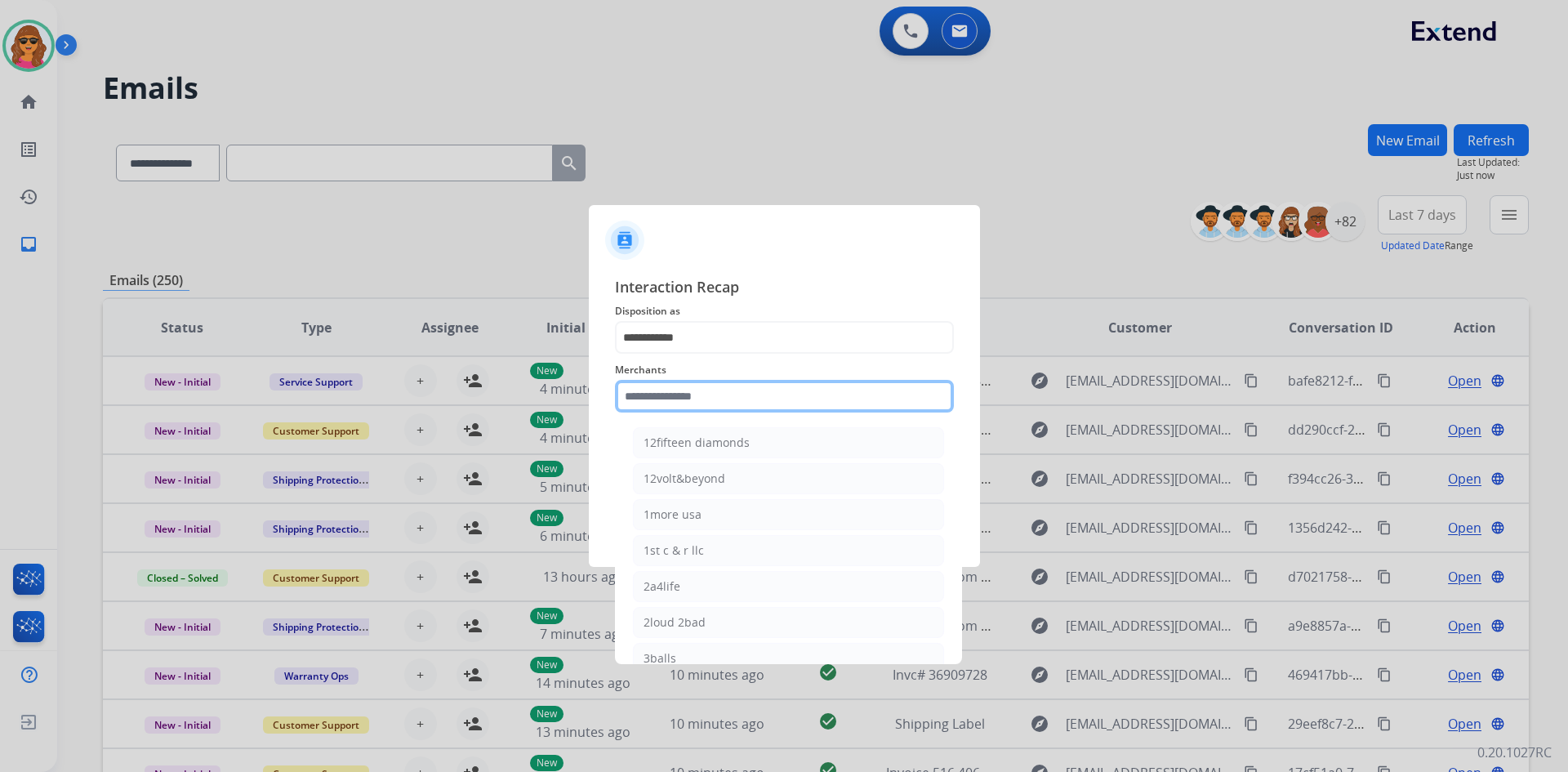
click at [619, 398] on input "text" at bounding box center [784, 396] width 339 height 33
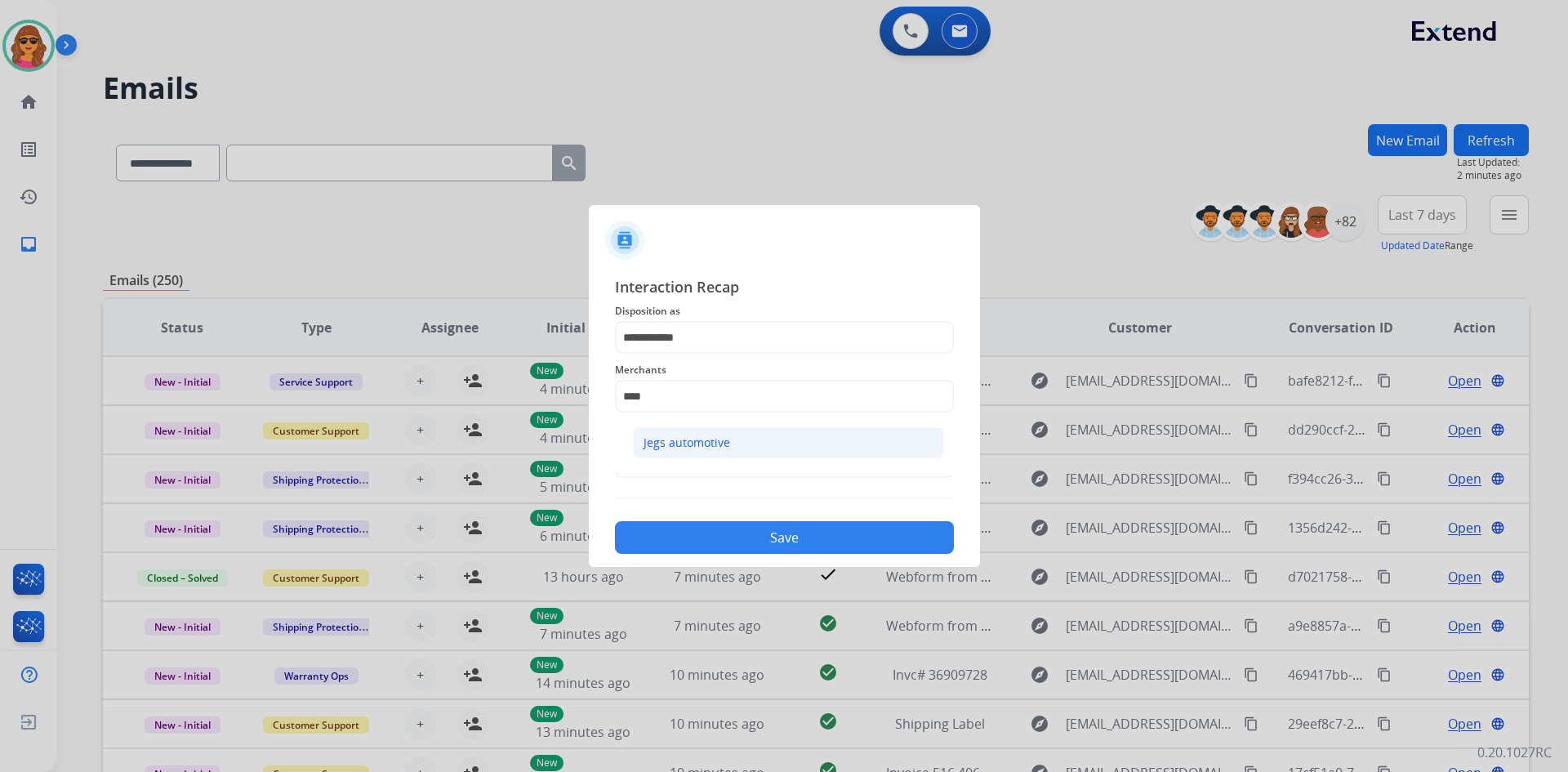
click at [690, 430] on li "Jegs automotive" at bounding box center [788, 443] width 311 height 31
type input "**********"
click at [690, 487] on div "**********" at bounding box center [784, 415] width 339 height 278
click at [683, 471] on input "text" at bounding box center [784, 462] width 339 height 33
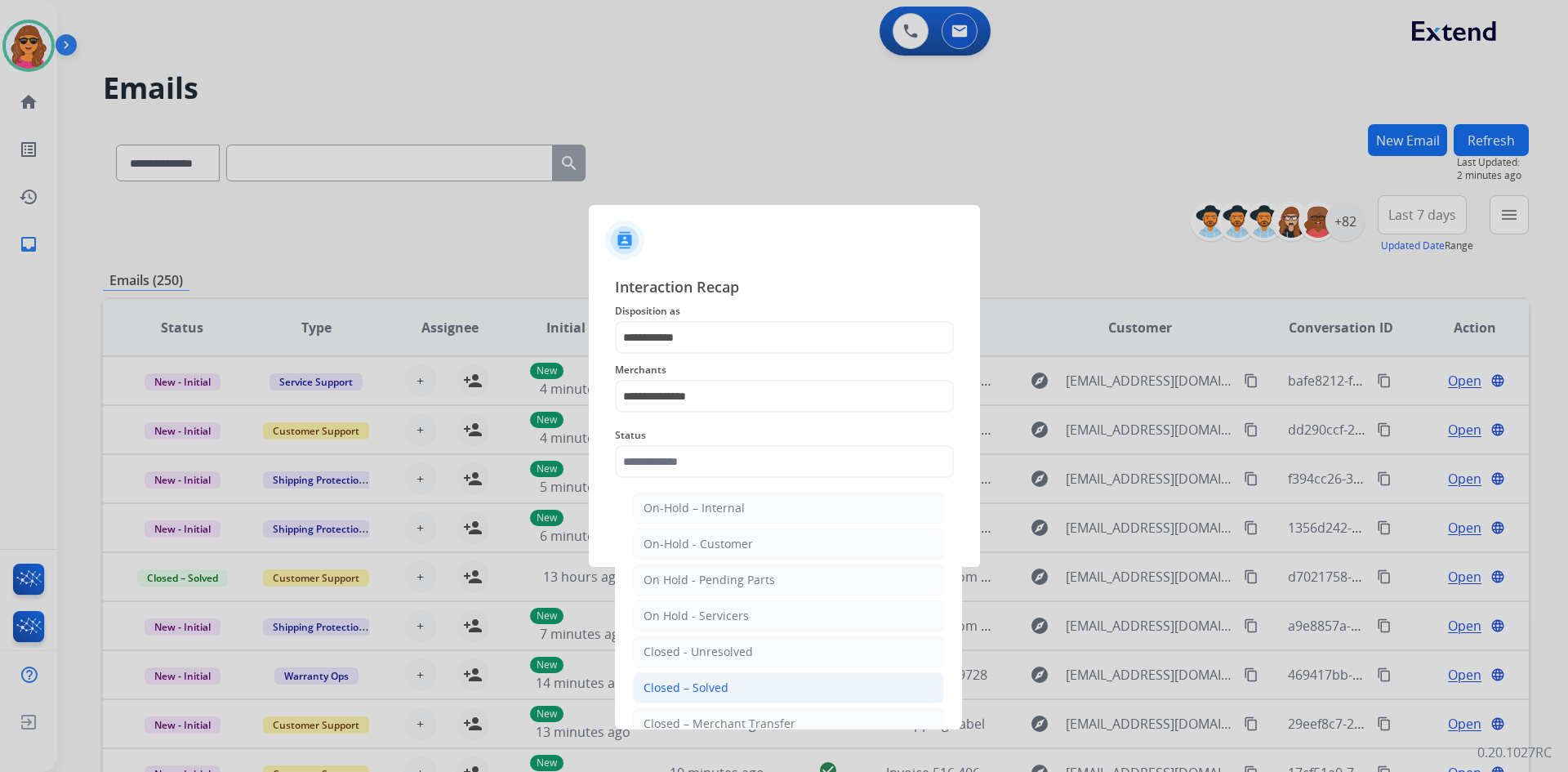
click at [701, 675] on li "Closed – Solved" at bounding box center [788, 688] width 311 height 31
type input "**********"
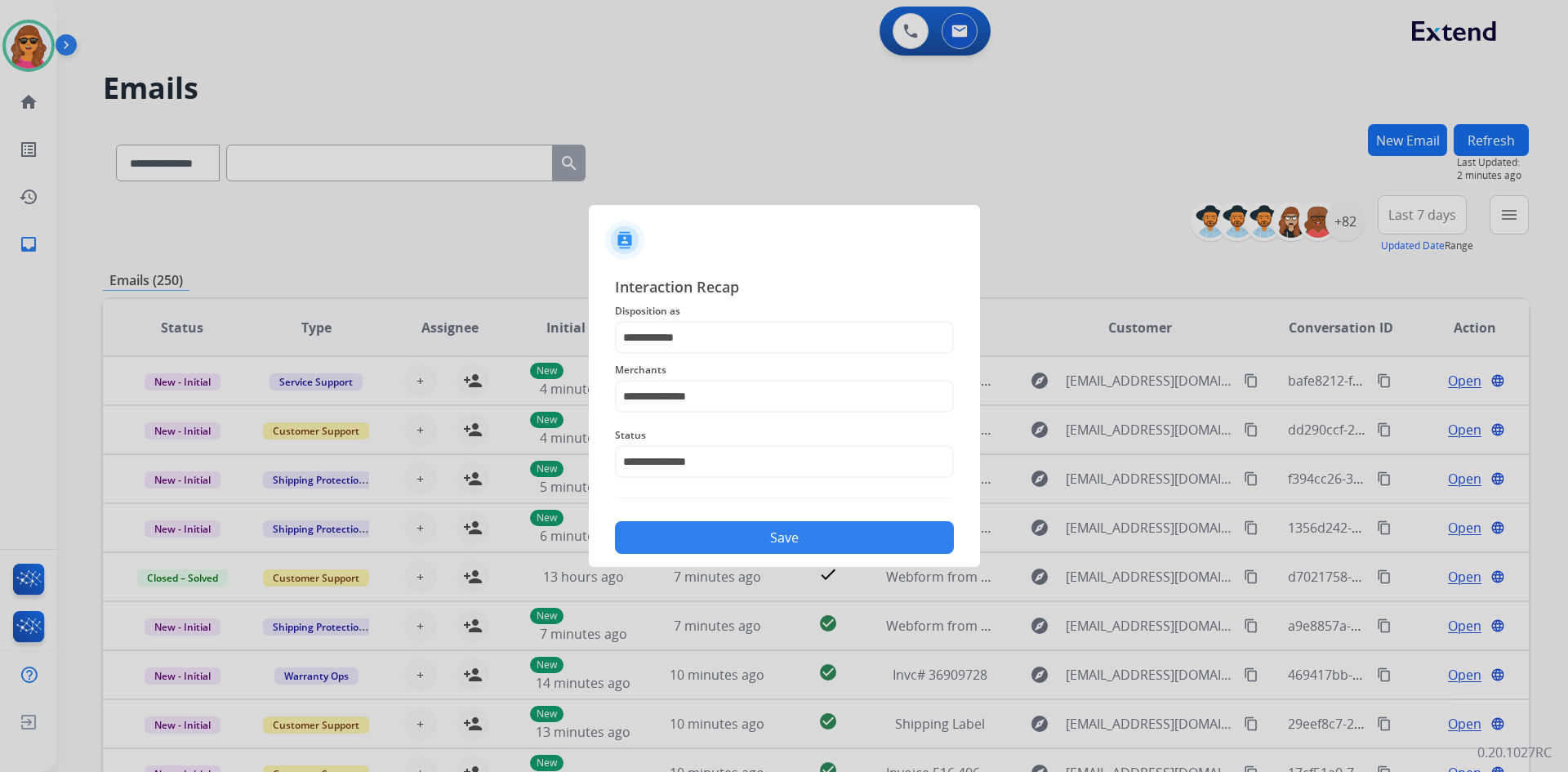
click at [793, 537] on button "Save" at bounding box center [784, 537] width 339 height 33
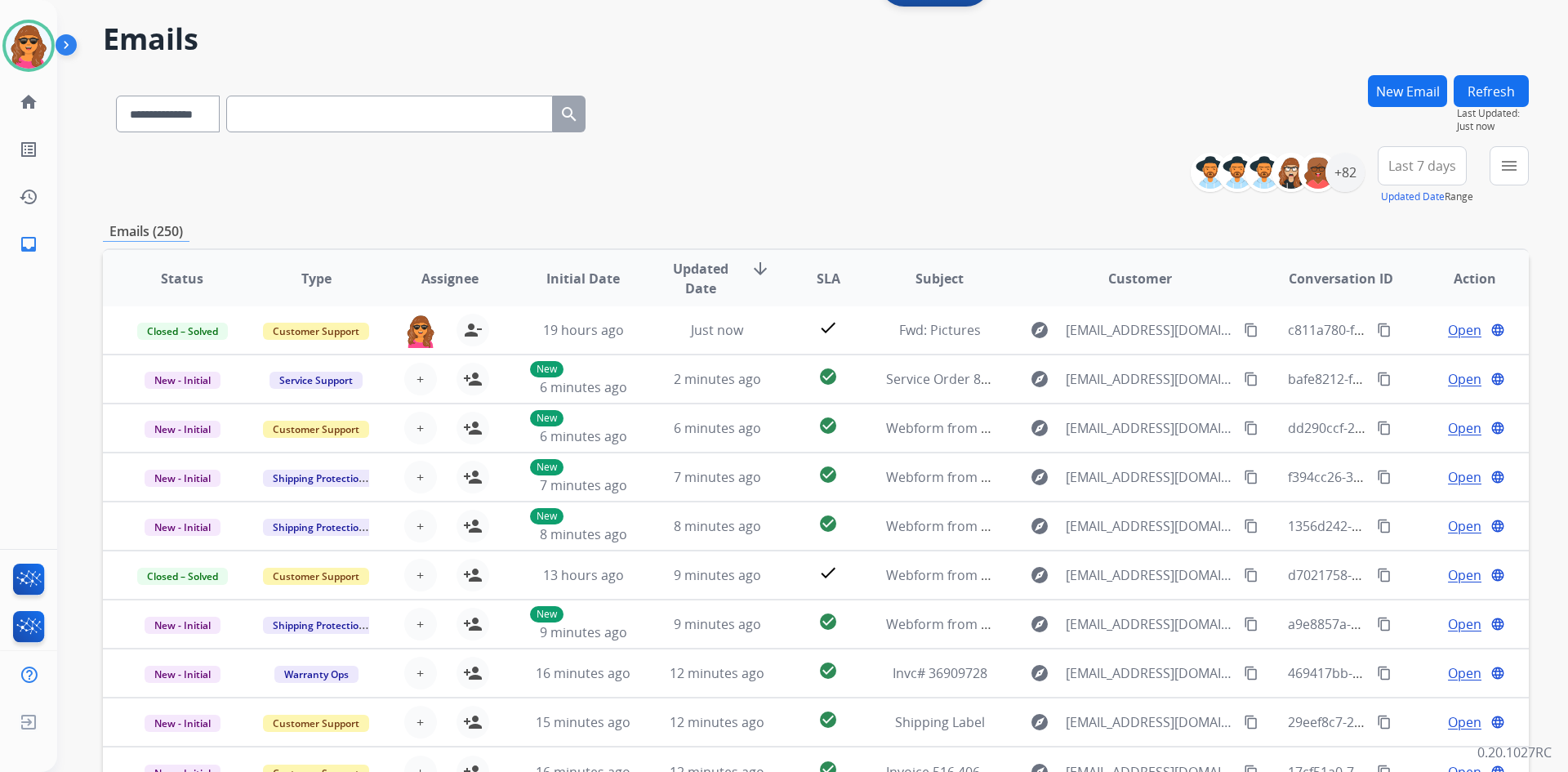
scroll to position [157, 0]
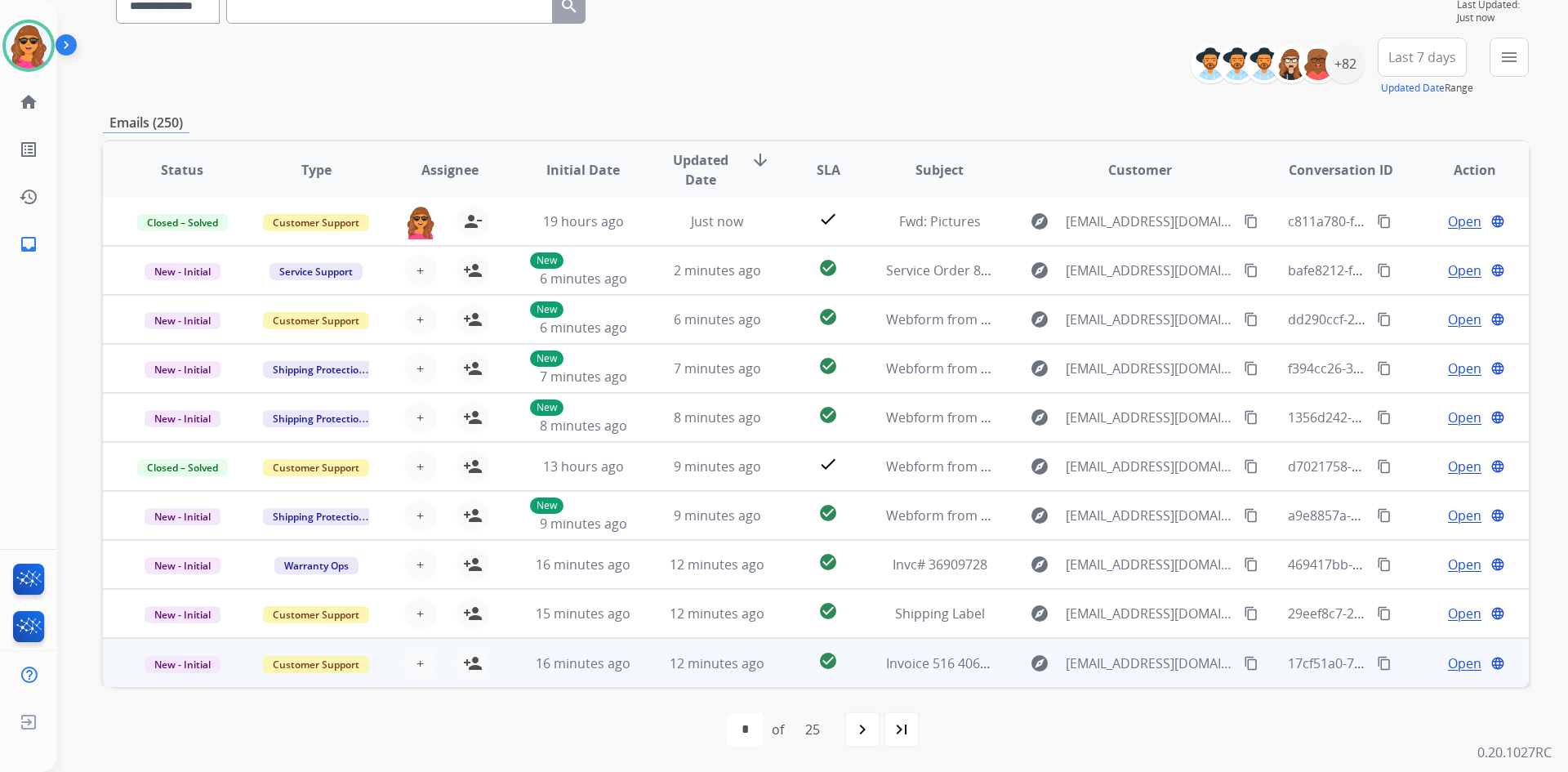
click at [1455, 657] on span "Open" at bounding box center [1465, 663] width 34 height 19
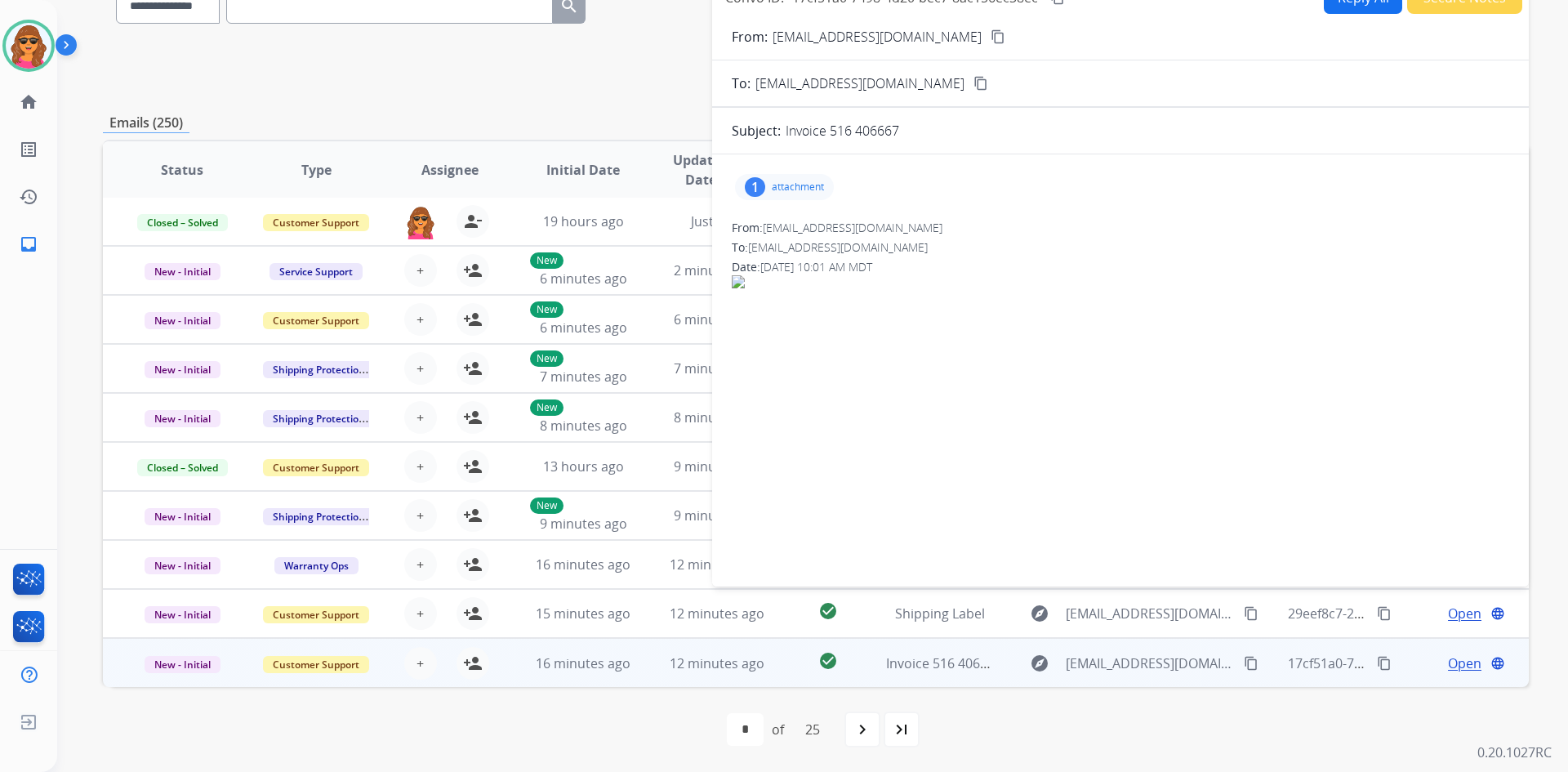
click at [604, 108] on div "**********" at bounding box center [816, 368] width 1426 height 805
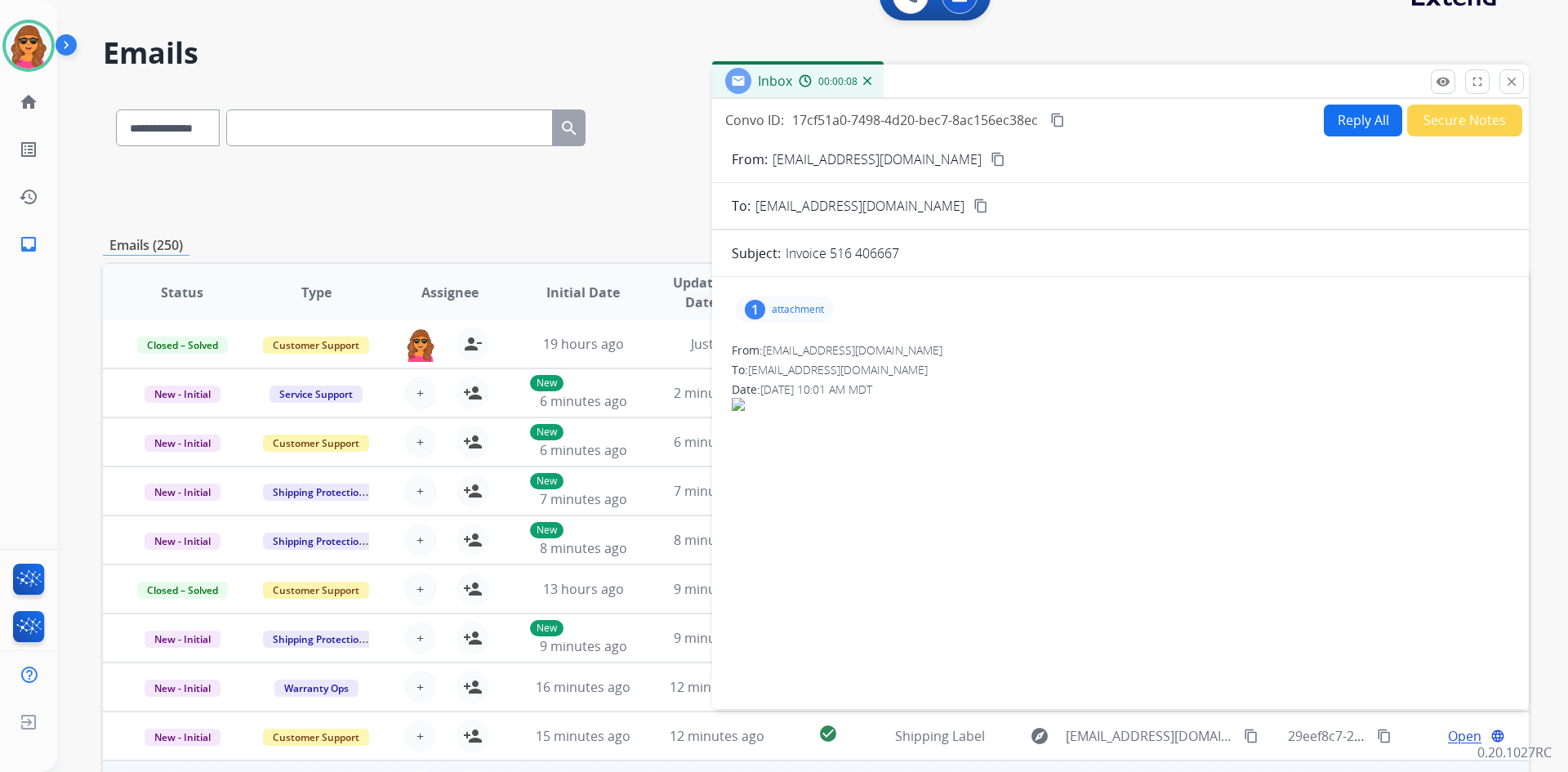
scroll to position [0, 0]
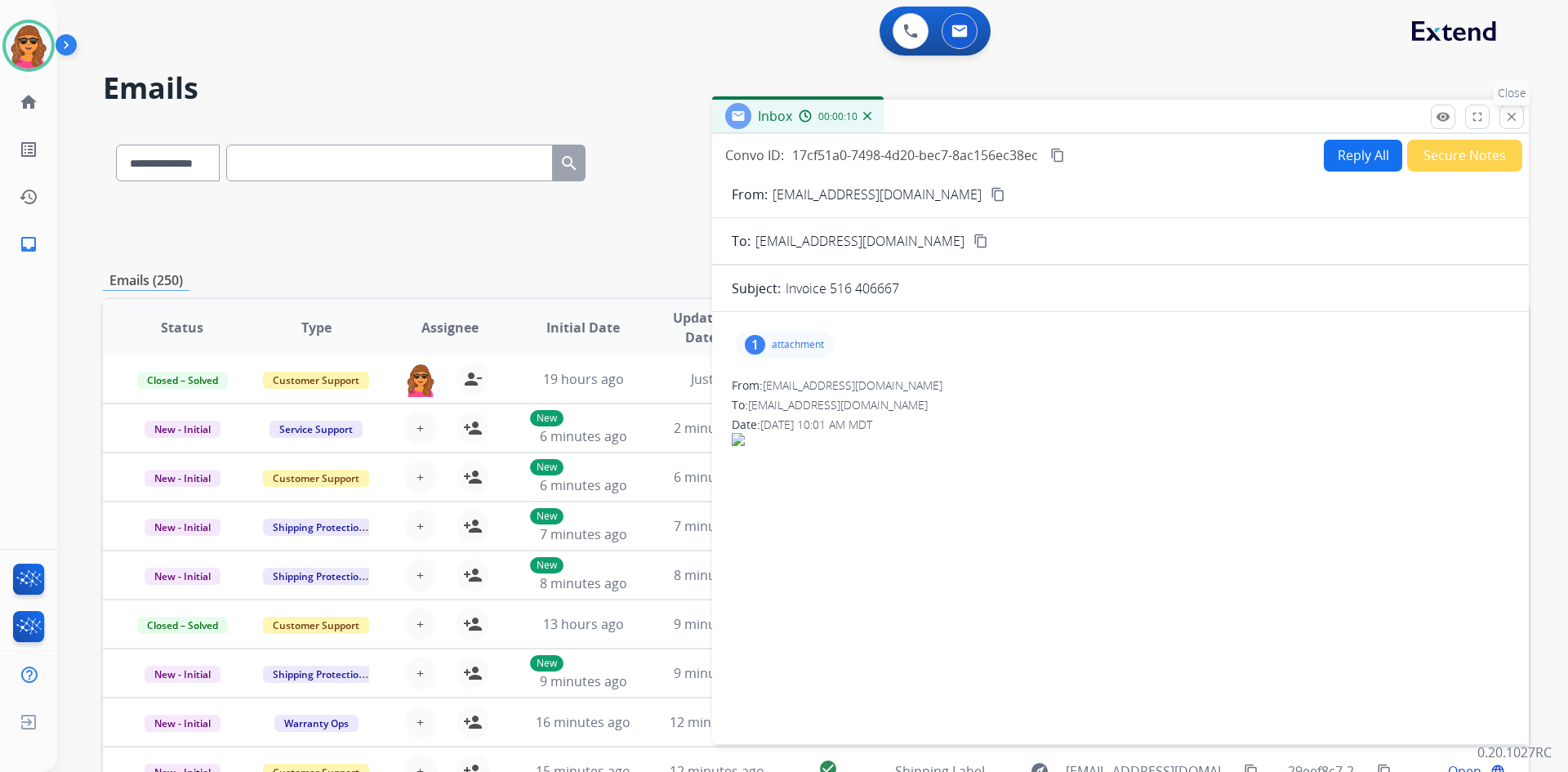
click at [1523, 113] on button "close Close" at bounding box center [1511, 116] width 24 height 24
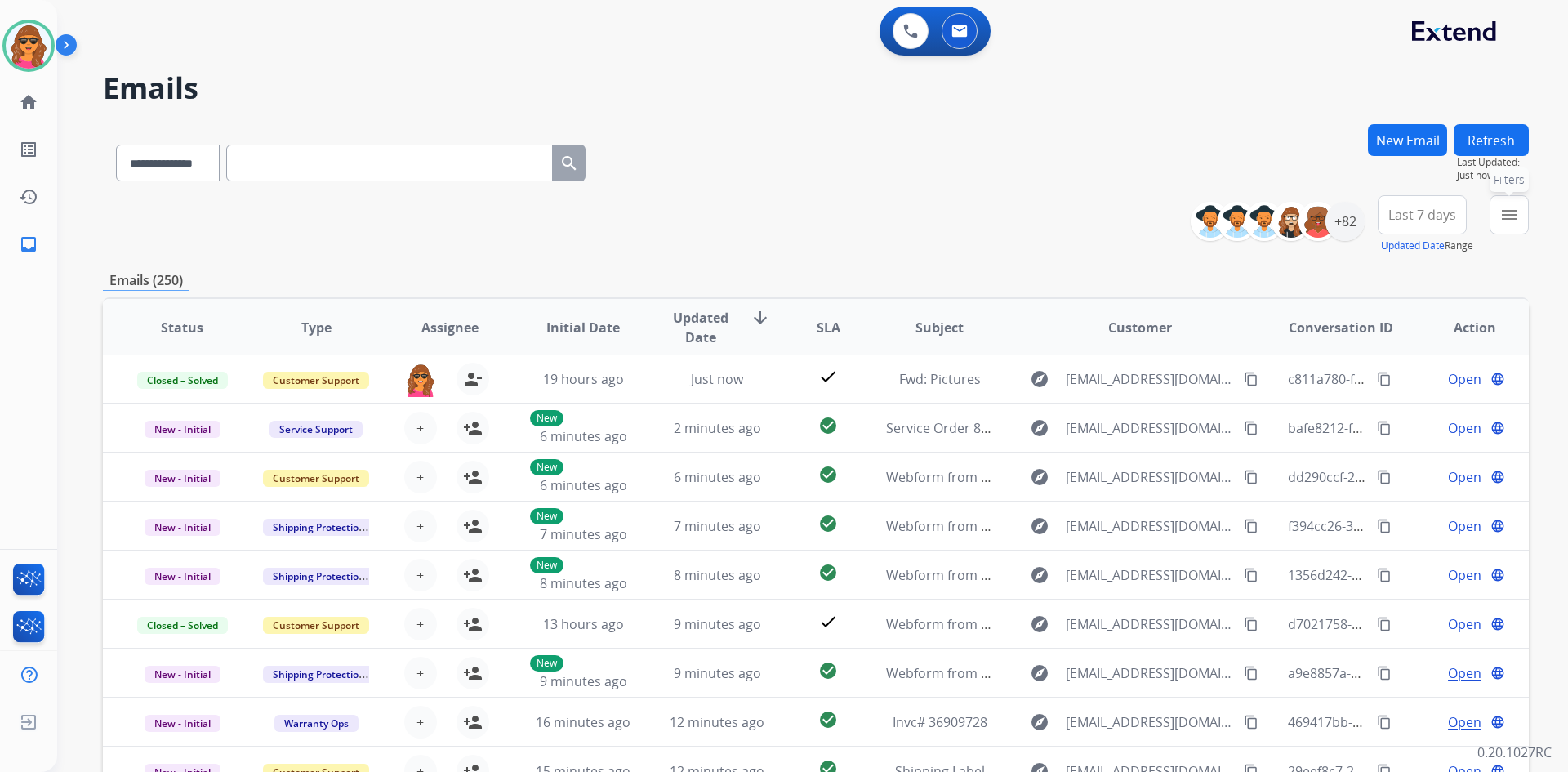
click at [1504, 208] on mat-icon "menu" at bounding box center [1509, 214] width 19 height 19
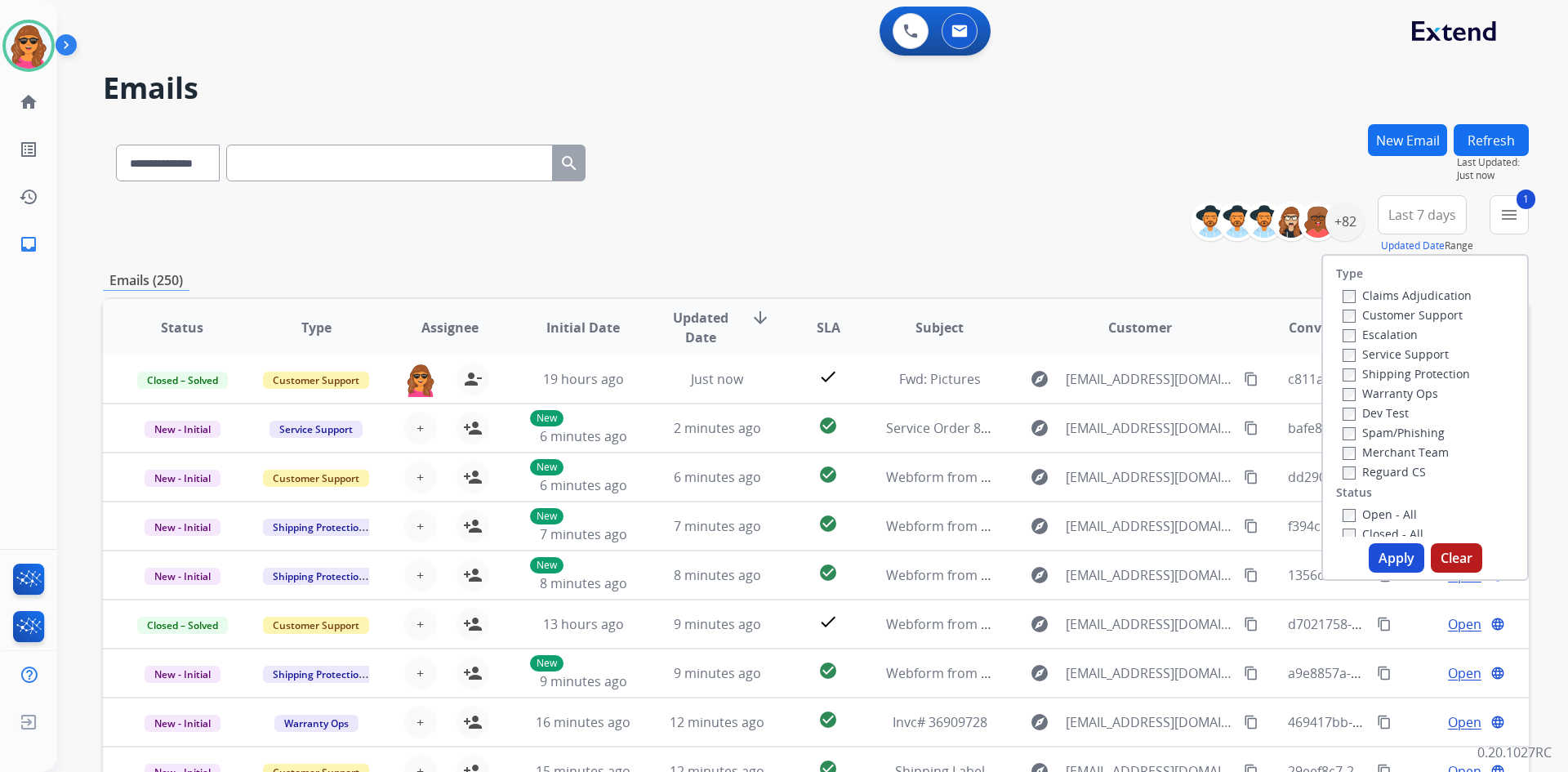
click at [1343, 366] on label "Shipping Protection" at bounding box center [1407, 374] width 128 height 15
click at [1345, 513] on label "Open - All" at bounding box center [1380, 514] width 74 height 15
click at [1396, 547] on button "Apply" at bounding box center [1396, 558] width 55 height 29
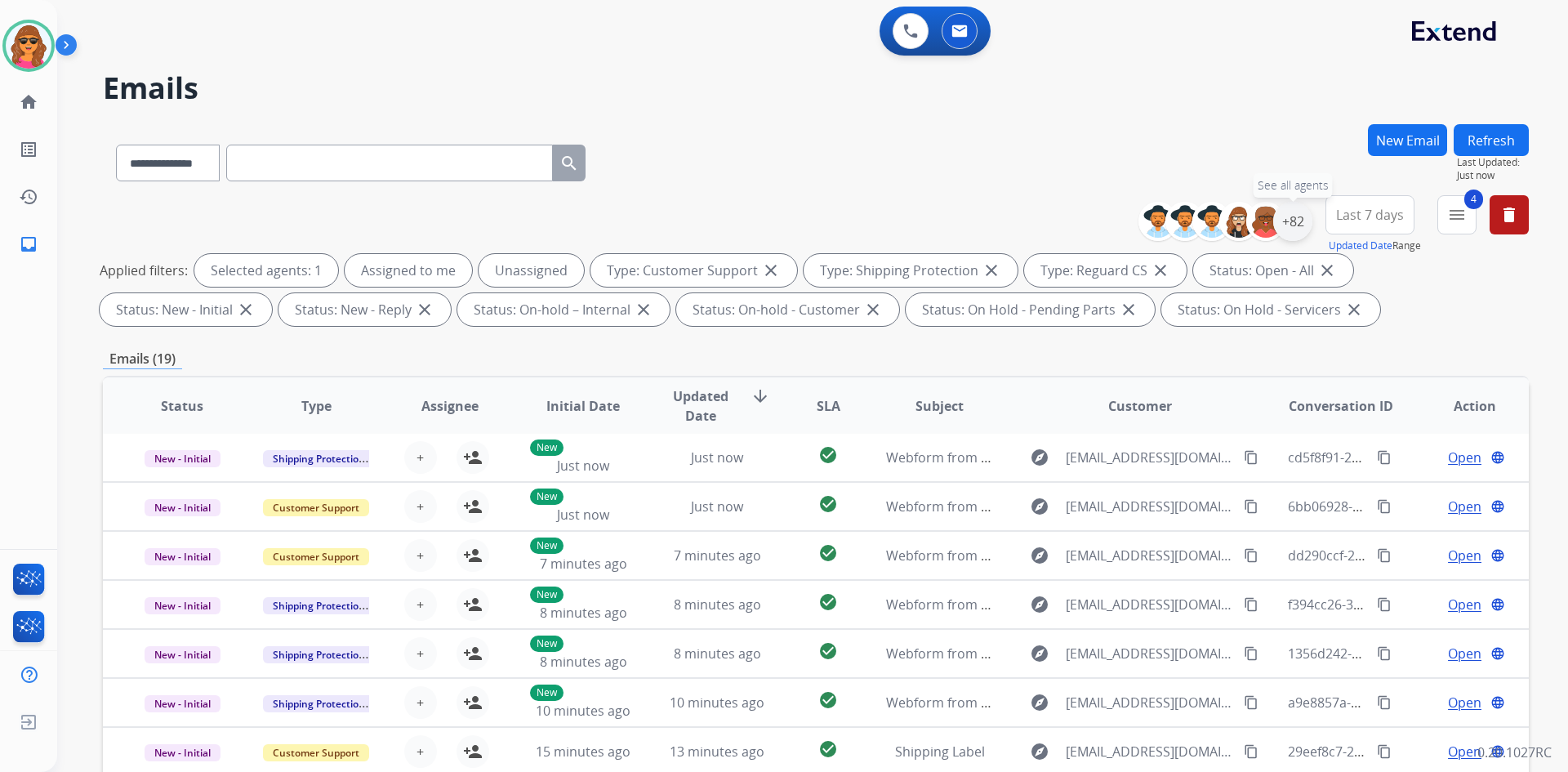
click at [1297, 210] on div "+82" at bounding box center [1293, 221] width 40 height 40
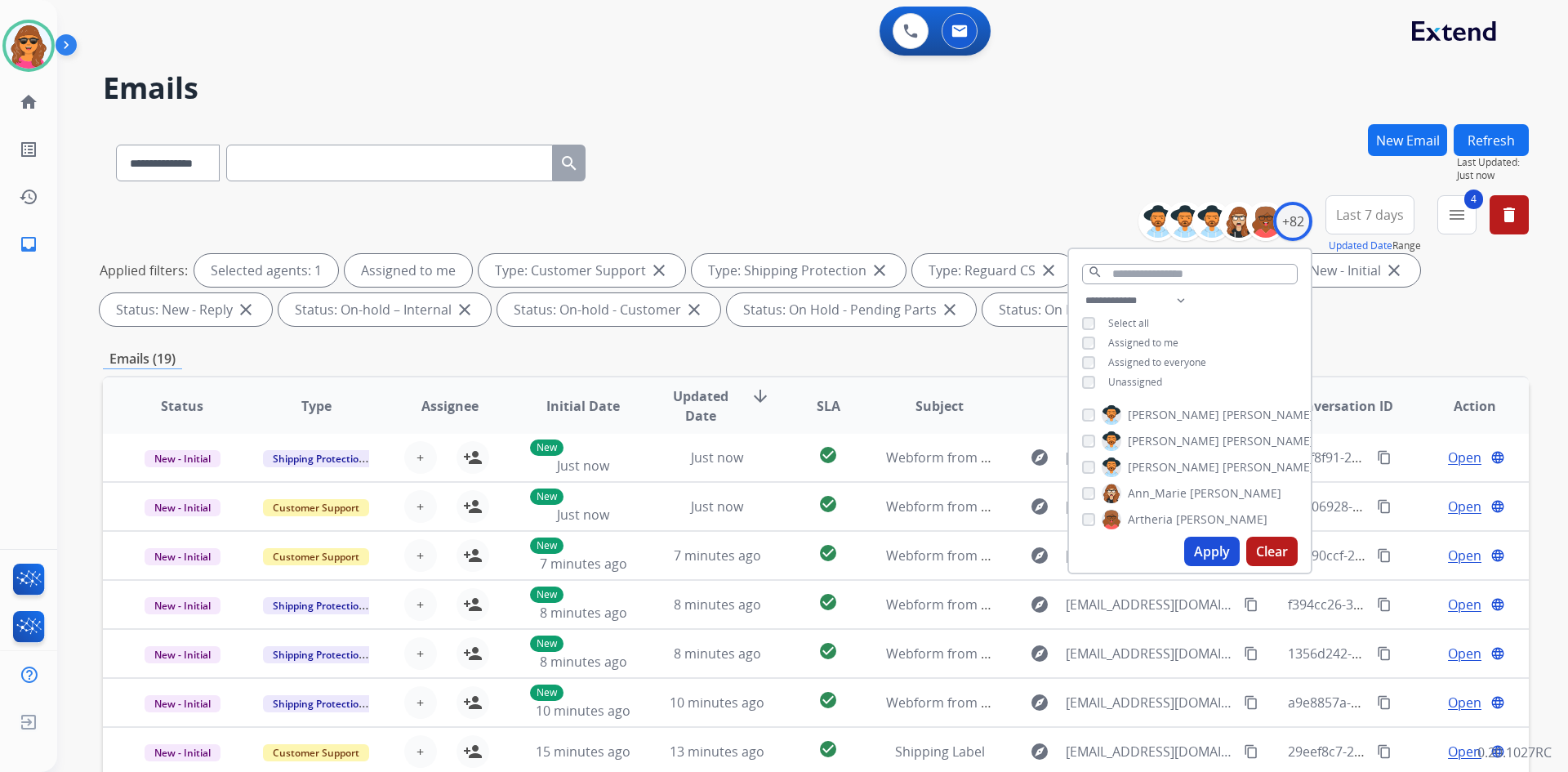
click at [1212, 551] on button "Apply" at bounding box center [1212, 551] width 55 height 29
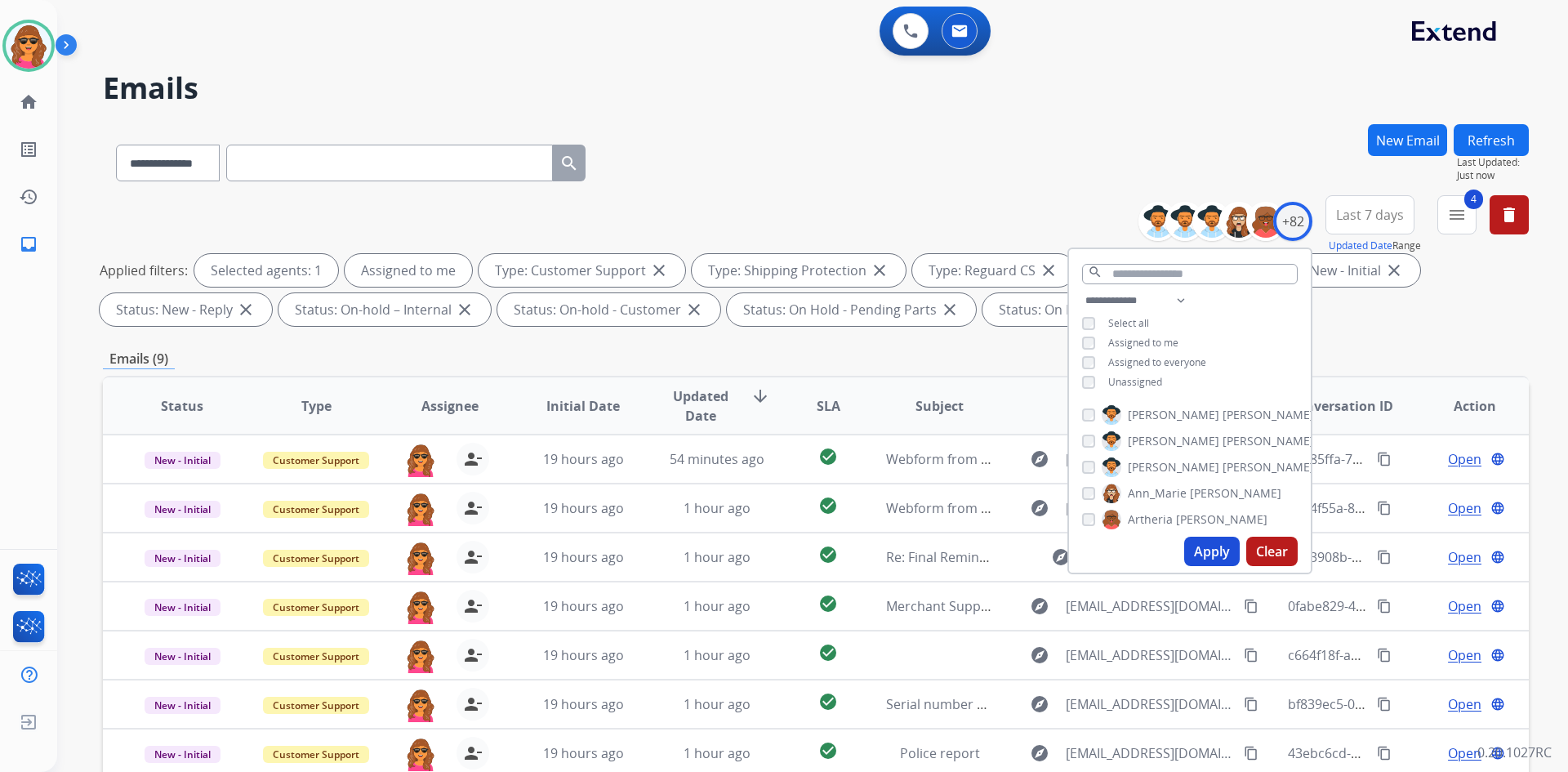
click at [1212, 551] on button "Apply" at bounding box center [1212, 551] width 55 height 29
click at [1376, 344] on div "**********" at bounding box center [816, 565] width 1426 height 884
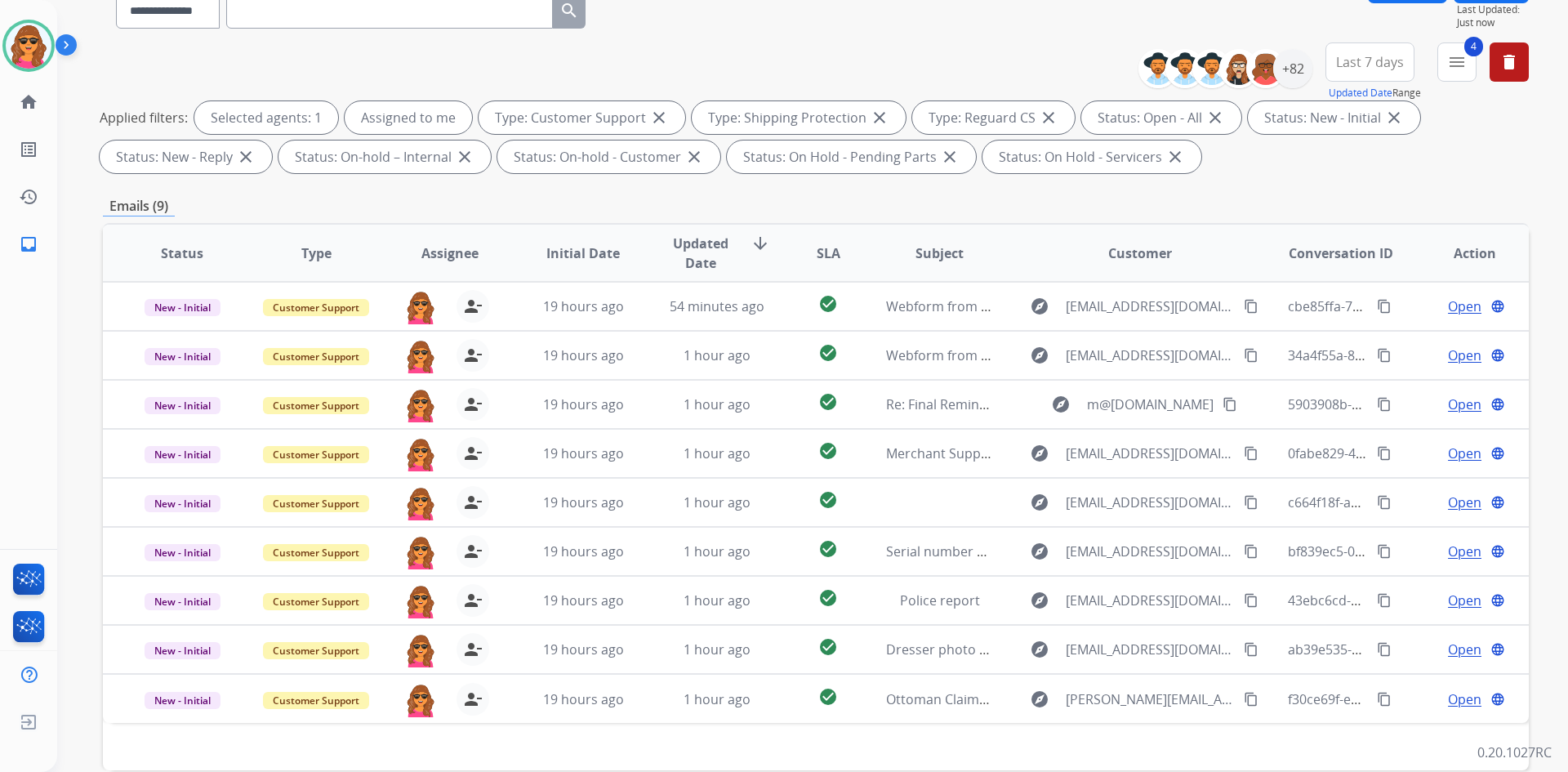
scroll to position [236, 0]
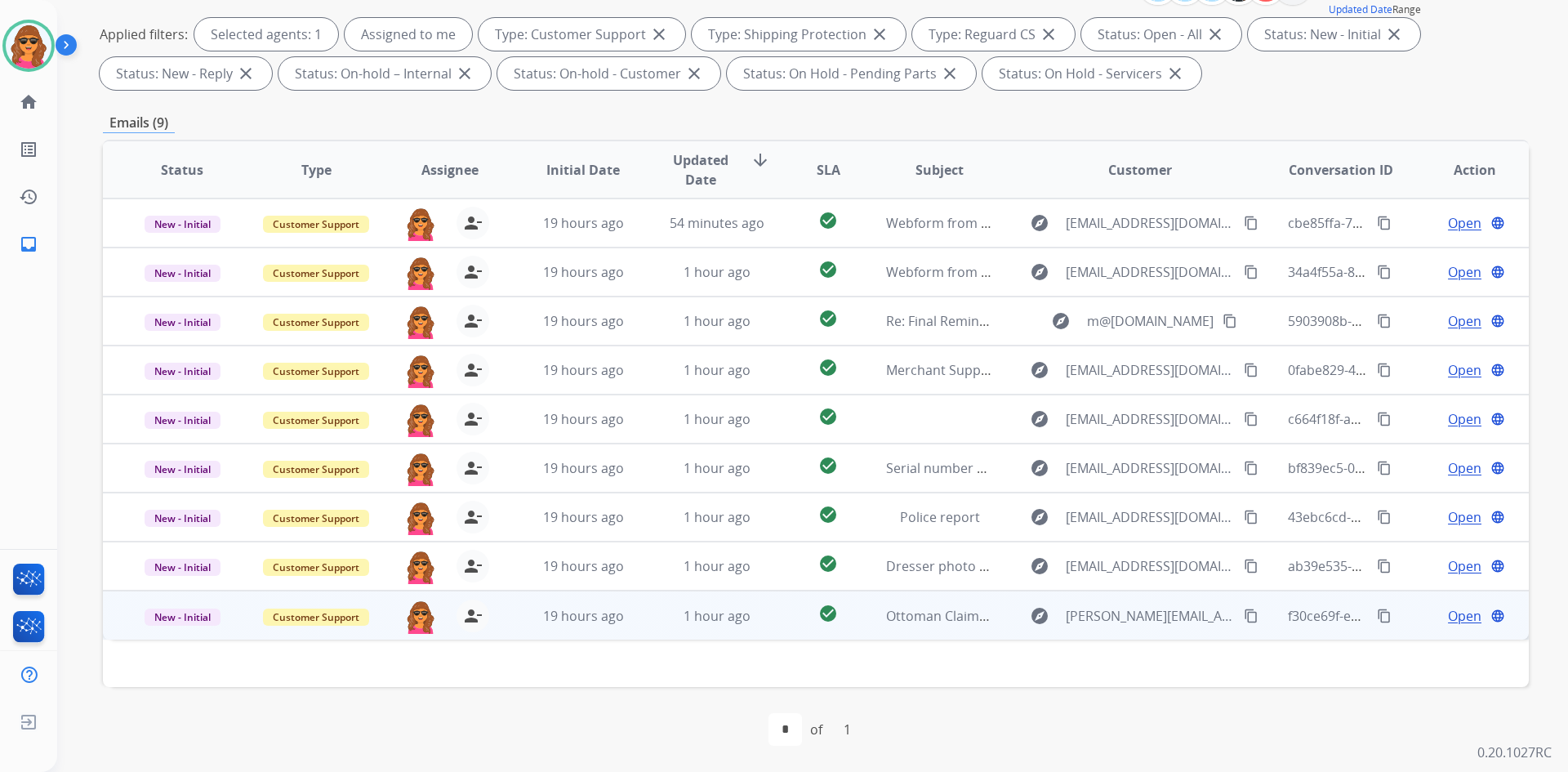
click at [1445, 604] on td "Open language" at bounding box center [1462, 615] width 134 height 49
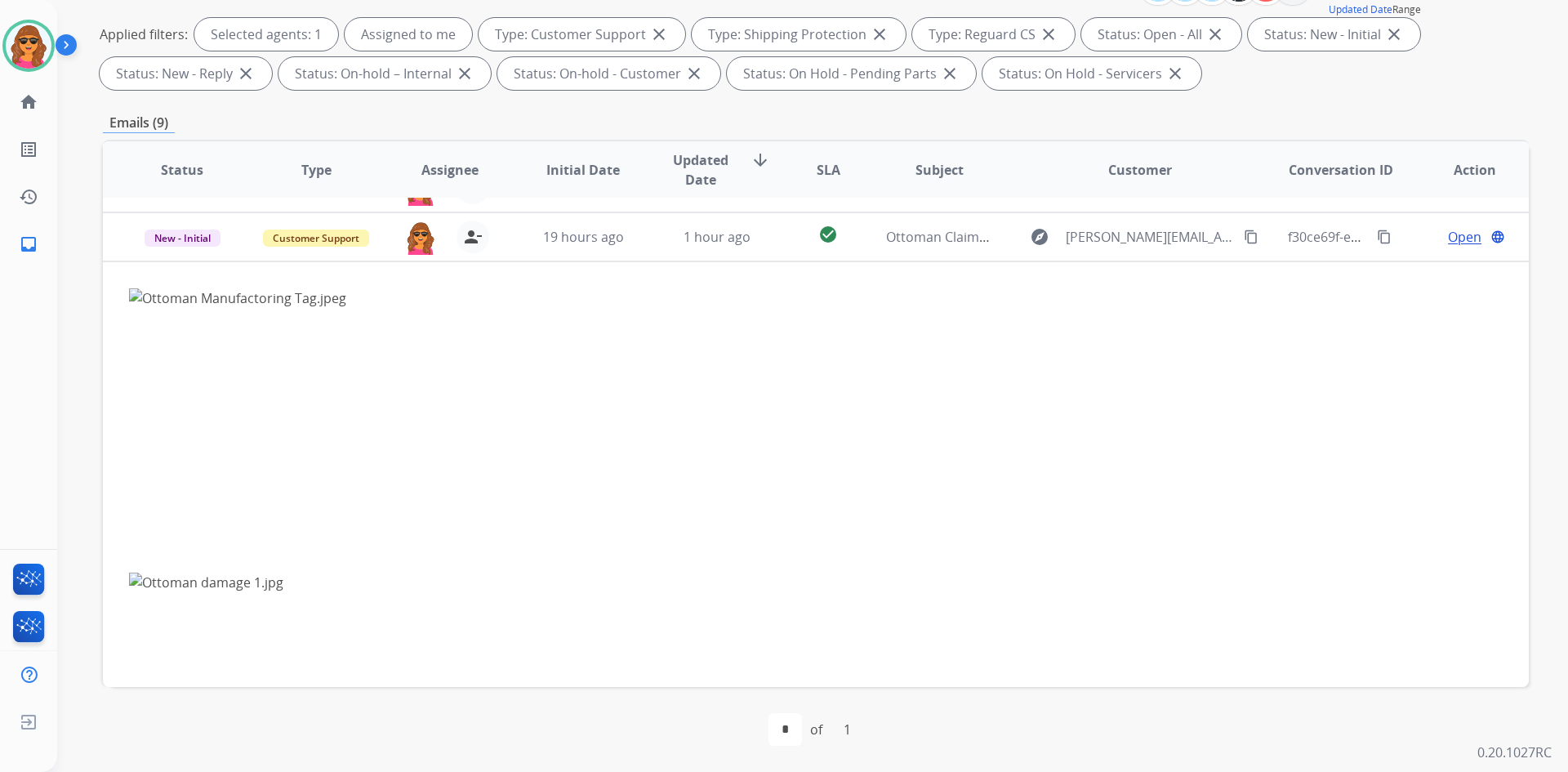
scroll to position [392, 0]
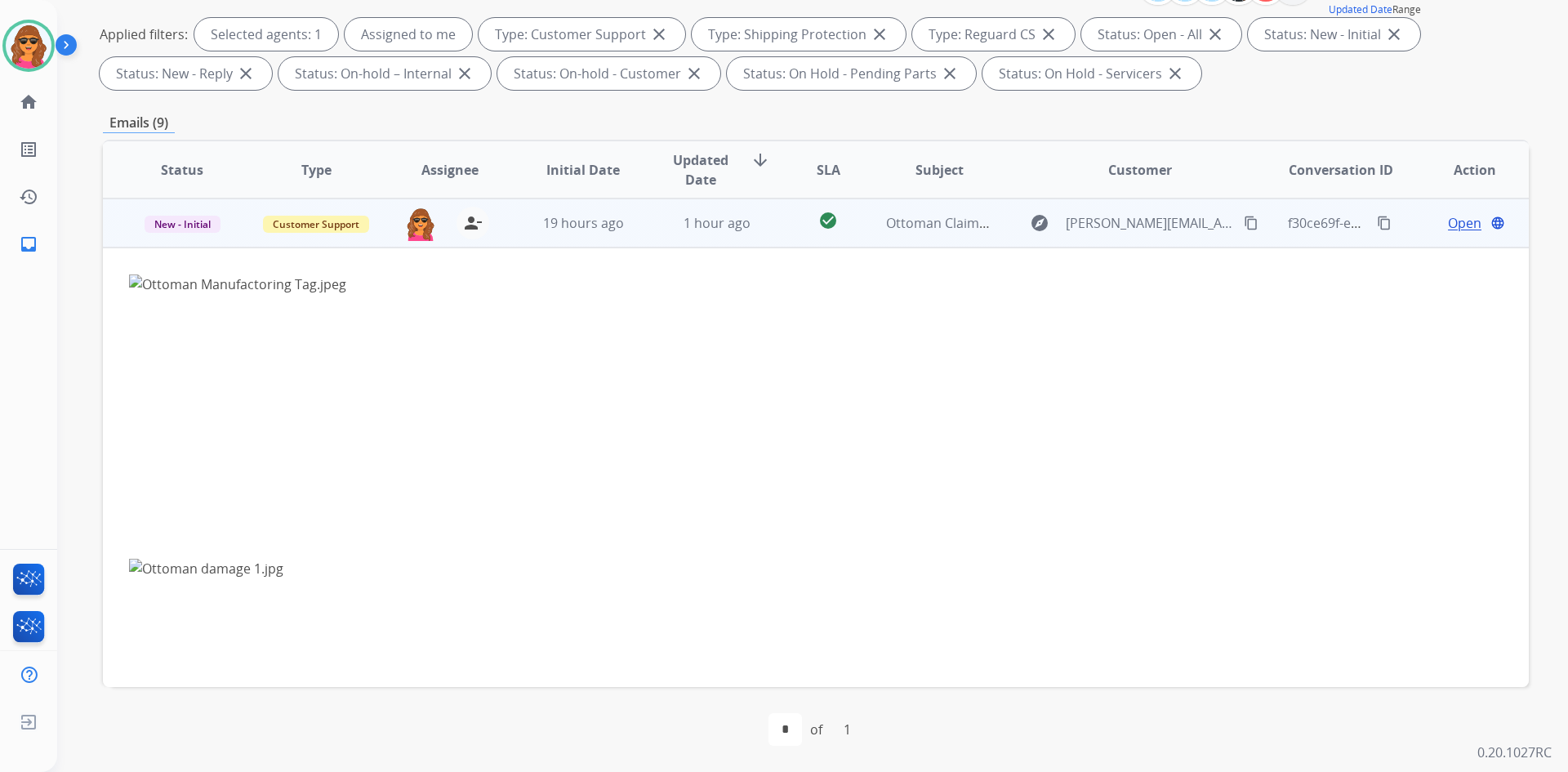
click at [784, 230] on td "check_circle" at bounding box center [815, 222] width 89 height 49
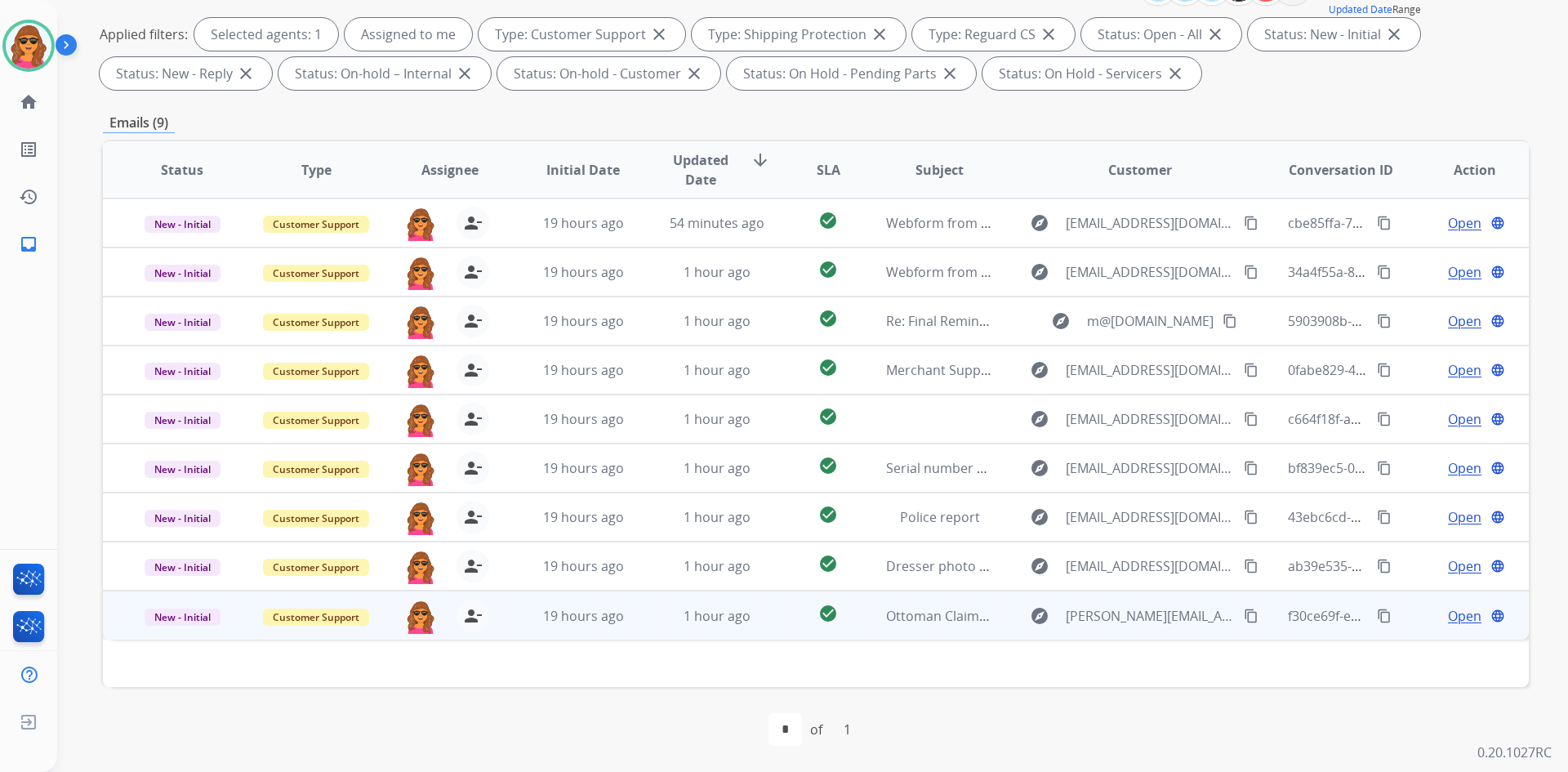
scroll to position [0, 0]
click at [1448, 618] on span "Open" at bounding box center [1465, 615] width 34 height 19
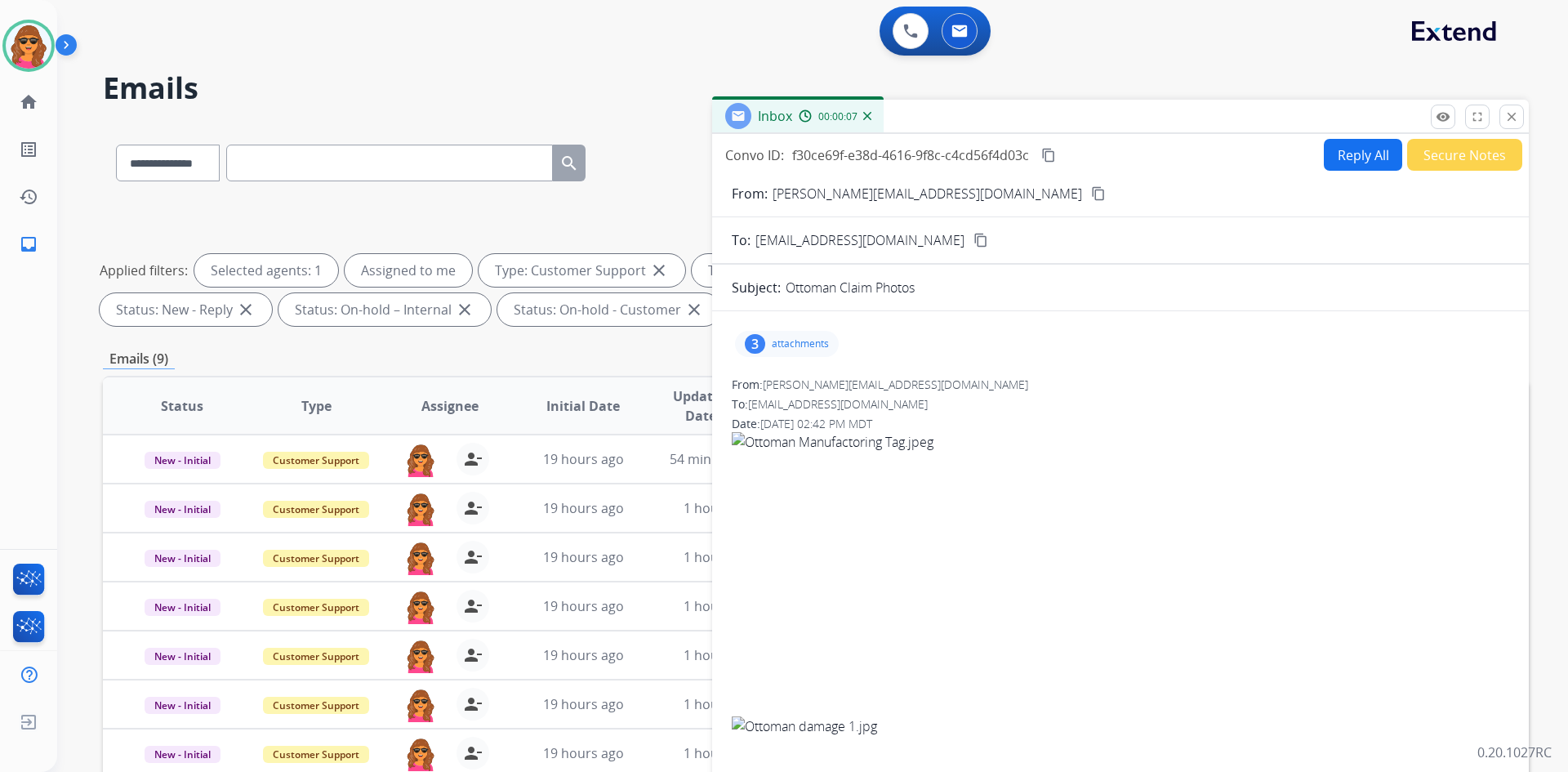
click at [1091, 190] on mat-icon "content_copy" at bounding box center [1098, 193] width 14 height 14
click at [1516, 116] on mat-icon "close" at bounding box center [1511, 116] width 14 height 14
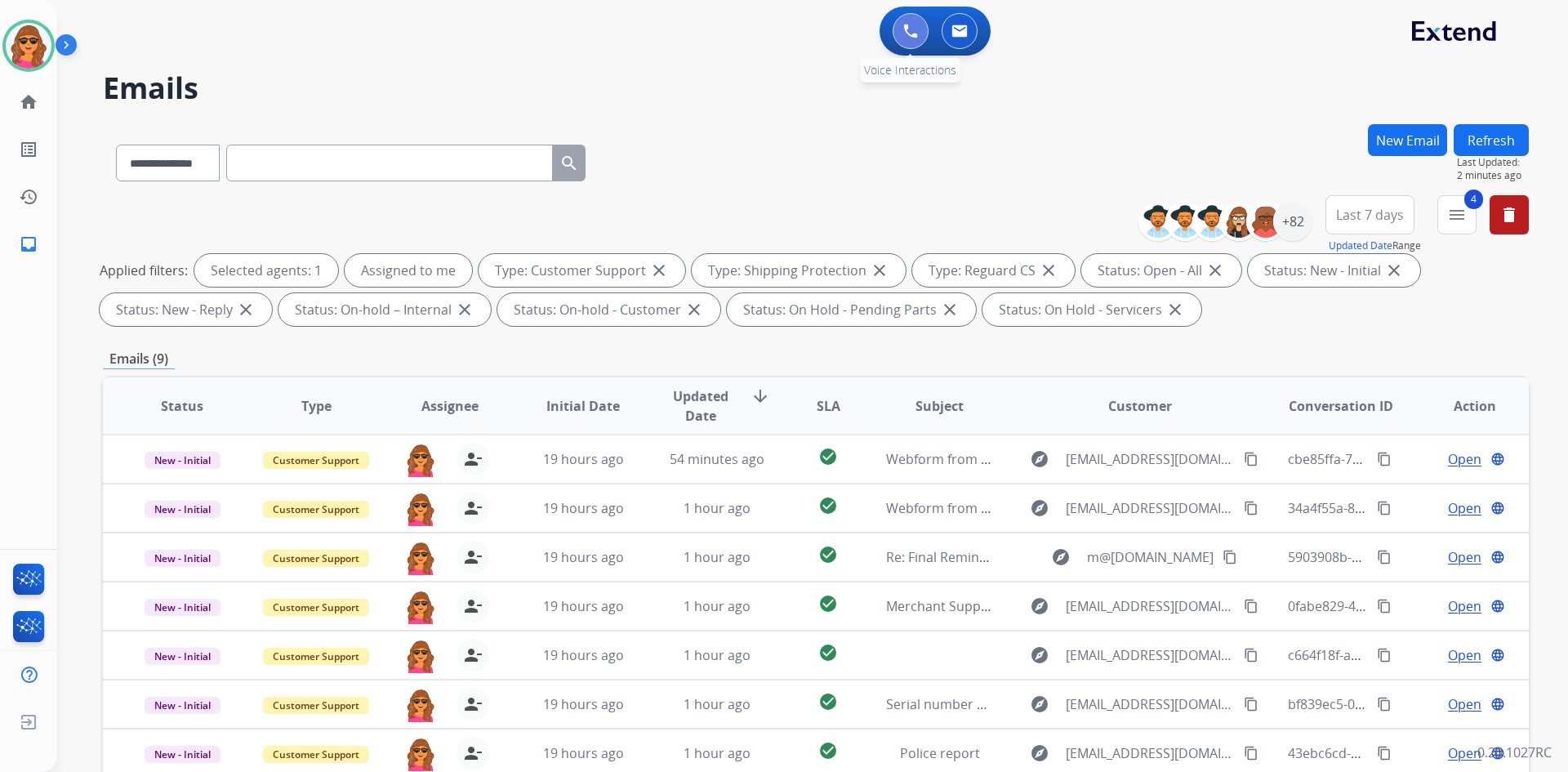
click at [905, 32] on img at bounding box center [910, 31] width 14 height 14
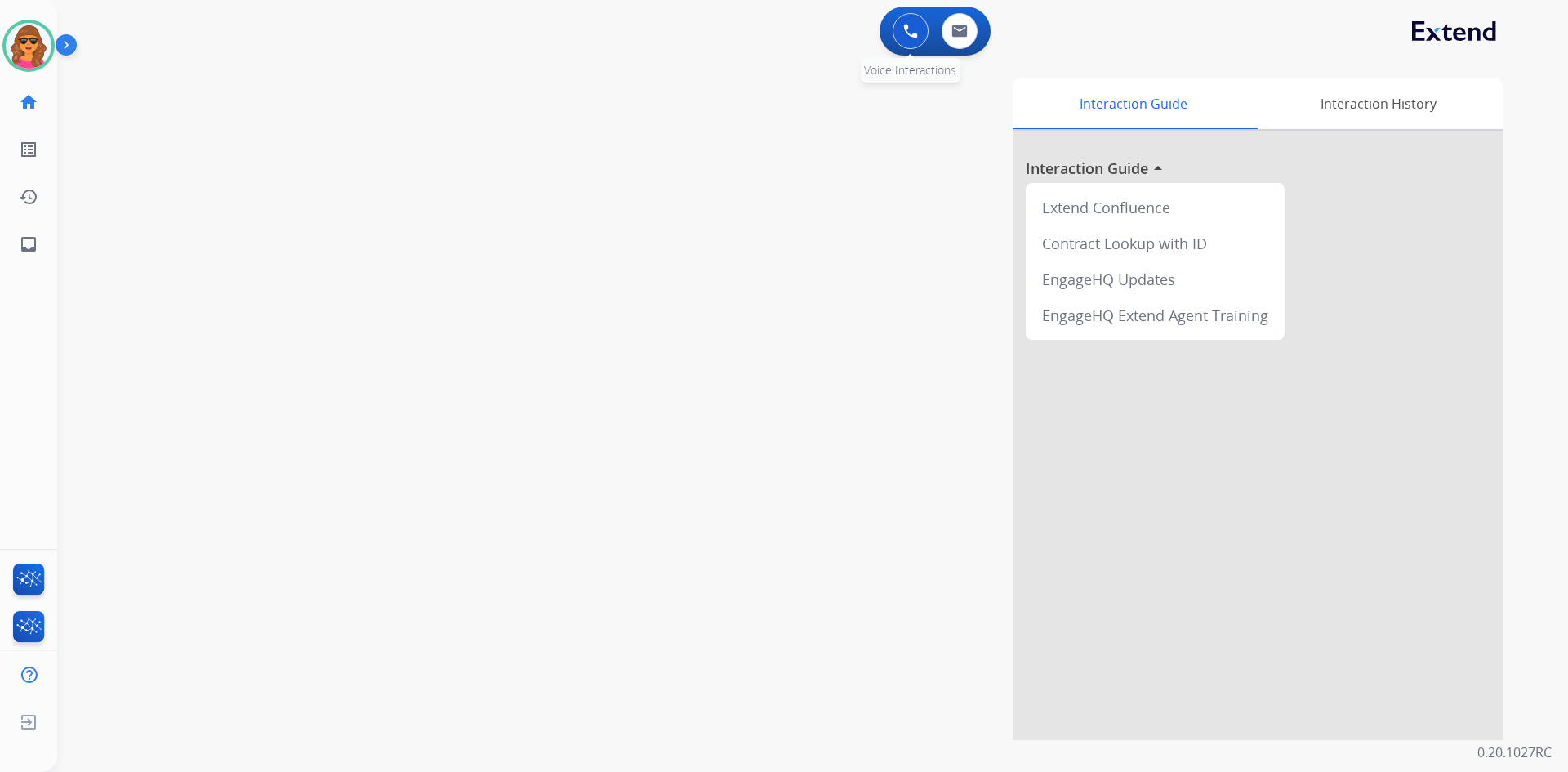
click at [904, 29] on img at bounding box center [910, 31] width 14 height 14
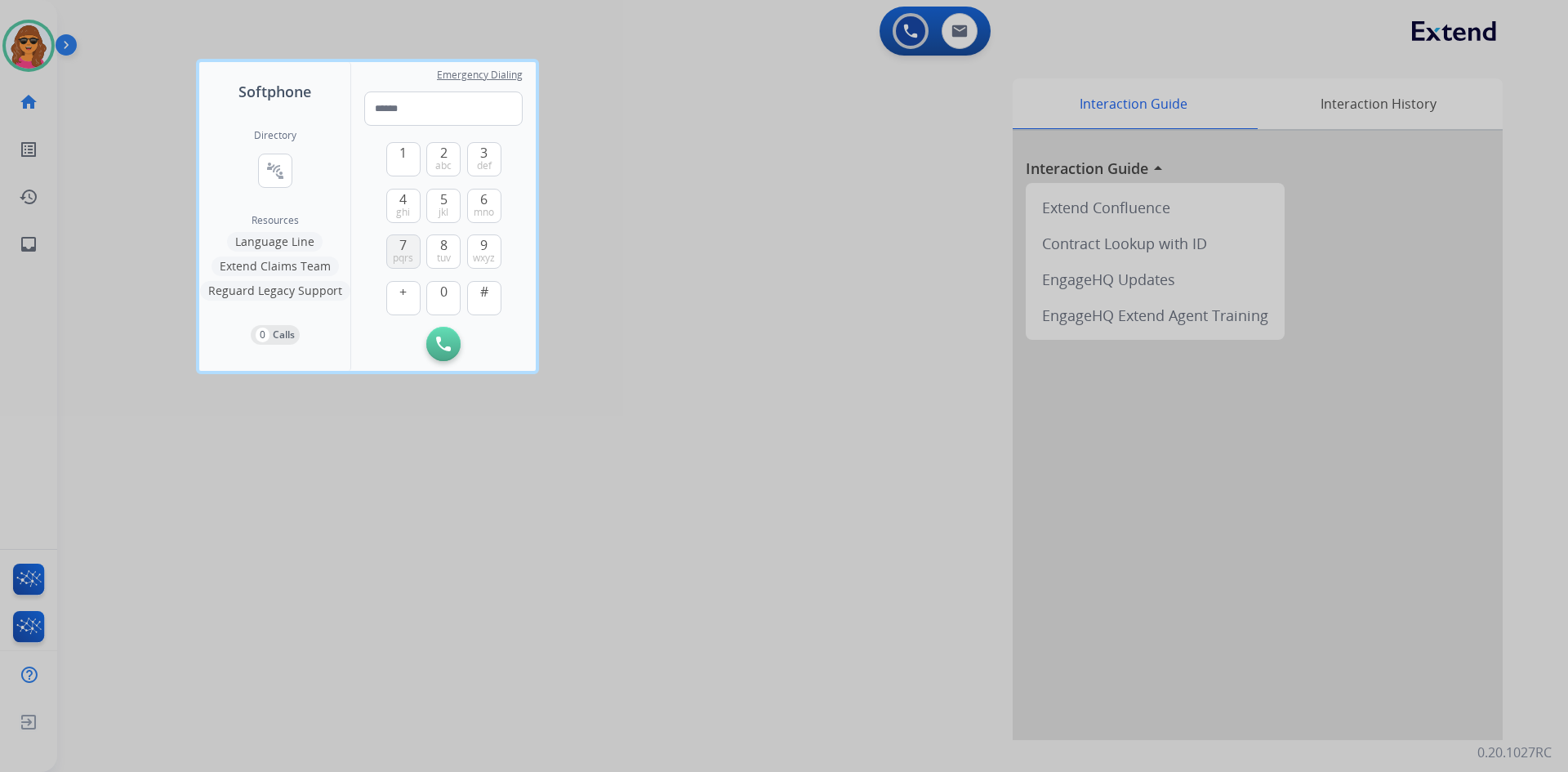
click at [404, 237] on span "7" at bounding box center [403, 244] width 8 height 19
click at [438, 287] on button "0" at bounding box center [443, 299] width 35 height 35
click at [446, 155] on span "2" at bounding box center [444, 153] width 8 height 19
click at [475, 157] on button "3 def" at bounding box center [484, 159] width 35 height 35
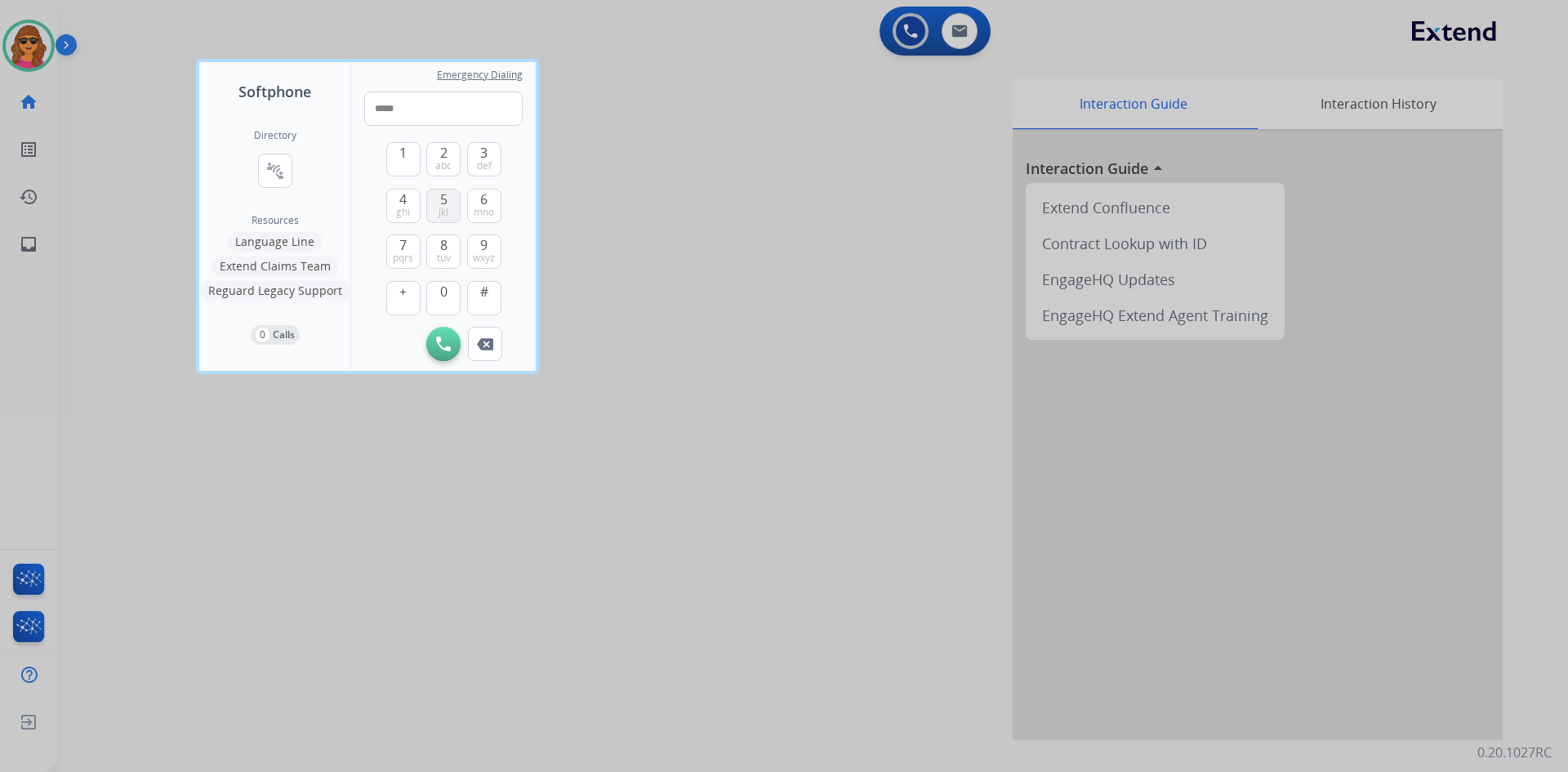
click at [452, 194] on button "5 jkl" at bounding box center [443, 206] width 35 height 35
click at [439, 156] on button "2 abc" at bounding box center [443, 159] width 35 height 35
click at [448, 251] on span "tuv" at bounding box center [443, 258] width 14 height 14
click at [399, 209] on span "ghi" at bounding box center [403, 213] width 14 height 14
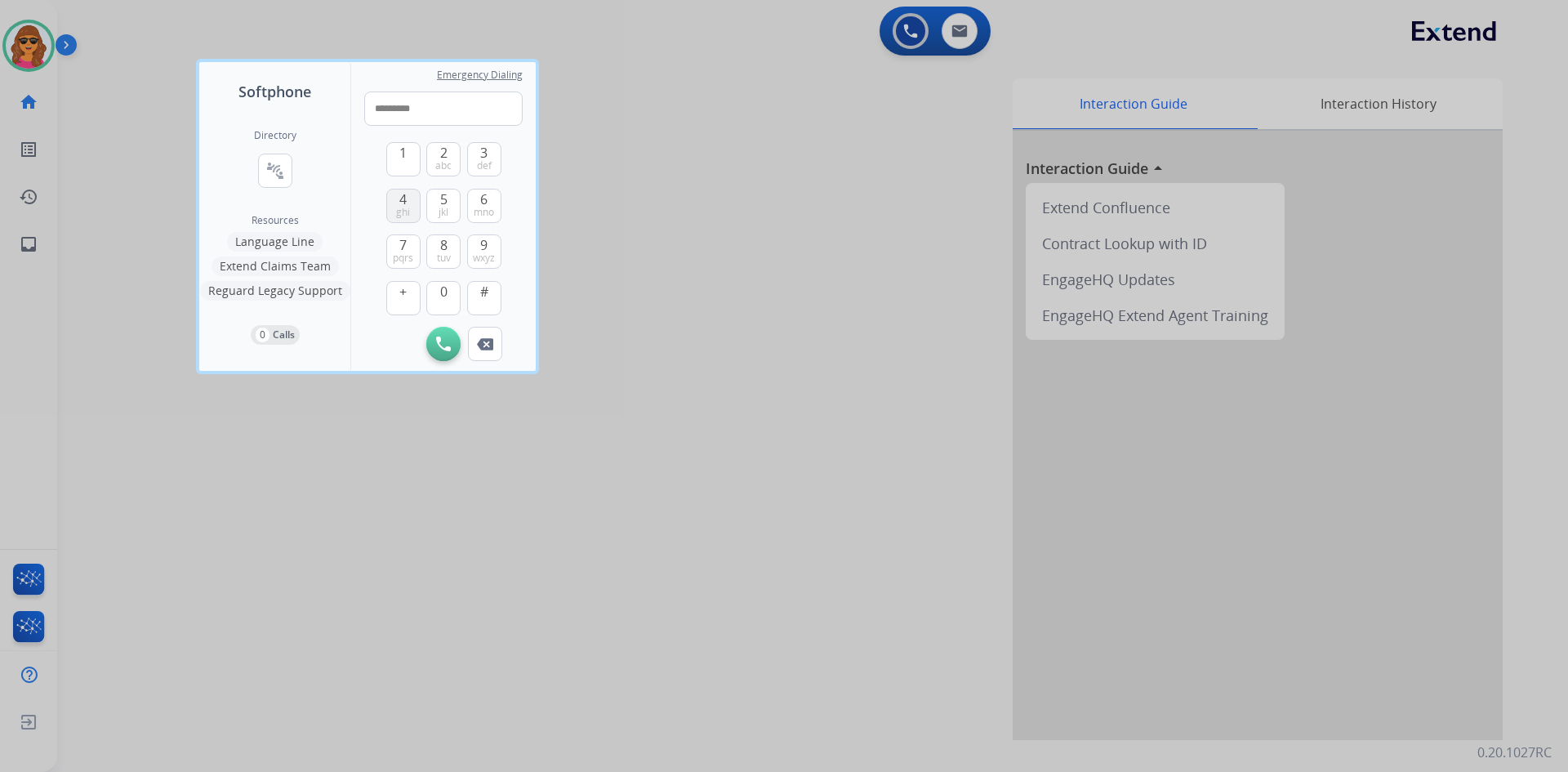
type input "**********"
click at [448, 332] on button "Initiate Call" at bounding box center [443, 344] width 35 height 35
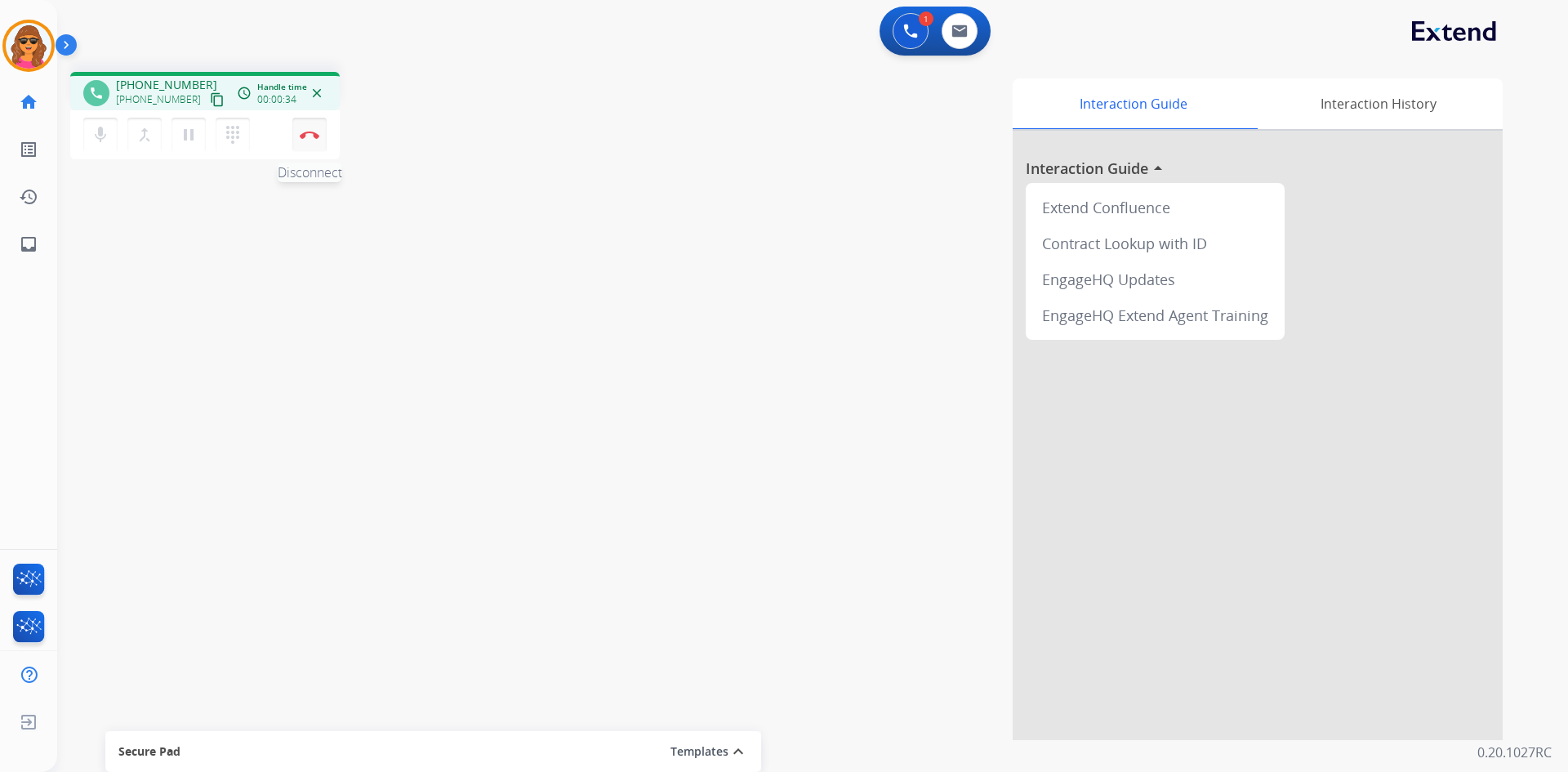
click at [311, 129] on button "Disconnect" at bounding box center [310, 135] width 35 height 35
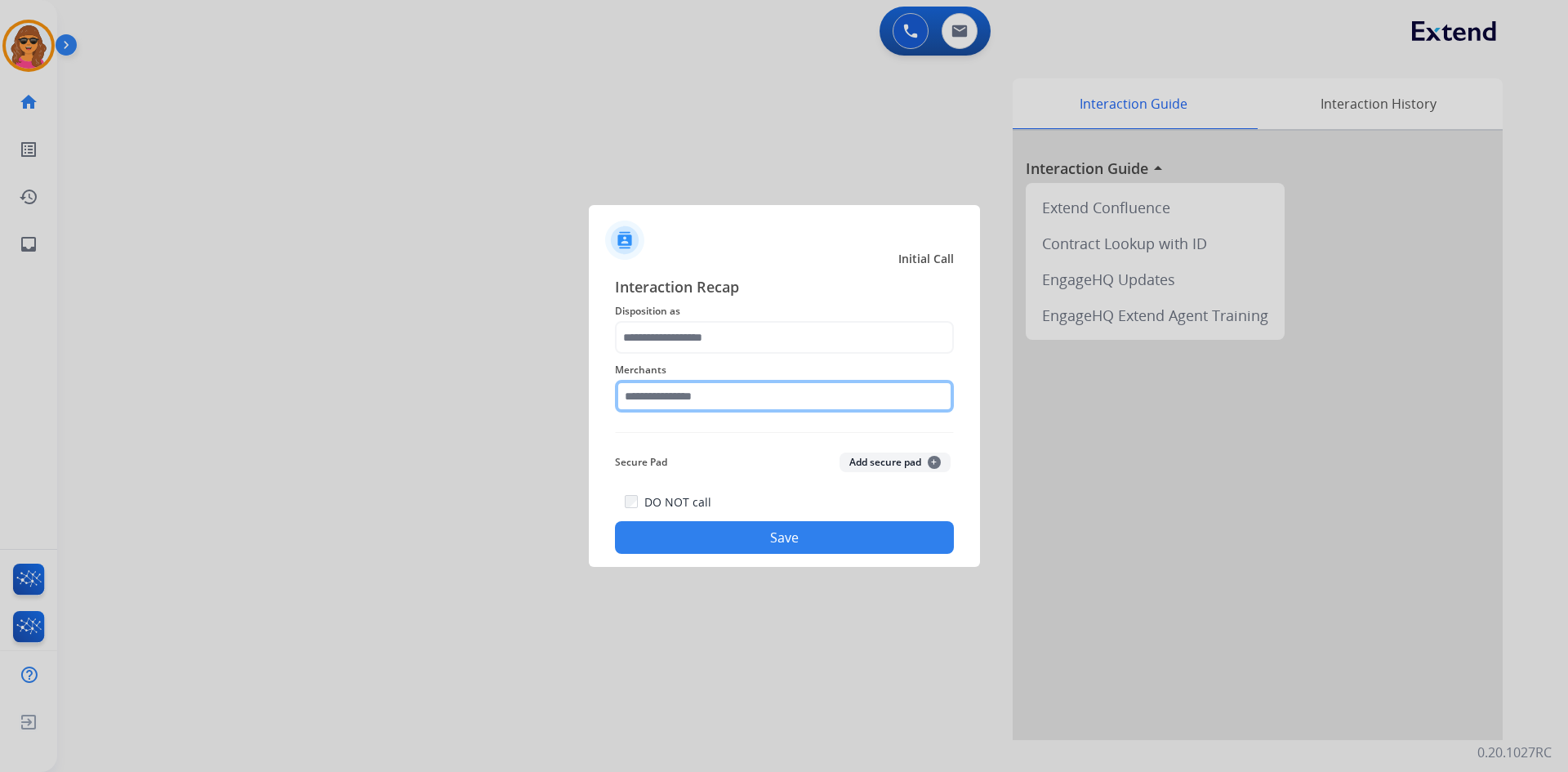
click at [626, 402] on input "text" at bounding box center [784, 396] width 339 height 33
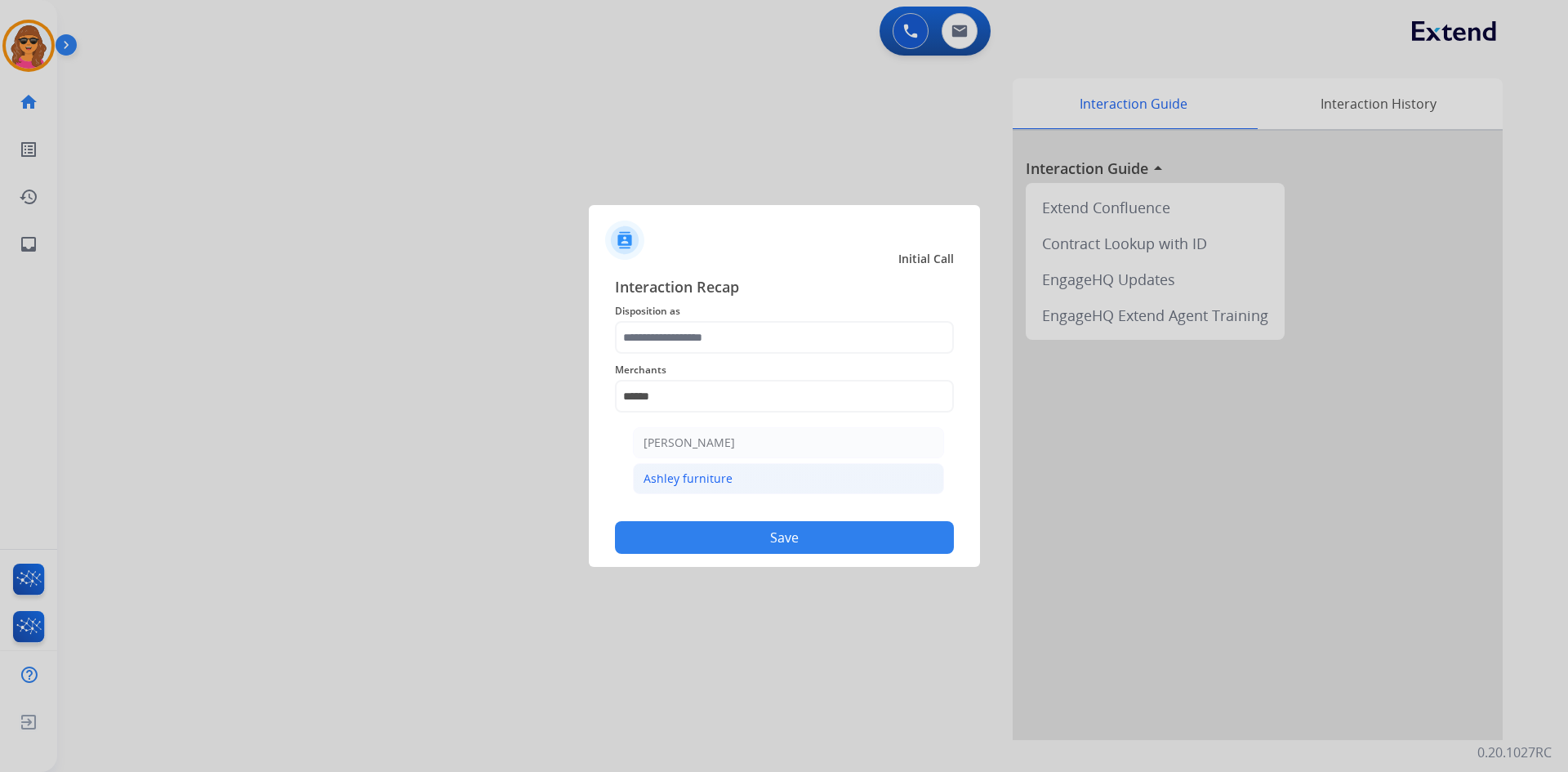
click at [678, 472] on div "Ashley furniture" at bounding box center [688, 478] width 89 height 16
type input "**********"
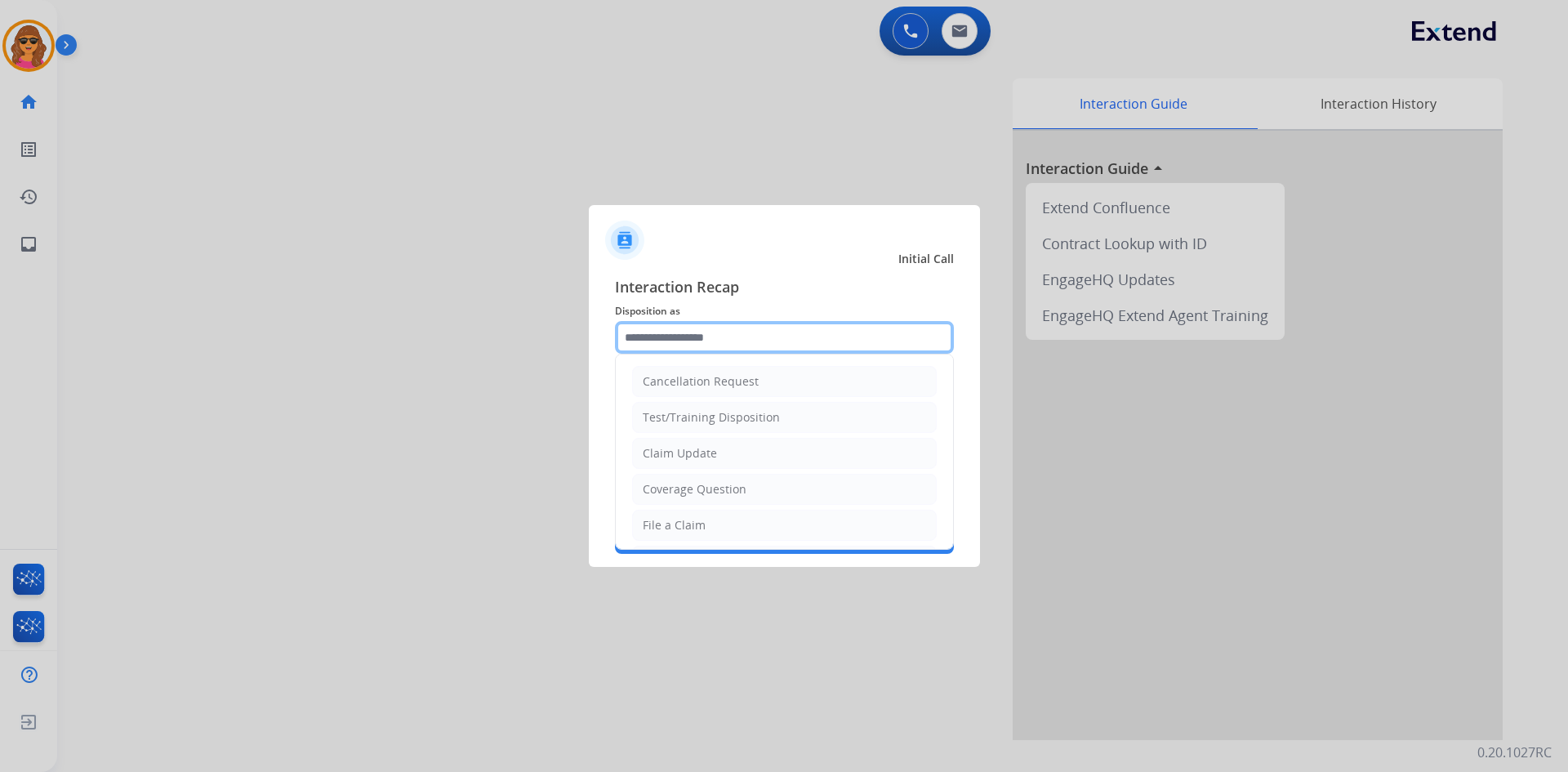
click at [619, 336] on input "text" at bounding box center [784, 337] width 339 height 33
click at [686, 513] on li "File a Claim" at bounding box center [784, 525] width 304 height 31
type input "**********"
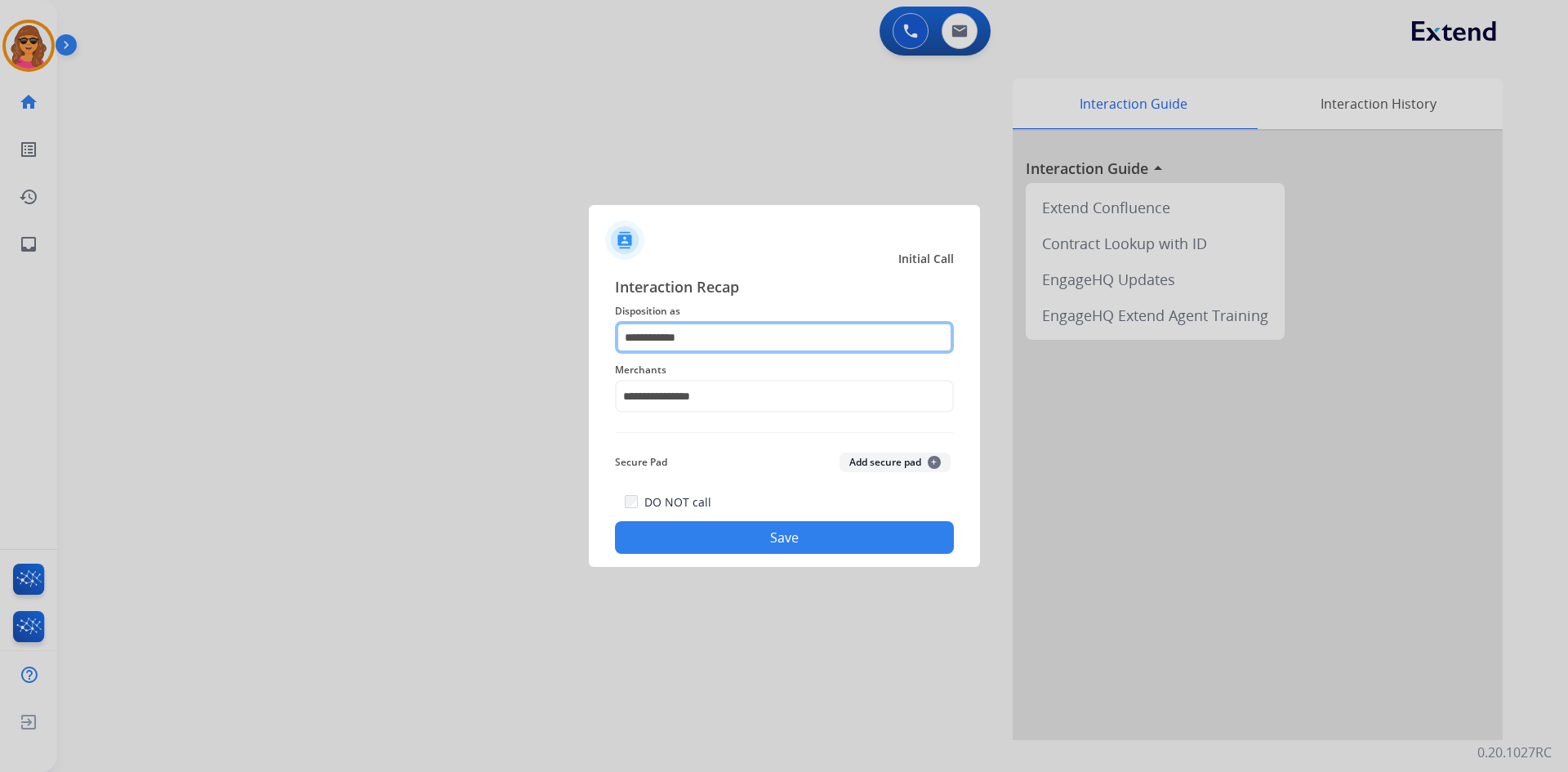
click at [670, 341] on input "**********" at bounding box center [784, 337] width 339 height 33
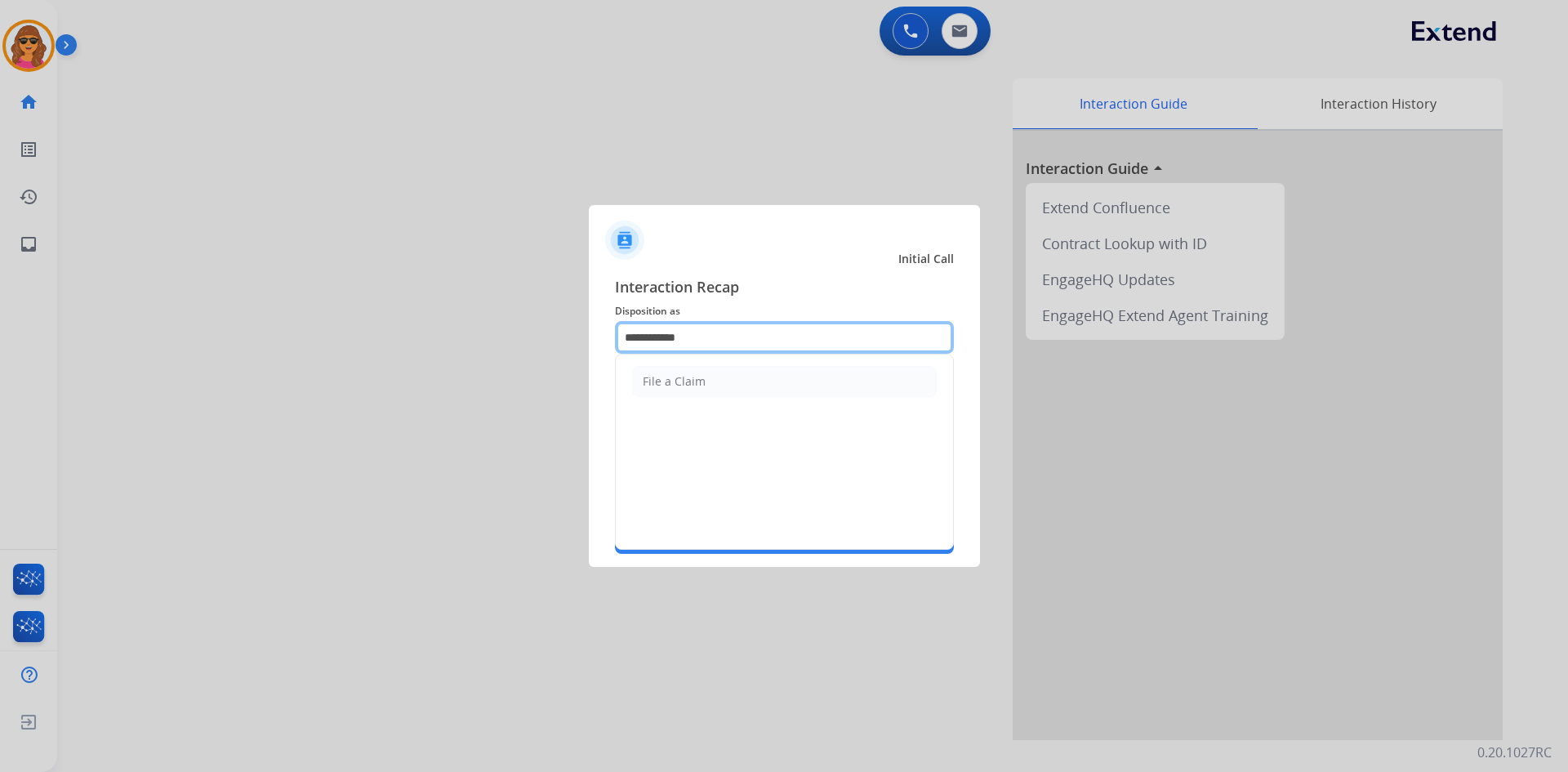
drag, startPoint x: 619, startPoint y: 339, endPoint x: 715, endPoint y: 329, distance: 96.5
click at [715, 329] on input "**********" at bounding box center [784, 337] width 339 height 33
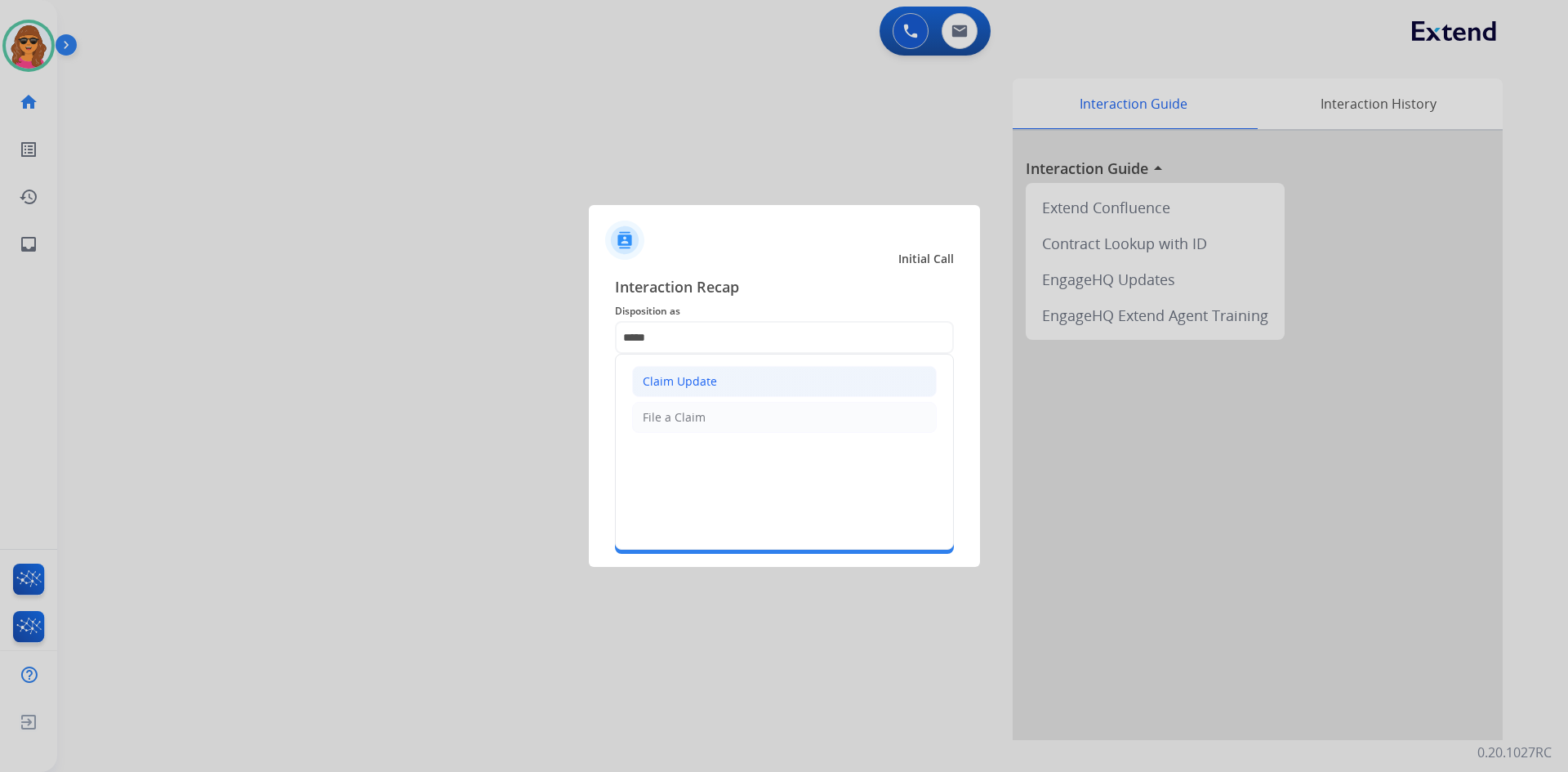
click at [712, 378] on div "Claim Update" at bounding box center [679, 381] width 74 height 16
type input "**********"
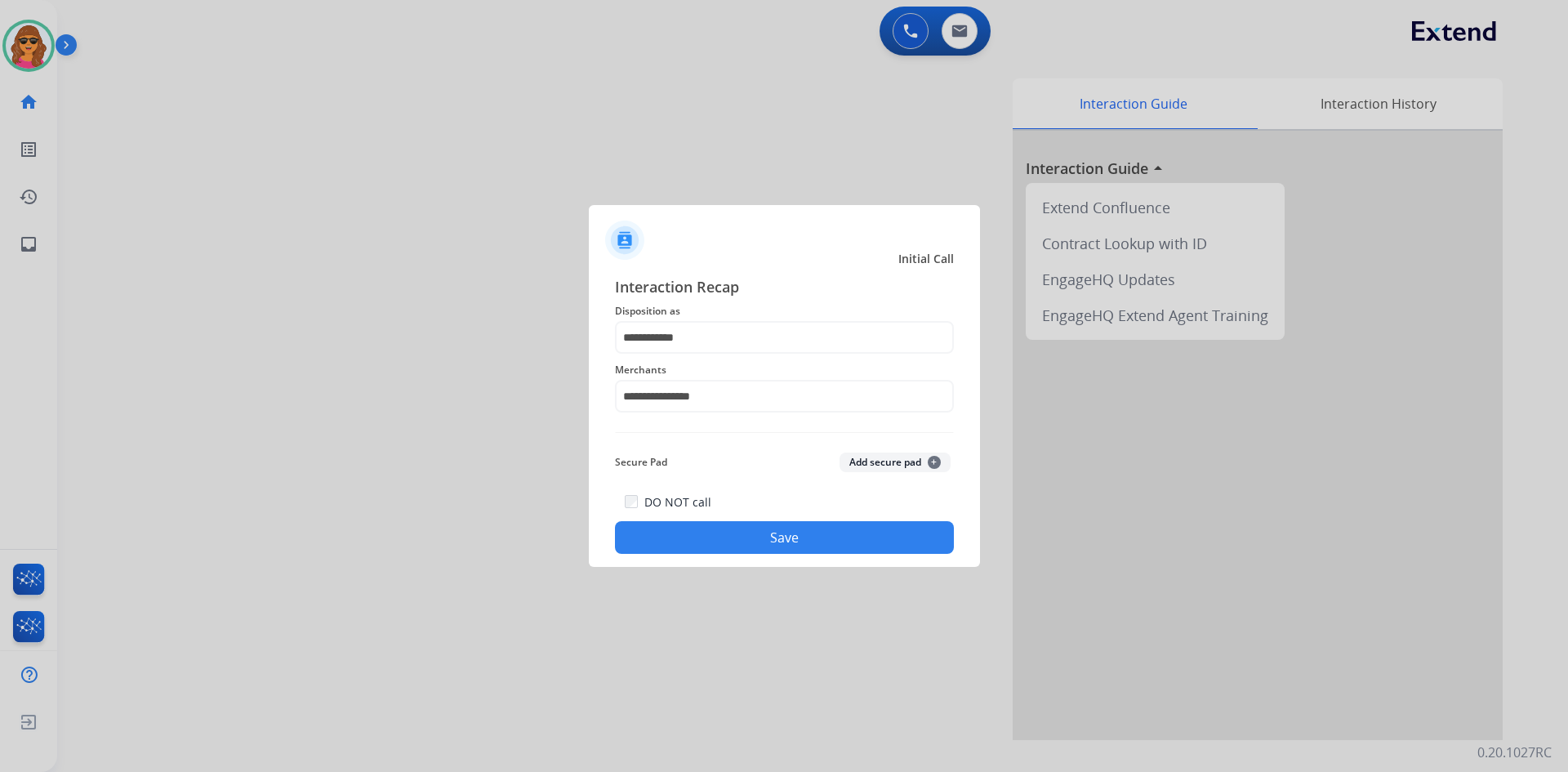
click at [815, 535] on button "Save" at bounding box center [784, 537] width 339 height 33
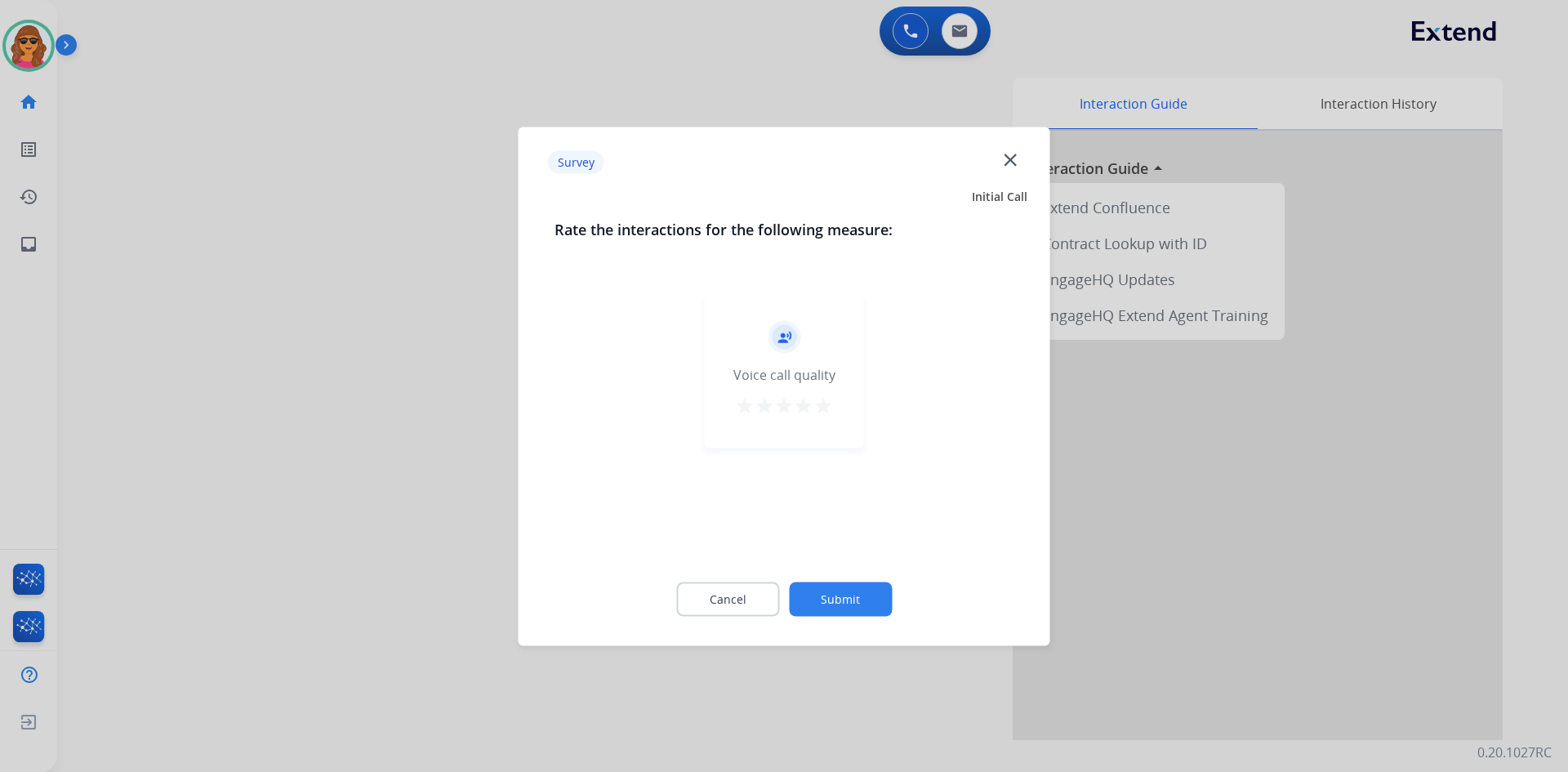
click at [828, 405] on mat-icon "star" at bounding box center [823, 405] width 19 height 19
click at [877, 598] on button "Submit" at bounding box center [841, 599] width 103 height 35
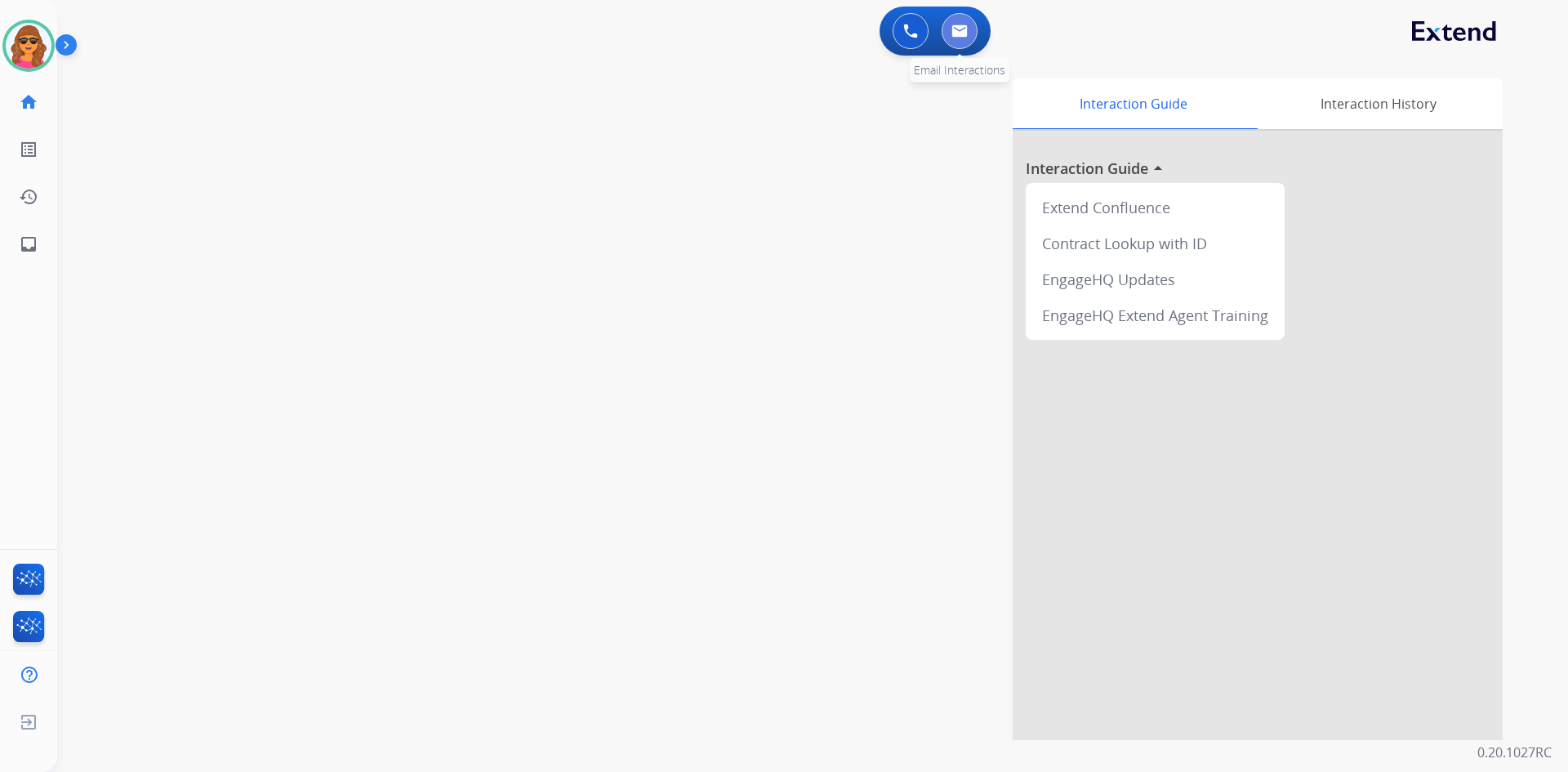
click at [959, 35] on img at bounding box center [959, 31] width 16 height 14
select select "**********"
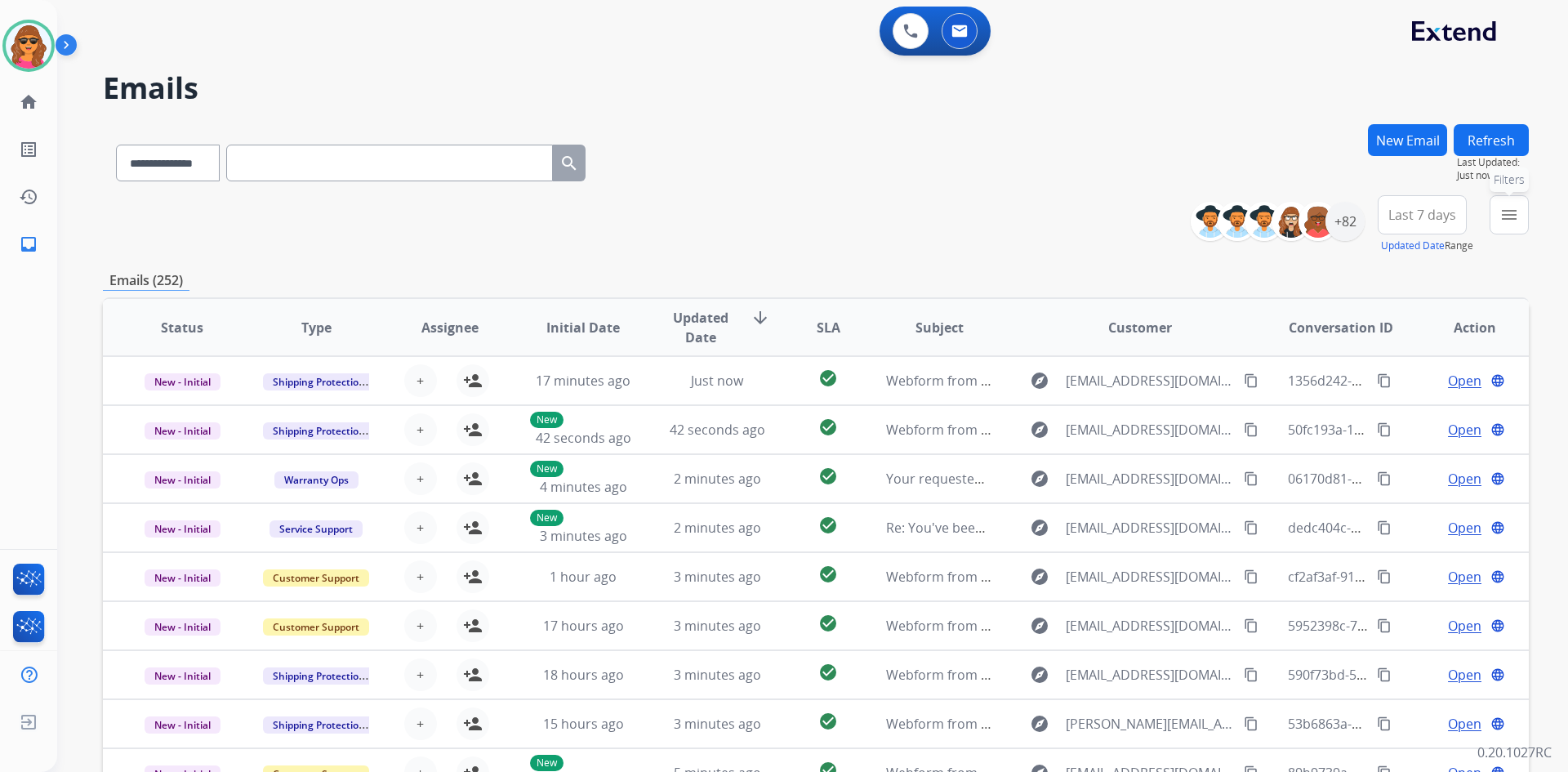
click at [1512, 209] on mat-icon "menu" at bounding box center [1509, 214] width 19 height 19
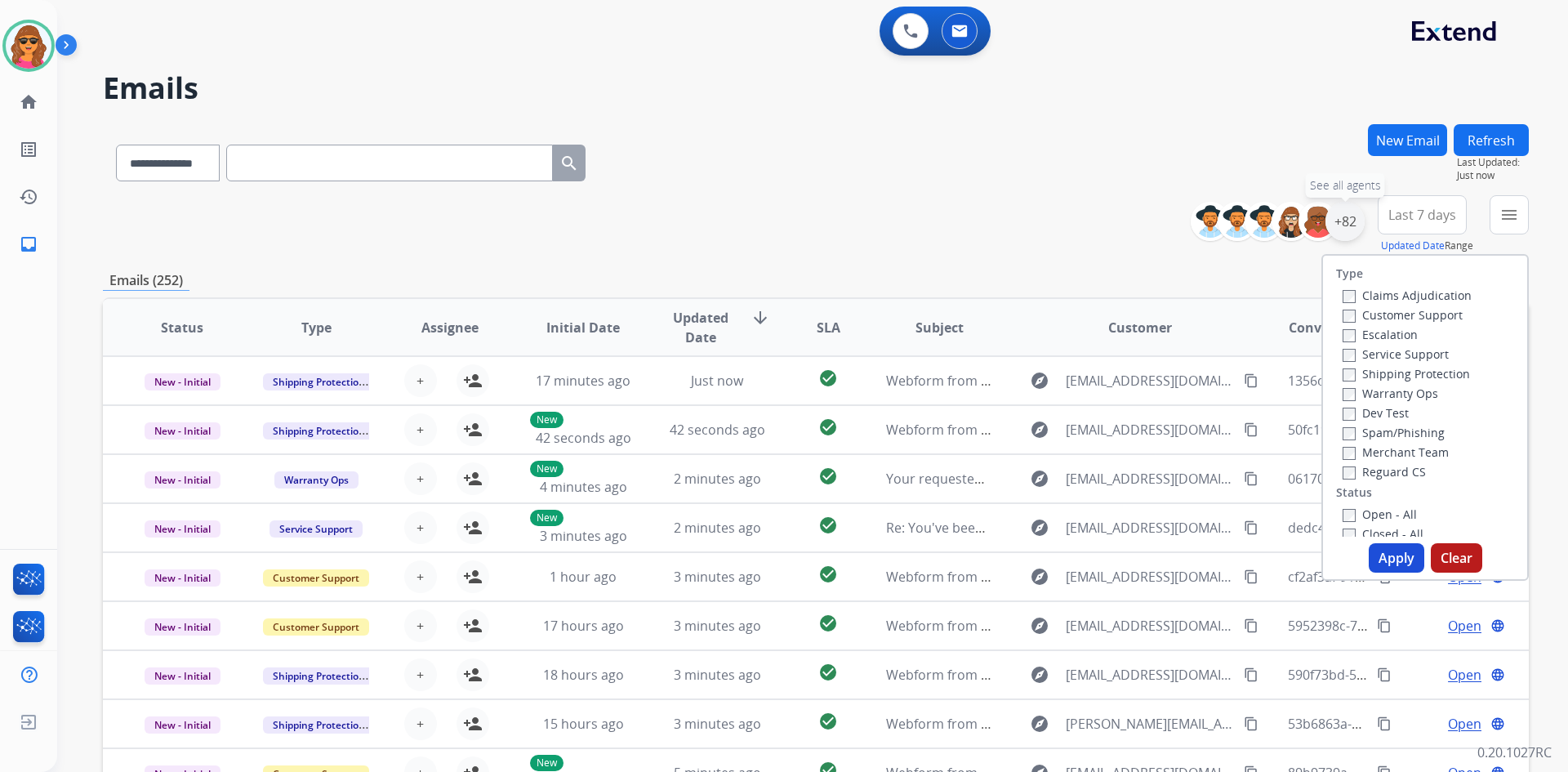
click at [1338, 218] on div "+82" at bounding box center [1345, 221] width 40 height 40
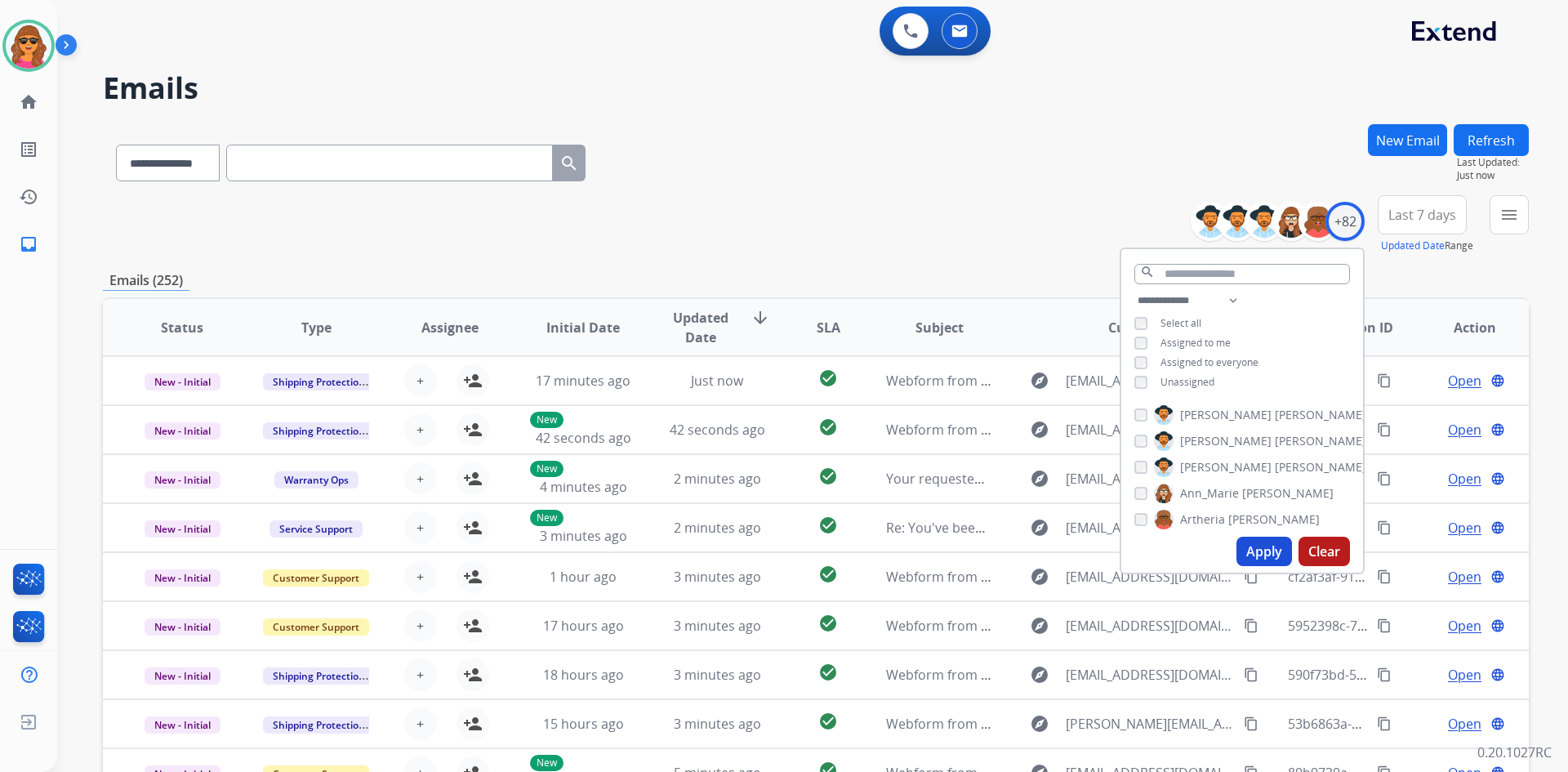
click at [1267, 544] on button "Apply" at bounding box center [1264, 551] width 55 height 29
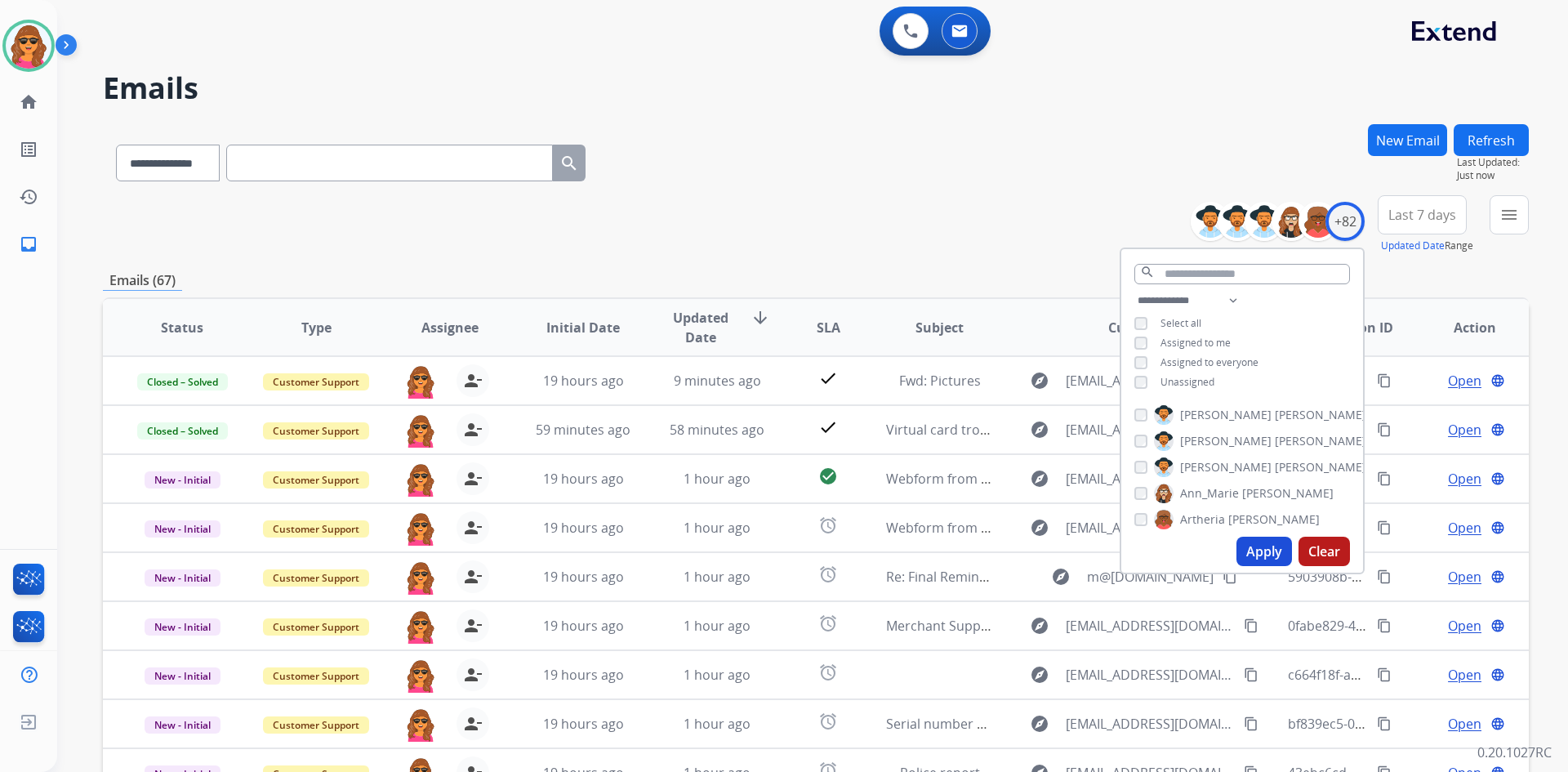
click at [1050, 242] on div "**********" at bounding box center [816, 224] width 1426 height 59
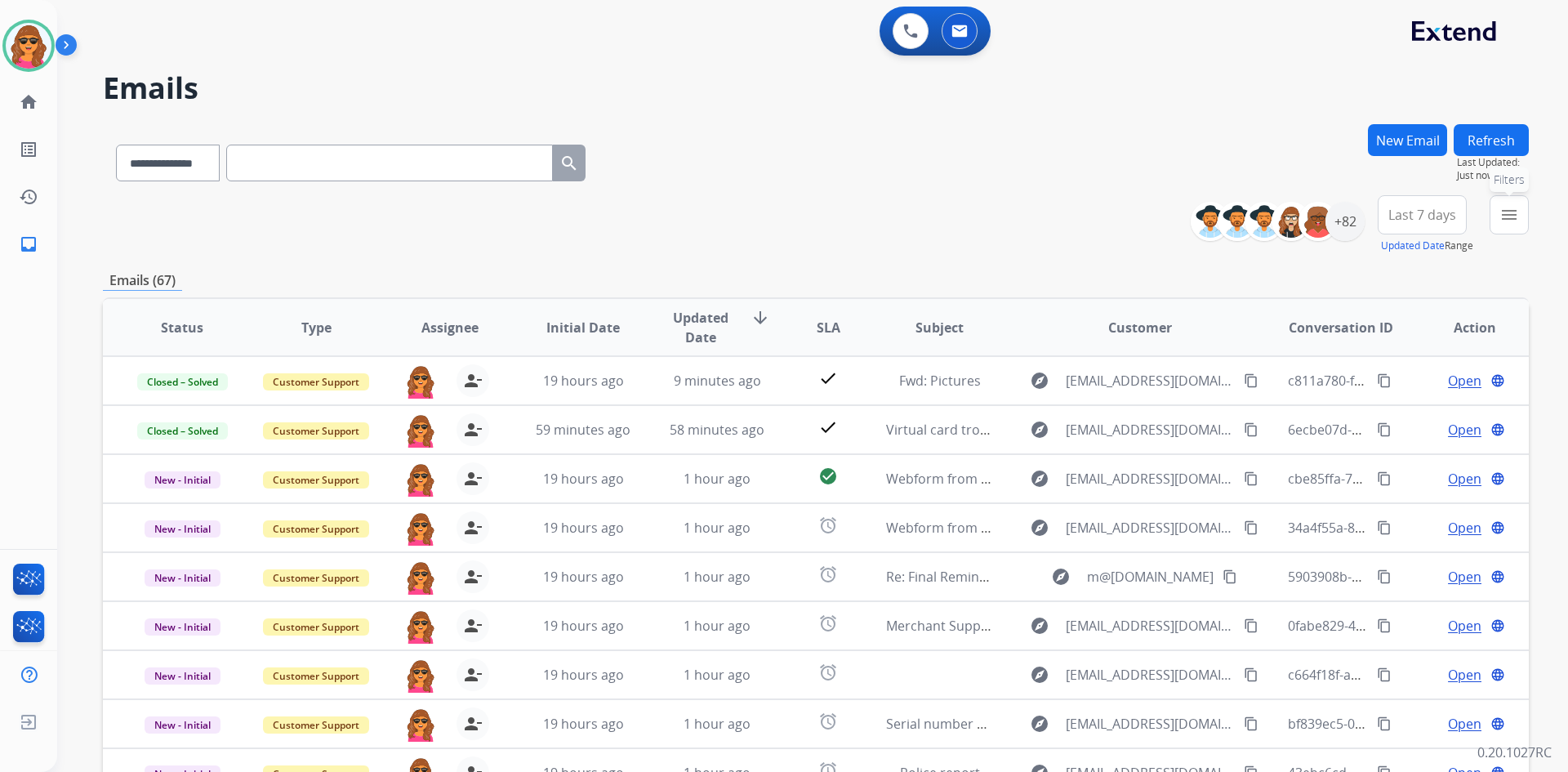
click at [1506, 214] on mat-icon "menu" at bounding box center [1509, 214] width 19 height 19
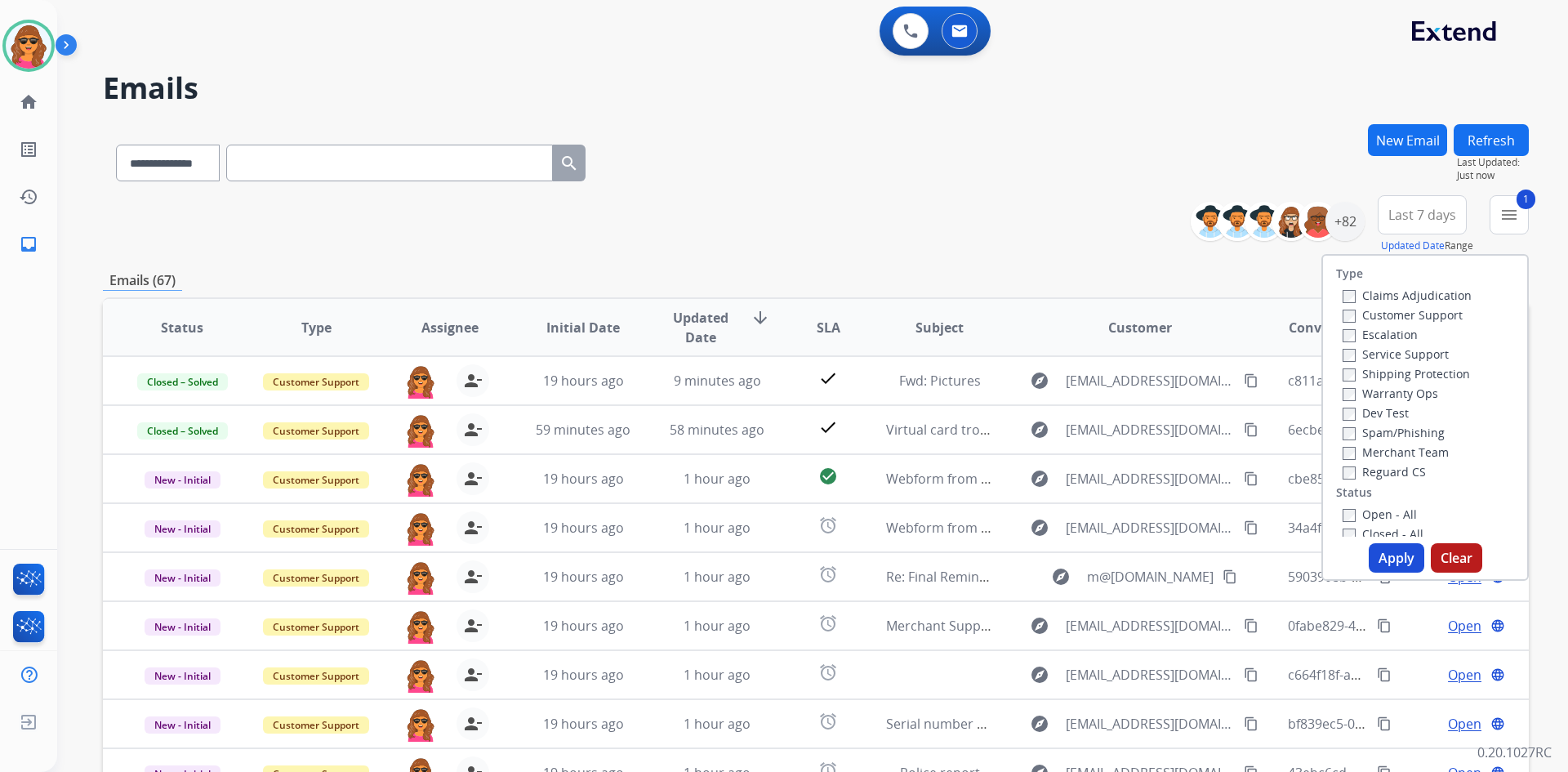
click at [1399, 548] on button "Apply" at bounding box center [1396, 558] width 55 height 29
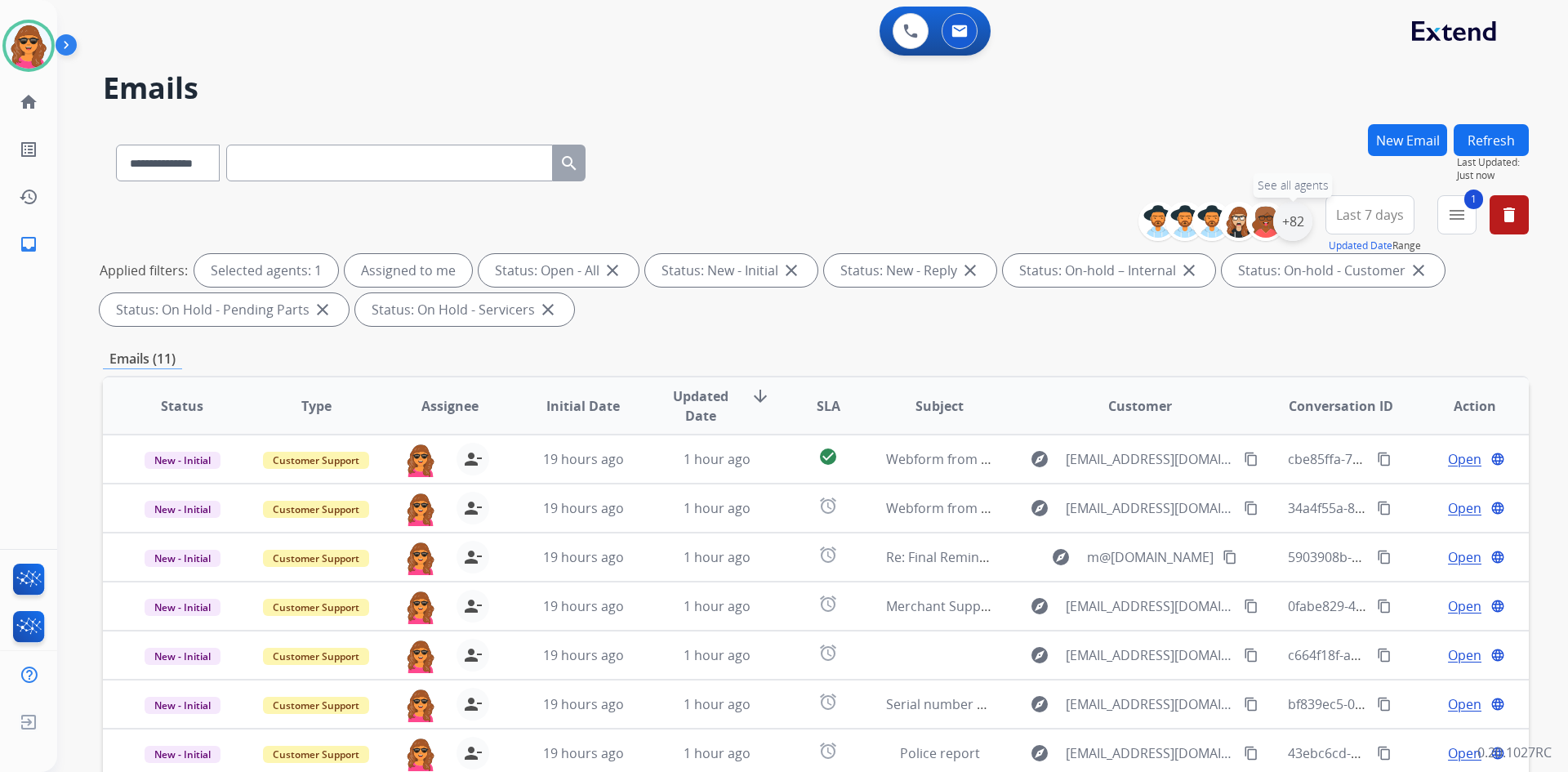
click at [1301, 214] on div "+82" at bounding box center [1293, 221] width 40 height 40
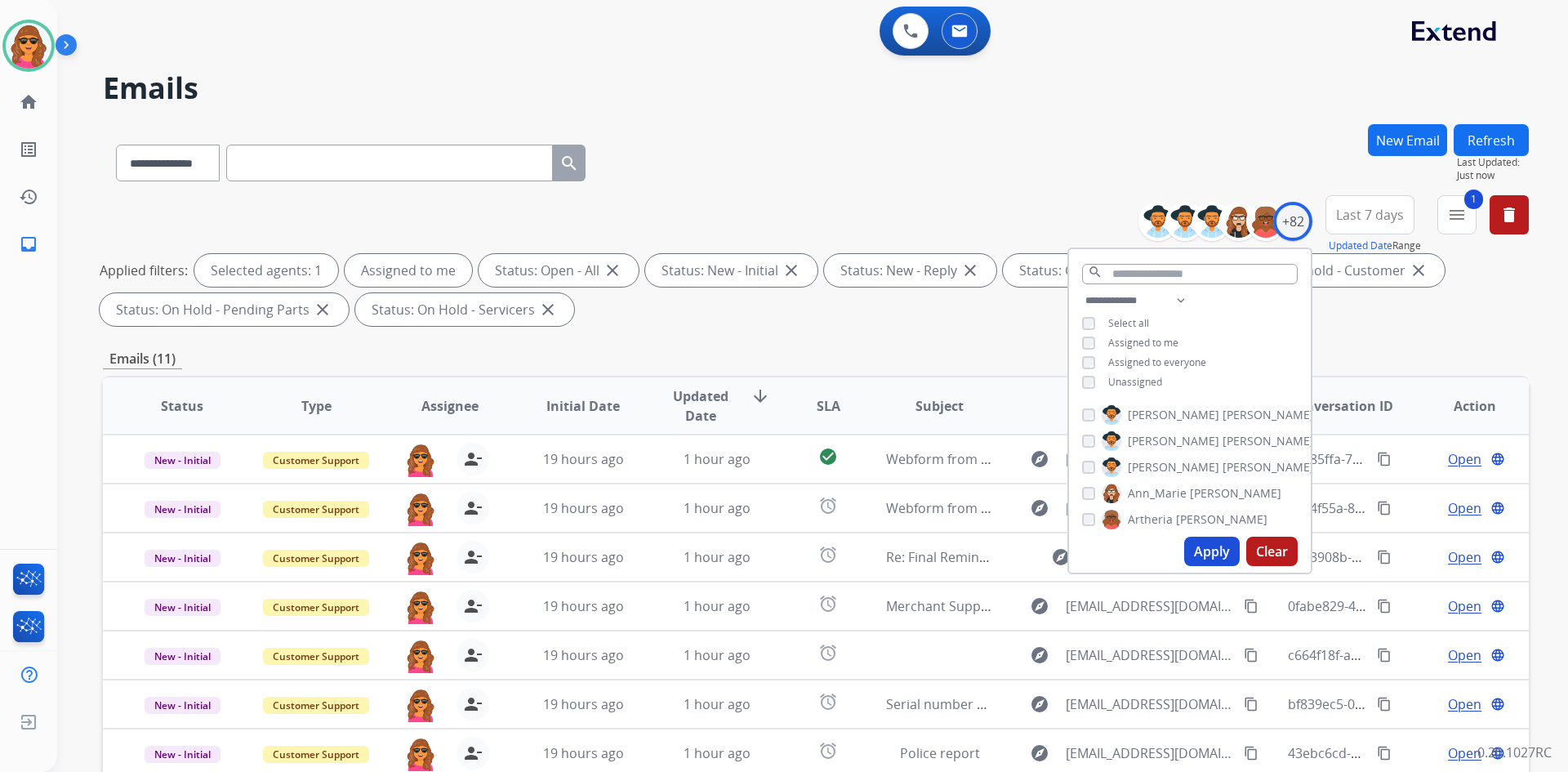
click at [1196, 541] on button "Apply" at bounding box center [1212, 551] width 55 height 29
click at [1364, 325] on div "Applied filters: Selected agents: 1 Assigned to me Status: Open - All close Sta…" at bounding box center [813, 290] width 1426 height 71
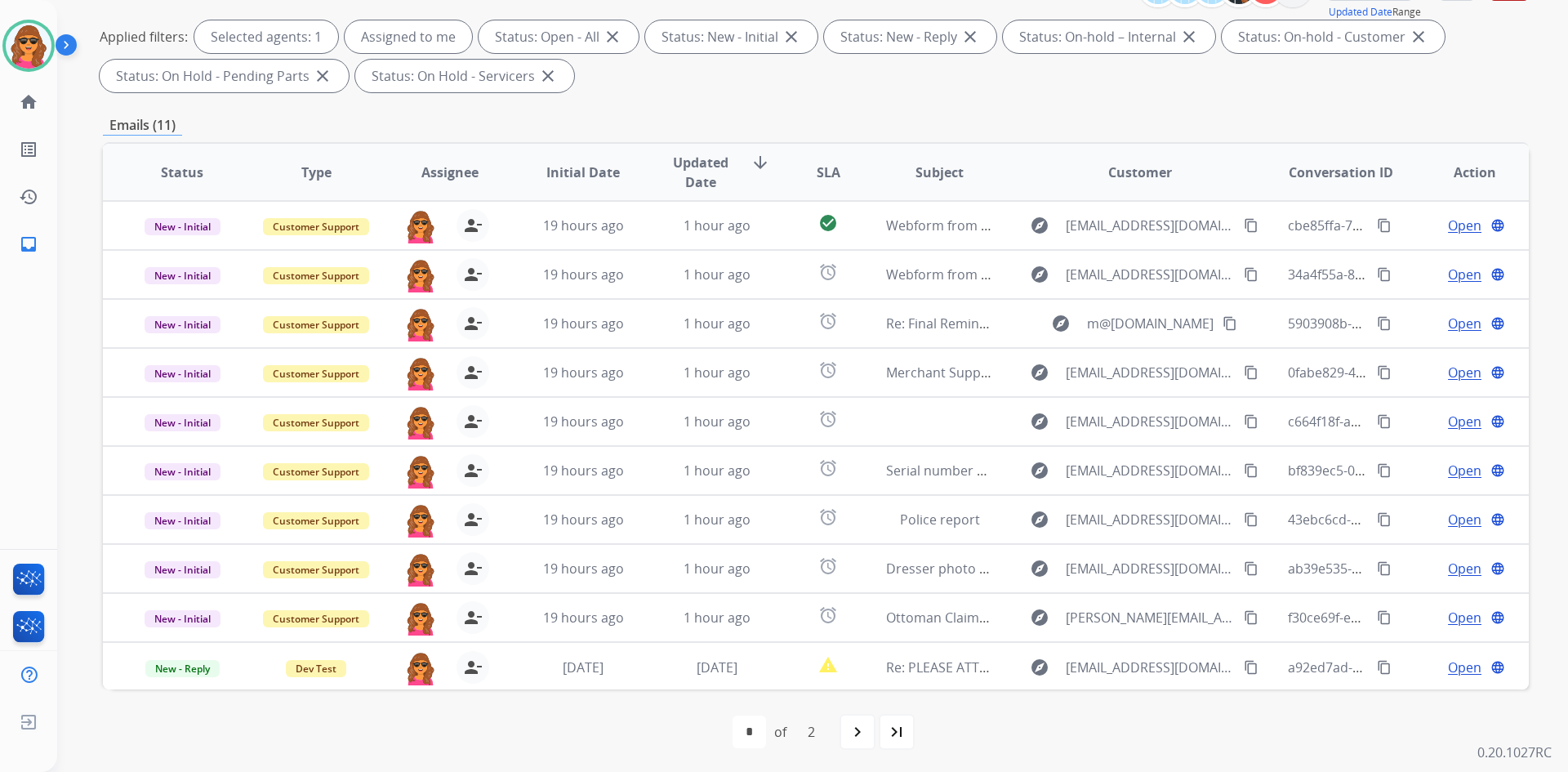
scroll to position [236, 0]
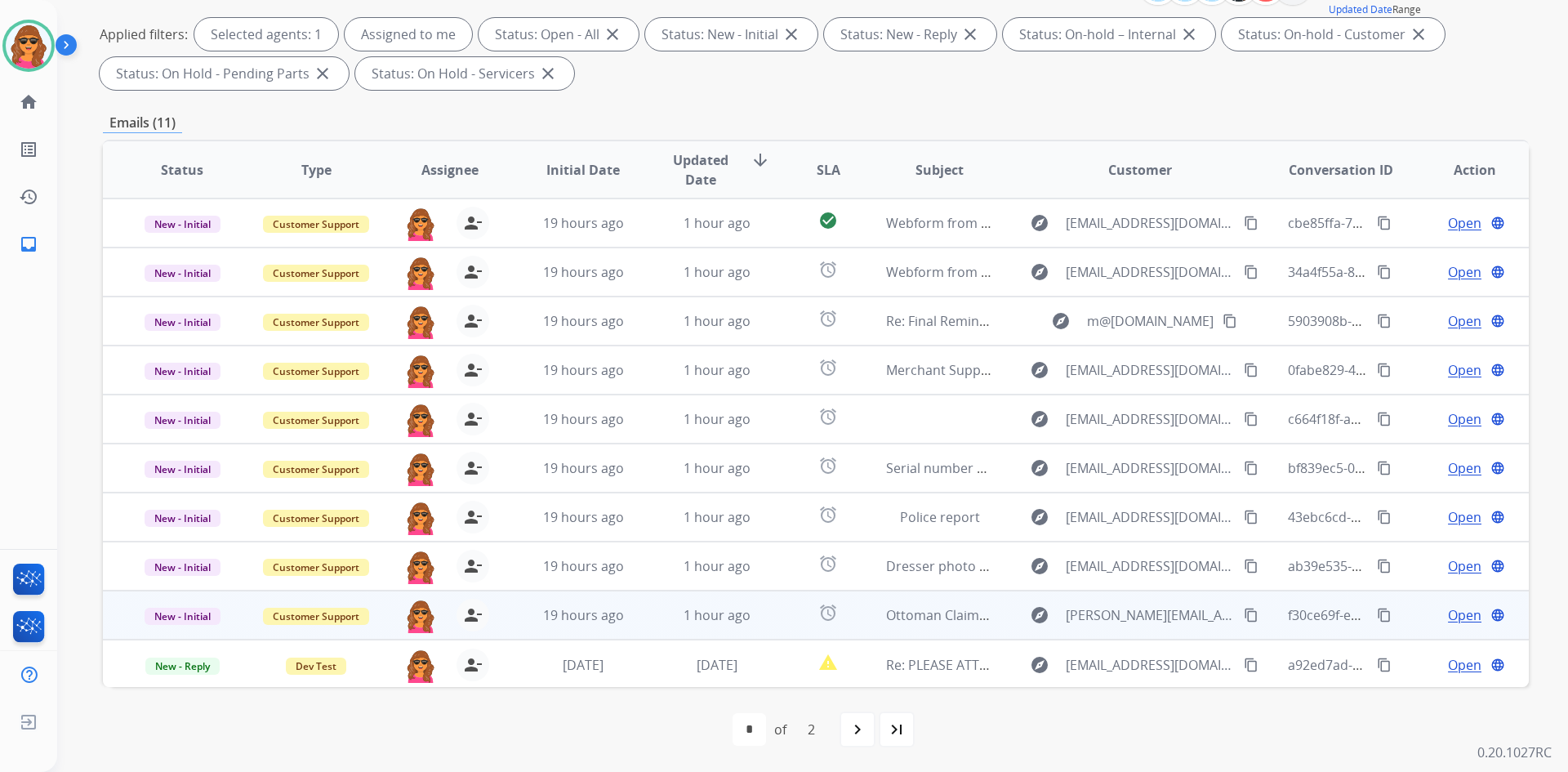
click at [1449, 611] on span "Open" at bounding box center [1465, 615] width 34 height 19
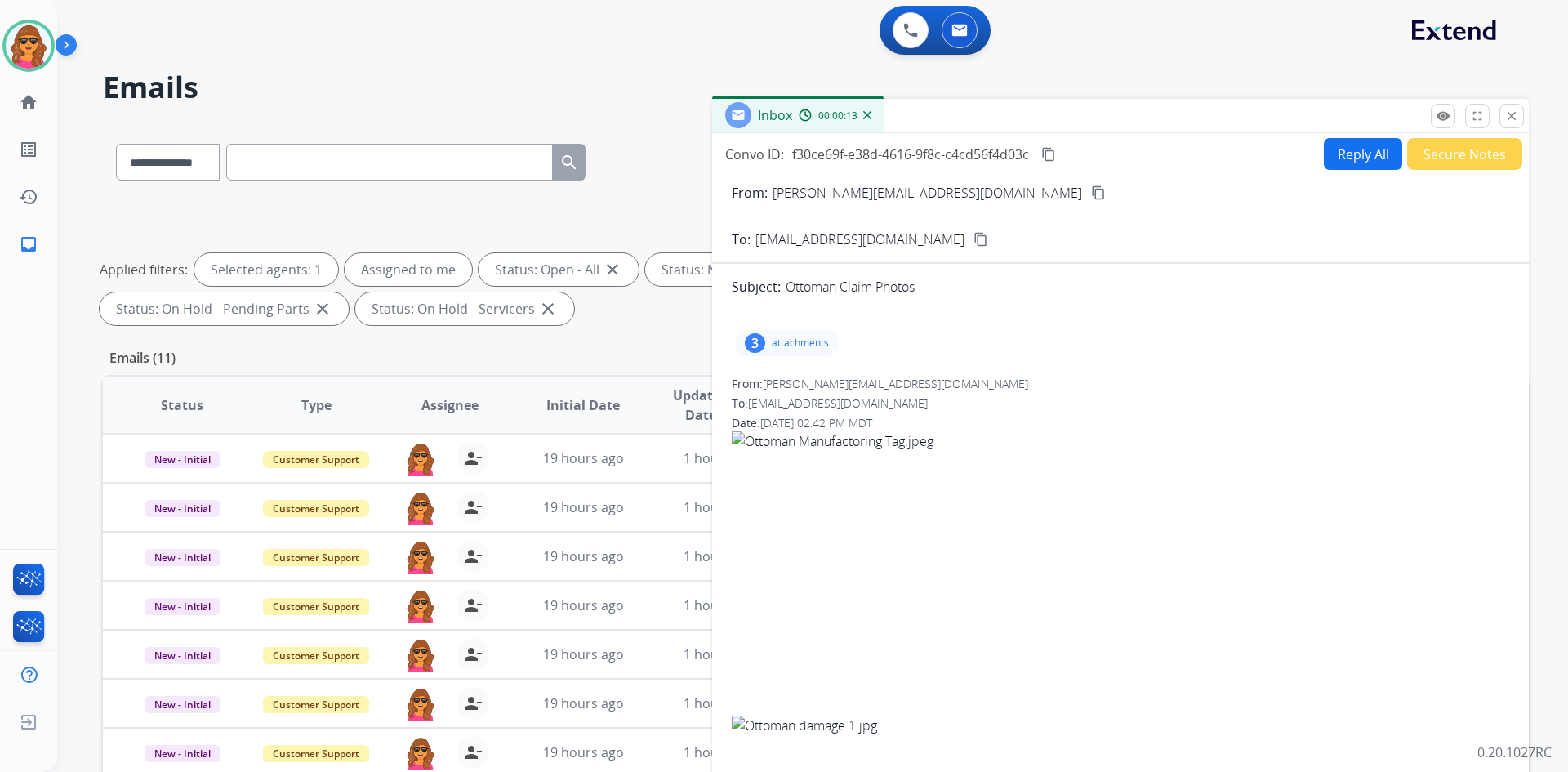
scroll to position [0, 0]
click at [1332, 151] on button "Reply All" at bounding box center [1362, 155] width 78 height 32
select select "**********"
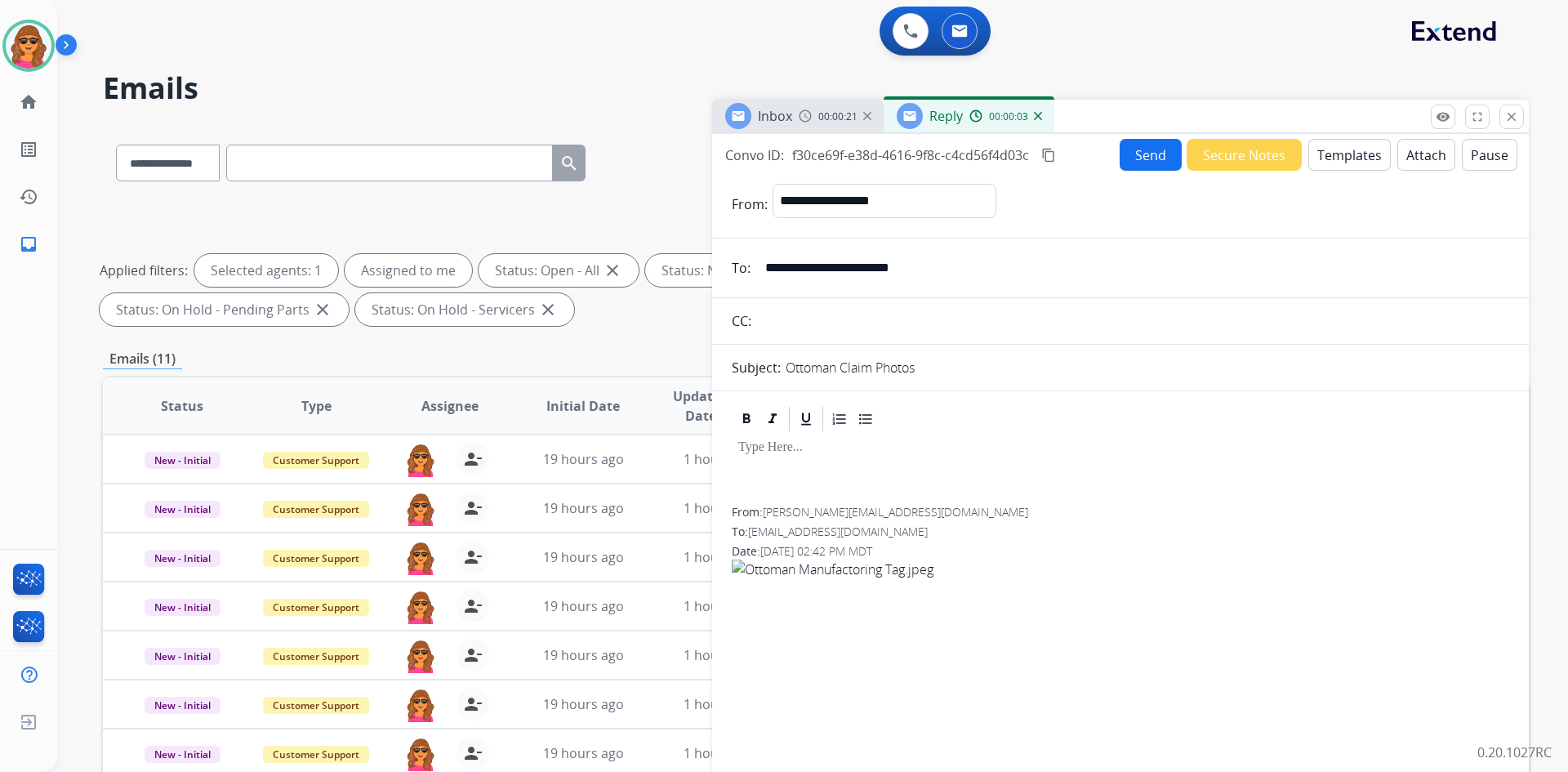
click at [1350, 151] on button "Templates" at bounding box center [1349, 155] width 82 height 32
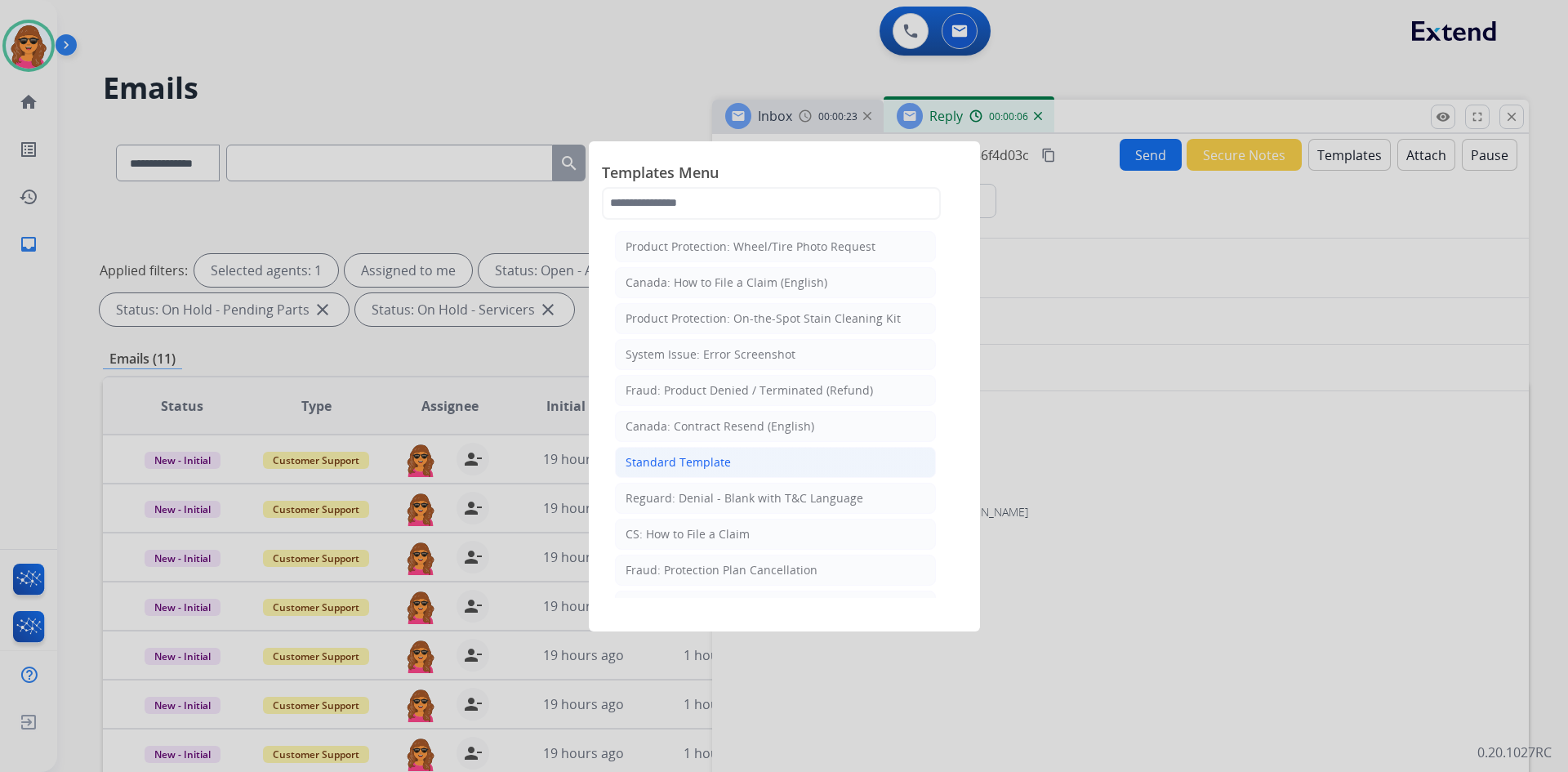
click at [702, 467] on div "Standard Template" at bounding box center [677, 462] width 105 height 16
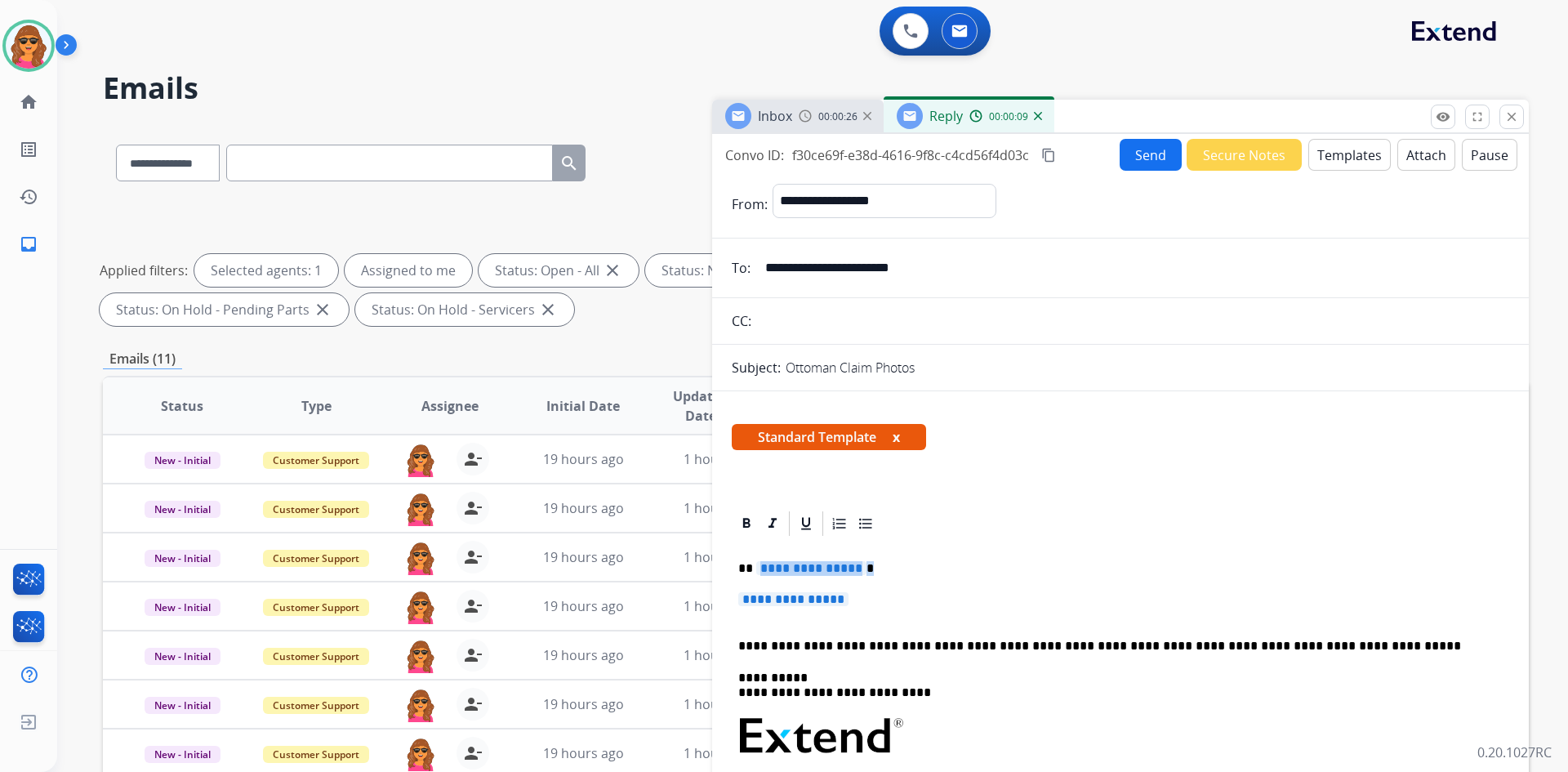
drag, startPoint x: 755, startPoint y: 562, endPoint x: 920, endPoint y: 557, distance: 165.1
click at [920, 557] on div "**********" at bounding box center [1120, 774] width 778 height 472
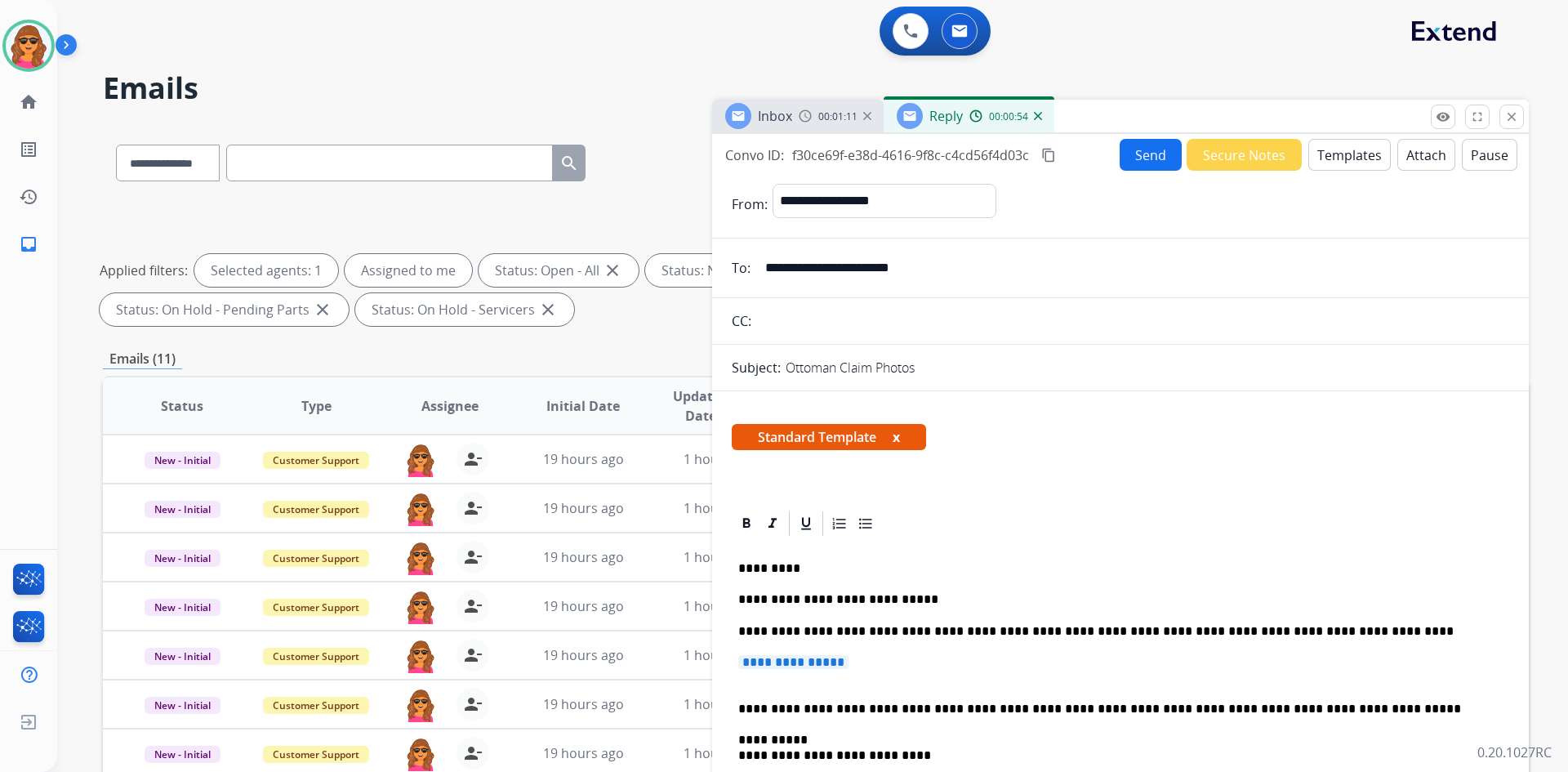
drag, startPoint x: 862, startPoint y: 663, endPoint x: 729, endPoint y: 662, distance: 133.0
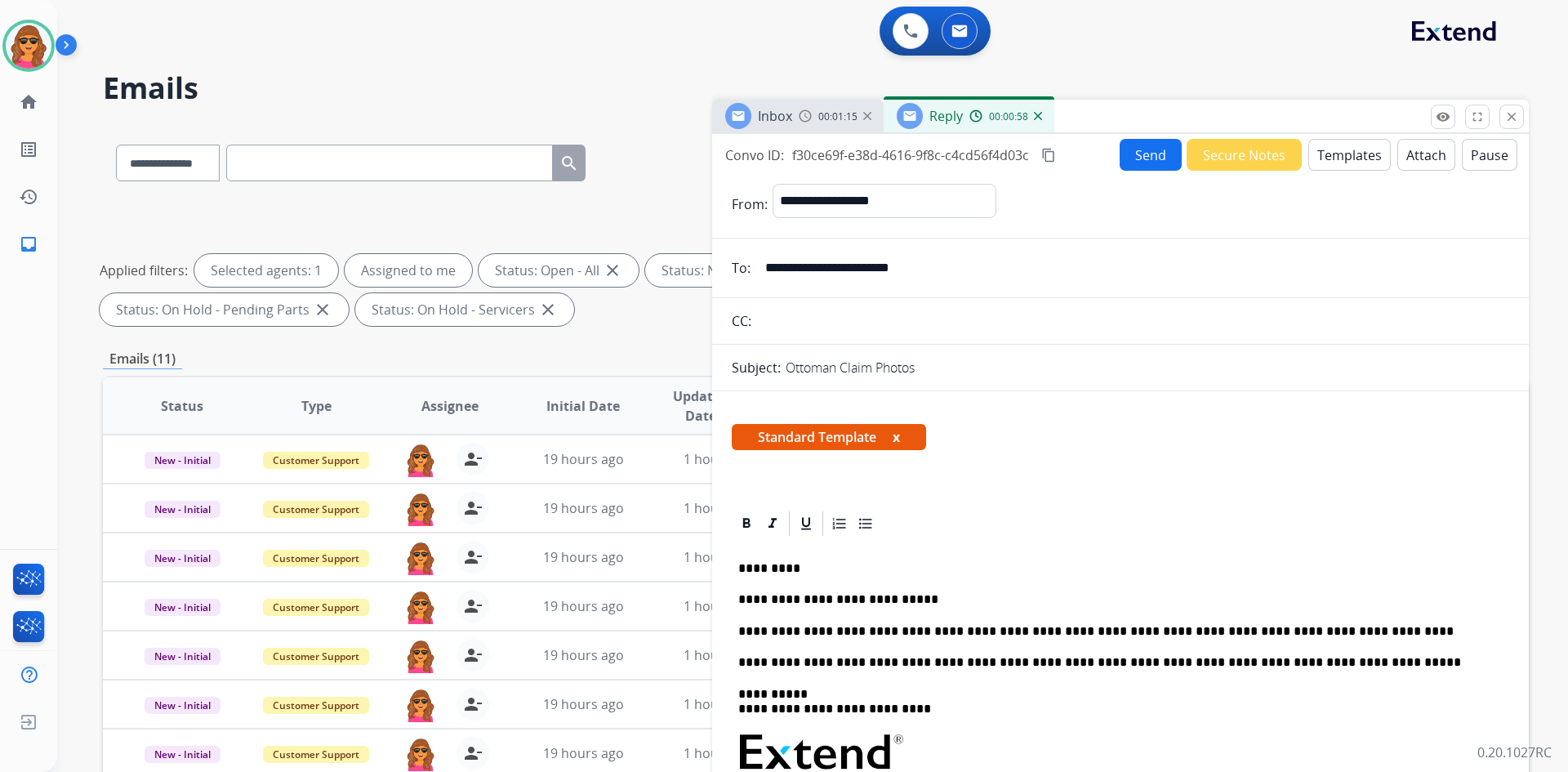
click at [1133, 161] on button "Send" at bounding box center [1151, 155] width 62 height 32
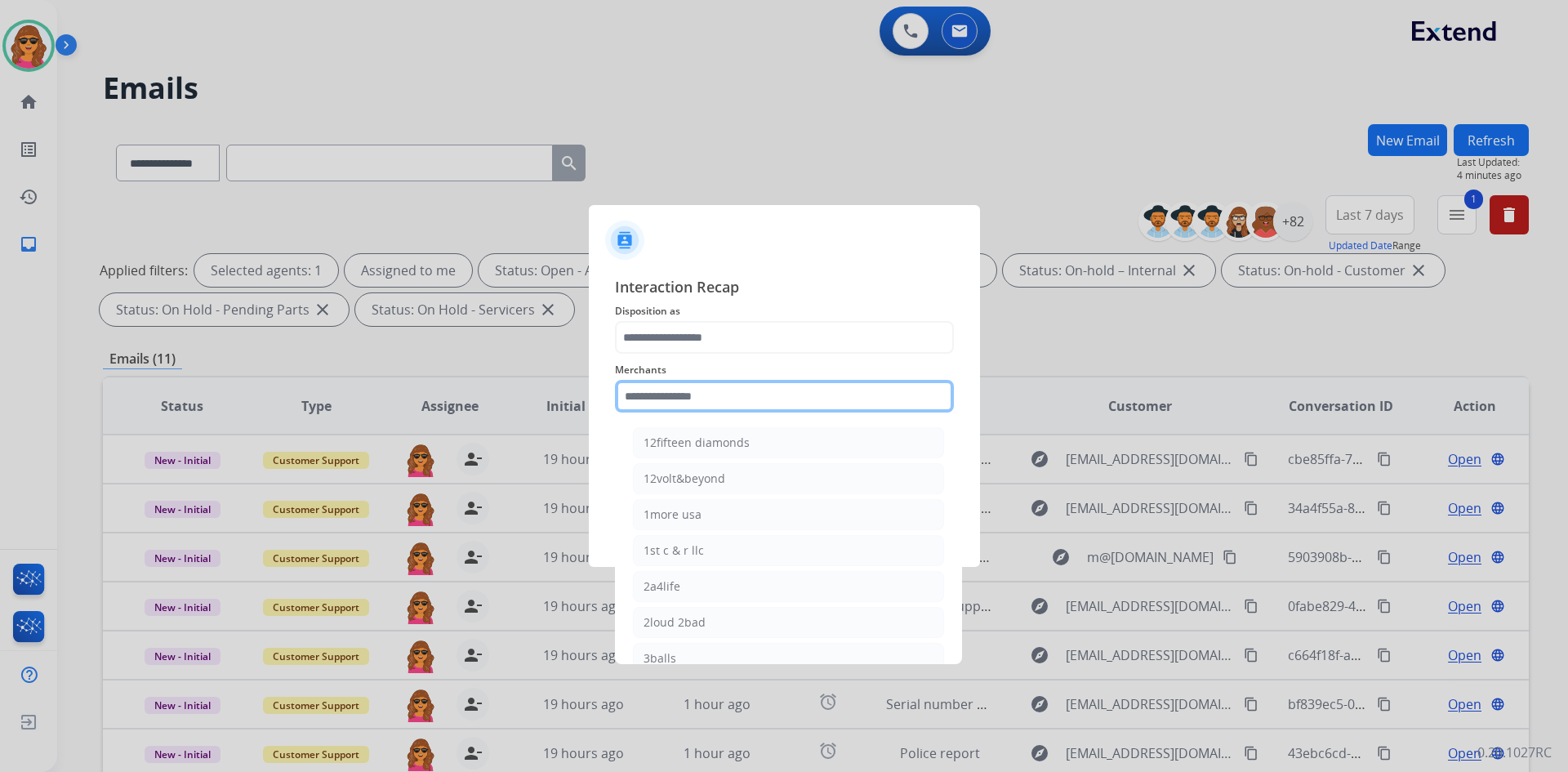
click at [620, 398] on input "text" at bounding box center [784, 396] width 339 height 33
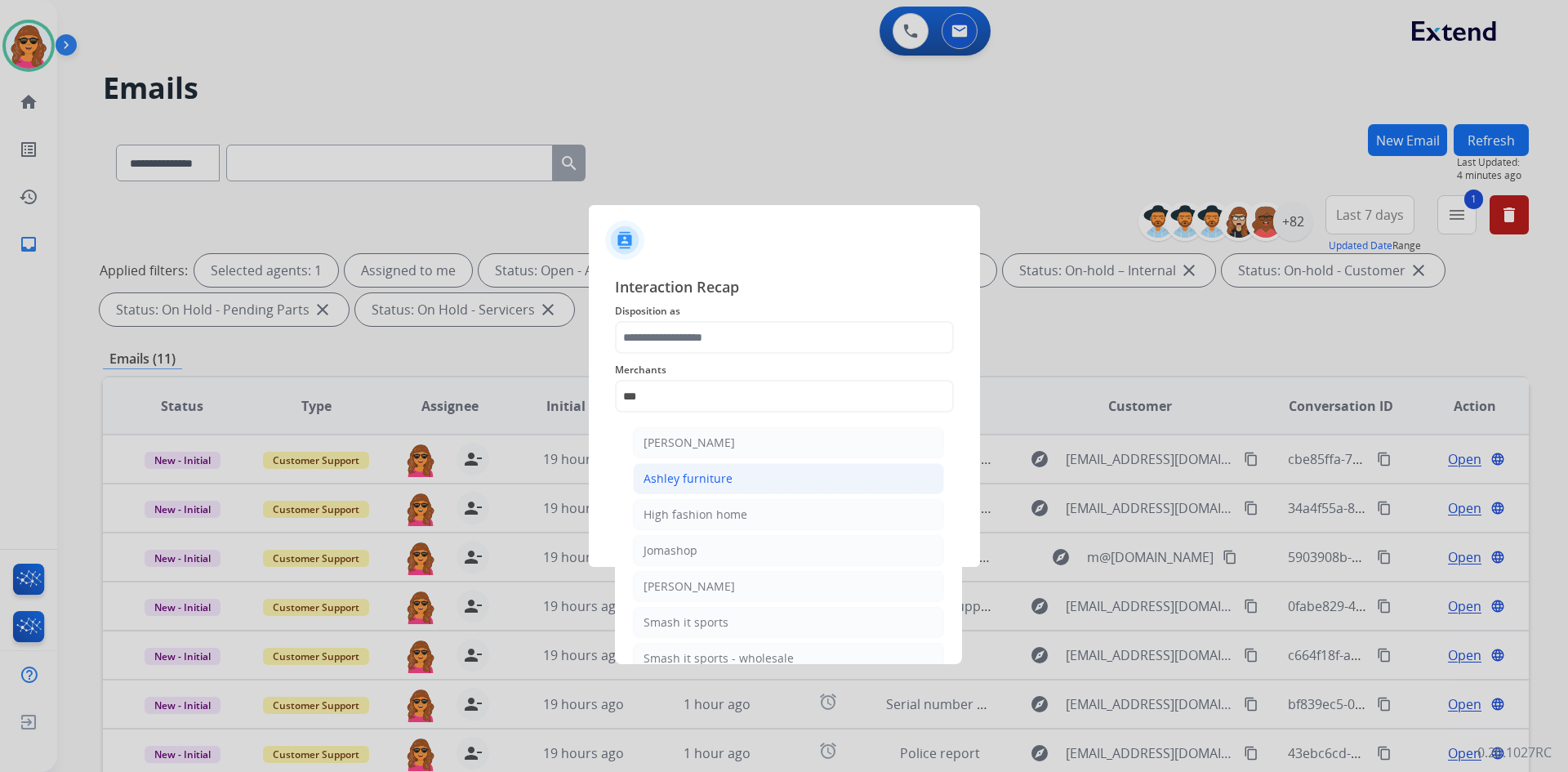
click at [672, 477] on div "Ashley furniture" at bounding box center [688, 478] width 89 height 16
type input "**********"
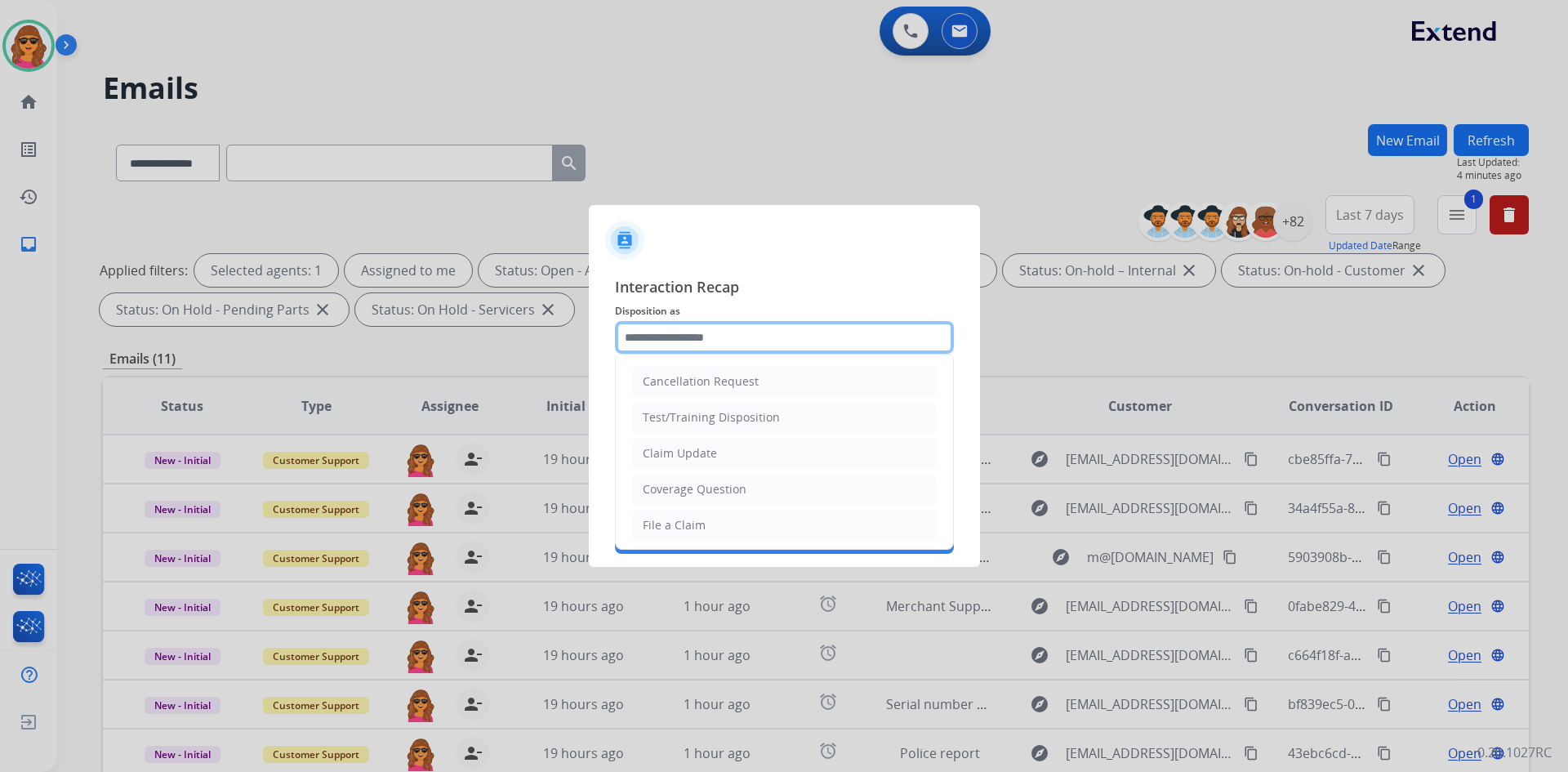
click at [634, 331] on input "text" at bounding box center [784, 337] width 339 height 33
click at [689, 447] on div "Claim Update" at bounding box center [679, 453] width 74 height 16
type input "**********"
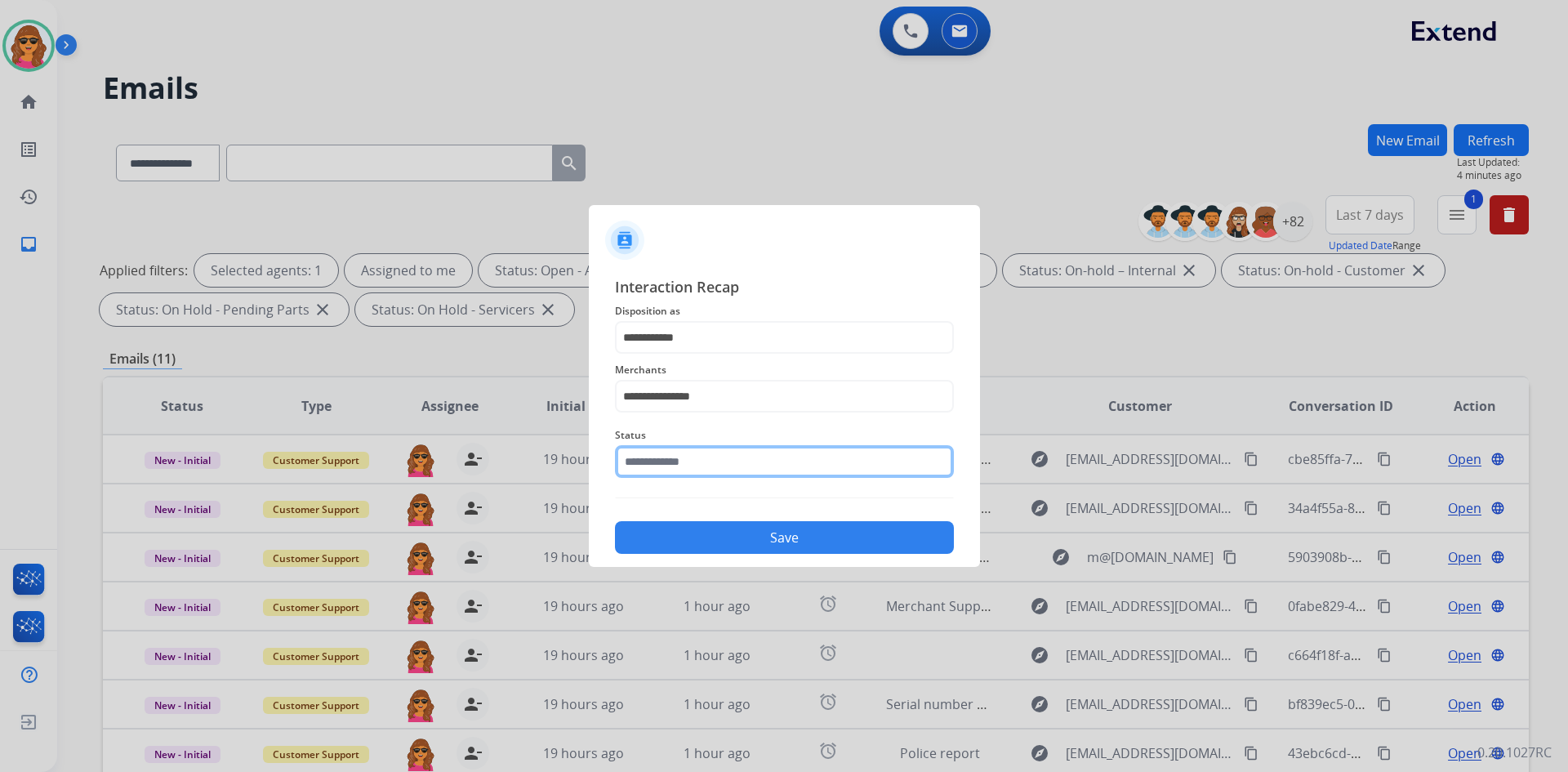
click at [635, 469] on input "text" at bounding box center [784, 462] width 339 height 33
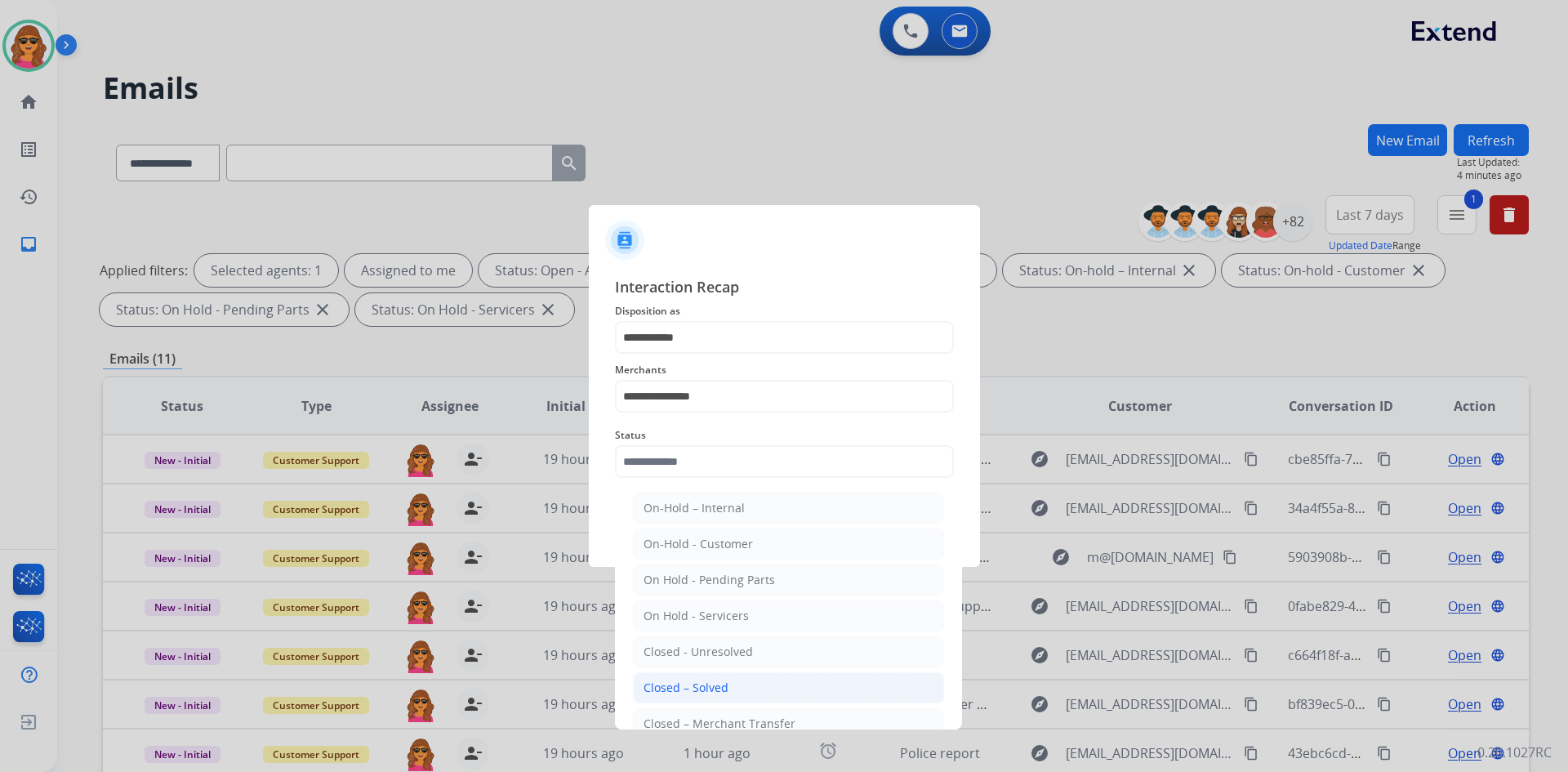
click at [726, 682] on div "Closed – Solved" at bounding box center [686, 687] width 85 height 16
type input "**********"
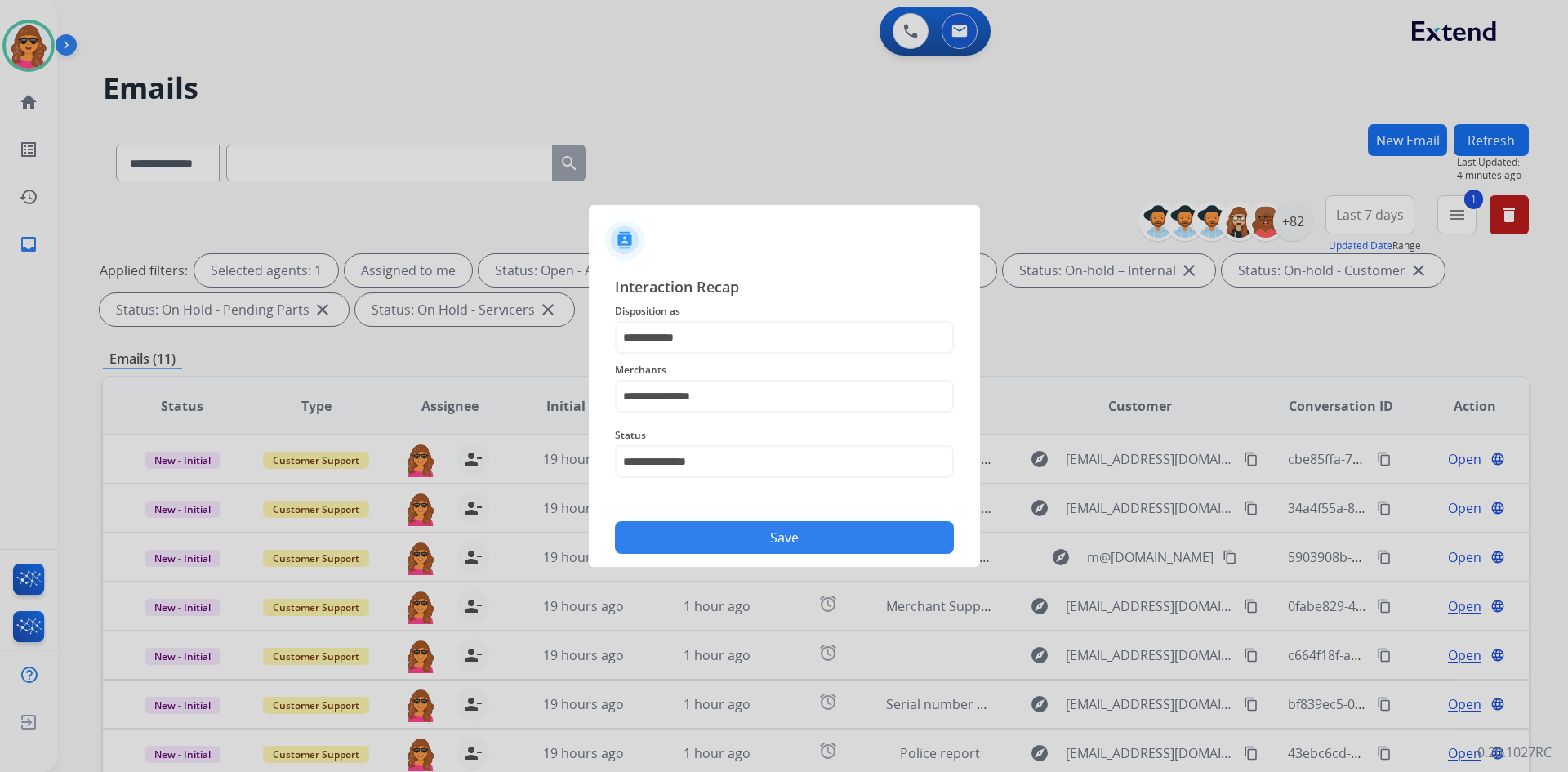
click at [768, 537] on button "Save" at bounding box center [784, 537] width 339 height 33
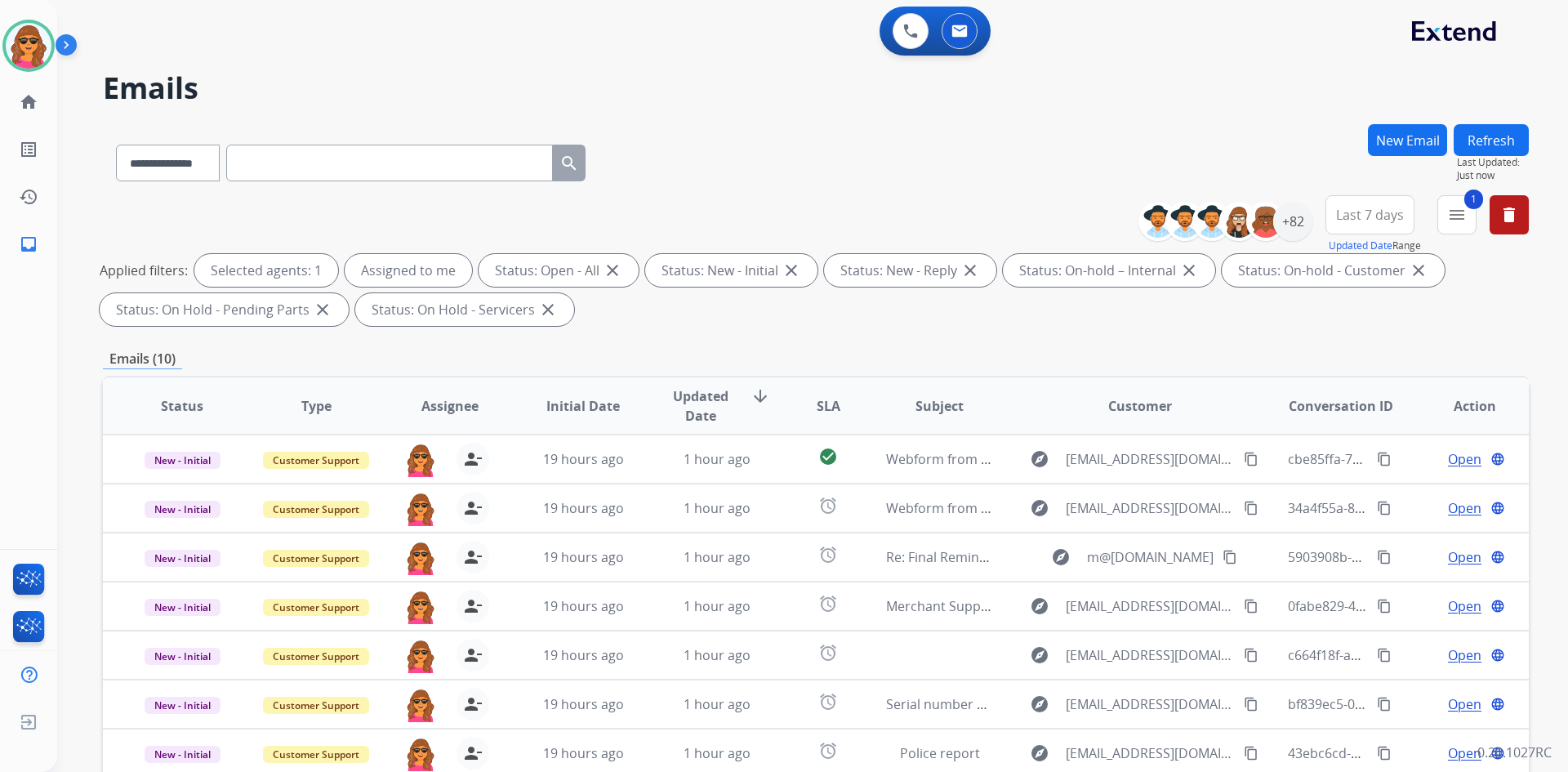
scroll to position [236, 0]
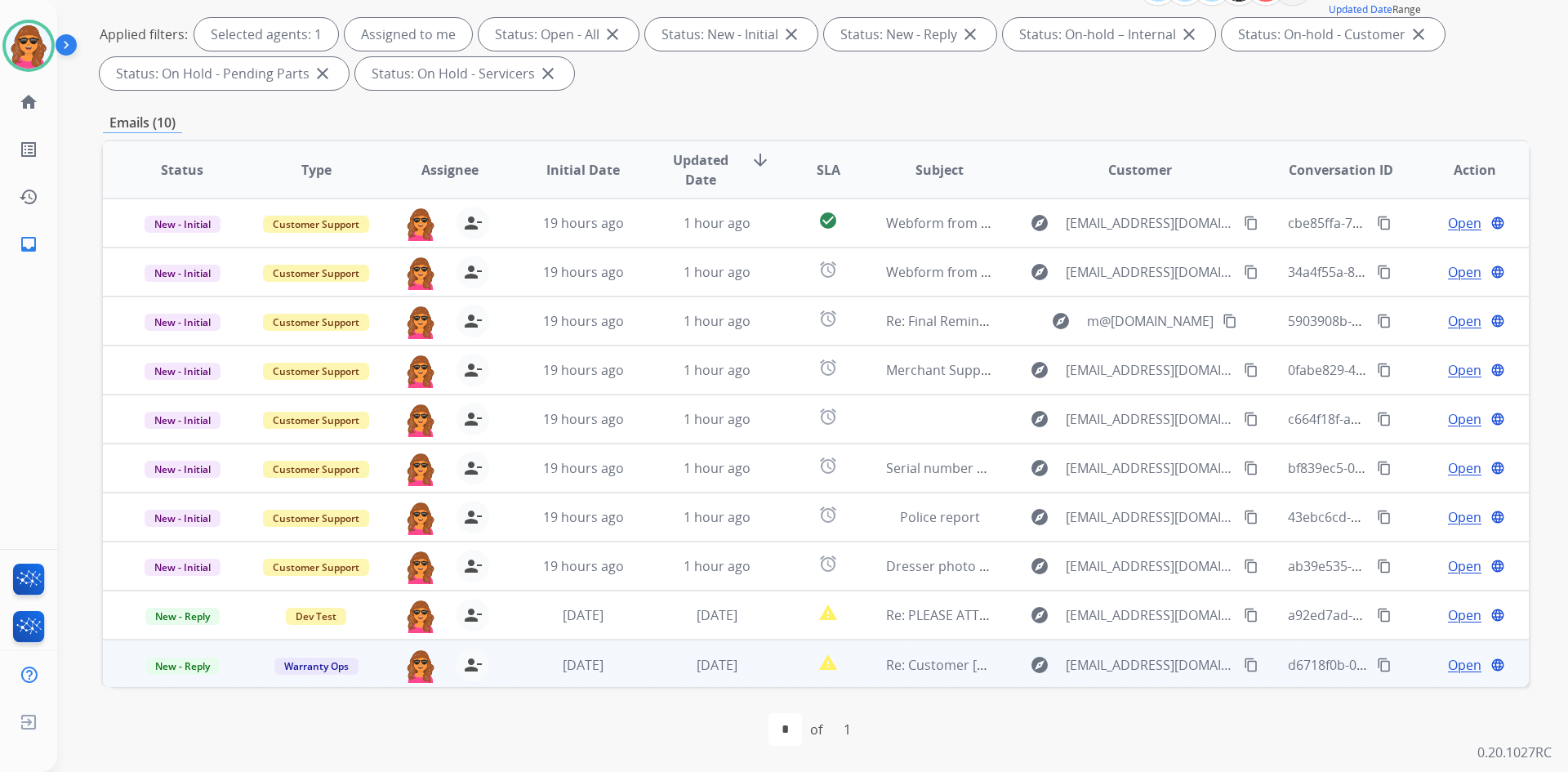
click at [1448, 662] on span "Open" at bounding box center [1465, 665] width 34 height 19
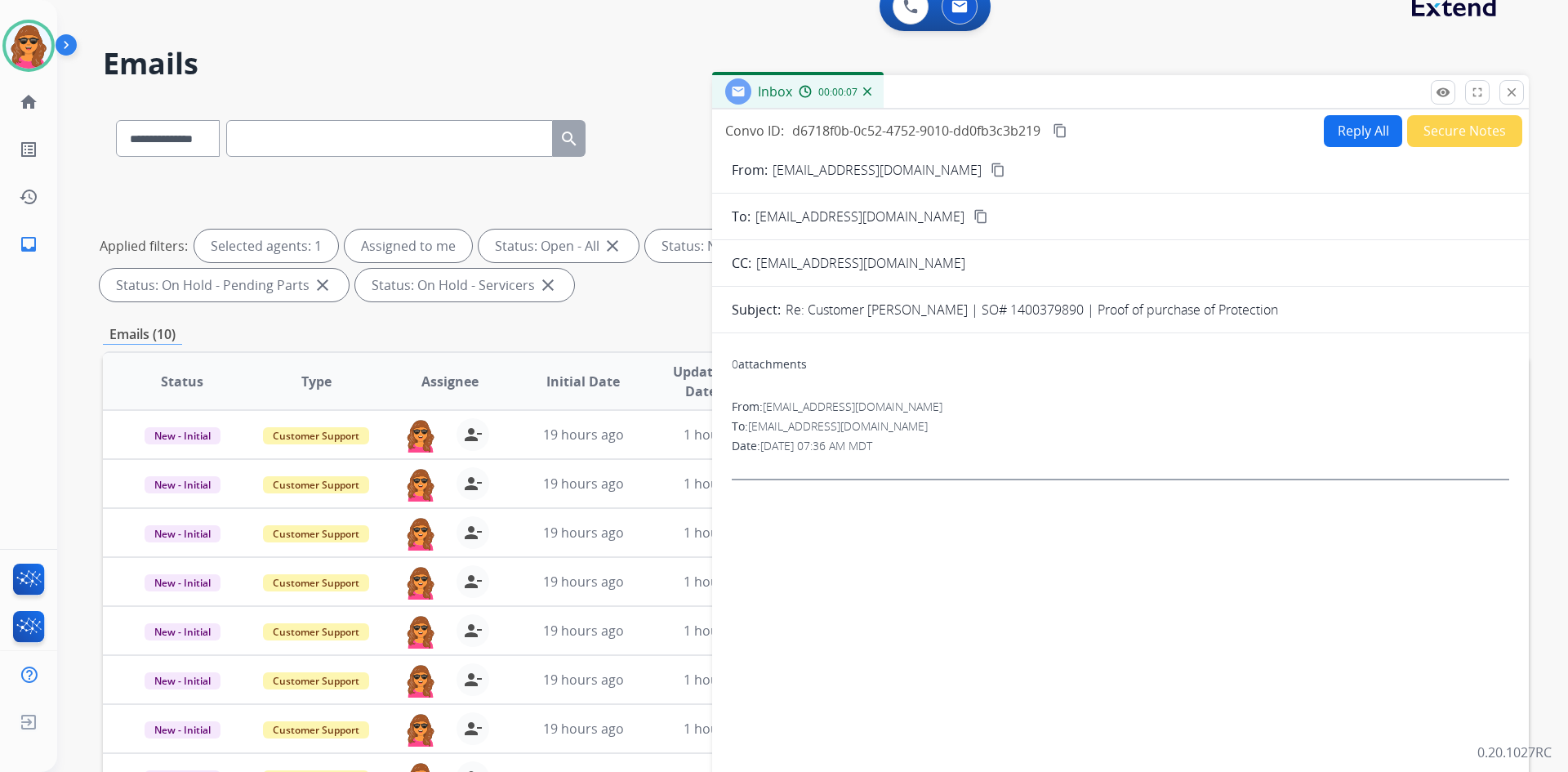
scroll to position [0, 0]
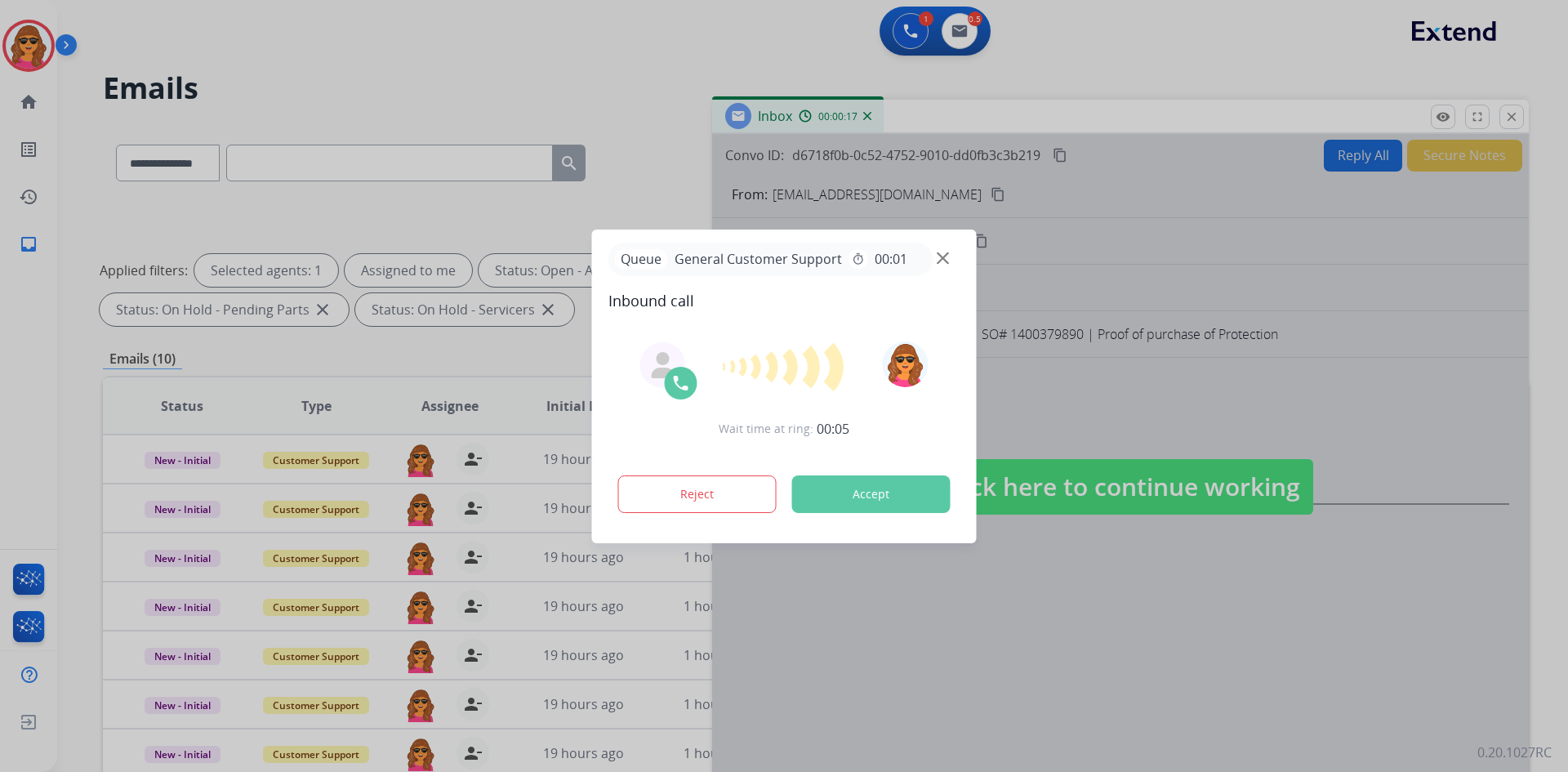
click at [1058, 492] on div at bounding box center [784, 386] width 1568 height 772
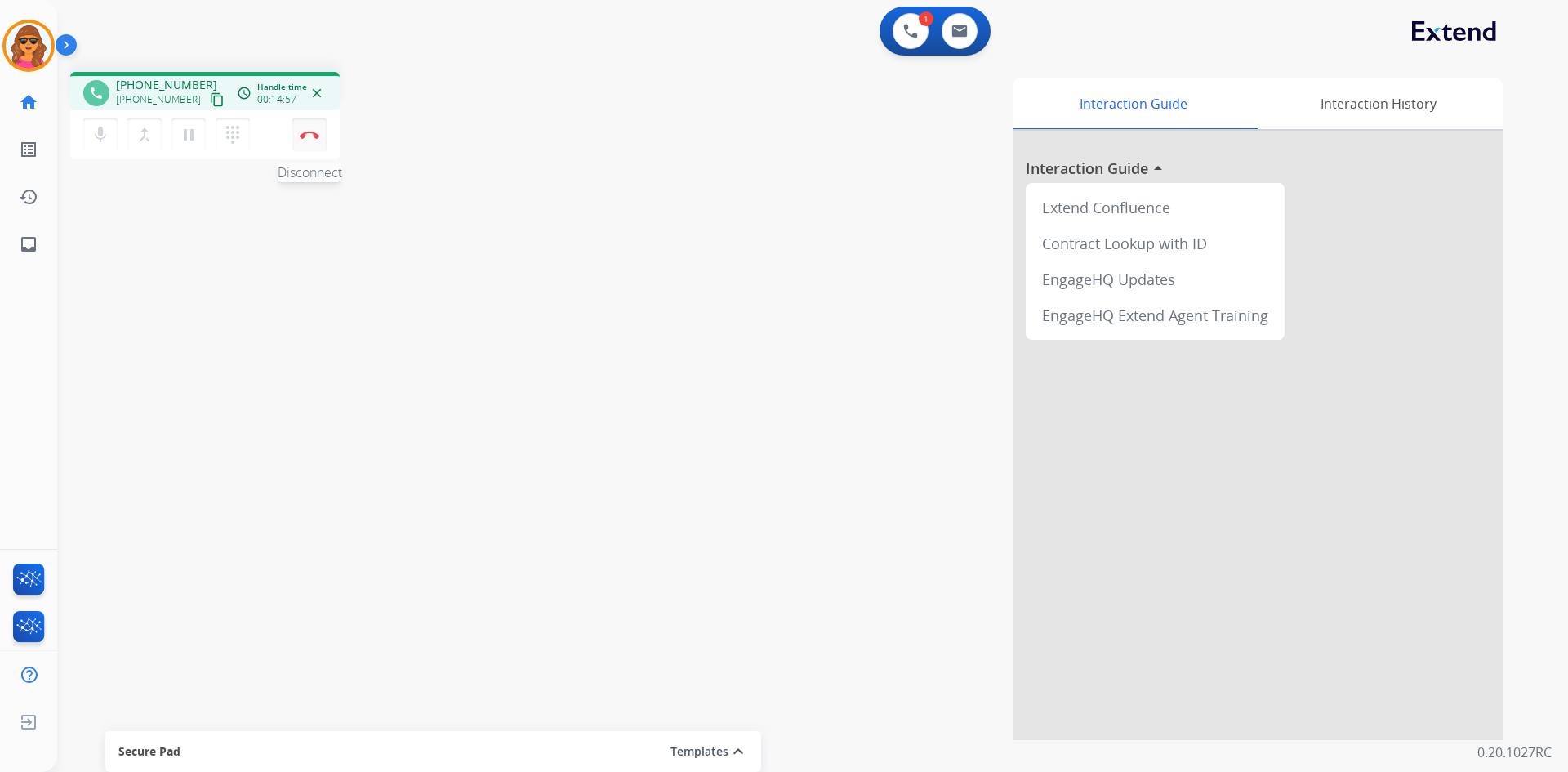
click at [308, 133] on img at bounding box center [309, 134] width 19 height 8
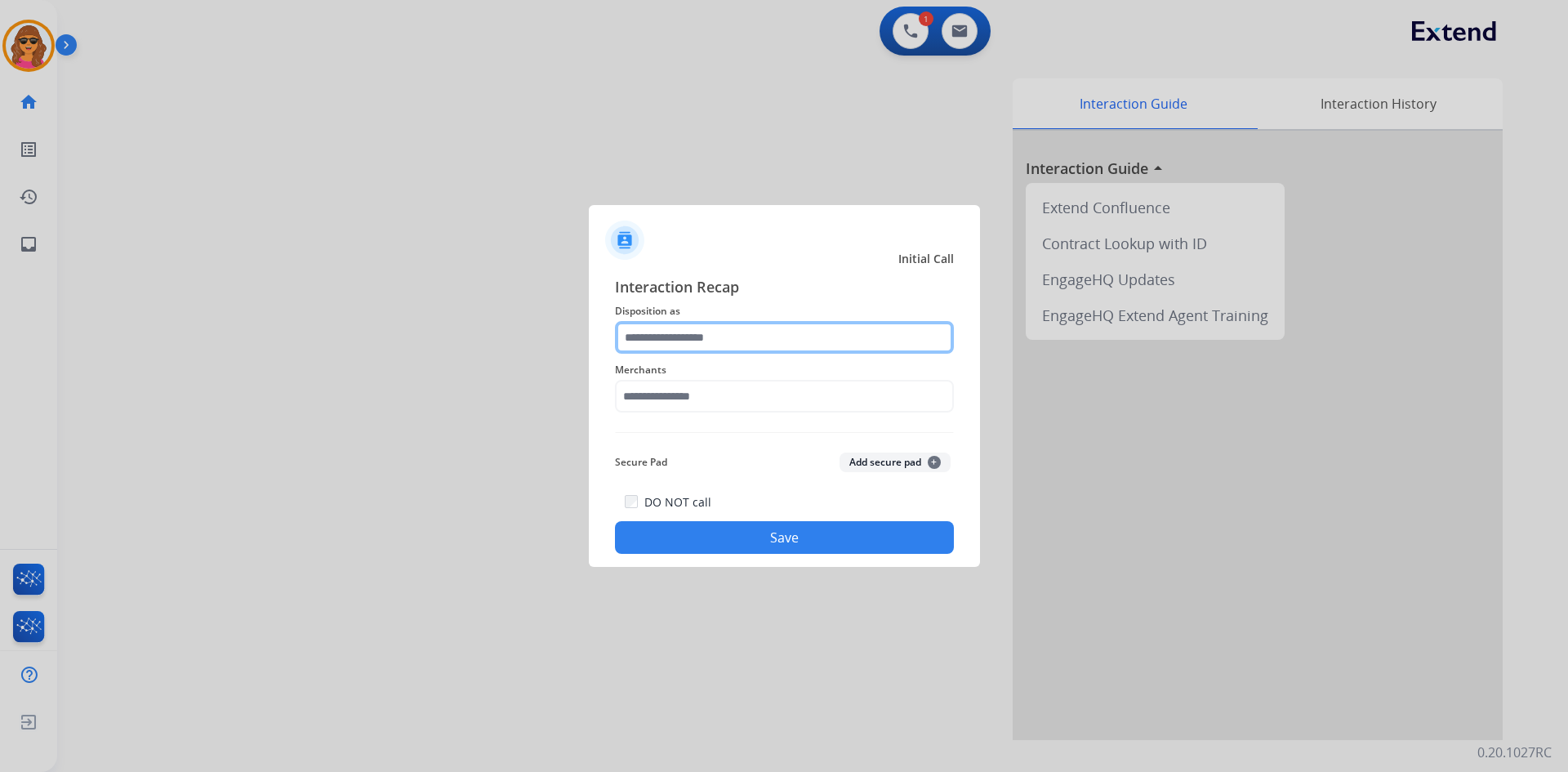
click at [771, 330] on input "text" at bounding box center [784, 337] width 339 height 33
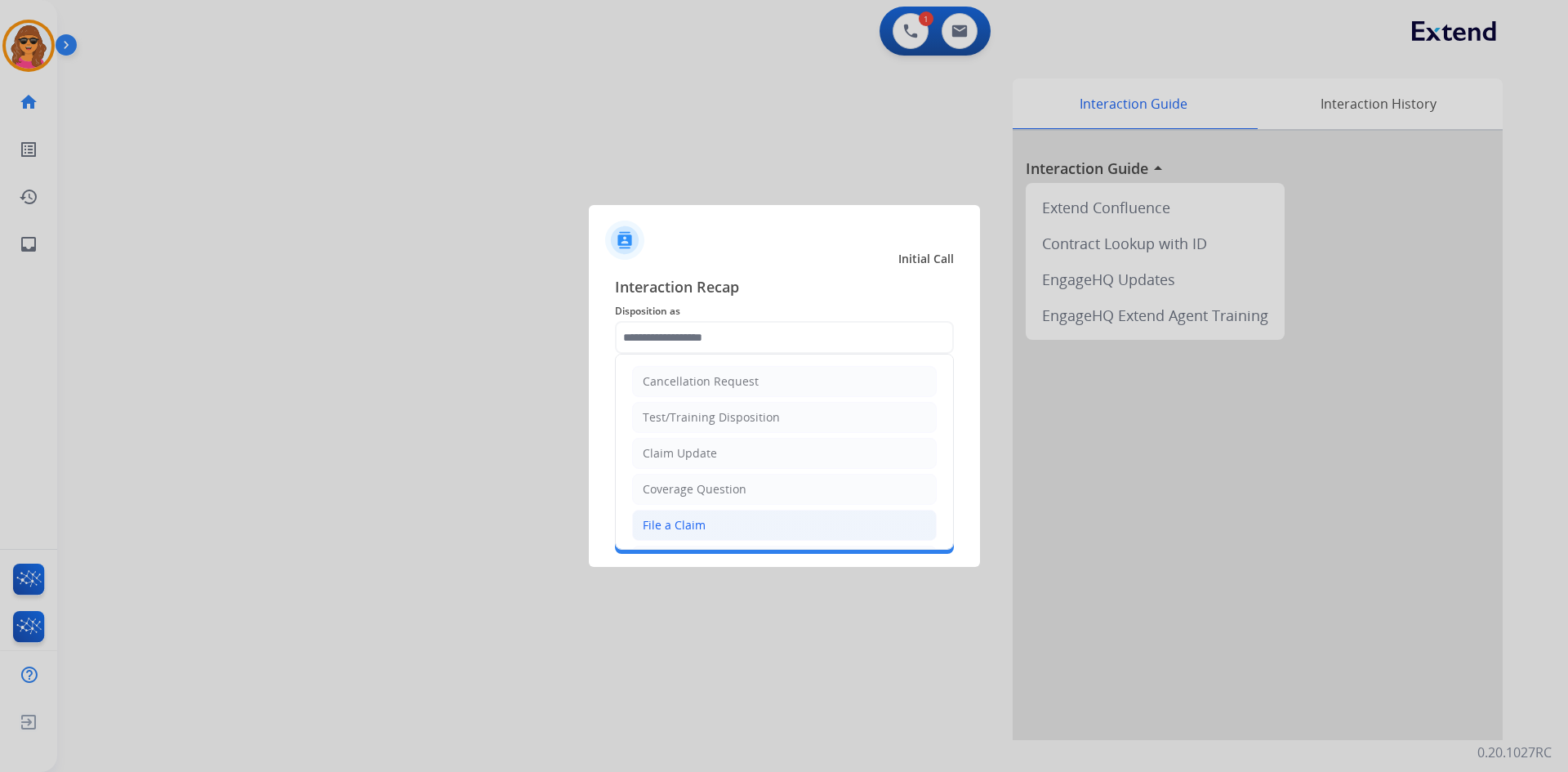
click at [698, 526] on div "File a Claim" at bounding box center [673, 525] width 63 height 16
type input "**********"
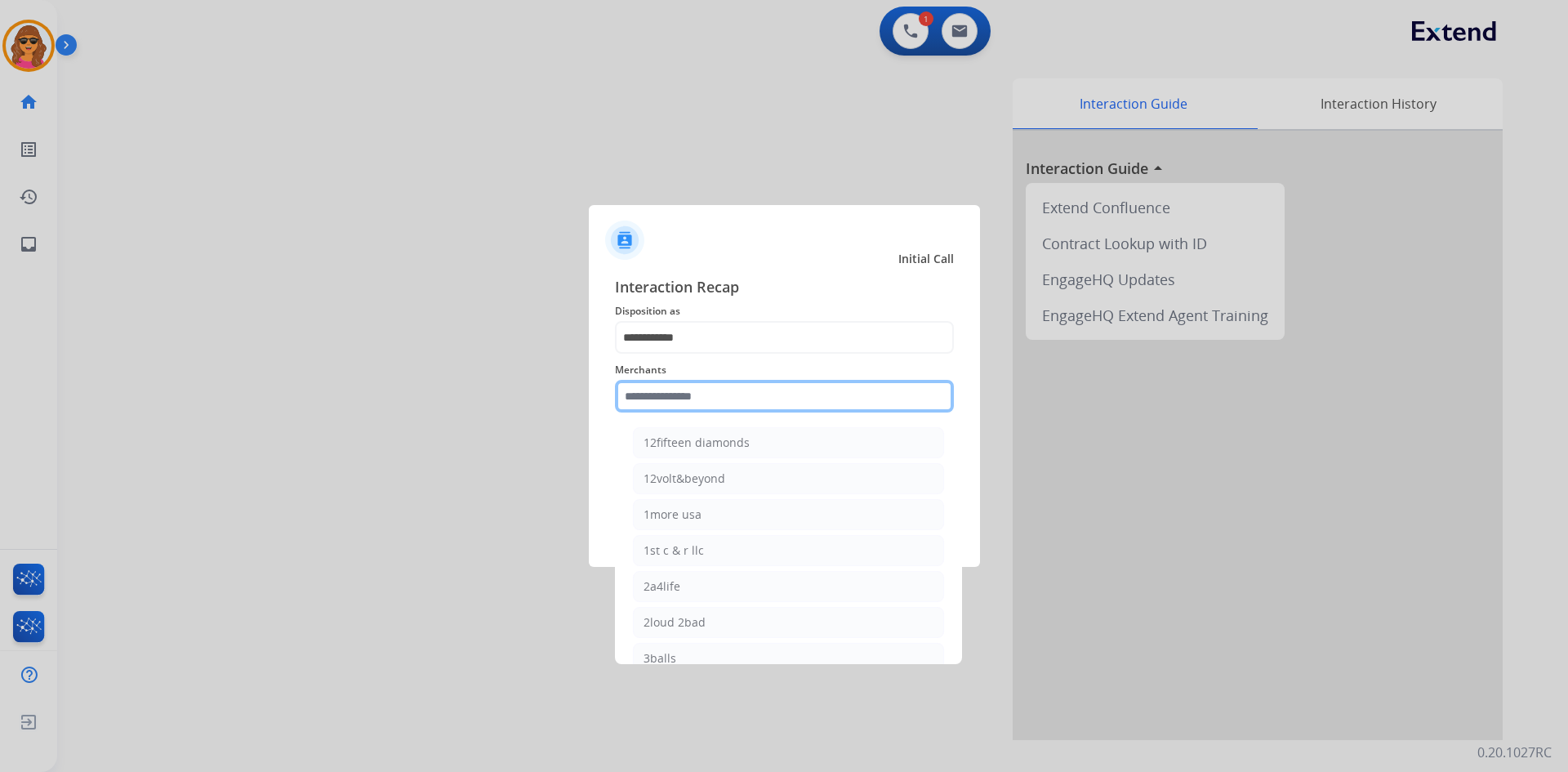
click at [642, 404] on input "text" at bounding box center [784, 396] width 339 height 33
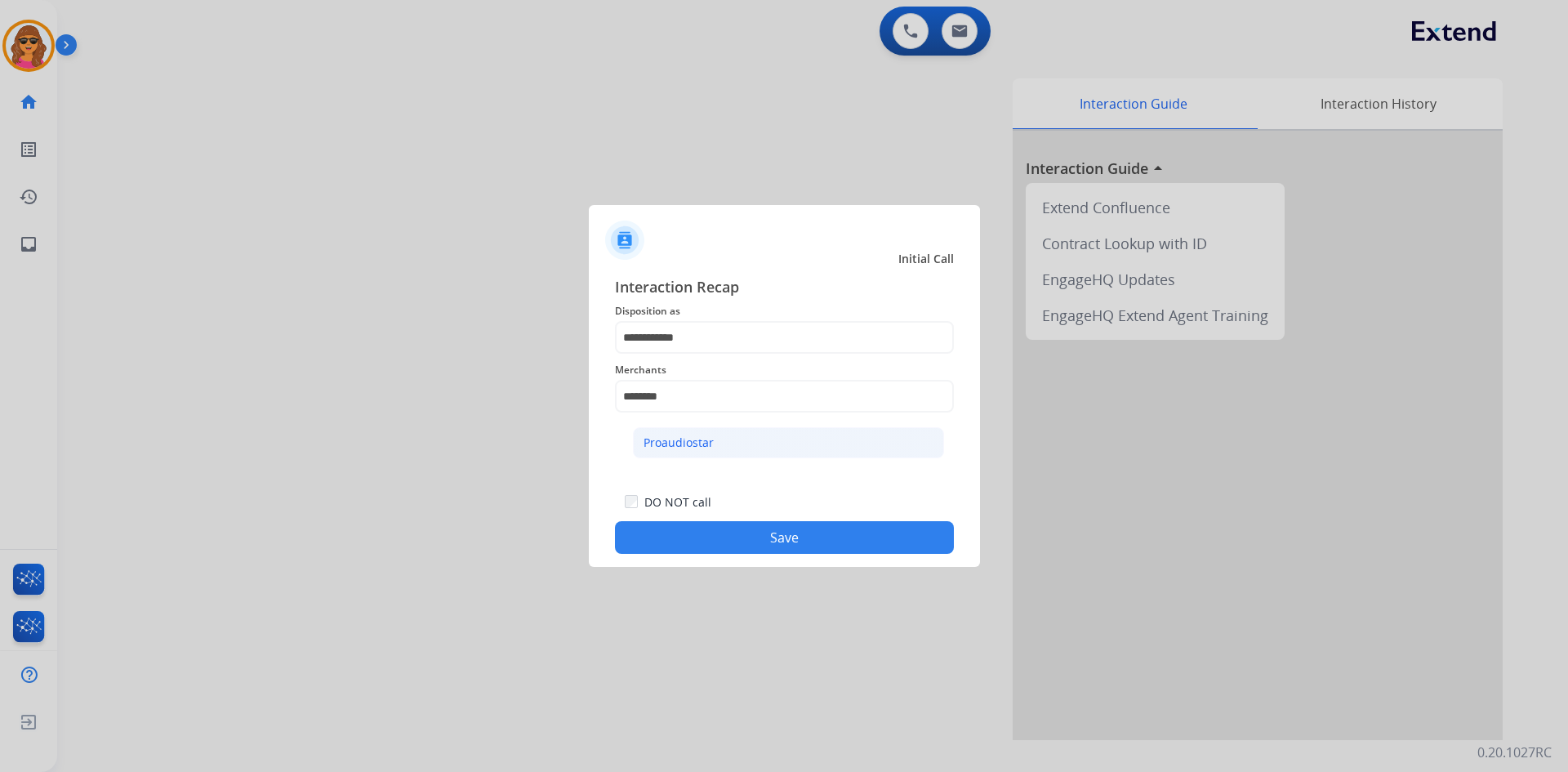
click at [685, 435] on div "Proaudiostar" at bounding box center [678, 443] width 71 height 16
type input "**********"
click at [819, 535] on button "Save" at bounding box center [784, 537] width 339 height 33
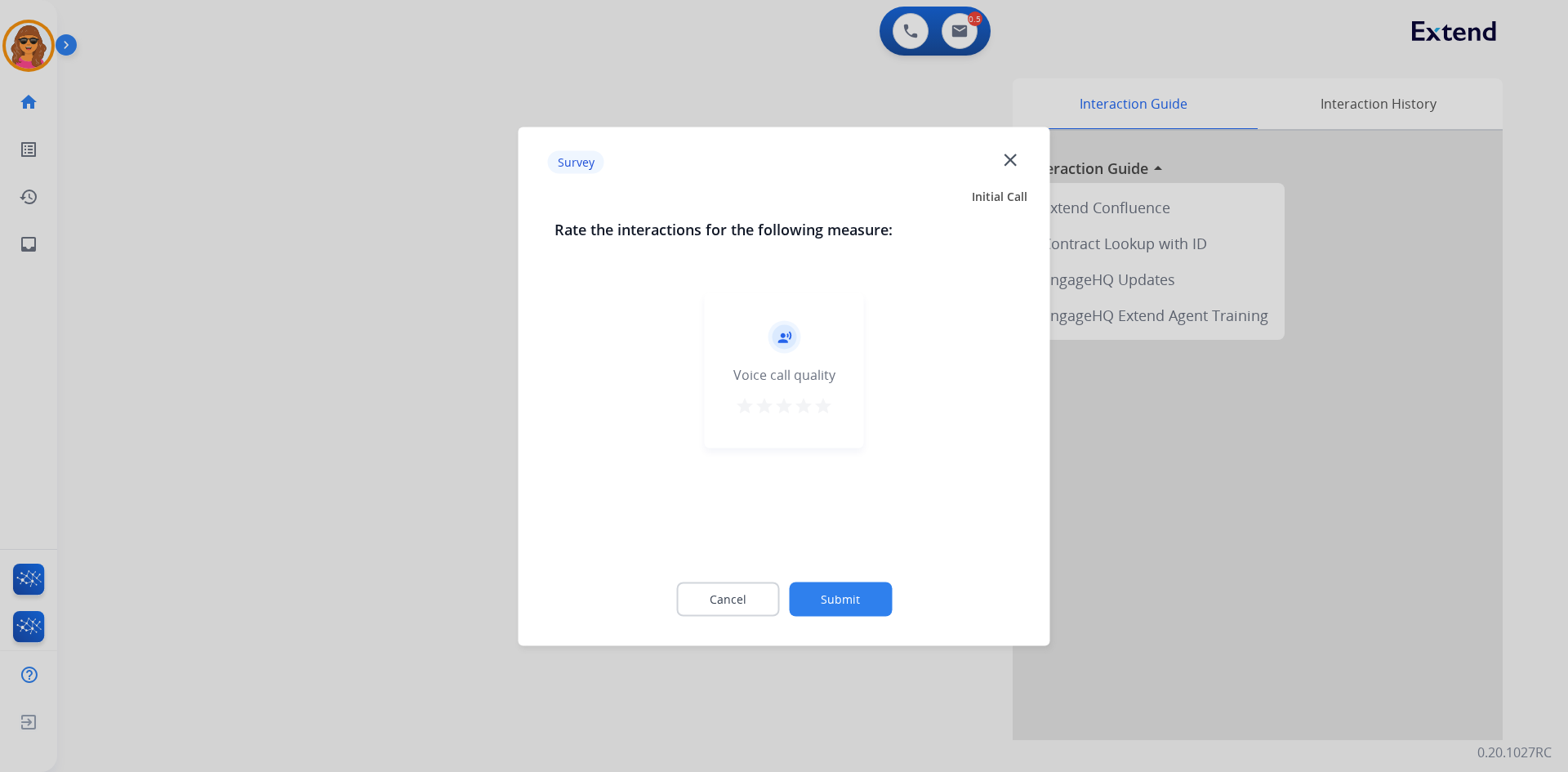
click at [816, 405] on mat-icon "star" at bounding box center [823, 405] width 19 height 19
click at [843, 596] on button "Submit" at bounding box center [841, 599] width 103 height 35
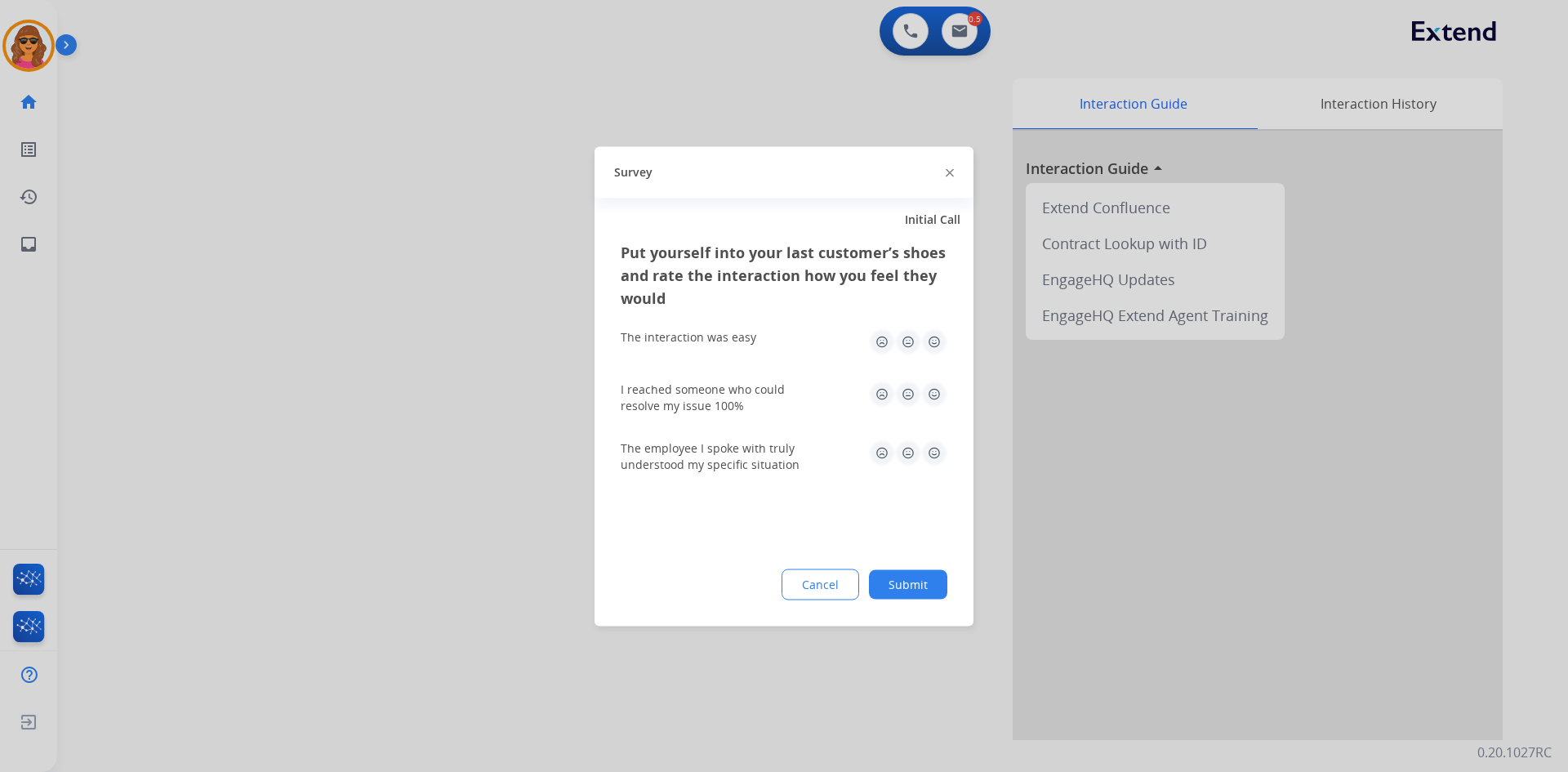
click at [927, 337] on img at bounding box center [933, 341] width 26 height 26
click at [934, 386] on img at bounding box center [933, 393] width 26 height 26
click at [940, 457] on img at bounding box center [933, 452] width 26 height 26
click at [937, 578] on button "Submit" at bounding box center [907, 584] width 78 height 29
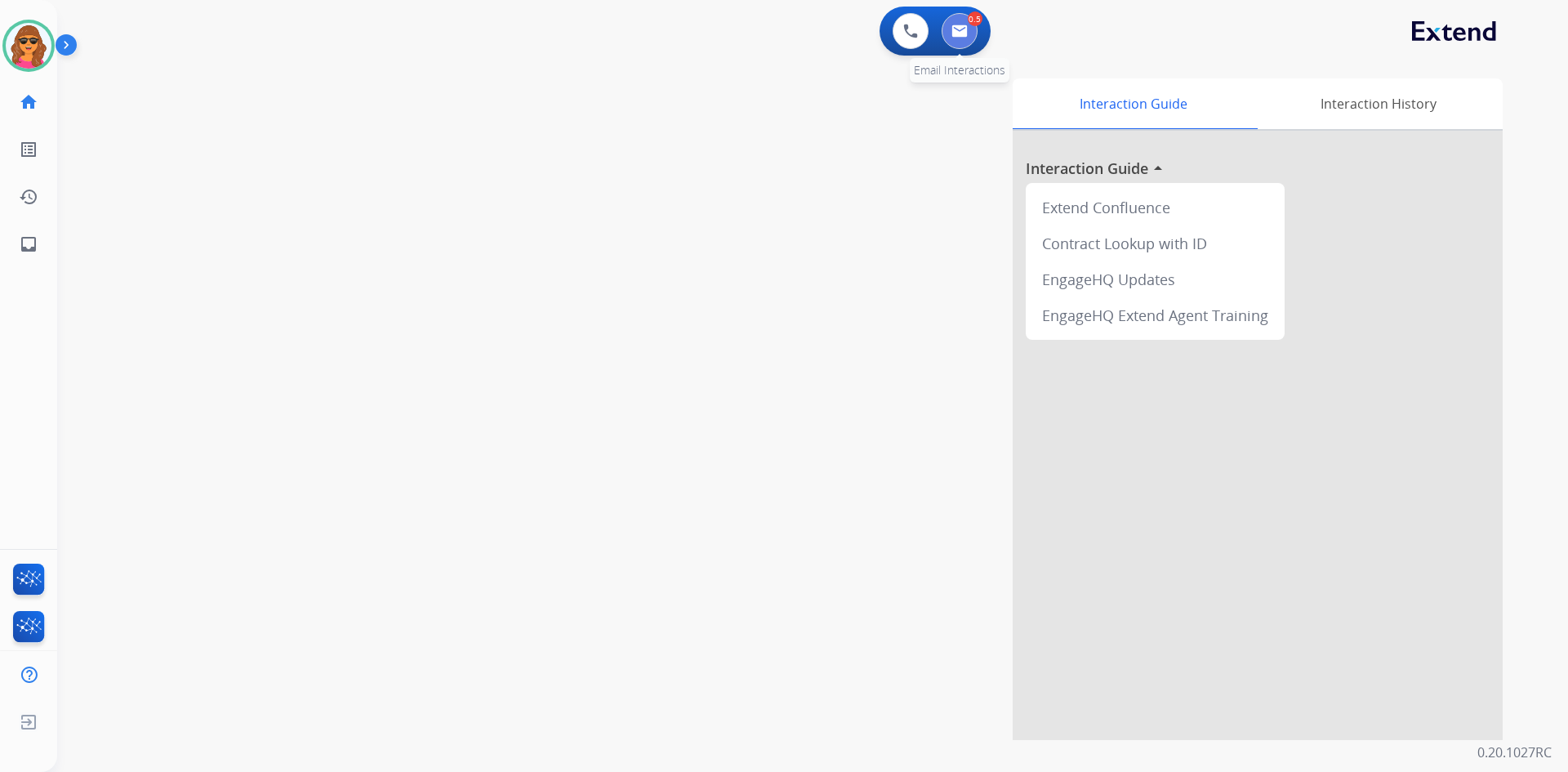
click at [957, 28] on img at bounding box center [959, 31] width 16 height 14
select select "**********"
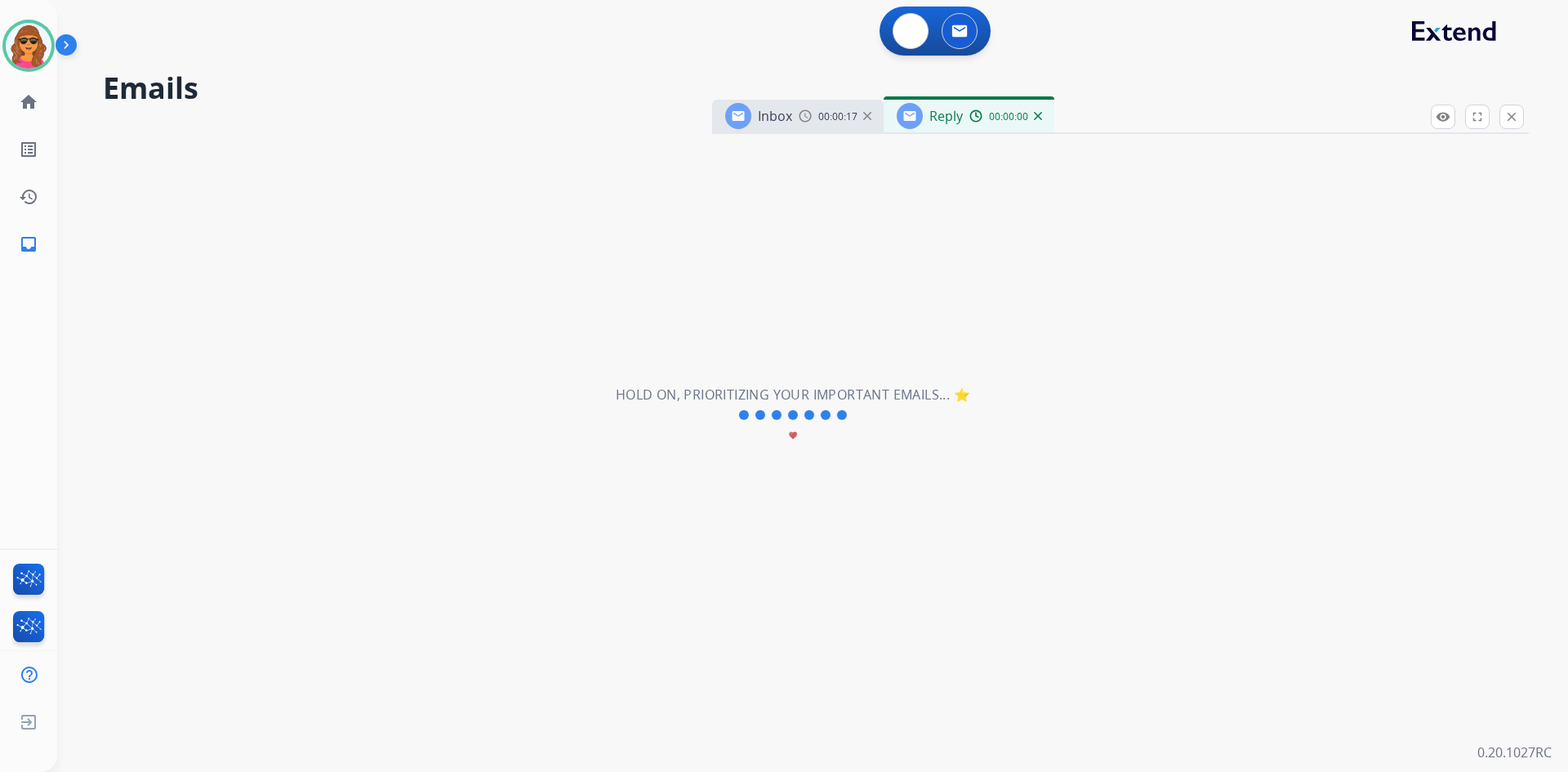
select select "**********"
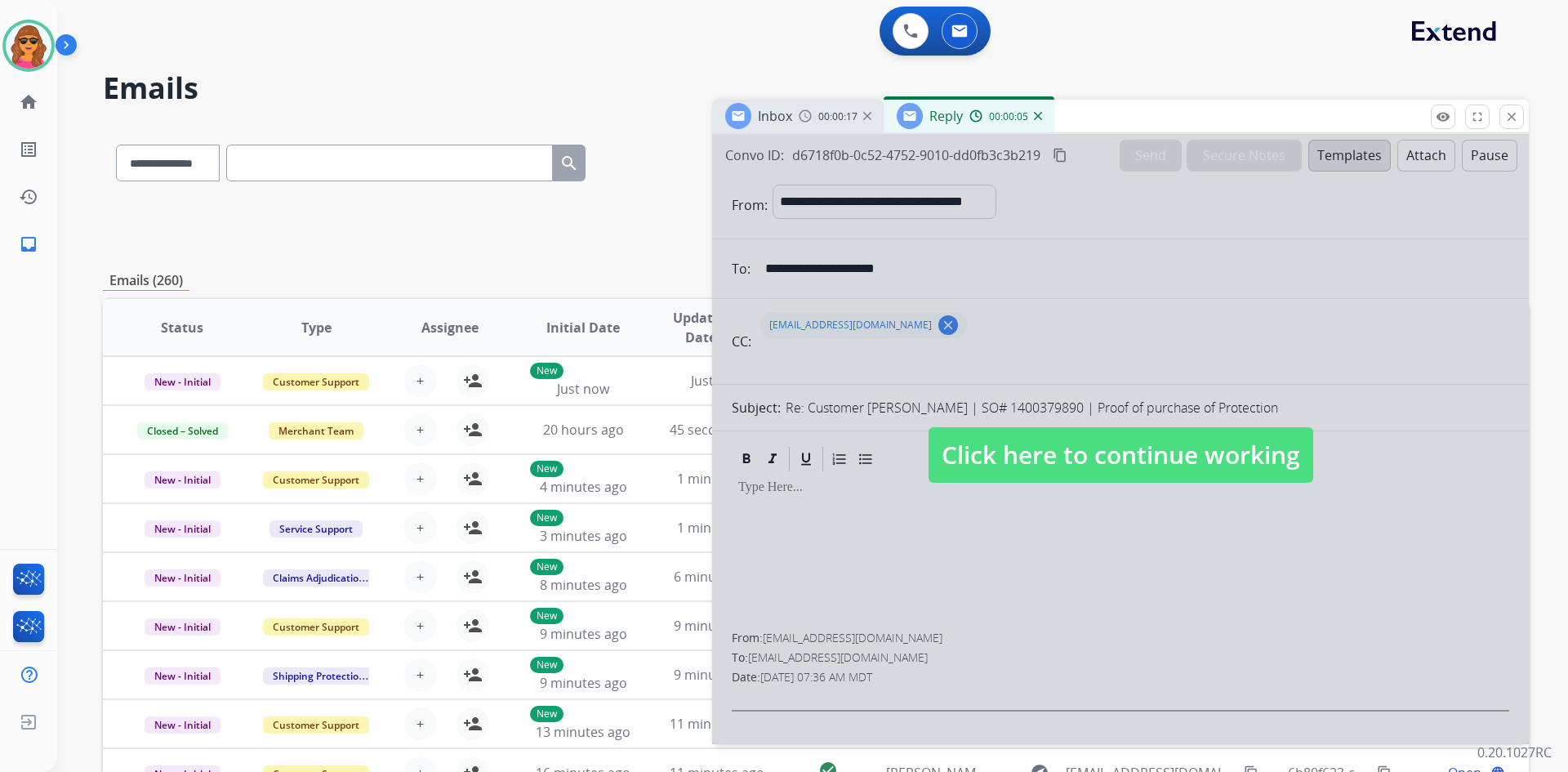
click at [1195, 443] on span "Click here to continue working" at bounding box center [1121, 454] width 385 height 55
select select
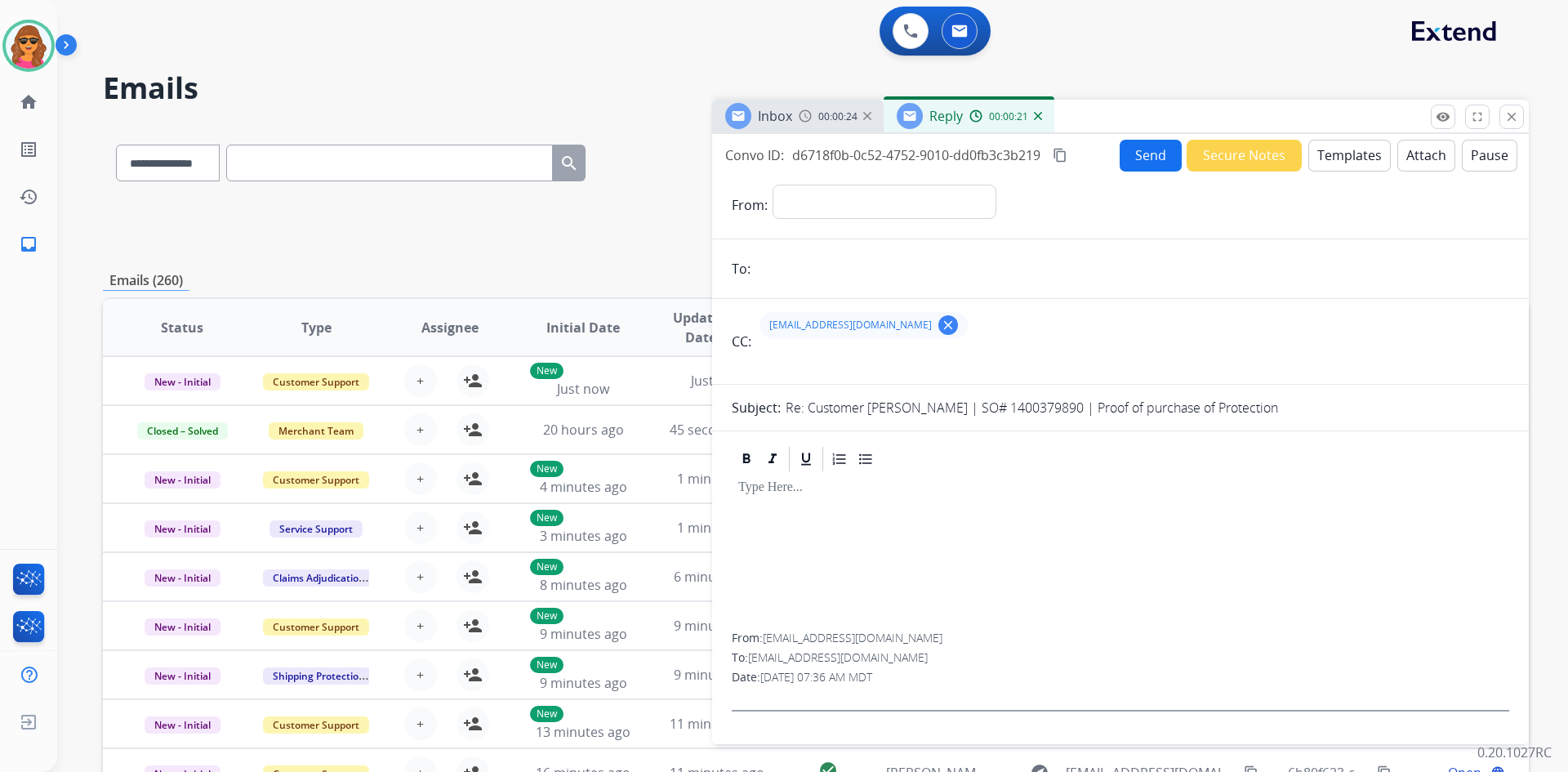
click at [786, 265] on input "email" at bounding box center [1132, 269] width 754 height 33
type input "**********"
click at [1145, 149] on button "Send" at bounding box center [1151, 156] width 62 height 32
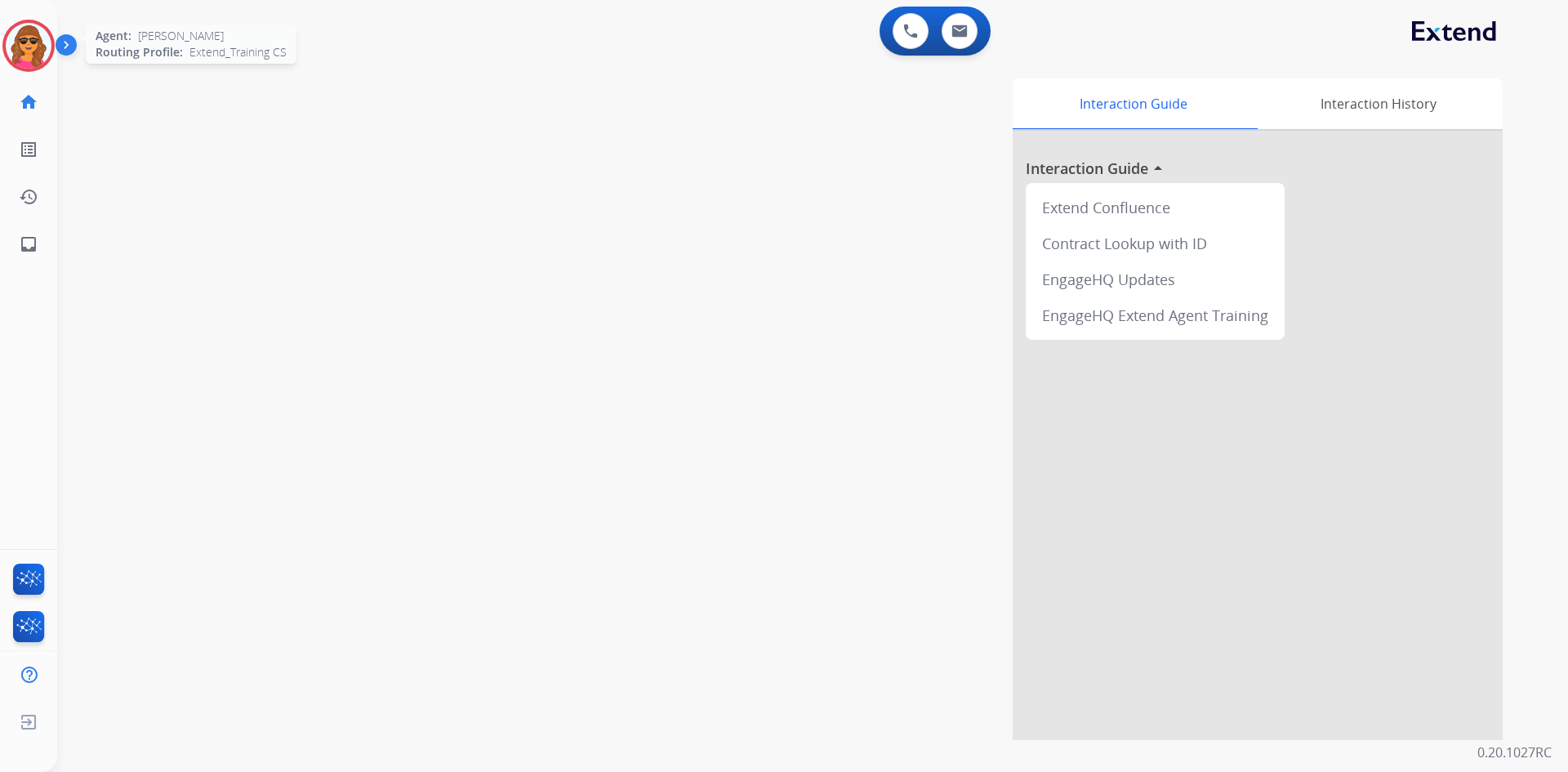
click at [15, 40] on img at bounding box center [28, 45] width 45 height 45
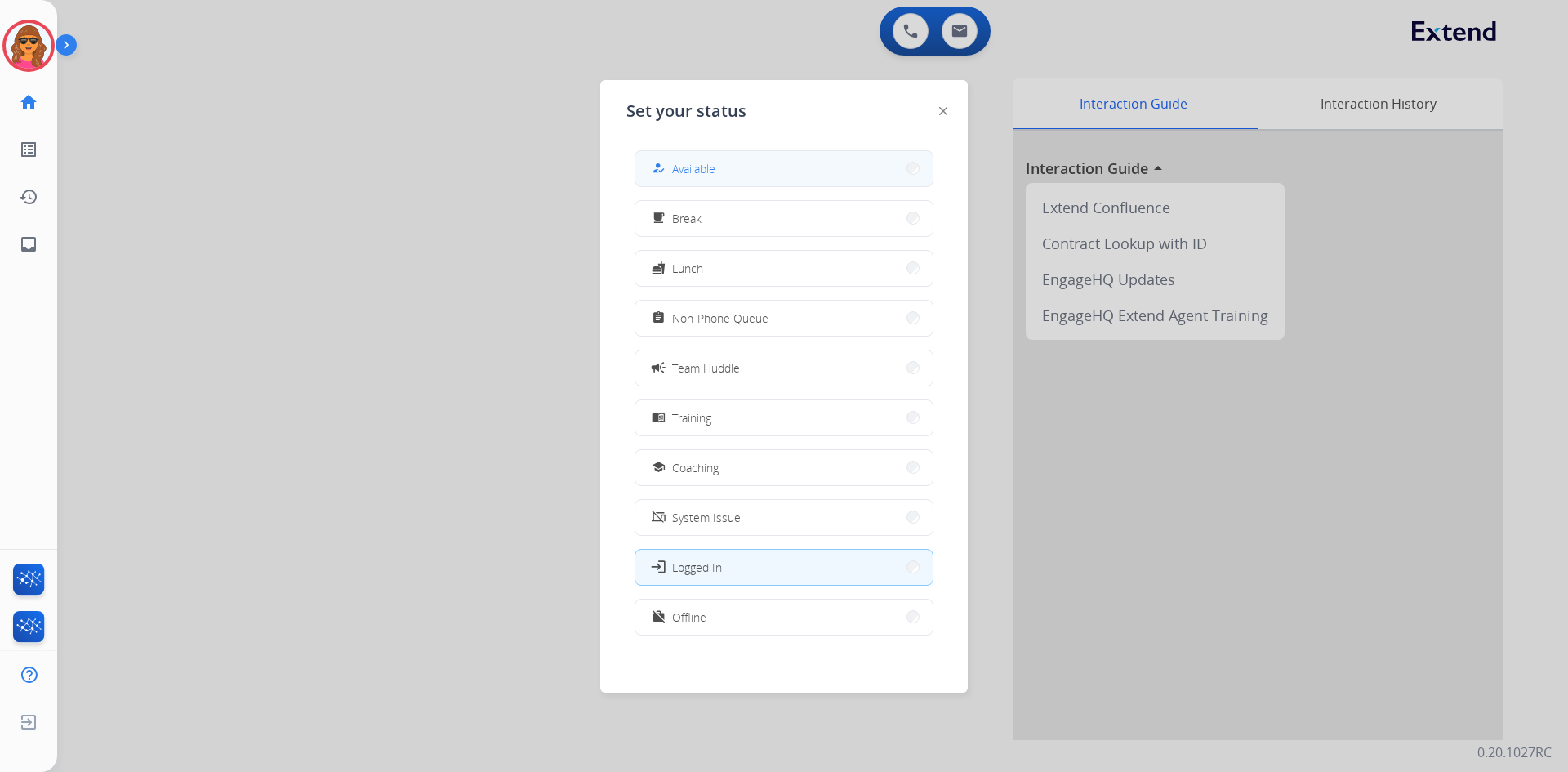
click at [747, 151] on div "how_to_reg Available" at bounding box center [784, 169] width 299 height 37
click at [736, 162] on button "how_to_reg Available" at bounding box center [784, 168] width 298 height 35
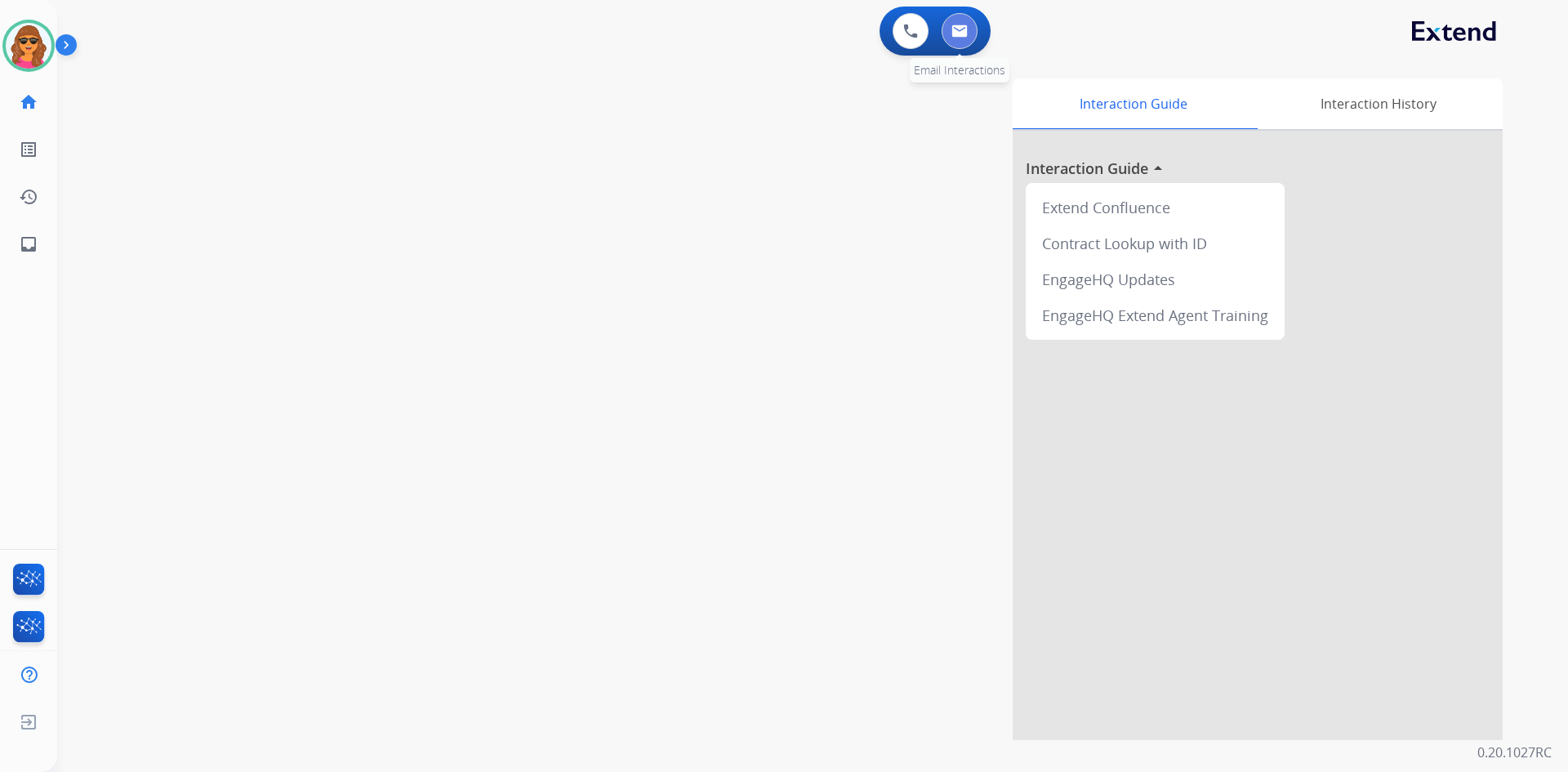
click at [955, 29] on img at bounding box center [959, 31] width 16 height 14
select select "**********"
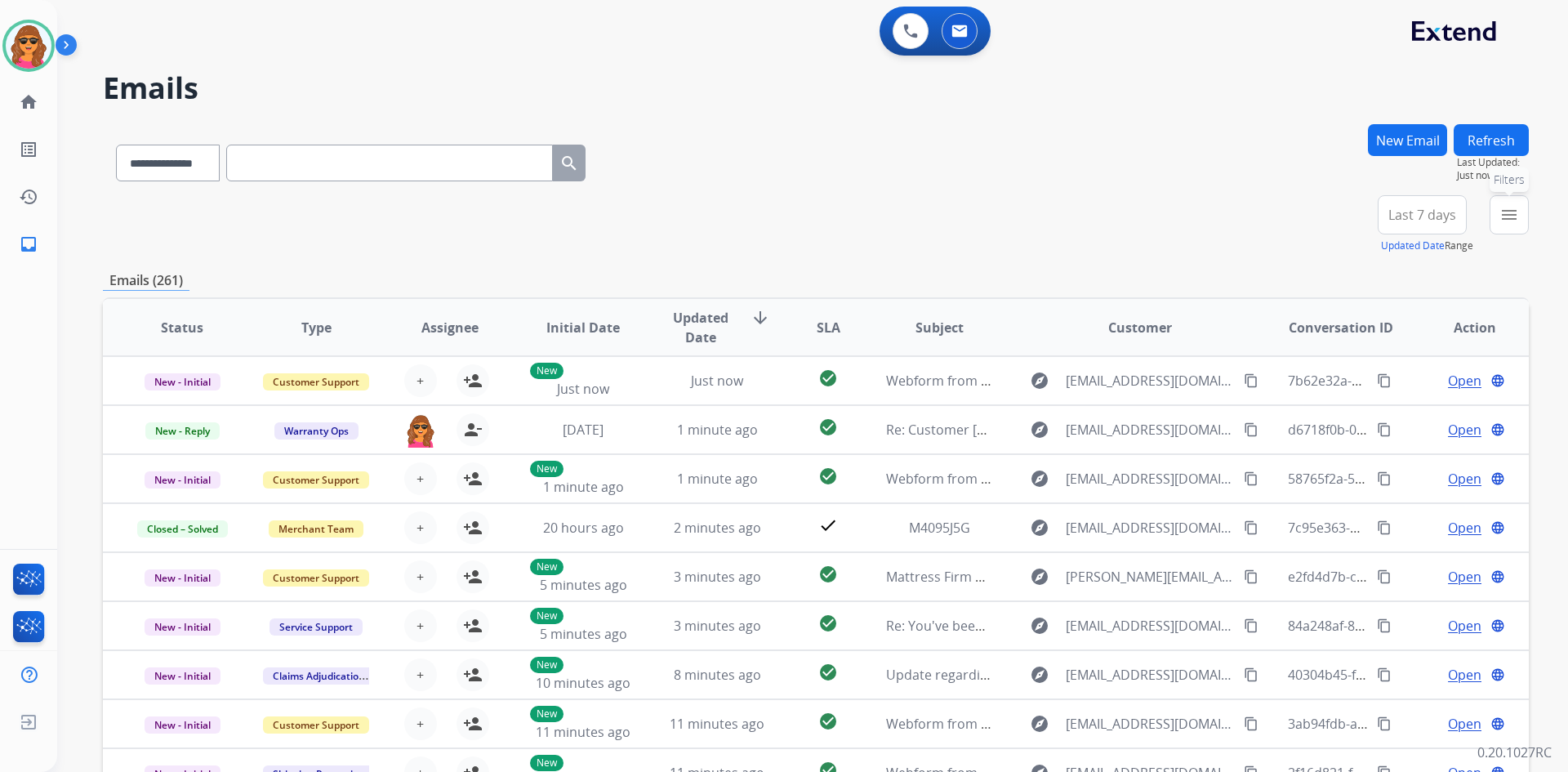
click at [1520, 212] on button "menu Filters" at bounding box center [1509, 214] width 40 height 40
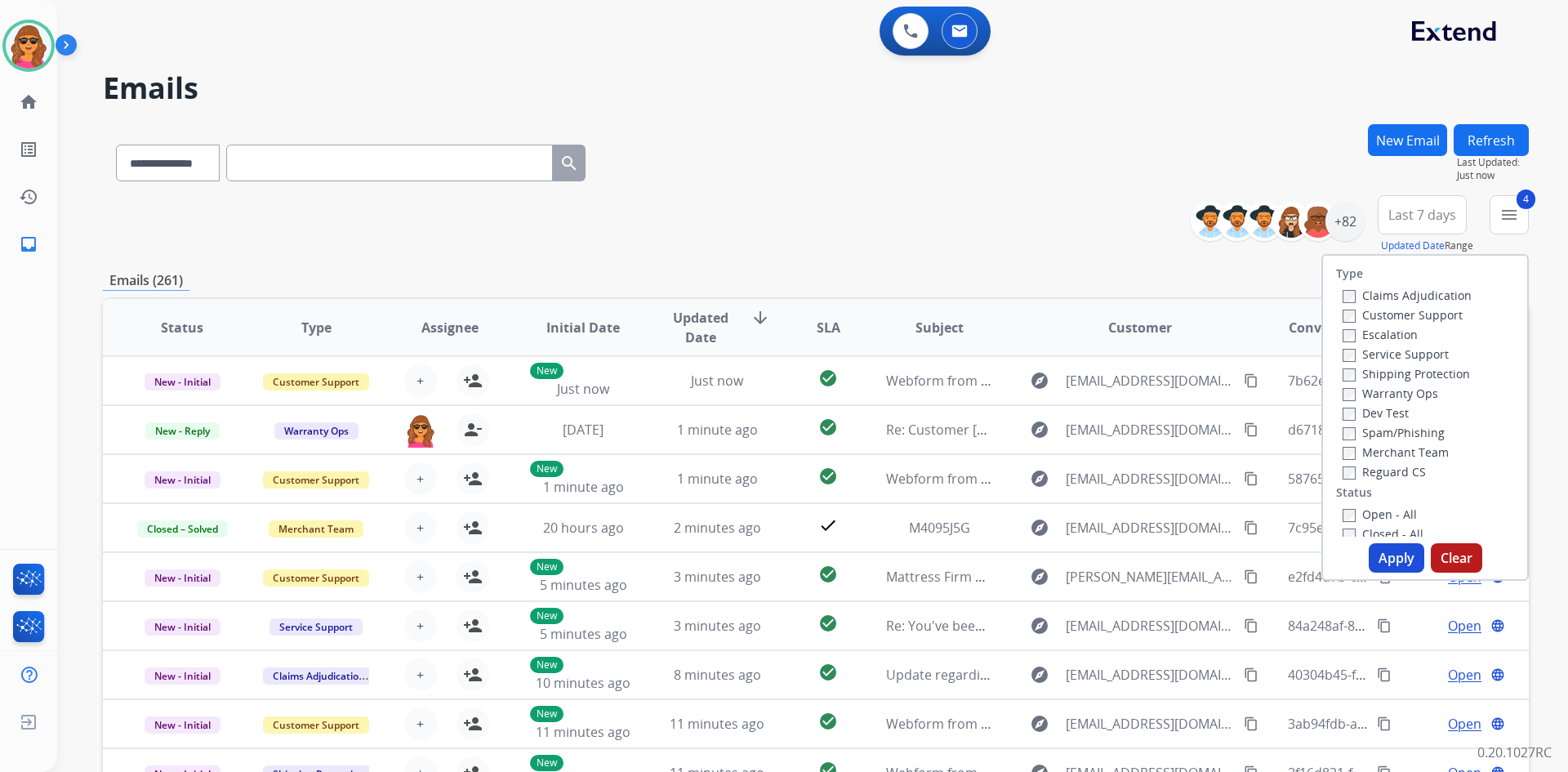
click at [1384, 563] on button "Apply" at bounding box center [1396, 558] width 55 height 29
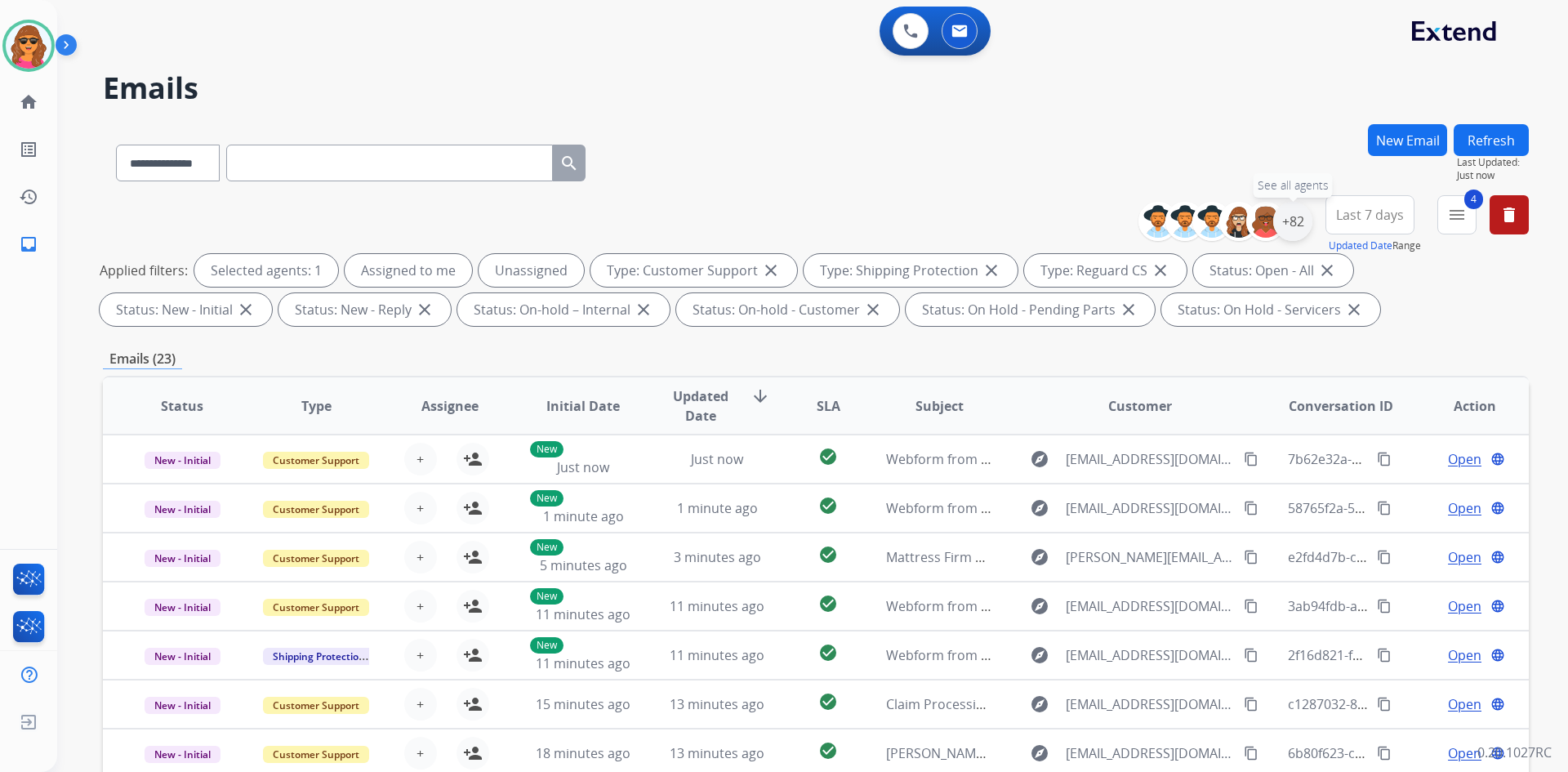
click at [1287, 213] on div "+82" at bounding box center [1293, 221] width 40 height 40
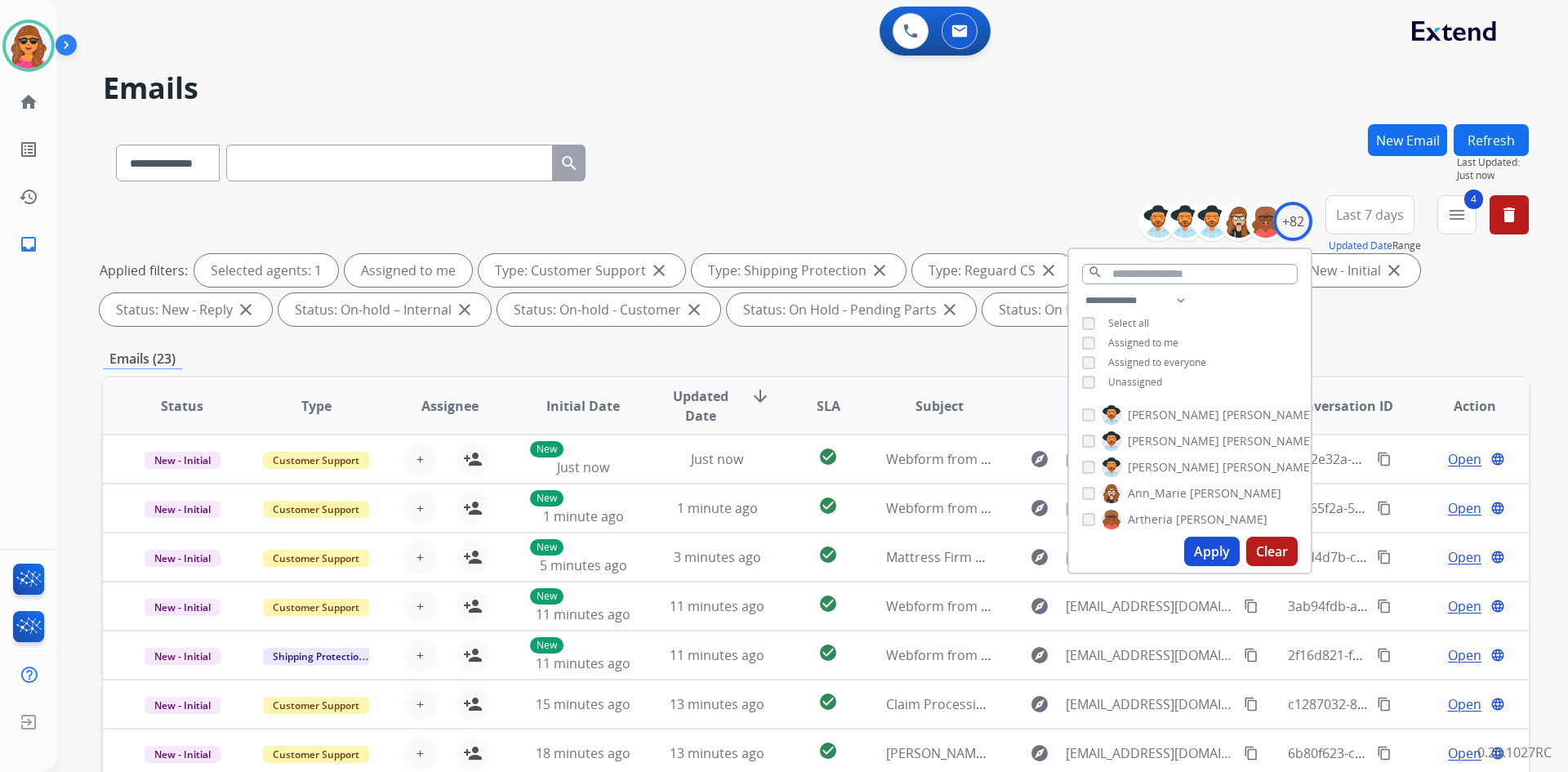
click at [1208, 547] on button "Apply" at bounding box center [1212, 551] width 55 height 29
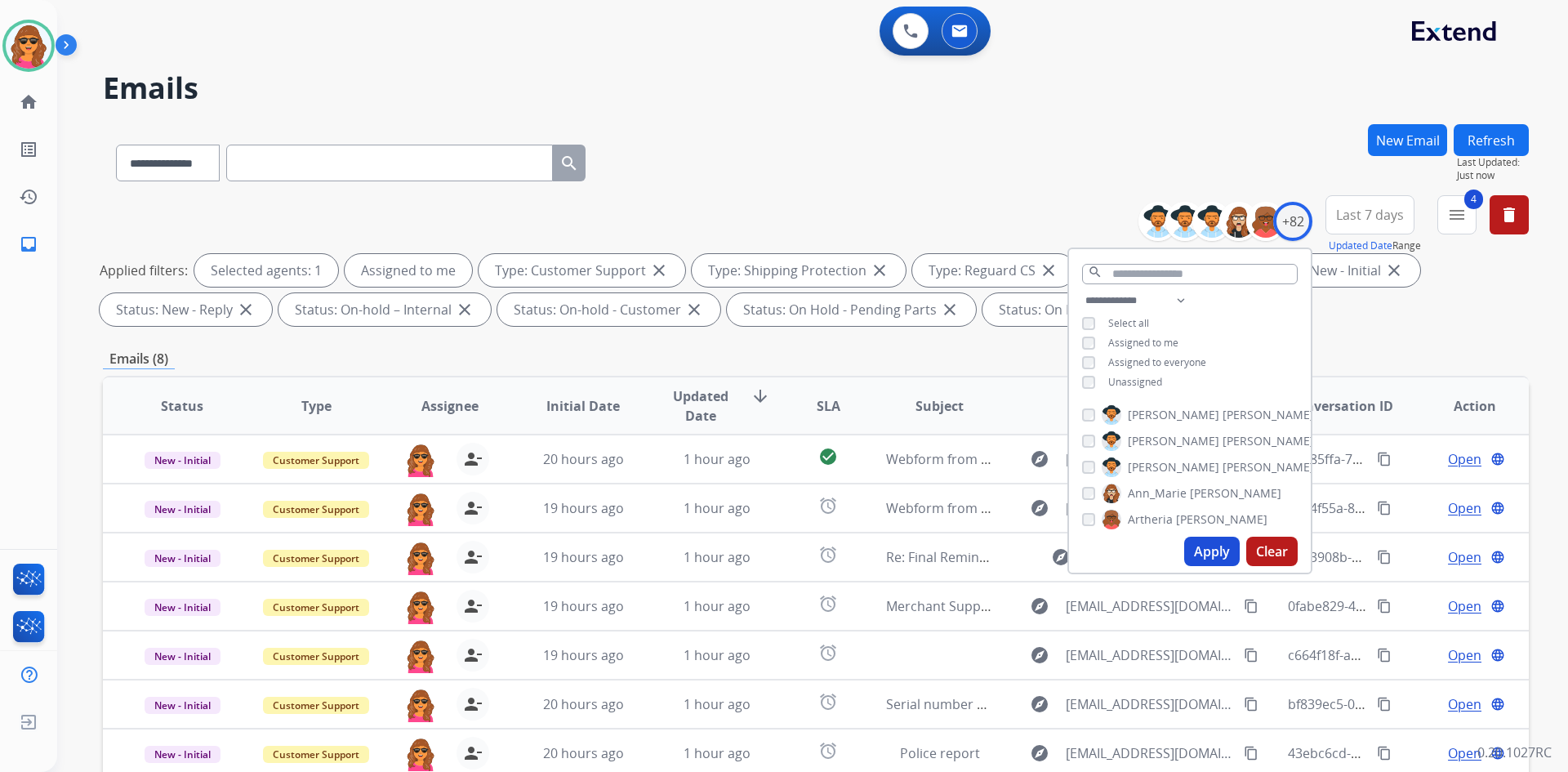
click at [1424, 340] on div "**********" at bounding box center [816, 565] width 1426 height 884
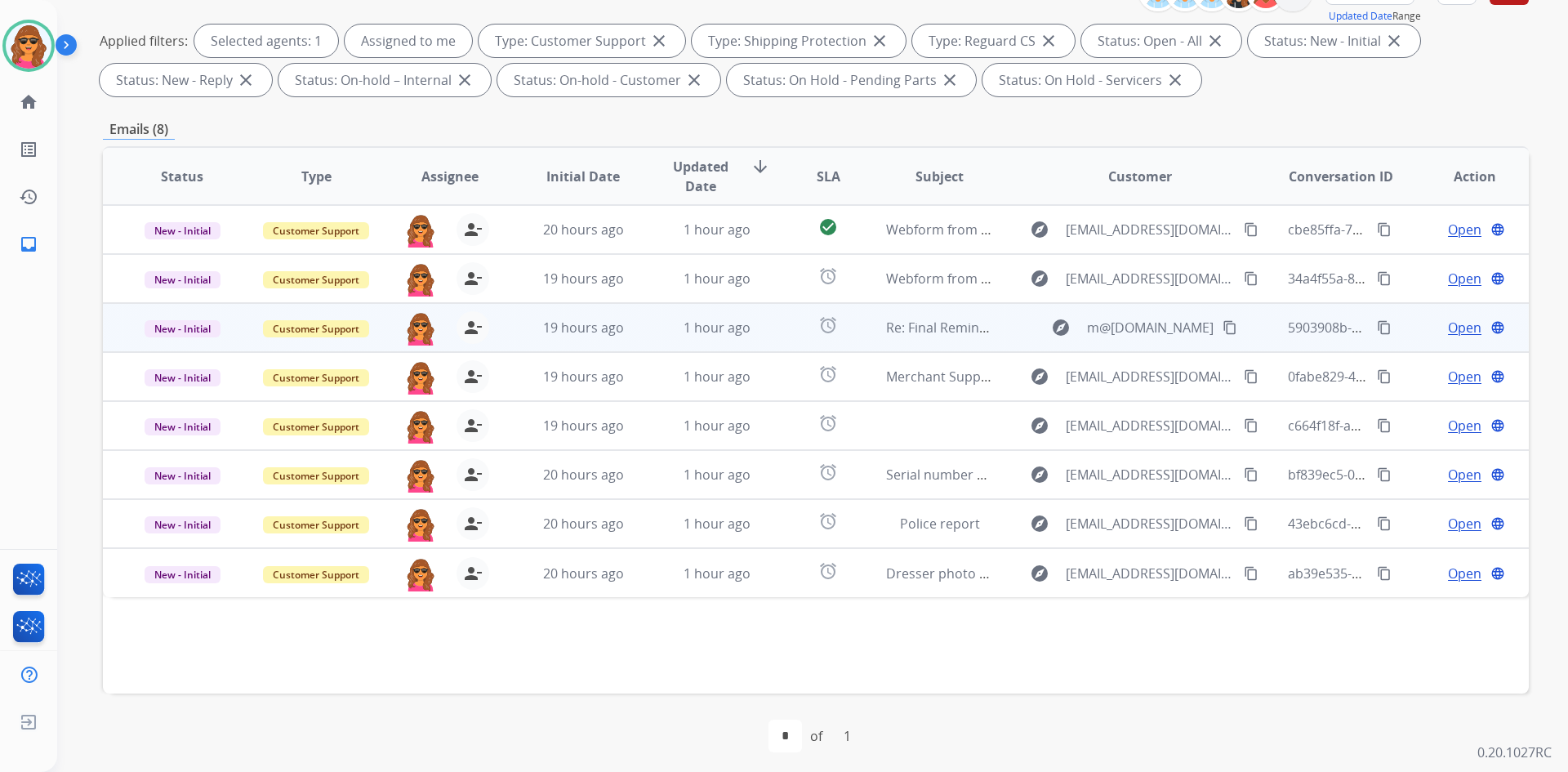
scroll to position [236, 0]
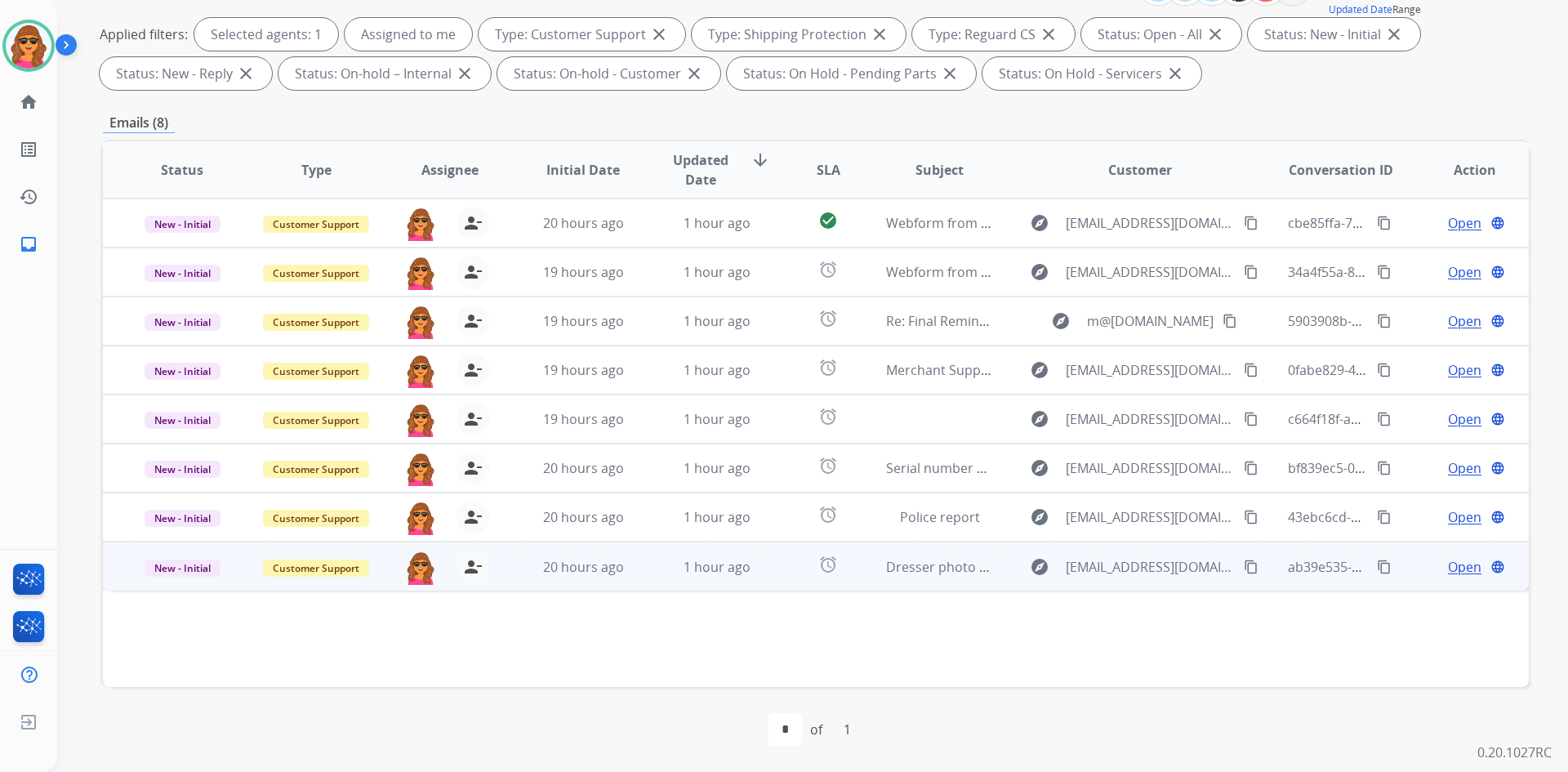
click at [1454, 566] on span "Open" at bounding box center [1465, 566] width 34 height 19
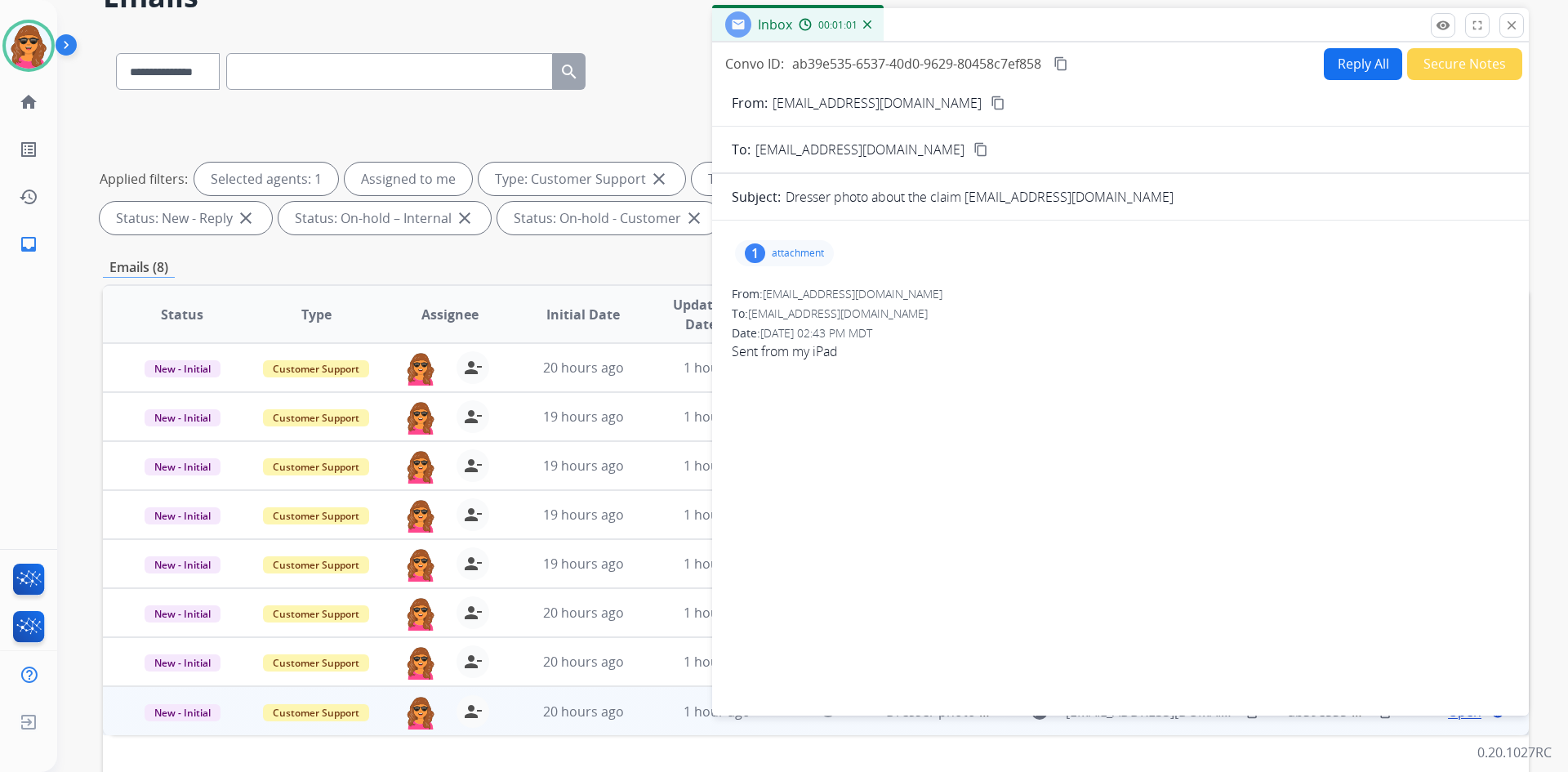
scroll to position [0, 0]
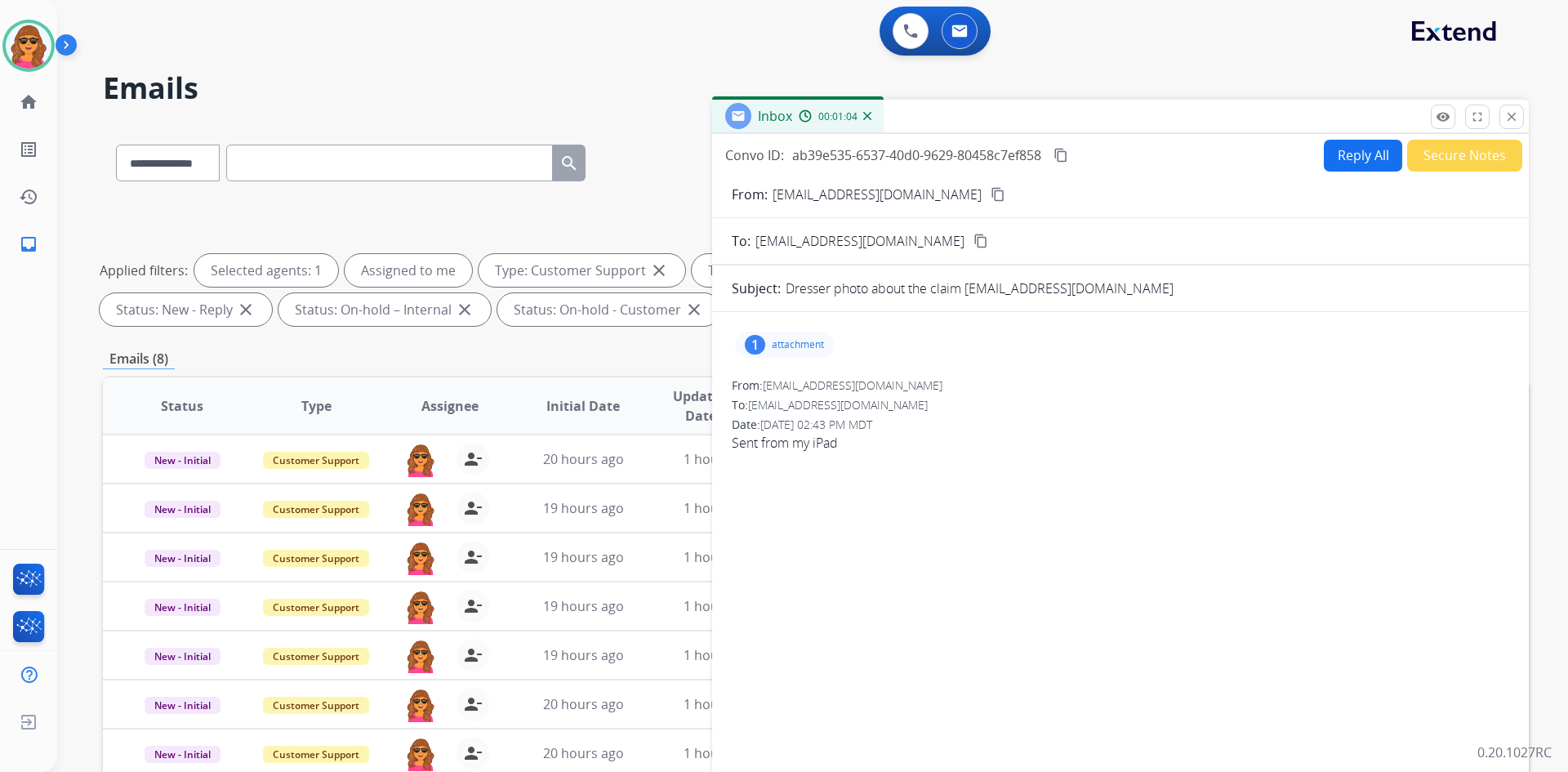
click at [990, 194] on mat-icon "content_copy" at bounding box center [997, 194] width 14 height 14
click at [798, 342] on p "attachment" at bounding box center [798, 345] width 52 height 14
click at [880, 384] on p "IMG_1035.jpg" at bounding box center [870, 386] width 82 height 19
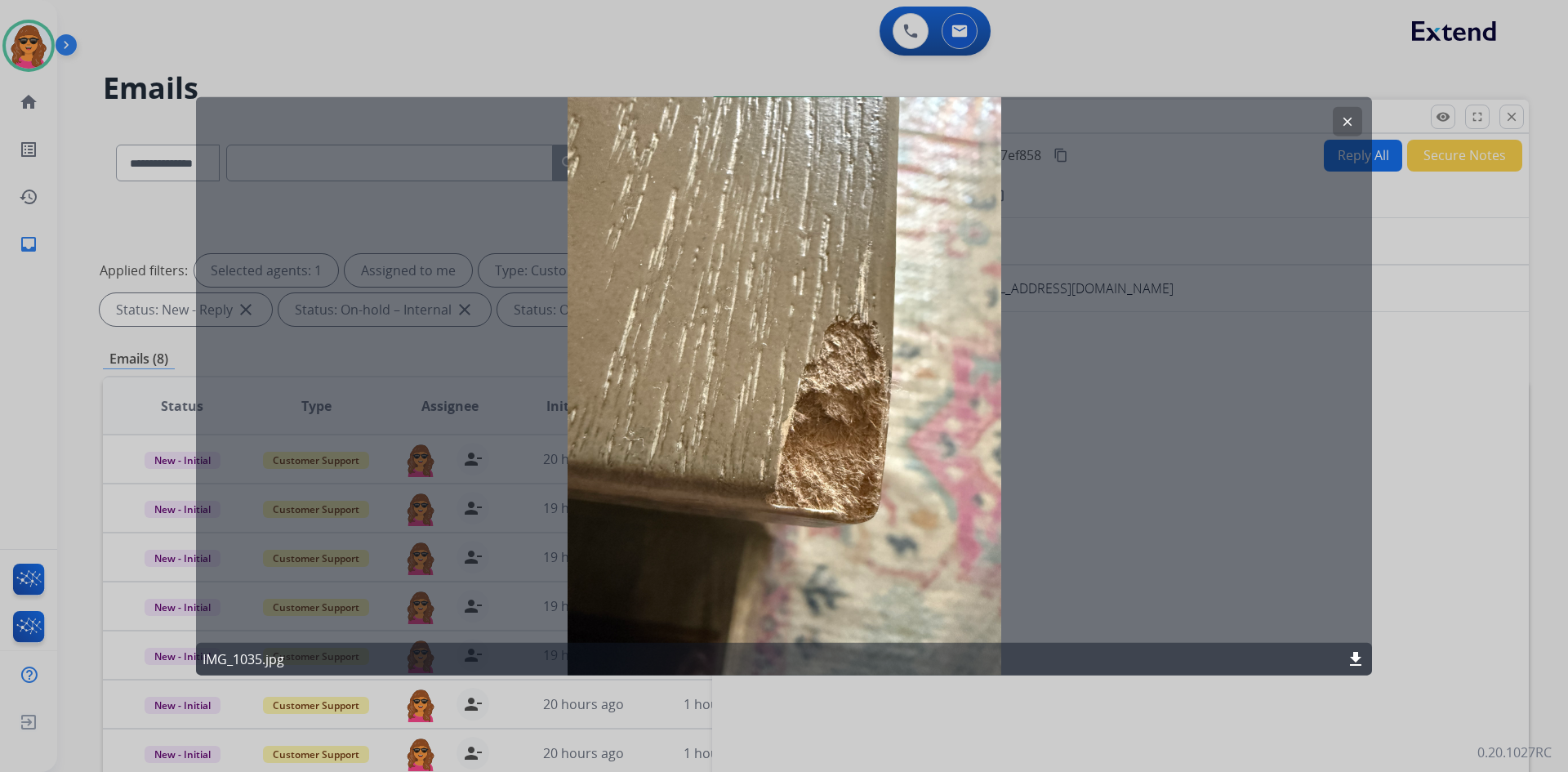
click at [1338, 118] on button "clear" at bounding box center [1347, 121] width 29 height 29
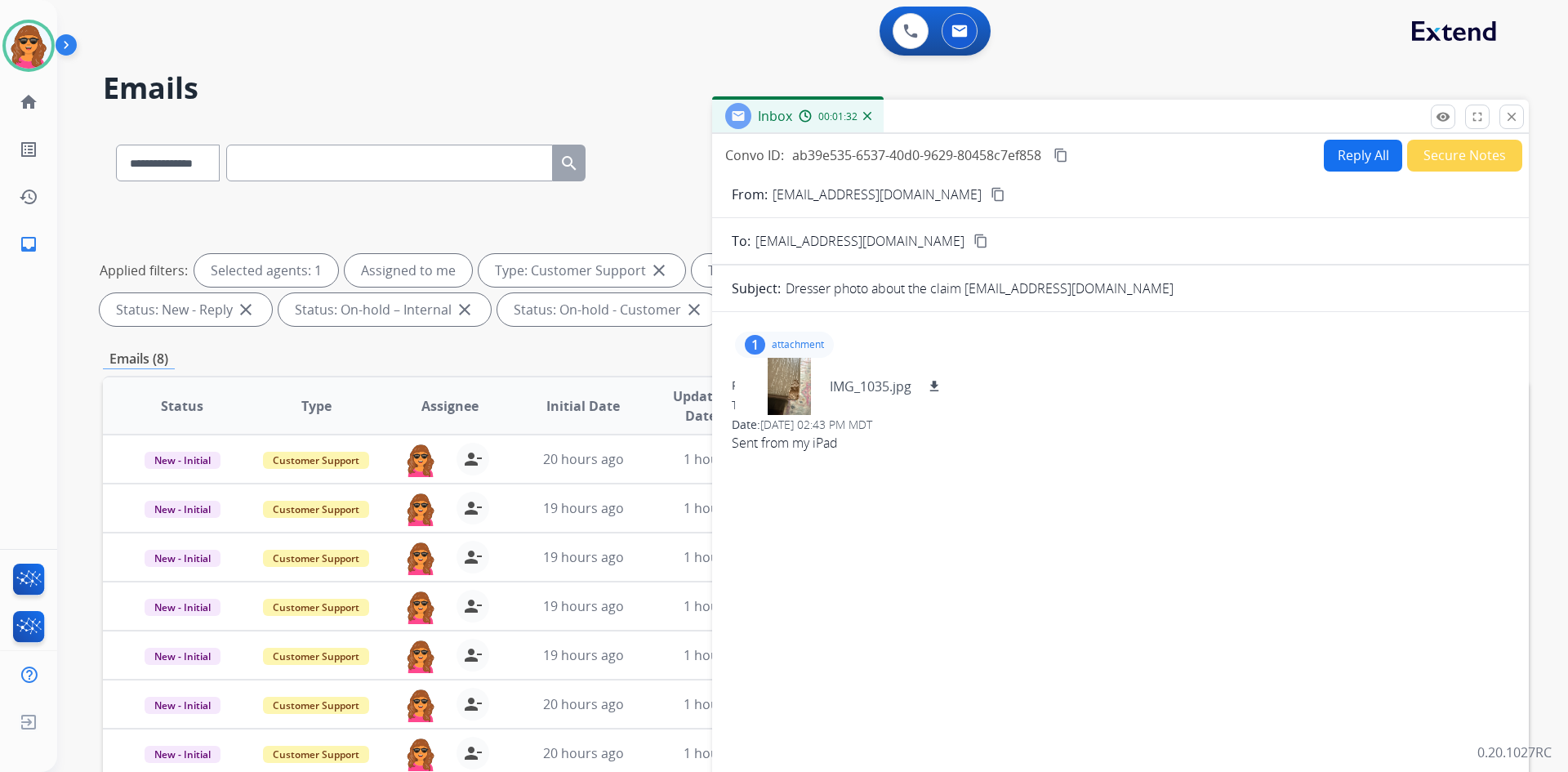
click at [1351, 153] on button "Reply All" at bounding box center [1362, 156] width 78 height 32
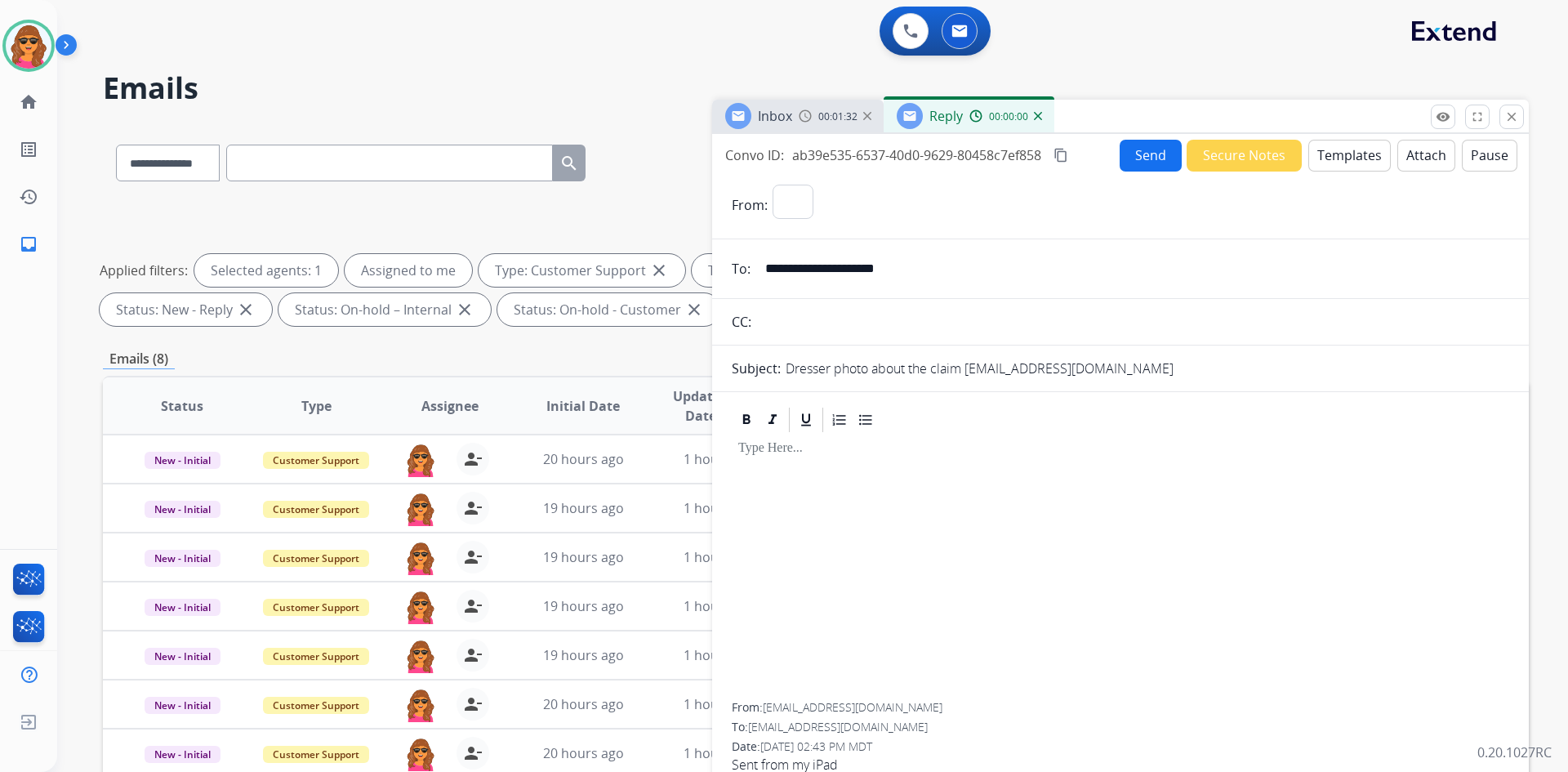
select select "**********"
click at [1329, 157] on button "Templates" at bounding box center [1349, 156] width 82 height 32
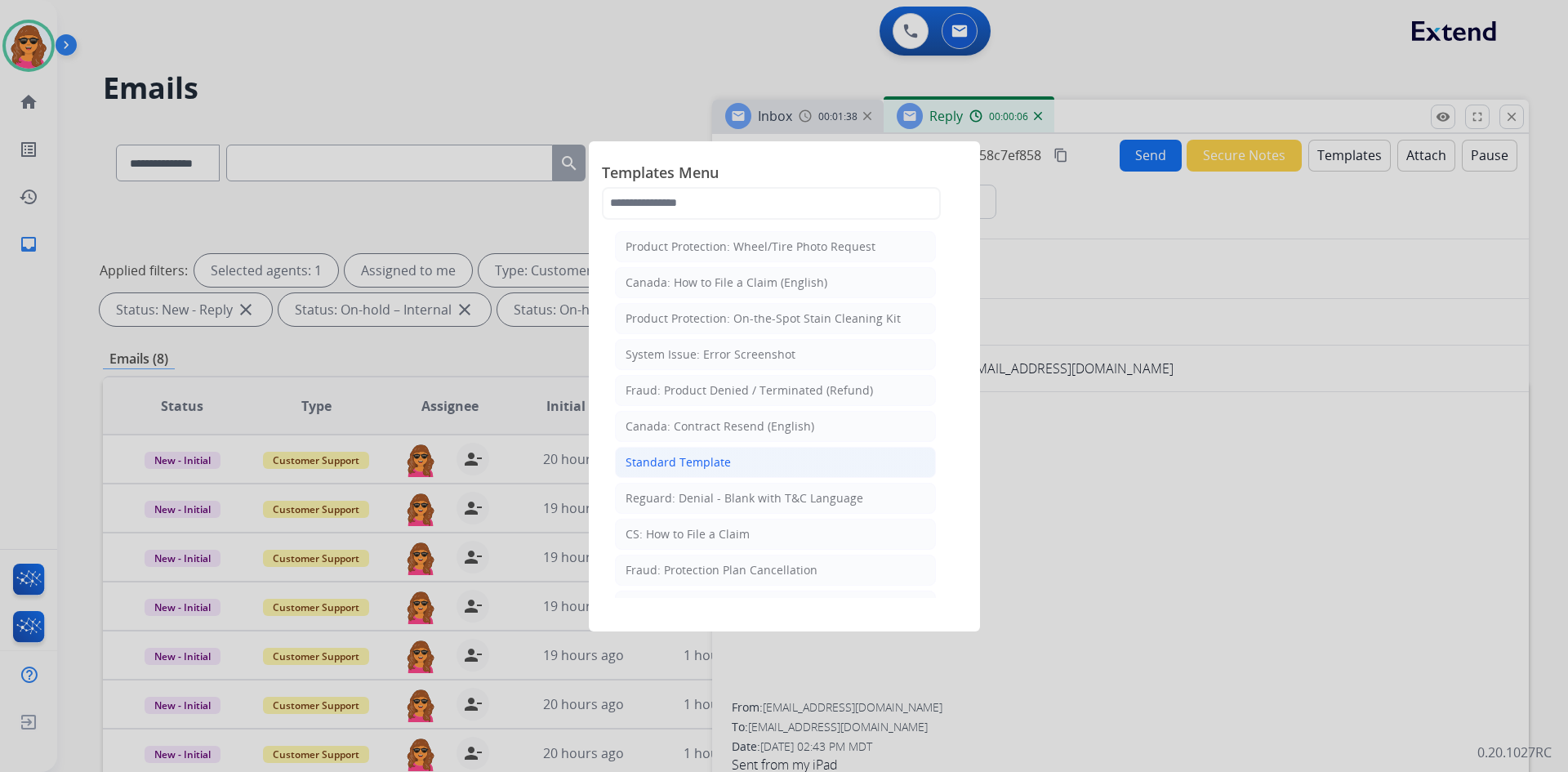
click at [677, 458] on div "Standard Template" at bounding box center [677, 462] width 105 height 16
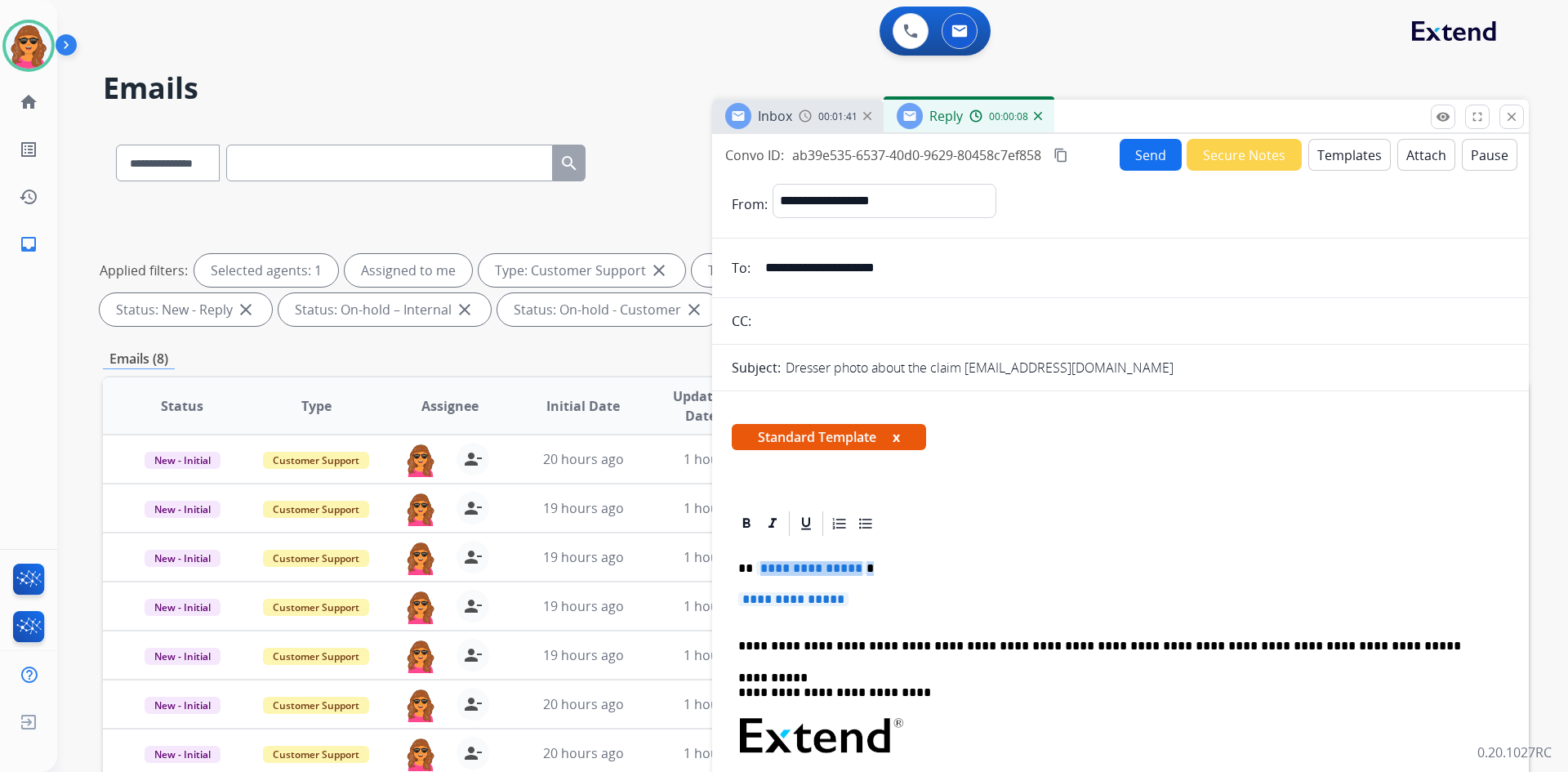
drag, startPoint x: 755, startPoint y: 572, endPoint x: 869, endPoint y: 557, distance: 115.0
click at [869, 557] on div "**********" at bounding box center [1120, 774] width 778 height 472
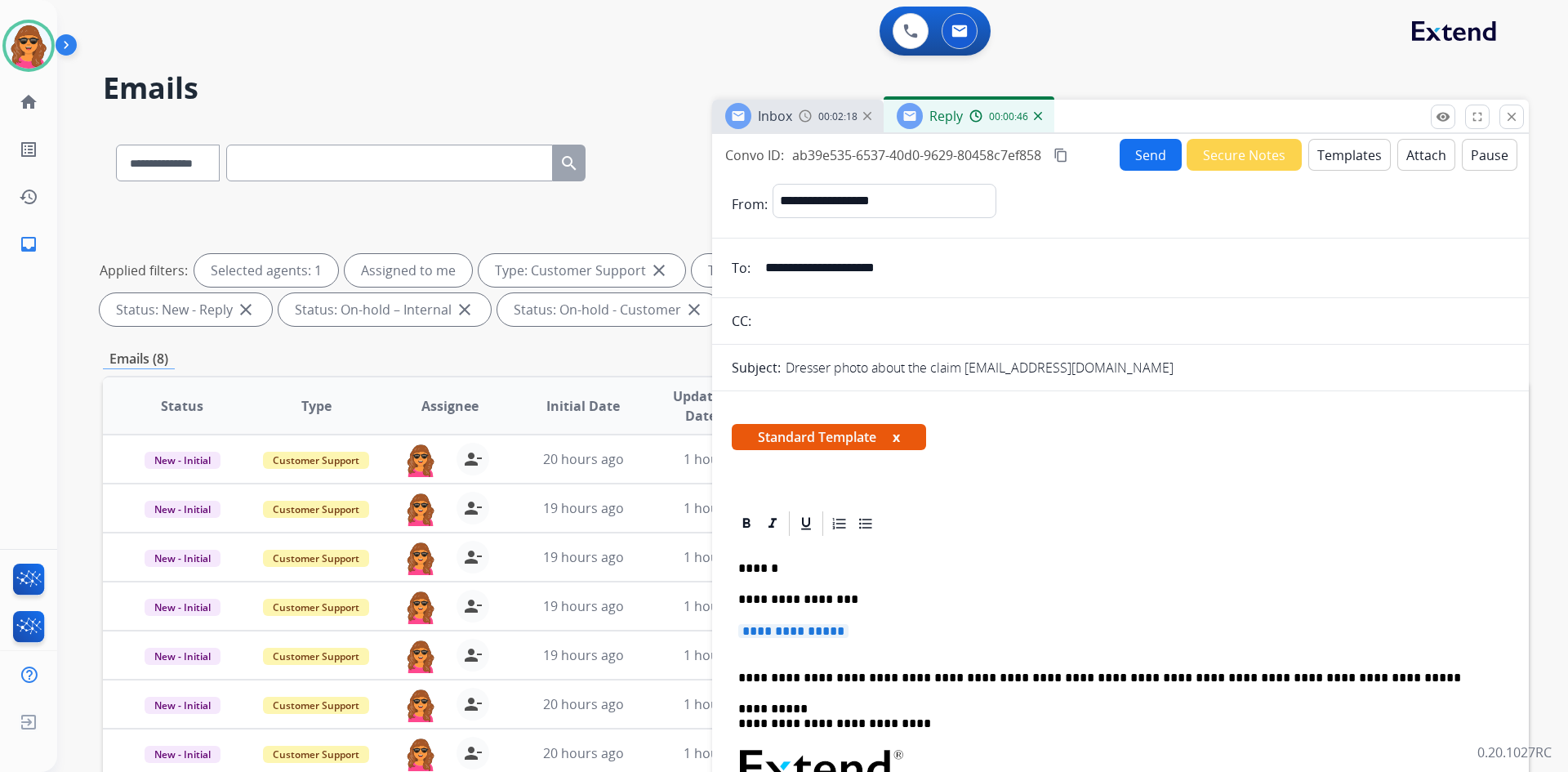
click at [852, 597] on p "**********" at bounding box center [1114, 599] width 752 height 14
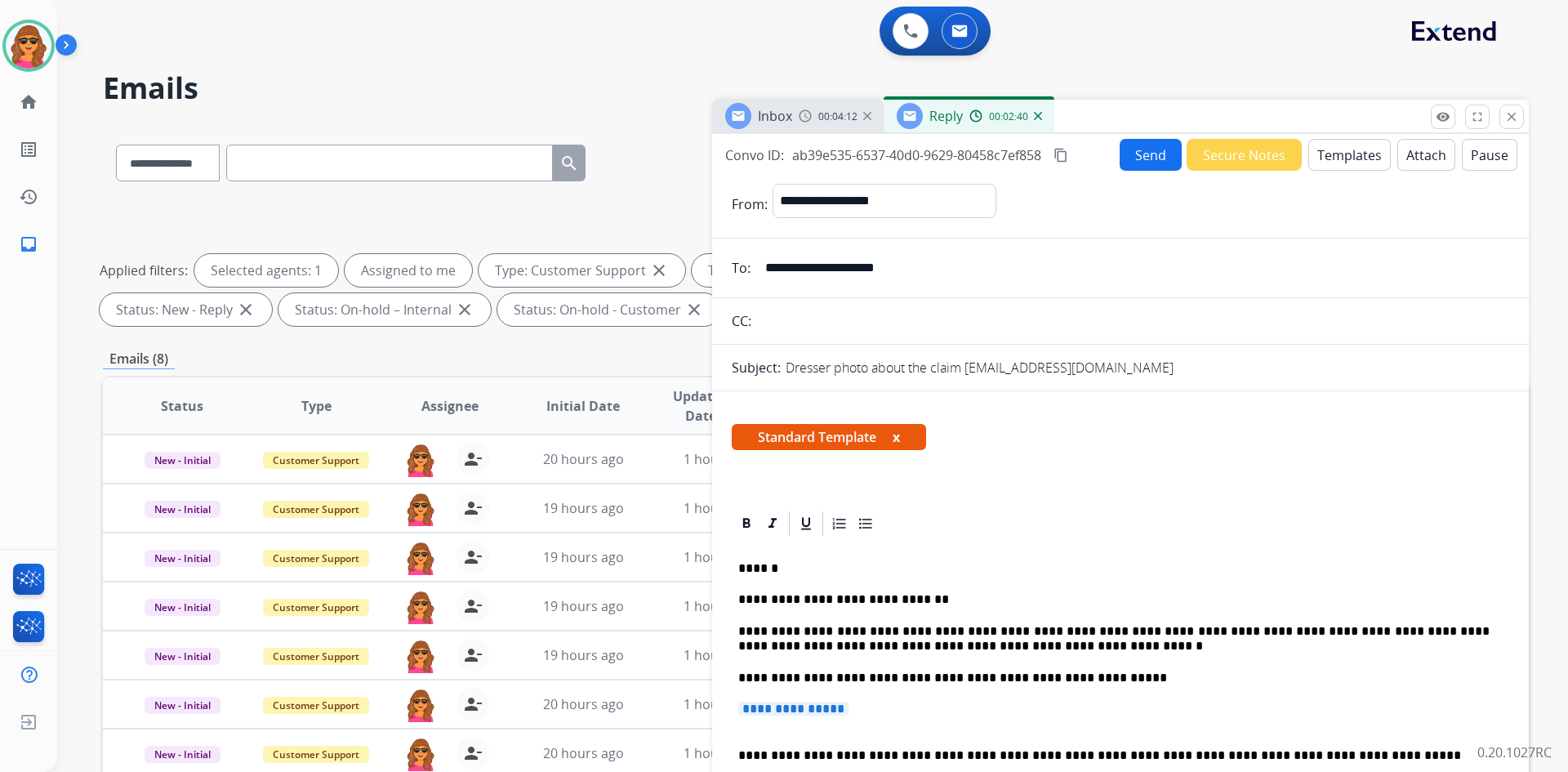
drag, startPoint x: 872, startPoint y: 714, endPoint x: 789, endPoint y: 715, distance: 83.0
click at [789, 715] on p "**********" at bounding box center [1120, 716] width 764 height 30
drag, startPoint x: 735, startPoint y: 706, endPoint x: 845, endPoint y: 701, distance: 110.1
drag, startPoint x: 738, startPoint y: 707, endPoint x: 837, endPoint y: 708, distance: 99.0
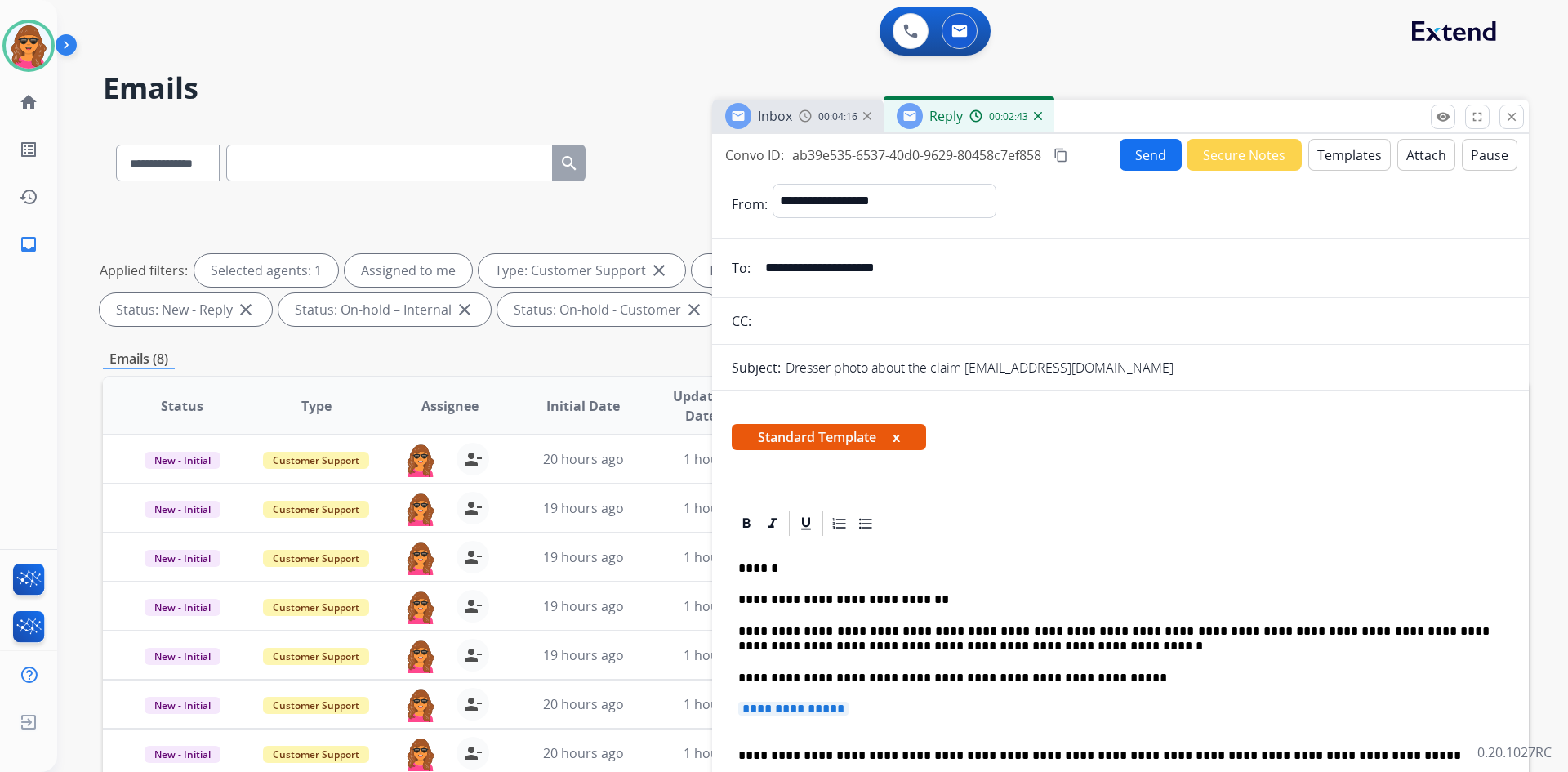
click at [837, 708] on span "**********" at bounding box center [793, 708] width 110 height 14
click at [848, 704] on span "**********" at bounding box center [793, 708] width 110 height 14
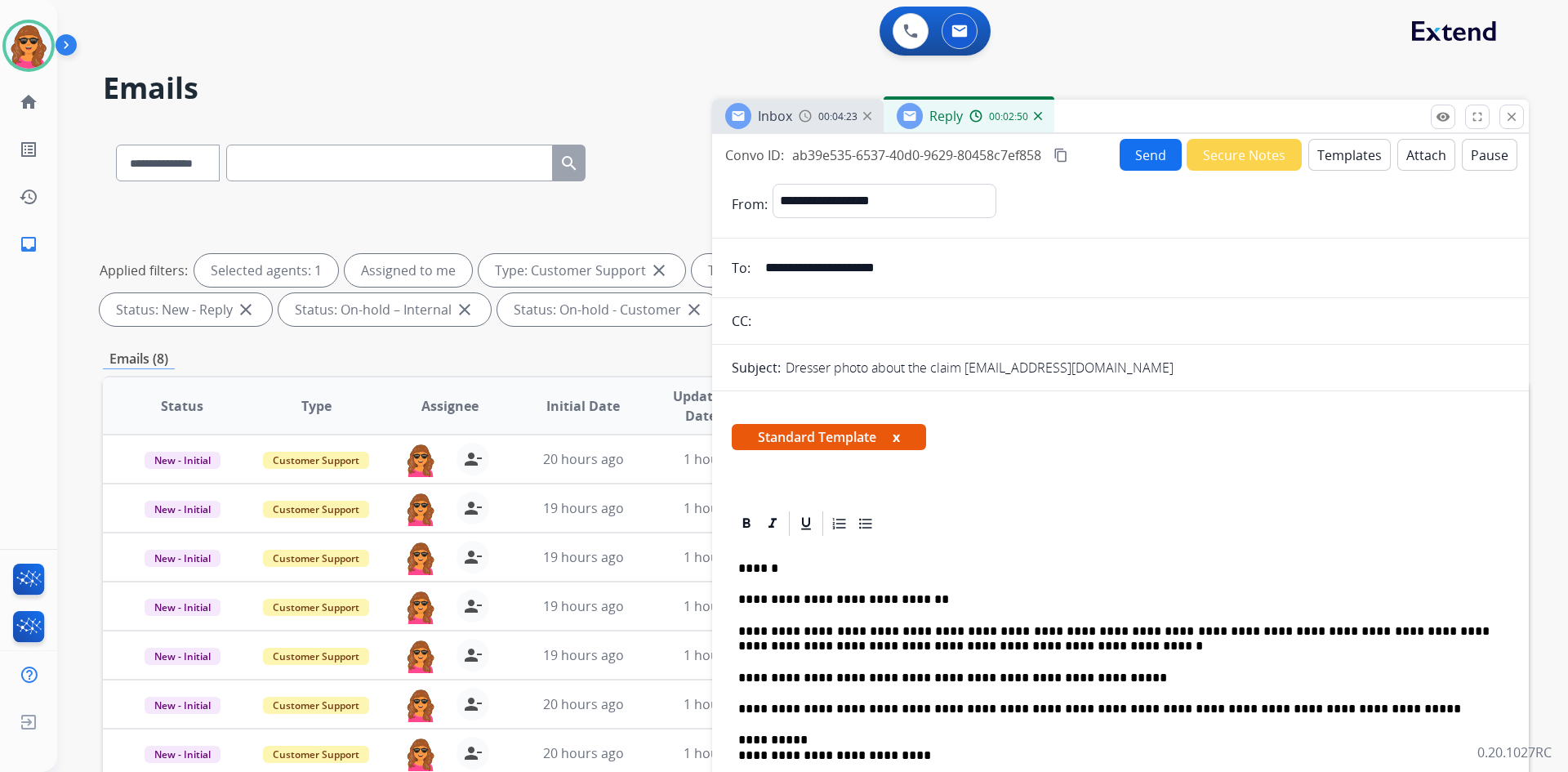
click at [1138, 152] on button "Send" at bounding box center [1151, 155] width 62 height 32
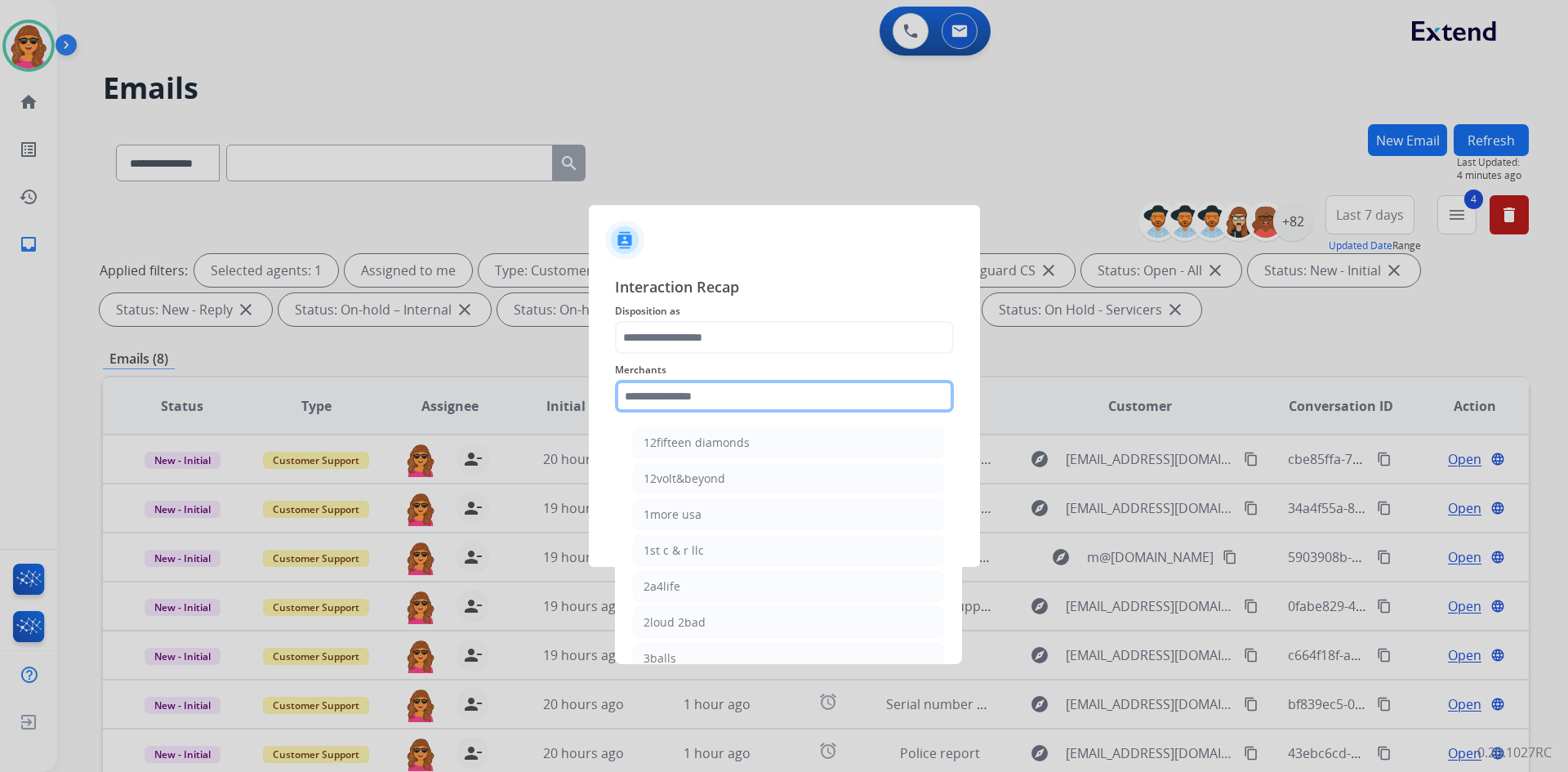
click at [625, 393] on input "text" at bounding box center [784, 396] width 339 height 33
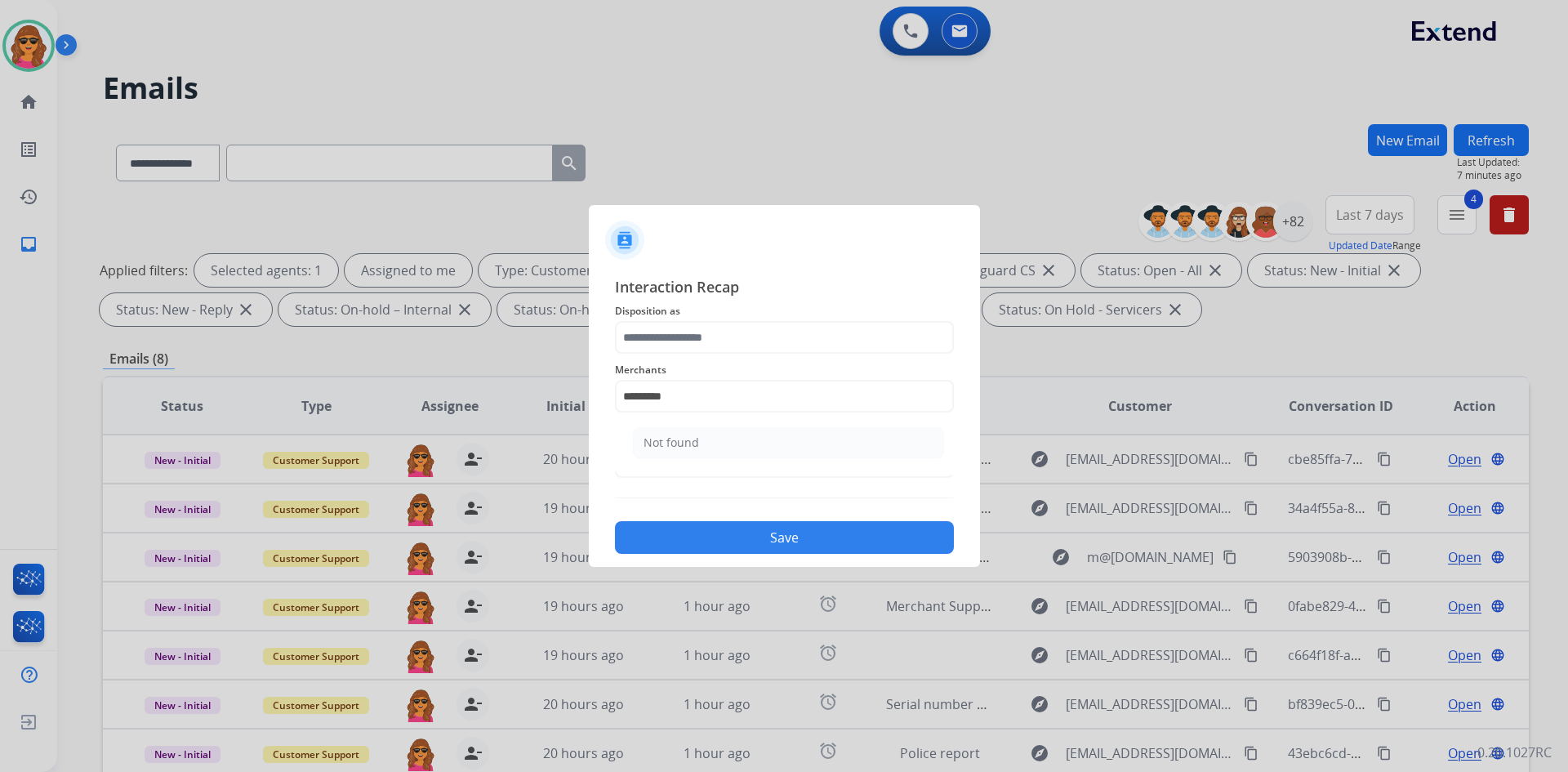
click at [783, 545] on button "Save" at bounding box center [784, 537] width 339 height 33
click at [620, 406] on input "*********" at bounding box center [784, 396] width 339 height 33
click at [683, 430] on li "Not found" at bounding box center [788, 443] width 311 height 31
type input "*********"
click at [617, 460] on input "text" at bounding box center [784, 462] width 339 height 33
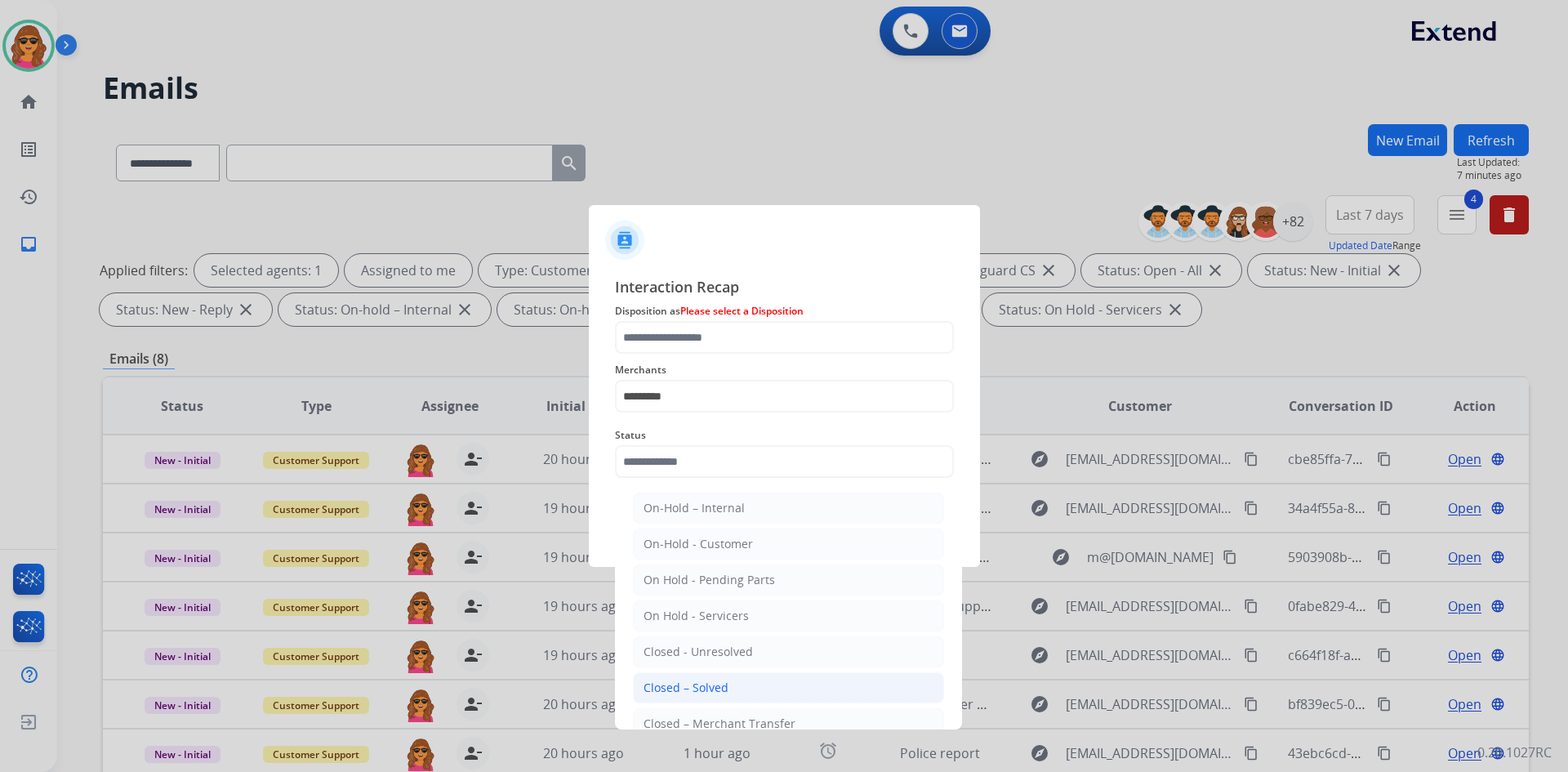
click at [711, 686] on div "Closed – Solved" at bounding box center [686, 687] width 85 height 16
type input "**********"
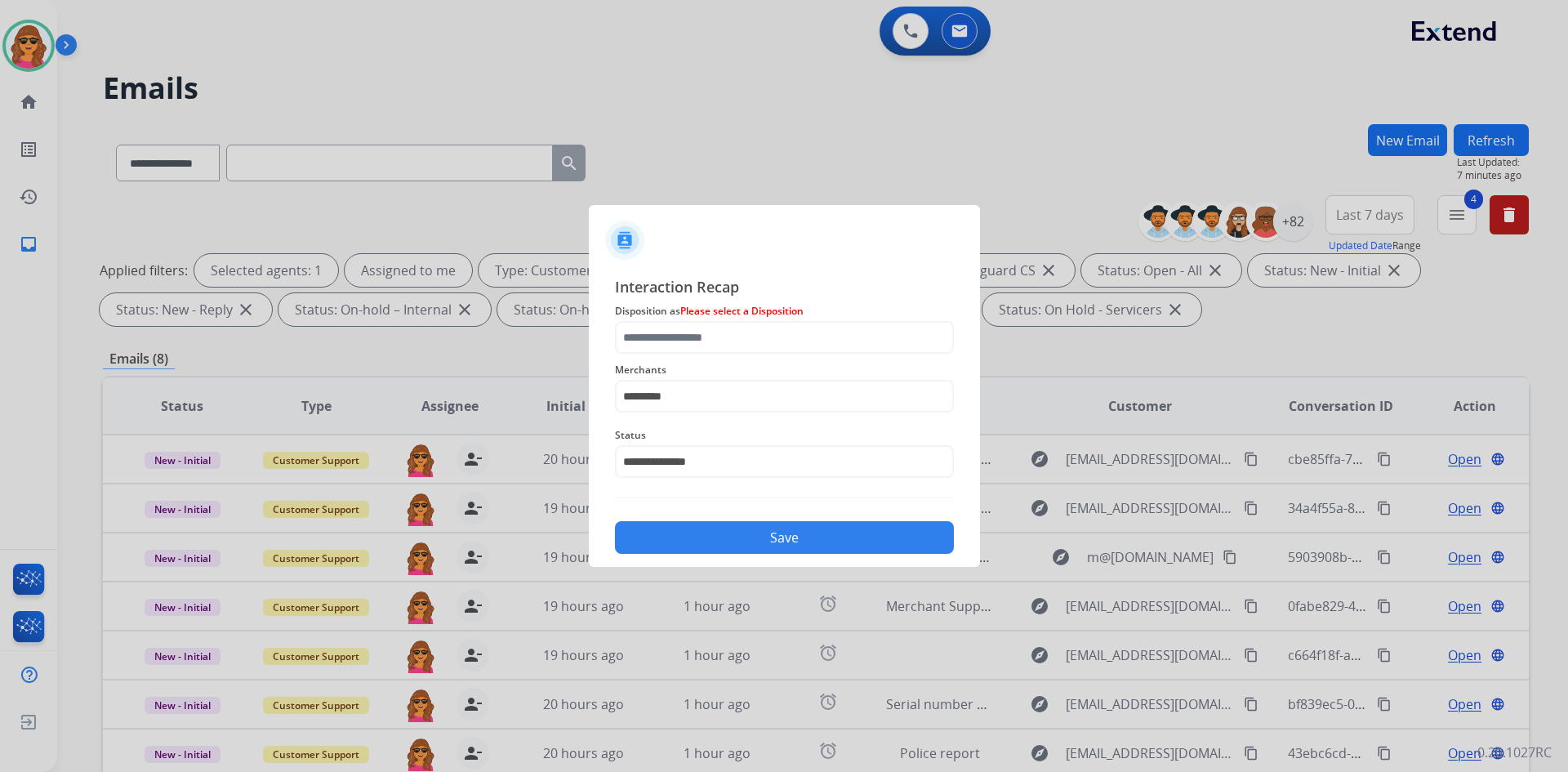
click at [776, 533] on button "Save" at bounding box center [784, 537] width 339 height 33
click at [633, 337] on input "text" at bounding box center [784, 337] width 339 height 33
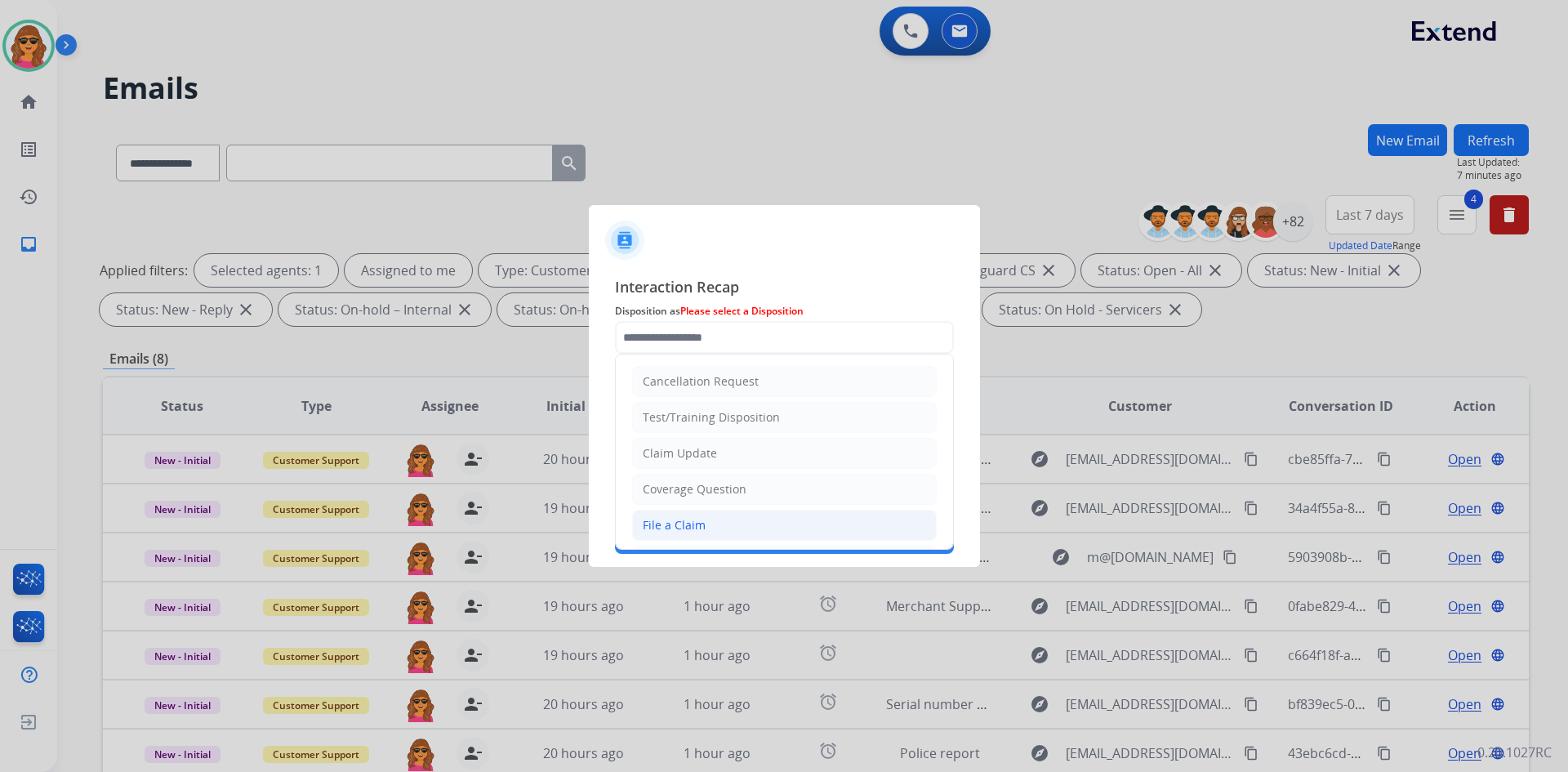
click at [709, 525] on li "File a Claim" at bounding box center [784, 525] width 304 height 31
type input "**********"
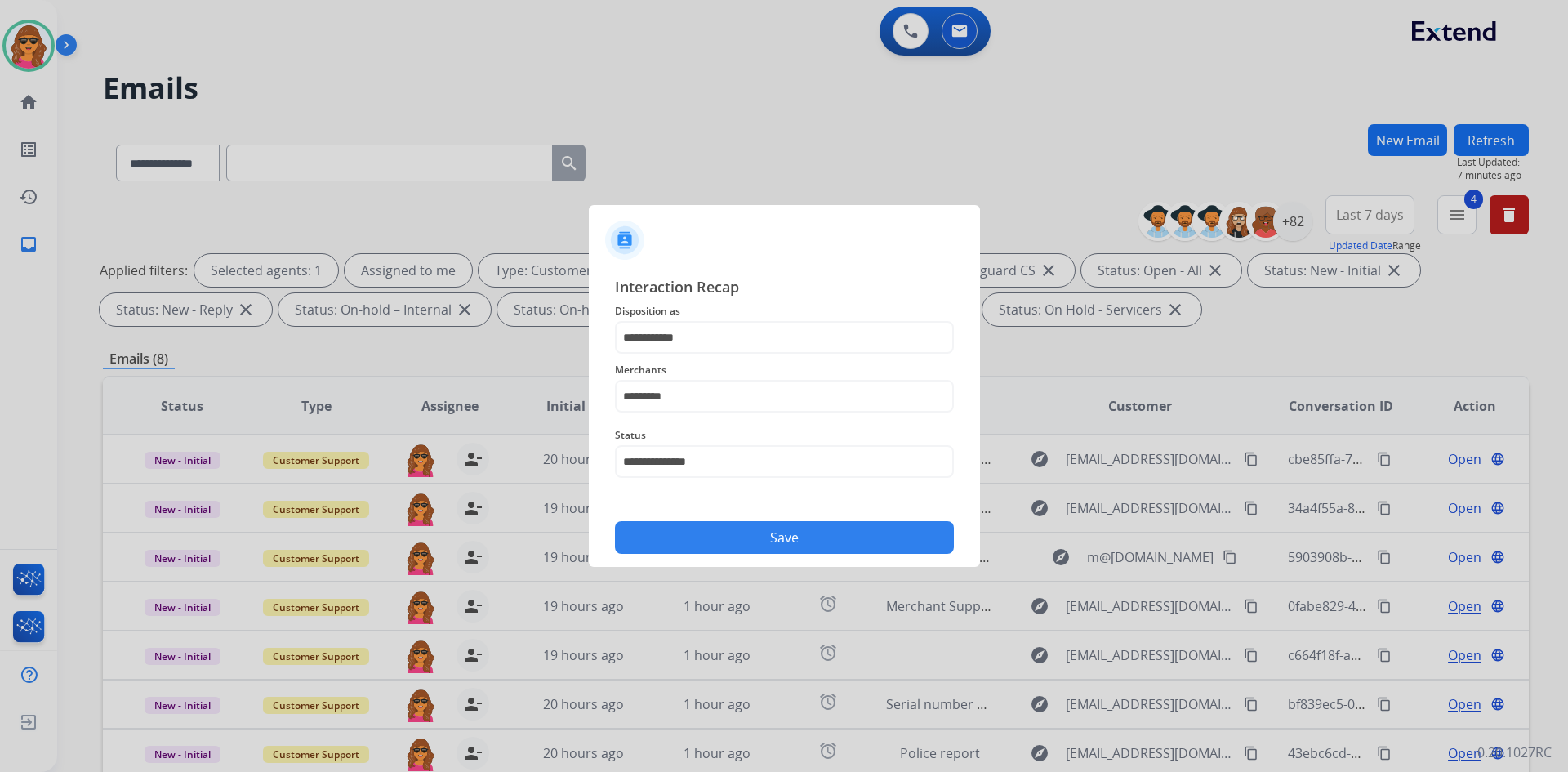
click at [794, 541] on button "Save" at bounding box center [784, 537] width 339 height 33
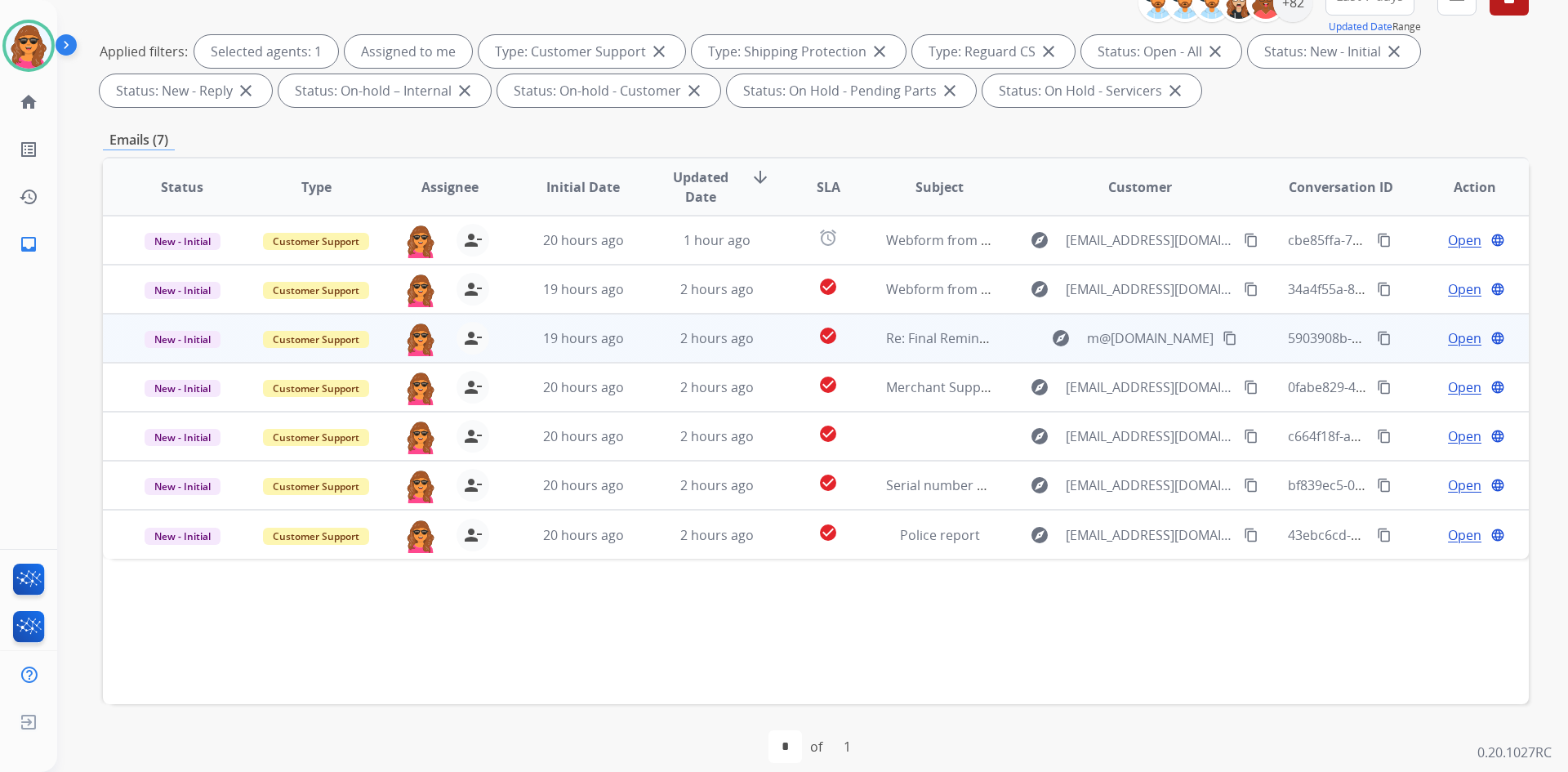
scroll to position [236, 0]
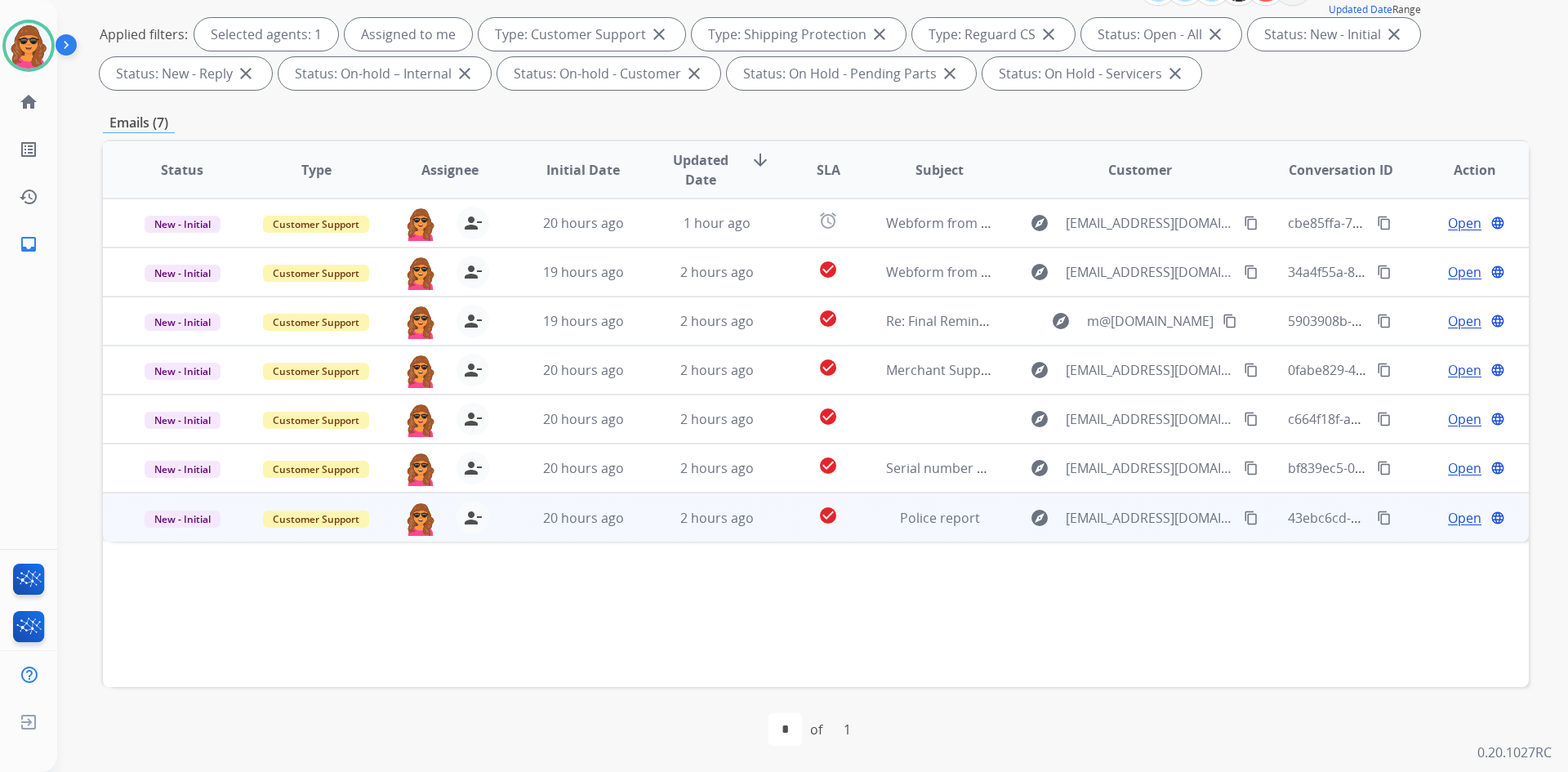
click at [1448, 519] on span "Open" at bounding box center [1465, 518] width 34 height 19
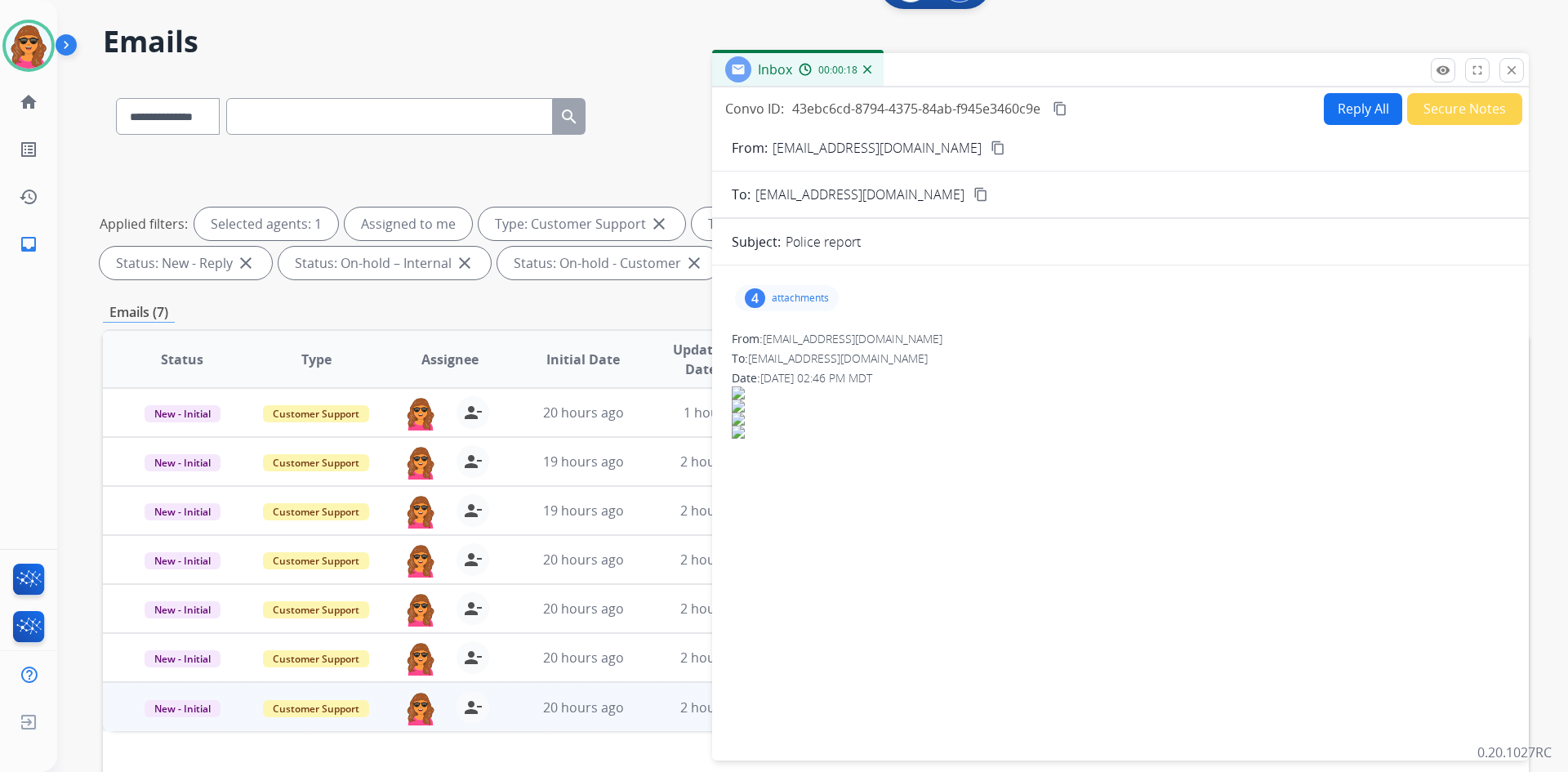
scroll to position [0, 0]
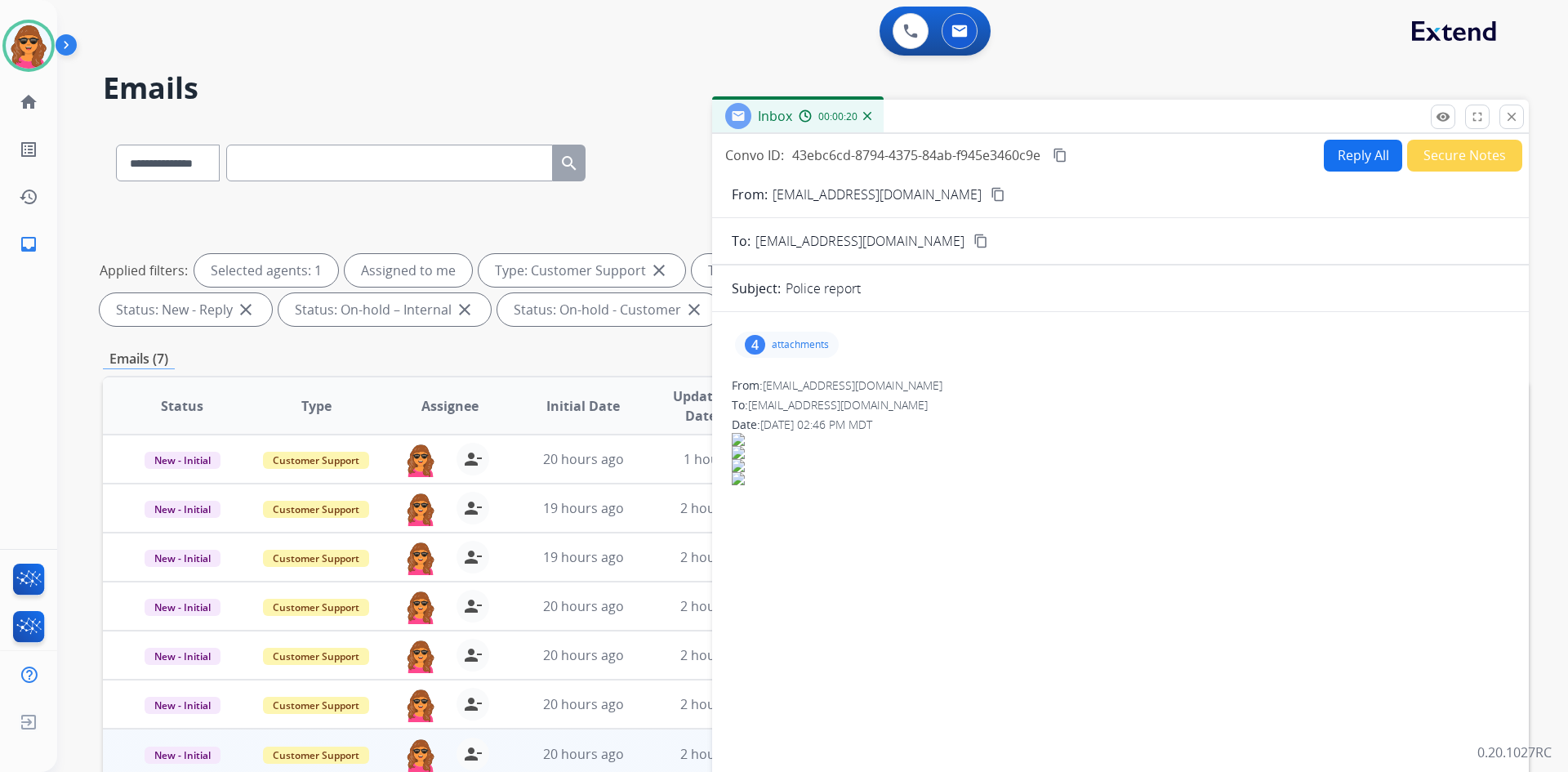
click at [801, 335] on div "4 attachments" at bounding box center [786, 344] width 103 height 26
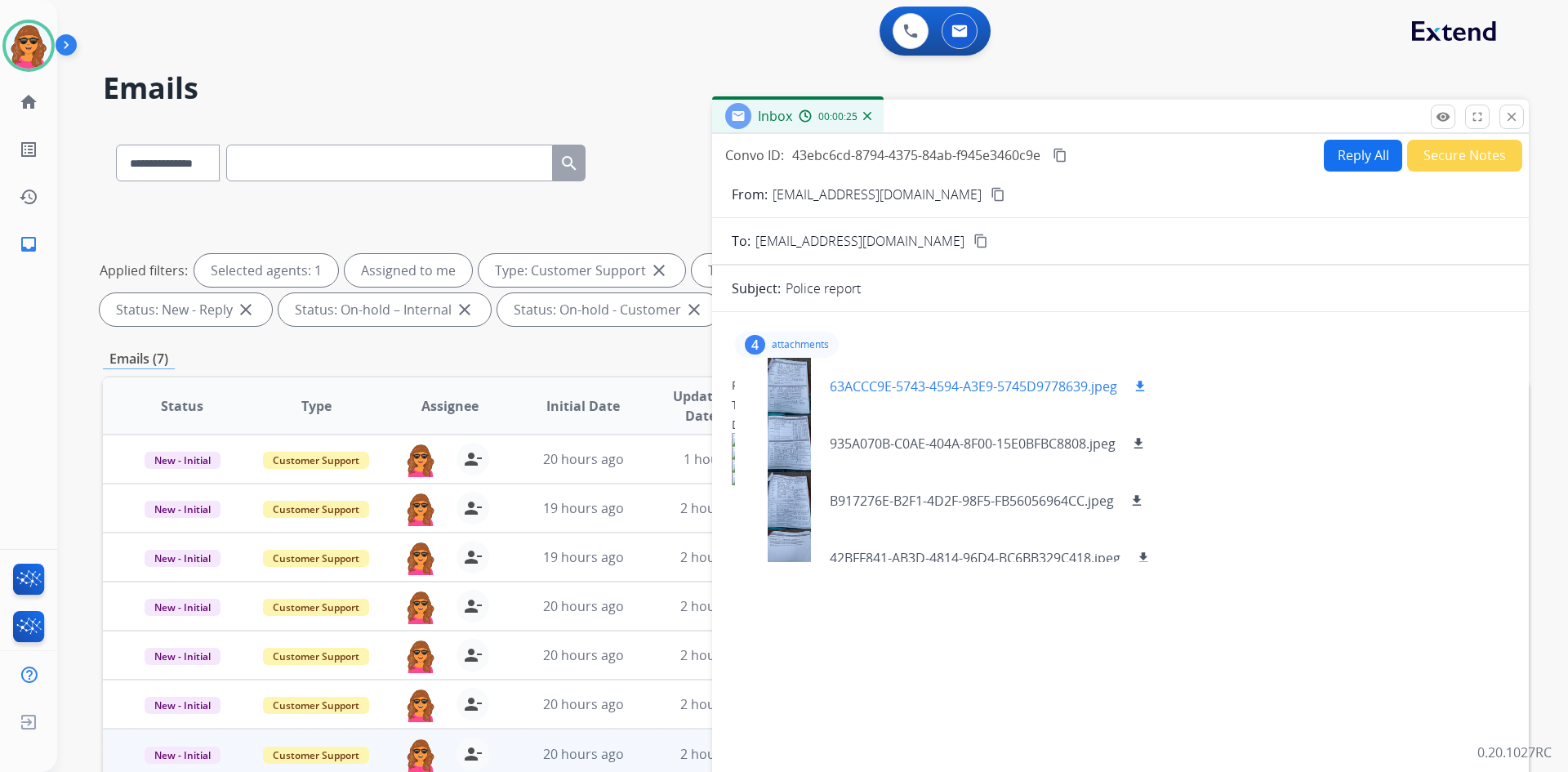
click at [1038, 390] on p "63ACCC9E-5743-4594-A3E9-5745D9778639.jpeg" at bounding box center [974, 386] width 288 height 19
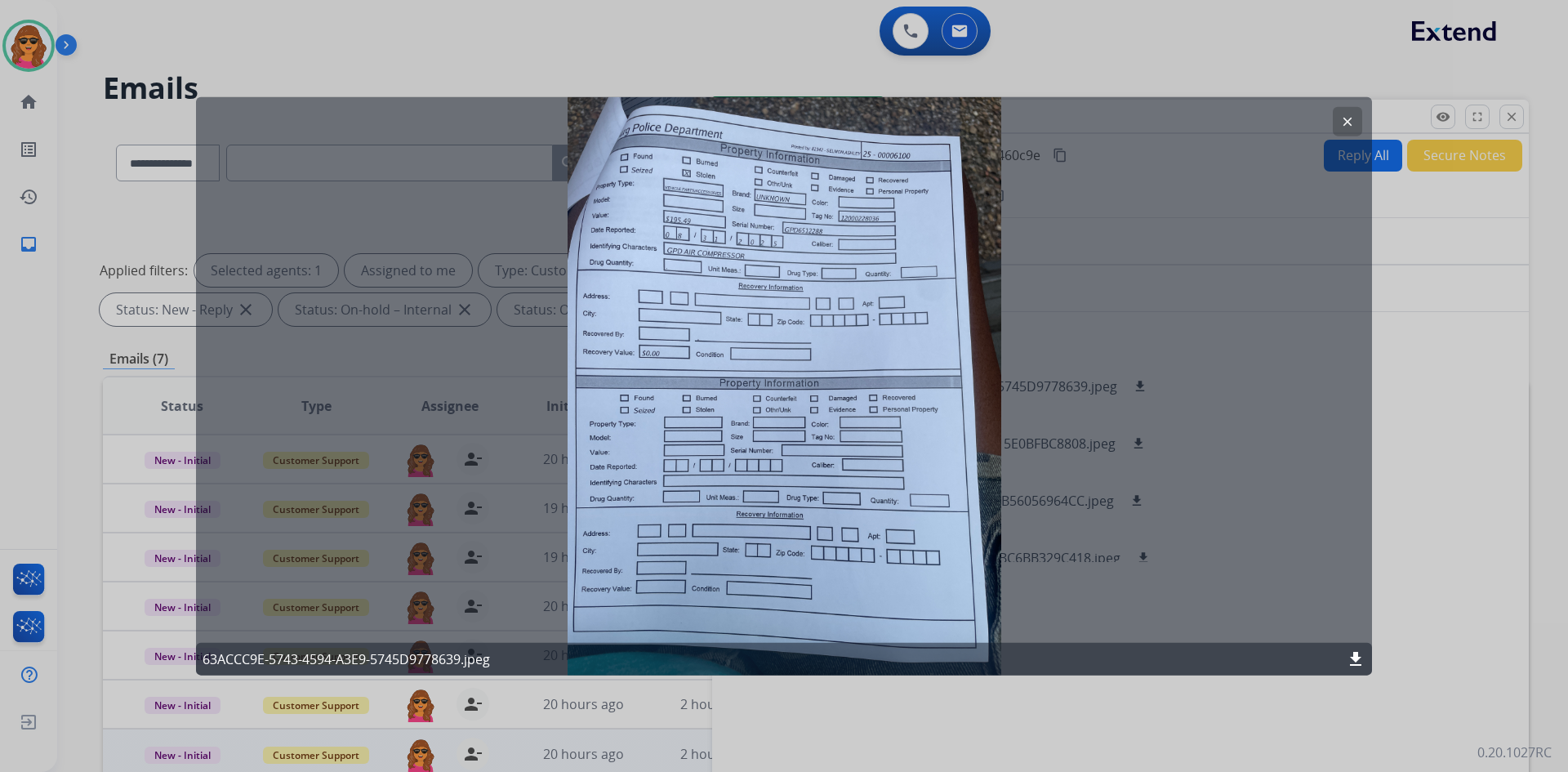
click at [1050, 270] on div "clear 63ACCC9E-5743-4594-A3E9-5745D9778639.jpeg download" at bounding box center [784, 386] width 1176 height 579
click at [1094, 442] on div "clear 63ACCC9E-5743-4594-A3E9-5745D9778639.jpeg download" at bounding box center [784, 386] width 1176 height 579
click at [1341, 124] on mat-icon "clear" at bounding box center [1347, 120] width 14 height 14
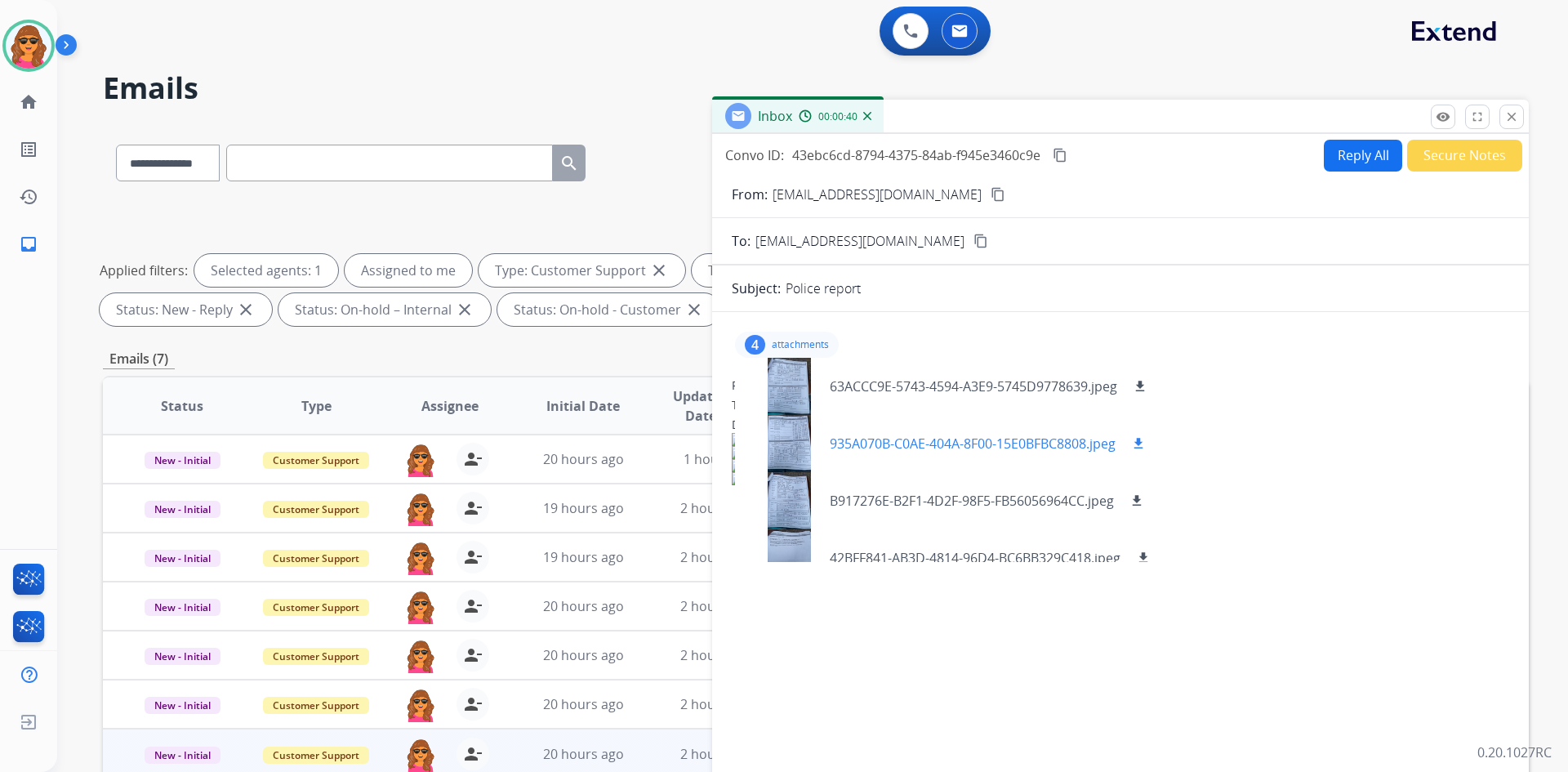
click at [1100, 437] on p "935A070B-C0AE-404A-8F00-15E0BFBC8808.jpeg" at bounding box center [973, 443] width 286 height 19
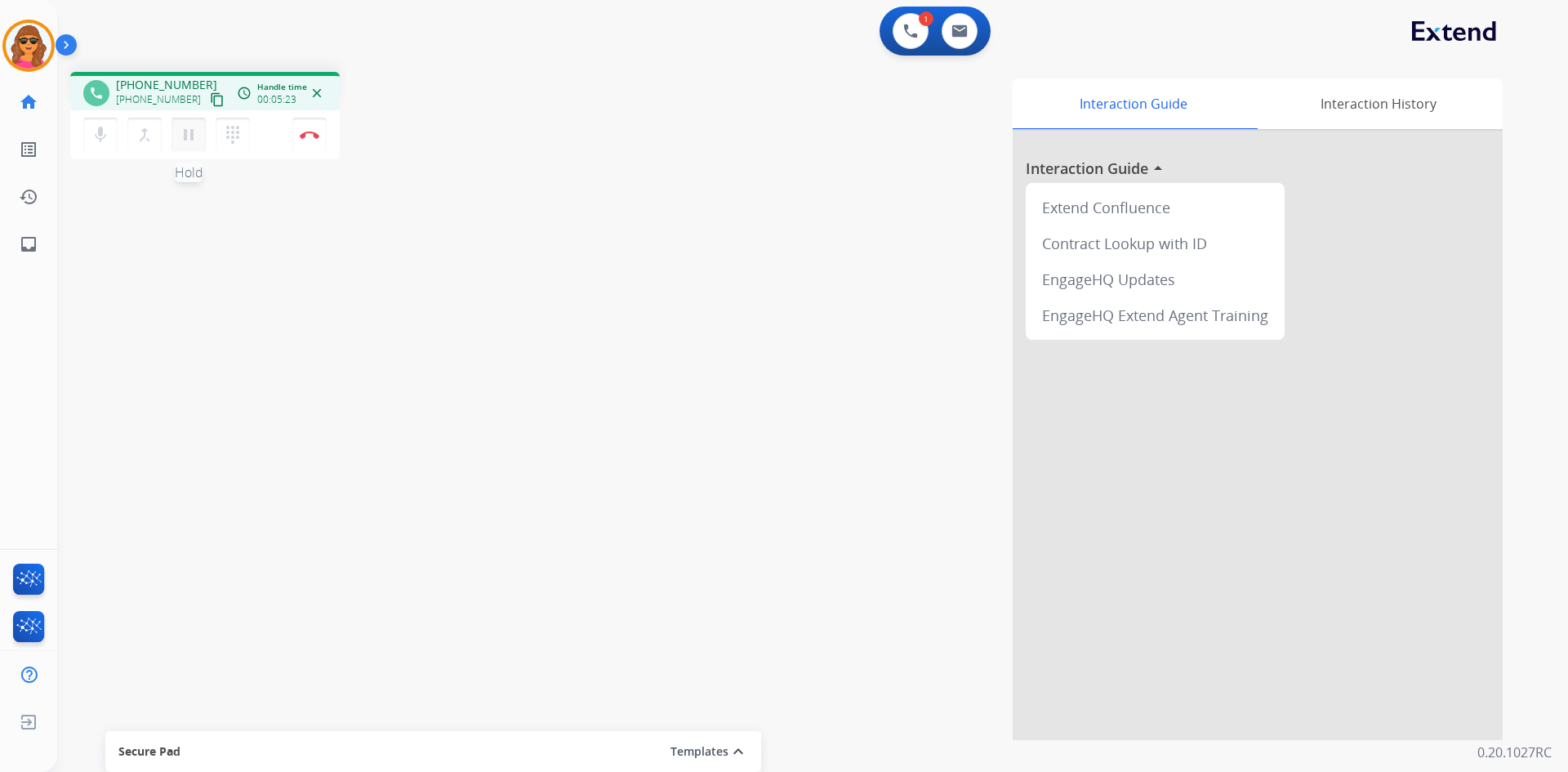
click at [189, 128] on mat-icon "pause" at bounding box center [188, 134] width 19 height 19
click at [235, 137] on mat-icon "dialpad" at bounding box center [233, 134] width 19 height 19
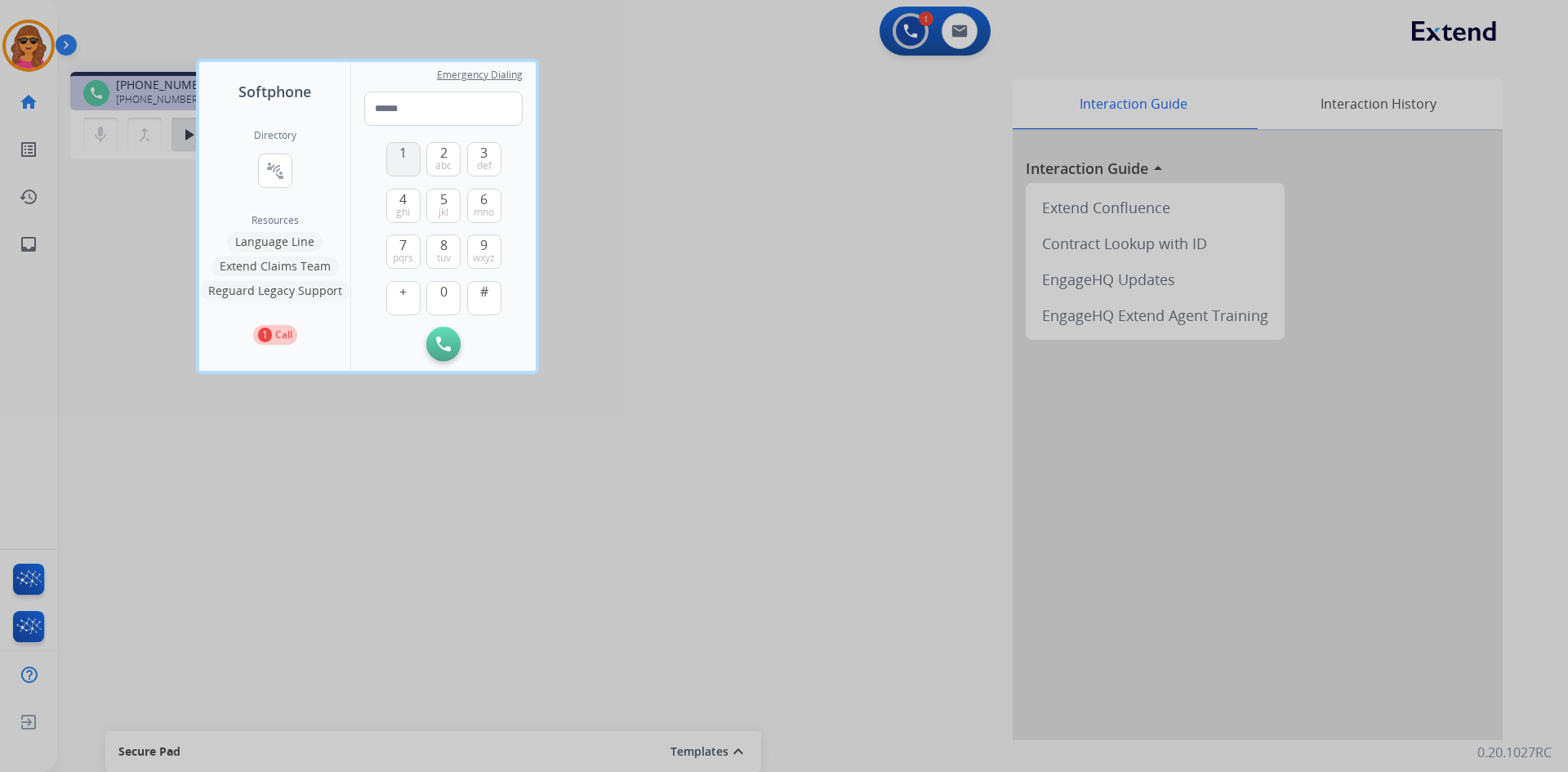
click at [395, 146] on button "1" at bounding box center [404, 159] width 35 height 35
click at [436, 251] on button "8 tuv" at bounding box center [443, 252] width 35 height 35
click at [441, 291] on span "0" at bounding box center [444, 292] width 8 height 19
click at [402, 254] on span "pqrs" at bounding box center [403, 258] width 20 height 14
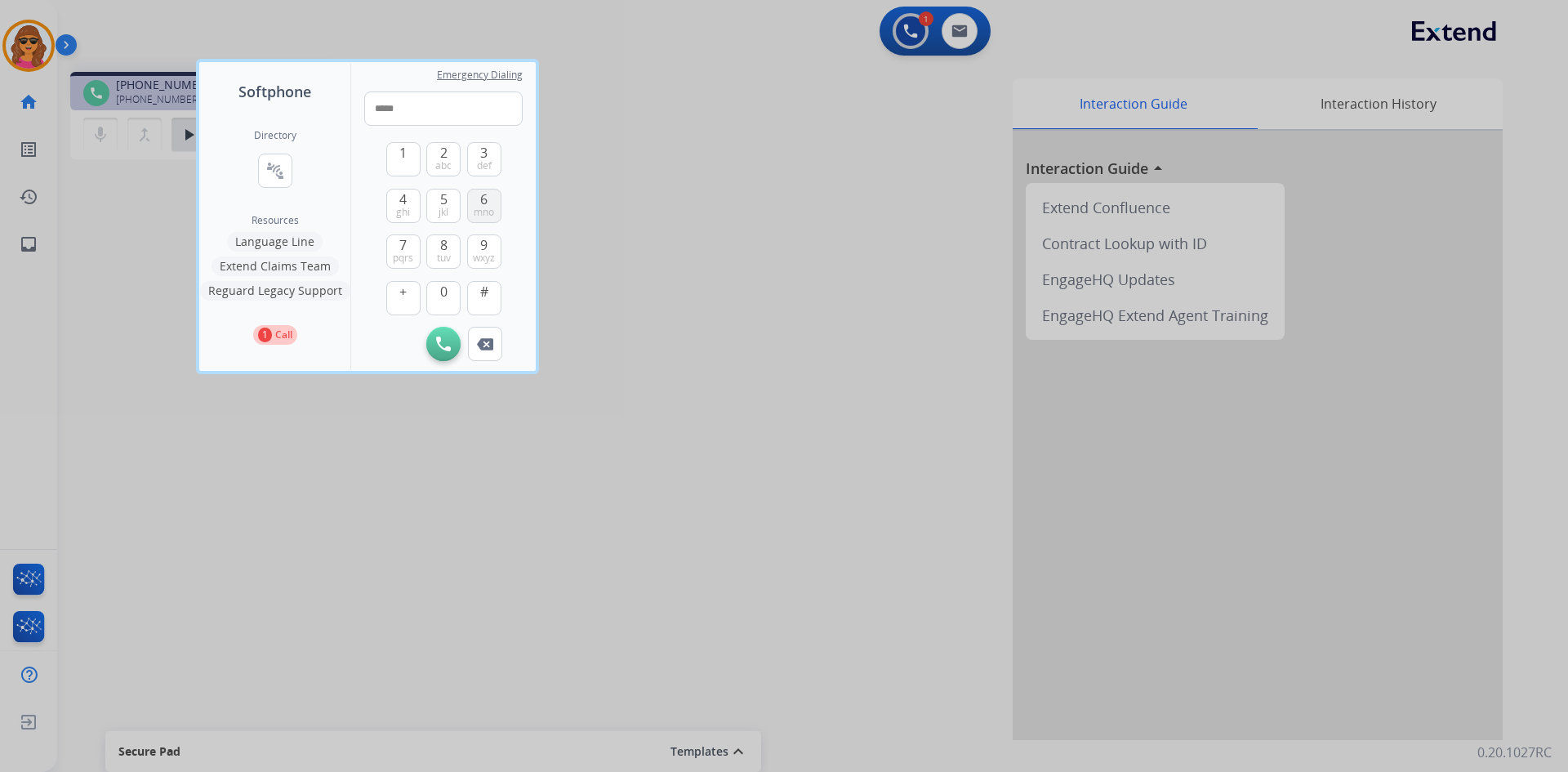
click at [488, 191] on button "6 mno" at bounding box center [484, 206] width 35 height 35
click at [400, 254] on span "pqrs" at bounding box center [403, 258] width 20 height 14
click at [444, 245] on span "8" at bounding box center [444, 244] width 8 height 19
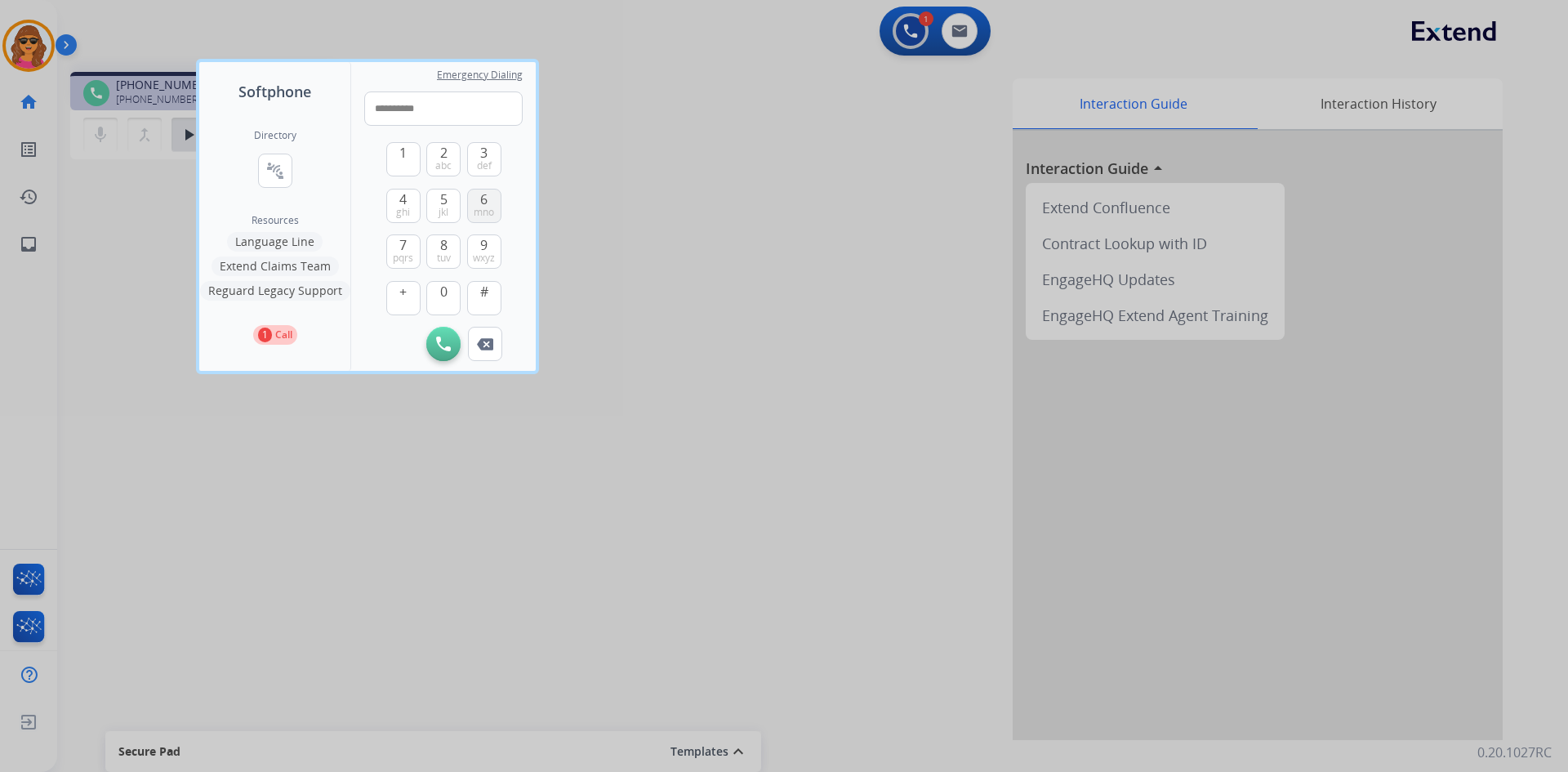
click at [482, 200] on span "6" at bounding box center [484, 199] width 8 height 19
type input "**********"
click at [451, 335] on button "Initiate Call" at bounding box center [443, 344] width 35 height 35
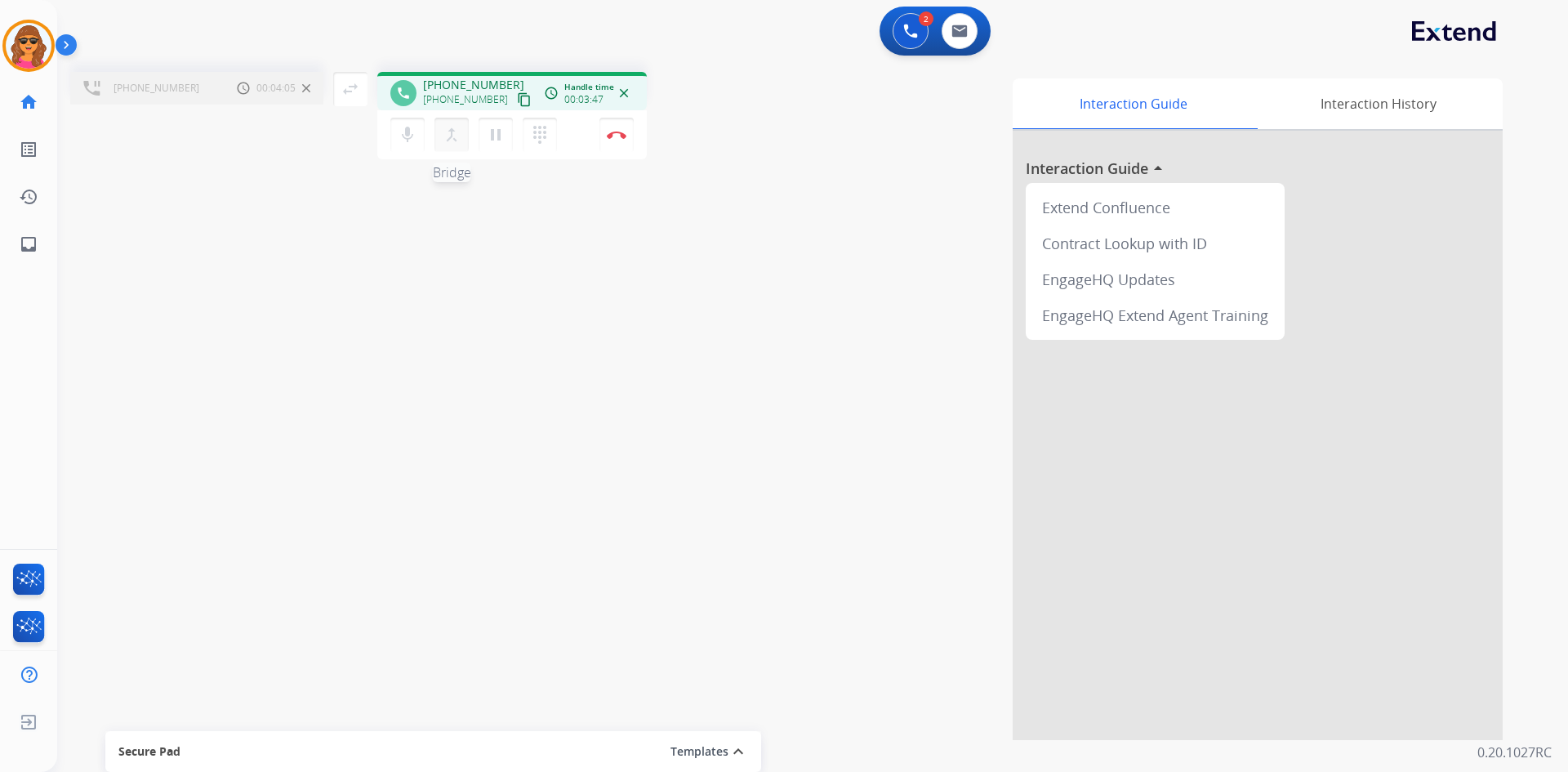
click at [446, 133] on mat-icon "merge_type" at bounding box center [451, 134] width 19 height 19
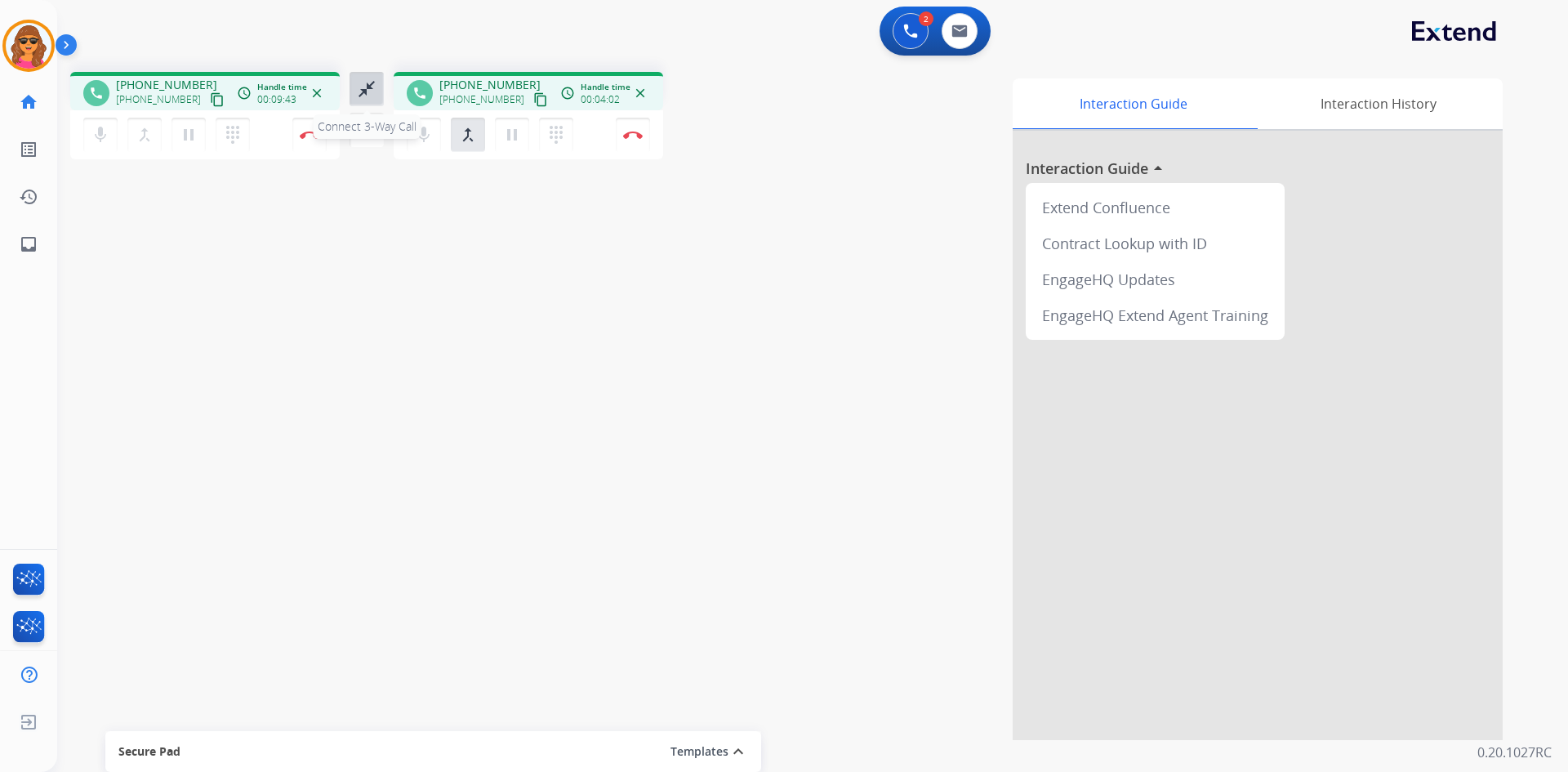
click at [366, 83] on mat-icon "close_fullscreen" at bounding box center [366, 89] width 19 height 19
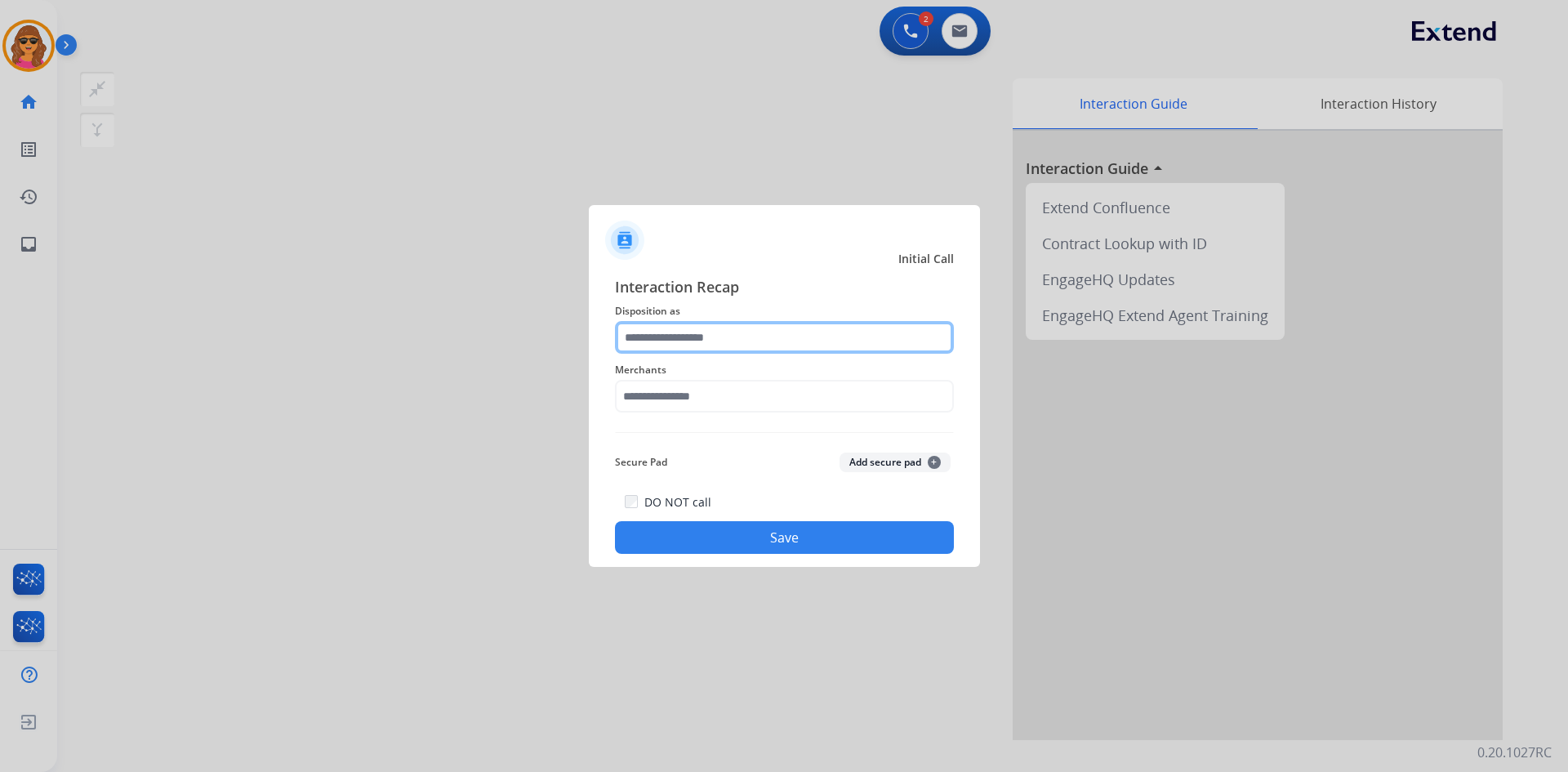
click at [652, 337] on input "text" at bounding box center [784, 337] width 339 height 33
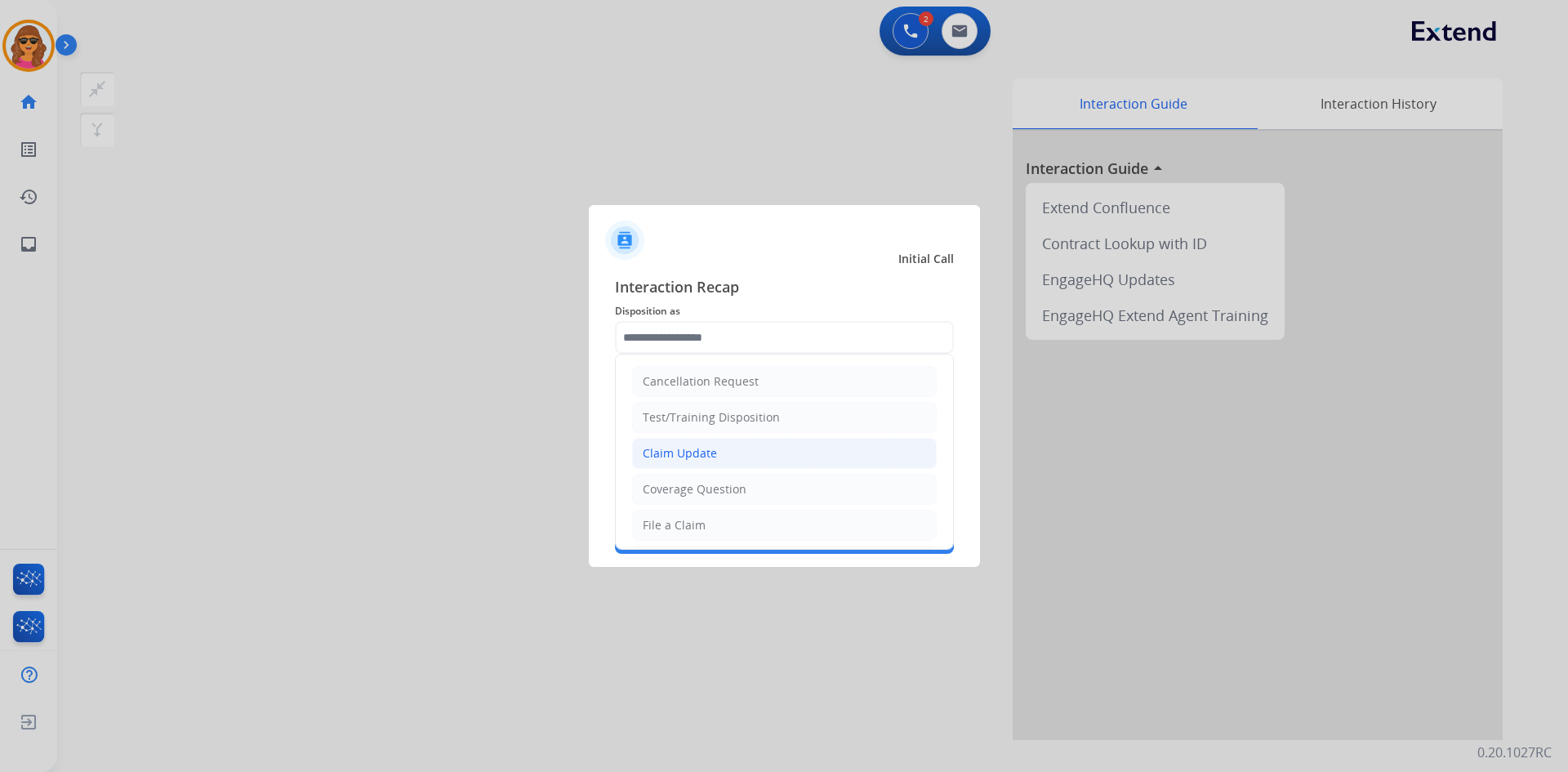
click at [686, 458] on div "Claim Update" at bounding box center [679, 453] width 74 height 16
type input "**********"
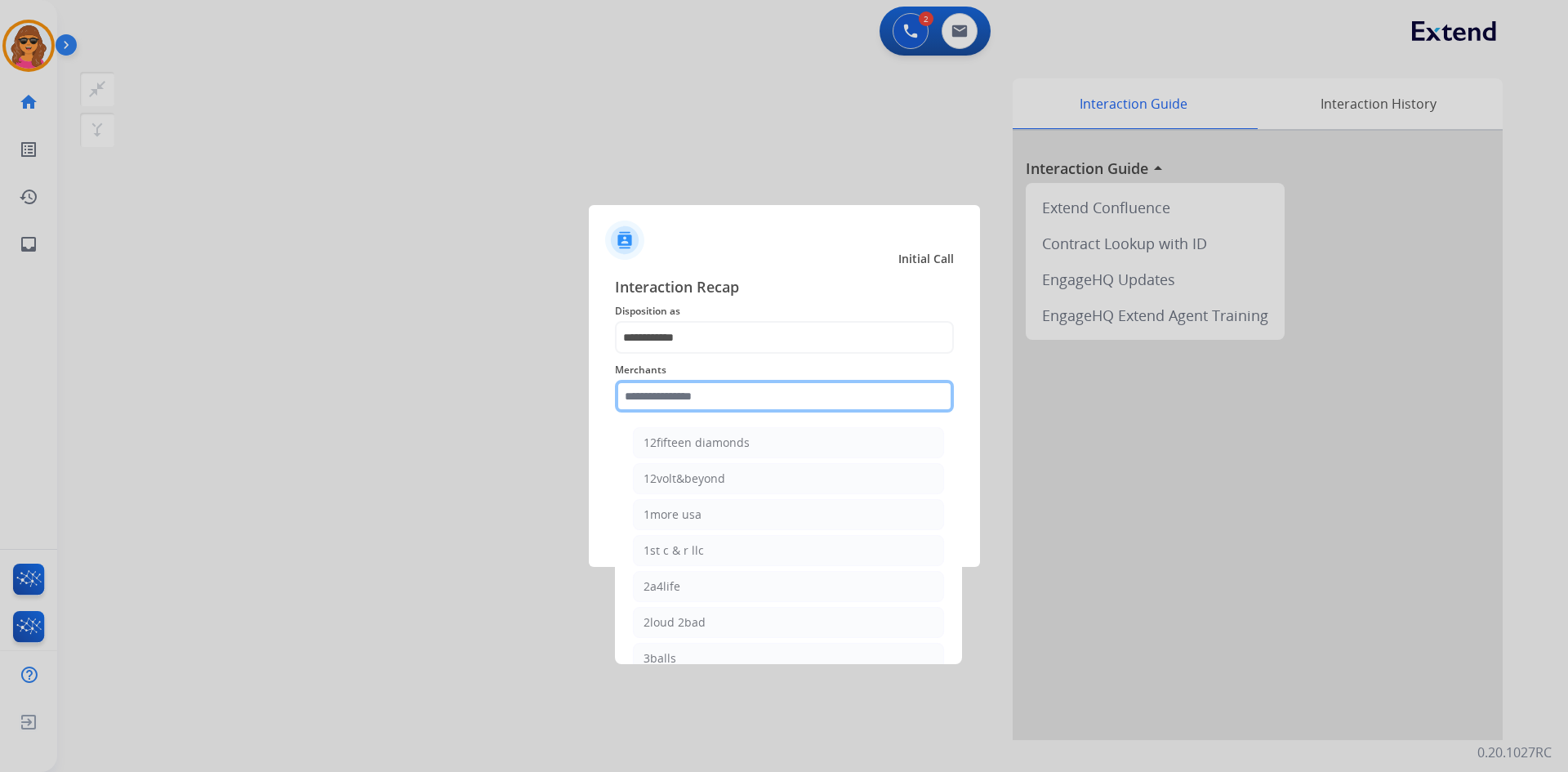
click at [651, 398] on input "text" at bounding box center [784, 396] width 339 height 33
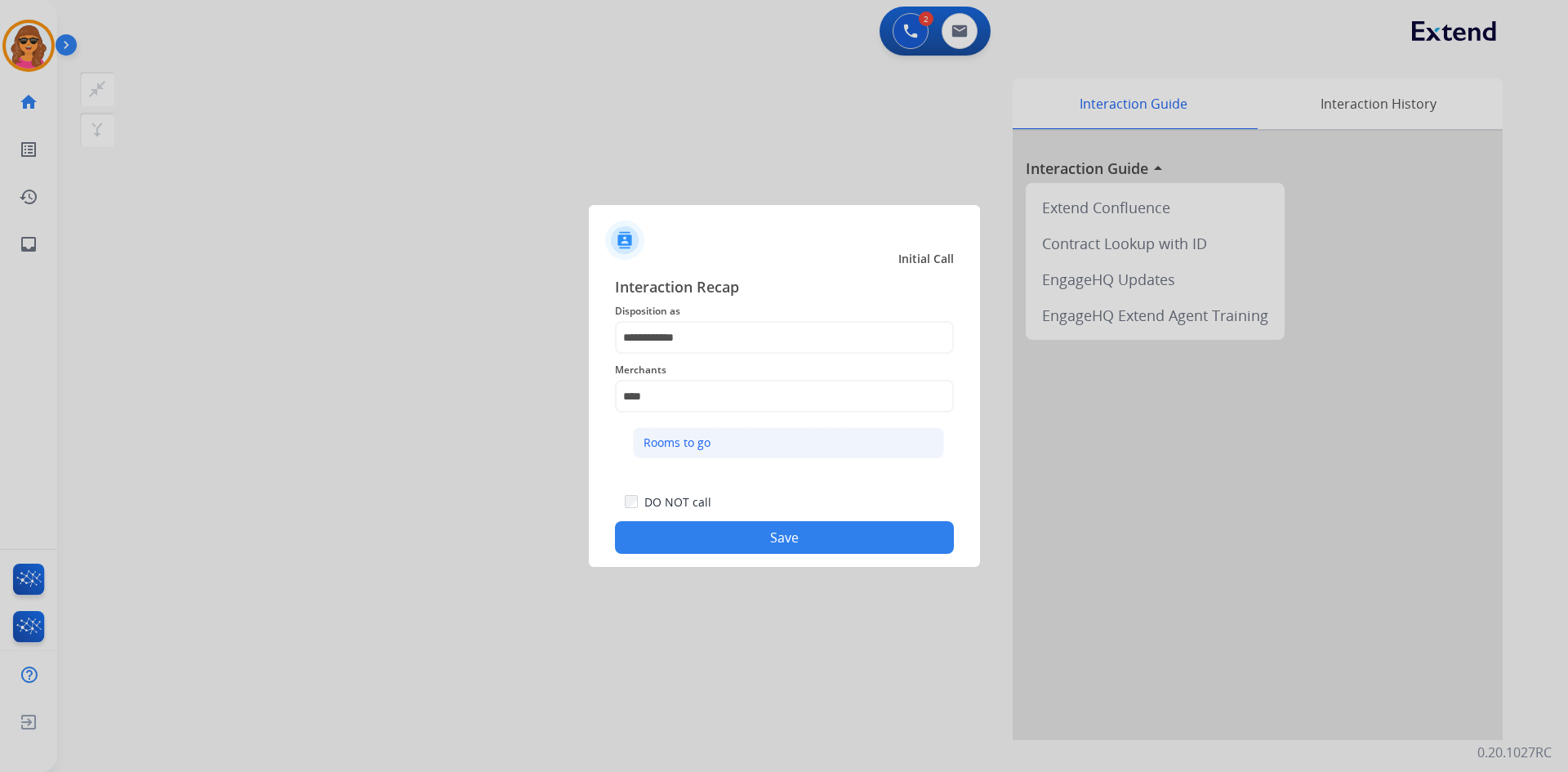
click at [689, 436] on div "Rooms to go" at bounding box center [676, 443] width 67 height 16
type input "**********"
click at [798, 530] on button "Save" at bounding box center [784, 537] width 339 height 33
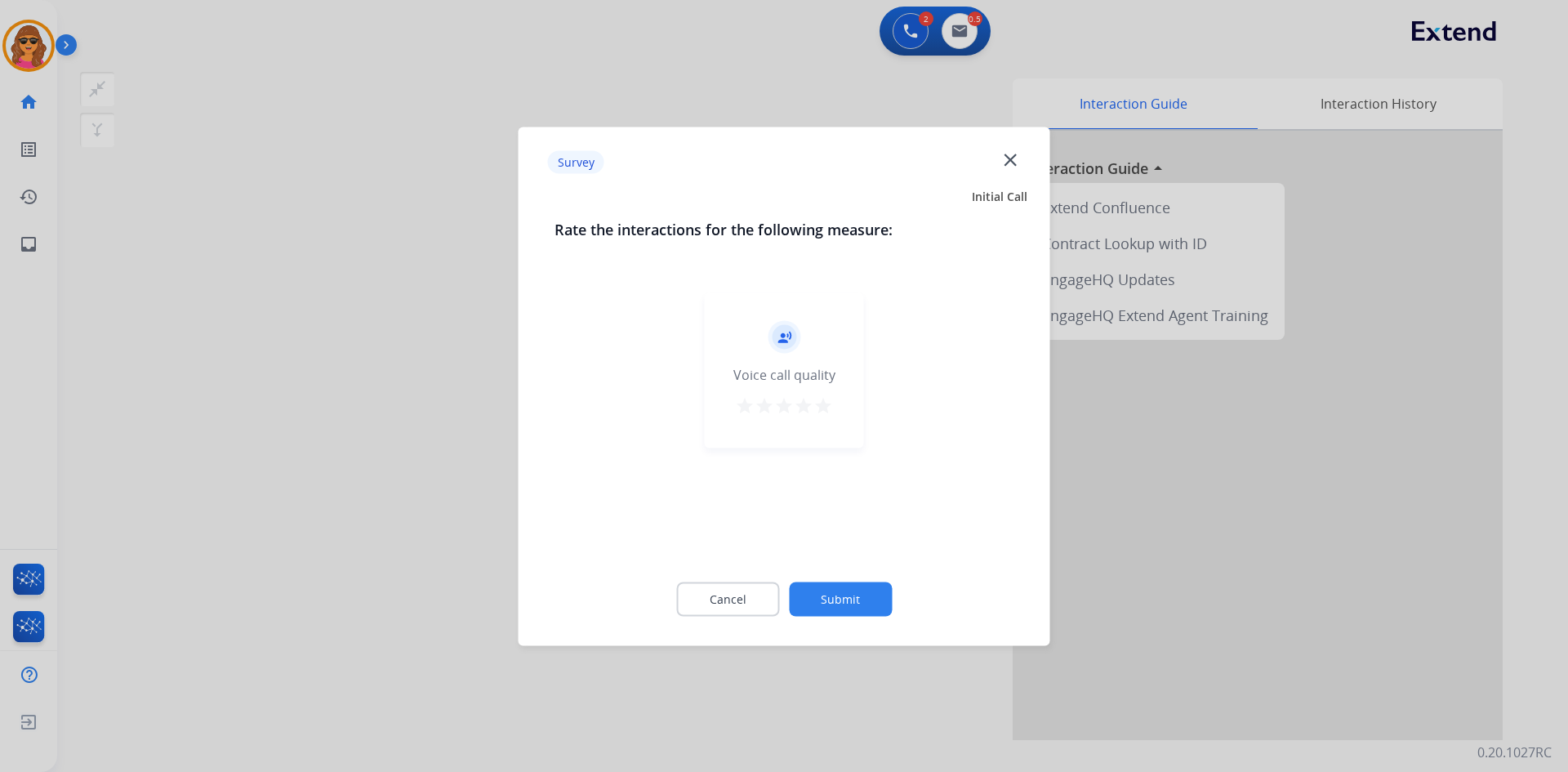
click at [828, 406] on mat-icon "star" at bounding box center [823, 405] width 19 height 19
click at [845, 600] on button "Submit" at bounding box center [841, 599] width 103 height 35
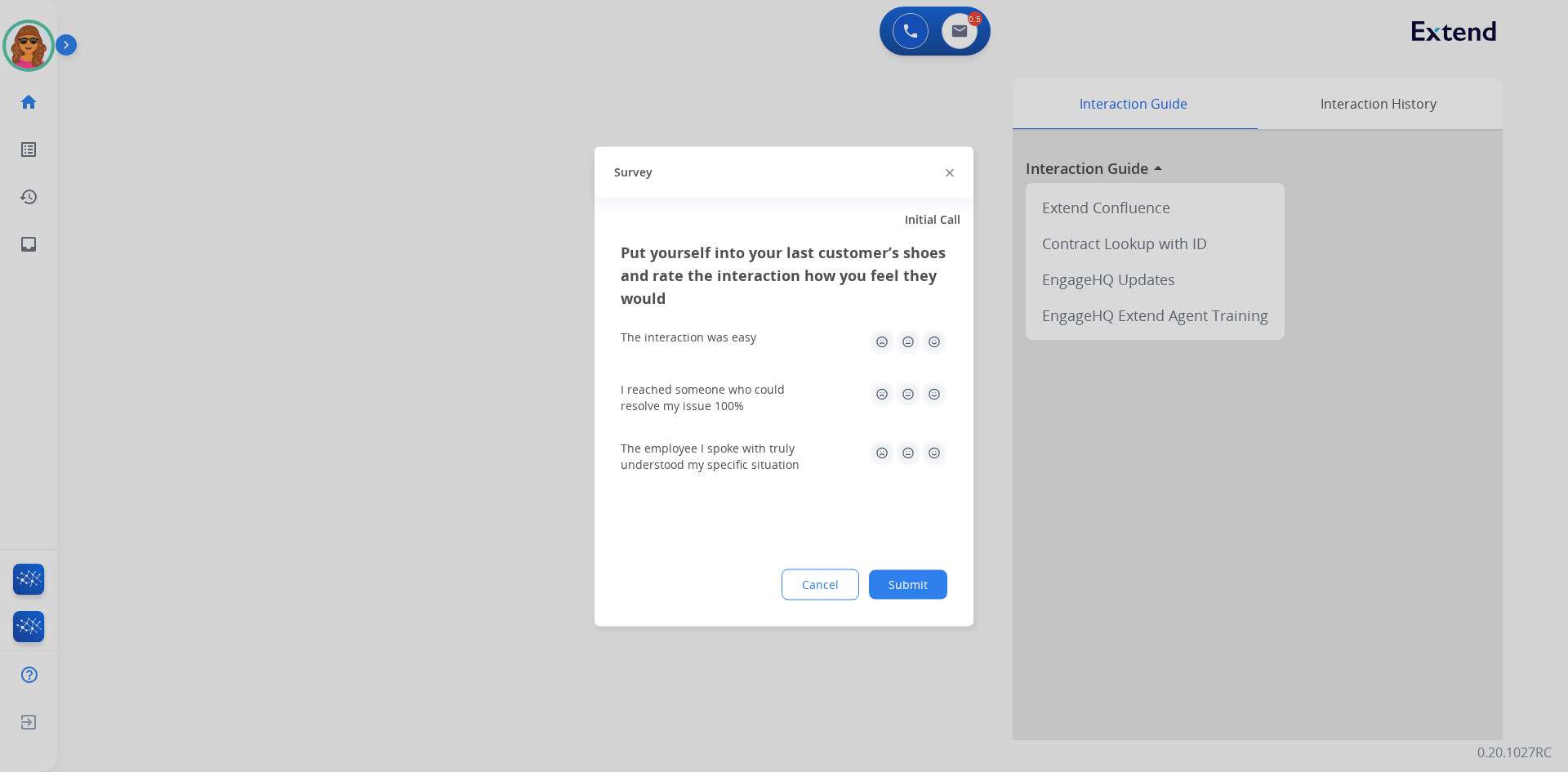
click at [936, 340] on img at bounding box center [933, 341] width 26 height 26
click at [934, 384] on img at bounding box center [933, 393] width 26 height 26
click at [932, 456] on img at bounding box center [933, 452] width 26 height 26
click at [912, 588] on button "Submit" at bounding box center [907, 584] width 78 height 29
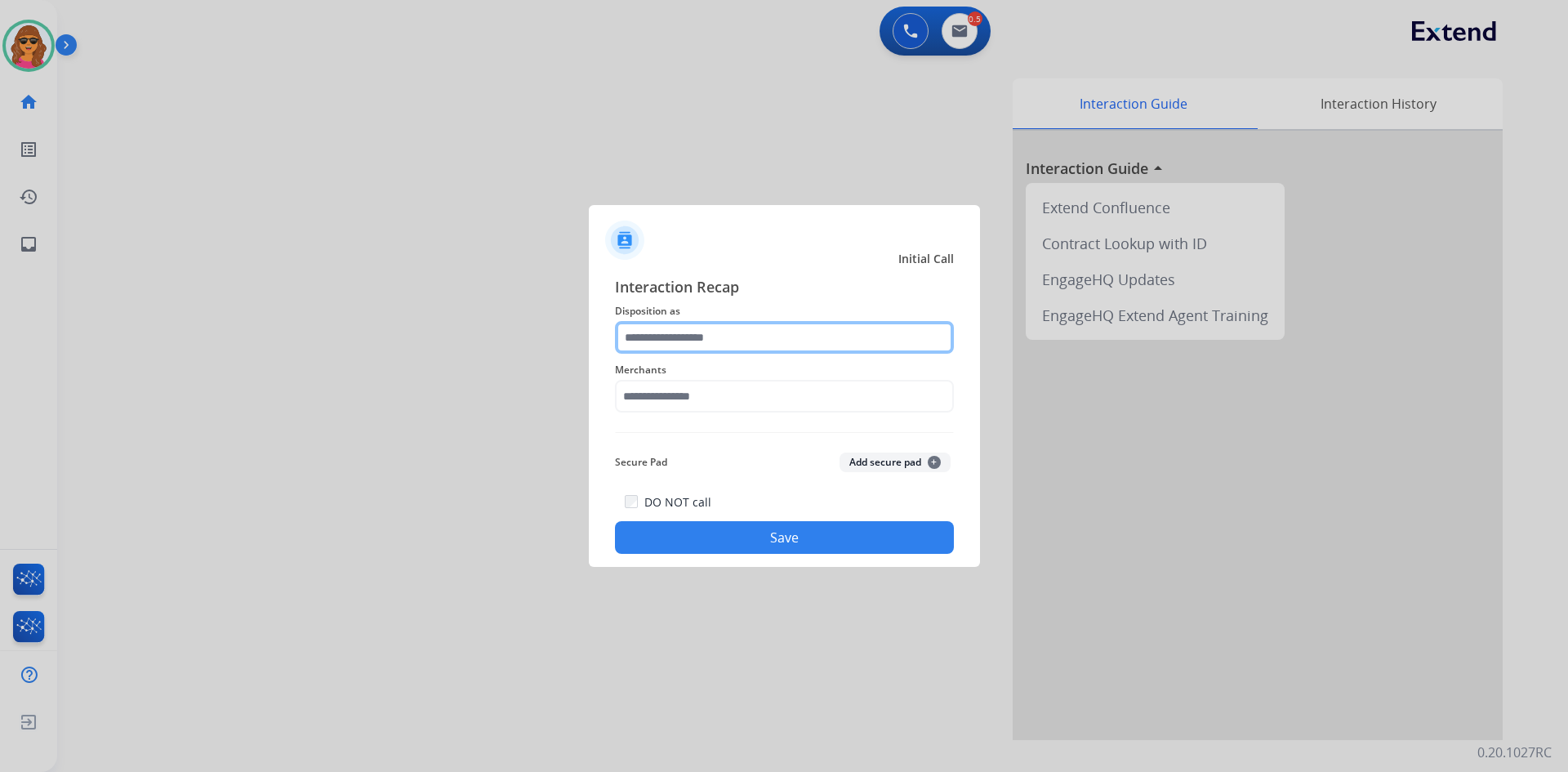
click at [623, 336] on input "text" at bounding box center [784, 337] width 339 height 33
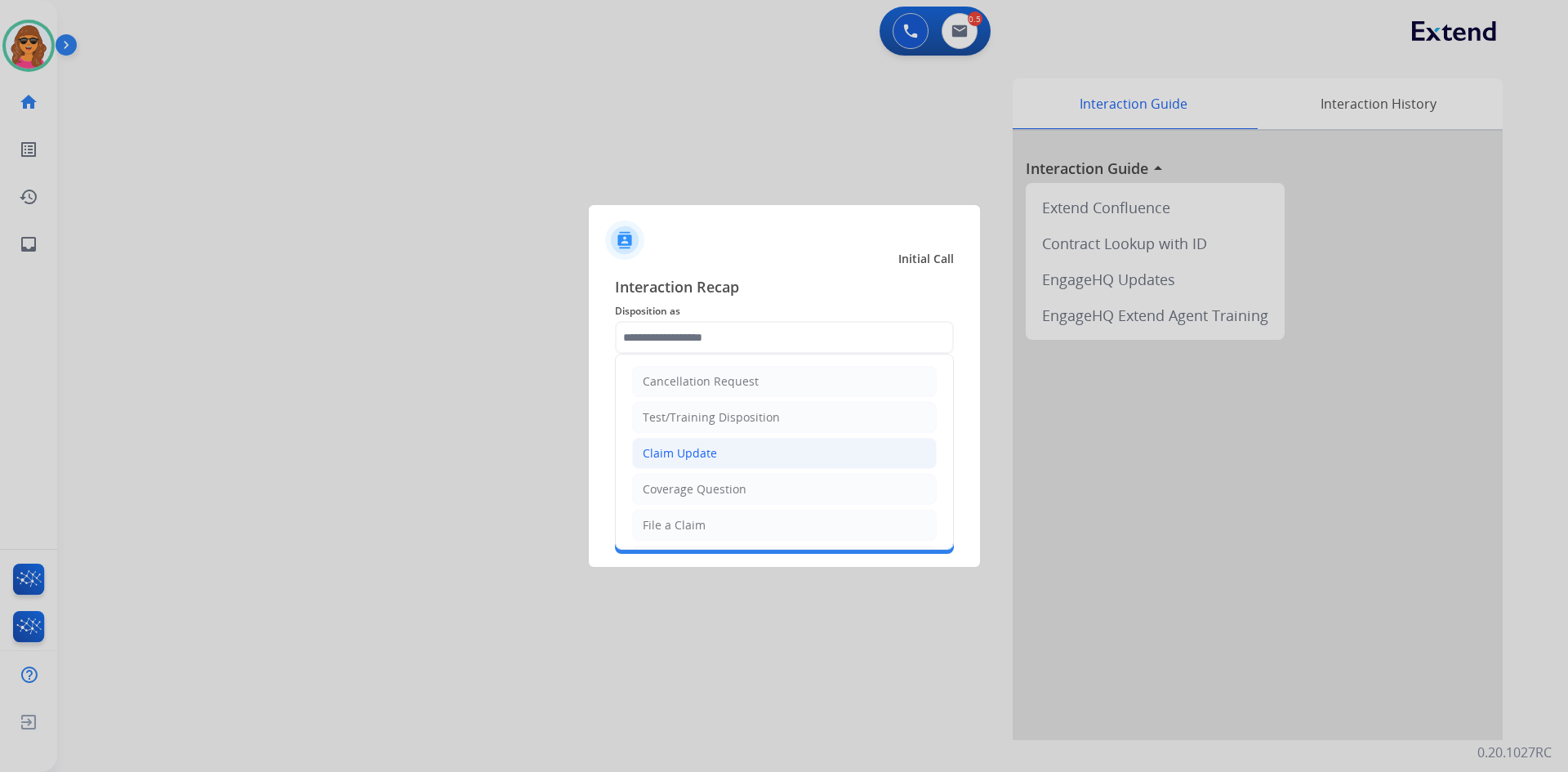
click at [668, 459] on div "Claim Update" at bounding box center [679, 453] width 74 height 16
type input "**********"
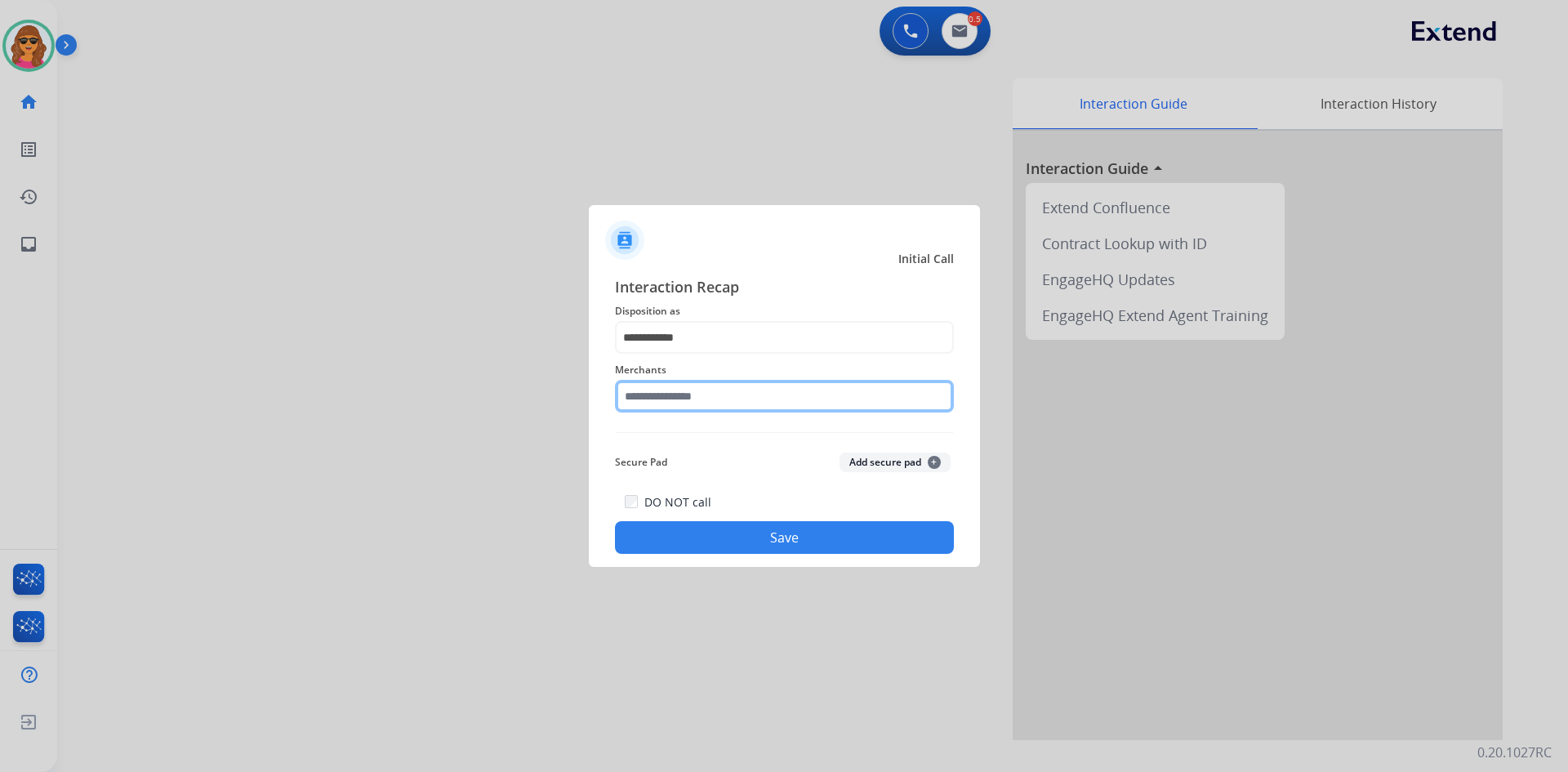
click at [630, 401] on input "text" at bounding box center [784, 396] width 339 height 33
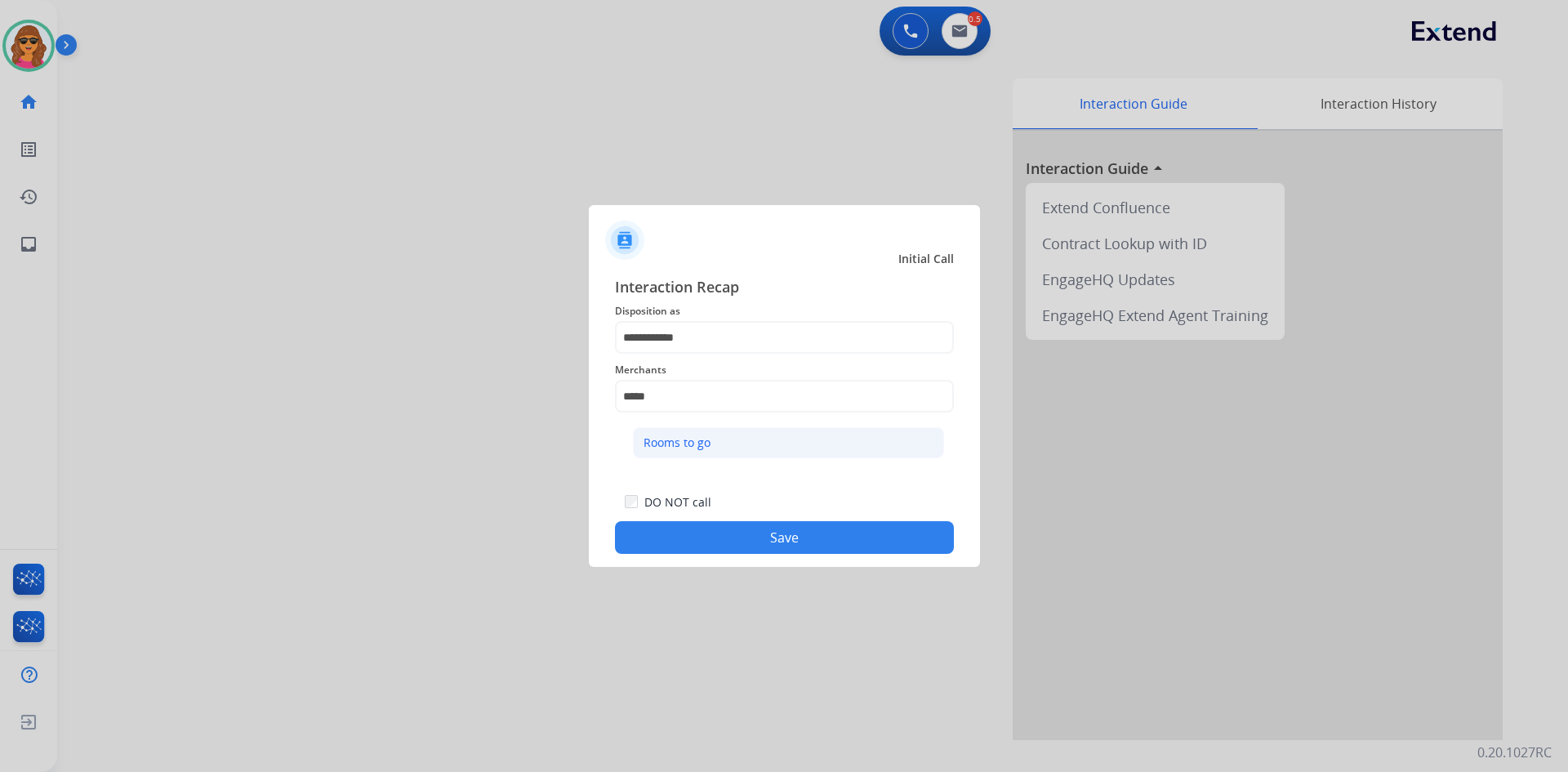
click at [683, 435] on div "Rooms to go" at bounding box center [676, 443] width 67 height 16
type input "**********"
click at [805, 531] on button "Save" at bounding box center [784, 537] width 339 height 33
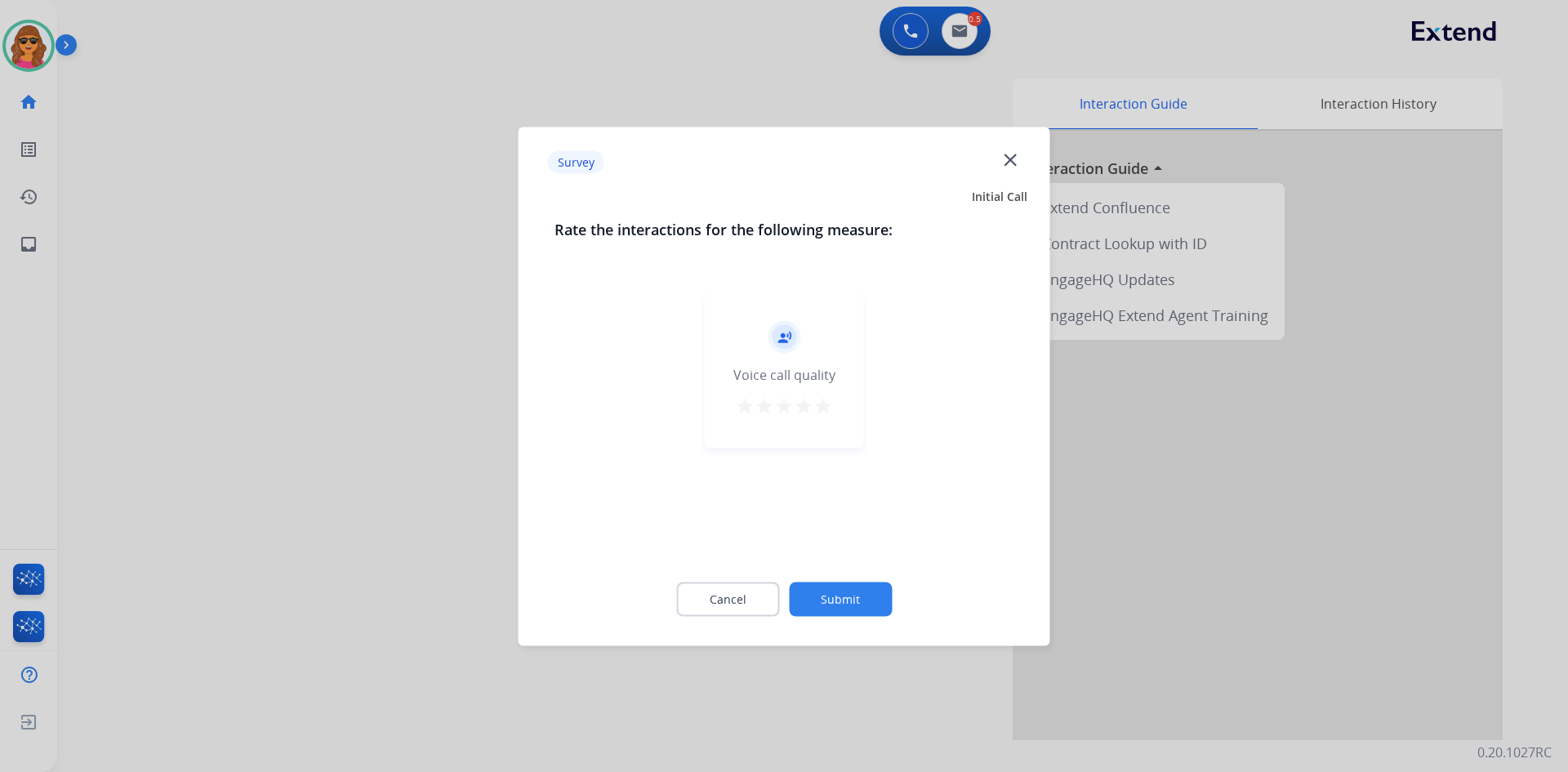
click at [827, 401] on mat-icon "star" at bounding box center [823, 405] width 19 height 19
click at [867, 601] on button "Submit" at bounding box center [841, 599] width 103 height 35
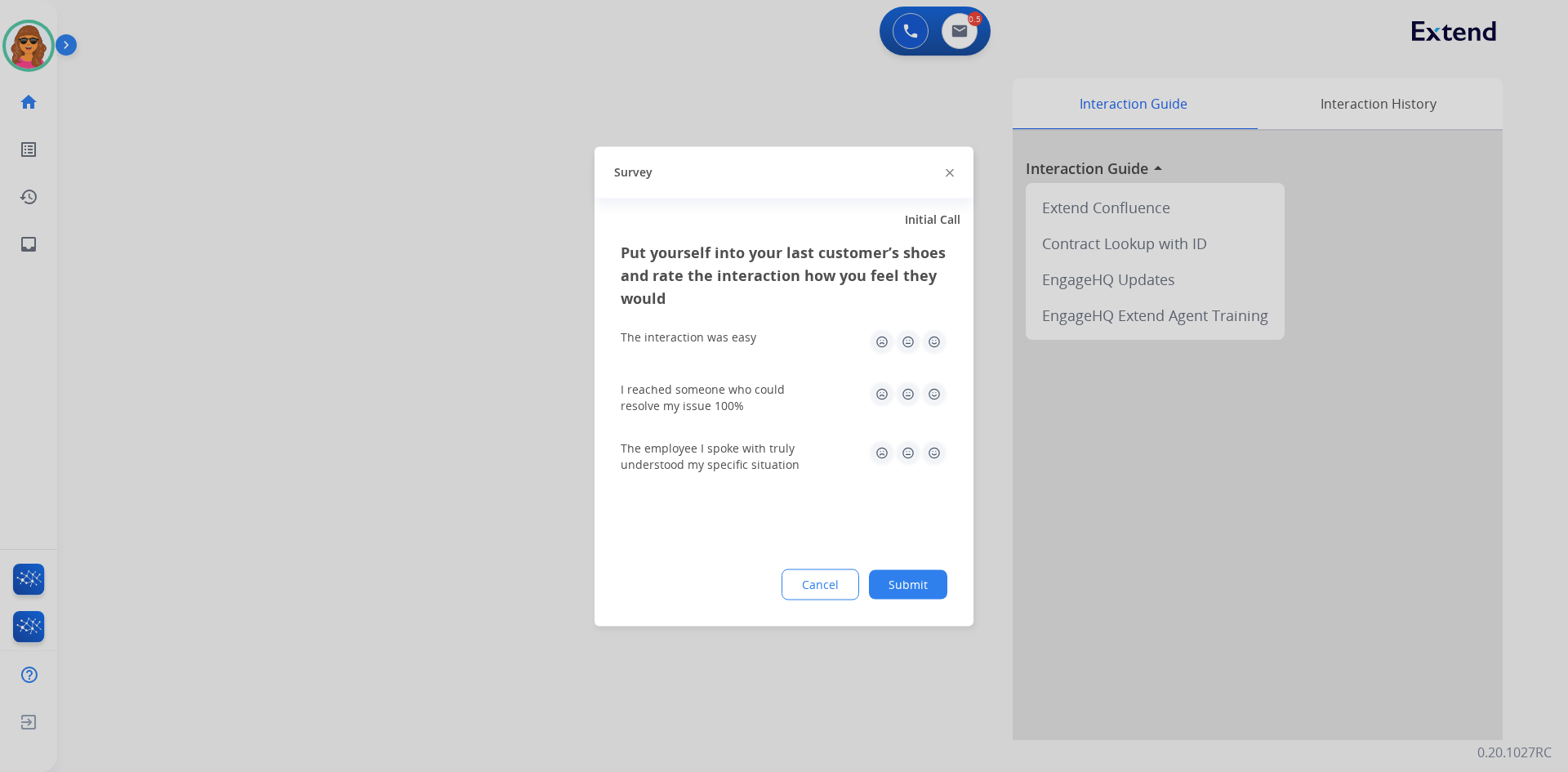
click at [935, 338] on img at bounding box center [933, 341] width 26 height 26
click at [936, 391] on img at bounding box center [933, 393] width 26 height 26
click at [937, 452] on img at bounding box center [933, 452] width 26 height 26
click at [926, 582] on button "Submit" at bounding box center [907, 584] width 78 height 29
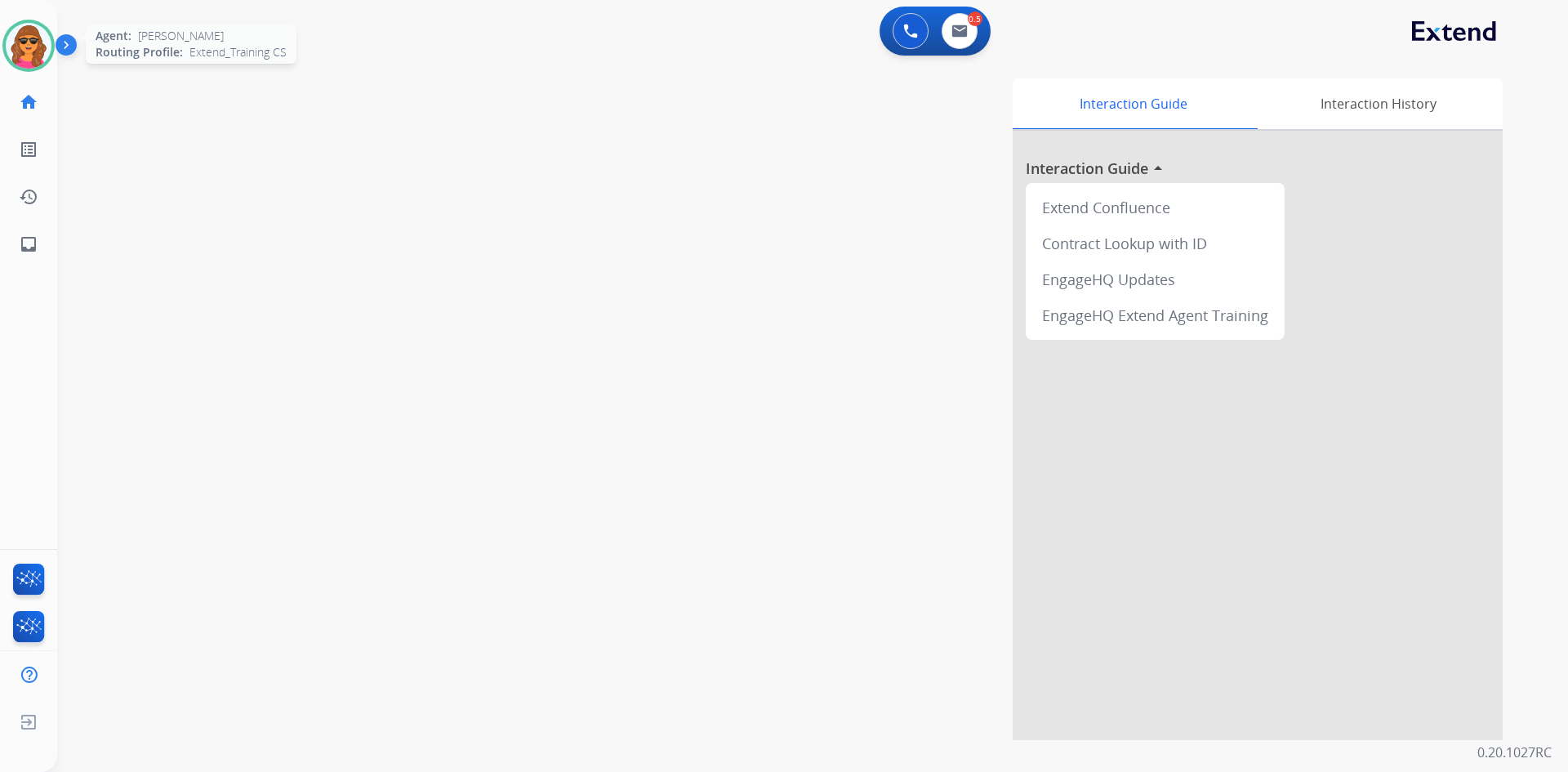
click at [29, 46] on img at bounding box center [28, 45] width 45 height 45
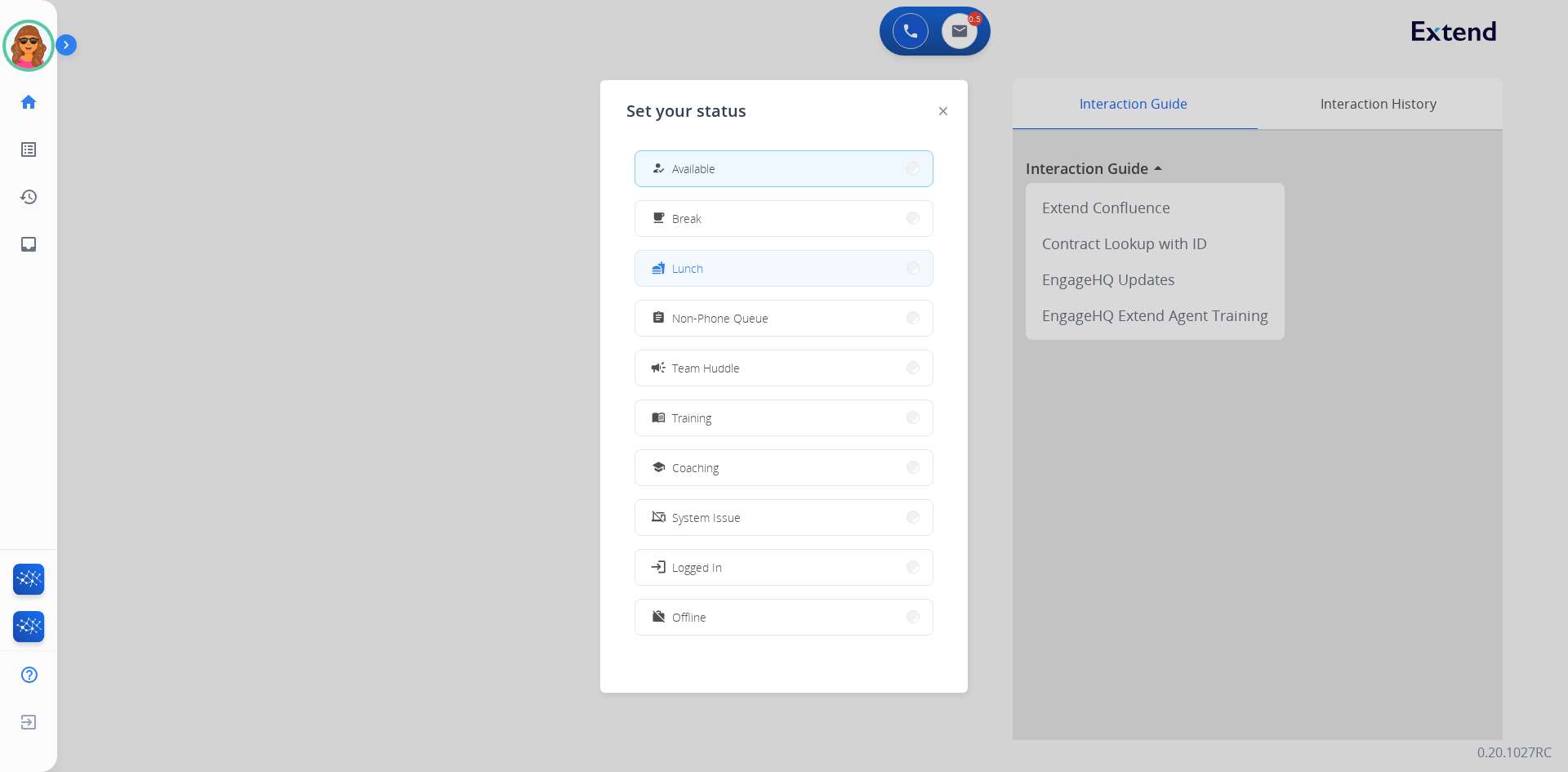
click at [726, 271] on button "fastfood Lunch" at bounding box center [784, 268] width 298 height 35
